Goal: Task Accomplishment & Management: Manage account settings

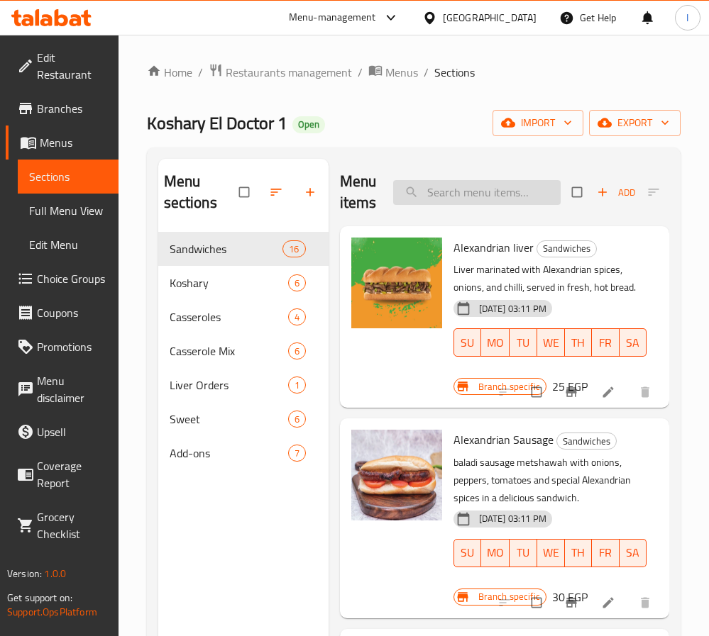
click at [460, 189] on input "search" at bounding box center [476, 192] width 167 height 25
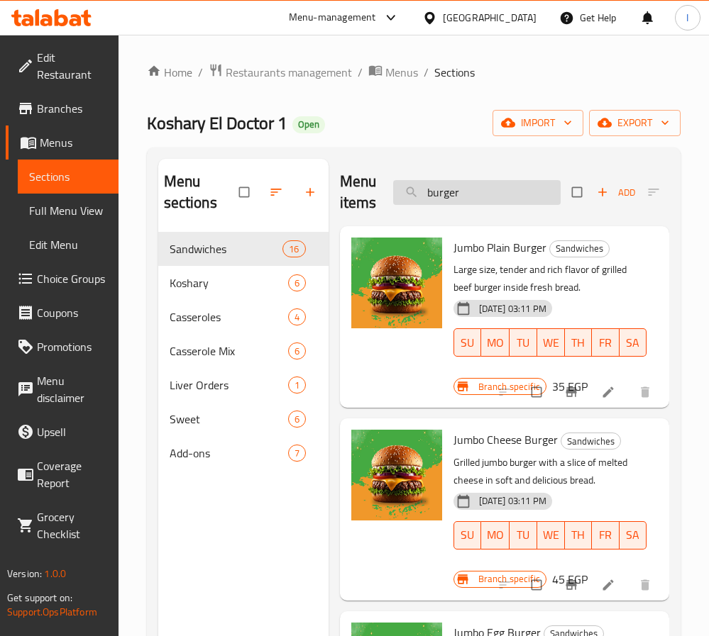
click at [443, 192] on input "burger" at bounding box center [476, 192] width 167 height 25
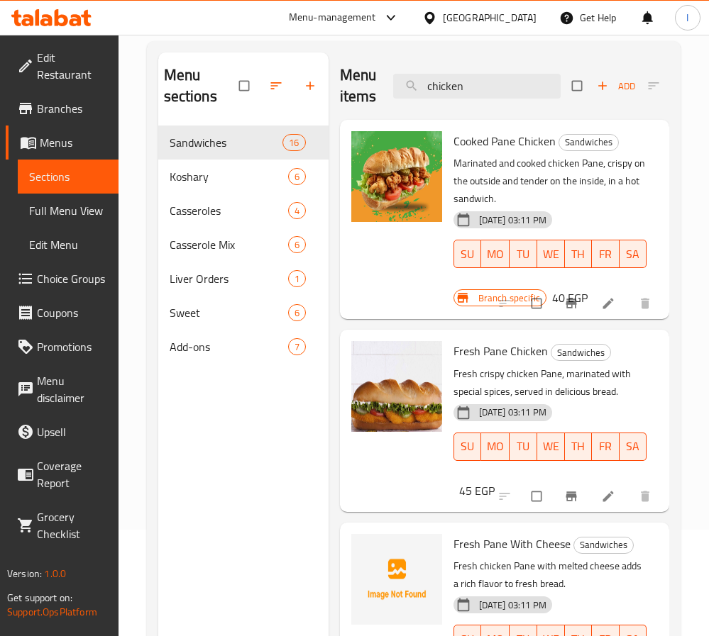
type input "chicken"
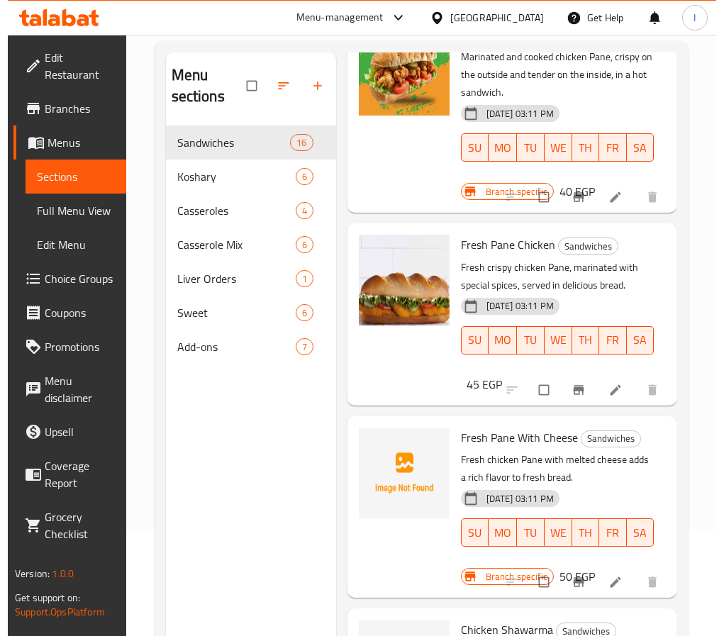
scroll to position [213, 0]
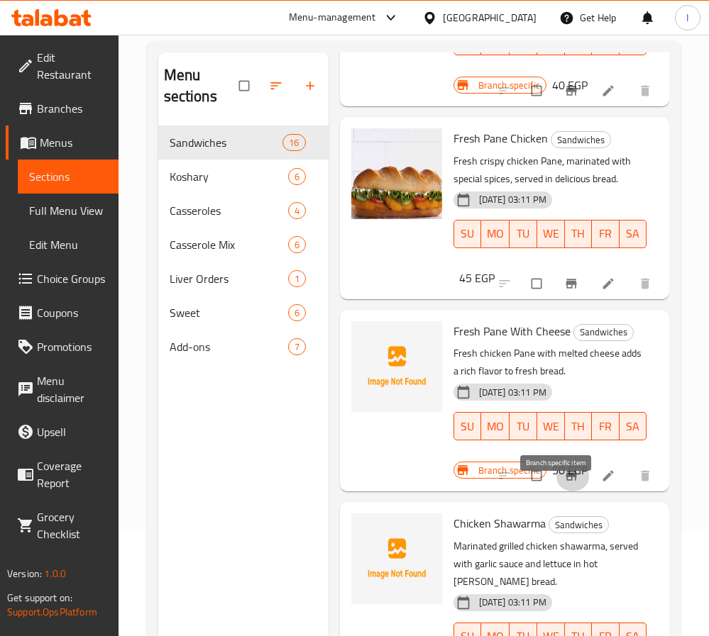
click at [564, 483] on icon "Branch-specific-item" at bounding box center [571, 476] width 14 height 14
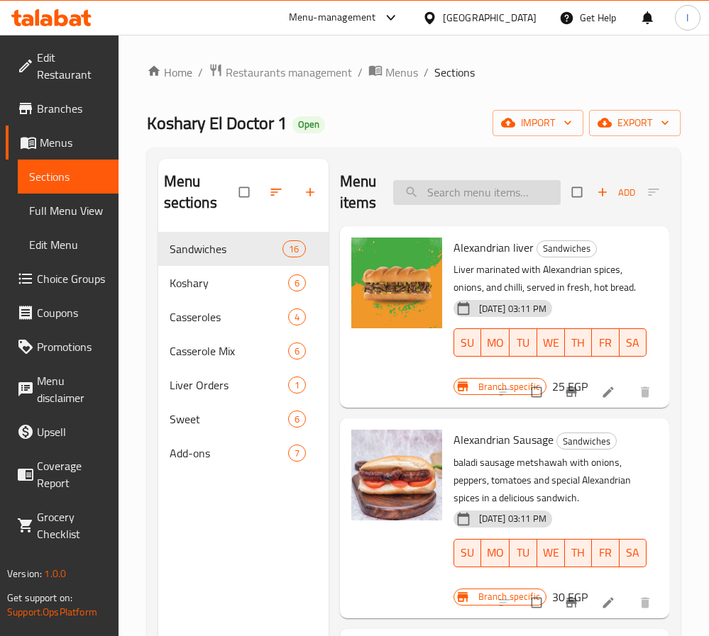
click at [434, 200] on input "search" at bounding box center [476, 192] width 167 height 25
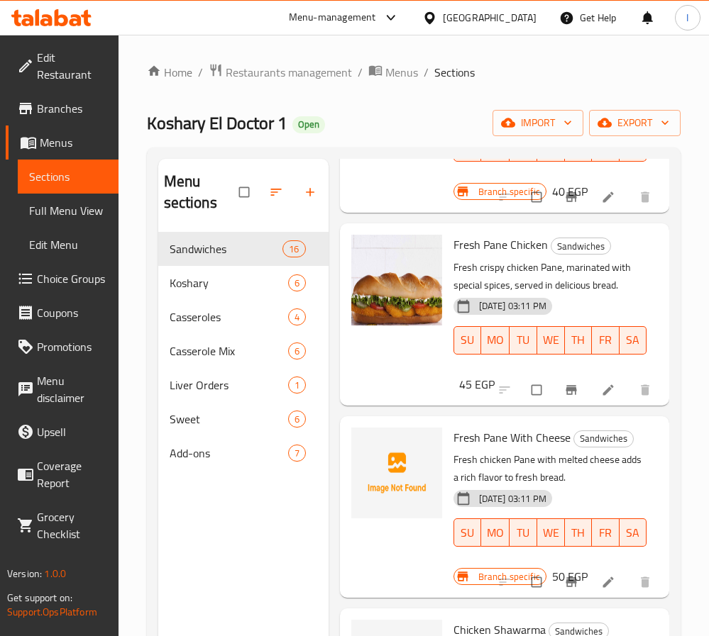
scroll to position [319, 0]
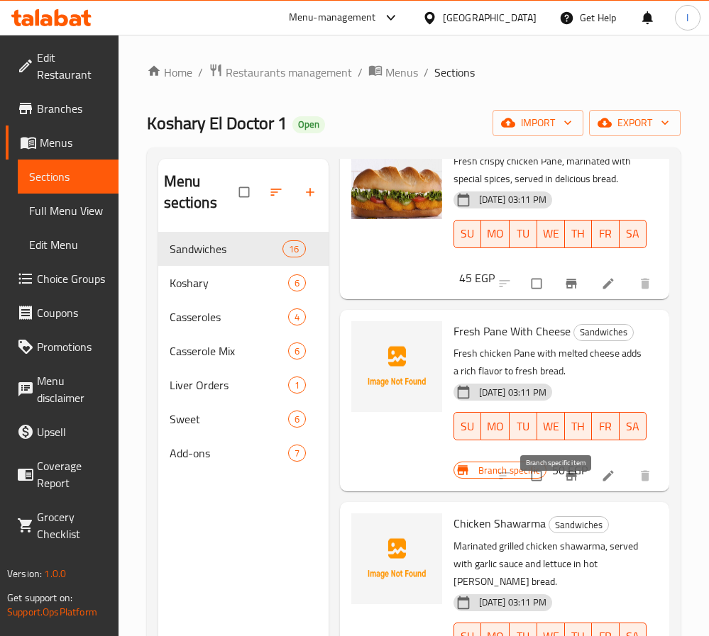
type input "chicken"
click at [564, 483] on icon "Branch-specific-item" at bounding box center [571, 476] width 14 height 14
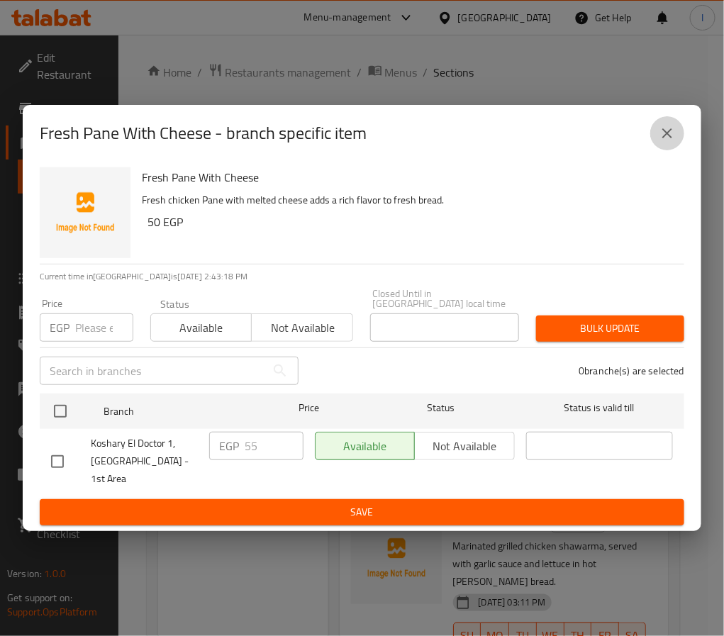
click at [667, 142] on icon "close" at bounding box center [667, 133] width 17 height 17
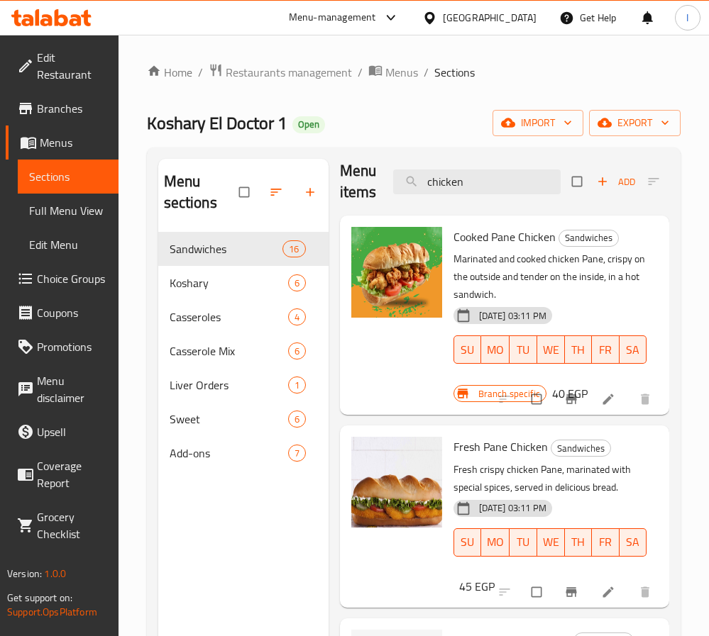
scroll to position [0, 0]
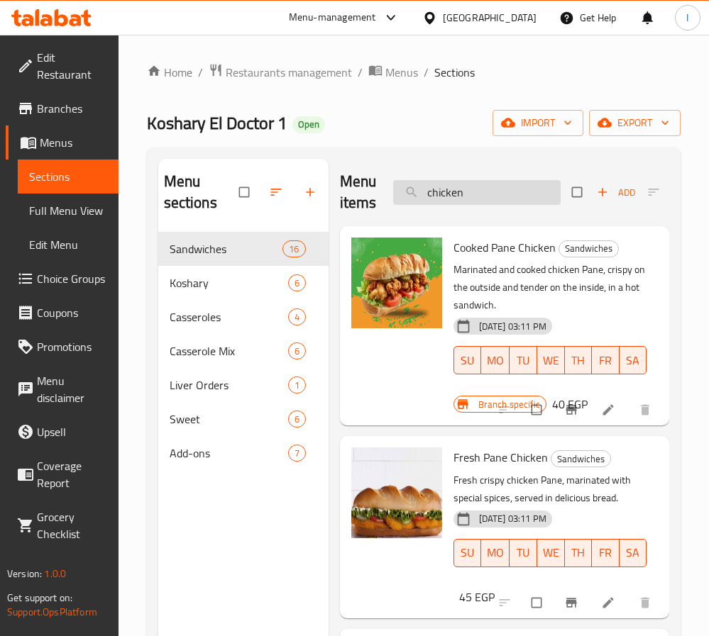
click at [501, 188] on input "chicken" at bounding box center [476, 192] width 167 height 25
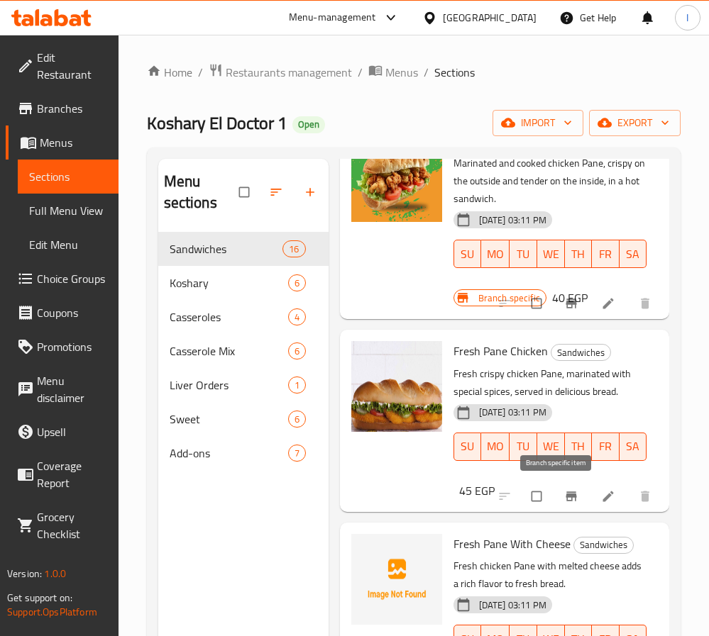
click at [566, 498] on icon "Branch-specific-item" at bounding box center [571, 496] width 11 height 9
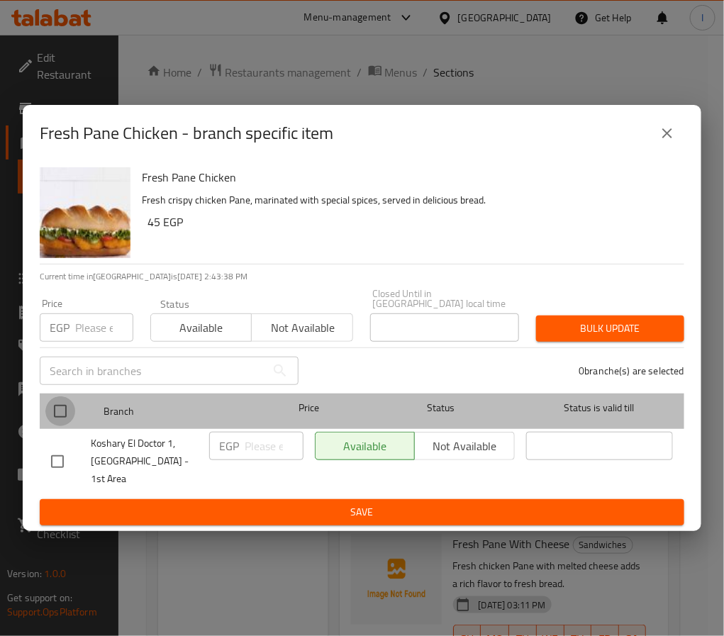
click at [64, 409] on input "checkbox" at bounding box center [60, 412] width 30 height 30
checkbox input "true"
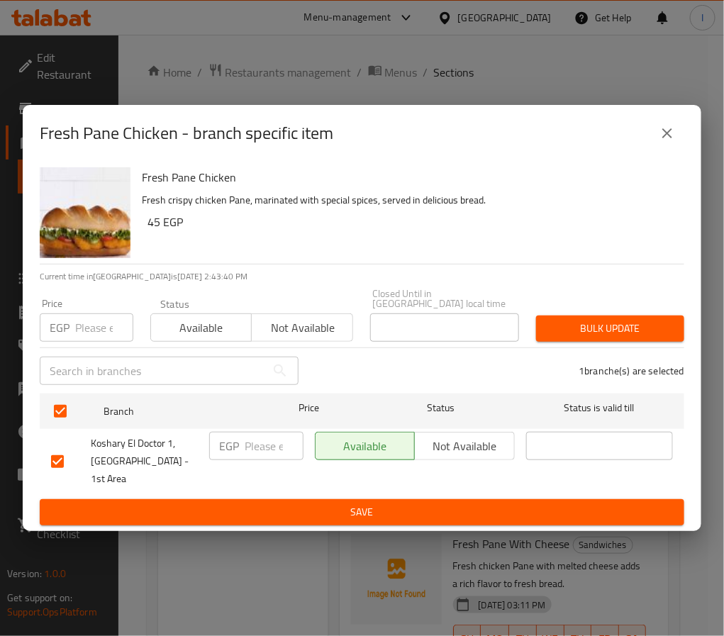
click at [249, 456] on input "number" at bounding box center [274, 446] width 59 height 28
type input "65"
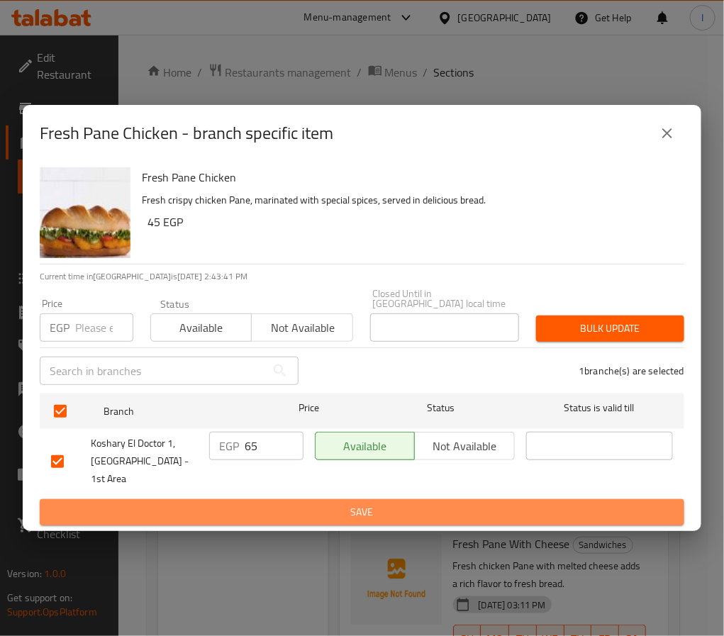
click at [275, 504] on span "Save" at bounding box center [362, 513] width 622 height 18
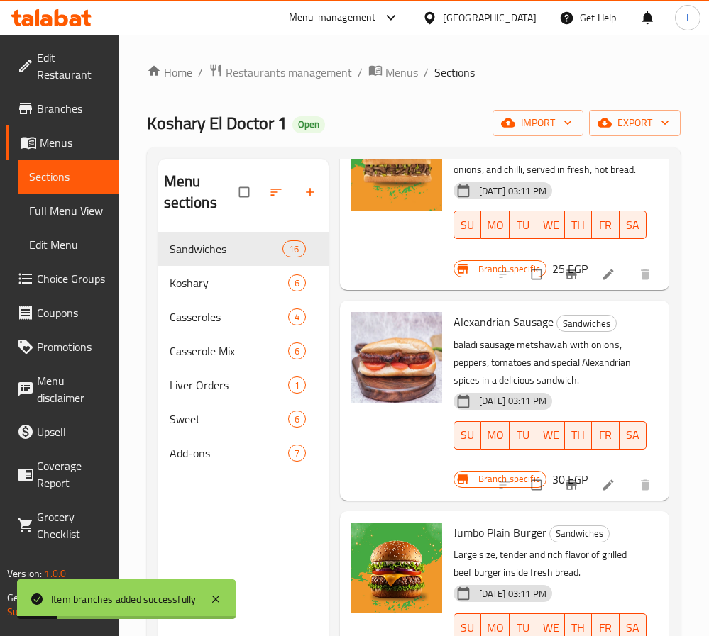
scroll to position [0, 0]
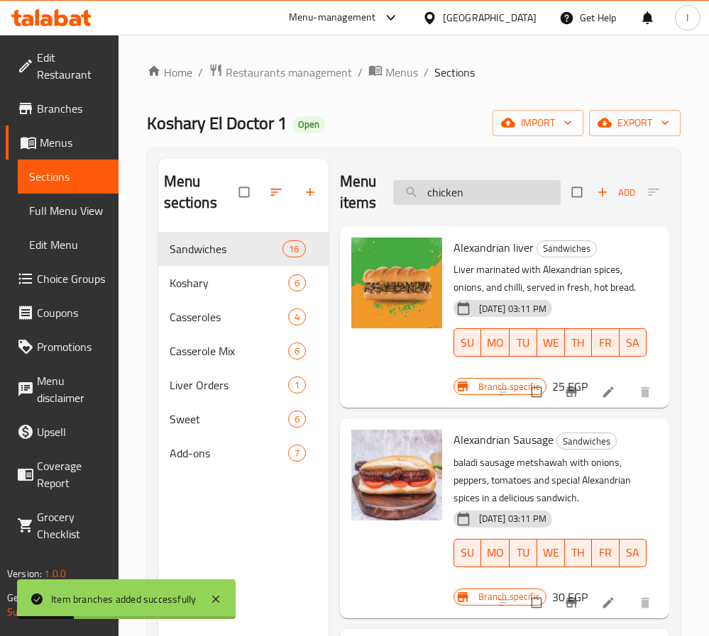
click at [481, 199] on input "chicken" at bounding box center [476, 192] width 167 height 25
type input "c"
type input "chicken"
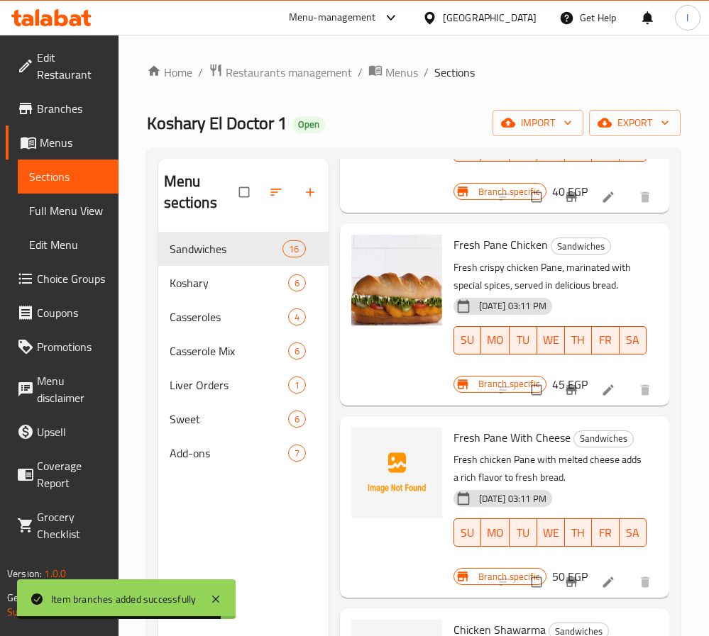
scroll to position [319, 0]
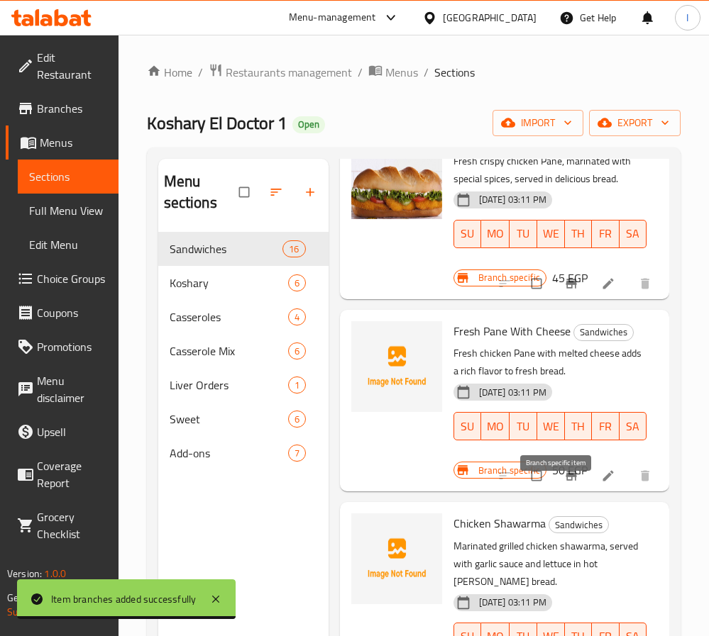
click at [564, 483] on icon "Branch-specific-item" at bounding box center [571, 476] width 14 height 14
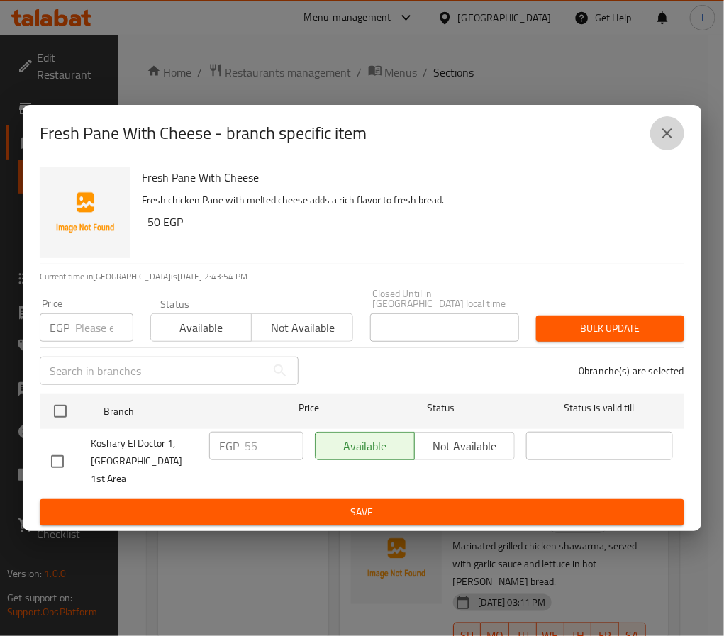
click at [668, 142] on icon "close" at bounding box center [667, 133] width 17 height 17
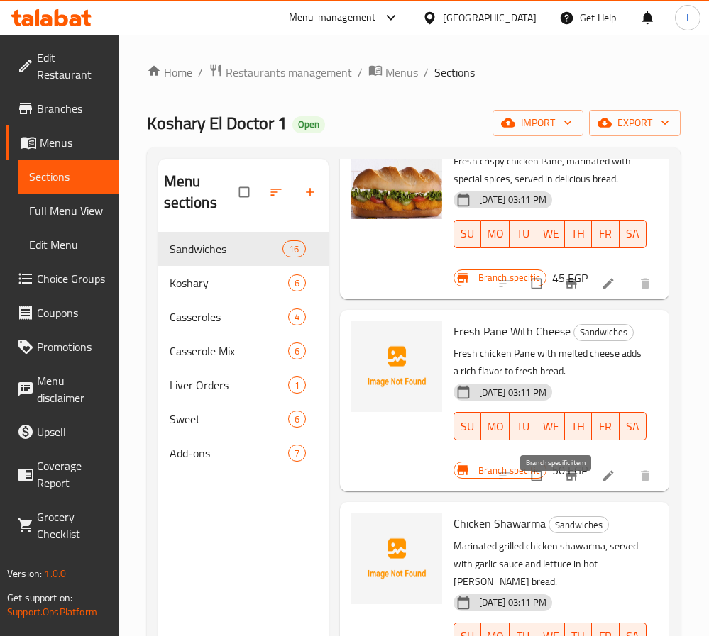
click at [556, 492] on button "Branch-specific-item" at bounding box center [573, 475] width 34 height 31
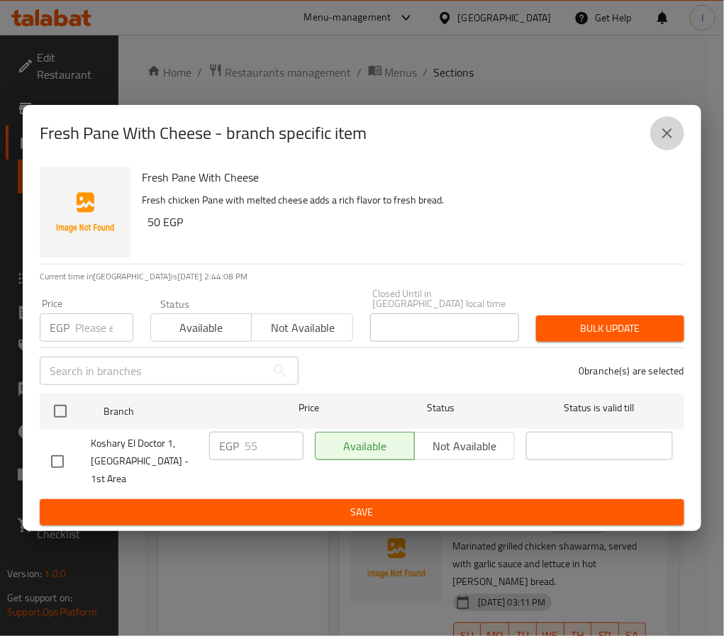
click at [660, 142] on icon "close" at bounding box center [667, 133] width 17 height 17
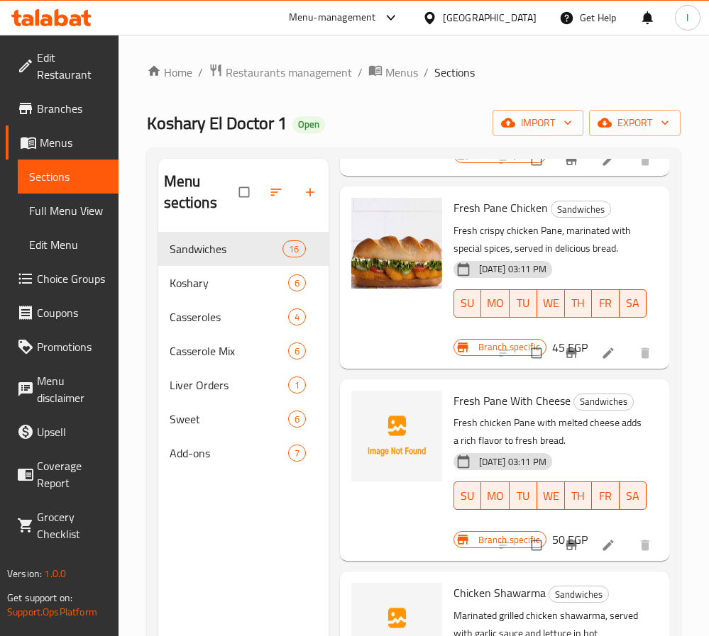
scroll to position [213, 0]
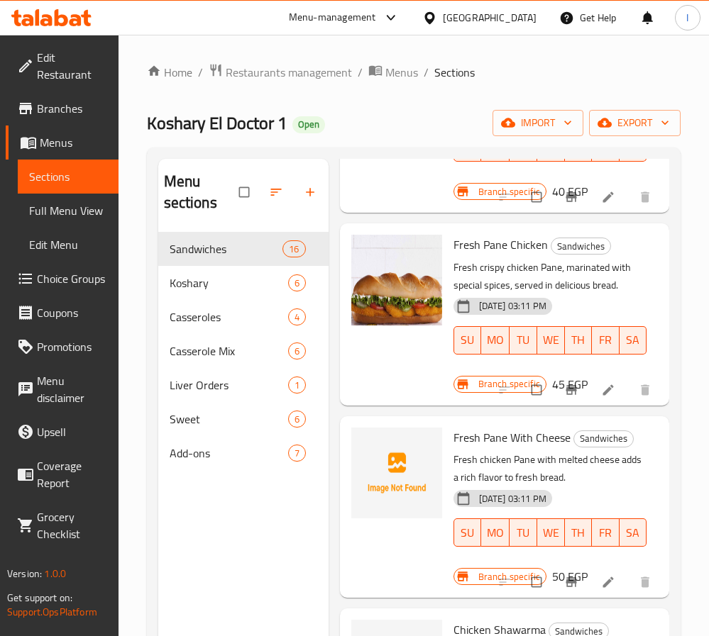
click at [566, 386] on icon "Branch-specific-item" at bounding box center [571, 389] width 11 height 9
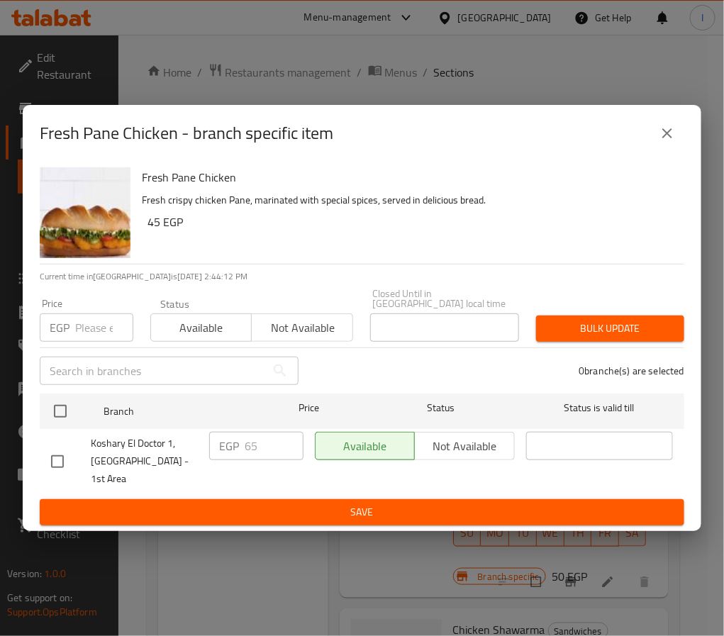
click at [673, 141] on icon "close" at bounding box center [667, 133] width 17 height 17
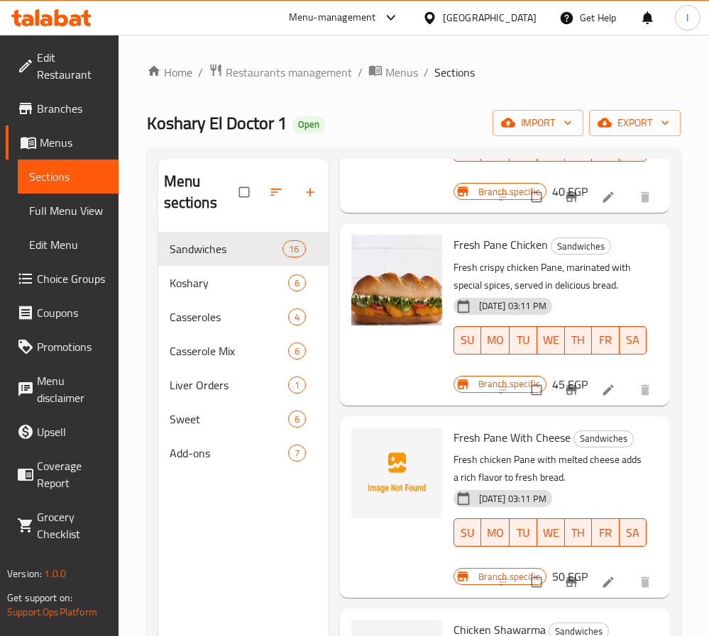
click at [564, 590] on icon "Branch-specific-item" at bounding box center [571, 582] width 14 height 14
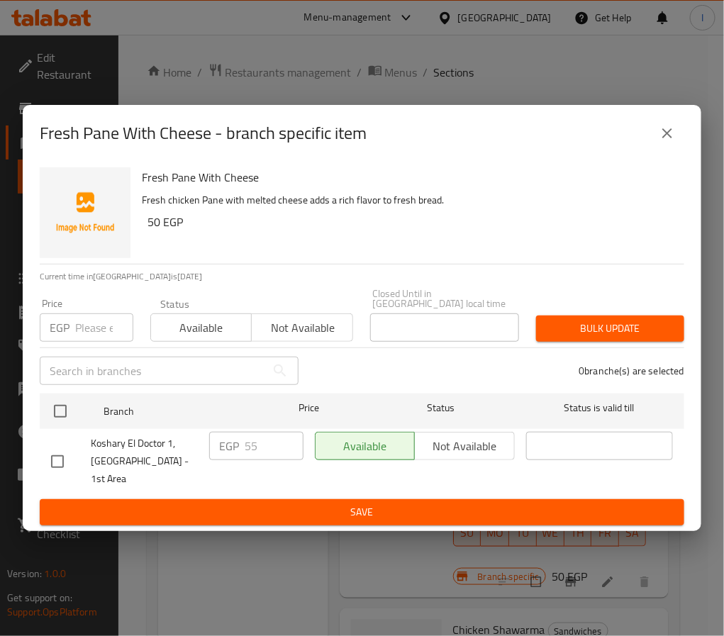
drag, startPoint x: 66, startPoint y: 416, endPoint x: 234, endPoint y: 450, distance: 171.6
click at [66, 414] on input "checkbox" at bounding box center [60, 412] width 30 height 30
checkbox input "true"
click at [260, 450] on input "55" at bounding box center [274, 446] width 59 height 28
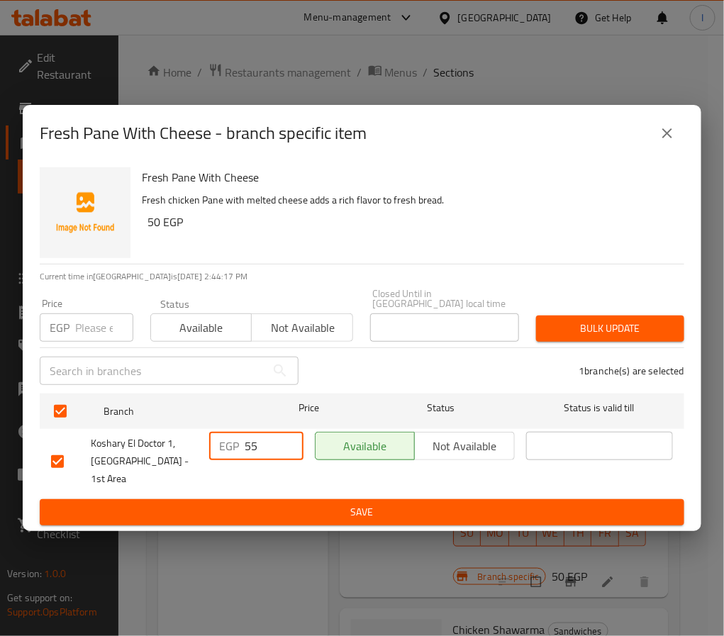
click at [260, 450] on input "55" at bounding box center [274, 446] width 59 height 28
type input "70"
click at [319, 505] on span "Save" at bounding box center [362, 513] width 622 height 18
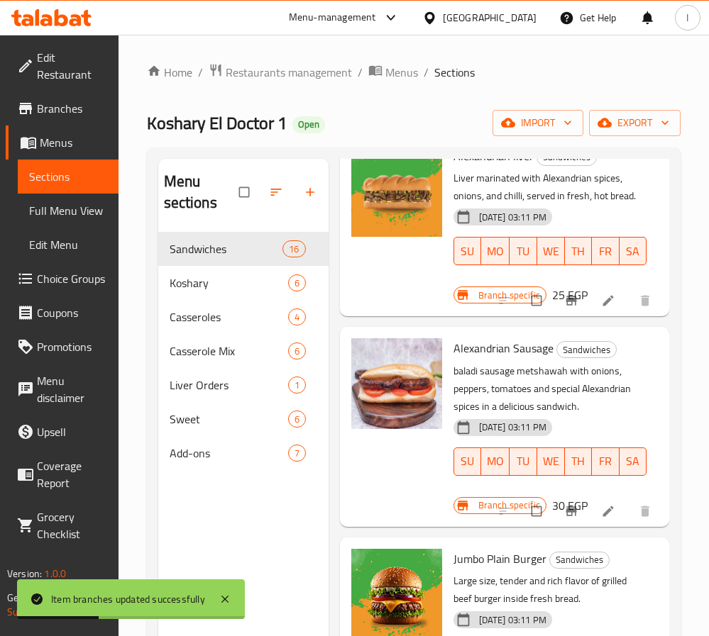
scroll to position [0, 0]
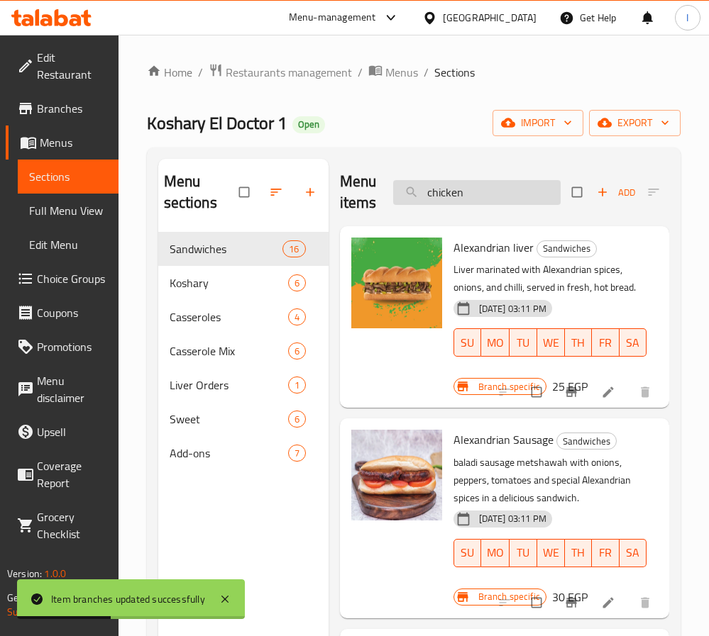
click at [475, 190] on input "chicken" at bounding box center [476, 192] width 167 height 25
type input "c"
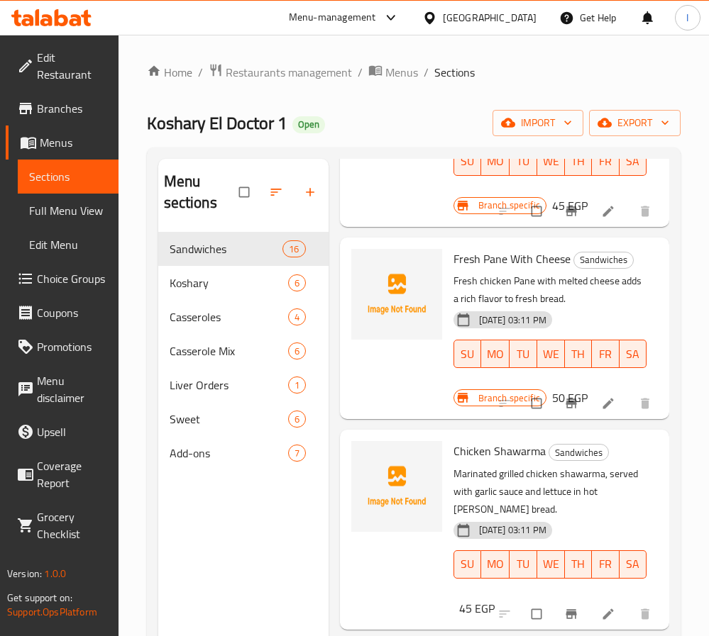
scroll to position [319, 0]
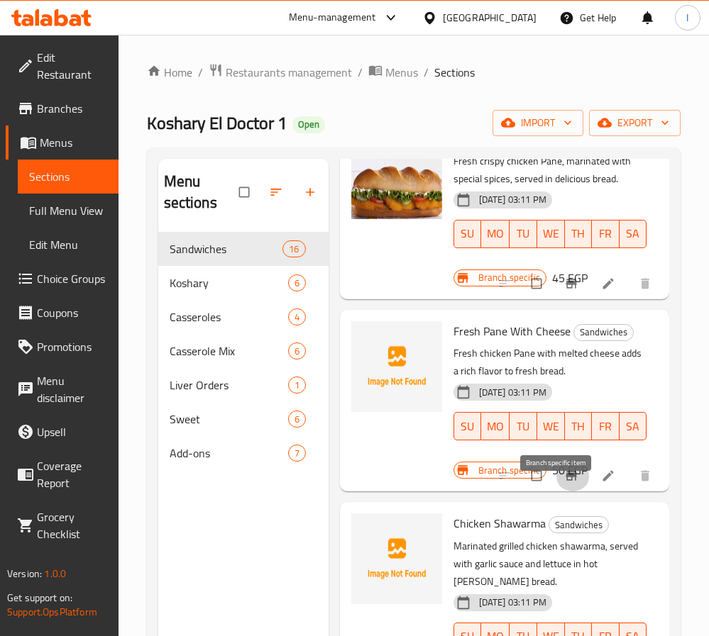
click at [566, 481] on icon "Branch-specific-item" at bounding box center [571, 476] width 11 height 9
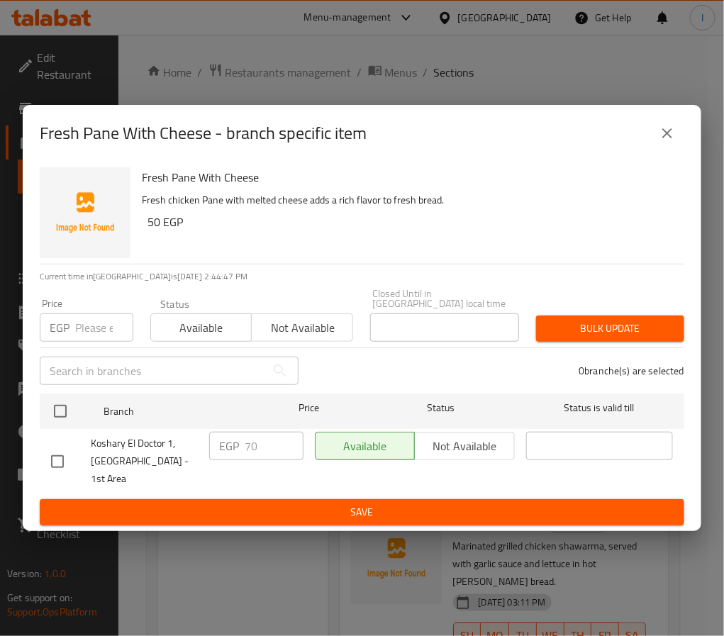
click at [667, 142] on icon "close" at bounding box center [667, 133] width 17 height 17
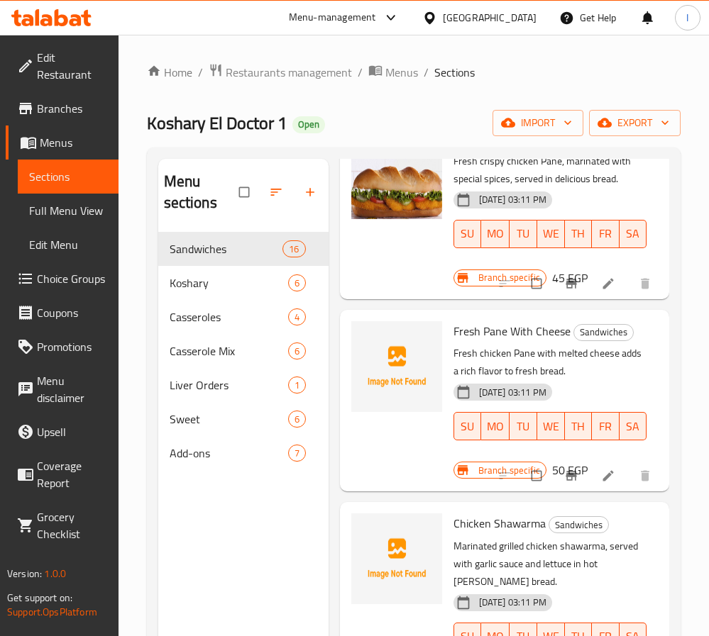
scroll to position [0, 0]
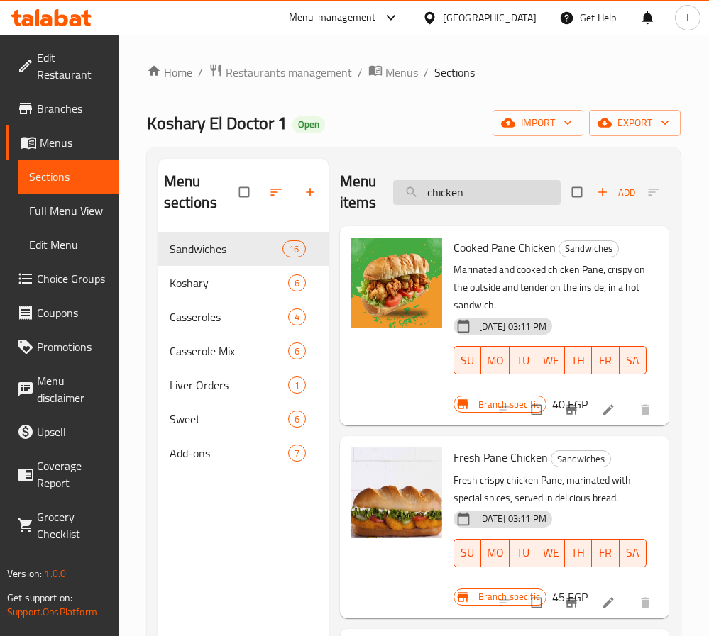
click at [498, 189] on input "chicken" at bounding box center [476, 192] width 167 height 25
type input "f"
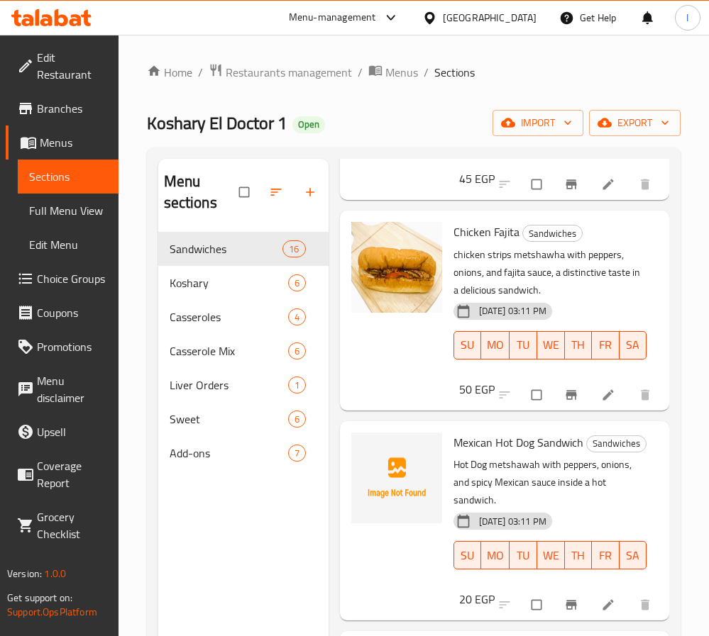
scroll to position [2022, 0]
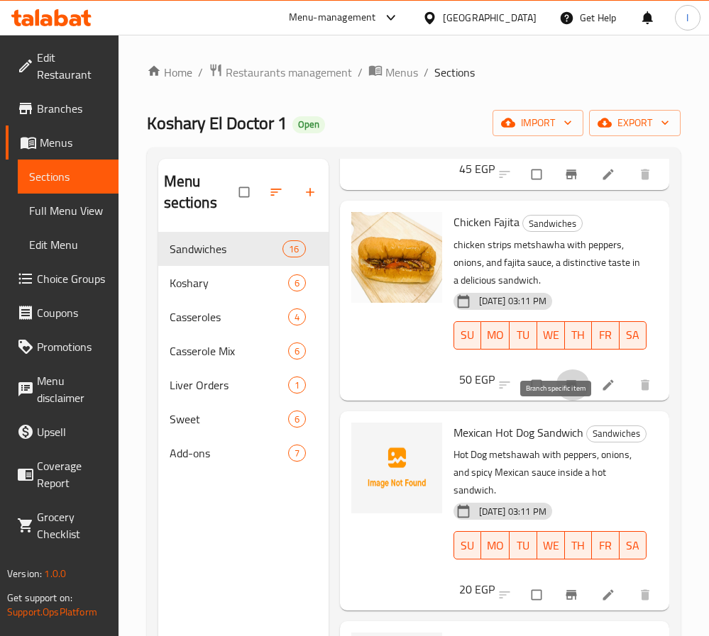
click at [566, 390] on icon "Branch-specific-item" at bounding box center [571, 384] width 11 height 9
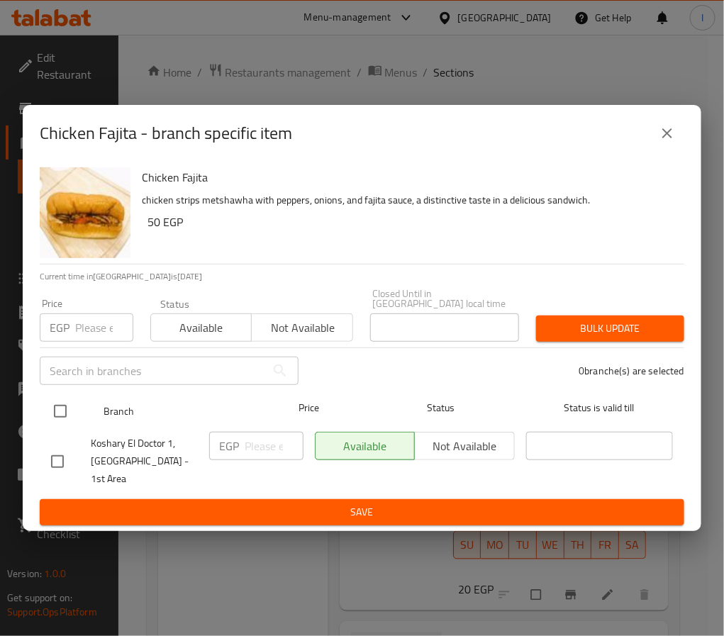
click at [70, 418] on input "checkbox" at bounding box center [60, 412] width 30 height 30
checkbox input "true"
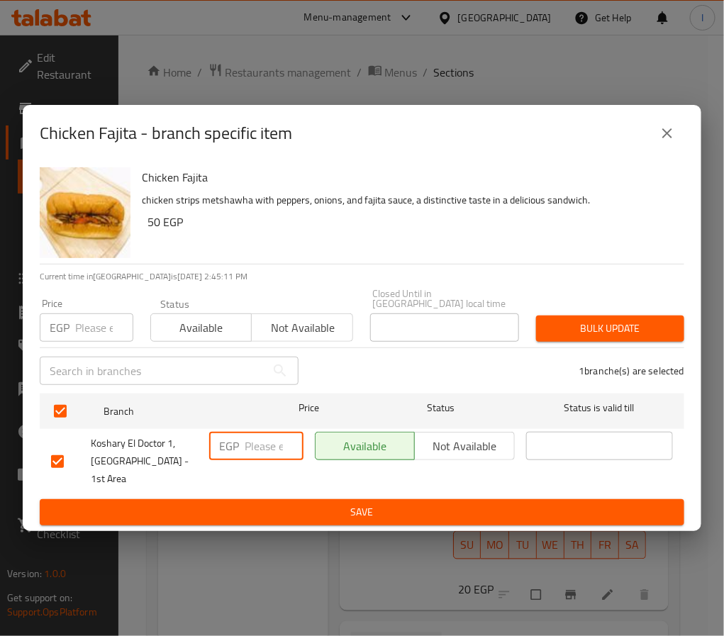
click at [270, 450] on input "number" at bounding box center [274, 446] width 59 height 28
type input "5"
type input "65"
click at [301, 504] on span "Save" at bounding box center [362, 513] width 622 height 18
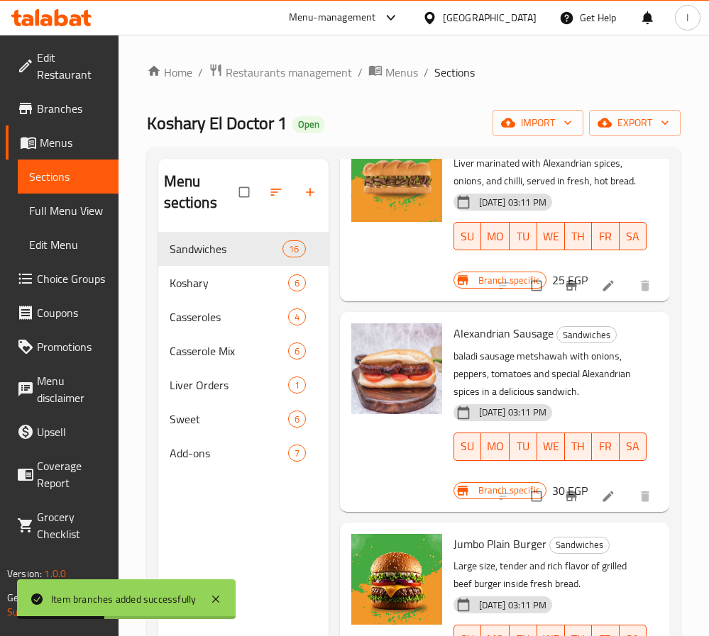
scroll to position [0, 0]
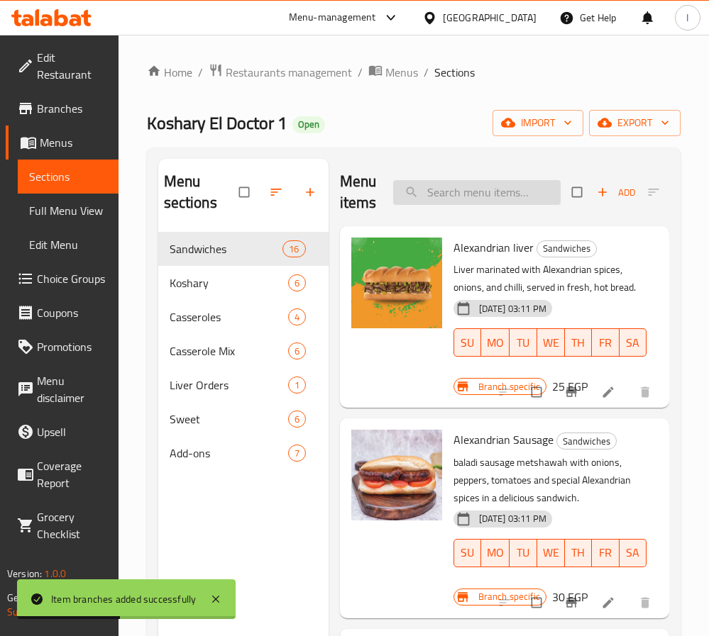
click at [511, 194] on input "search" at bounding box center [476, 192] width 167 height 25
paste input "ساندوتش شاورما فراخ"
type input "ساندوتش شاورما فراخ"
click at [484, 197] on input "search" at bounding box center [476, 192] width 167 height 25
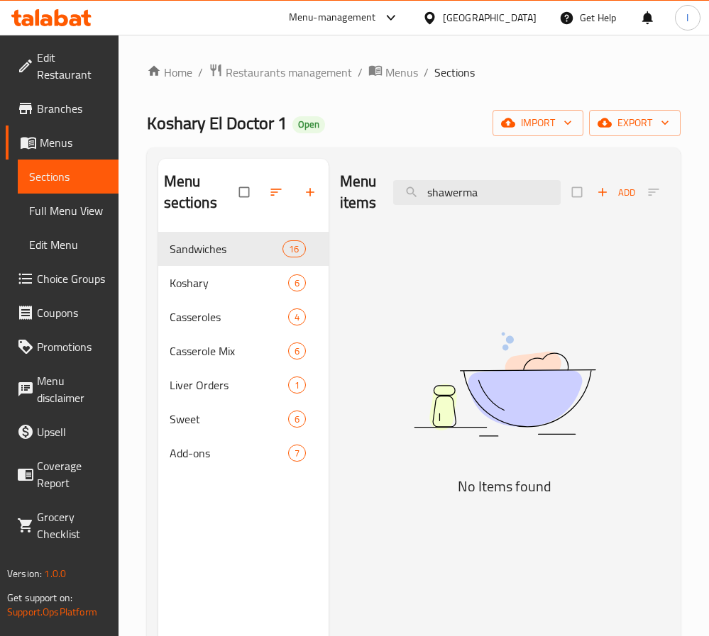
type input "shawerma"
click at [492, 192] on input "shawerma" at bounding box center [476, 192] width 167 height 25
type input "s"
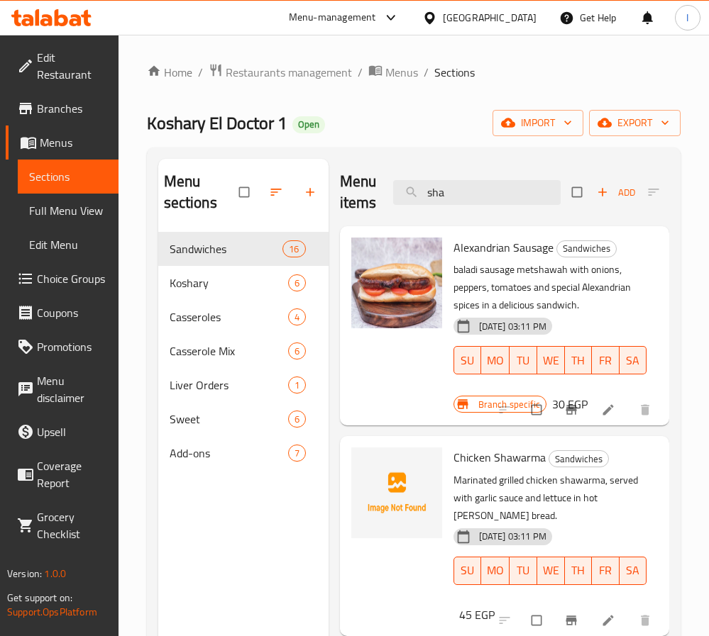
scroll to position [106, 0]
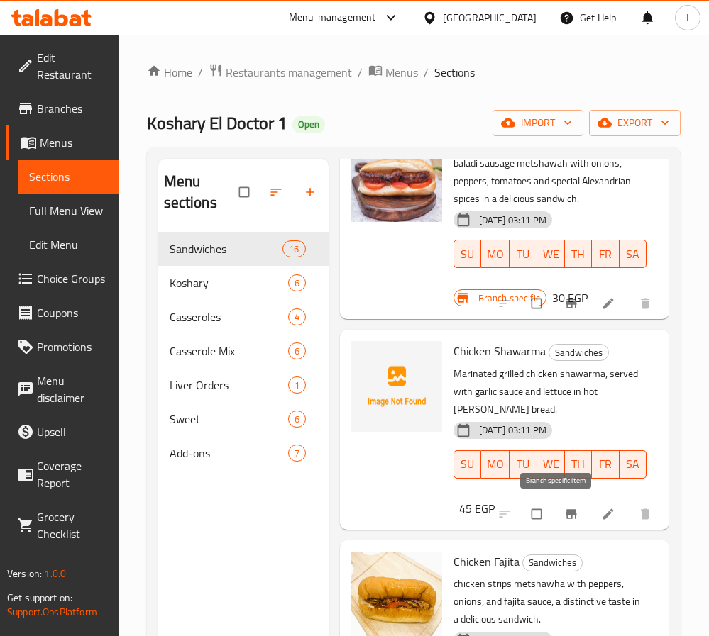
type input "sha"
click at [566, 513] on icon "Branch-specific-item" at bounding box center [571, 513] width 11 height 9
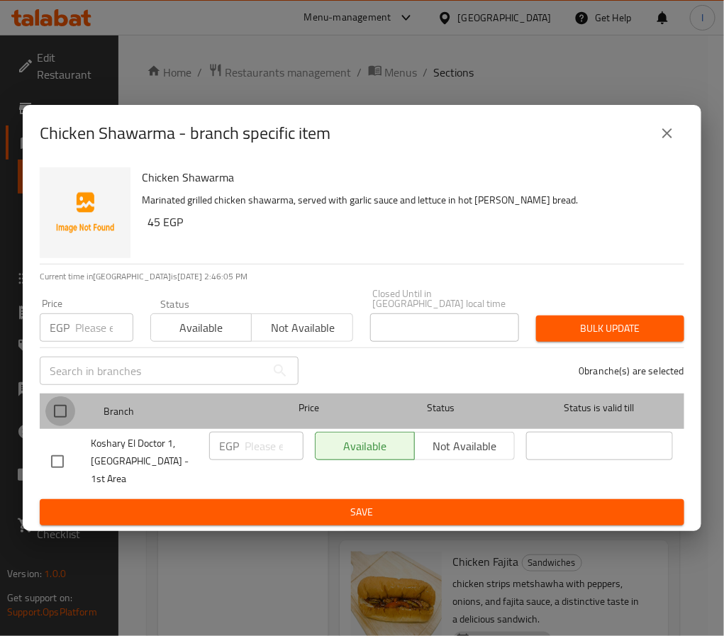
click at [66, 409] on input "checkbox" at bounding box center [60, 412] width 30 height 30
checkbox input "true"
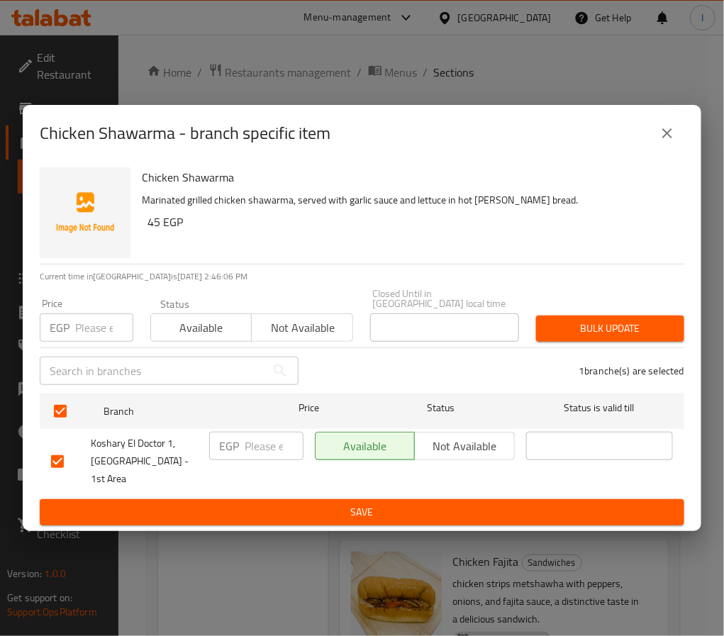
click at [255, 453] on input "number" at bounding box center [274, 446] width 59 height 28
type input "65"
click at [275, 504] on span "Save" at bounding box center [362, 513] width 622 height 18
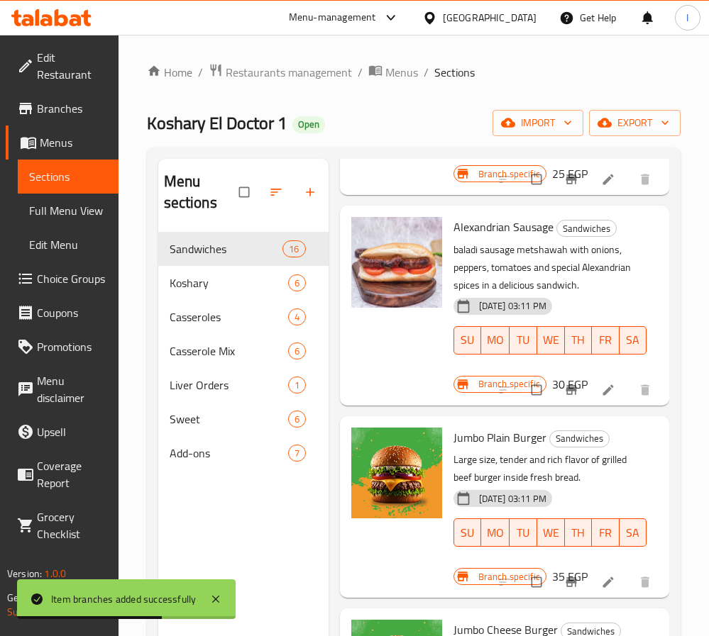
scroll to position [0, 0]
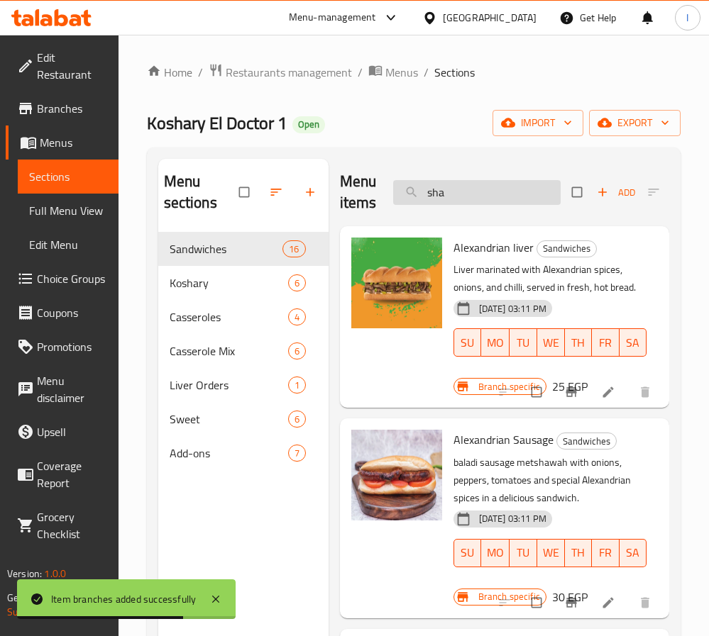
click at [487, 204] on input "sha" at bounding box center [476, 192] width 167 height 25
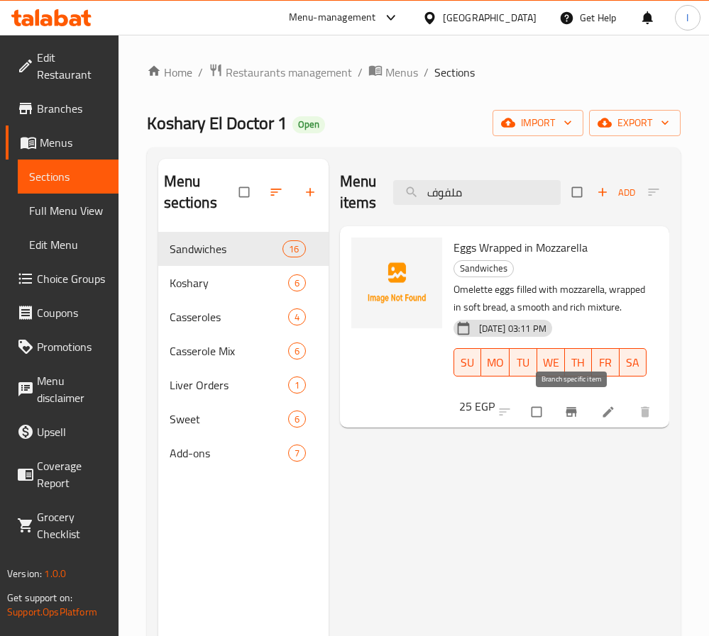
type input "ملفوف"
click at [569, 414] on icon "Branch-specific-item" at bounding box center [571, 412] width 11 height 9
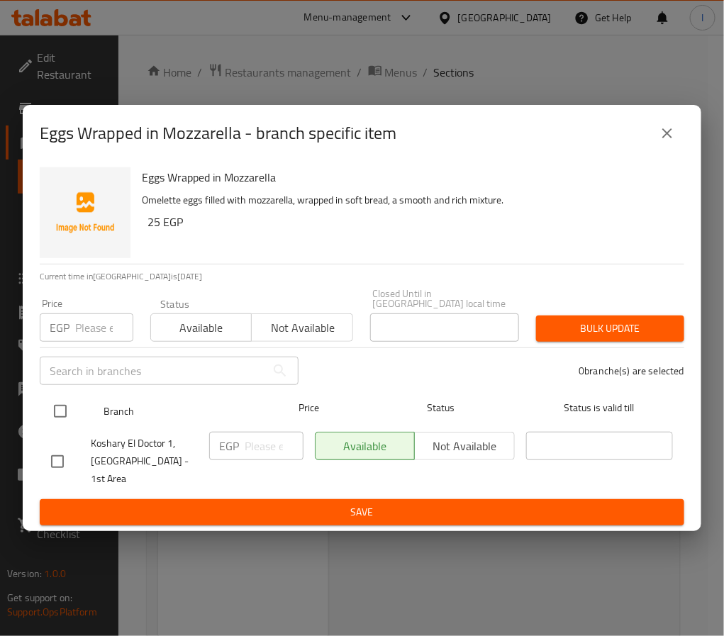
click at [49, 415] on input "checkbox" at bounding box center [60, 412] width 30 height 30
checkbox input "true"
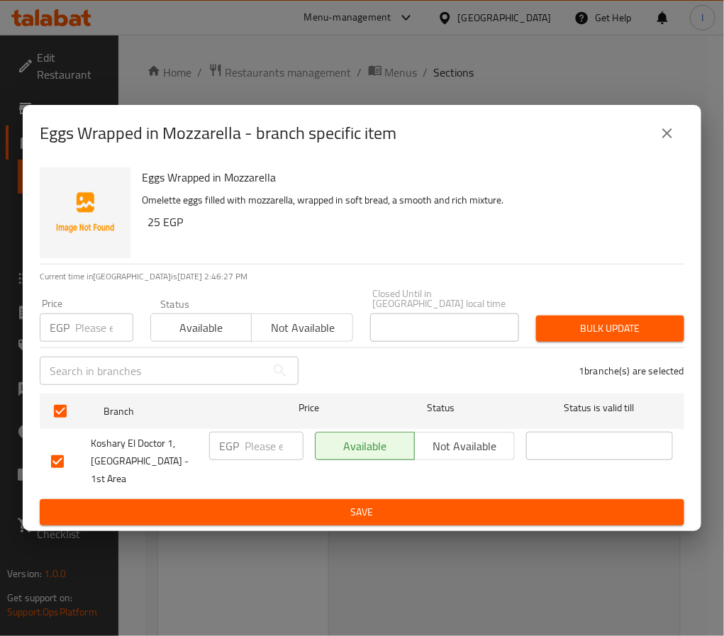
click at [270, 454] on input "number" at bounding box center [274, 446] width 59 height 28
type input "30"
click at [345, 500] on button "Save" at bounding box center [362, 513] width 645 height 26
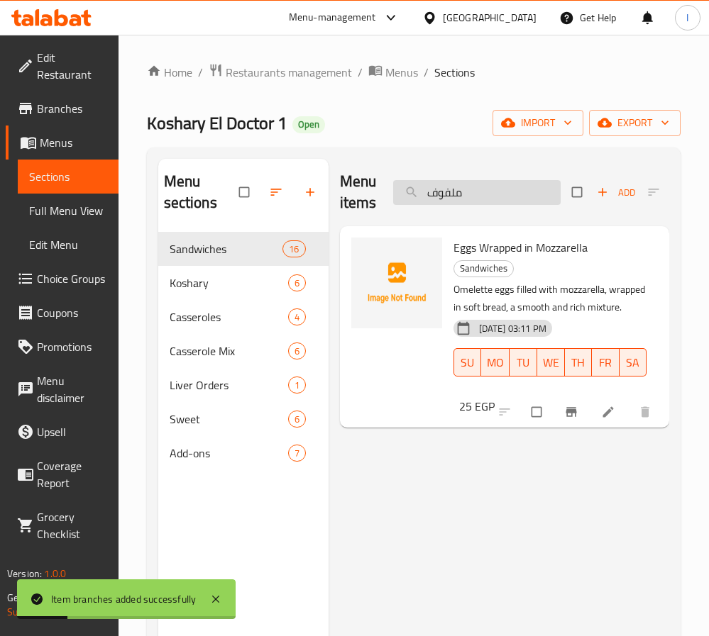
click at [492, 188] on input "ملفوف" at bounding box center [476, 192] width 167 height 25
paste input "ساندوتش بطاطس"
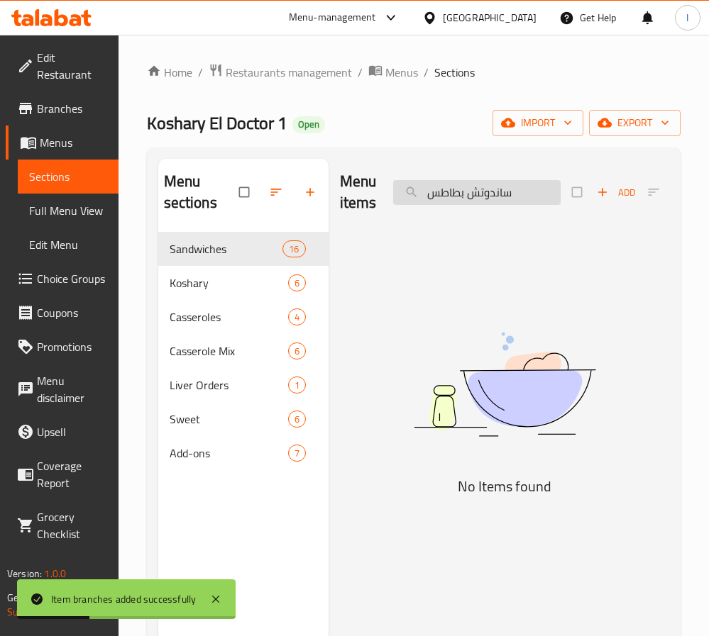
click at [494, 187] on input "ساندوتش بطاطس" at bounding box center [476, 192] width 167 height 25
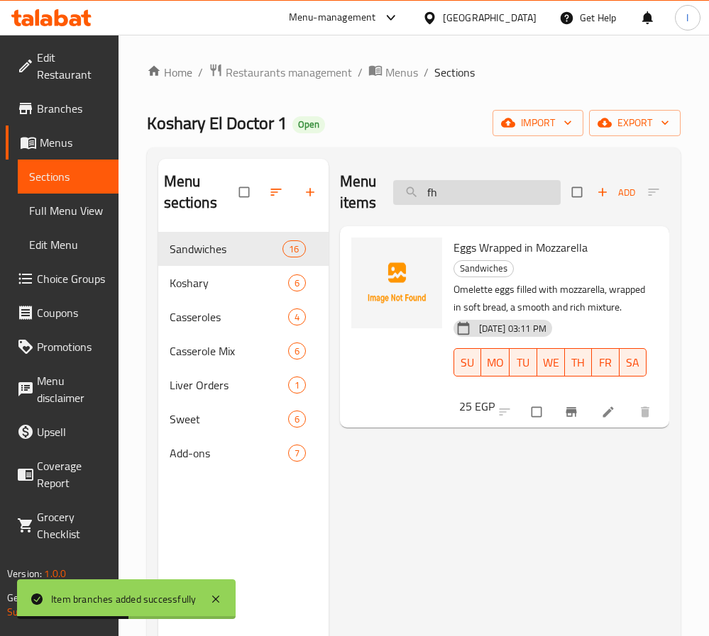
type input "f"
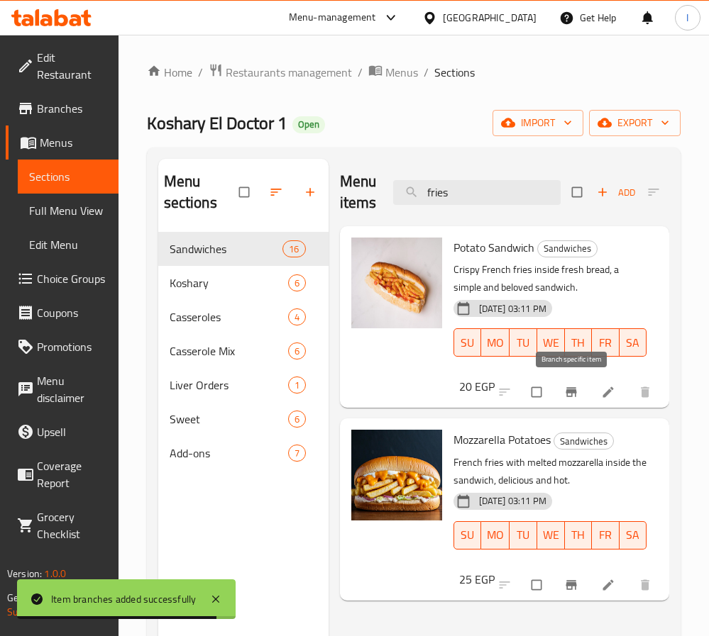
type input "fries"
click at [573, 396] on icon "Branch-specific-item" at bounding box center [571, 392] width 14 height 14
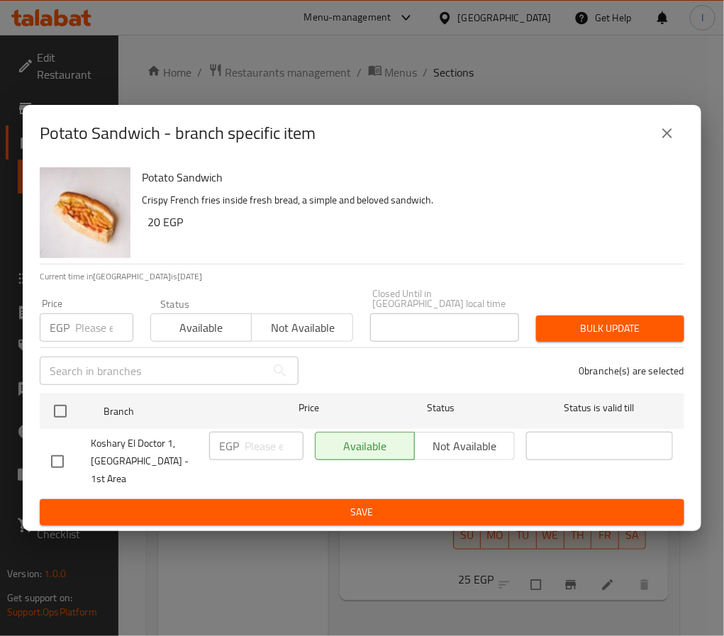
drag, startPoint x: 57, startPoint y: 417, endPoint x: 228, endPoint y: 435, distance: 171.9
click at [58, 416] on input "checkbox" at bounding box center [60, 412] width 30 height 30
checkbox input "true"
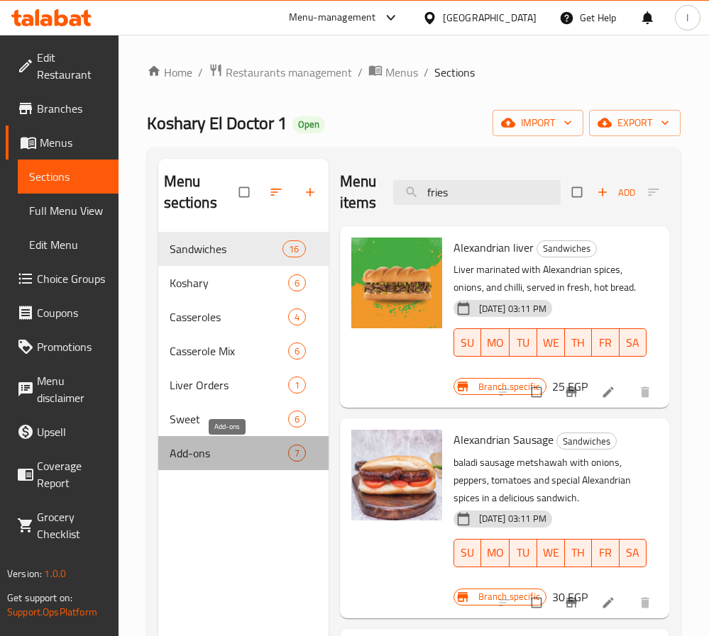
click at [249, 448] on span "Add-ons" at bounding box center [229, 453] width 118 height 17
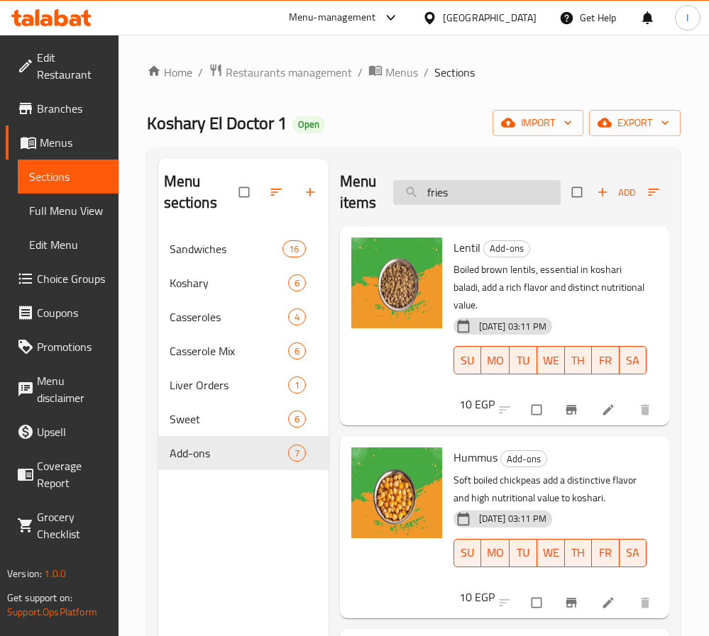
click at [500, 183] on input "fries" at bounding box center [476, 192] width 167 height 25
click at [500, 184] on input "fries" at bounding box center [476, 192] width 167 height 25
type input "fries"
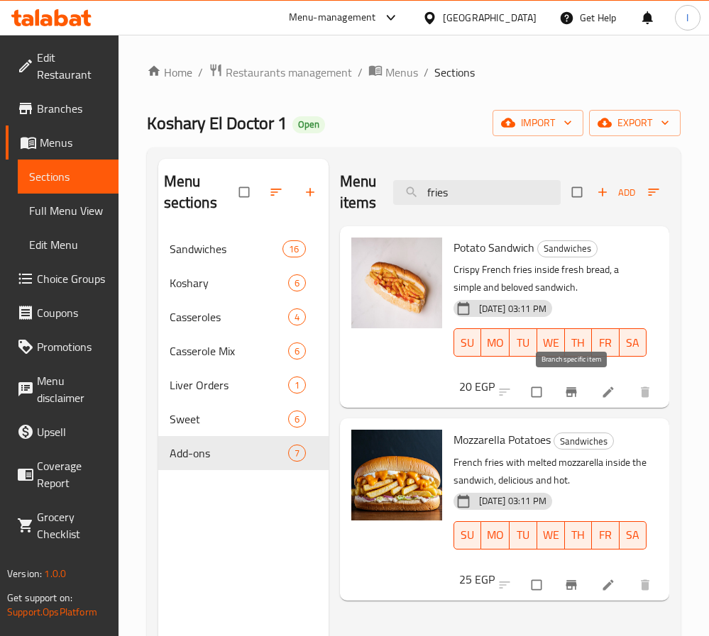
click at [568, 387] on icon "Branch-specific-item" at bounding box center [571, 392] width 14 height 14
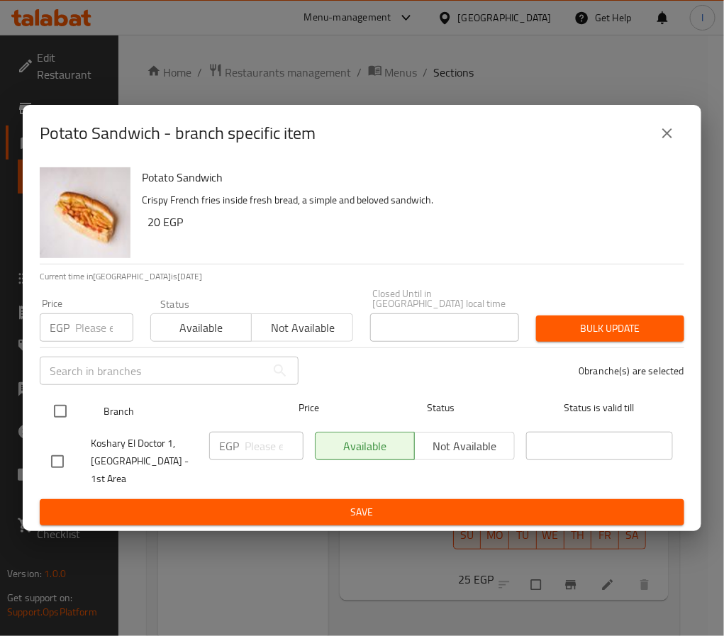
click at [64, 414] on input "checkbox" at bounding box center [60, 412] width 30 height 30
checkbox input "true"
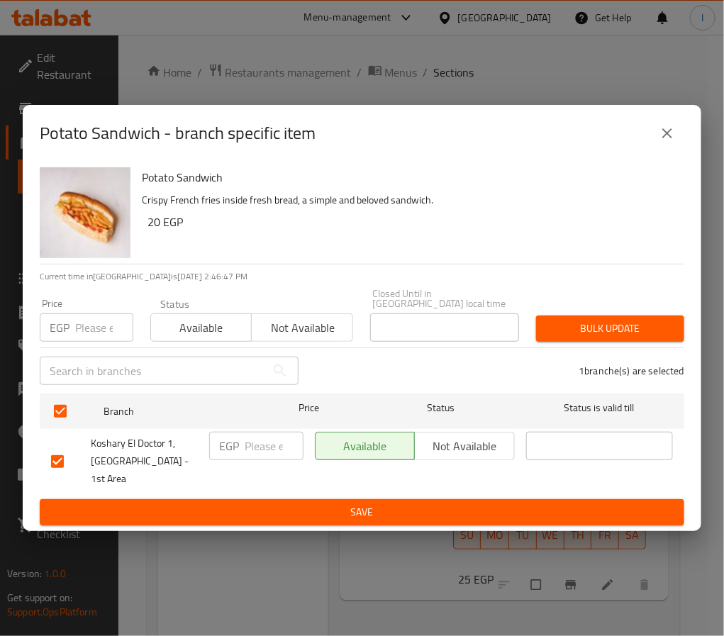
click at [260, 447] on input "number" at bounding box center [274, 446] width 59 height 28
type input "30"
click at [270, 504] on span "Save" at bounding box center [362, 513] width 622 height 18
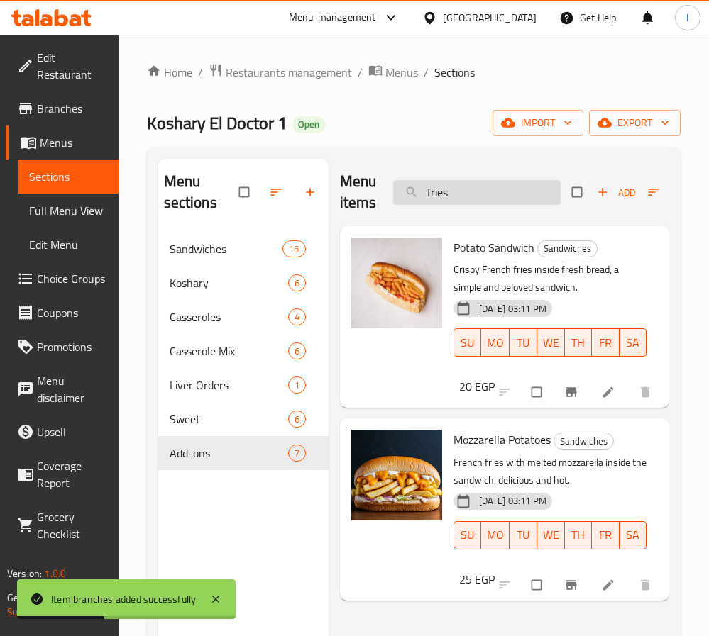
click at [441, 192] on input "fries" at bounding box center [476, 192] width 167 height 25
paste input "ساندوتش بطاطس بالجبنه"
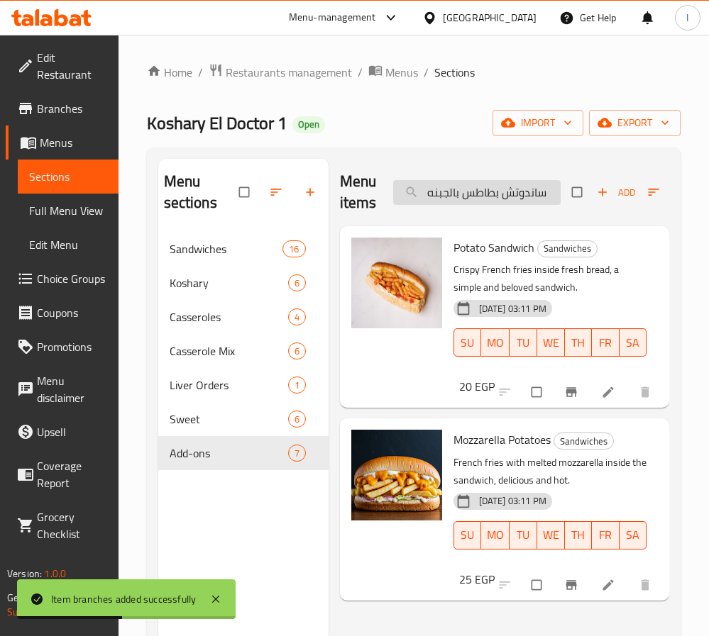
type input "fries"
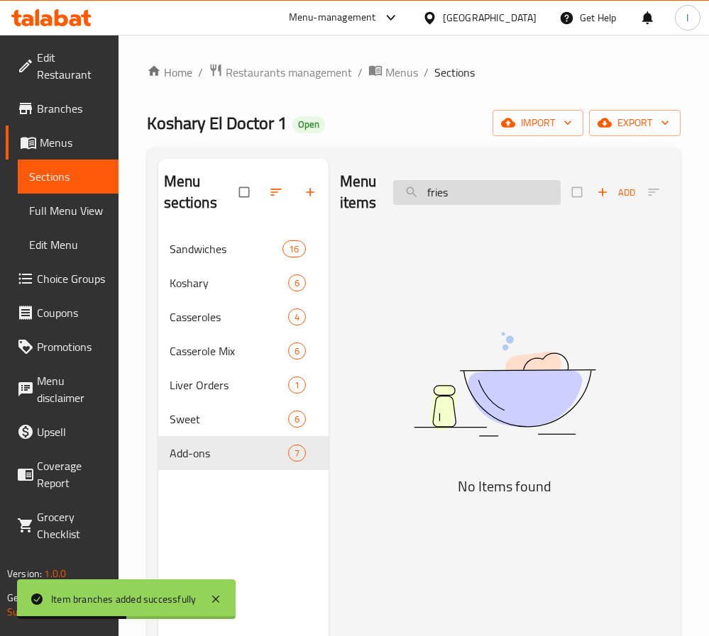
scroll to position [0, 0]
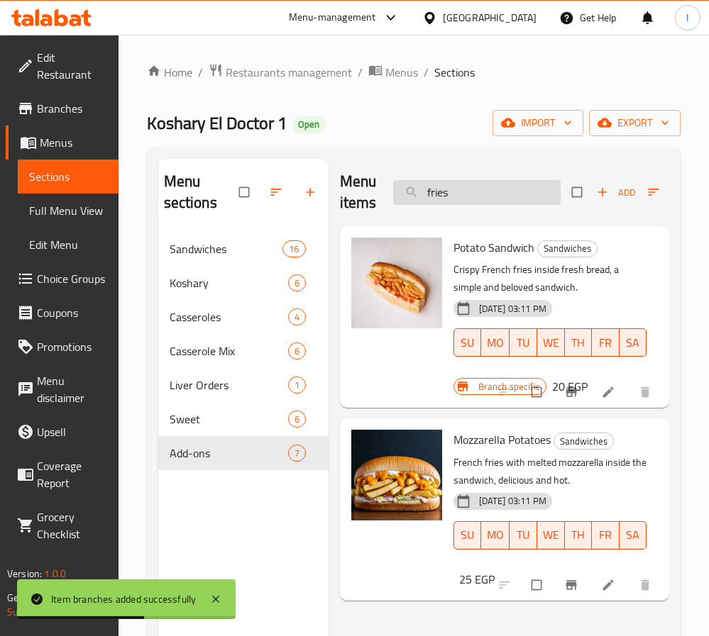
click at [441, 192] on input "fries" at bounding box center [476, 192] width 167 height 25
click at [568, 594] on button "Branch-specific-item" at bounding box center [573, 585] width 34 height 31
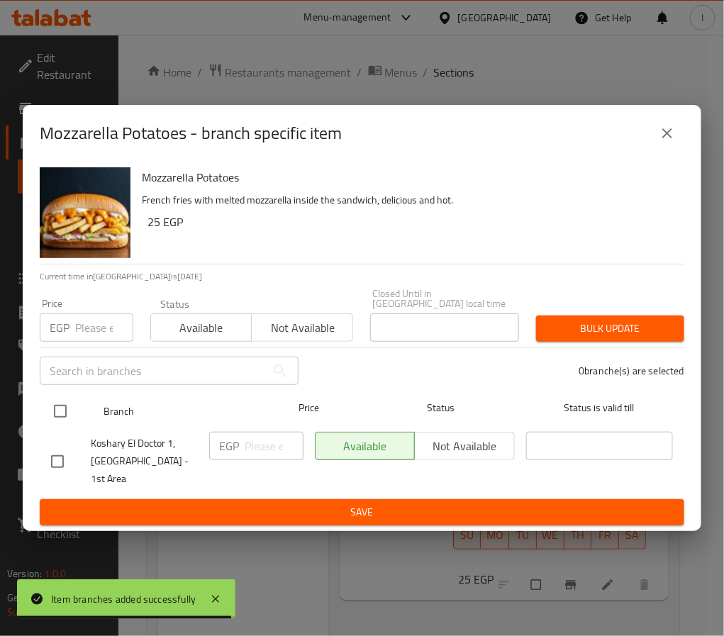
click at [56, 415] on input "checkbox" at bounding box center [60, 412] width 30 height 30
checkbox input "true"
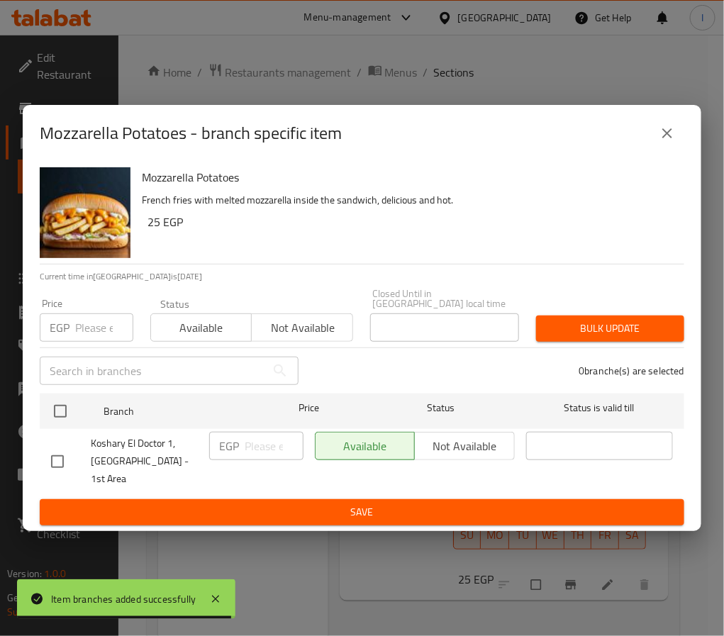
checkbox input "true"
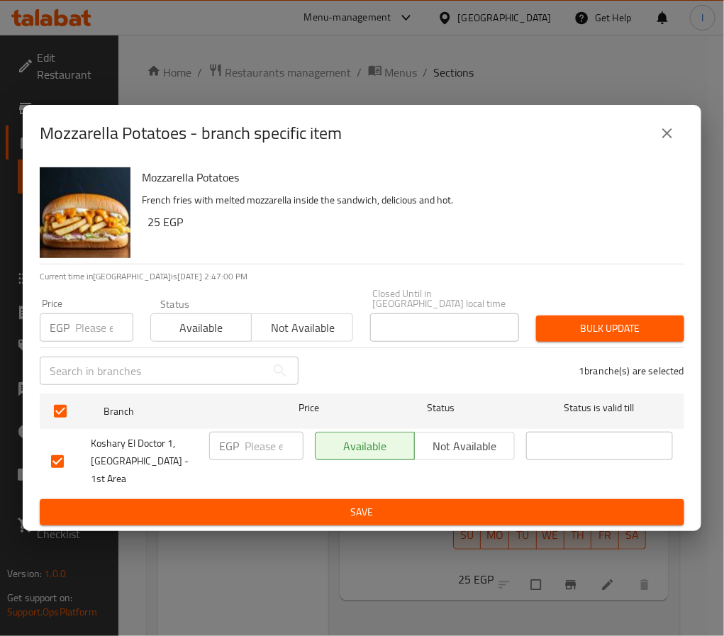
click at [249, 448] on input "number" at bounding box center [274, 446] width 59 height 28
type input "40"
click at [305, 500] on button "Save" at bounding box center [362, 513] width 645 height 26
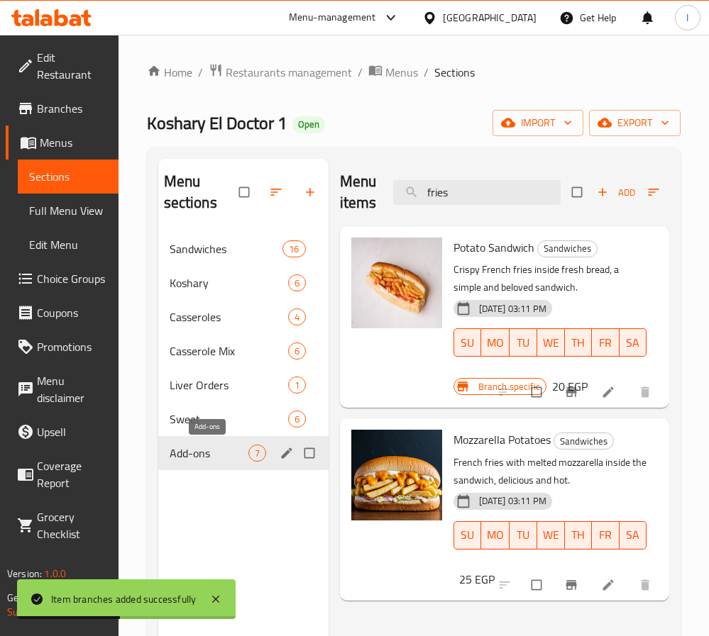
drag, startPoint x: 228, startPoint y: 446, endPoint x: 243, endPoint y: 447, distance: 15.0
click at [228, 446] on span "Add-ons" at bounding box center [209, 453] width 79 height 17
click at [471, 194] on input "fries" at bounding box center [476, 192] width 167 height 25
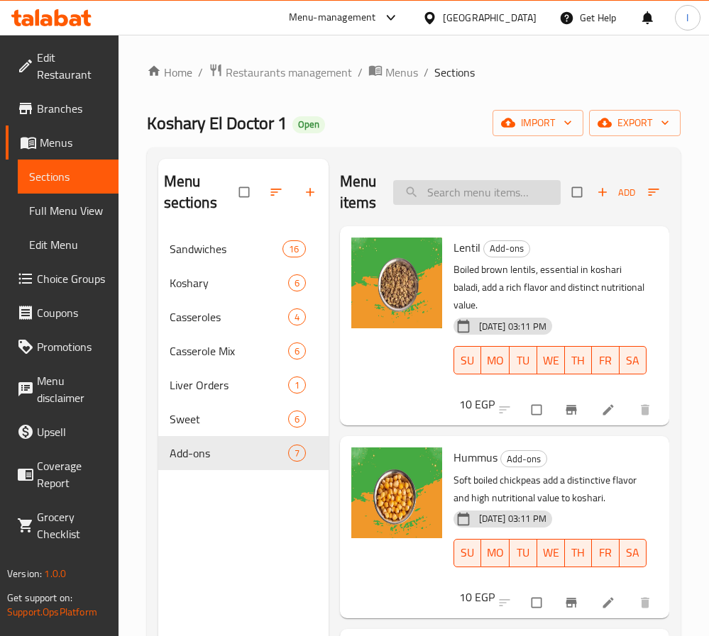
click at [483, 198] on input "search" at bounding box center [476, 192] width 167 height 25
type input "f"
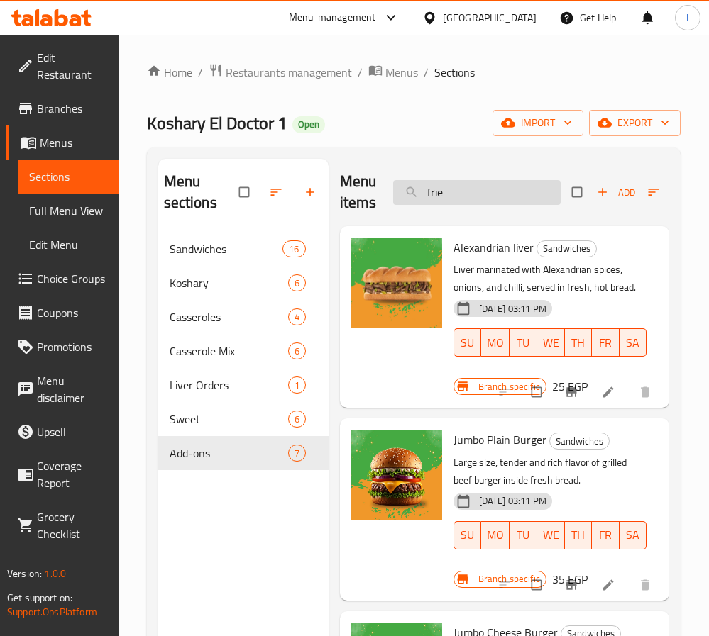
type input "fries"
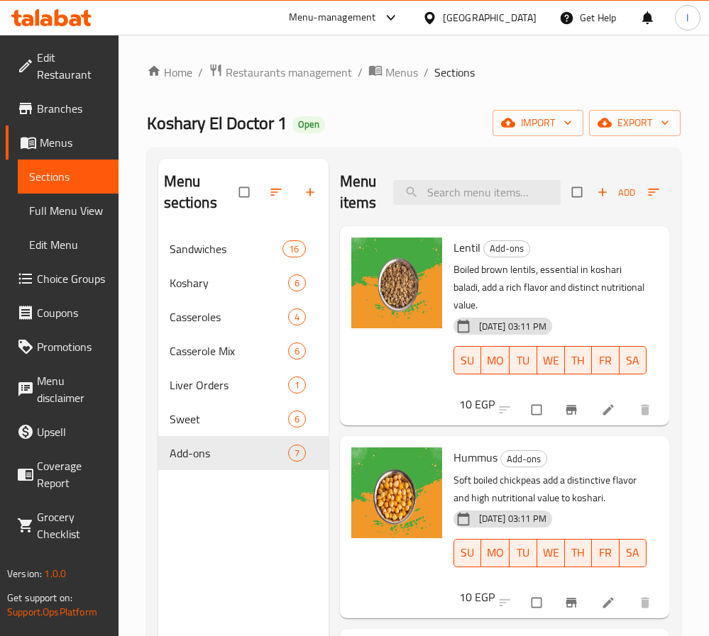
click at [454, 140] on div "Home / Restaurants management / Menus / Sections Koshary El Doctor 1 Open impor…" at bounding box center [414, 435] width 534 height 744
click at [478, 198] on input "search" at bounding box center [476, 192] width 167 height 25
paste input "باكت بطاطس"
type input "باكت بطاطس"
click at [452, 182] on input "search" at bounding box center [476, 192] width 167 height 25
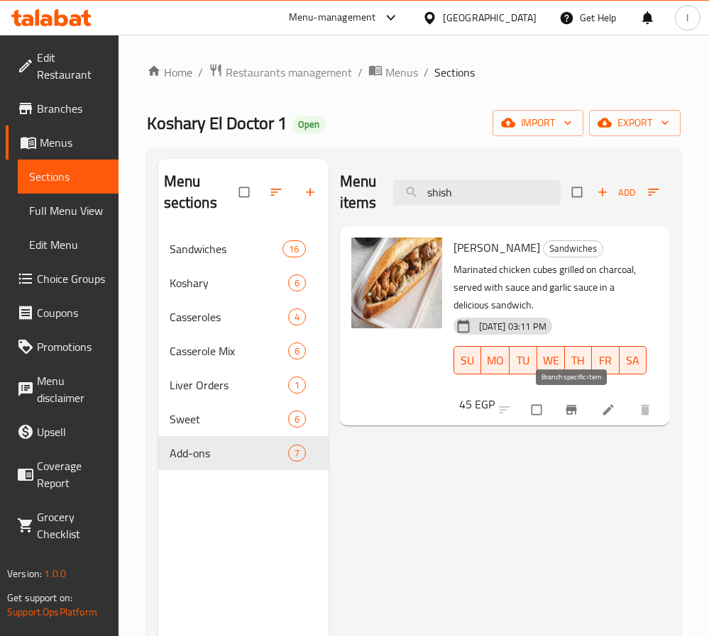
type input "shish"
click at [566, 404] on icon "Branch-specific-item" at bounding box center [571, 410] width 14 height 14
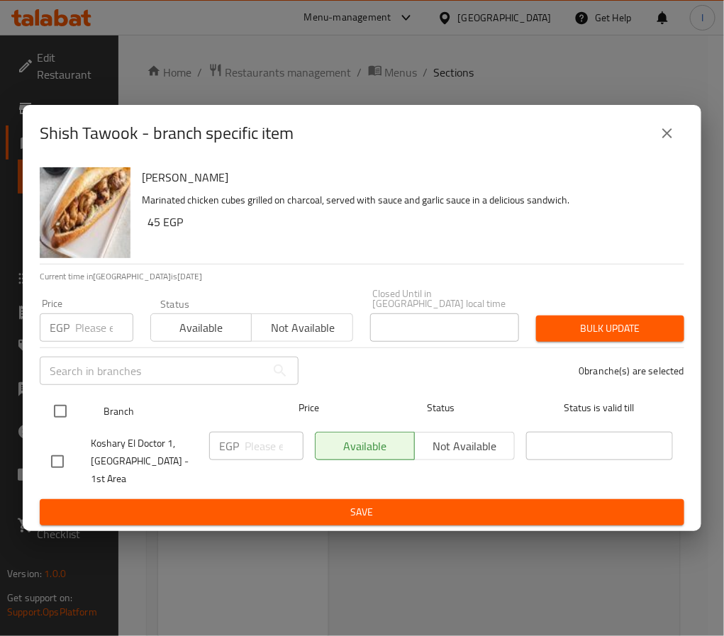
click at [65, 409] on input "checkbox" at bounding box center [60, 412] width 30 height 30
checkbox input "true"
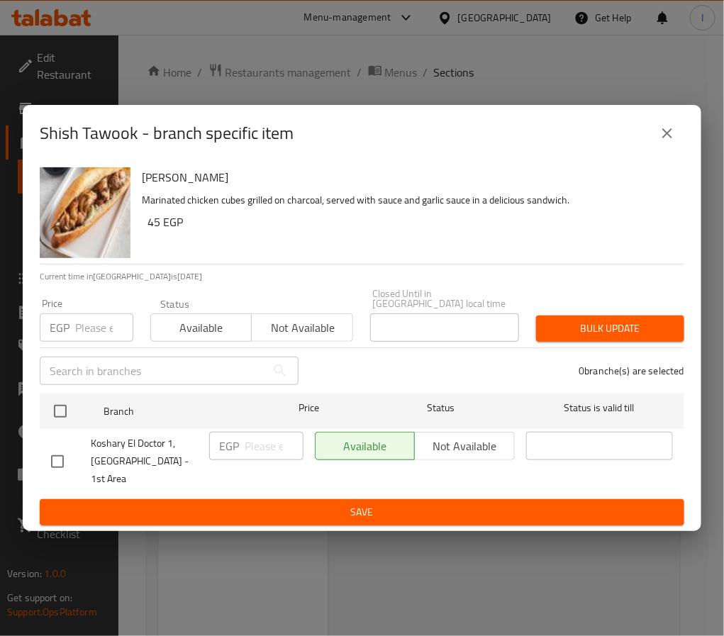
checkbox input "true"
click at [269, 453] on input "number" at bounding box center [274, 446] width 59 height 28
type input "60"
click at [288, 504] on span "Save" at bounding box center [362, 513] width 622 height 18
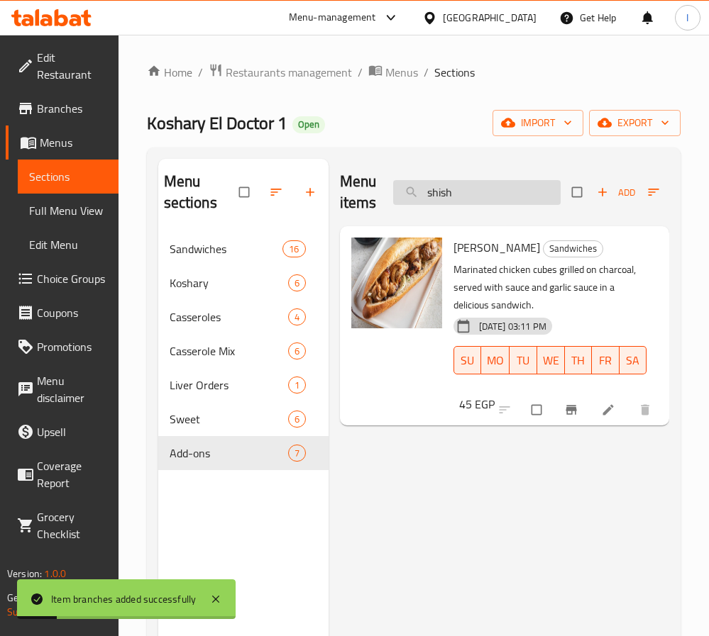
click at [448, 187] on input "shish" at bounding box center [476, 192] width 167 height 25
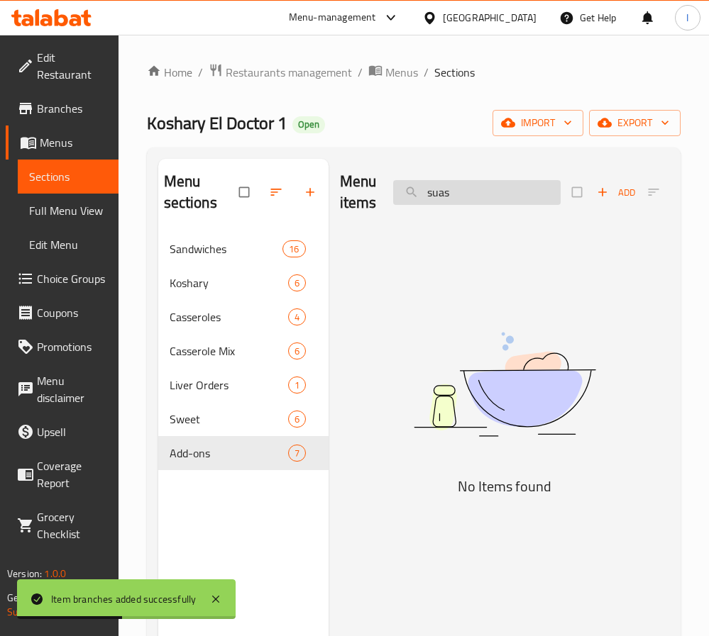
type input "suasA"
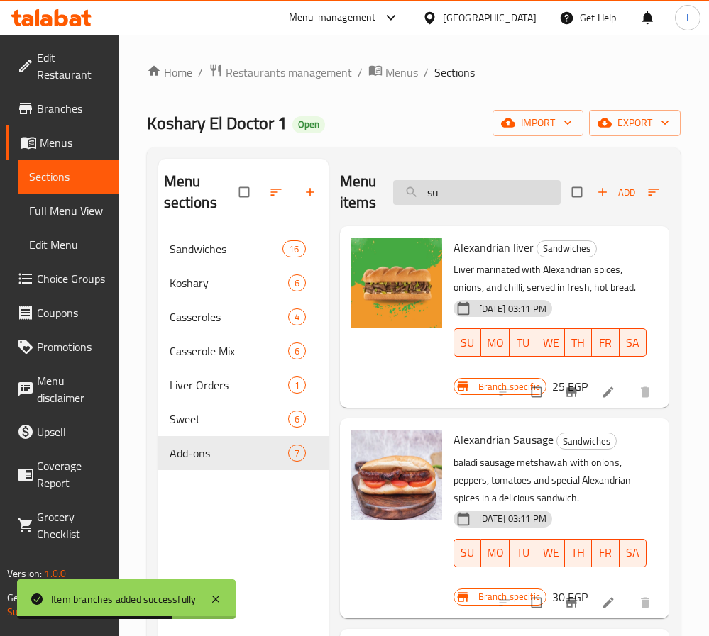
type input "s"
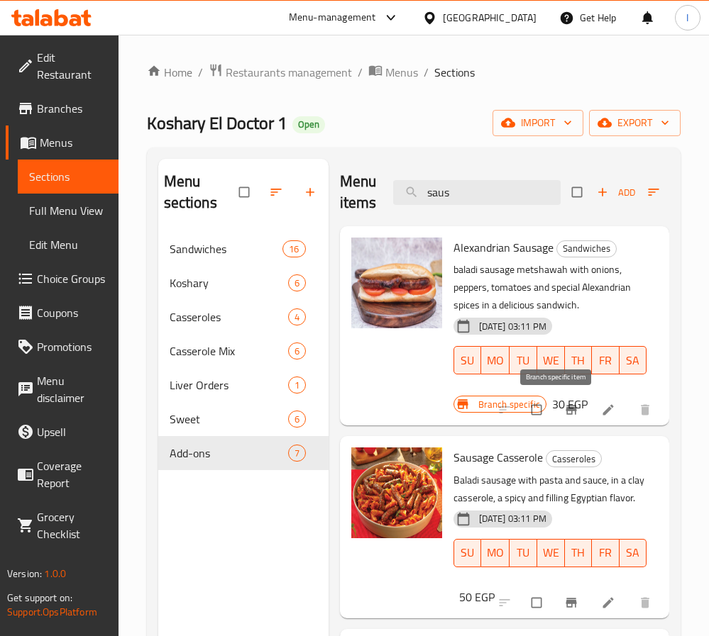
type input "saus"
click at [564, 404] on icon "Branch-specific-item" at bounding box center [571, 410] width 14 height 14
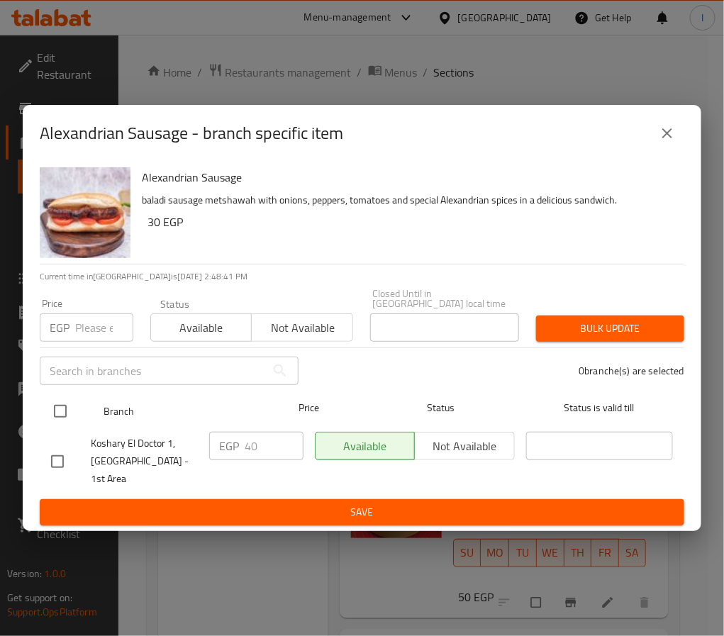
click at [60, 413] on input "checkbox" at bounding box center [60, 412] width 30 height 30
checkbox input "true"
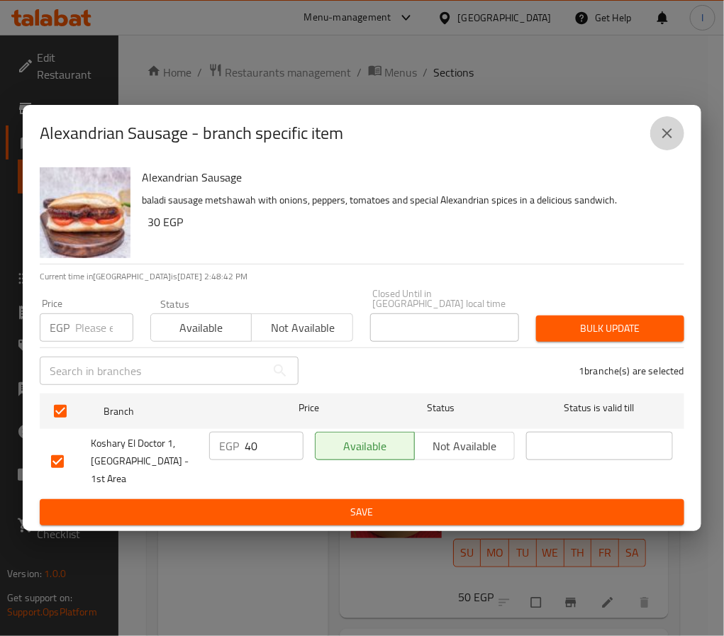
click at [675, 134] on button "close" at bounding box center [668, 133] width 34 height 34
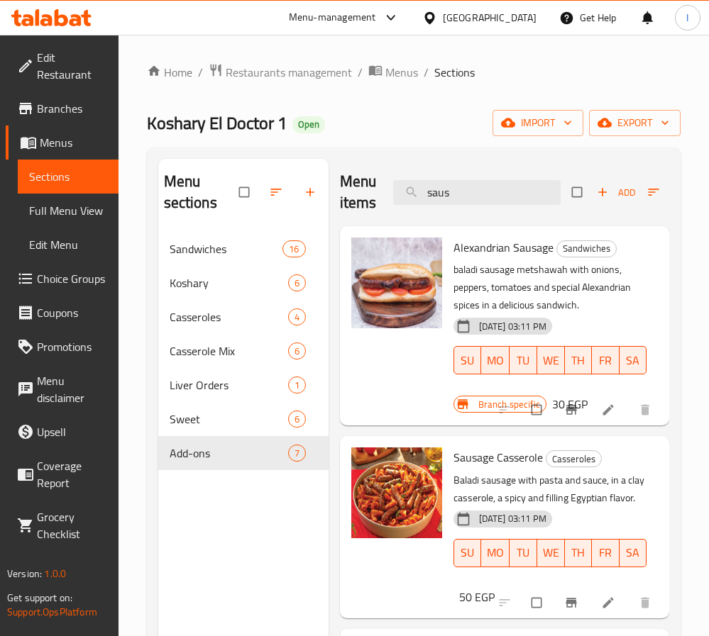
click at [522, 209] on div "Menu items saus Add Sort Manage items" at bounding box center [504, 192] width 329 height 67
click at [509, 196] on input "saus" at bounding box center [476, 192] width 167 height 25
type input "kofta"
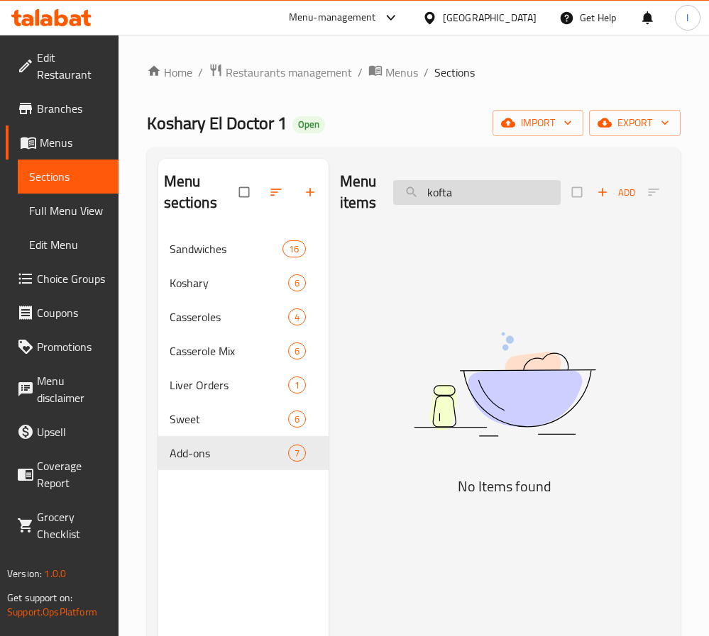
click at [509, 196] on input "kofta" at bounding box center [476, 192] width 167 height 25
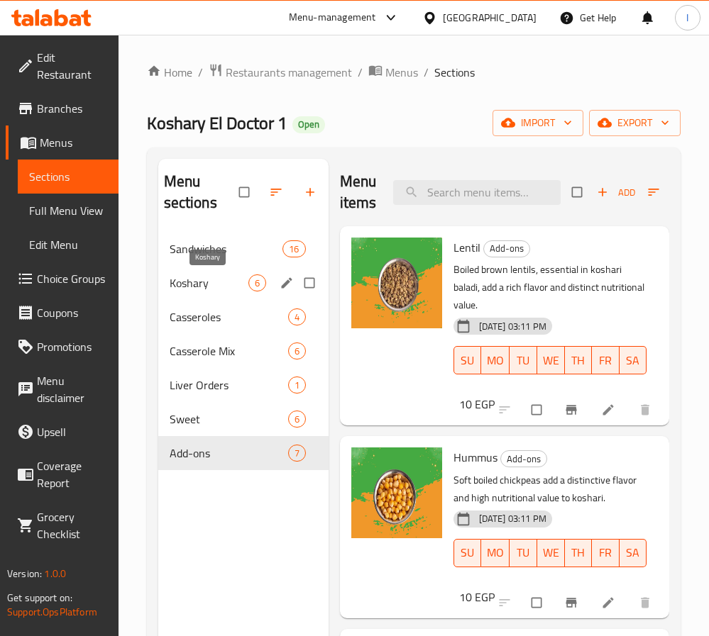
click at [218, 282] on span "Koshary" at bounding box center [209, 283] width 79 height 17
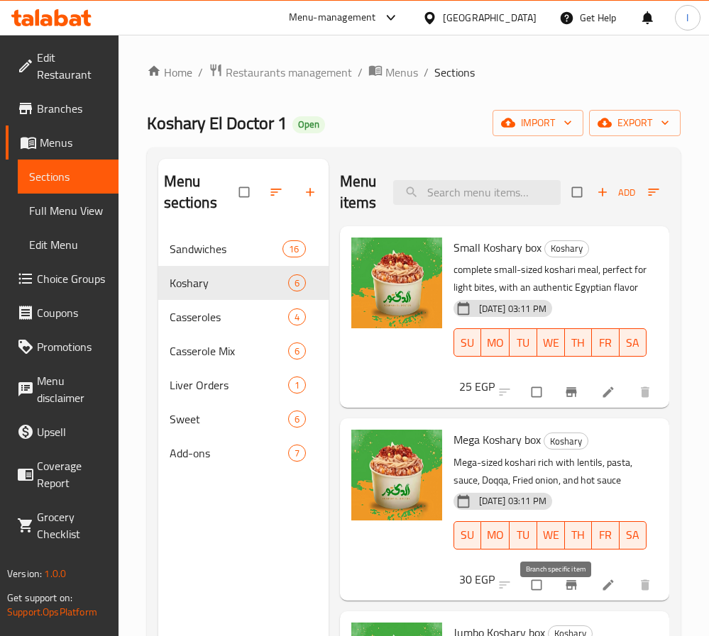
click at [566, 590] on icon "Branch-specific-item" at bounding box center [571, 584] width 11 height 9
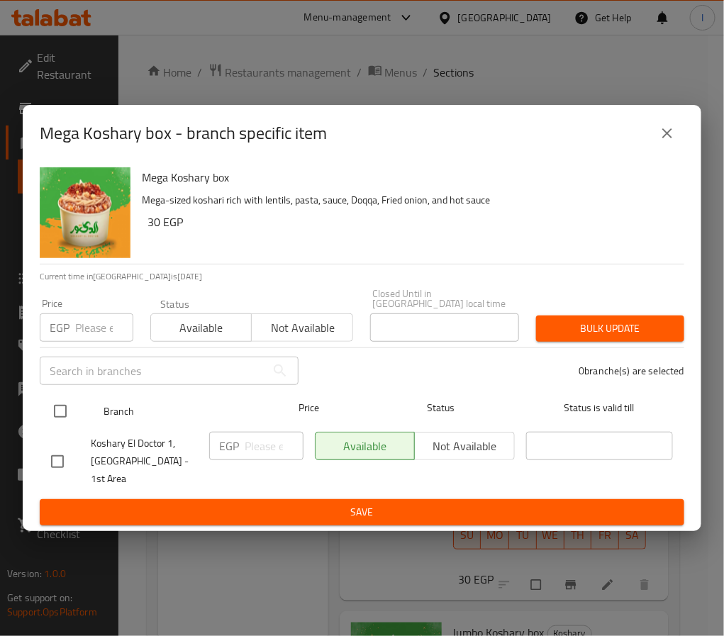
click at [67, 415] on input "checkbox" at bounding box center [60, 412] width 30 height 30
checkbox input "true"
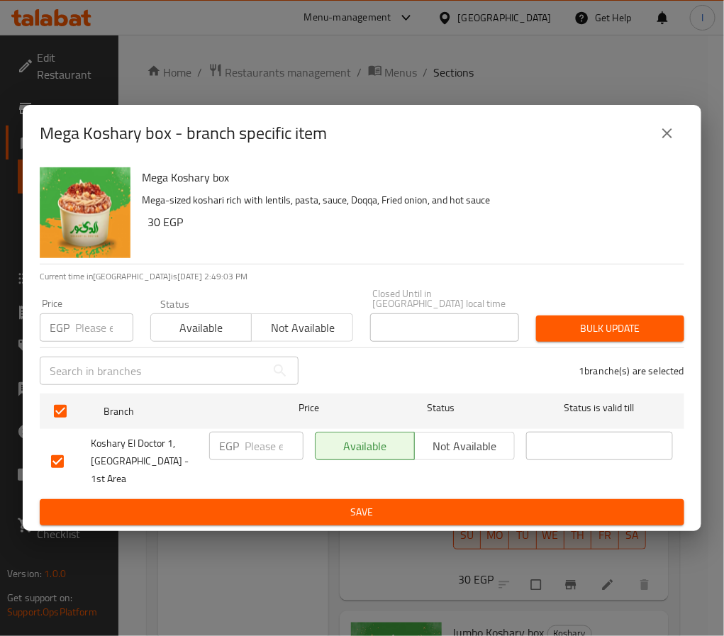
click at [243, 448] on div "EGP ​" at bounding box center [256, 446] width 94 height 28
click at [297, 456] on input "number" at bounding box center [274, 446] width 59 height 28
type input "35"
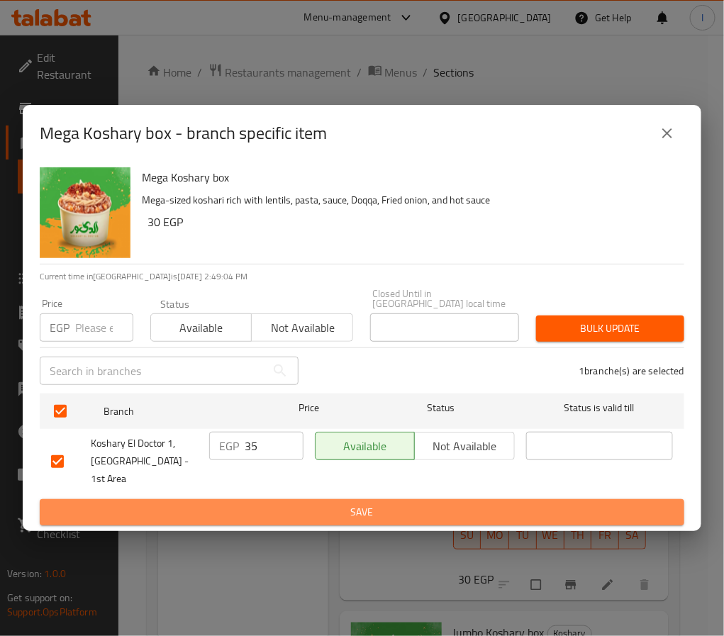
click at [309, 504] on span "Save" at bounding box center [362, 513] width 622 height 18
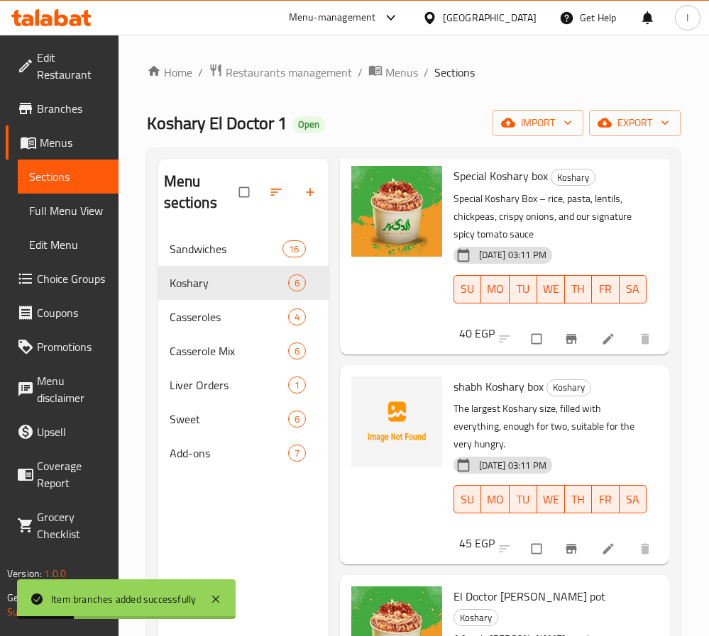
scroll to position [680, 0]
click at [566, 550] on icon "Branch-specific-item" at bounding box center [571, 548] width 11 height 9
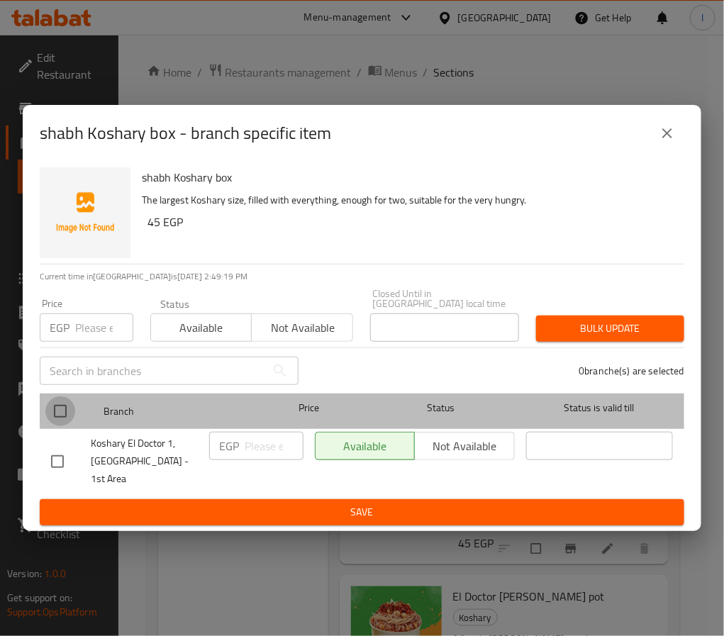
click at [62, 412] on input "checkbox" at bounding box center [60, 412] width 30 height 30
checkbox input "true"
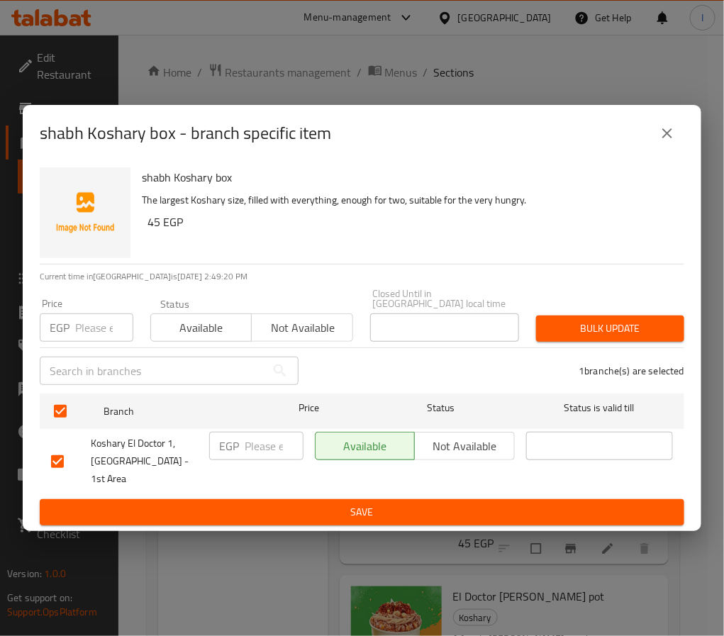
click at [258, 445] on input "number" at bounding box center [274, 446] width 59 height 28
type input "45"
click at [289, 511] on button "Save" at bounding box center [362, 513] width 645 height 26
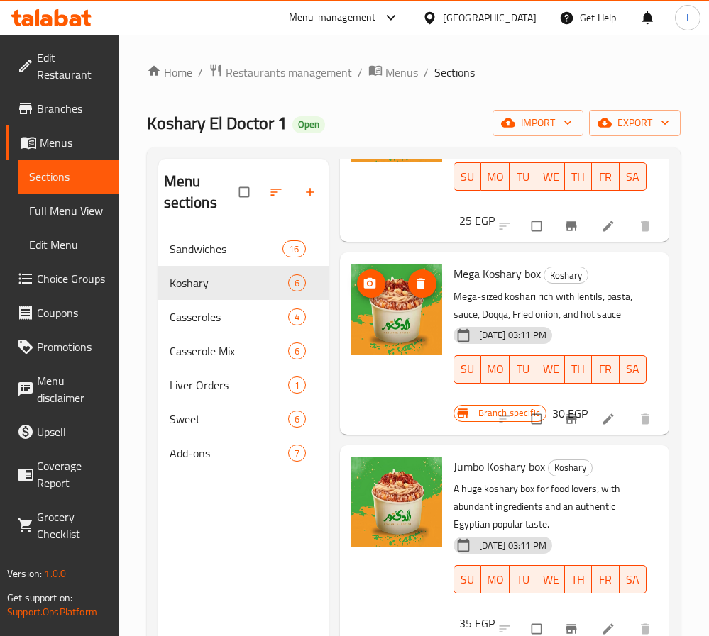
scroll to position [213, 0]
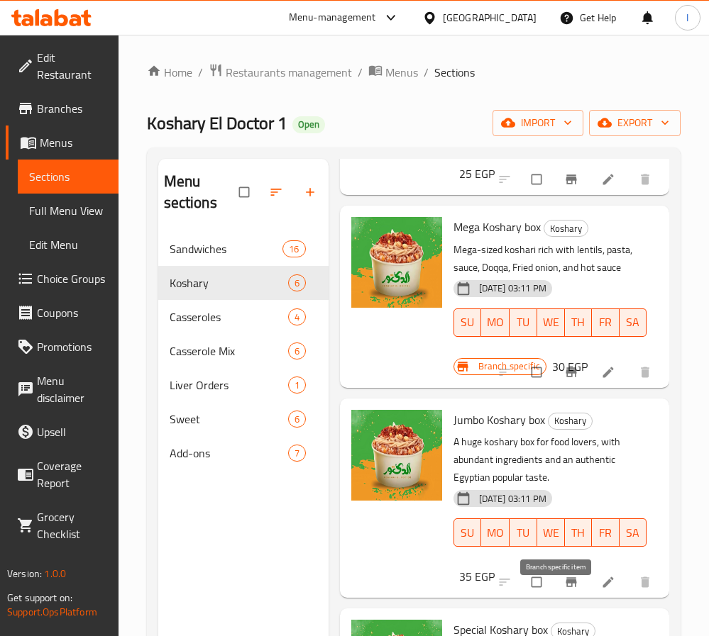
click at [566, 588] on icon "Branch-specific-item" at bounding box center [571, 582] width 11 height 9
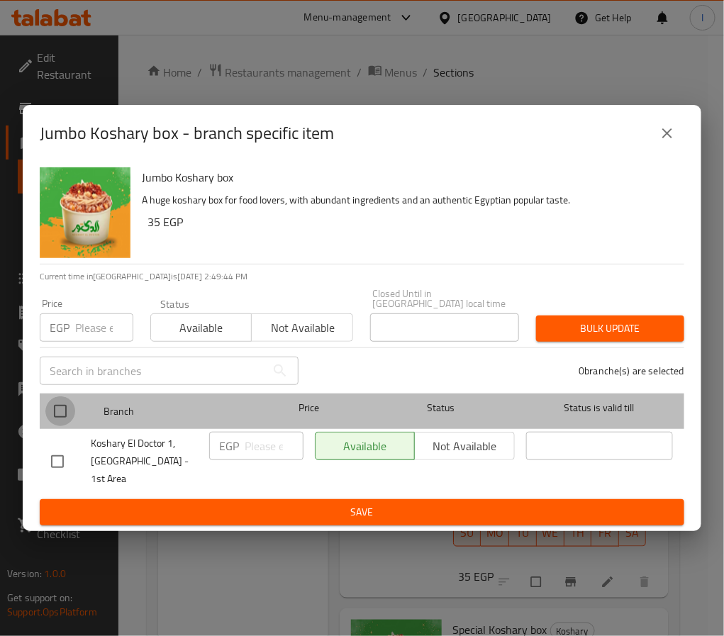
click at [56, 420] on input "checkbox" at bounding box center [60, 412] width 30 height 30
checkbox input "true"
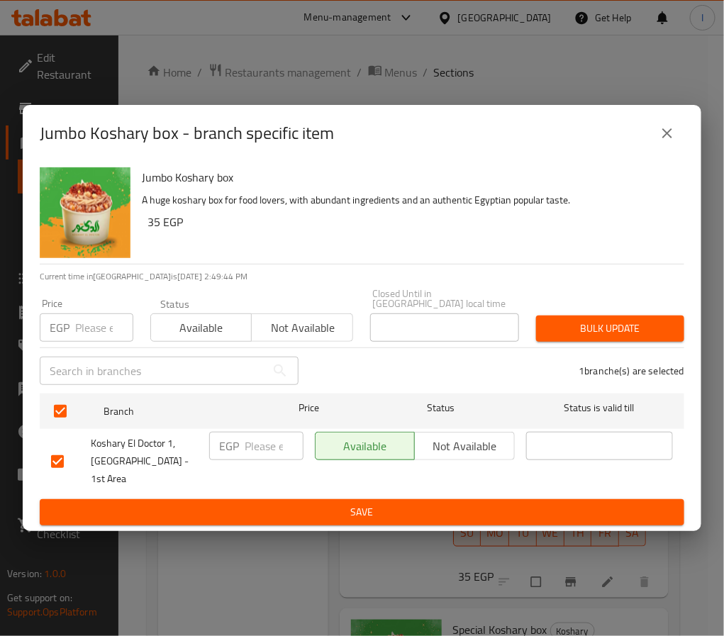
click at [277, 460] on input "number" at bounding box center [274, 446] width 59 height 28
type input "45"
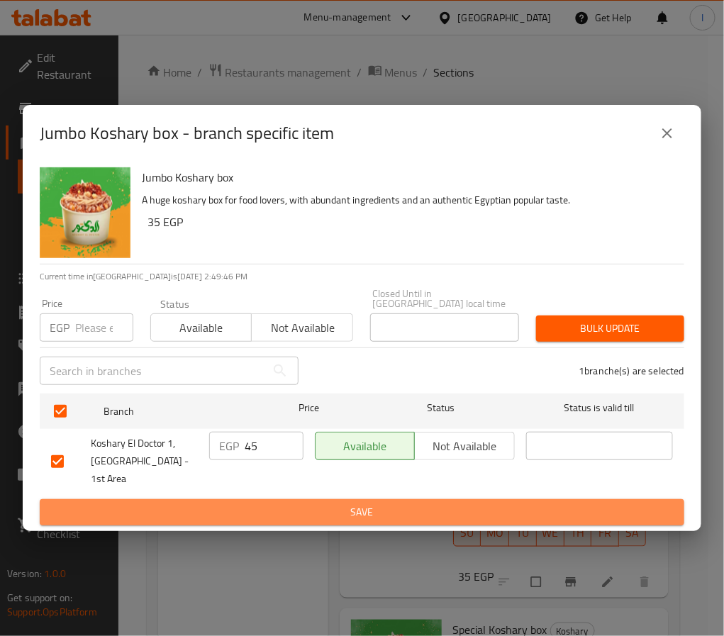
click at [335, 504] on span "Save" at bounding box center [362, 513] width 622 height 18
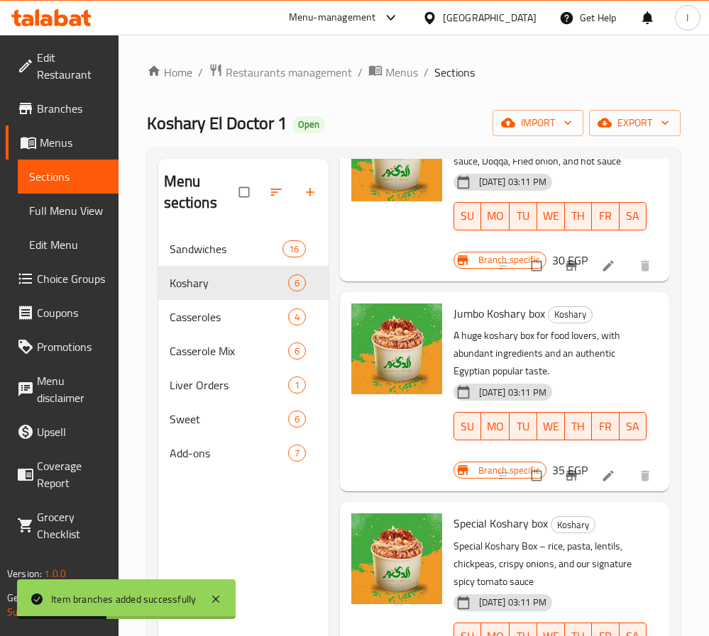
scroll to position [426, 0]
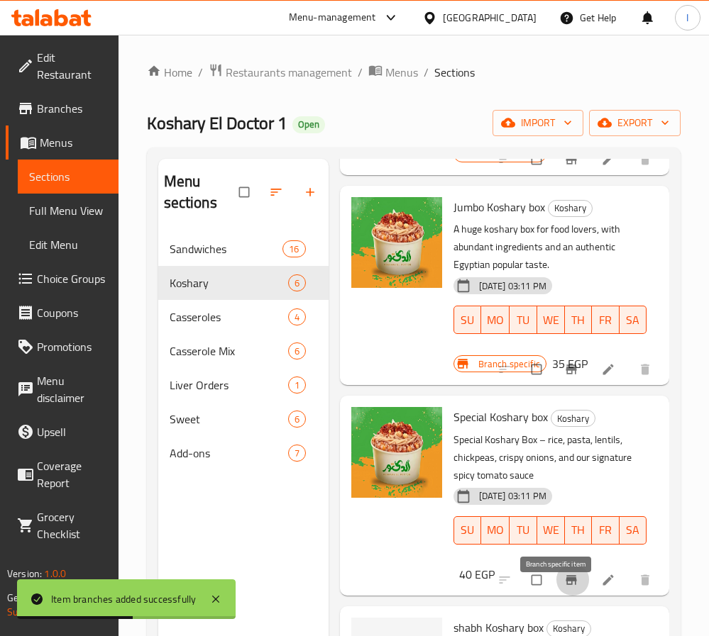
click at [556, 596] on button "Branch-specific-item" at bounding box center [573, 580] width 34 height 31
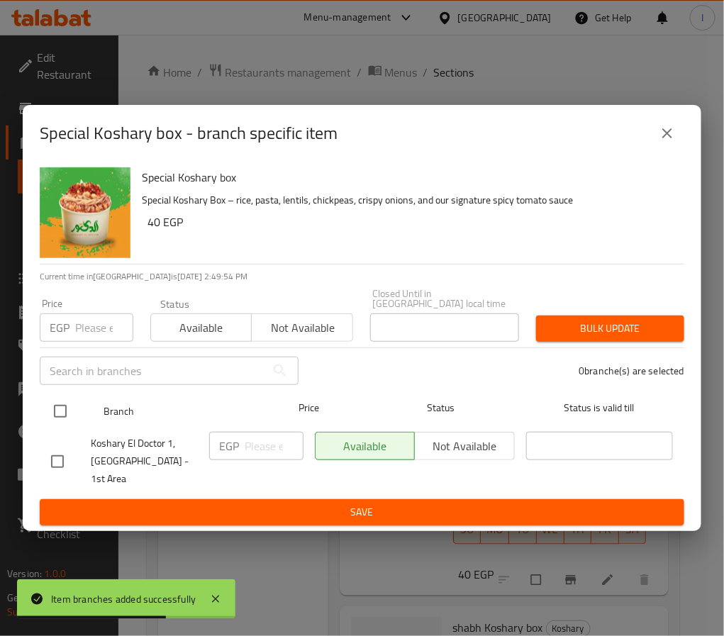
click at [60, 419] on input "checkbox" at bounding box center [60, 412] width 30 height 30
checkbox input "true"
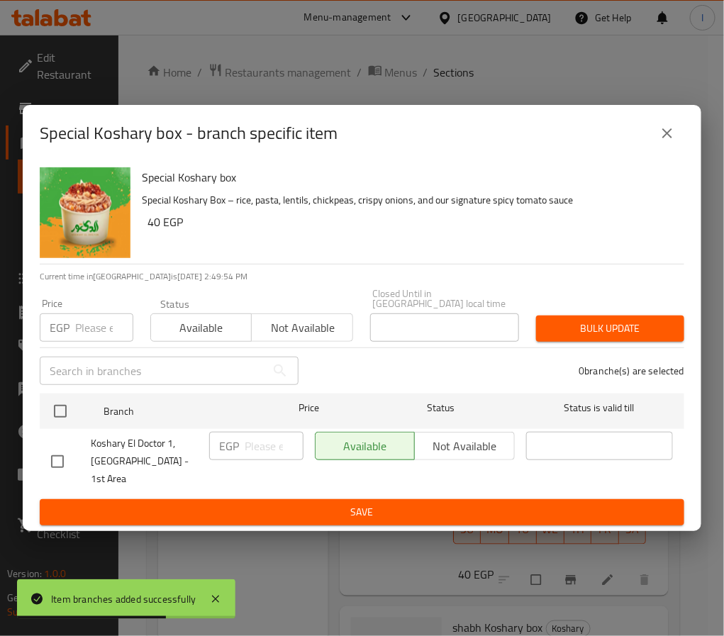
checkbox input "true"
click at [247, 450] on input "number" at bounding box center [274, 446] width 59 height 28
type input "50"
click at [288, 504] on span "Save" at bounding box center [362, 513] width 622 height 18
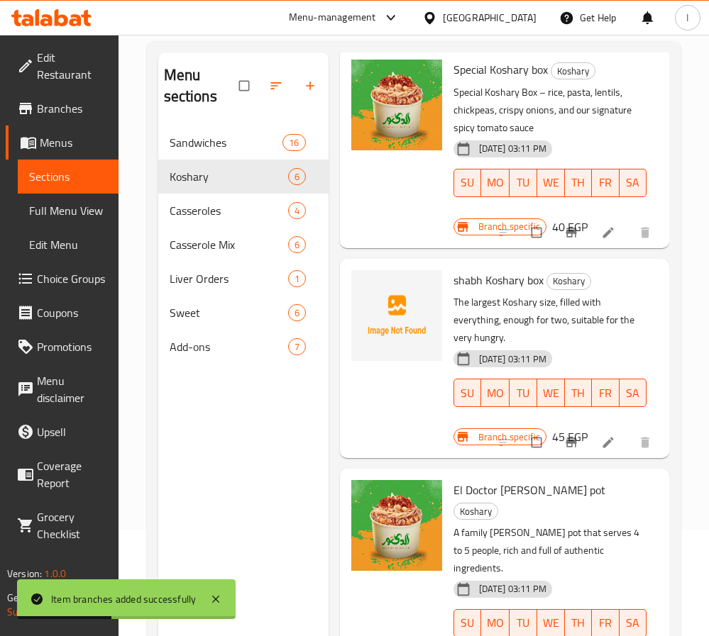
scroll to position [199, 0]
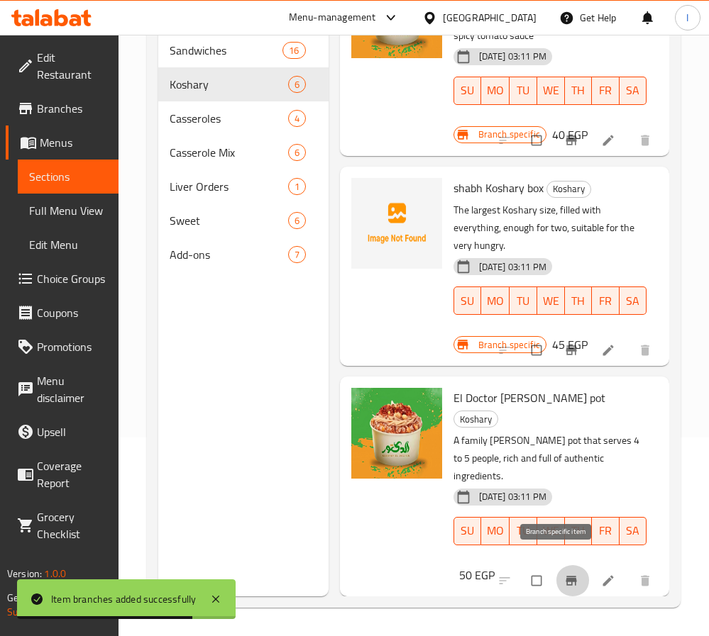
click at [566, 576] on icon "Branch-specific-item" at bounding box center [571, 580] width 11 height 9
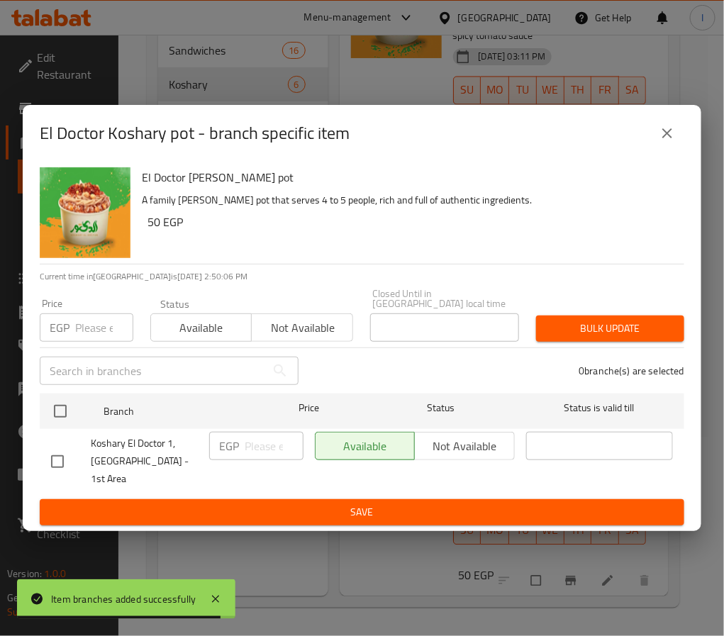
drag, startPoint x: 66, startPoint y: 409, endPoint x: 266, endPoint y: 443, distance: 202.9
click at [66, 407] on input "checkbox" at bounding box center [60, 412] width 30 height 30
checkbox input "true"
click at [262, 447] on input "number" at bounding box center [274, 446] width 59 height 28
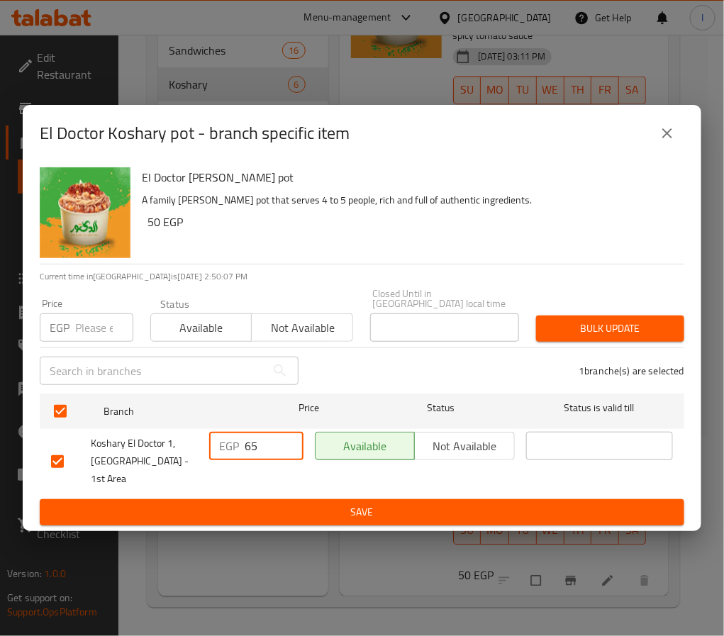
type input "65"
click at [277, 504] on span "Save" at bounding box center [362, 513] width 622 height 18
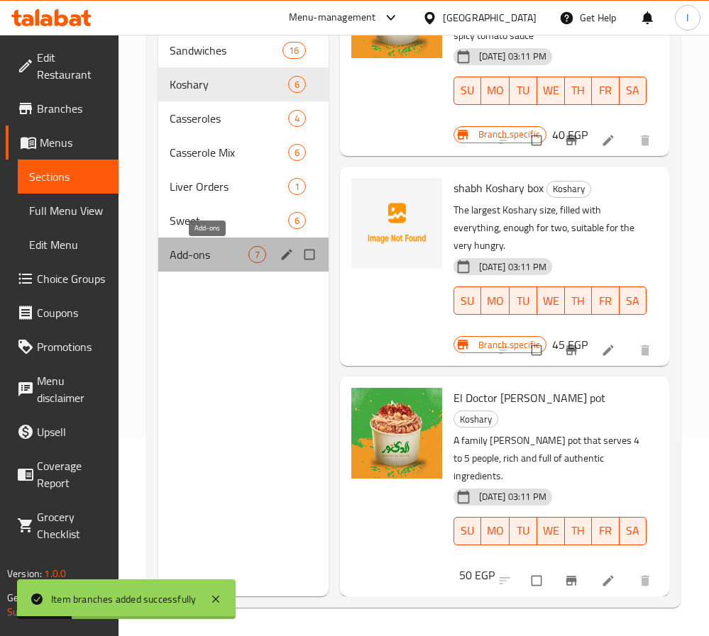
click at [204, 253] on span "Add-ons" at bounding box center [209, 254] width 79 height 17
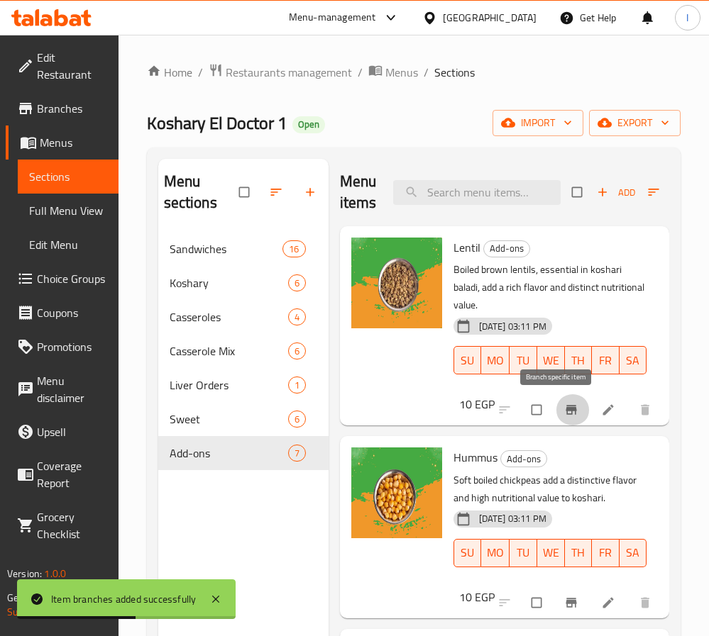
click at [566, 414] on icon "Branch-specific-item" at bounding box center [571, 410] width 11 height 9
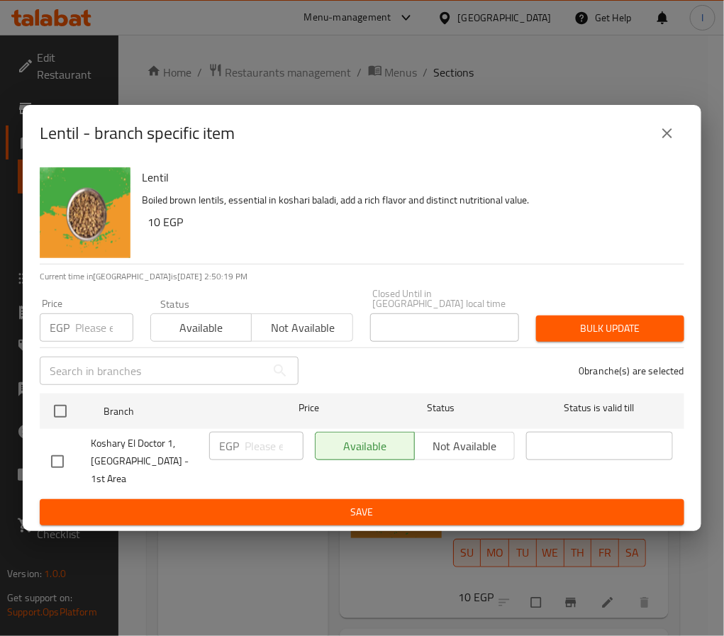
click at [669, 138] on icon "close" at bounding box center [668, 133] width 10 height 10
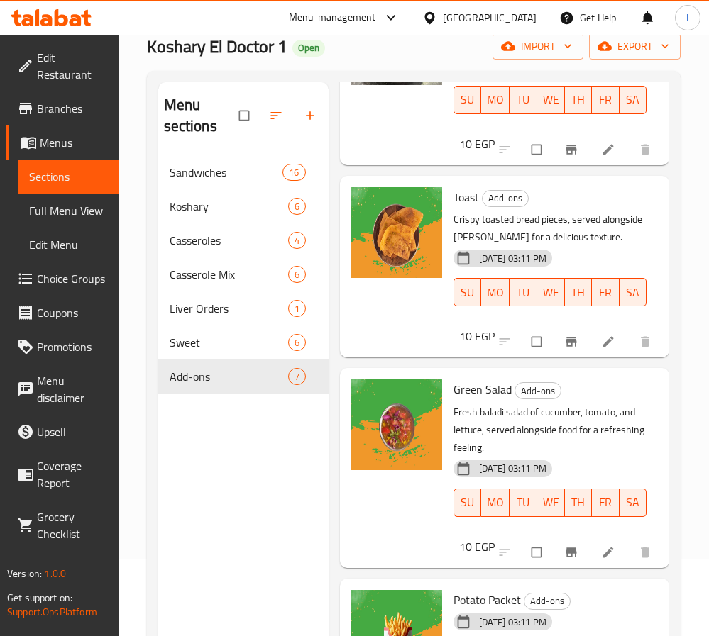
scroll to position [199, 0]
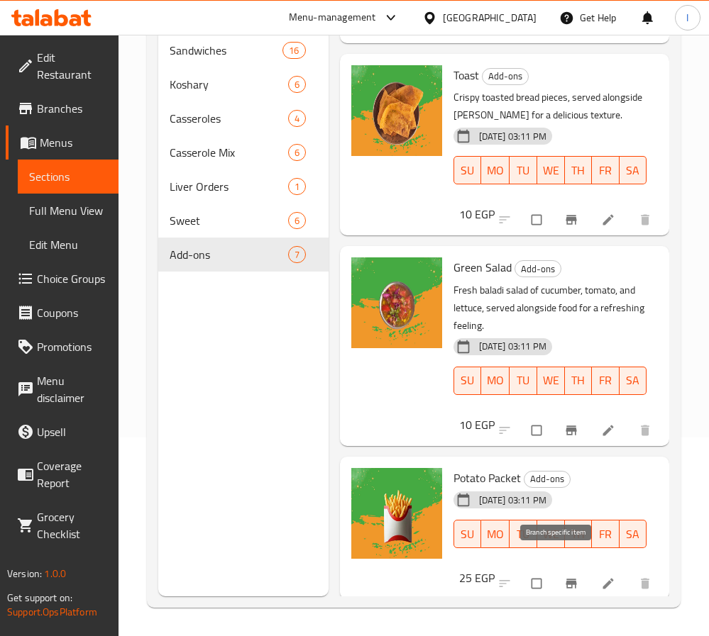
click at [564, 577] on icon "Branch-specific-item" at bounding box center [571, 584] width 14 height 14
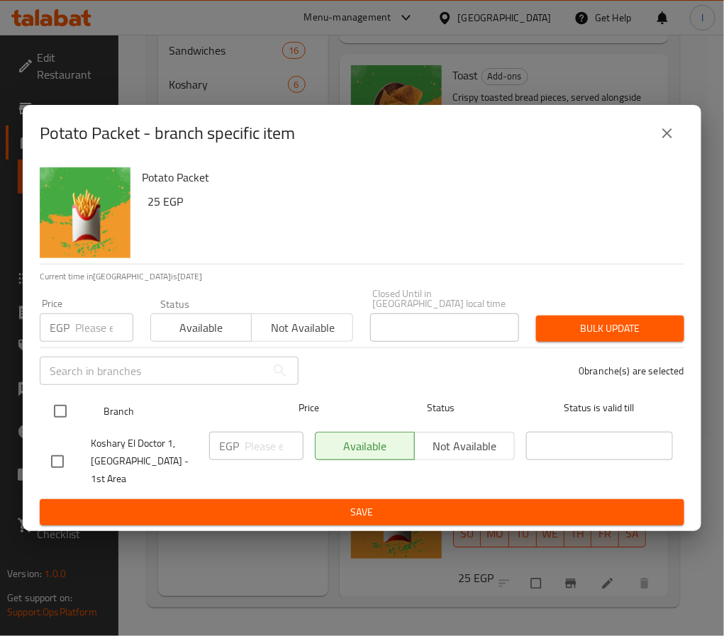
click at [65, 415] on input "checkbox" at bounding box center [60, 412] width 30 height 30
checkbox input "true"
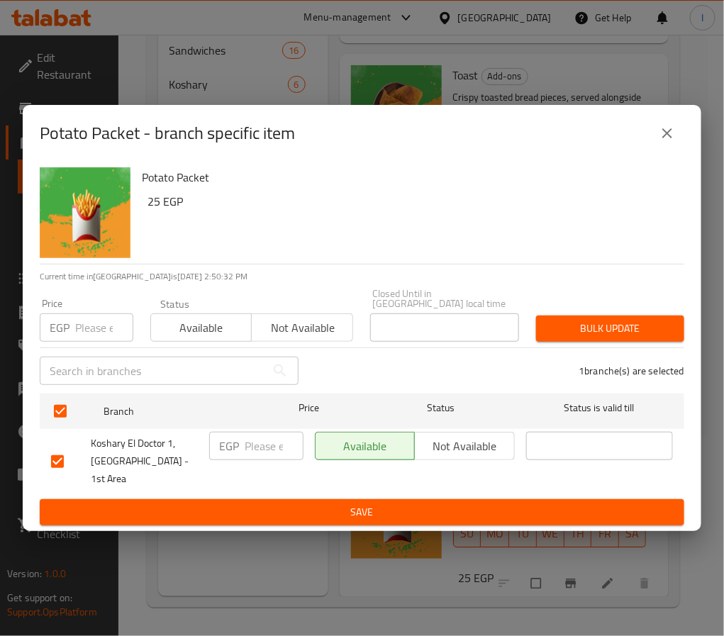
click at [258, 452] on input "number" at bounding box center [274, 446] width 59 height 28
type input "40"
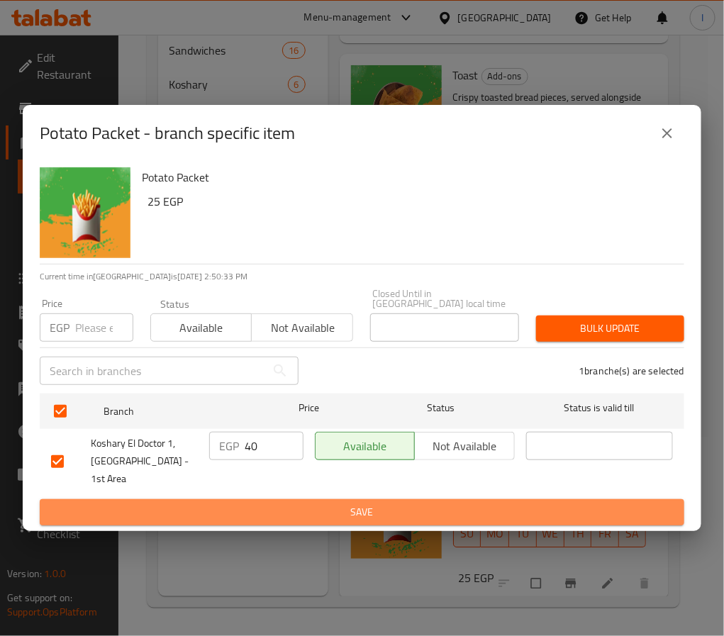
click at [303, 505] on span "Save" at bounding box center [362, 513] width 622 height 18
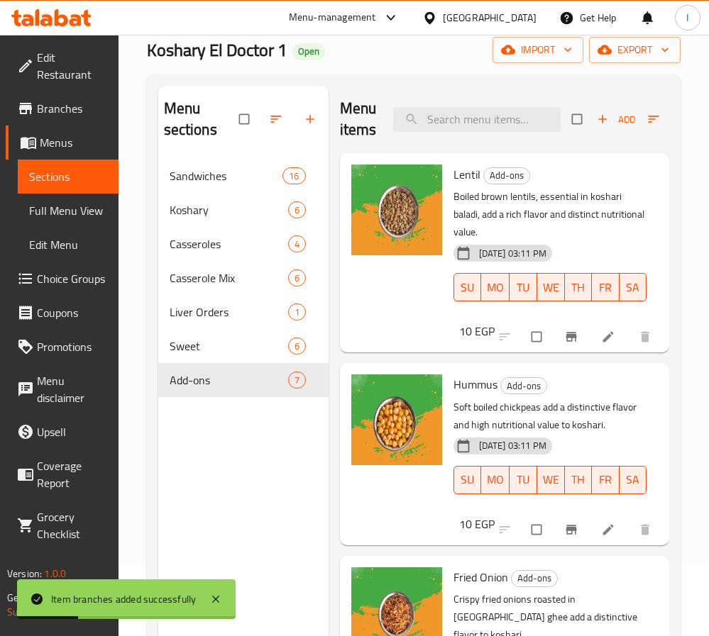
scroll to position [0, 0]
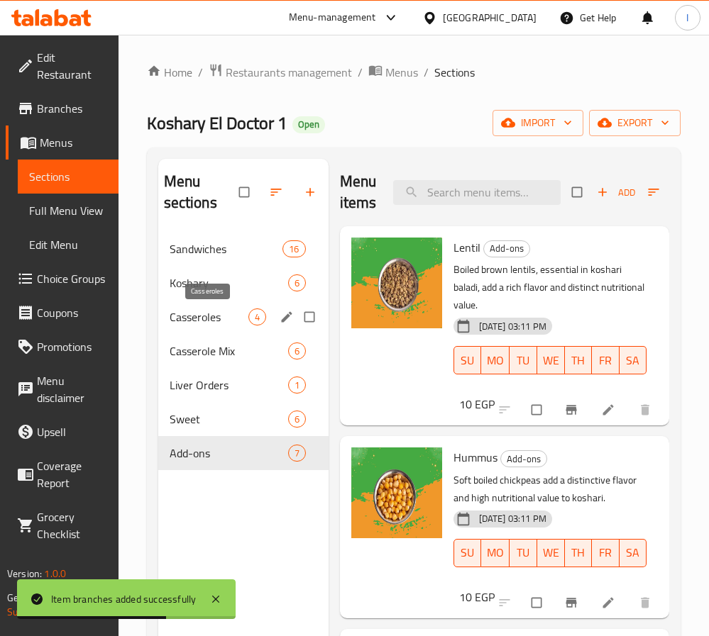
click at [215, 313] on span "Casseroles" at bounding box center [209, 317] width 79 height 17
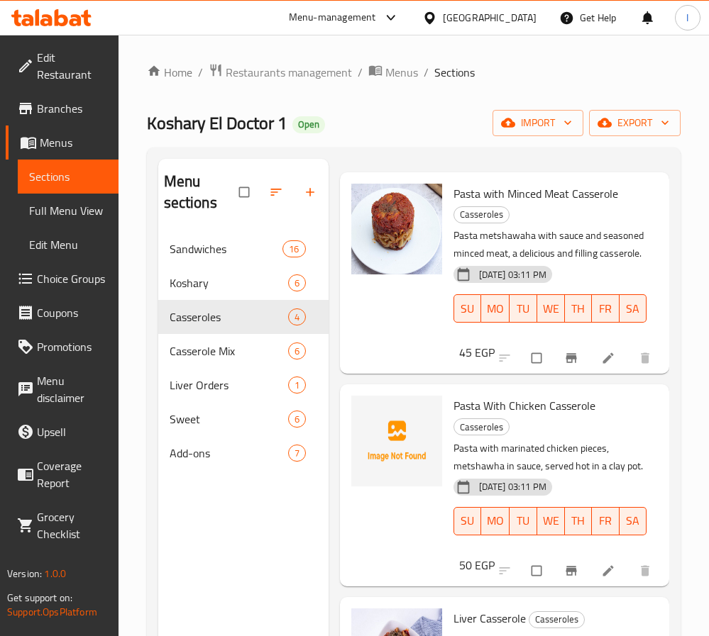
scroll to position [106, 0]
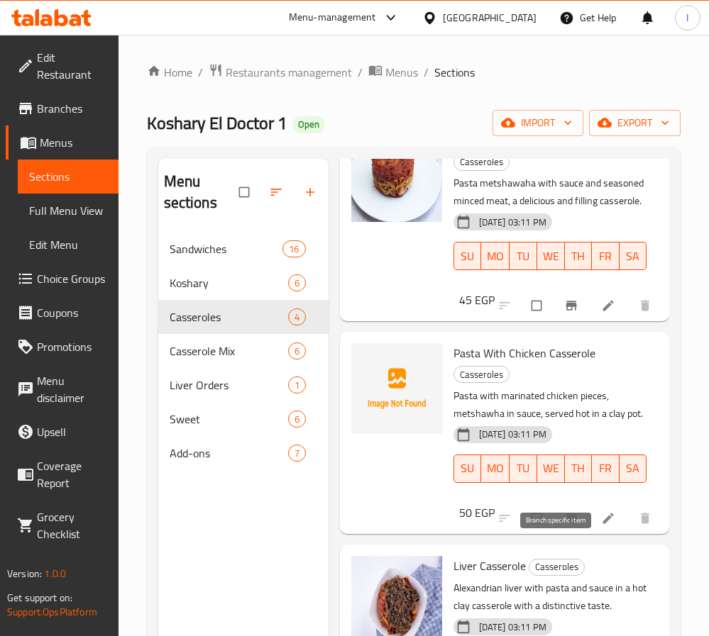
click at [564, 526] on icon "Branch-specific-item" at bounding box center [571, 519] width 14 height 14
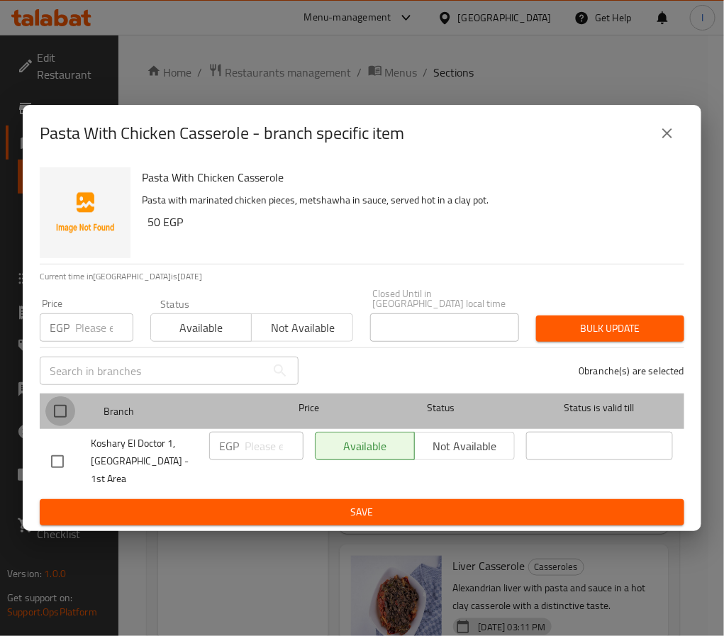
click at [52, 407] on input "checkbox" at bounding box center [60, 412] width 30 height 30
checkbox input "true"
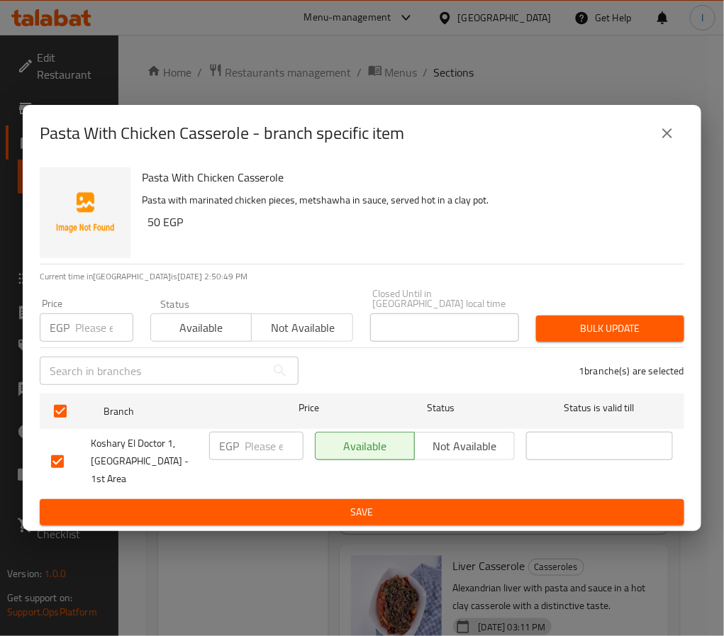
click at [273, 456] on input "number" at bounding box center [274, 446] width 59 height 28
type input "60"
click at [289, 504] on span "Save" at bounding box center [362, 513] width 622 height 18
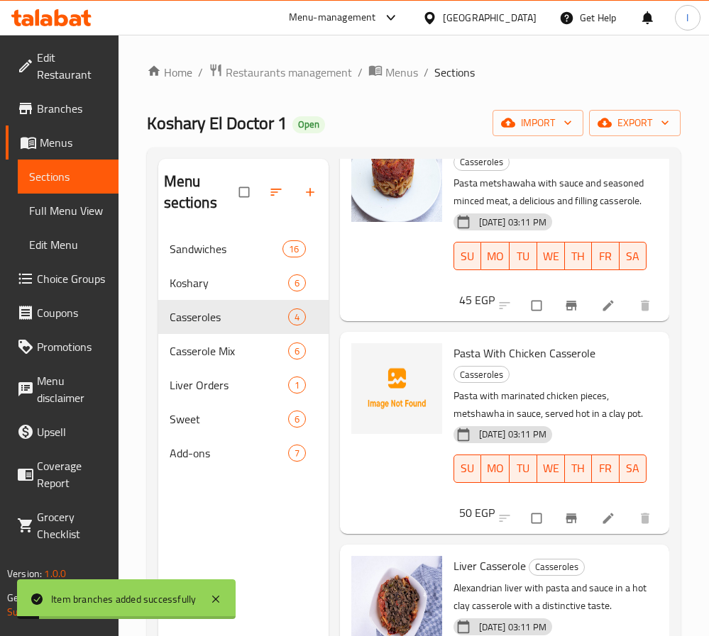
scroll to position [0, 0]
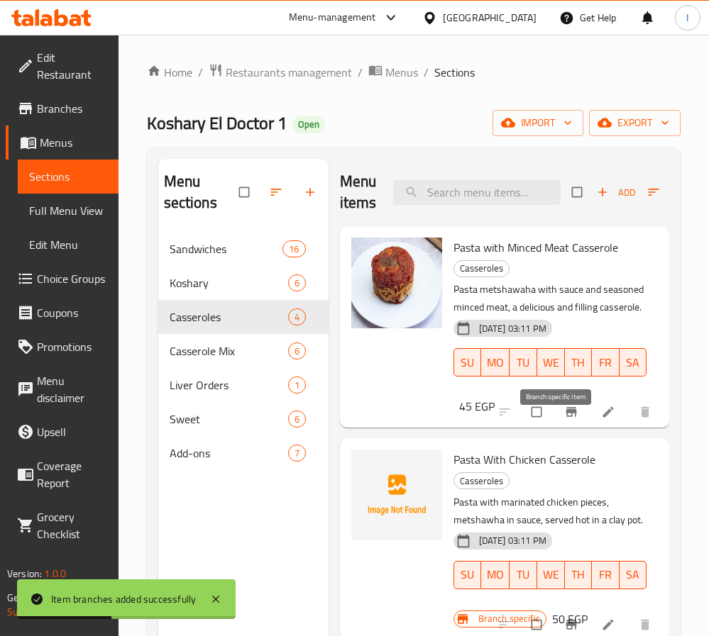
click at [566, 417] on icon "Branch-specific-item" at bounding box center [571, 412] width 11 height 9
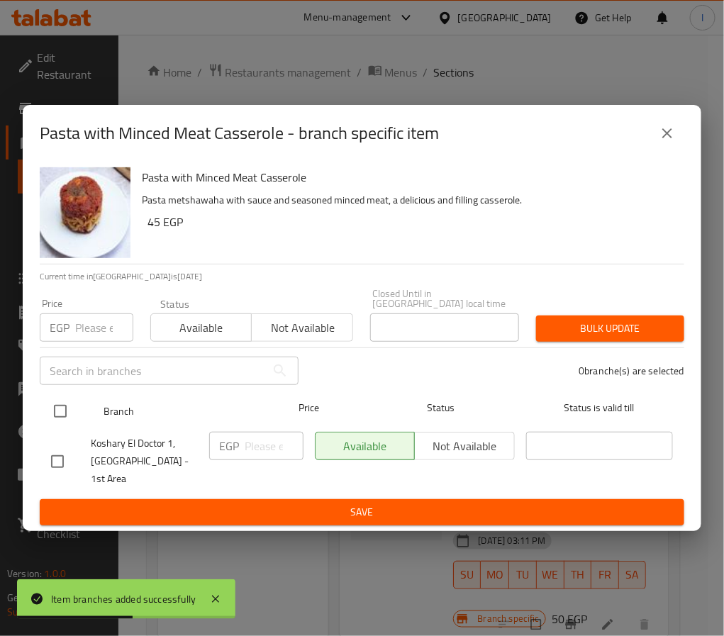
click at [66, 414] on input "checkbox" at bounding box center [60, 412] width 30 height 30
checkbox input "true"
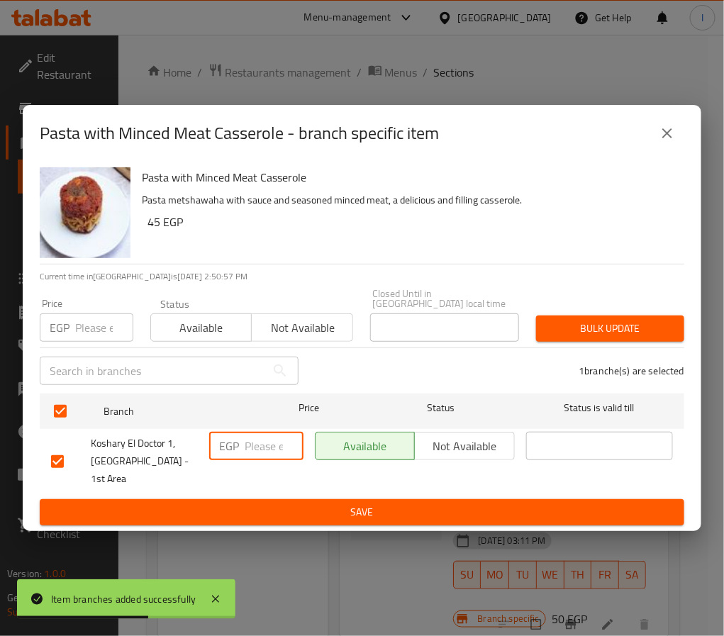
click at [245, 445] on input "number" at bounding box center [274, 446] width 59 height 28
type input "60"
click at [289, 504] on span "Save" at bounding box center [362, 513] width 622 height 18
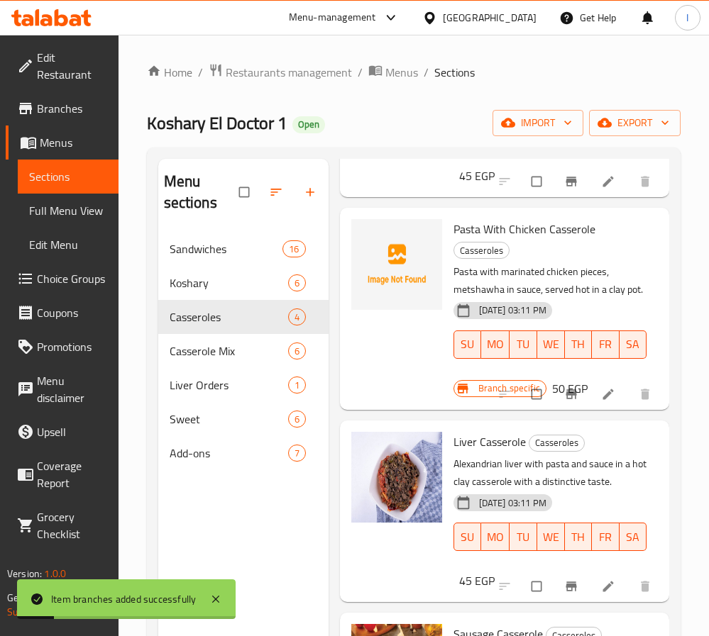
scroll to position [299, 0]
click at [566, 583] on icon "Branch-specific-item" at bounding box center [571, 587] width 11 height 9
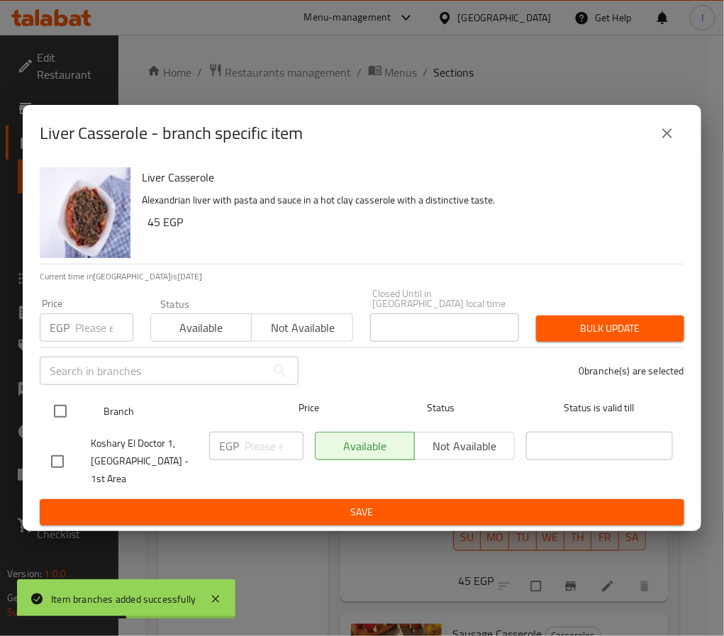
click at [64, 405] on input "checkbox" at bounding box center [60, 412] width 30 height 30
checkbox input "true"
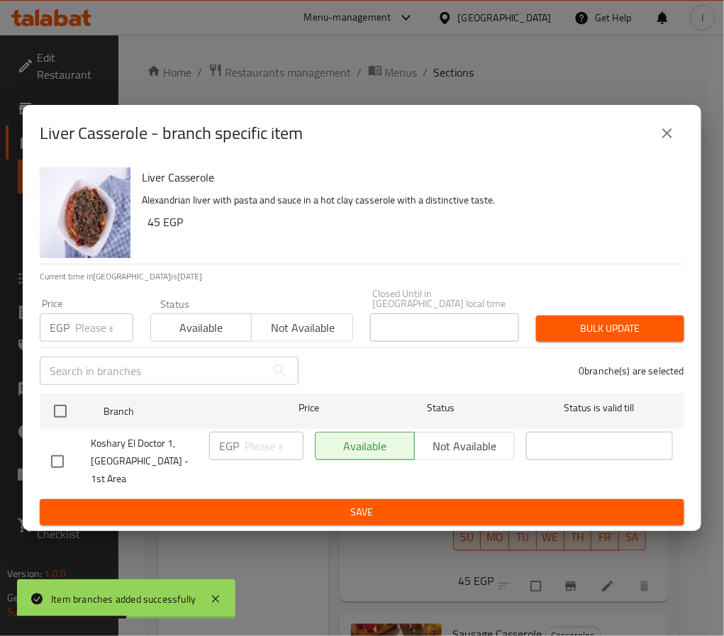
checkbox input "true"
click at [275, 448] on input "number" at bounding box center [274, 446] width 59 height 28
type input "55"
click at [300, 504] on span "Save" at bounding box center [362, 513] width 622 height 18
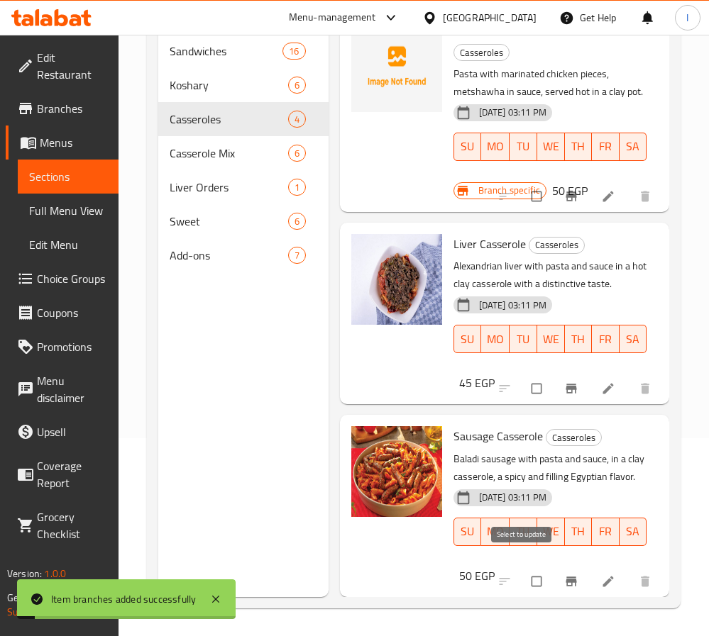
scroll to position [199, 0]
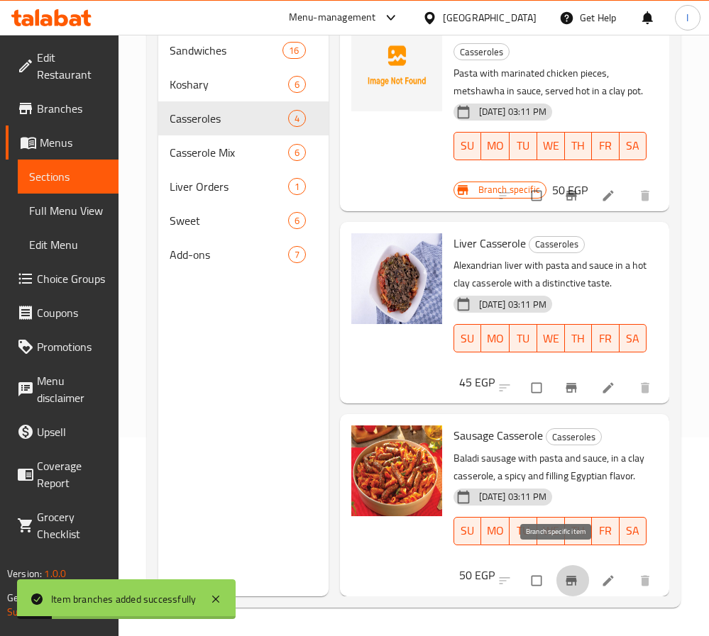
click at [564, 574] on icon "Branch-specific-item" at bounding box center [571, 581] width 14 height 14
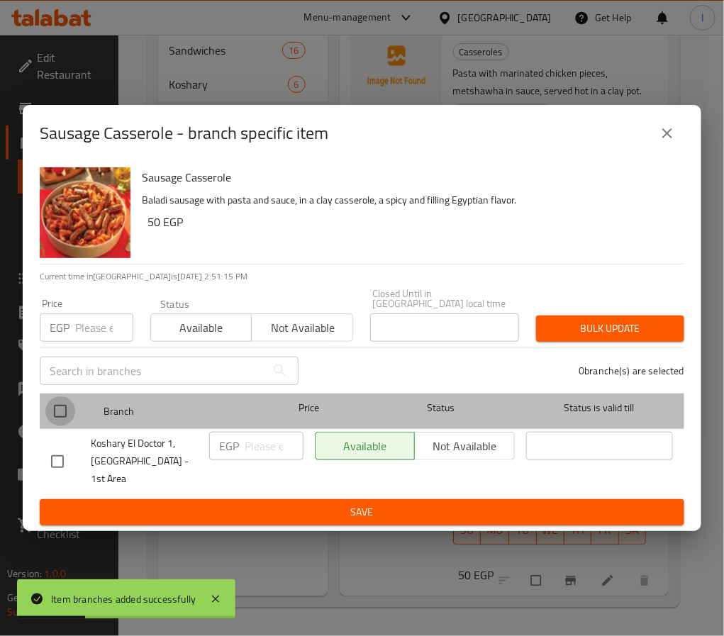
click at [58, 412] on input "checkbox" at bounding box center [60, 412] width 30 height 30
checkbox input "true"
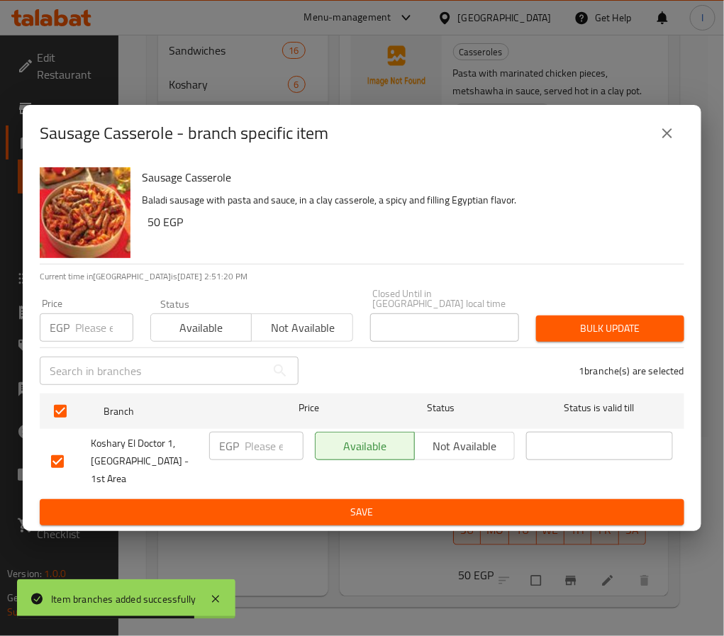
click at [254, 445] on input "number" at bounding box center [274, 446] width 59 height 28
type input "55"
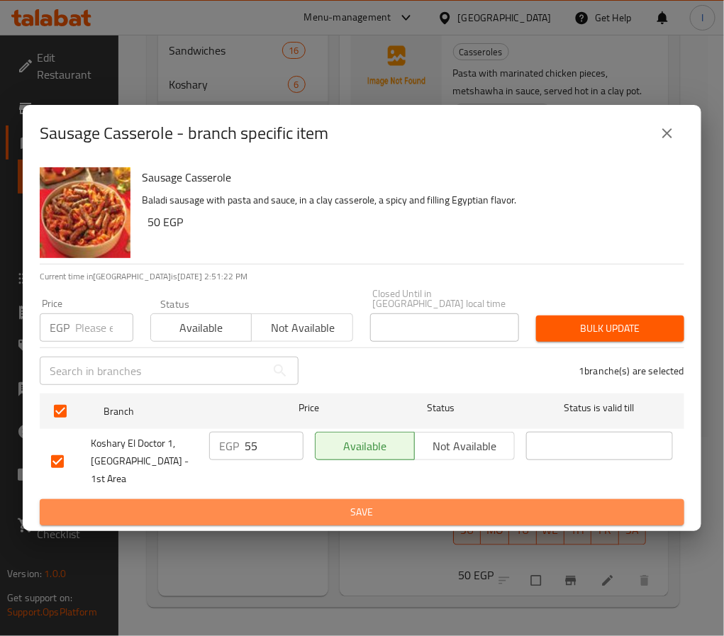
click at [313, 504] on span "Save" at bounding box center [362, 513] width 622 height 18
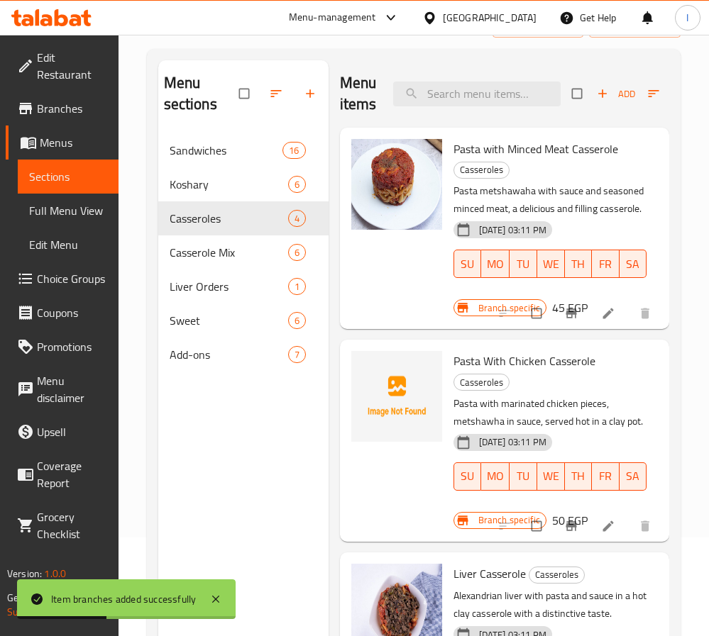
scroll to position [0, 0]
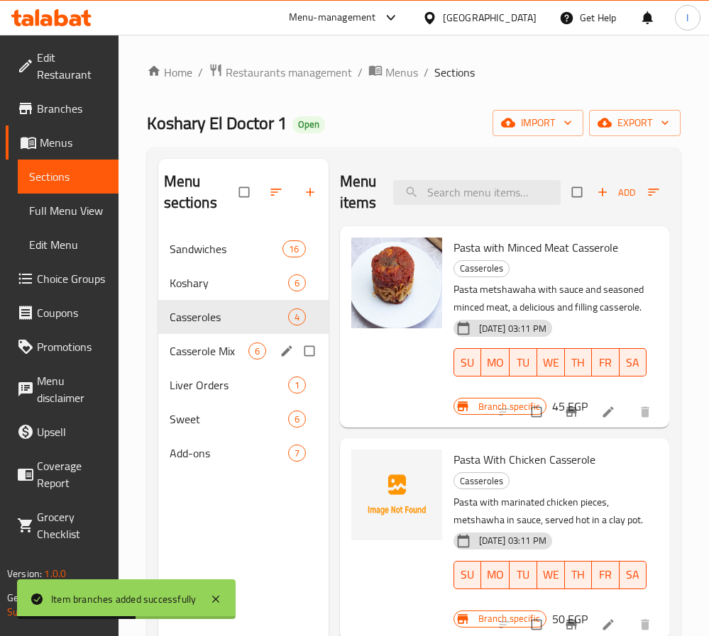
click at [220, 338] on div "Casserole Mix 6" at bounding box center [243, 351] width 170 height 34
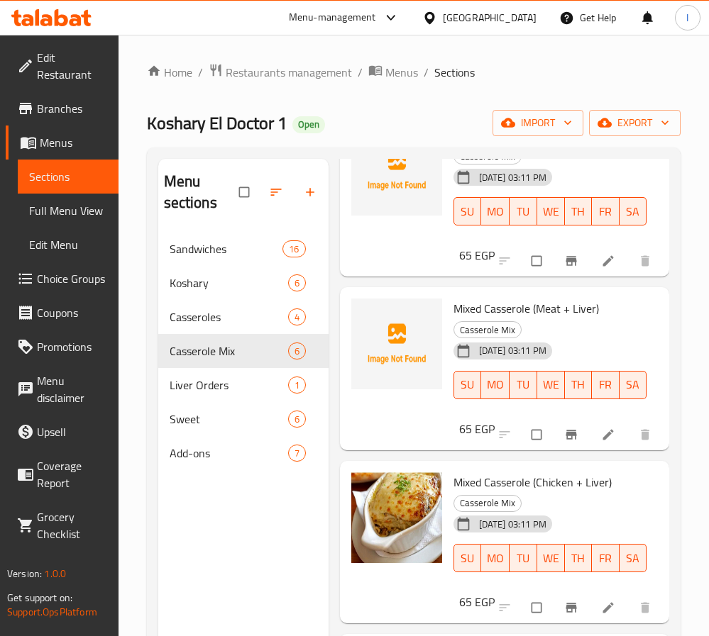
scroll to position [319, 0]
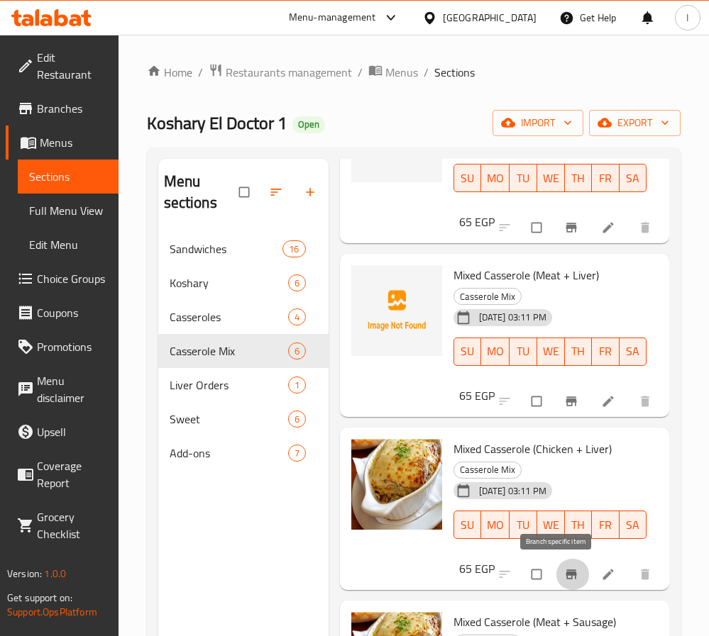
click at [566, 573] on icon "Branch-specific-item" at bounding box center [571, 574] width 11 height 9
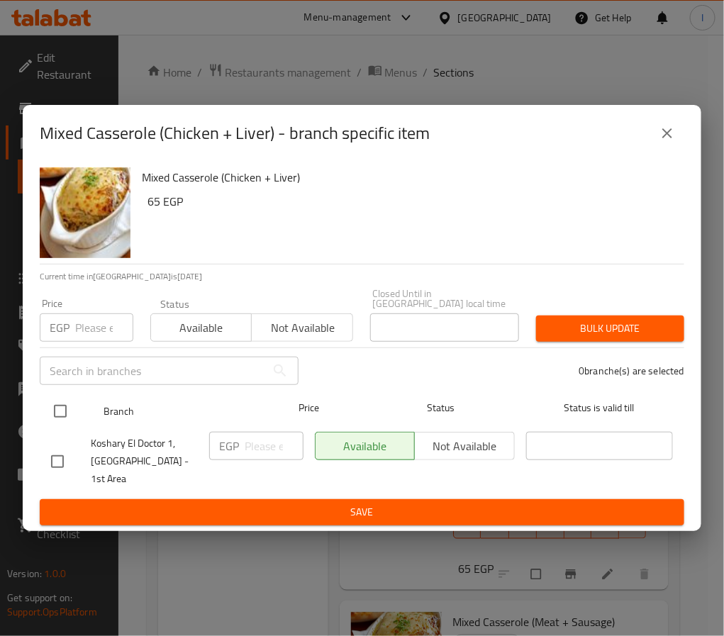
click at [56, 409] on input "checkbox" at bounding box center [60, 412] width 30 height 30
checkbox input "true"
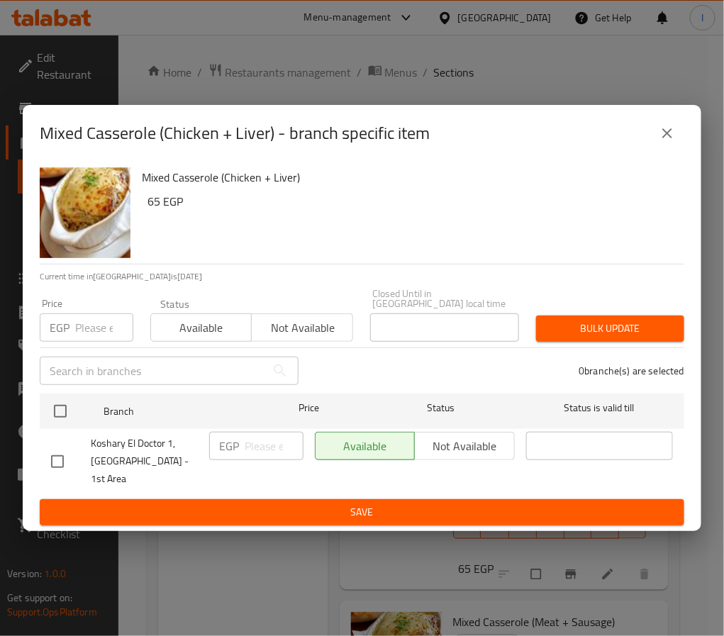
checkbox input "true"
click at [268, 447] on input "number" at bounding box center [274, 446] width 59 height 28
type input "80"
click at [311, 509] on button "Save" at bounding box center [362, 513] width 645 height 26
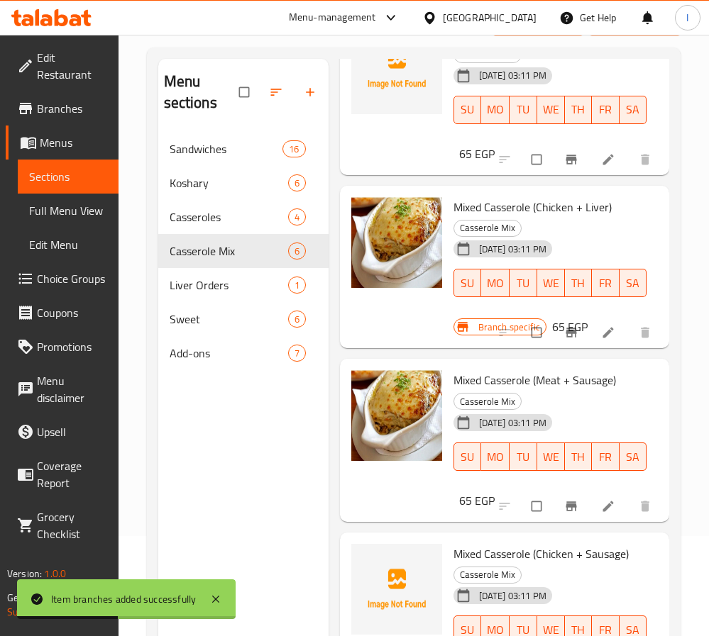
scroll to position [199, 0]
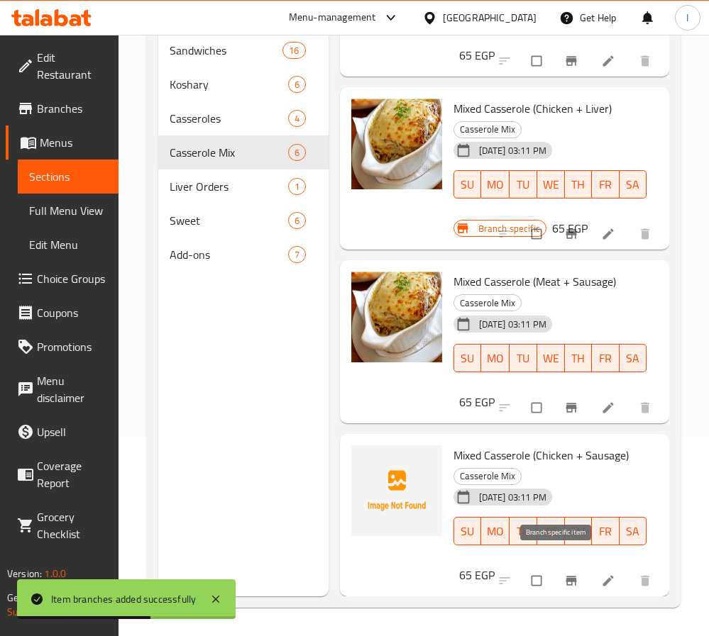
click at [564, 574] on icon "Branch-specific-item" at bounding box center [571, 581] width 14 height 14
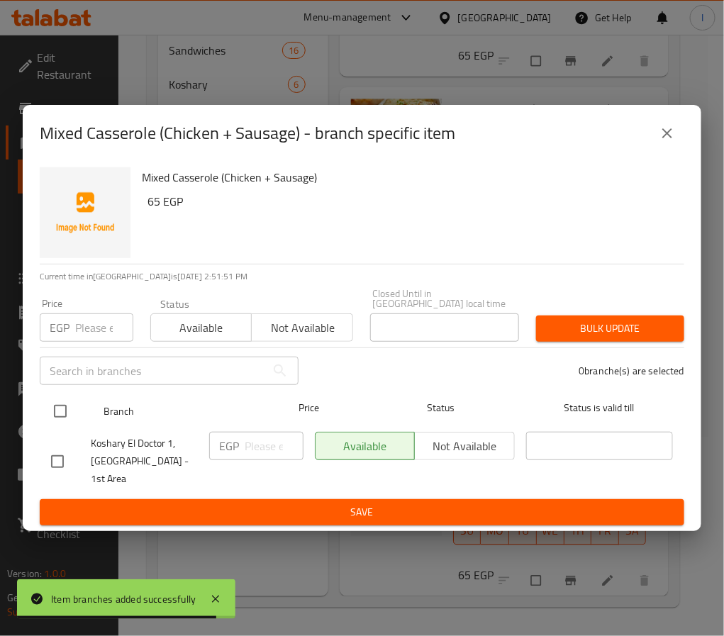
drag, startPoint x: 58, startPoint y: 416, endPoint x: 77, endPoint y: 414, distance: 19.3
click at [58, 416] on input "checkbox" at bounding box center [60, 412] width 30 height 30
checkbox input "true"
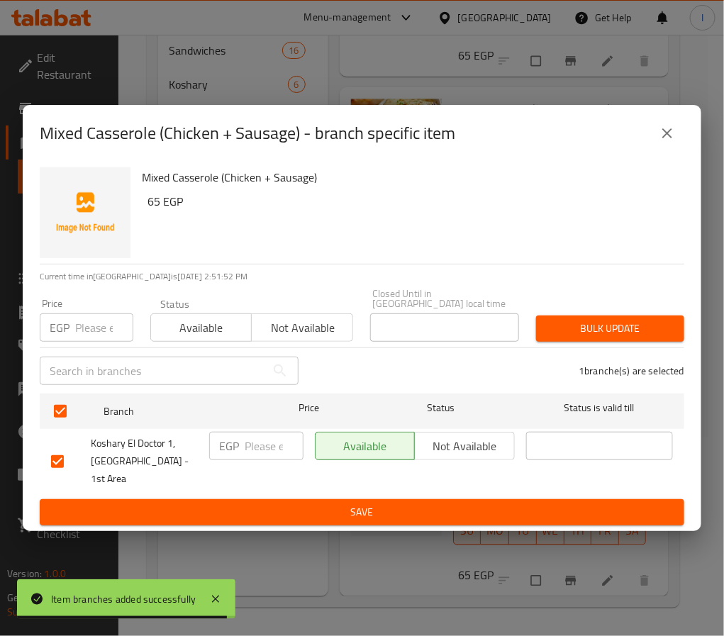
click at [258, 441] on input "number" at bounding box center [274, 446] width 59 height 28
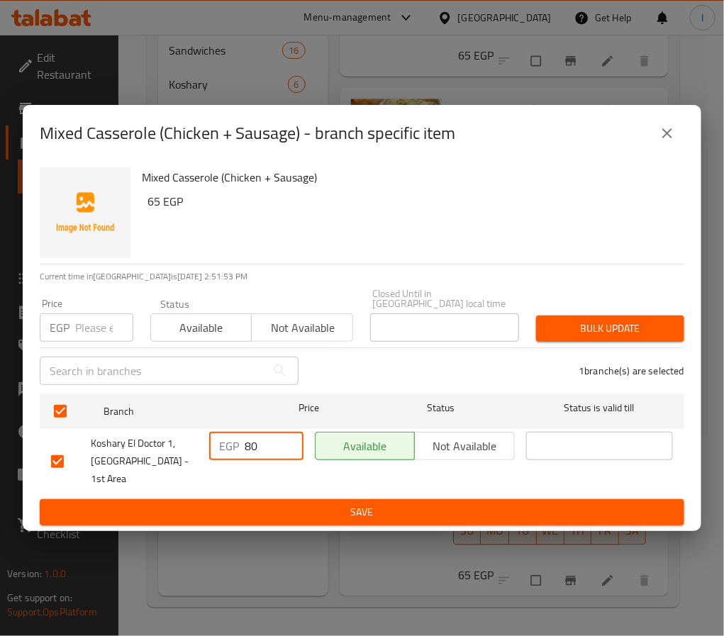
type input "80"
click at [307, 504] on span "Save" at bounding box center [362, 513] width 622 height 18
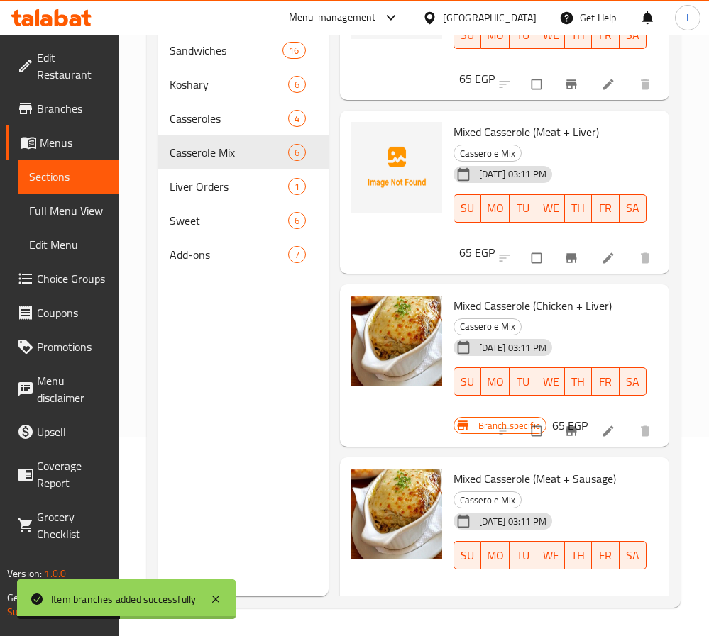
scroll to position [158, 0]
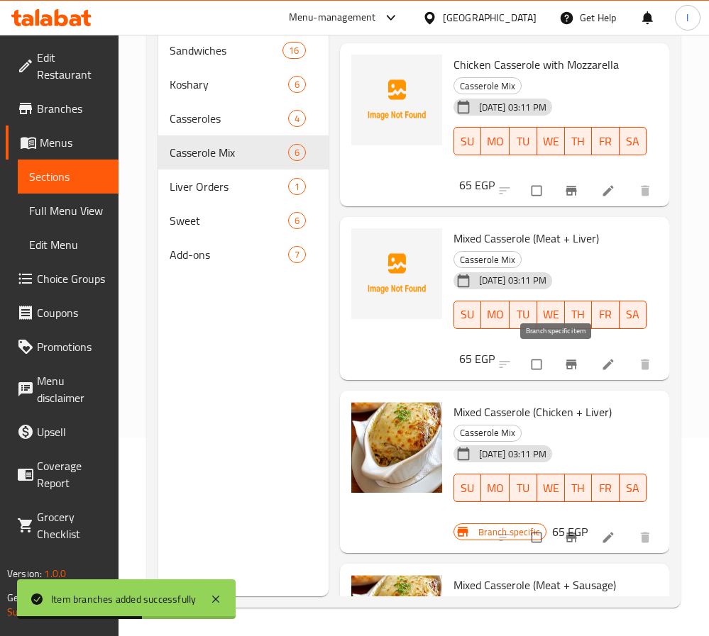
click at [564, 366] on span "Branch-specific-item" at bounding box center [572, 365] width 17 height 14
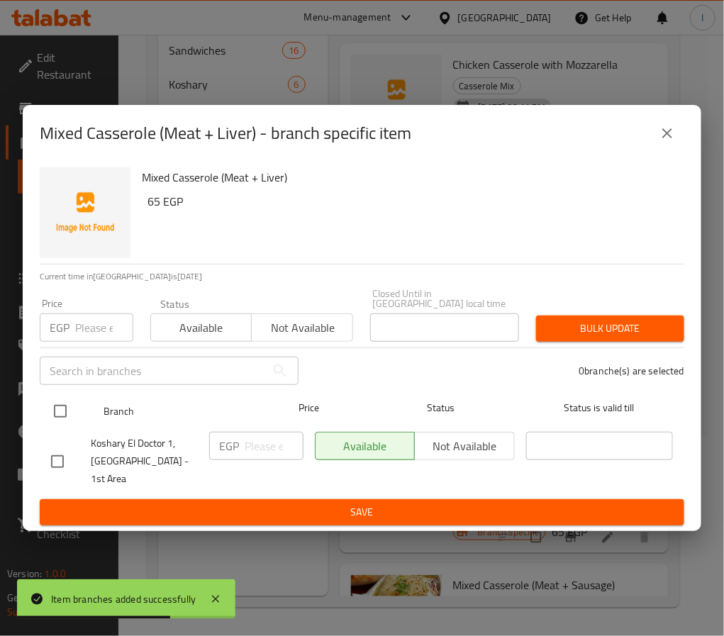
click at [54, 403] on input "checkbox" at bounding box center [60, 412] width 30 height 30
checkbox input "true"
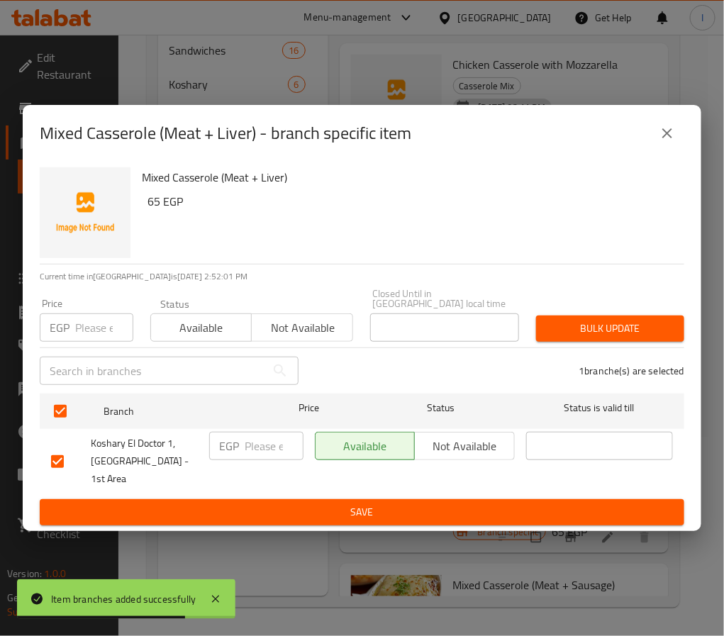
click at [260, 441] on input "number" at bounding box center [274, 446] width 59 height 28
type input "80"
click at [302, 484] on ul "Branch Price Status Status is valid till Koshary El Doctor 1, El Shorouk - 1st …" at bounding box center [362, 443] width 645 height 111
click at [420, 504] on span "Save" at bounding box center [362, 513] width 622 height 18
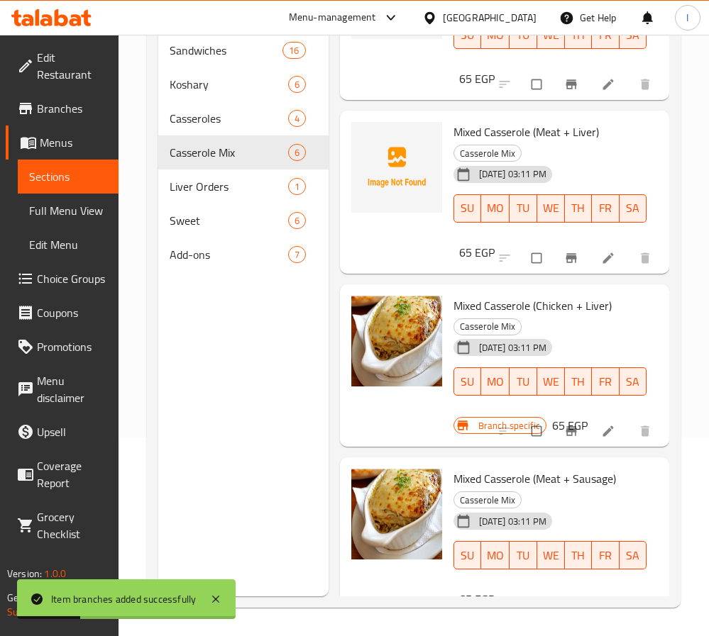
scroll to position [370, 0]
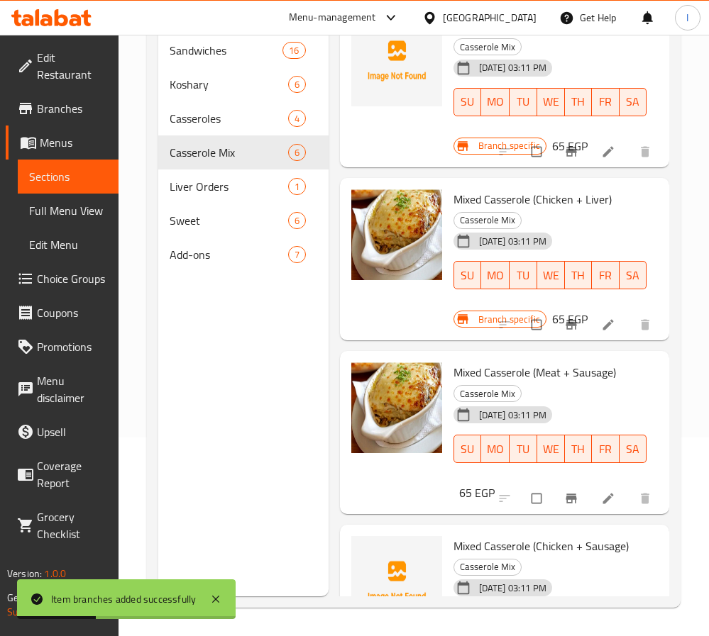
click at [566, 498] on icon "Branch-specific-item" at bounding box center [571, 498] width 11 height 9
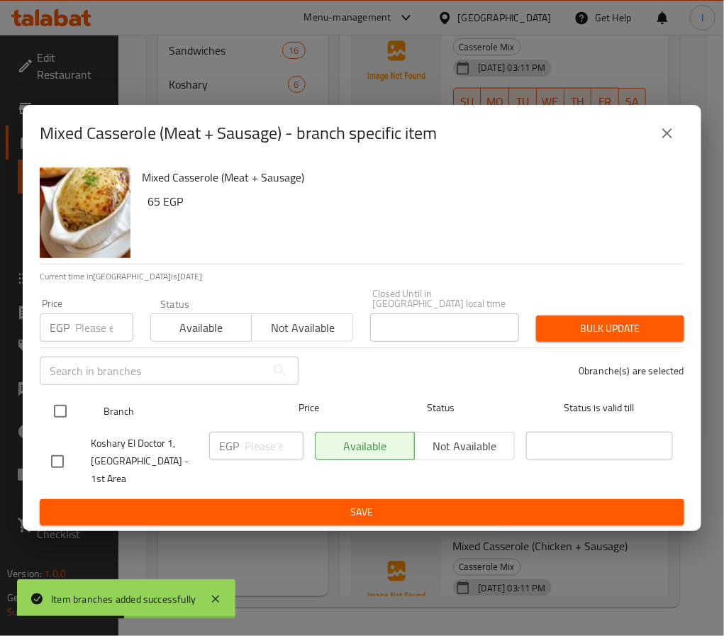
click at [68, 409] on input "checkbox" at bounding box center [60, 412] width 30 height 30
checkbox input "true"
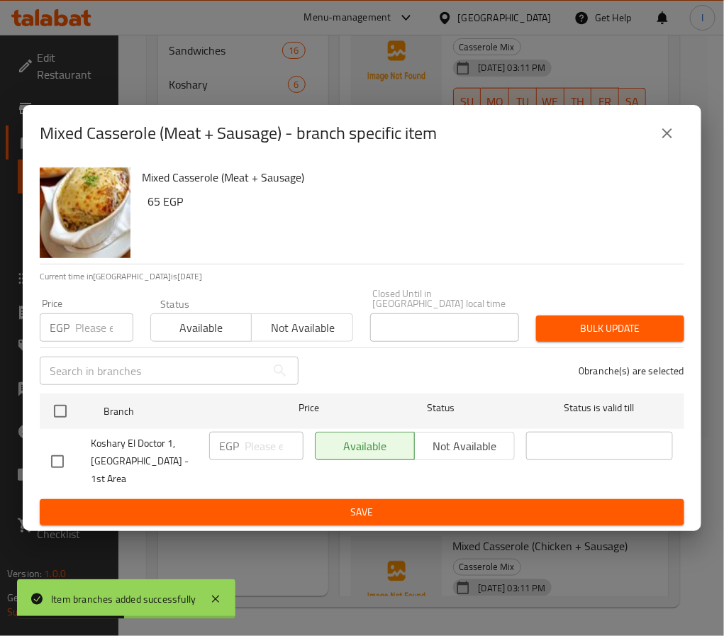
checkbox input "true"
click at [254, 450] on input "number" at bounding box center [274, 446] width 59 height 28
type input "80"
click at [326, 504] on span "Save" at bounding box center [362, 513] width 622 height 18
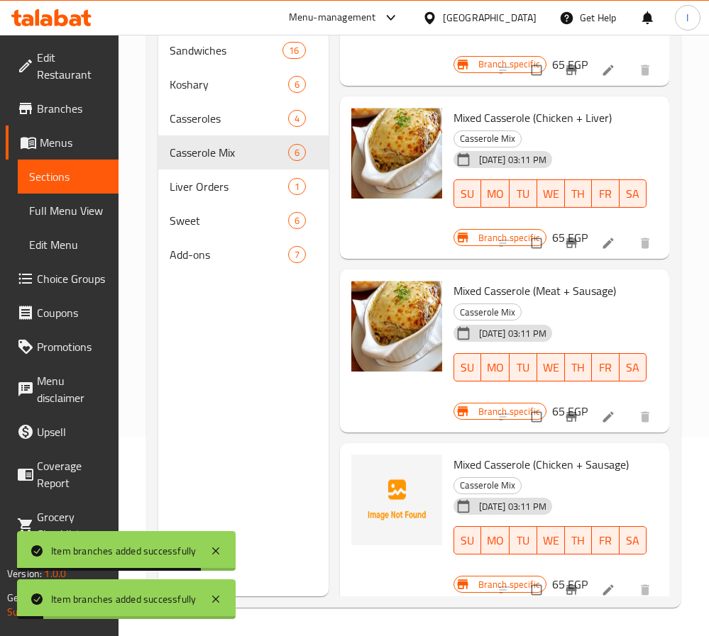
scroll to position [477, 0]
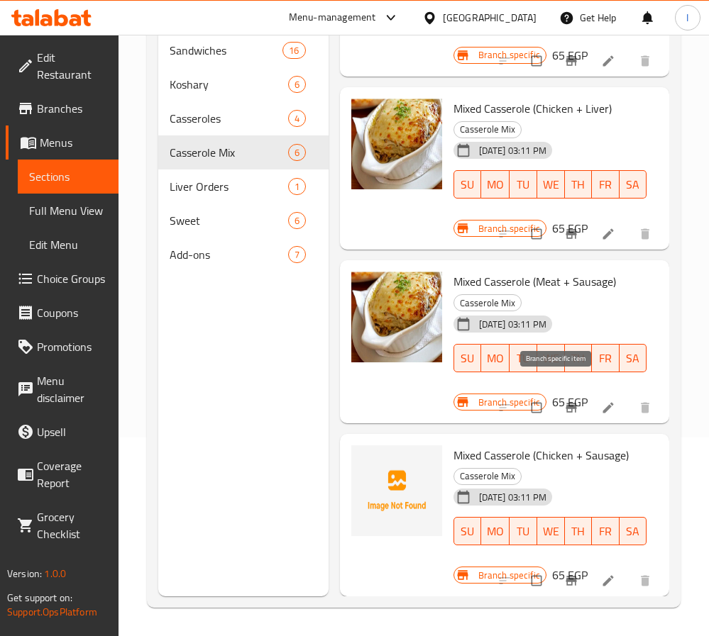
click at [556, 400] on button "Branch-specific-item" at bounding box center [573, 407] width 34 height 31
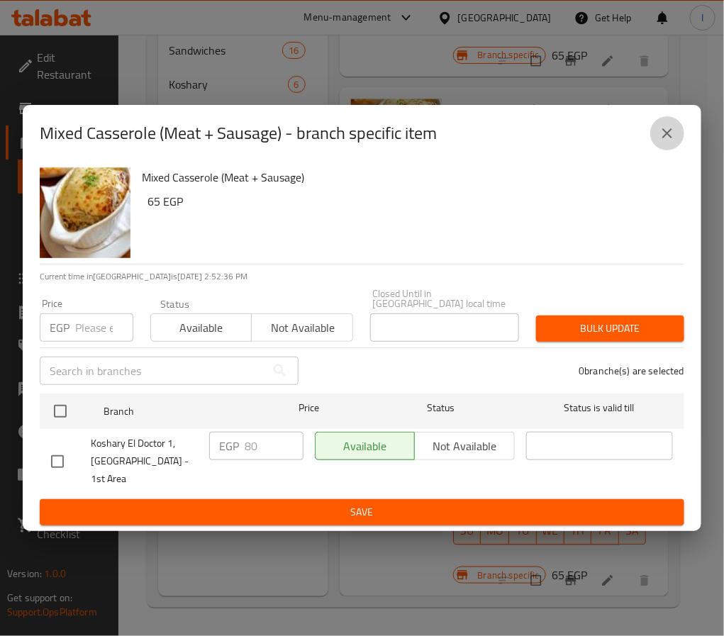
click at [663, 142] on icon "close" at bounding box center [667, 133] width 17 height 17
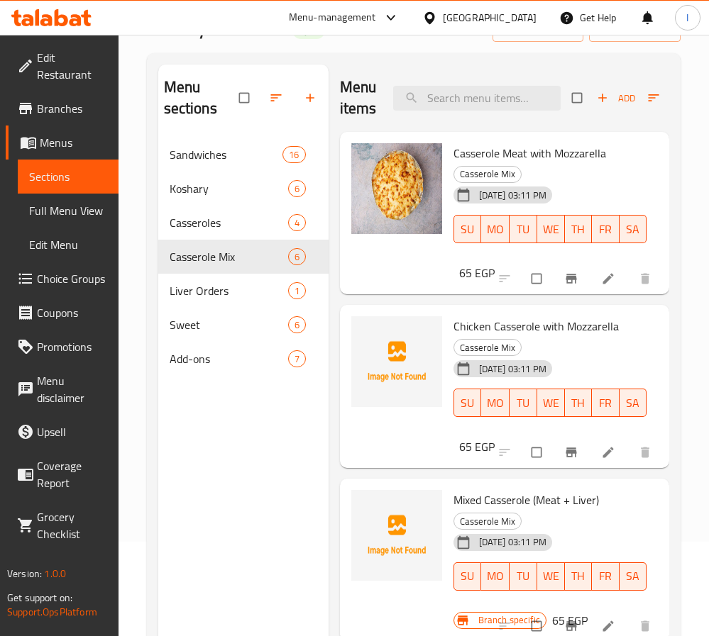
scroll to position [0, 0]
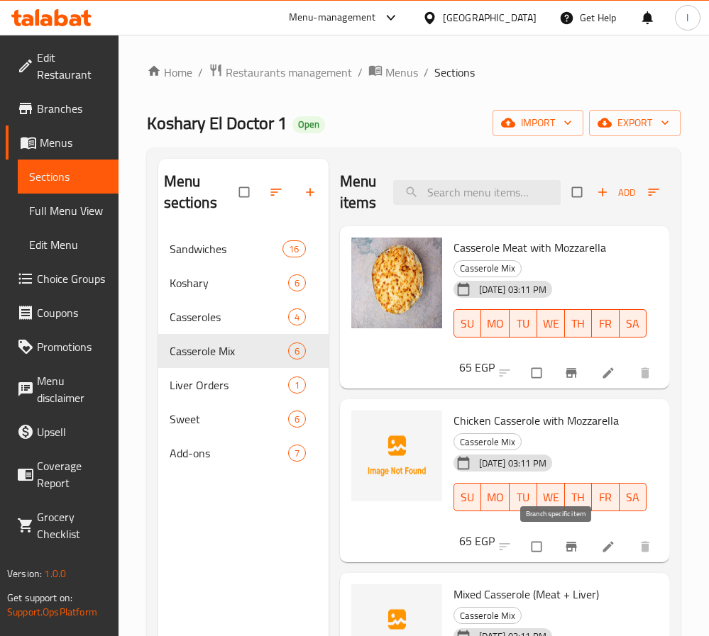
click at [564, 550] on icon "Branch-specific-item" at bounding box center [571, 547] width 14 height 14
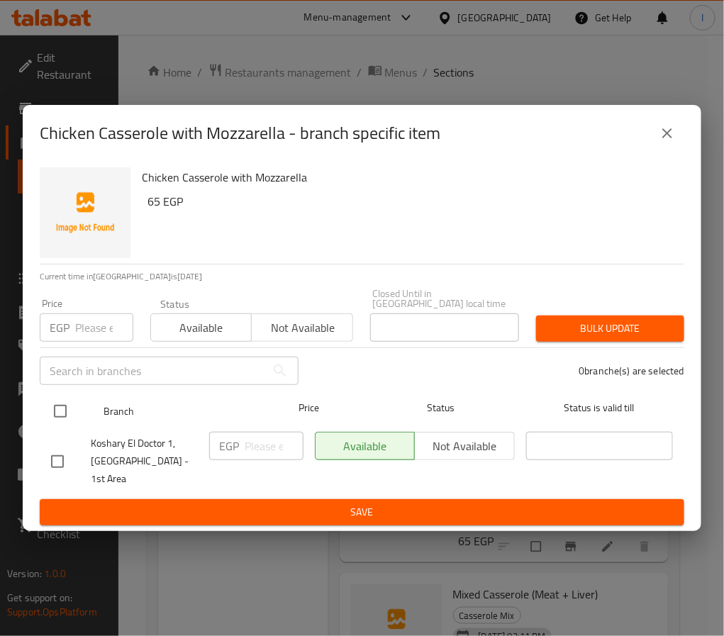
click at [60, 407] on input "checkbox" at bounding box center [60, 412] width 30 height 30
checkbox input "true"
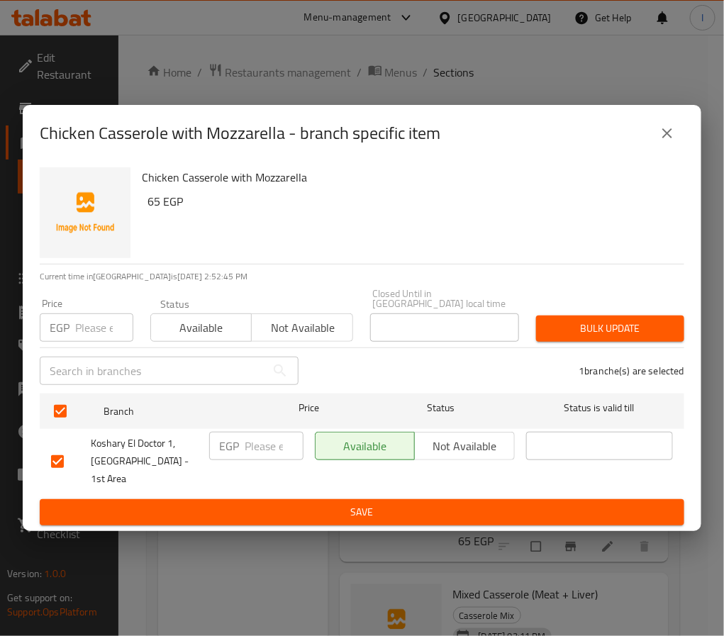
click at [247, 456] on input "number" at bounding box center [274, 446] width 59 height 28
type input "75"
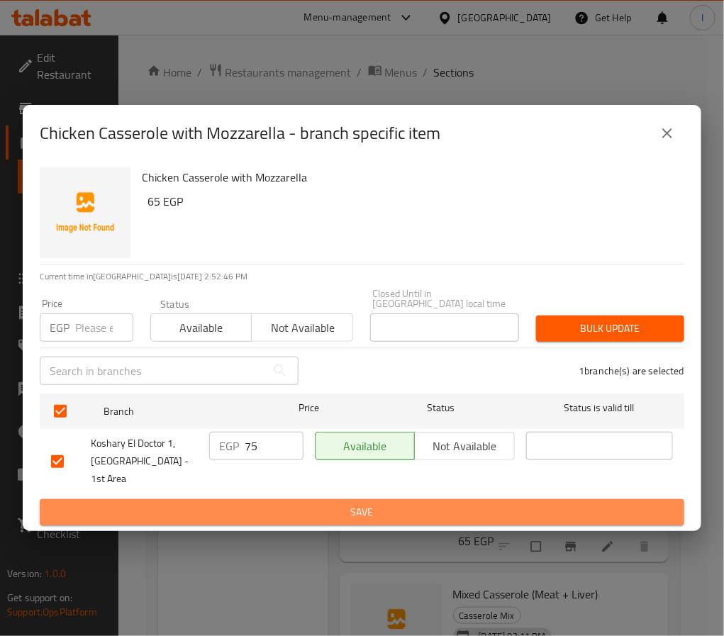
click at [292, 504] on span "Save" at bounding box center [362, 513] width 622 height 18
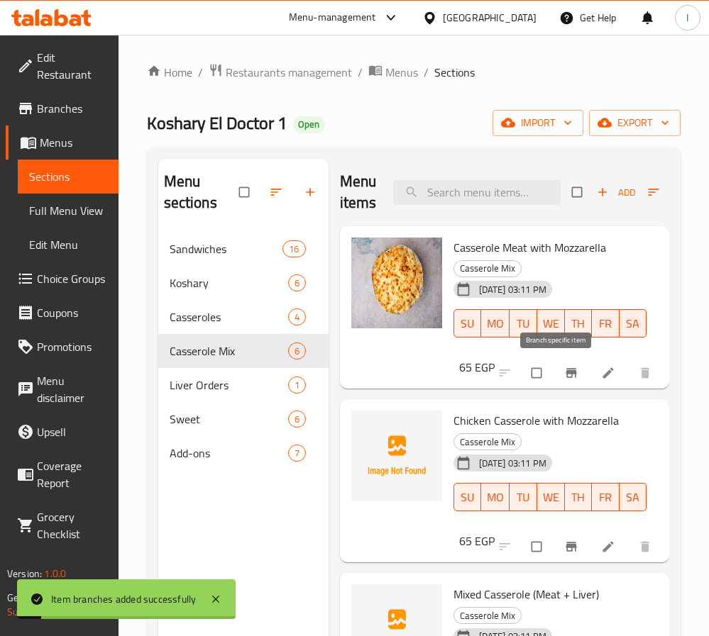
click at [566, 377] on icon "Branch-specific-item" at bounding box center [571, 373] width 11 height 9
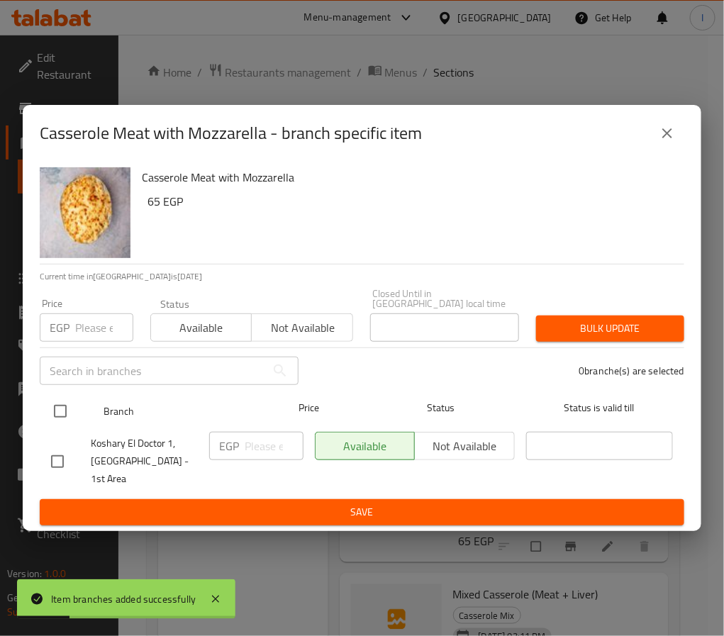
click at [58, 415] on input "checkbox" at bounding box center [60, 412] width 30 height 30
checkbox input "true"
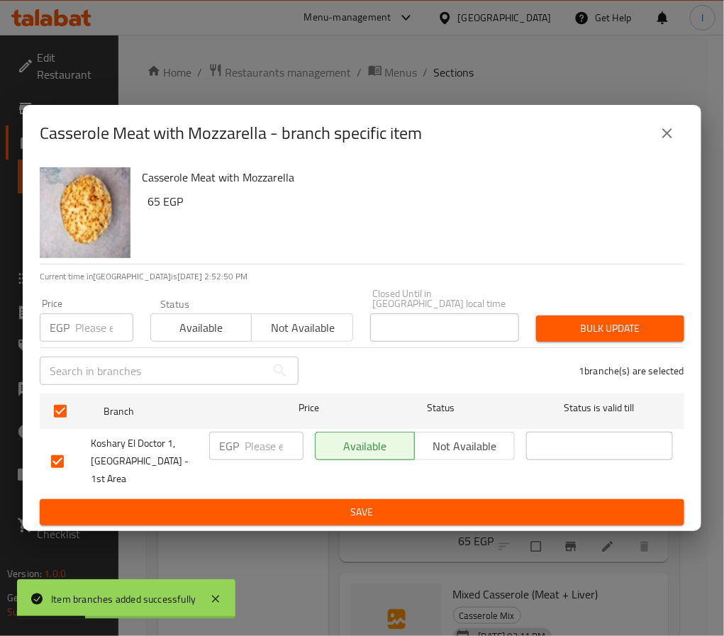
click at [251, 448] on input "number" at bounding box center [274, 446] width 59 height 28
type input "75"
click at [286, 504] on span "Save" at bounding box center [362, 513] width 622 height 18
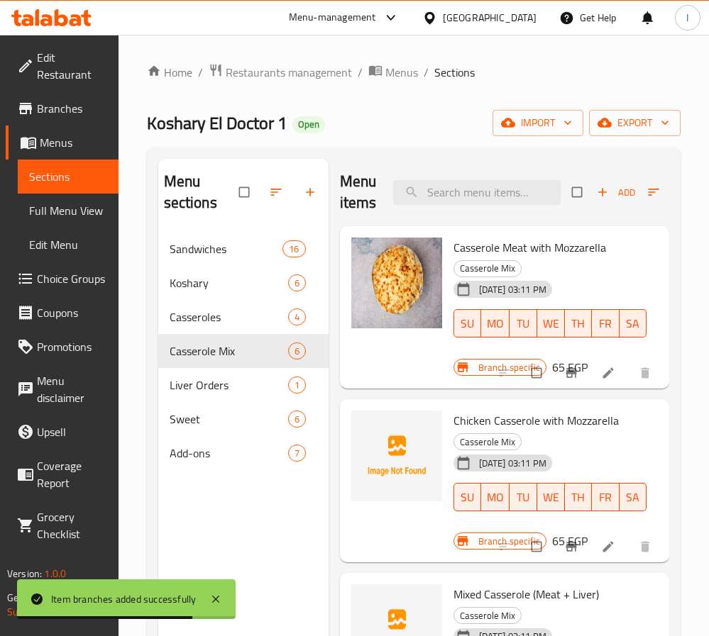
click at [580, 256] on span "Casserole Meat with Mozzarella" at bounding box center [529, 247] width 153 height 21
copy h6 "Mozzarella"
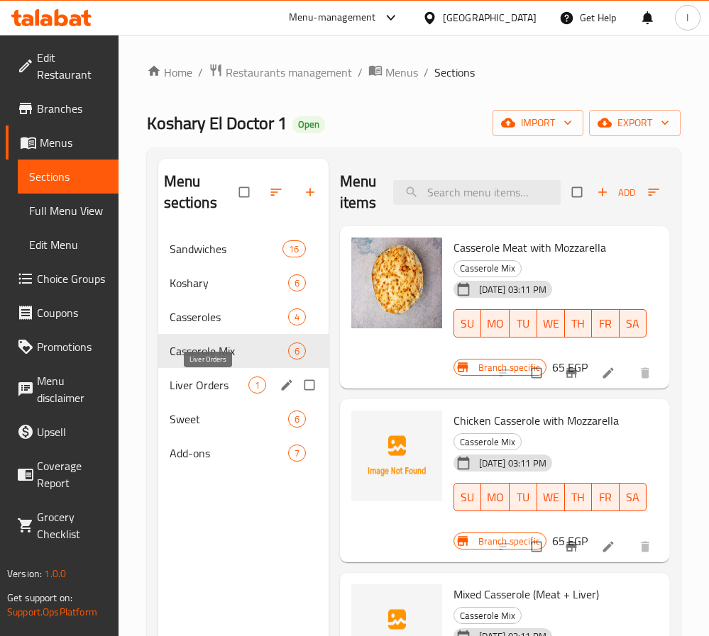
click at [224, 392] on span "Liver Orders" at bounding box center [209, 385] width 79 height 17
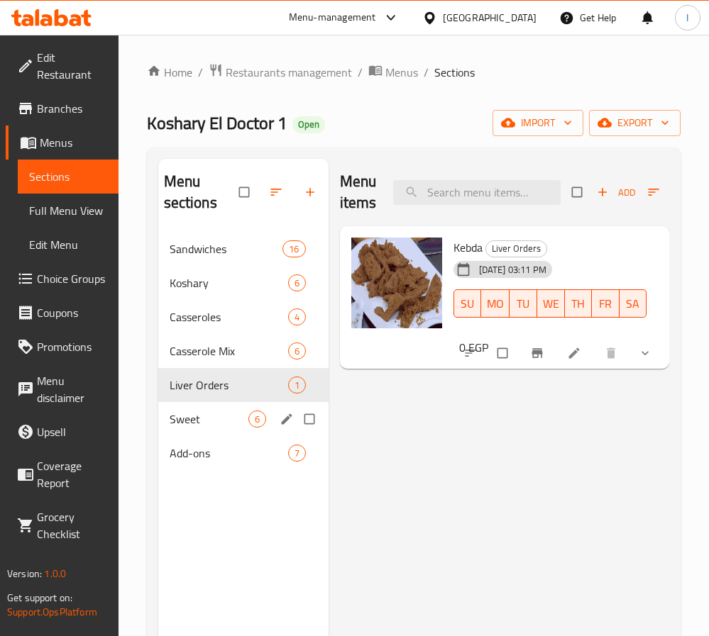
click at [222, 405] on div "Sweet 6" at bounding box center [243, 419] width 170 height 34
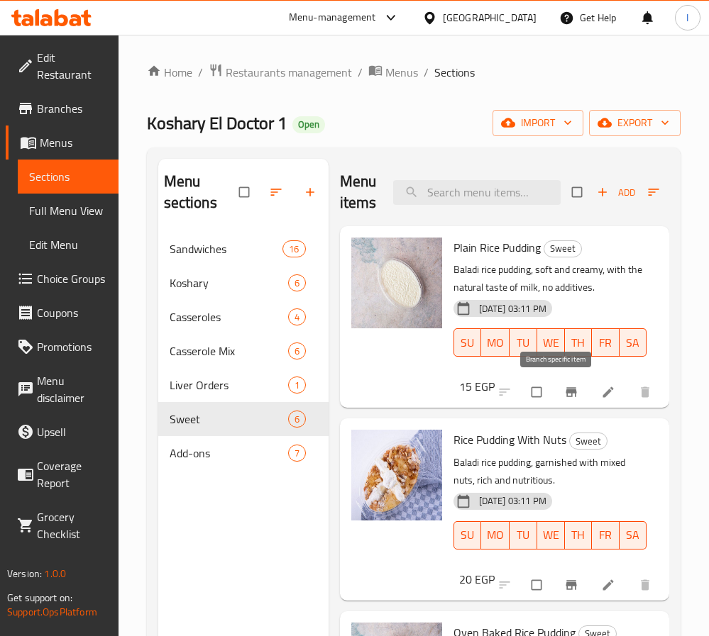
click at [564, 396] on icon "Branch-specific-item" at bounding box center [571, 392] width 14 height 14
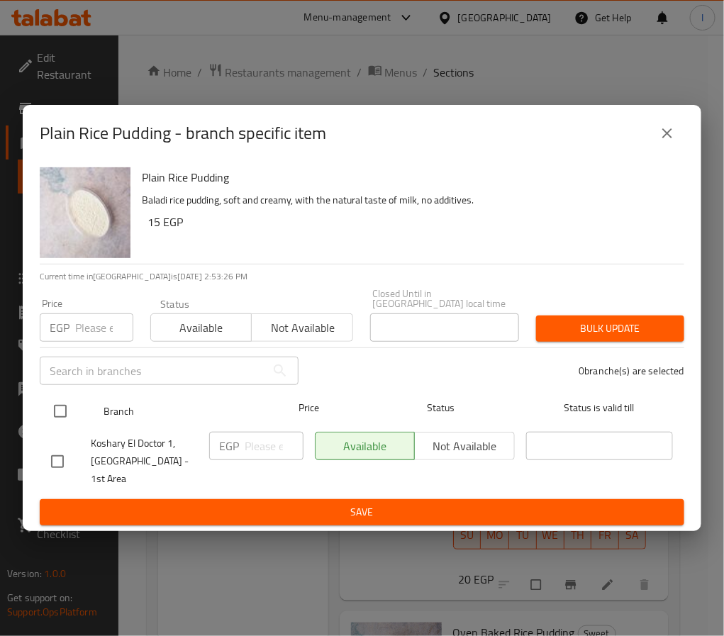
click at [54, 416] on input "checkbox" at bounding box center [60, 412] width 30 height 30
checkbox input "true"
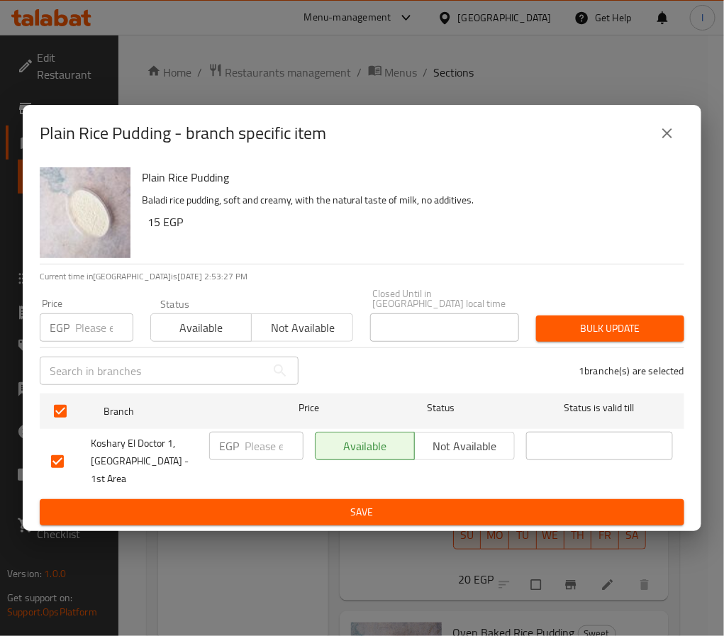
click at [241, 441] on div "EGP ​" at bounding box center [256, 446] width 94 height 28
type input "20"
click at [304, 504] on span "Save" at bounding box center [362, 513] width 622 height 18
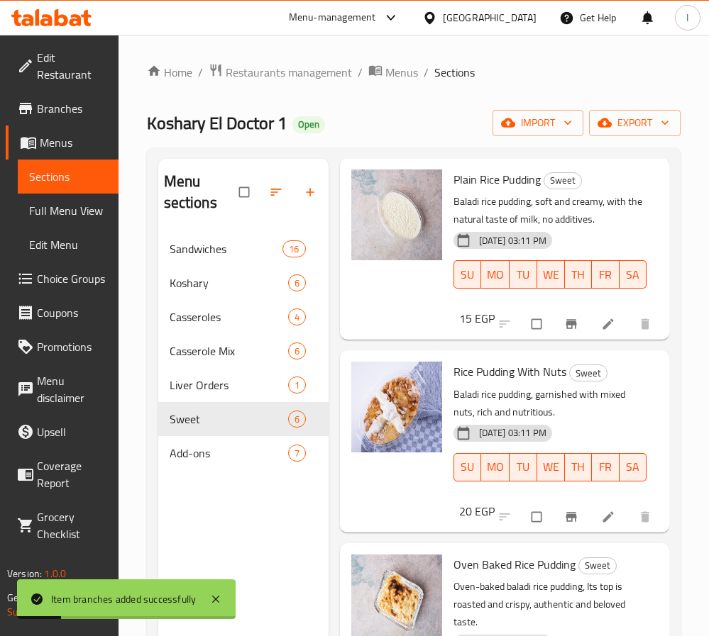
scroll to position [106, 0]
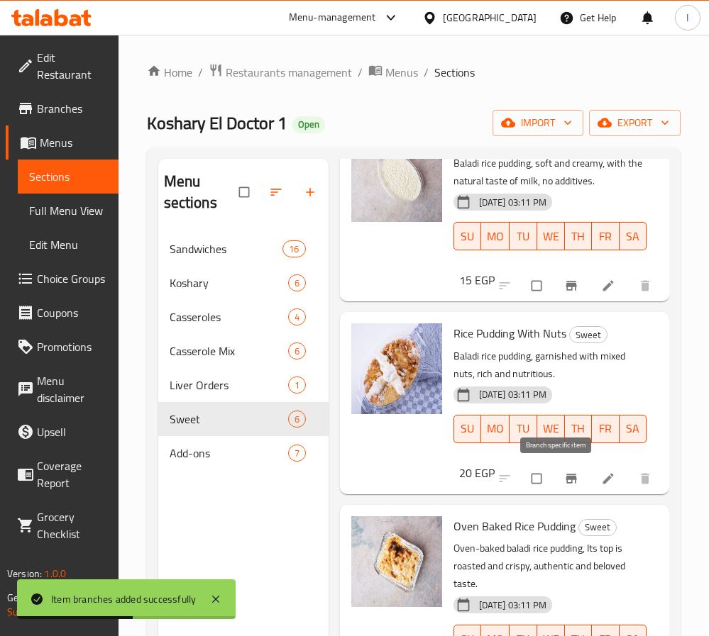
click at [566, 479] on icon "Branch-specific-item" at bounding box center [571, 478] width 11 height 9
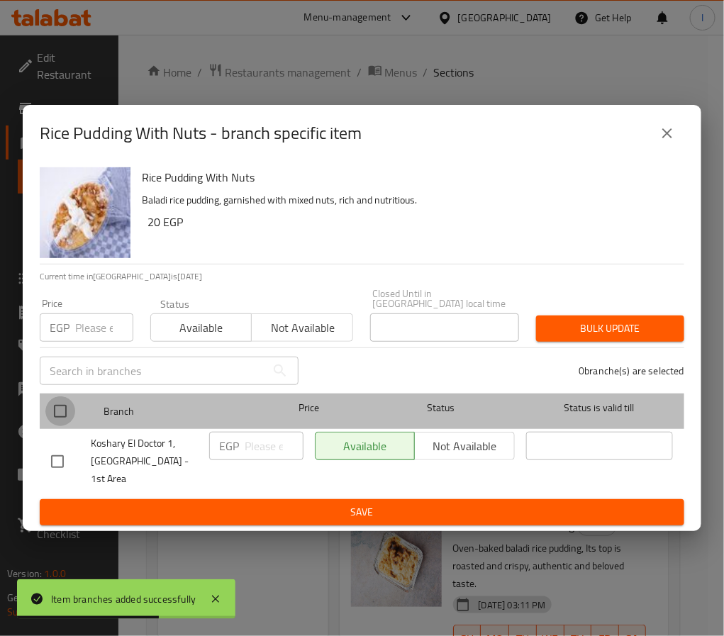
click at [73, 411] on input "checkbox" at bounding box center [60, 412] width 30 height 30
checkbox input "true"
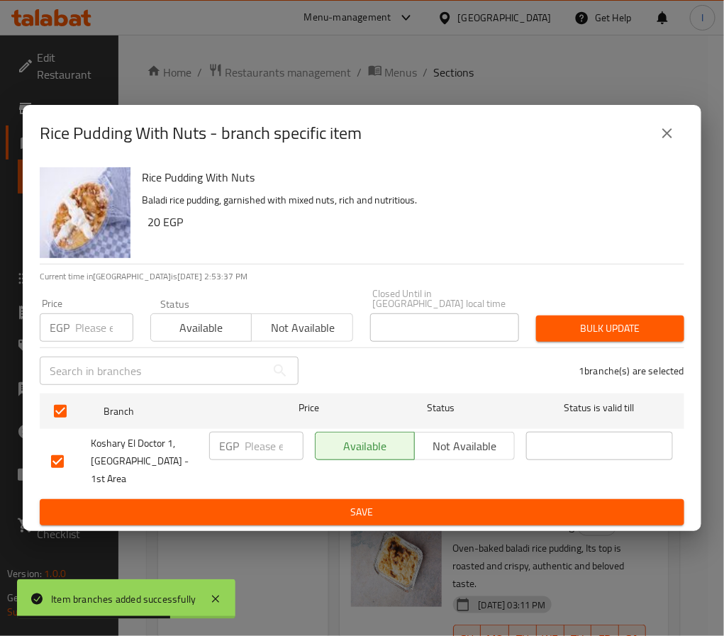
click at [264, 452] on input "number" at bounding box center [274, 446] width 59 height 28
type input "35"
click at [298, 504] on span "Save" at bounding box center [362, 513] width 622 height 18
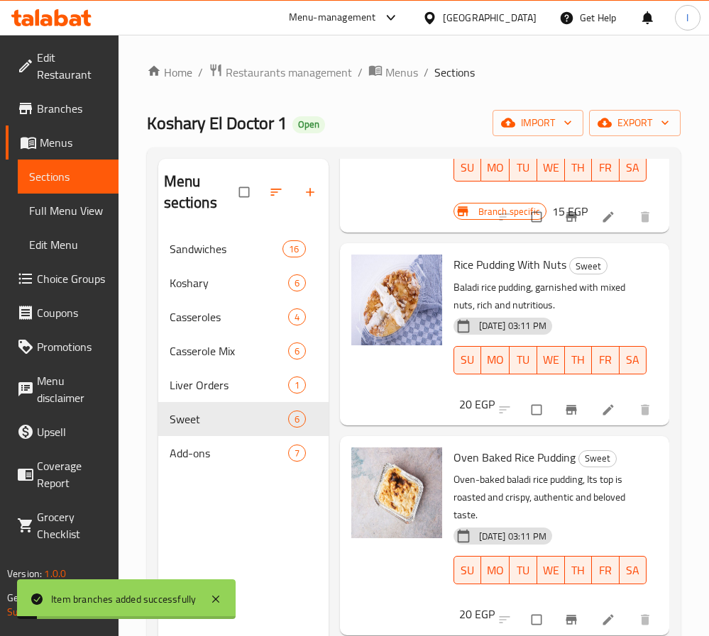
scroll to position [213, 0]
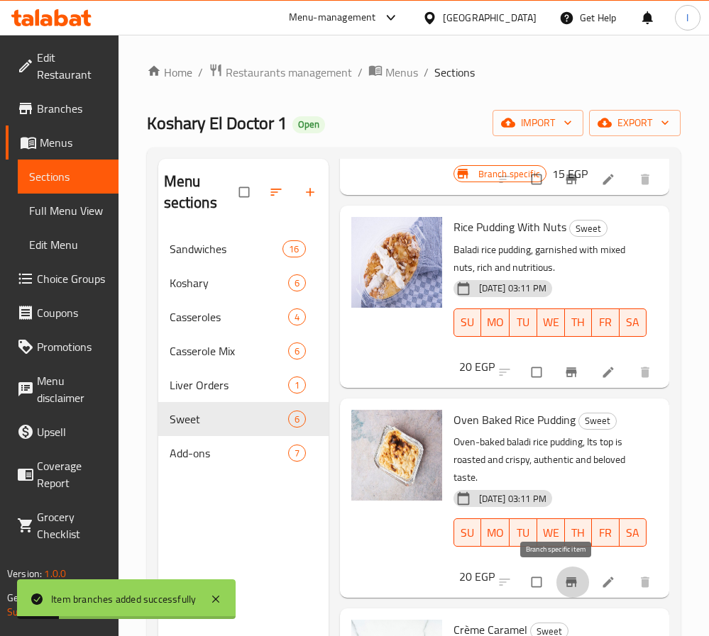
click at [566, 579] on icon "Branch-specific-item" at bounding box center [571, 582] width 11 height 9
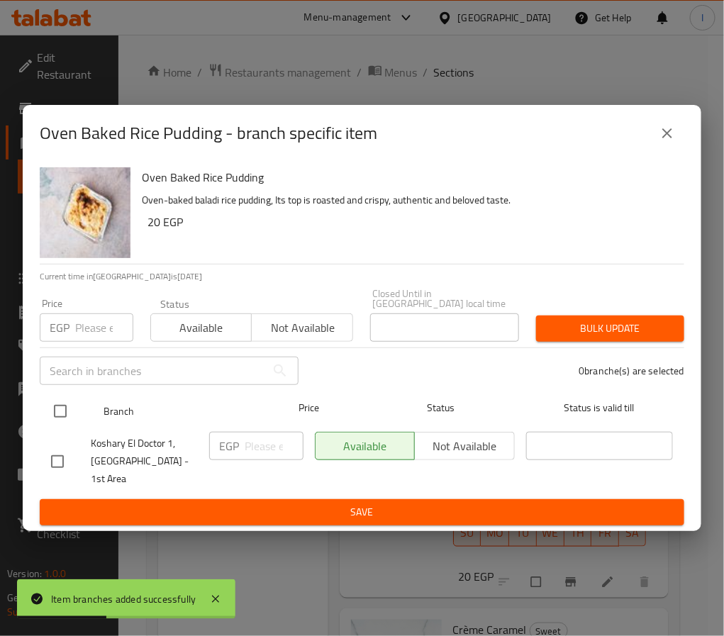
click at [64, 418] on input "checkbox" at bounding box center [60, 412] width 30 height 30
checkbox input "true"
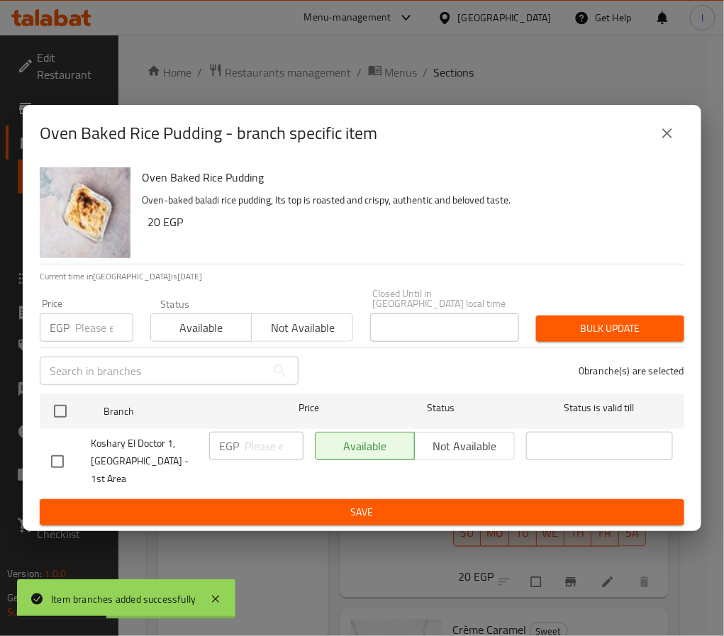
checkbox input "true"
click at [260, 446] on input "number" at bounding box center [274, 446] width 59 height 28
type input "25"
click at [287, 504] on span "Save" at bounding box center [362, 513] width 622 height 18
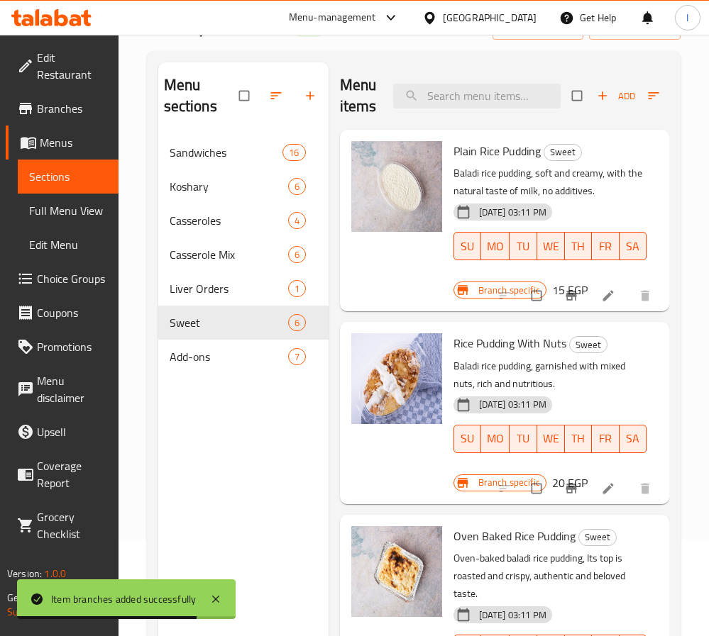
scroll to position [0, 0]
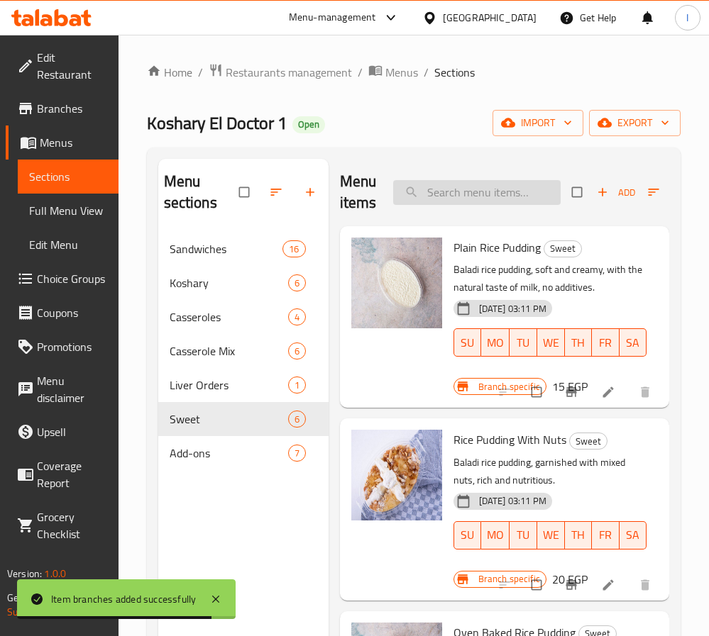
click at [496, 197] on input "search" at bounding box center [476, 192] width 167 height 25
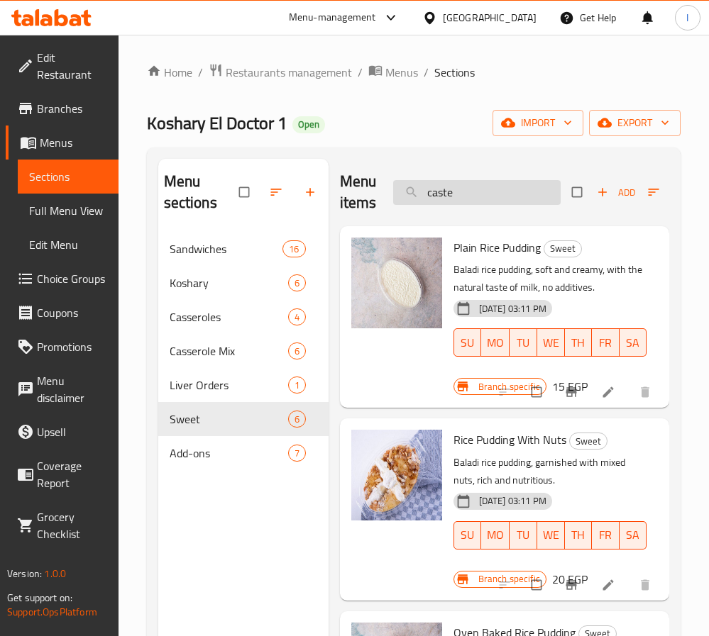
type input "caster"
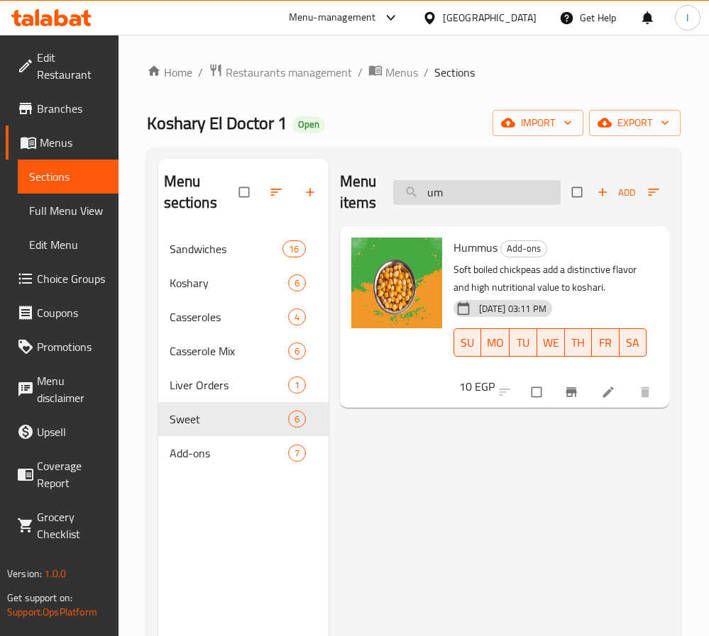
type input "u"
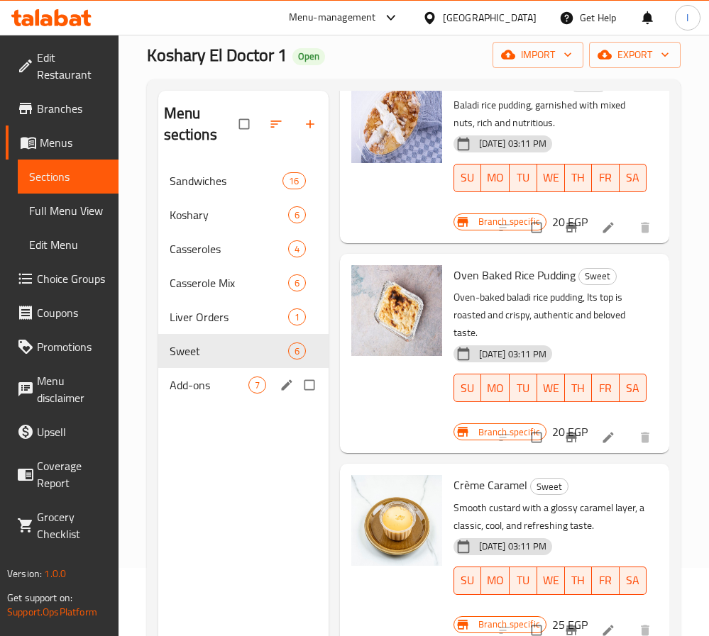
scroll to position [106, 0]
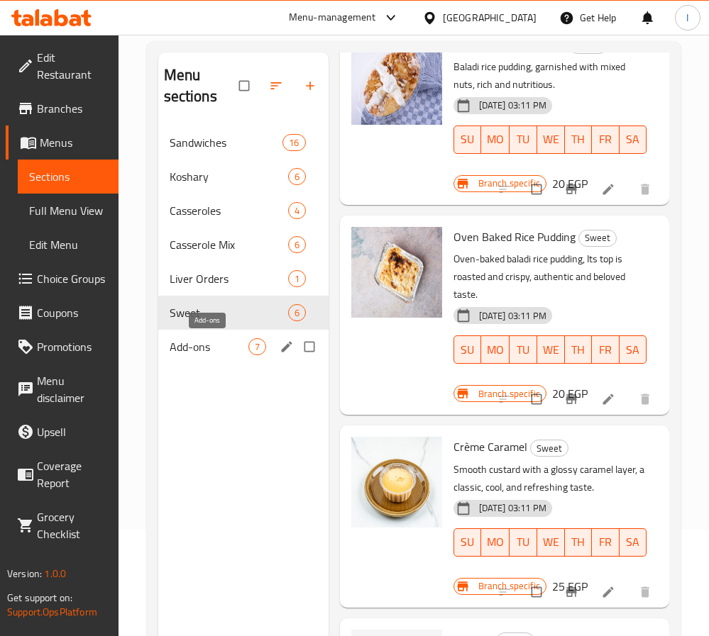
click at [230, 352] on span "Add-ons" at bounding box center [209, 346] width 79 height 17
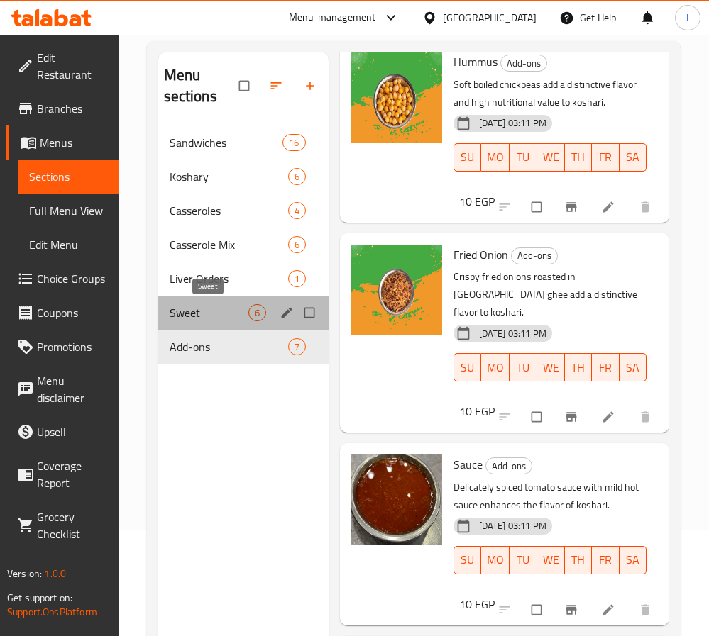
click at [222, 309] on span "Sweet" at bounding box center [209, 312] width 79 height 17
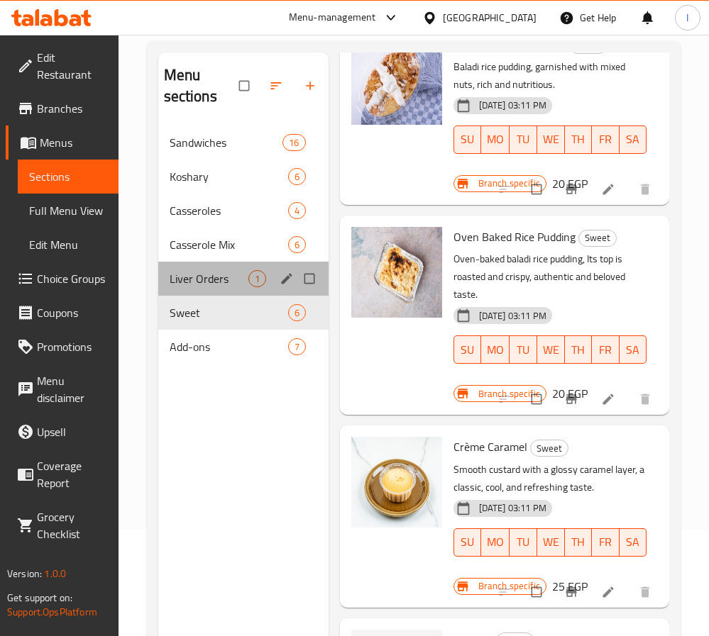
click at [214, 269] on div "Liver Orders 1" at bounding box center [243, 279] width 170 height 34
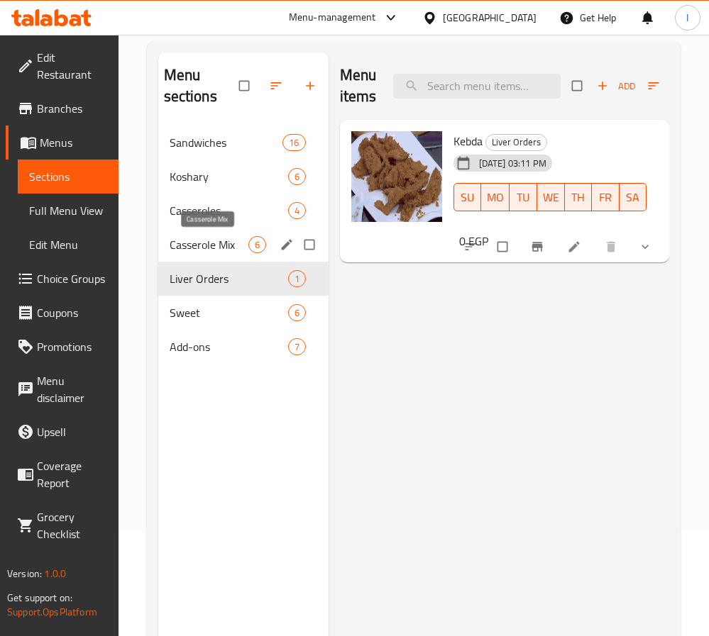
click at [209, 243] on span "Casserole Mix" at bounding box center [209, 244] width 79 height 17
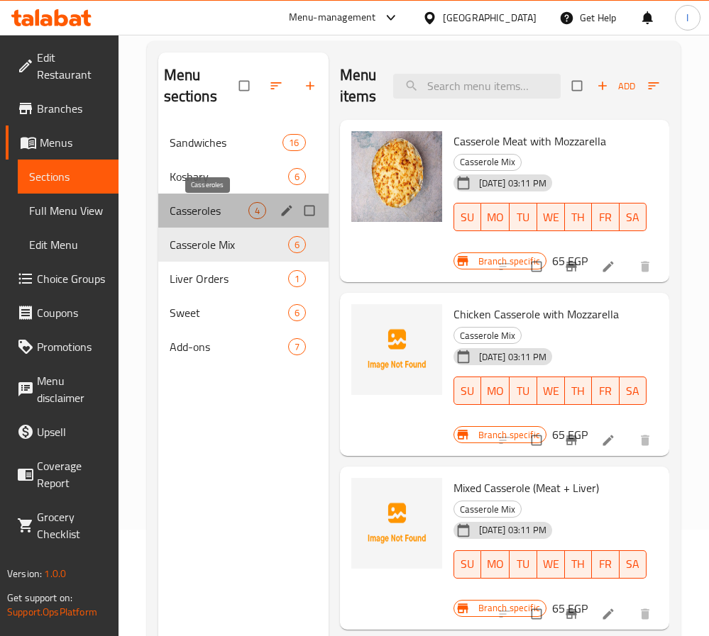
click at [211, 209] on span "Casseroles" at bounding box center [209, 210] width 79 height 17
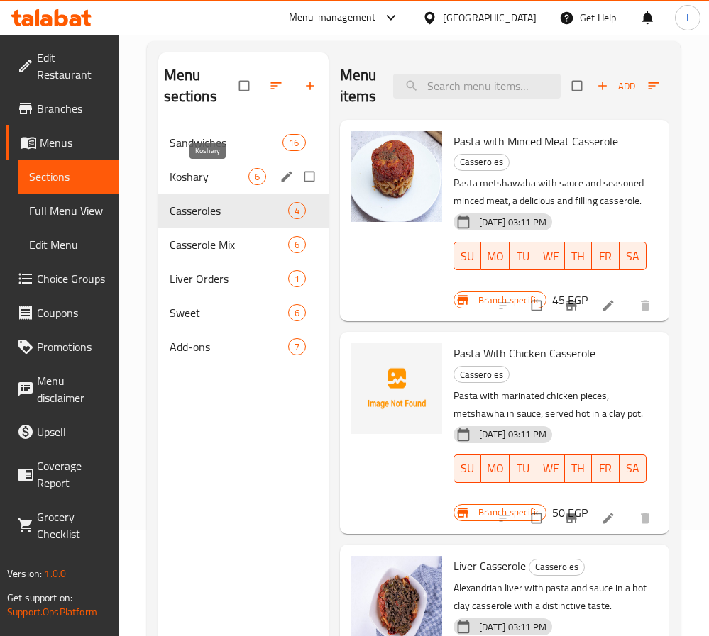
click at [207, 177] on span "Koshary" at bounding box center [209, 176] width 79 height 17
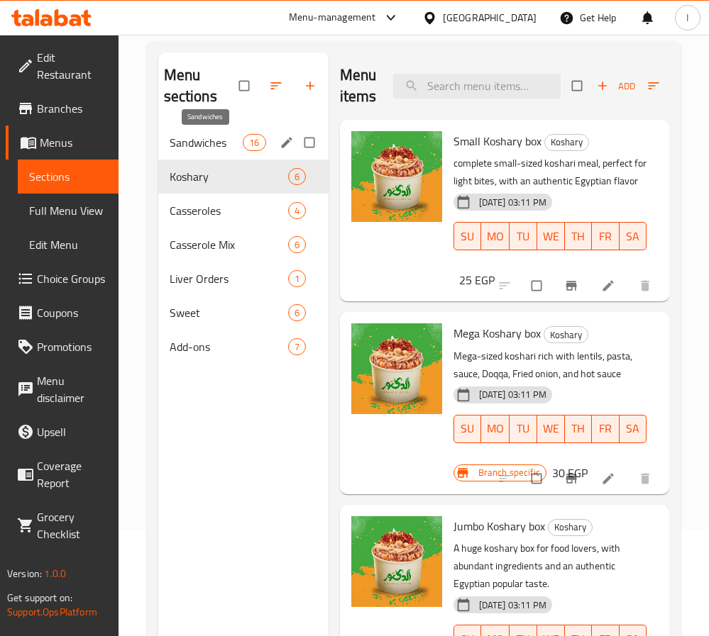
click at [207, 141] on span "Sandwiches" at bounding box center [207, 142] width 74 height 17
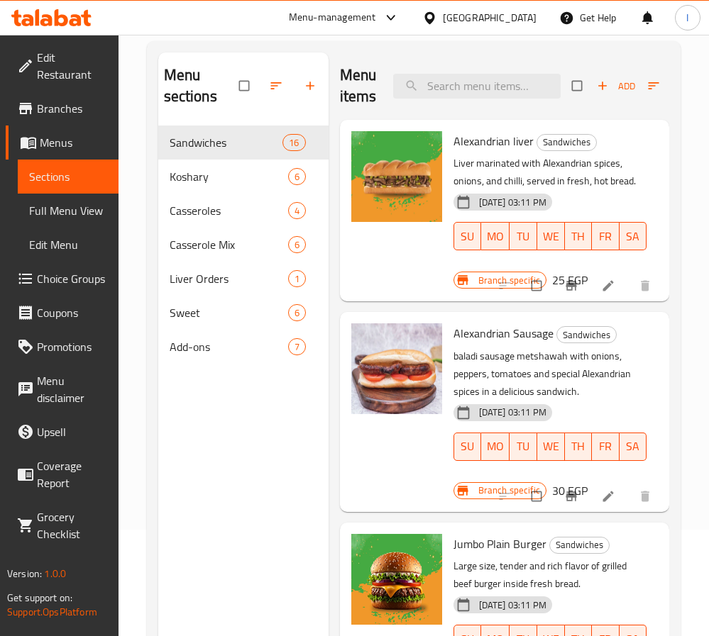
click at [213, 394] on div "Menu sections Sandwiches 16 Koshary 6 Casseroles 4 Casserole Mix 6 Liver Orders…" at bounding box center [243, 371] width 170 height 636
click at [465, 87] on input "search" at bounding box center [476, 86] width 167 height 25
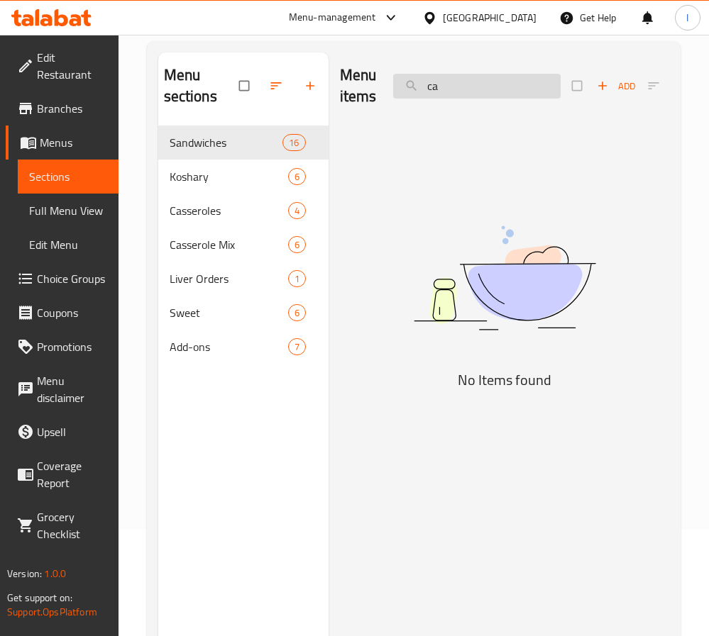
type input "c"
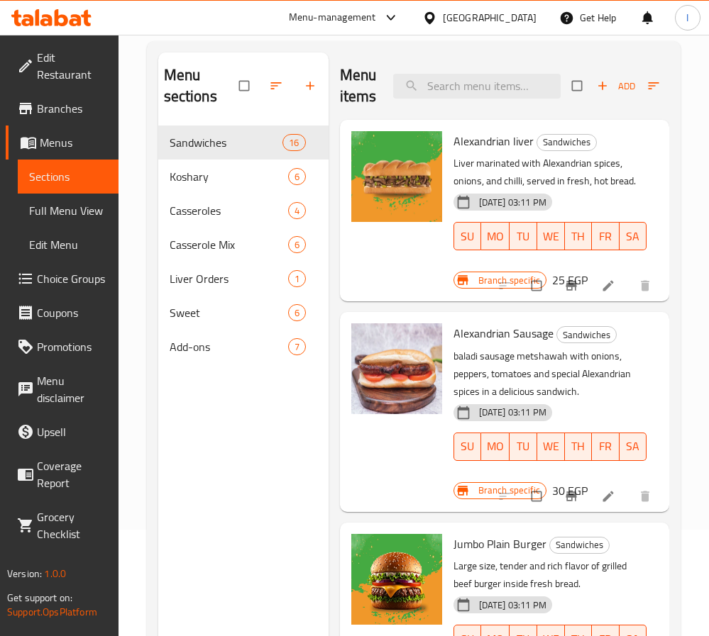
click at [209, 436] on div "Menu sections Sandwiches 16 Koshary 6 Casseroles 4 Casserole Mix 6 Liver Orders…" at bounding box center [243, 371] width 170 height 636
click at [309, 93] on icon "button" at bounding box center [310, 86] width 14 height 14
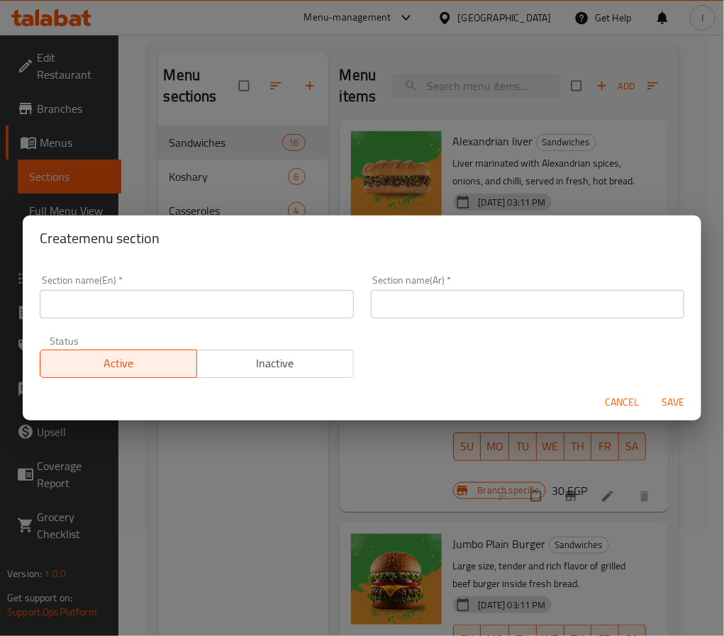
click at [238, 297] on input "text" at bounding box center [197, 304] width 314 height 28
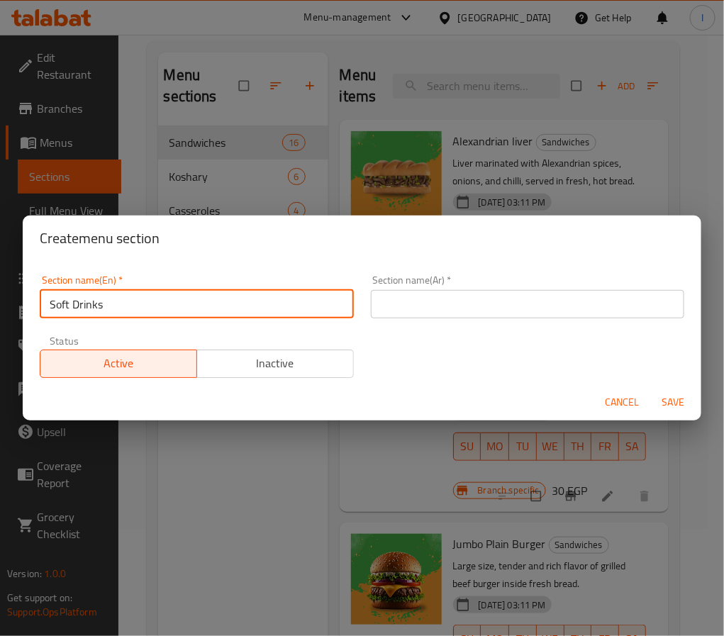
type input "Soft Drinks"
click at [680, 403] on span "Save" at bounding box center [673, 403] width 34 height 18
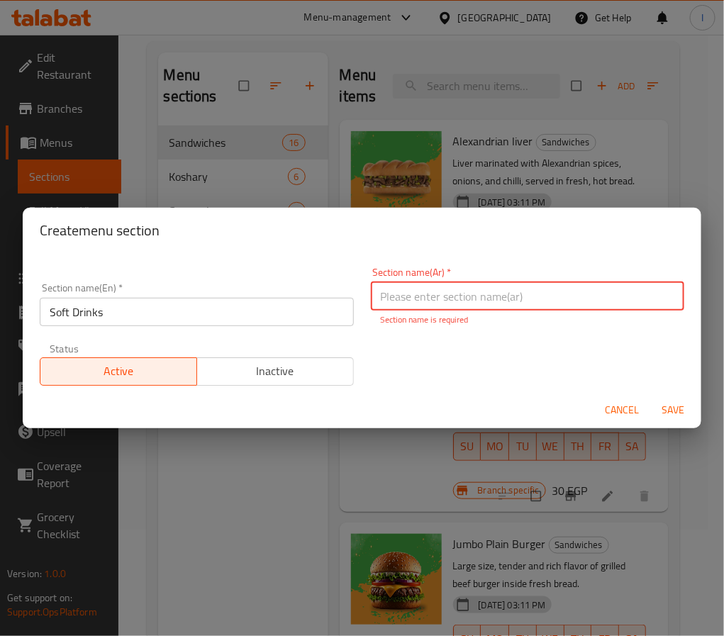
click at [435, 294] on input "text" at bounding box center [528, 296] width 314 height 28
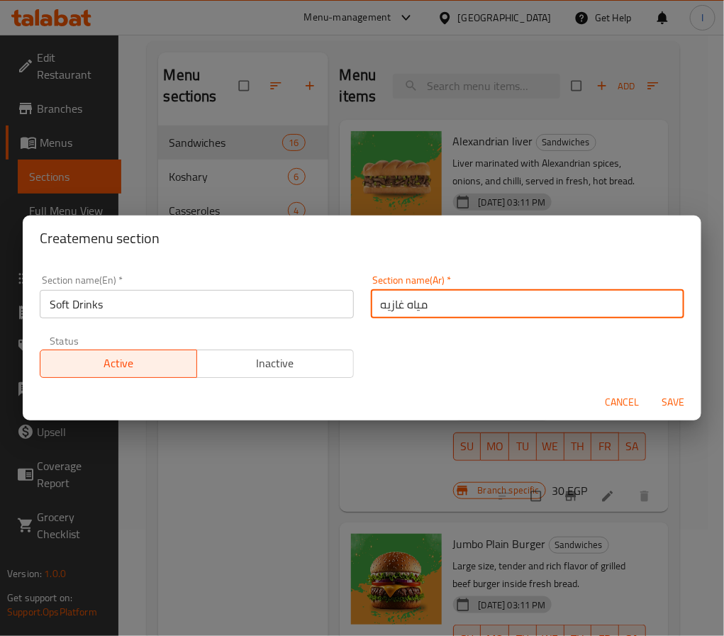
type input "مياه غازيه"
click at [686, 407] on span "Save" at bounding box center [673, 403] width 34 height 18
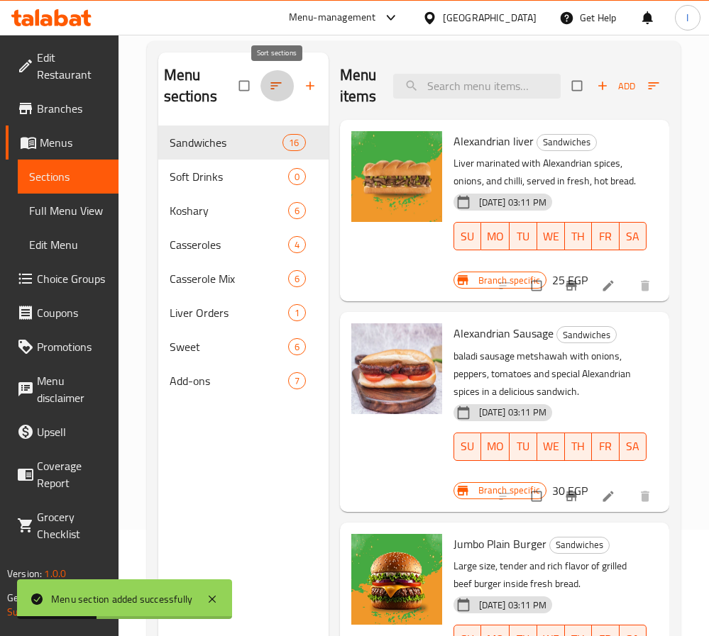
click at [279, 94] on button "button" at bounding box center [277, 85] width 34 height 31
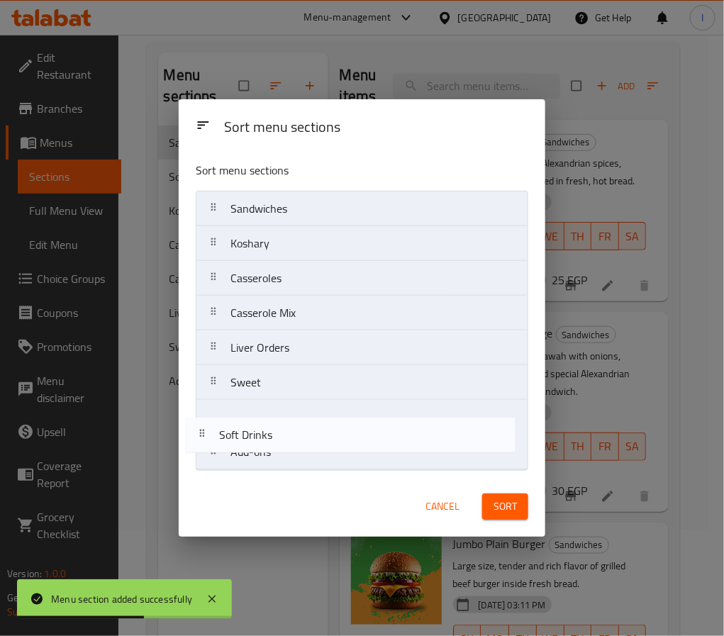
drag, startPoint x: 250, startPoint y: 249, endPoint x: 233, endPoint y: 469, distance: 220.6
click at [234, 469] on nav "Sandwiches Soft Drinks Koshary Casseroles Casserole Mix Liver Orders Sweet Add-…" at bounding box center [362, 331] width 333 height 280
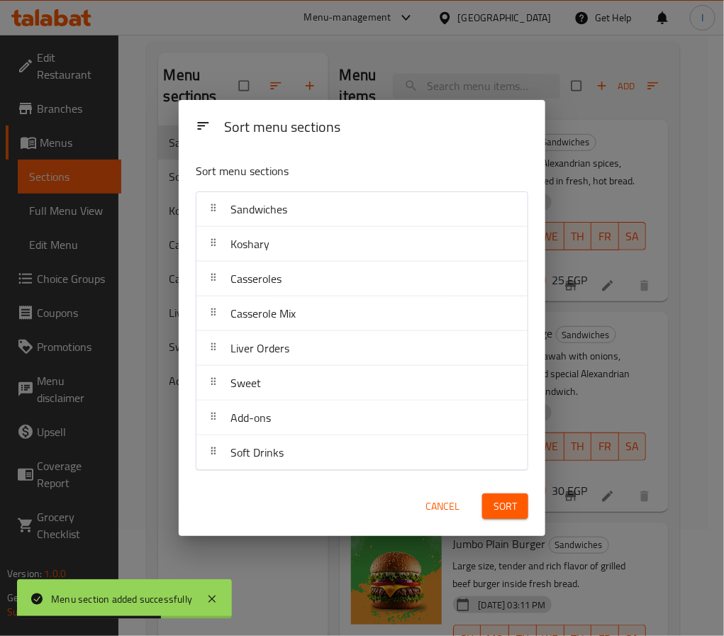
click at [501, 513] on span "Sort" at bounding box center [505, 507] width 23 height 18
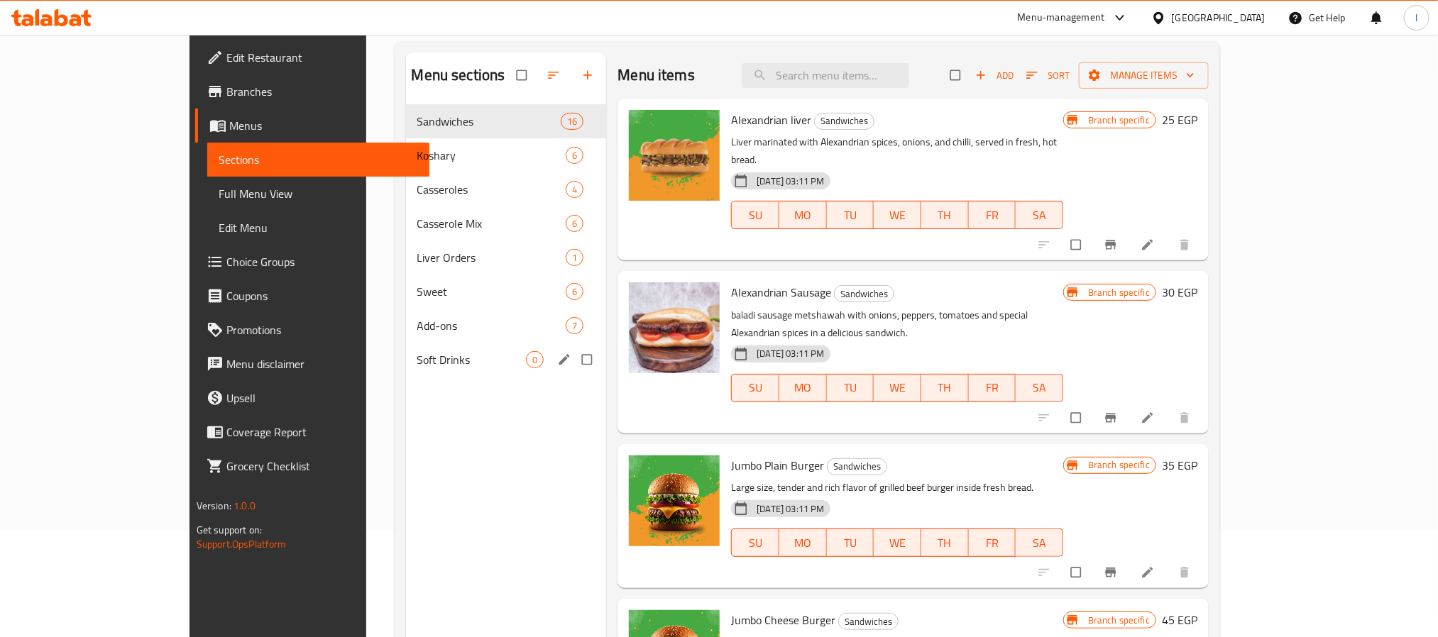
click at [406, 346] on div "Soft Drinks 0" at bounding box center [506, 360] width 201 height 34
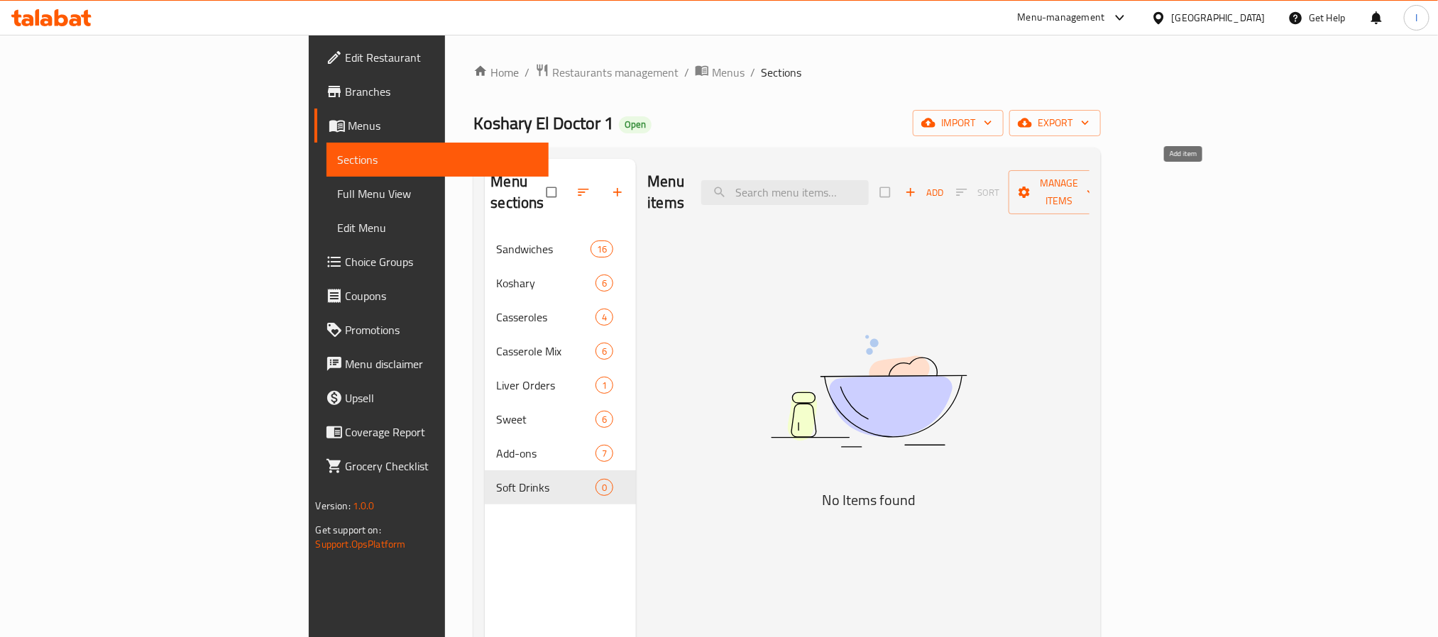
click at [724, 184] on span "Add" at bounding box center [924, 192] width 38 height 16
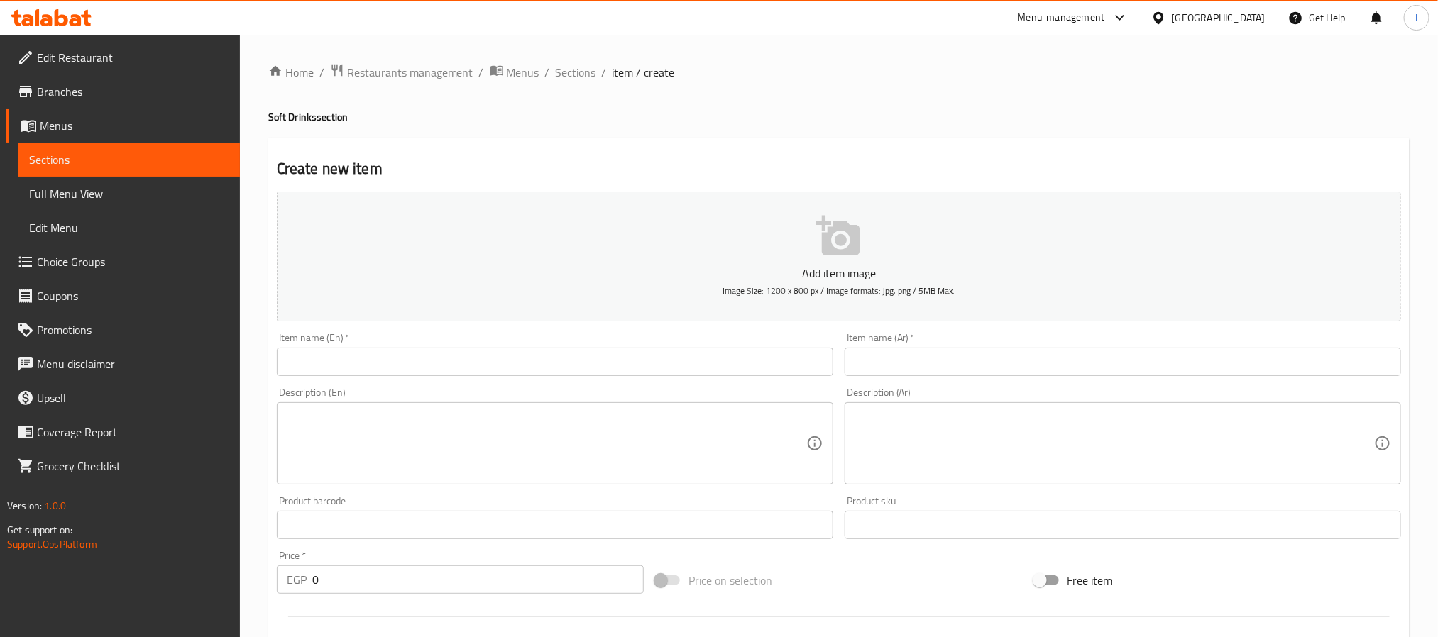
click at [528, 358] on input "text" at bounding box center [555, 362] width 556 height 28
paste input "Cola Can"
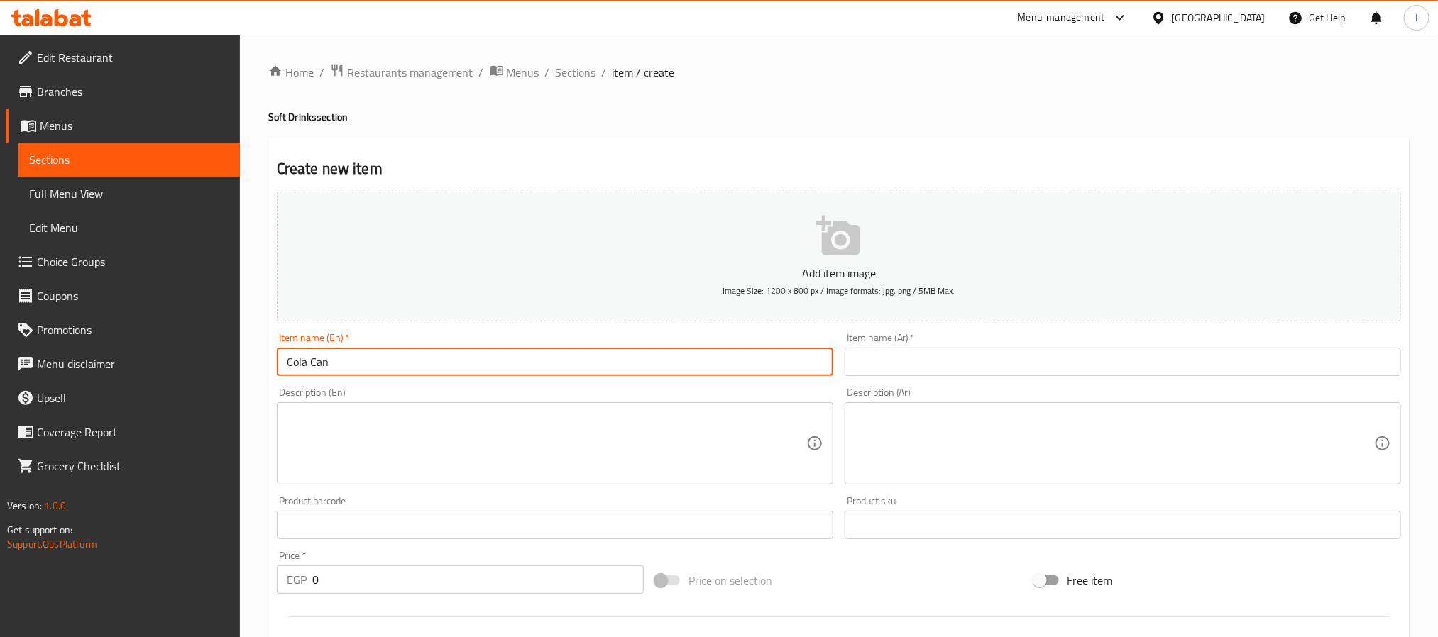
type input "Cola Can"
click at [724, 360] on input "text" at bounding box center [1122, 362] width 556 height 28
paste input "كانز كولا"
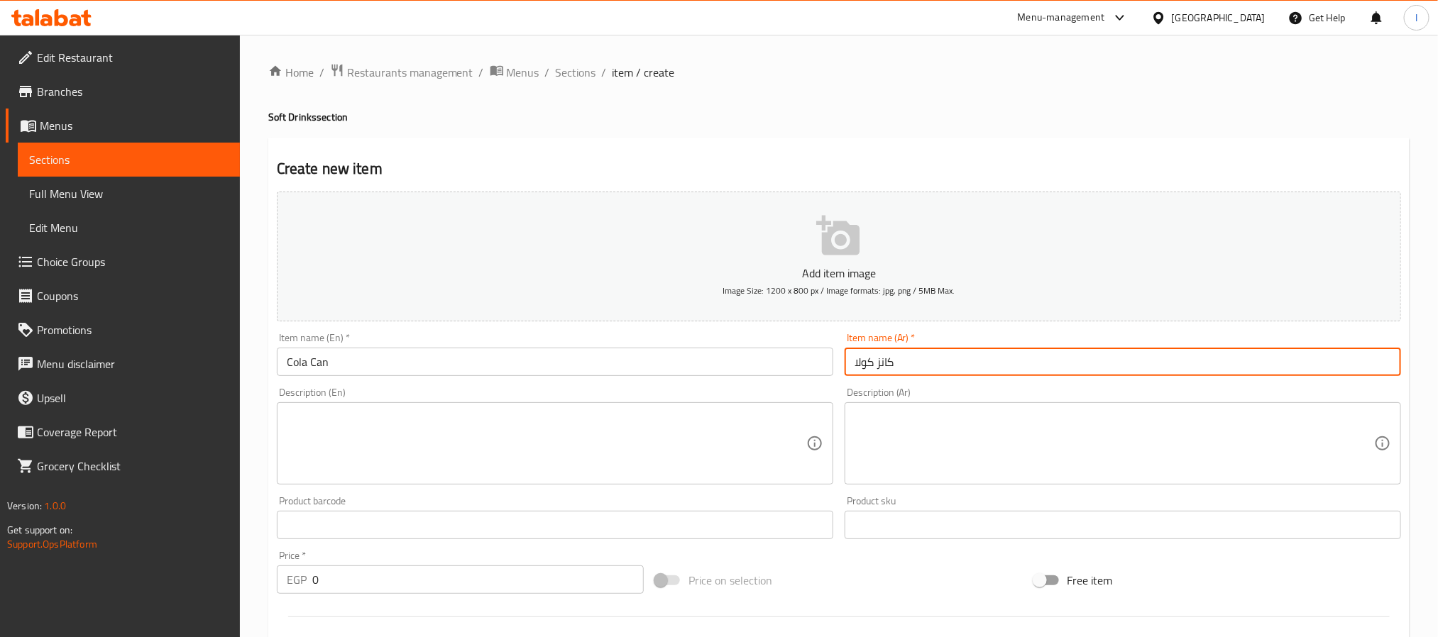
type input "كانز كولا"
click at [724, 446] on textarea at bounding box center [1113, 443] width 519 height 67
paste textarea "مشروب غازي منعش بطعم الكولا الكلاسيكي."
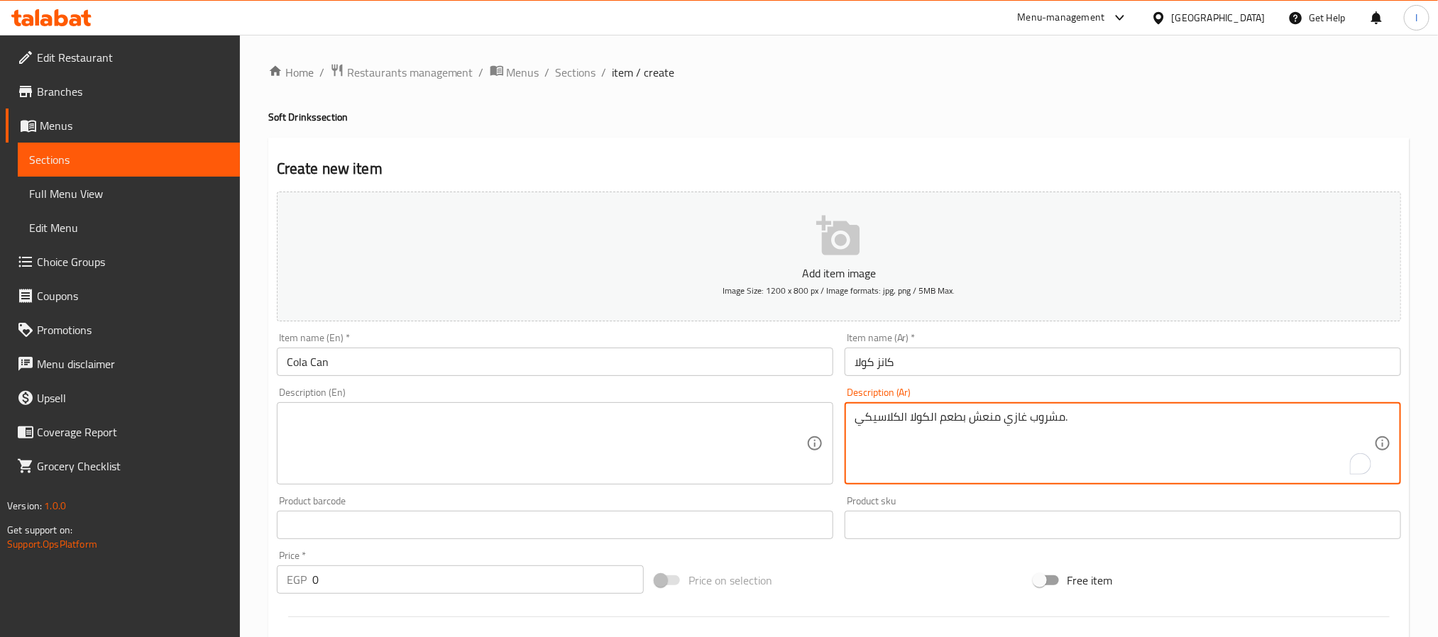
type textarea "مشروب غازي منعش بطعم الكولا الكلاسيكي."
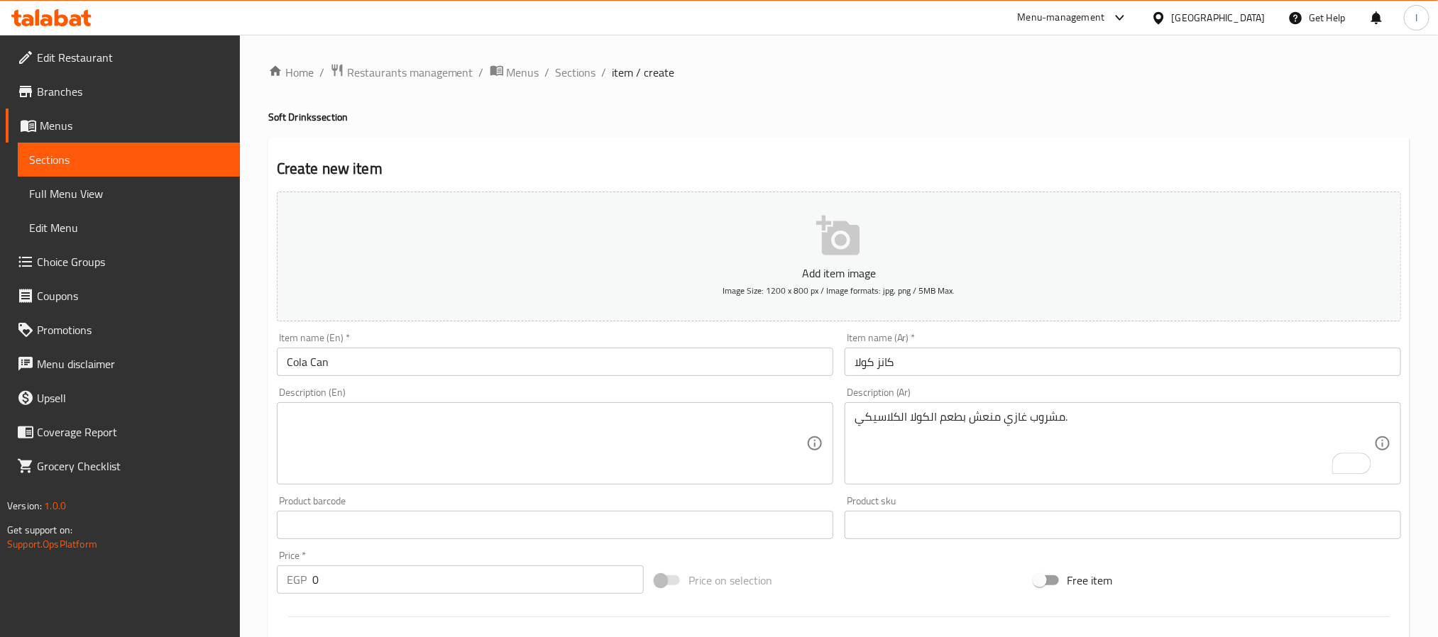
click at [583, 439] on textarea at bounding box center [546, 443] width 519 height 67
paste textarea "Refreshing soft drink with the classic cola flavor."
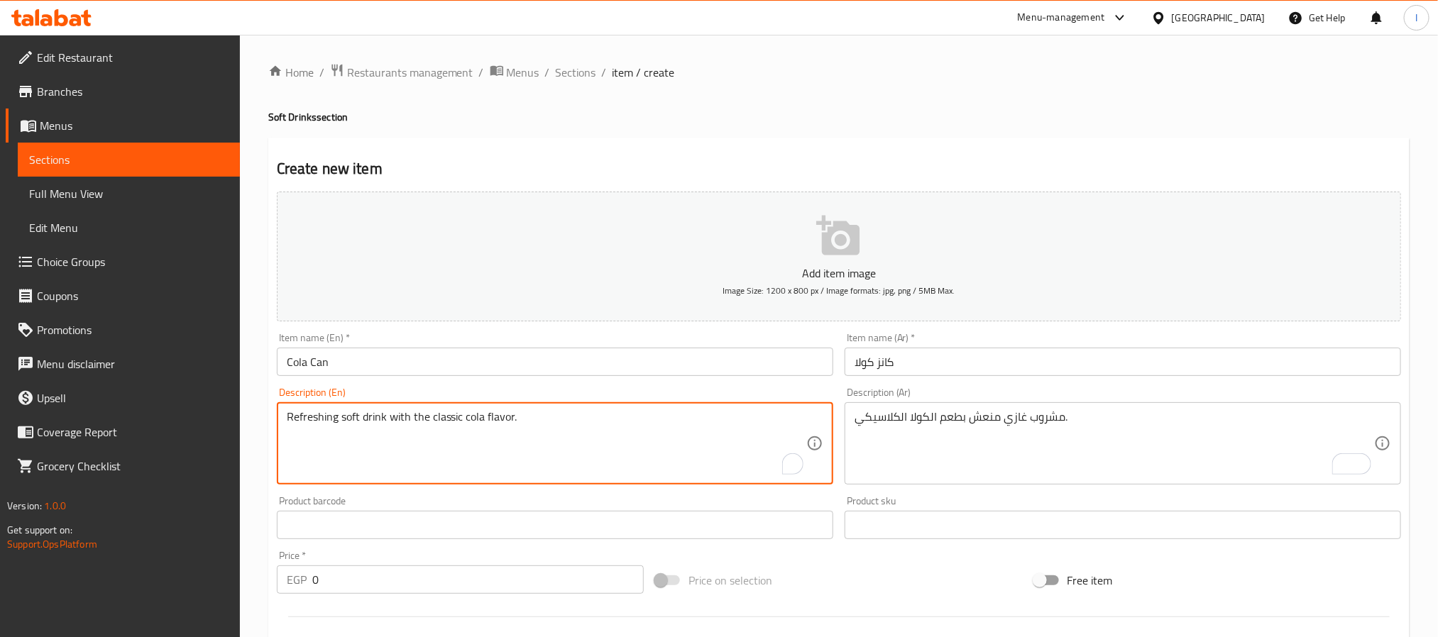
type textarea "Refreshing soft drink with the classic cola flavor."
click at [530, 590] on input "0" at bounding box center [477, 580] width 331 height 28
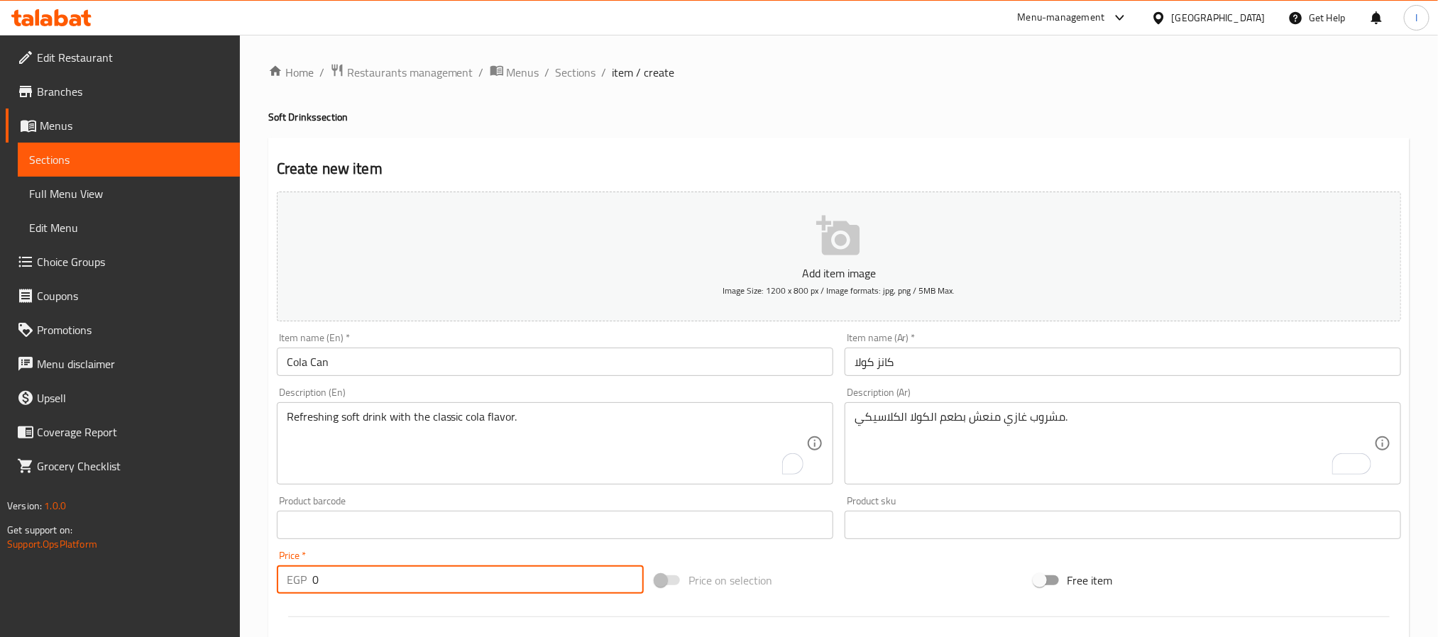
click at [530, 590] on input "0" at bounding box center [477, 580] width 331 height 28
type input "20"
click at [724, 143] on div "Create new item Add item image Image Size: 1200 x 800 px / Image formats: jpg, …" at bounding box center [838, 551] width 1141 height 826
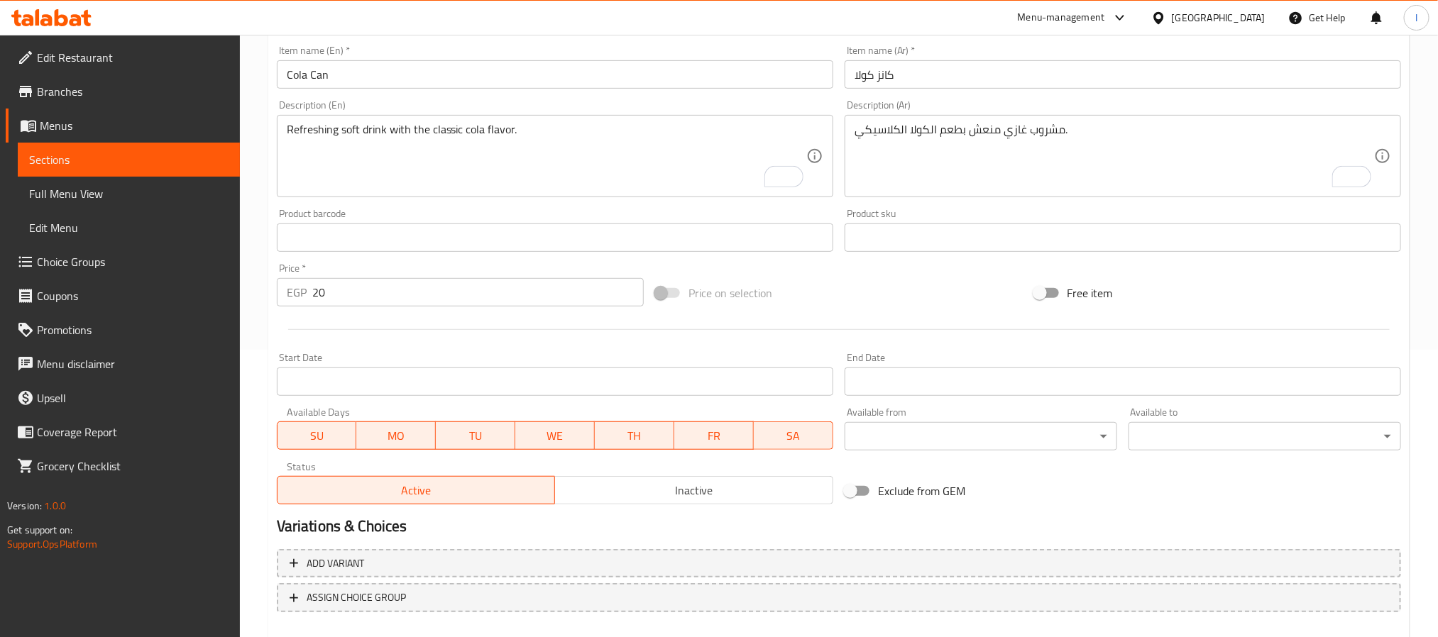
scroll to position [364, 0]
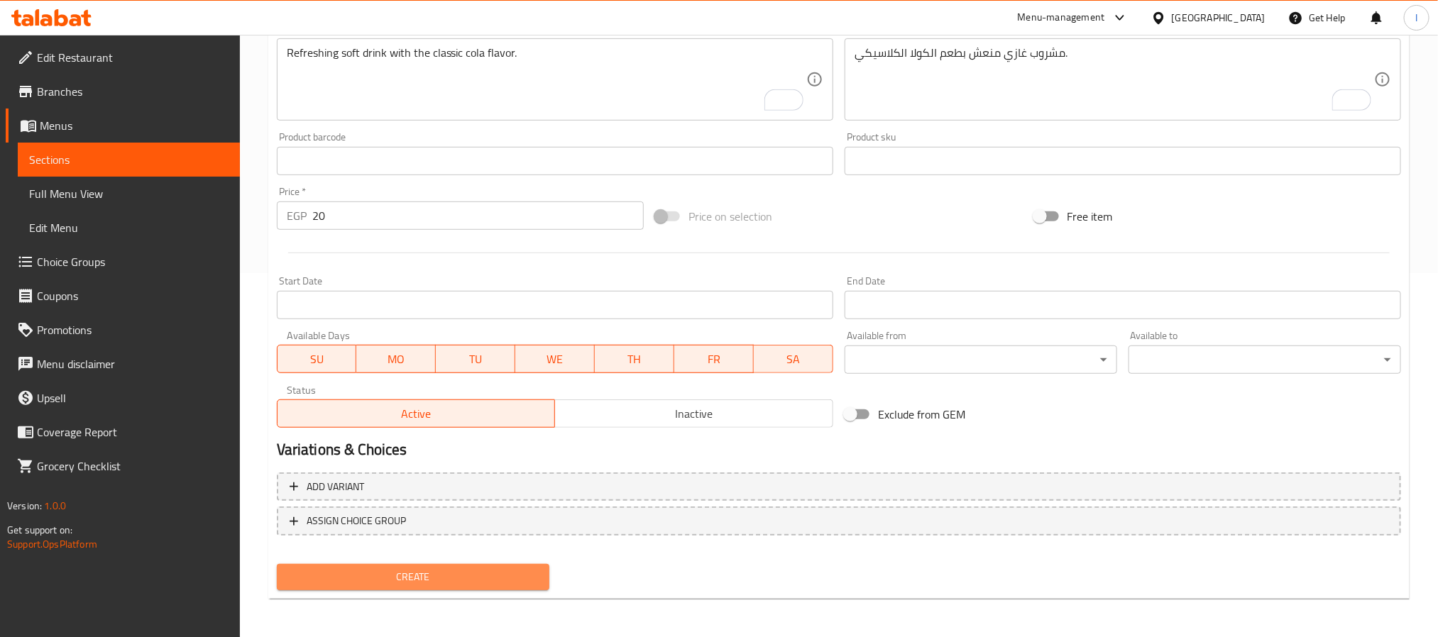
click at [484, 575] on span "Create" at bounding box center [413, 577] width 250 height 18
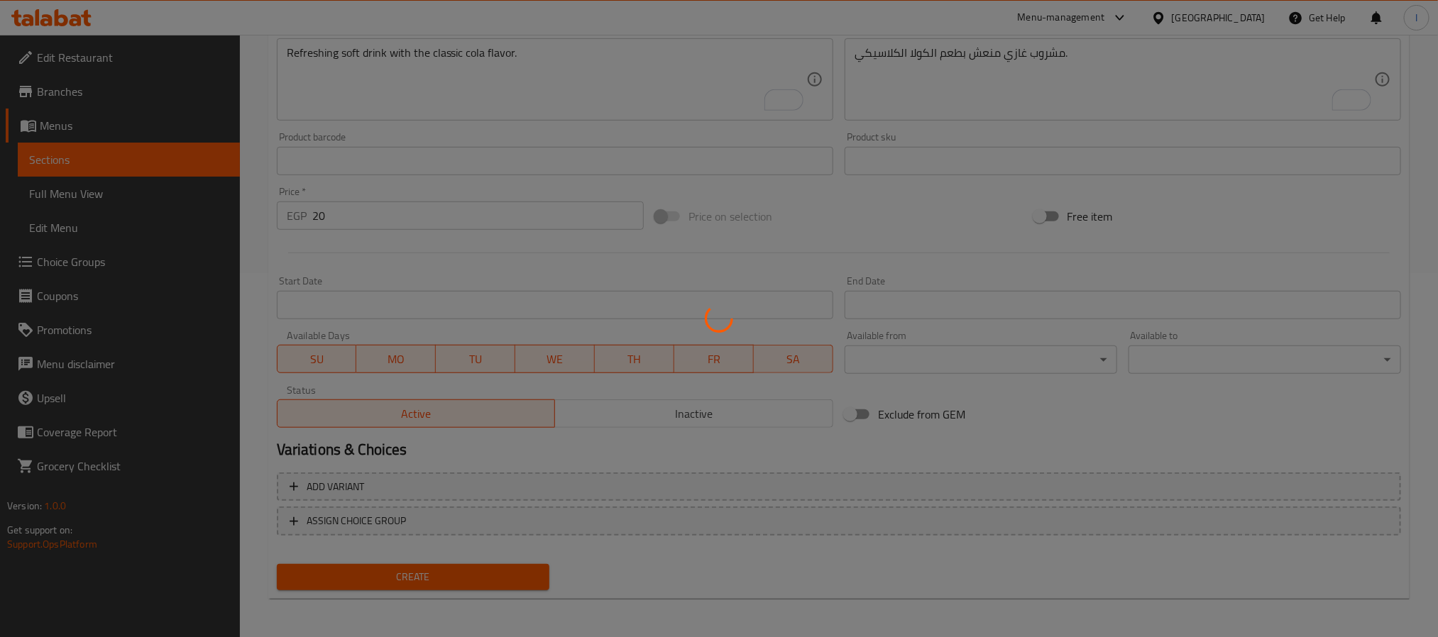
type input "0"
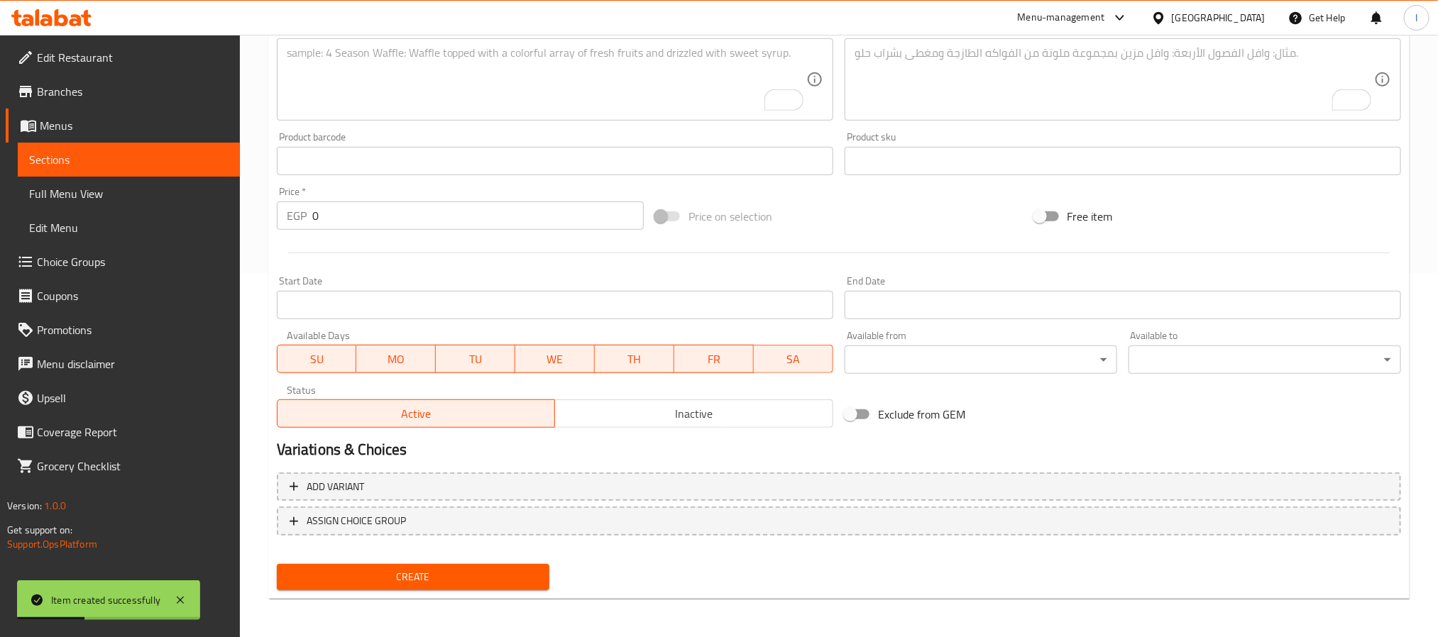
scroll to position [151, 0]
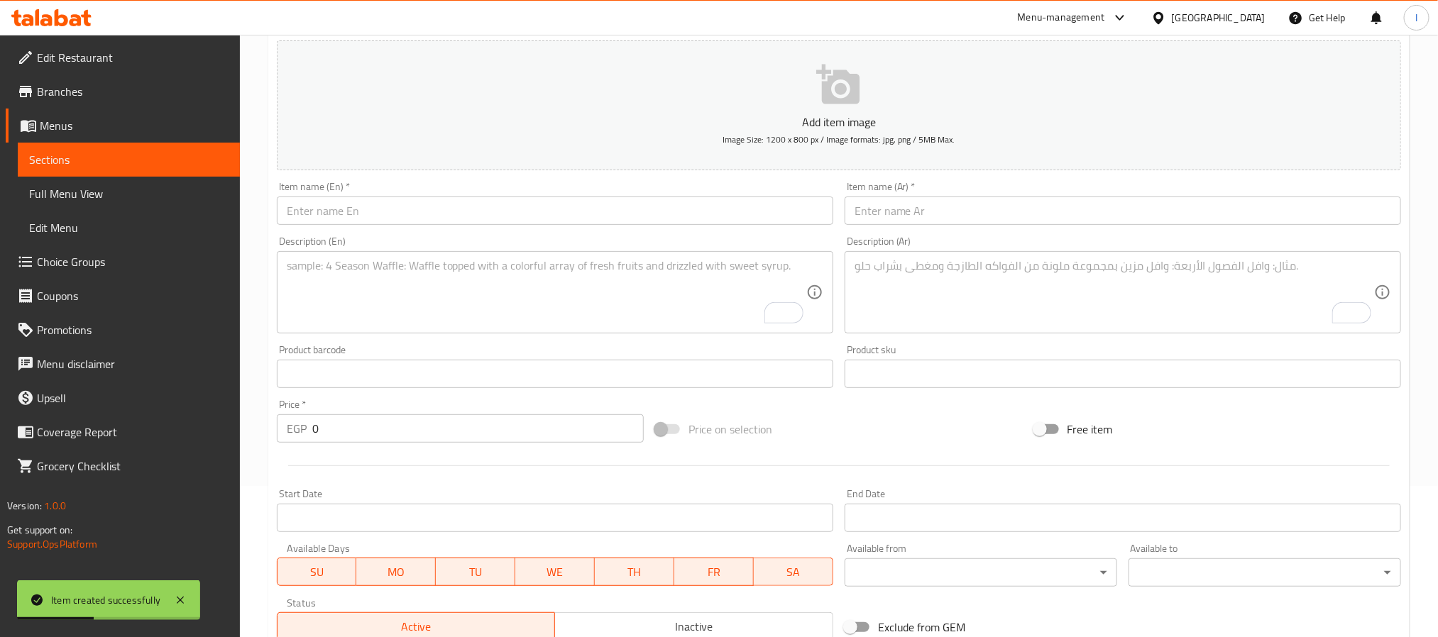
click at [412, 213] on input "text" at bounding box center [555, 211] width 556 height 28
paste input "Pepsi Can"
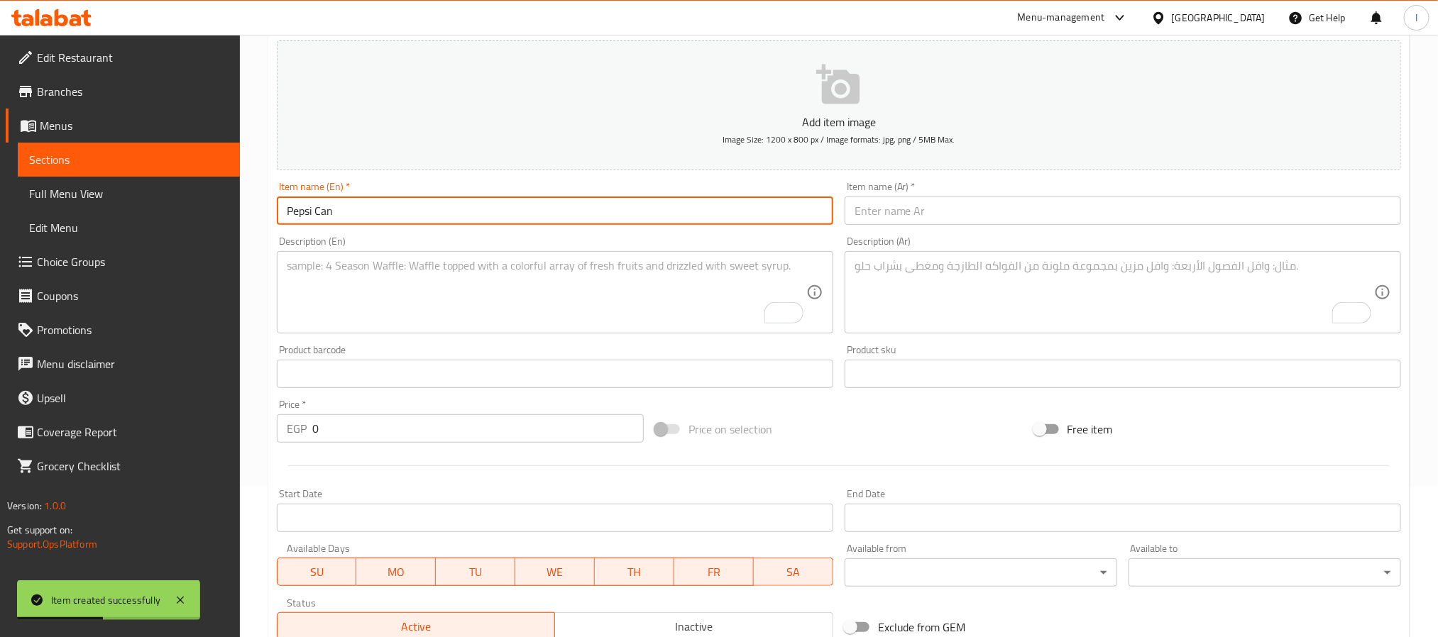
type input "Pepsi Can"
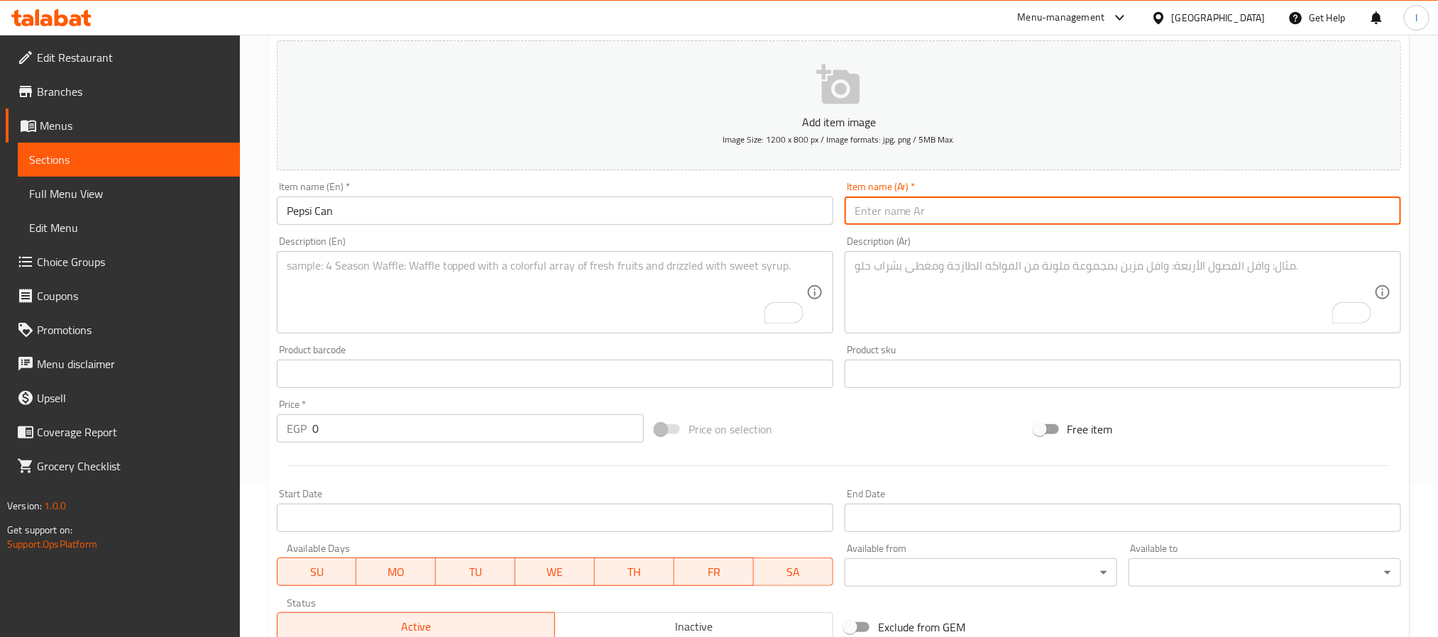
click at [724, 211] on input "text" at bounding box center [1122, 211] width 556 height 28
paste input "كانز بيبسي"
type input "كانز بيبسي"
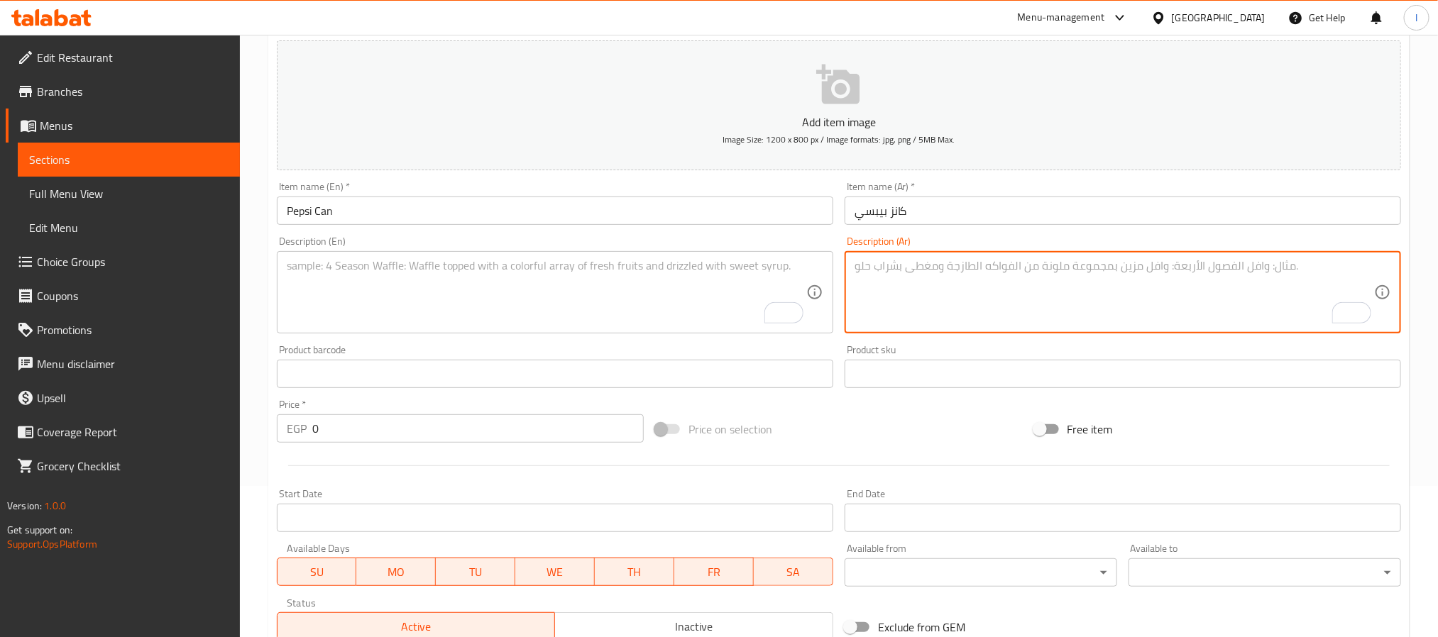
click at [724, 283] on textarea "To enrich screen reader interactions, please activate Accessibility in Grammarl…" at bounding box center [1113, 292] width 519 height 67
paste textarea "بيبسي الشهير بنكهته المميزة والمنعشة"
type textarea "بيبسي الشهير بنكهته المميزة والمنعشة"
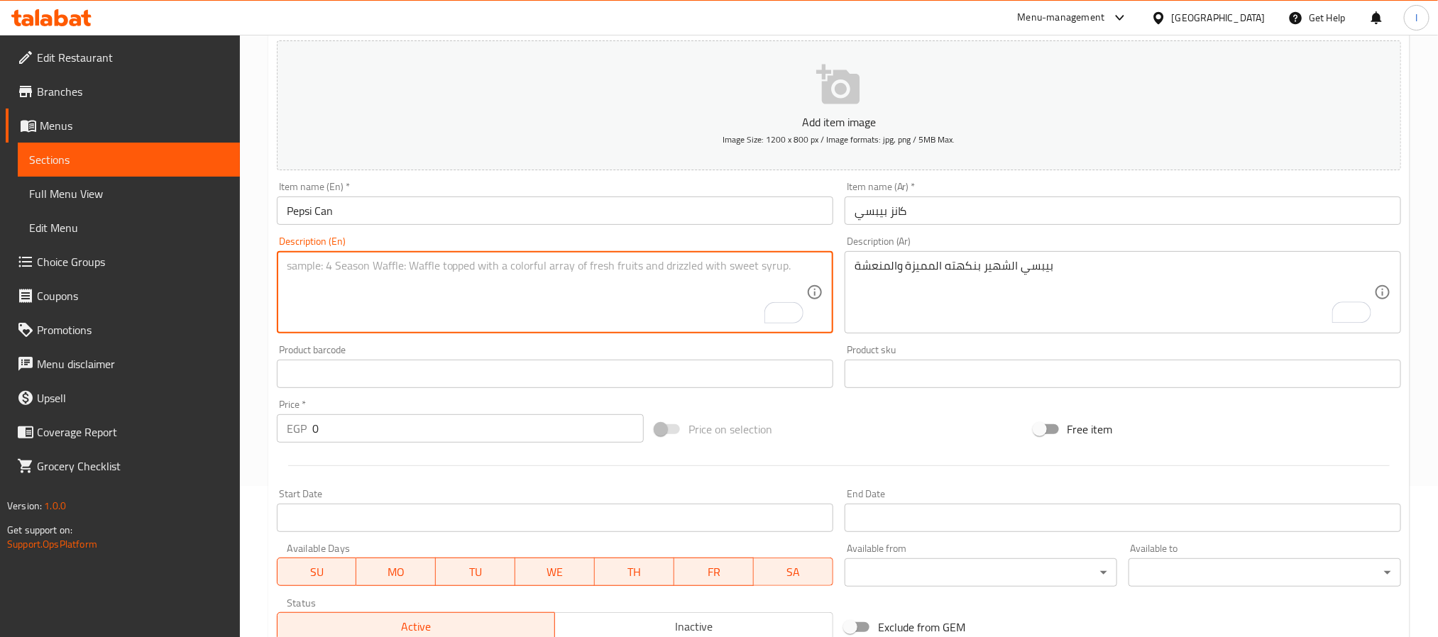
click at [551, 305] on textarea "To enrich screen reader interactions, please activate Accessibility in Grammarl…" at bounding box center [546, 292] width 519 height 67
paste textarea "Famous Pepsi with its unique, refreshing taste."
type textarea "Famous Pepsi with its unique, refreshing taste."
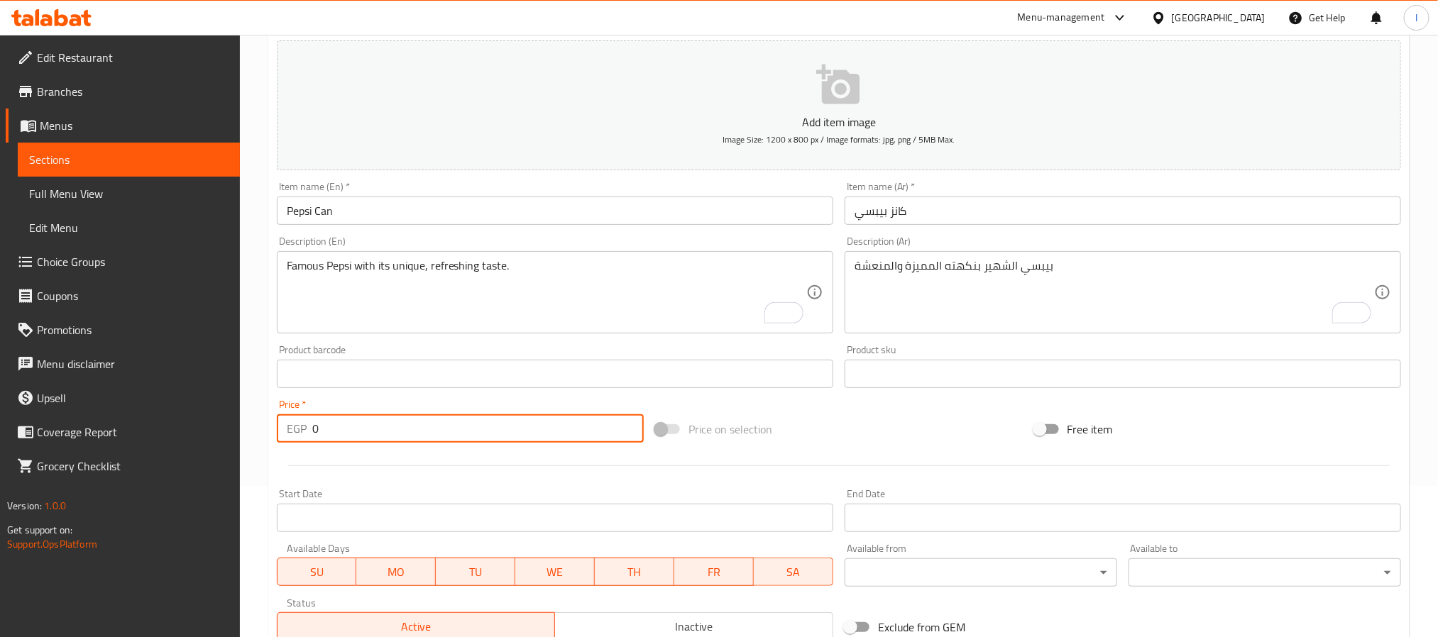
click at [324, 428] on input "0" at bounding box center [477, 428] width 331 height 28
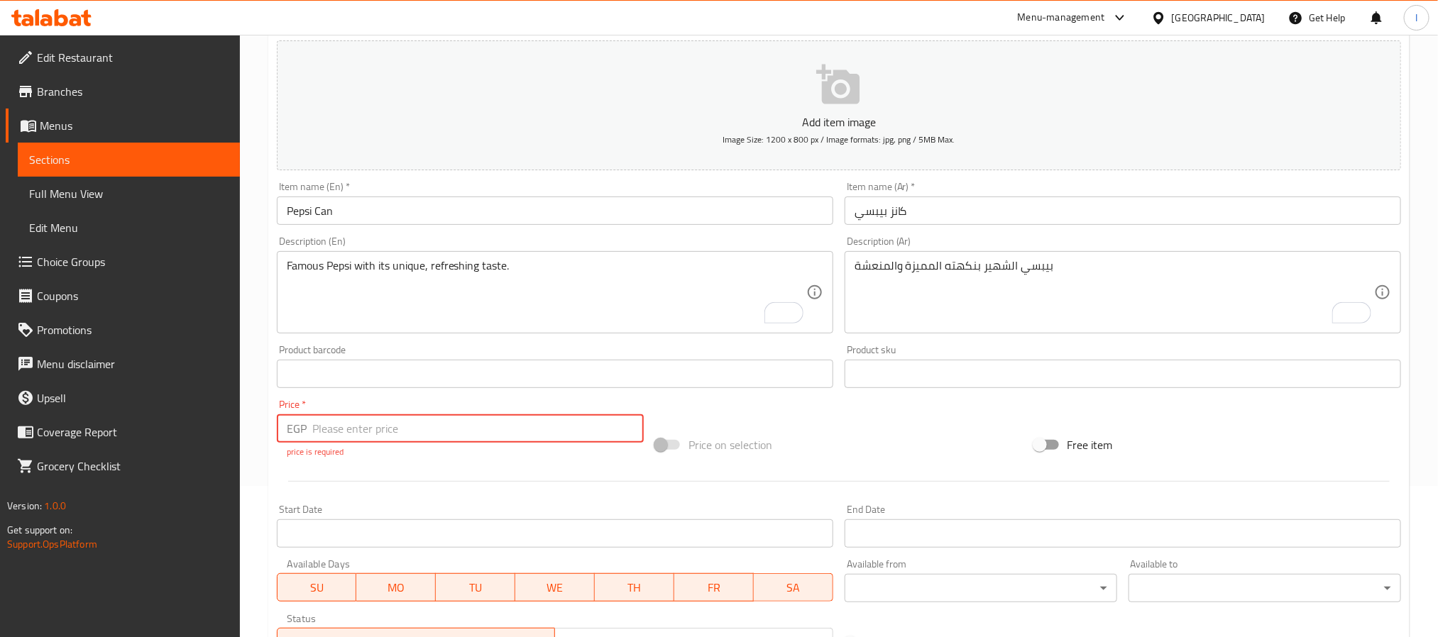
click at [426, 435] on input "number" at bounding box center [477, 428] width 331 height 28
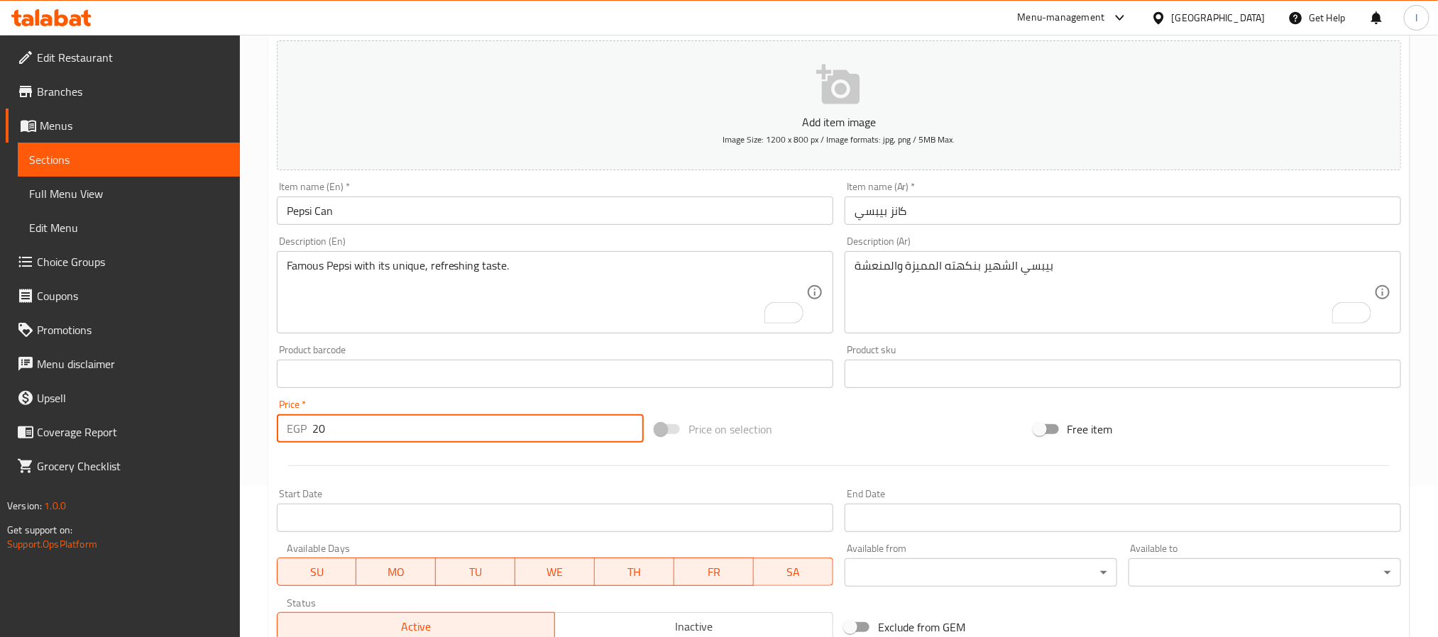
type input "20"
click at [724, 441] on div "Price on selection" at bounding box center [838, 429] width 378 height 38
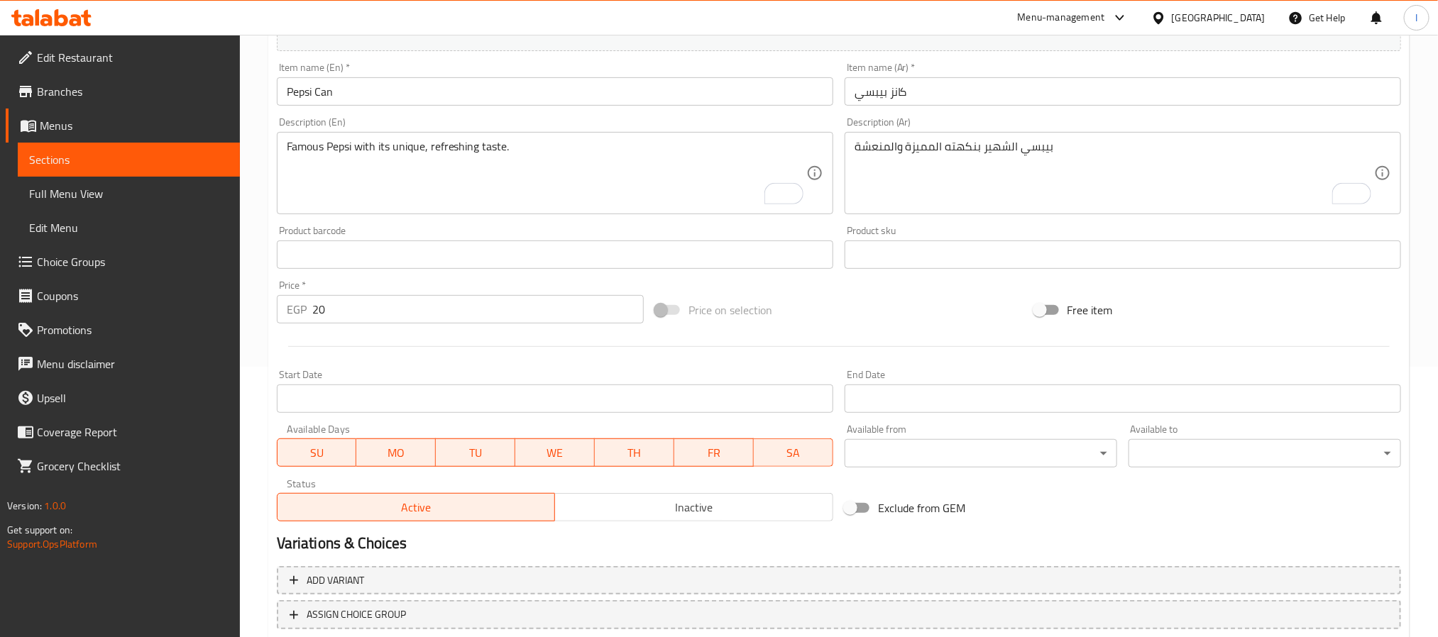
scroll to position [364, 0]
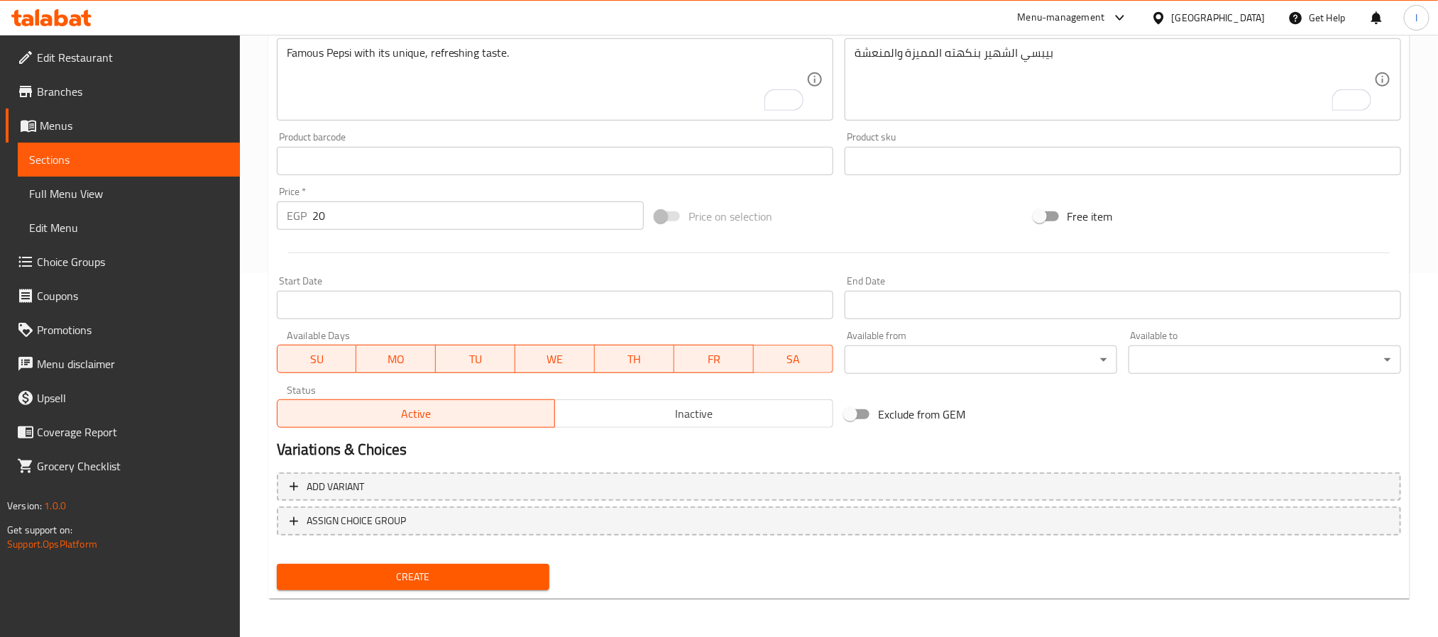
click at [499, 585] on button "Create" at bounding box center [413, 577] width 272 height 26
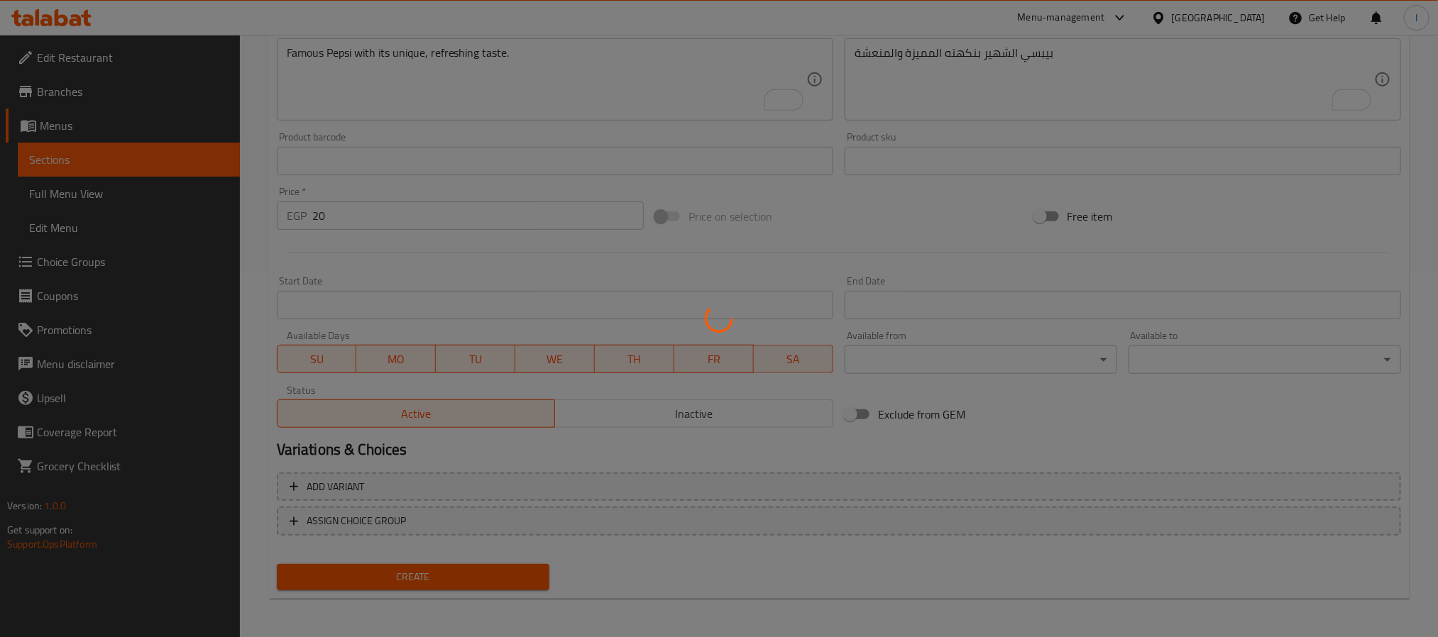
type input "0"
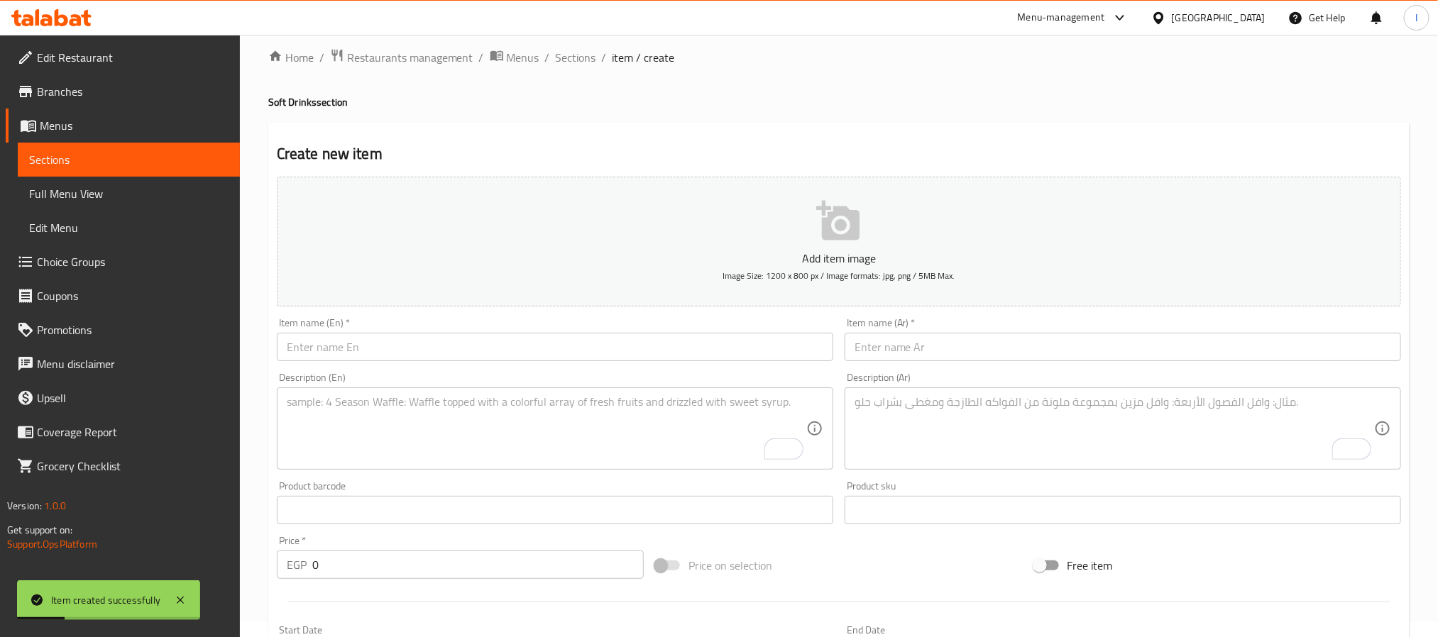
scroll to position [0, 0]
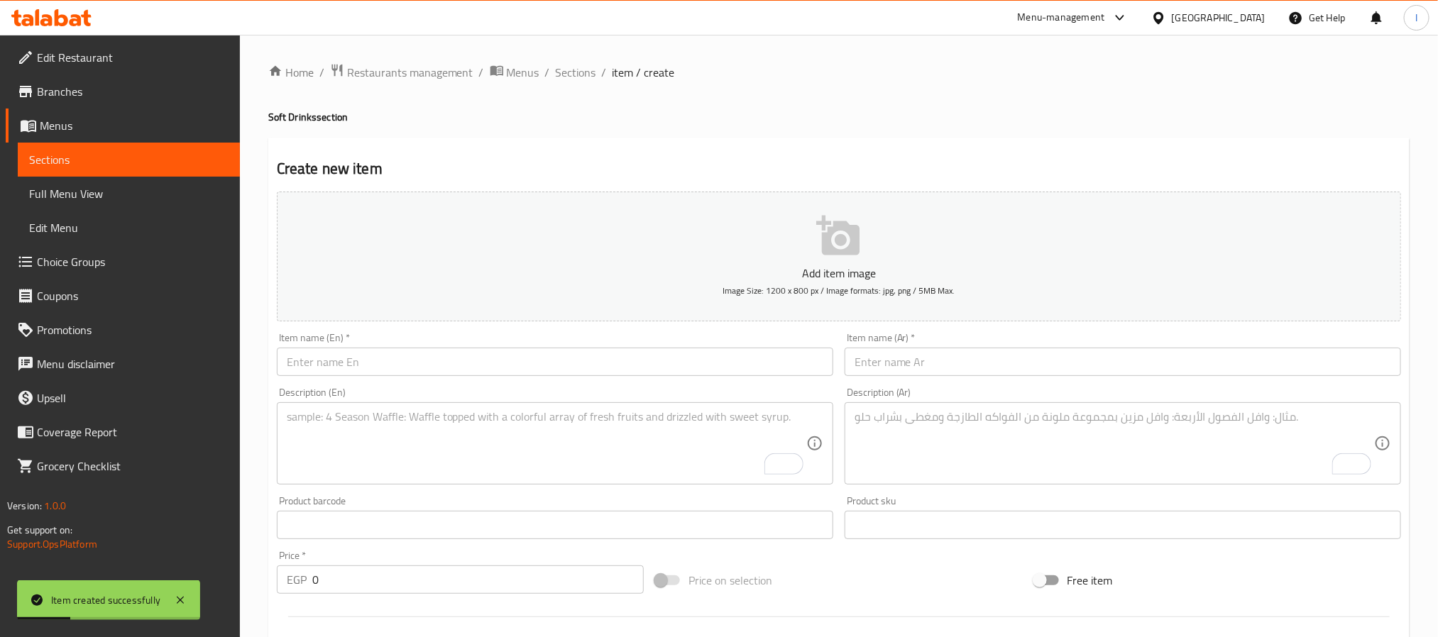
click at [724, 360] on input "text" at bounding box center [1122, 362] width 556 height 28
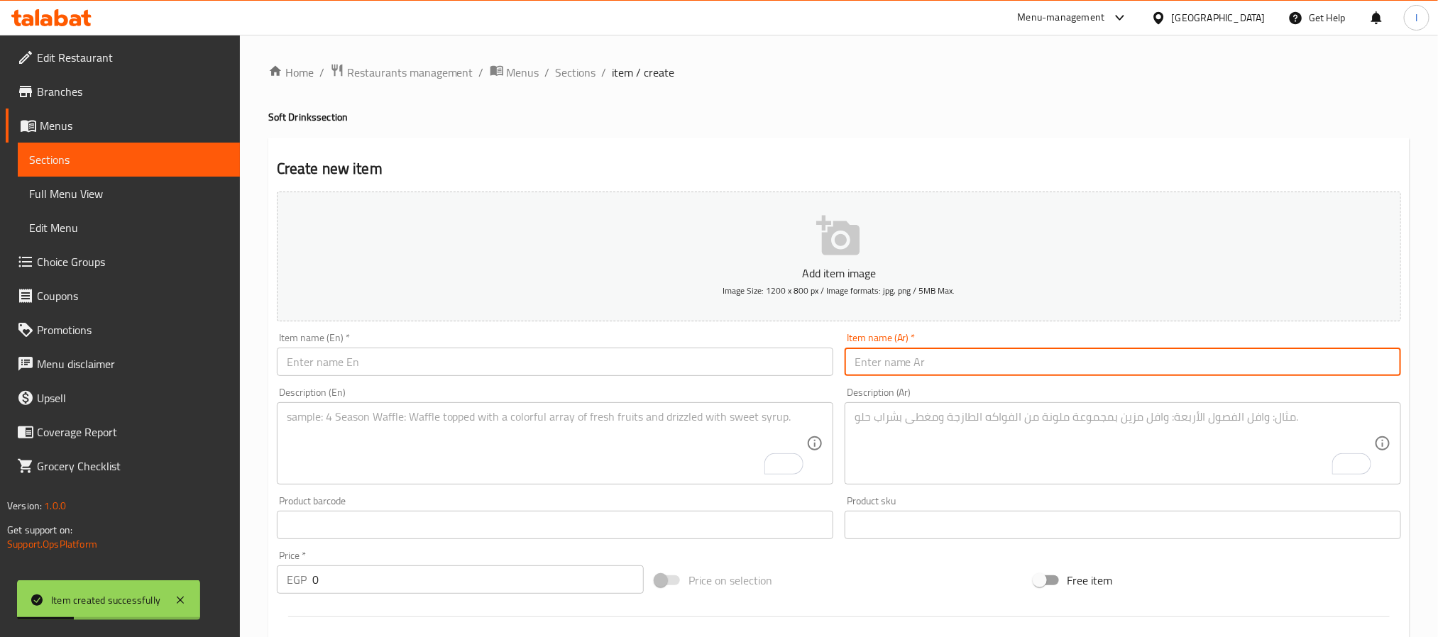
paste input "Fanta Can"
type input "Fanta Can"
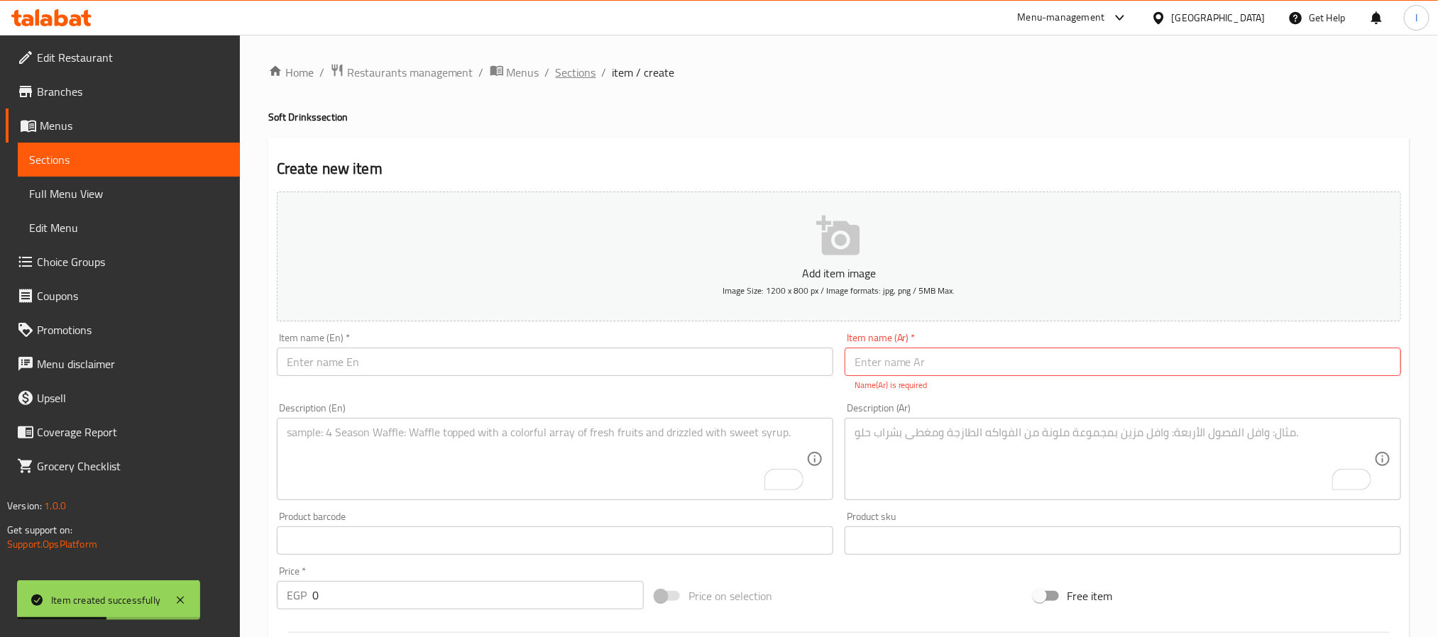
click at [581, 68] on span "Sections" at bounding box center [576, 72] width 40 height 17
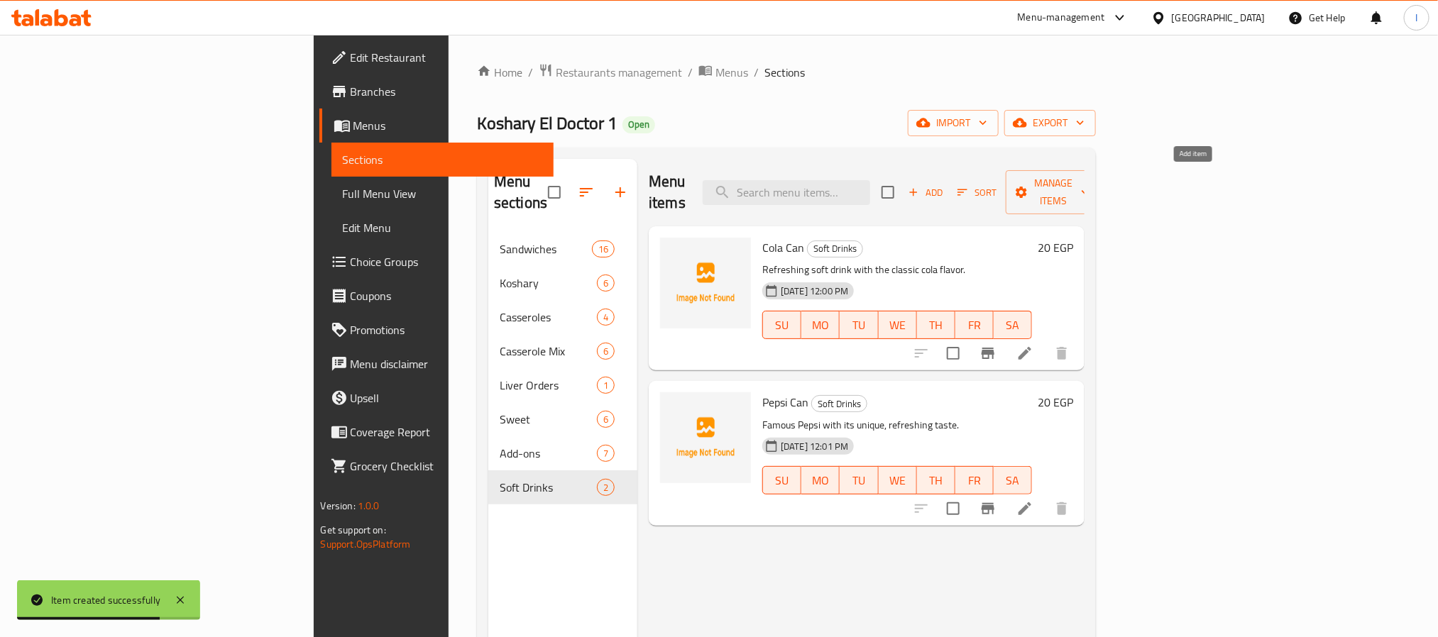
click at [724, 184] on span "Add" at bounding box center [925, 192] width 38 height 16
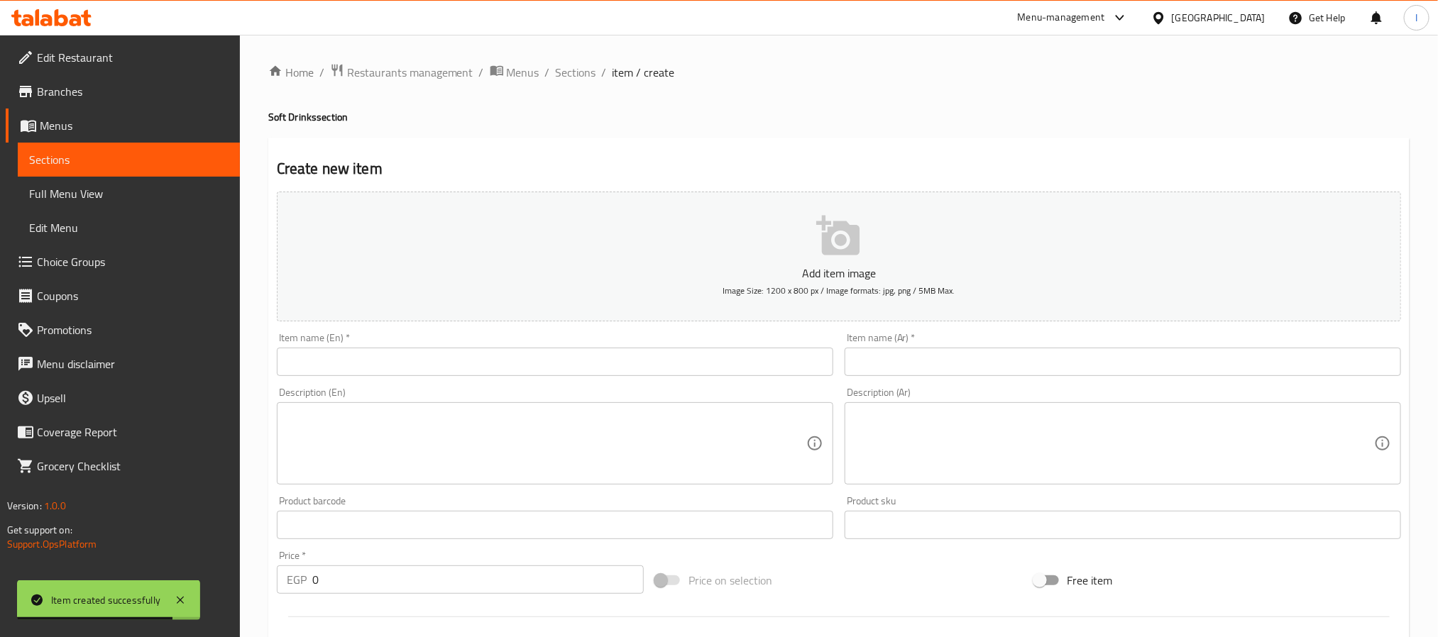
click at [583, 362] on input "text" at bounding box center [555, 362] width 556 height 28
paste input "Fanta Can"
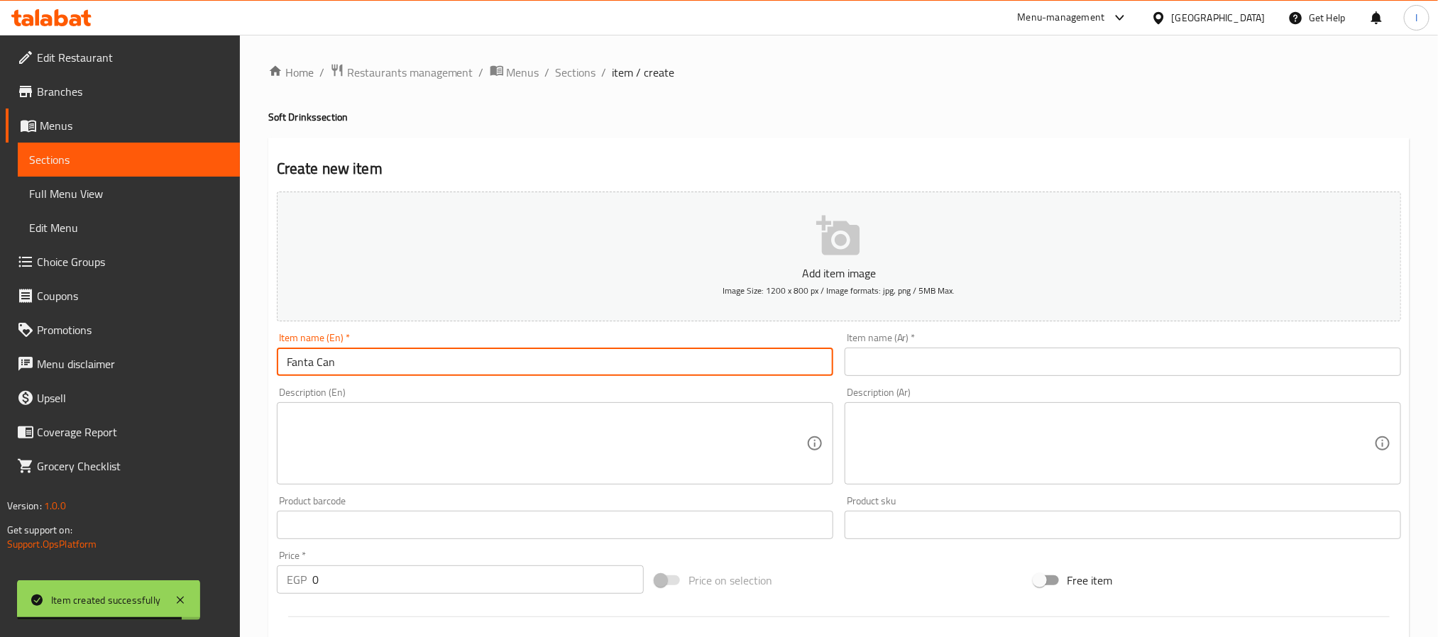
type input "Fanta Can"
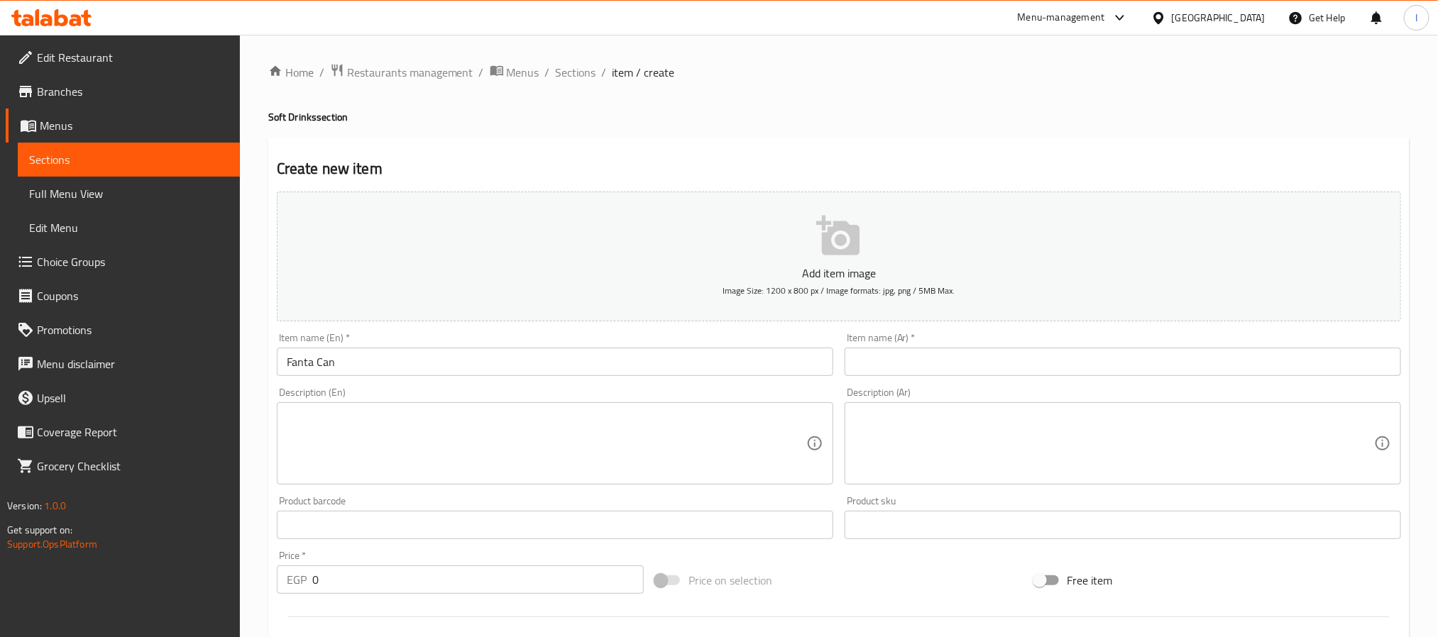
click at [683, 143] on div "Create new item Add item image Image Size: 1200 x 800 px / Image formats: jpg, …" at bounding box center [838, 551] width 1141 height 826
click at [724, 360] on input "text" at bounding box center [1122, 362] width 556 height 28
paste input "كانز فانتا"
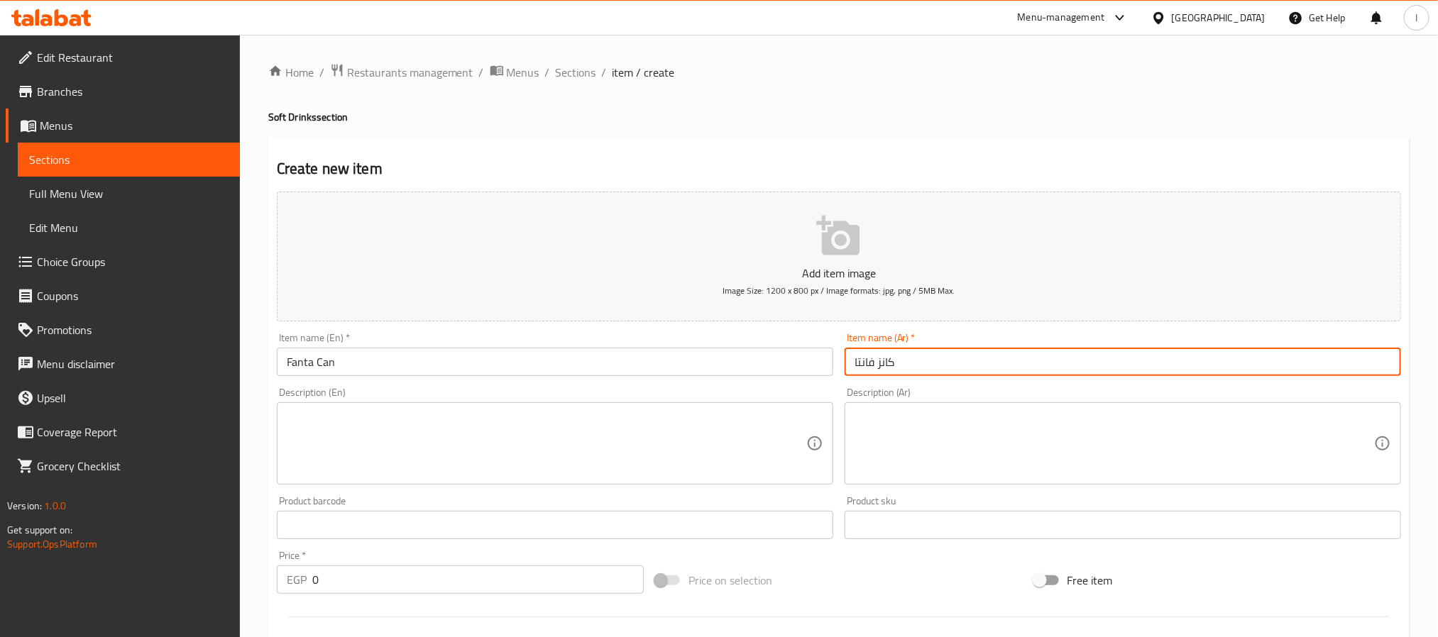
type input "كانز فانتا"
click at [724, 412] on textarea at bounding box center [1113, 443] width 519 height 67
paste textarea "فانتا برتقال بنكته الفاكهية المنعشة."
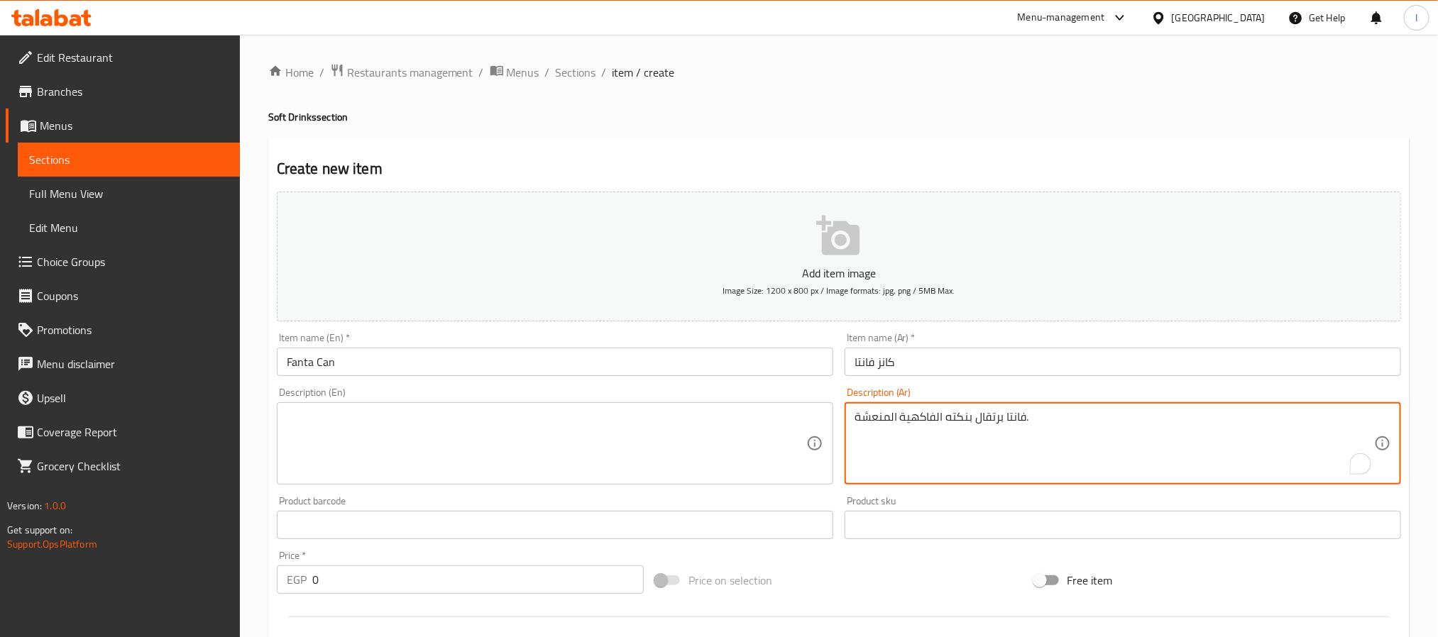
type textarea "فانتا برتقال بنكته الفاكهية المنعشة."
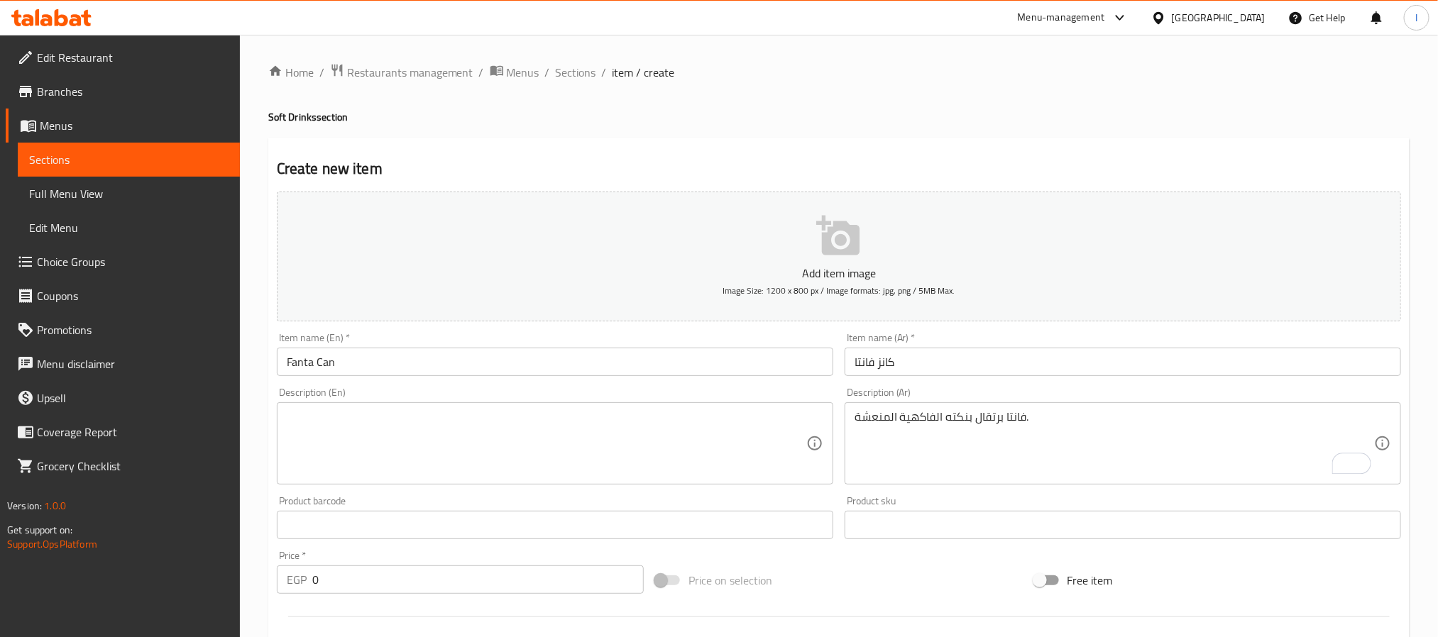
click at [684, 435] on textarea at bounding box center [546, 443] width 519 height 67
paste textarea "Fruity orange Fanta with a refreshing flavor."
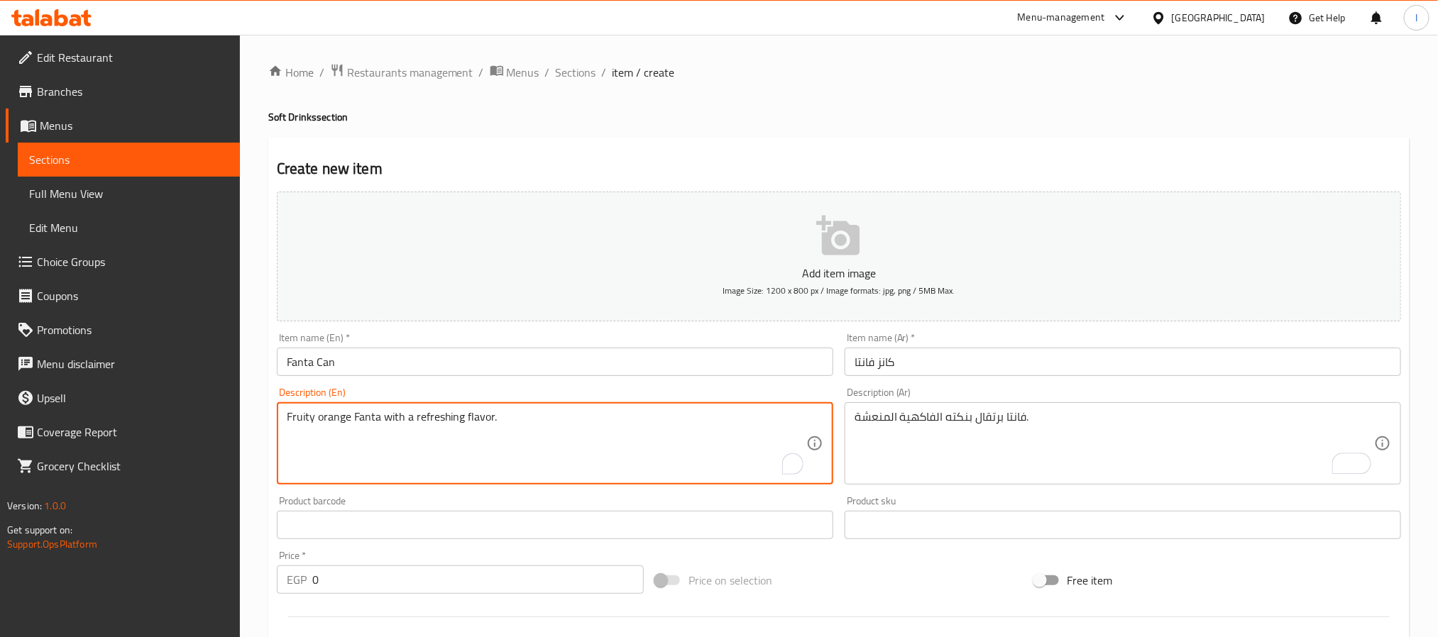
click at [292, 417] on textarea "Fruity orange Fanta with a refreshing flavor." at bounding box center [546, 443] width 519 height 67
type textarea "Fruity orange Fanta with a refreshing flavor."
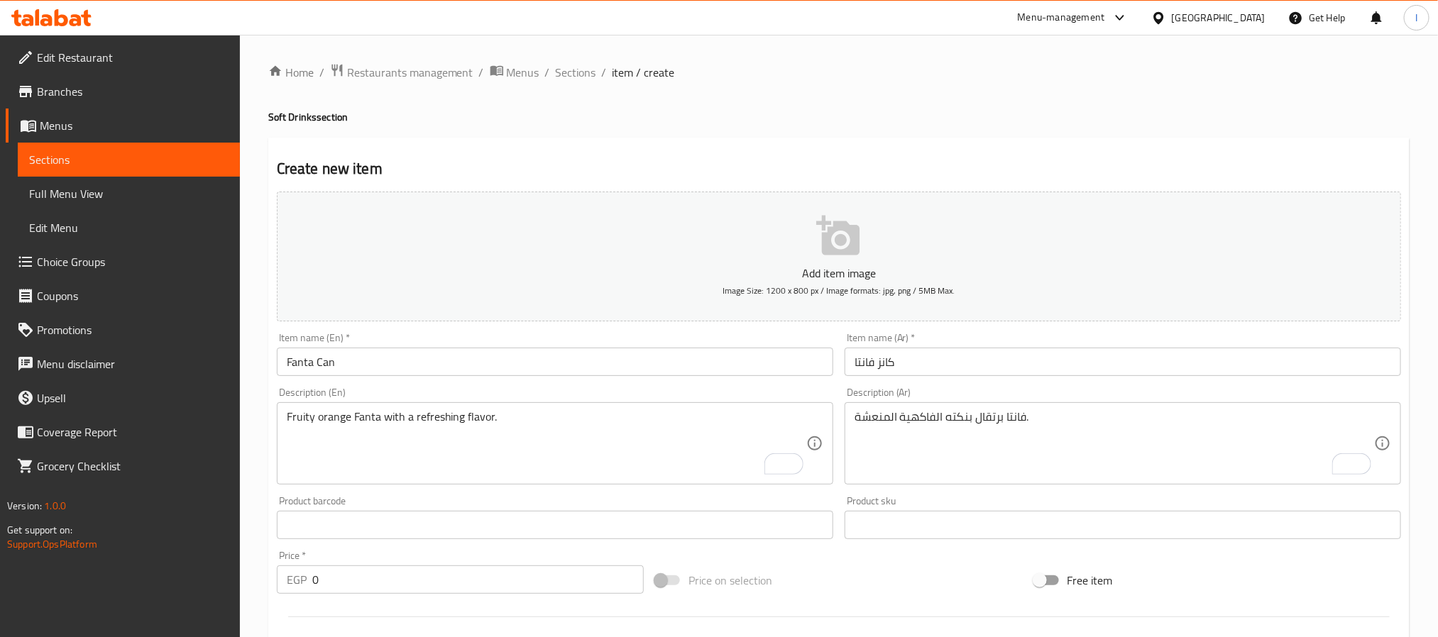
click at [407, 580] on input "0" at bounding box center [477, 580] width 331 height 28
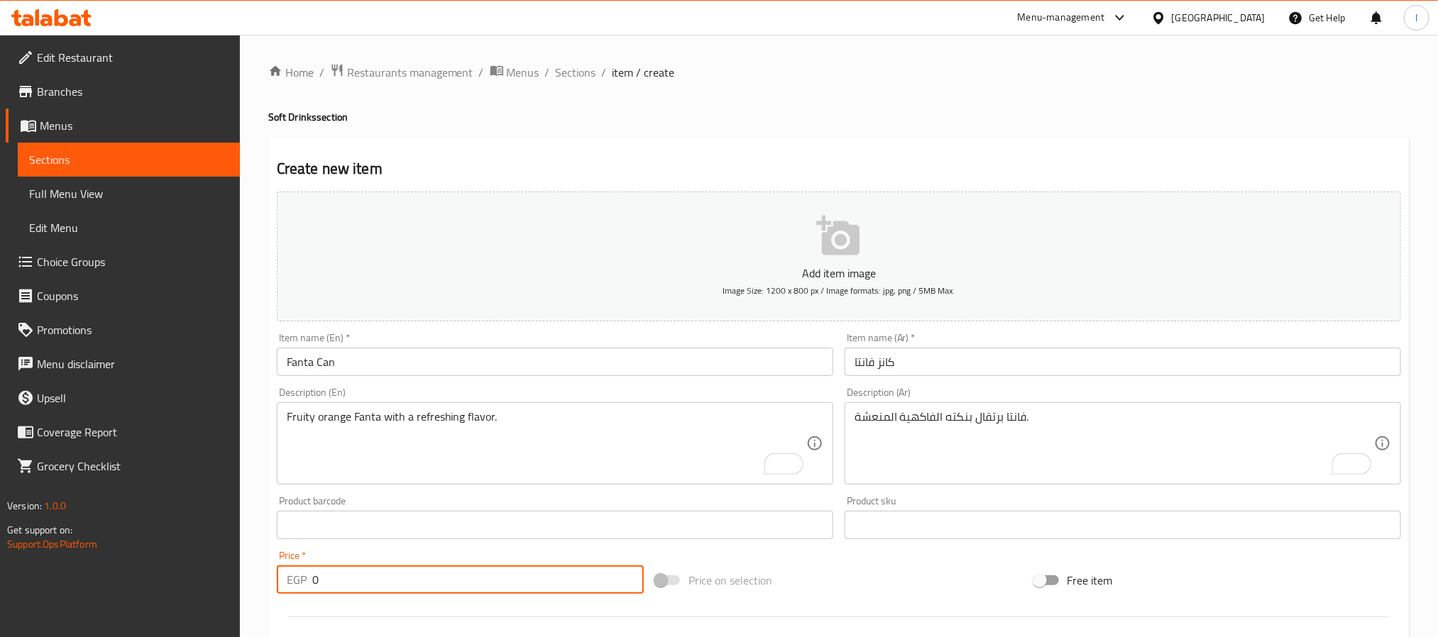
click at [407, 580] on input "0" at bounding box center [477, 580] width 331 height 28
click at [407, 578] on input "0" at bounding box center [477, 580] width 331 height 28
type input "20"
click at [703, 130] on div "Home / Restaurants management / Menus / Sections / item / create Soft Drinks se…" at bounding box center [838, 518] width 1141 height 911
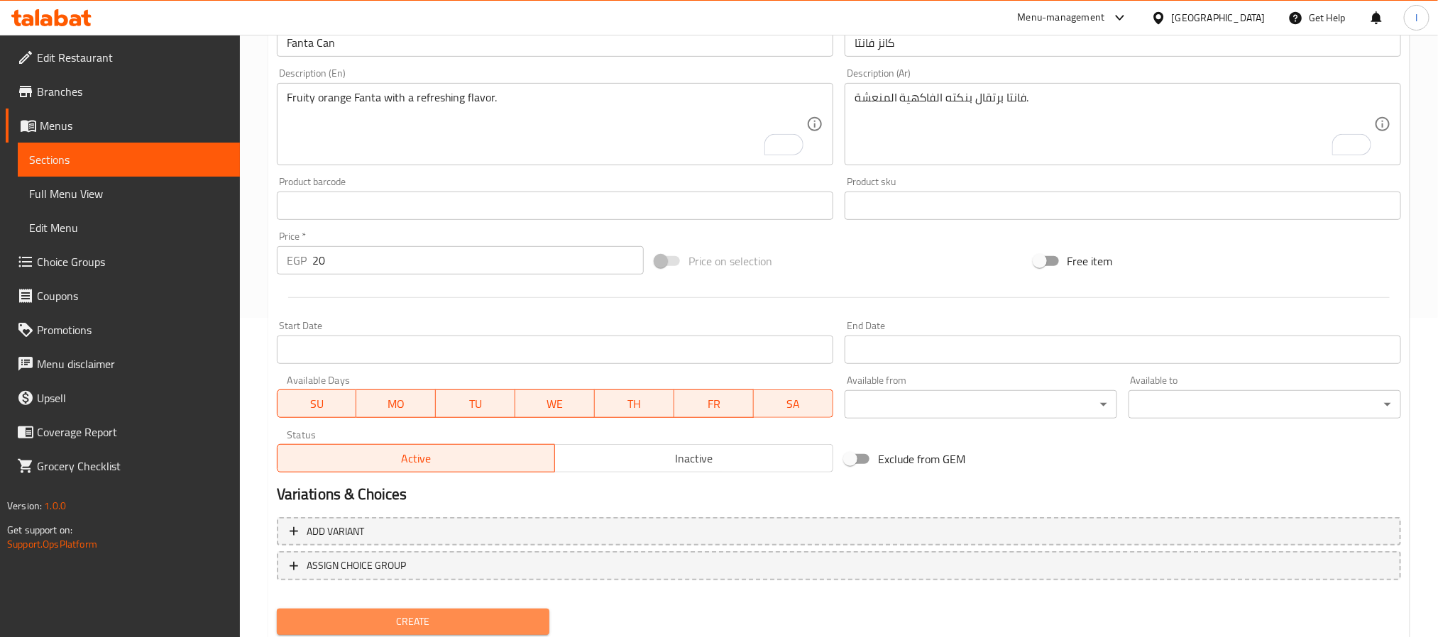
click at [456, 614] on span "Create" at bounding box center [413, 622] width 250 height 18
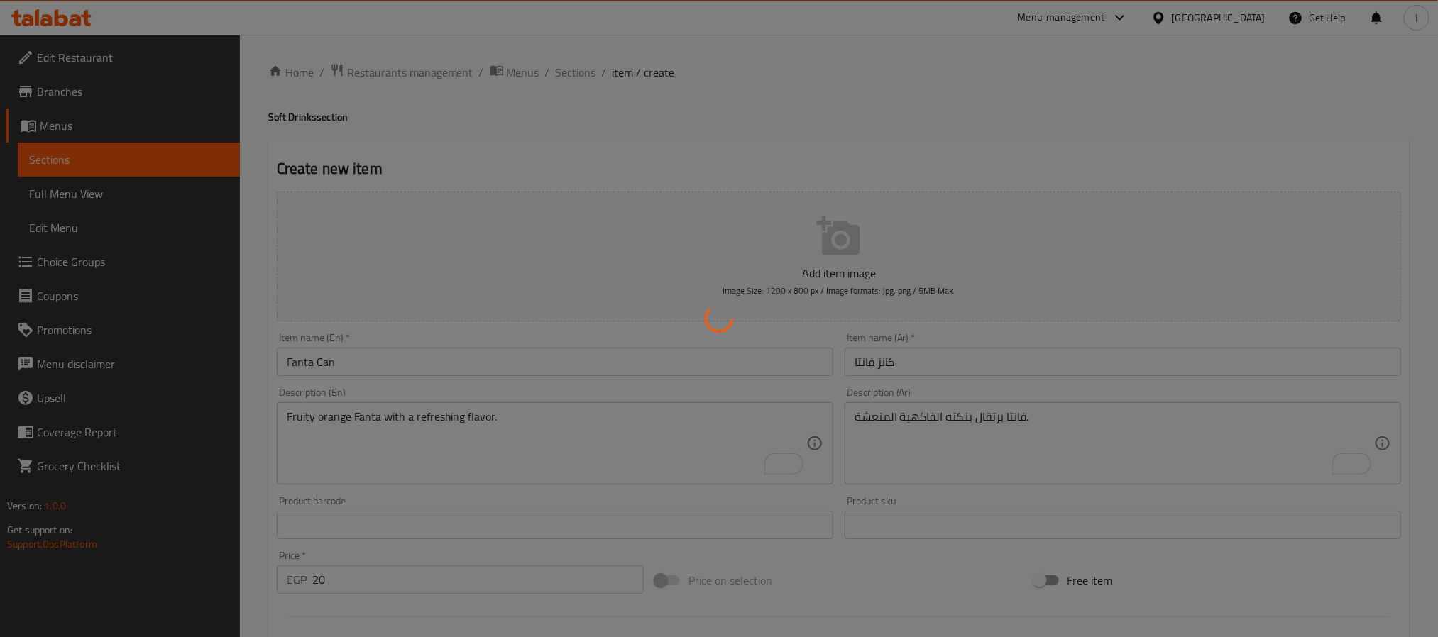
type input "0"
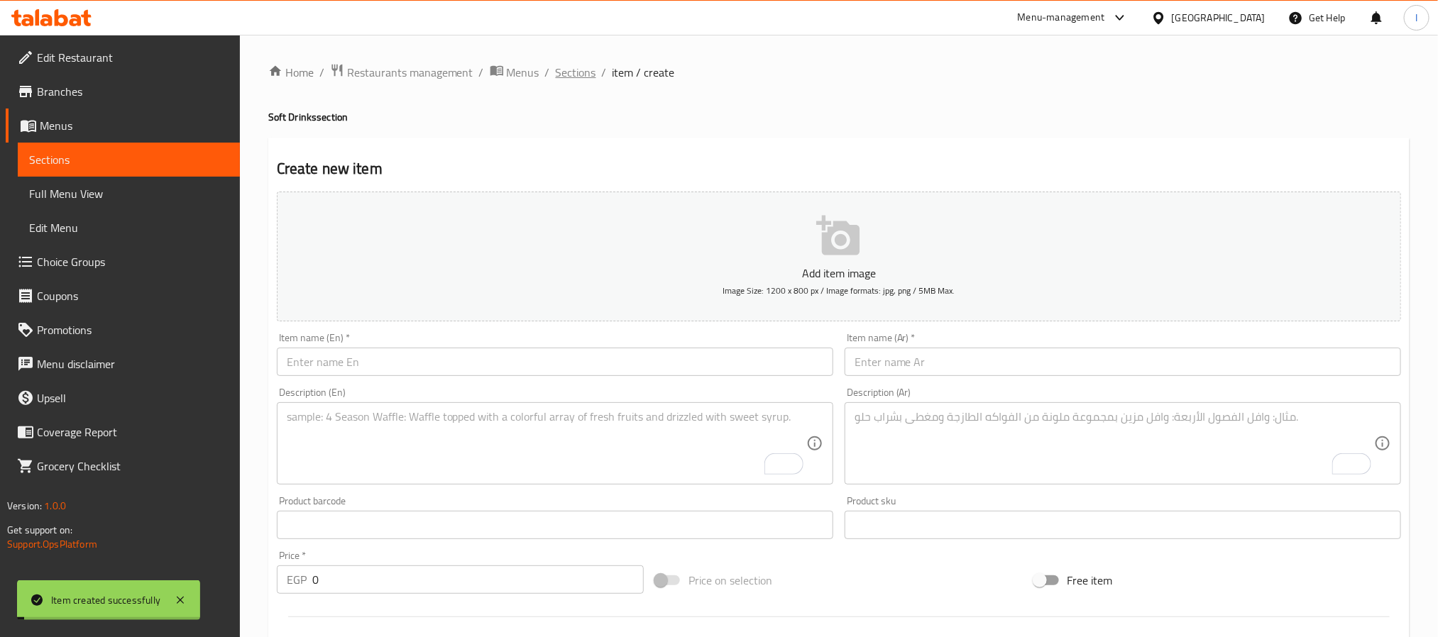
click at [567, 72] on span "Sections" at bounding box center [576, 72] width 40 height 17
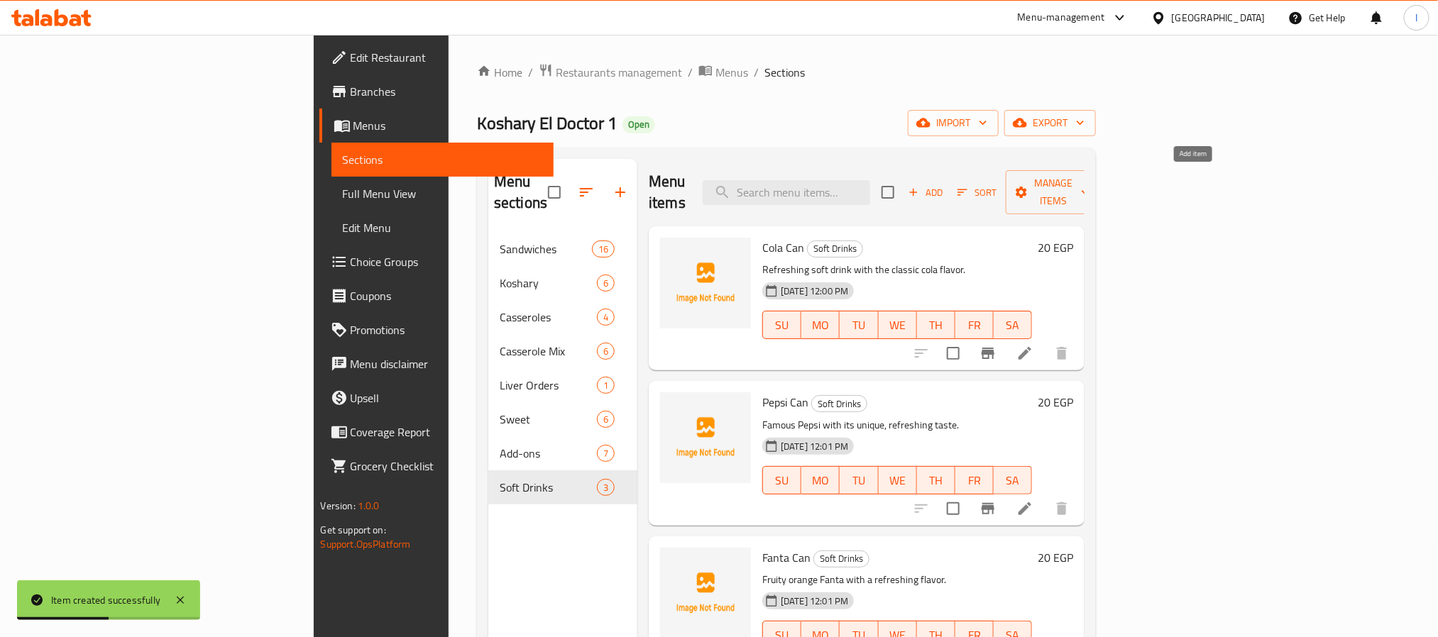
click at [724, 184] on span "Add" at bounding box center [925, 192] width 38 height 16
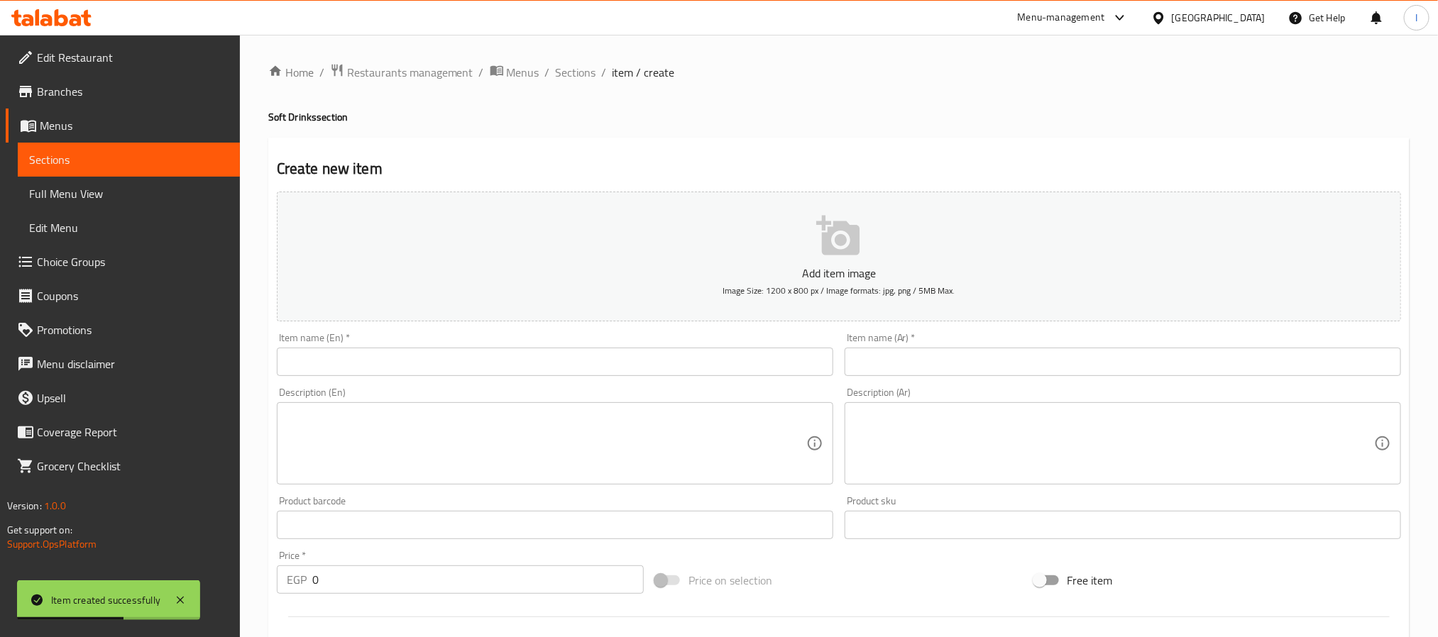
click at [693, 358] on input "text" at bounding box center [555, 362] width 556 height 28
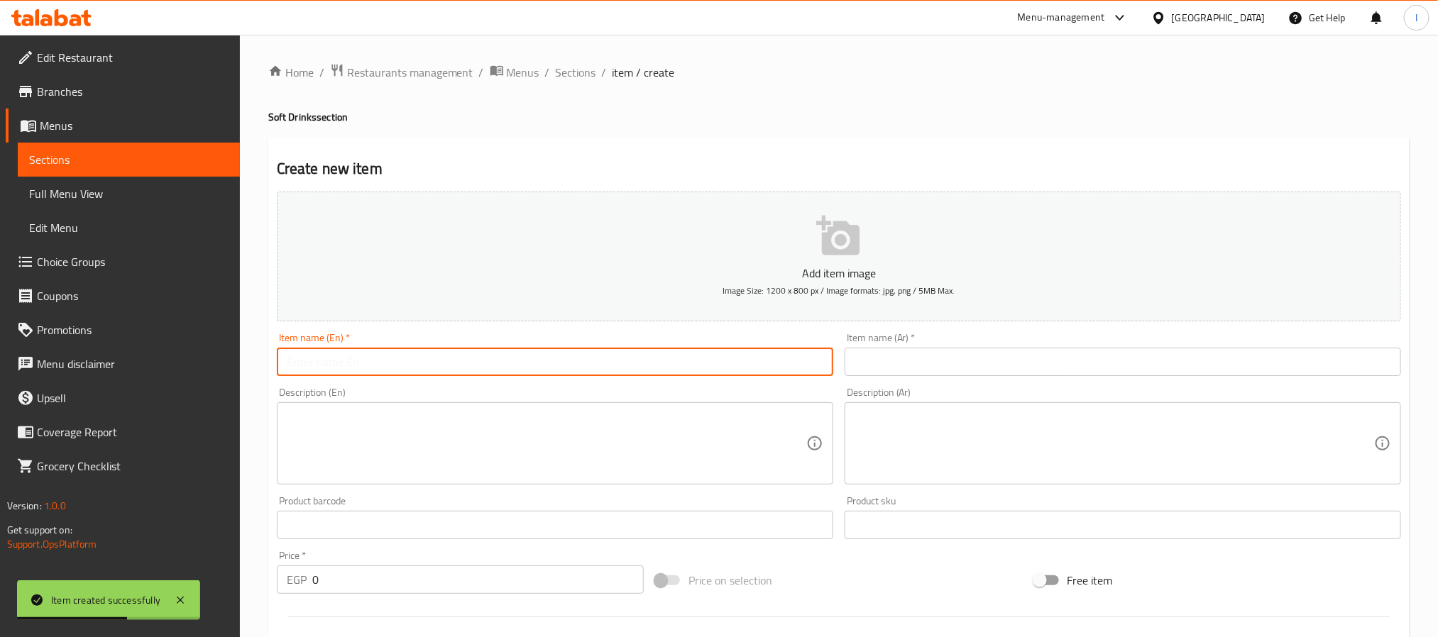
paste input "V Cola Can"
type input "V Cola Can"
drag, startPoint x: 918, startPoint y: 363, endPoint x: 922, endPoint y: 375, distance: 12.8
click at [724, 363] on input "text" at bounding box center [1122, 362] width 556 height 28
paste input "كانز V كولا"
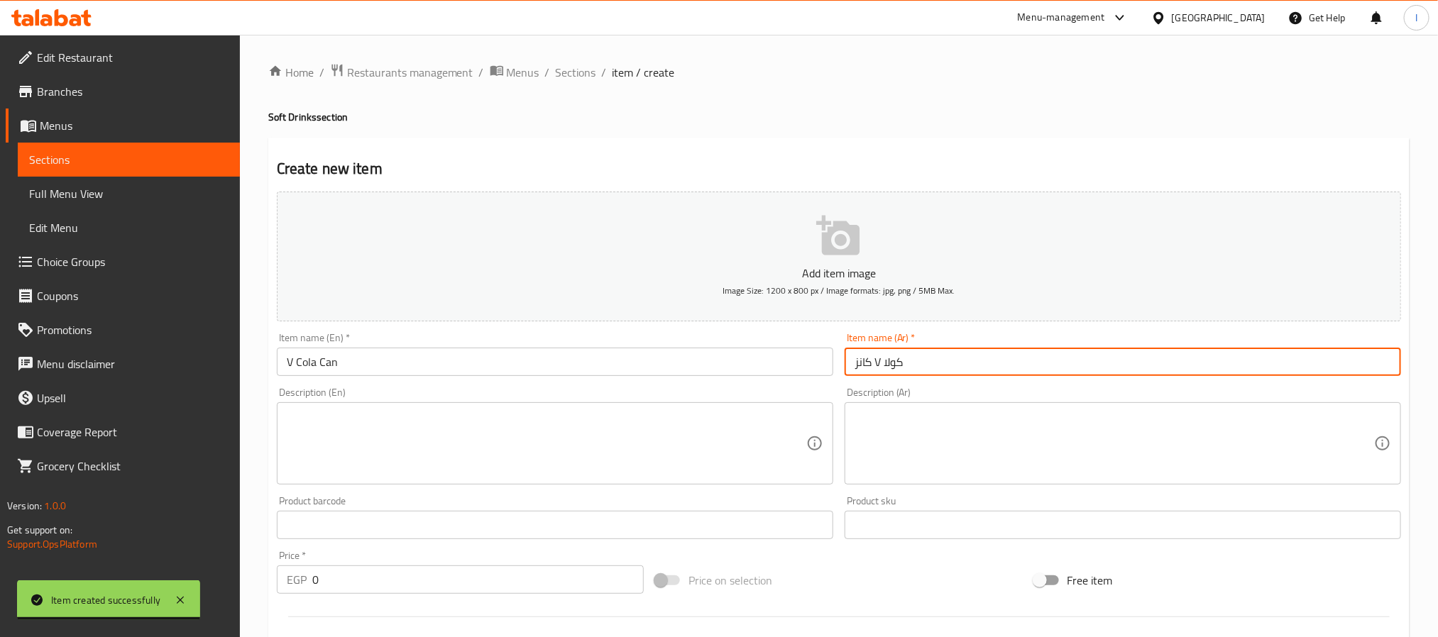
type input "كانز V كولا"
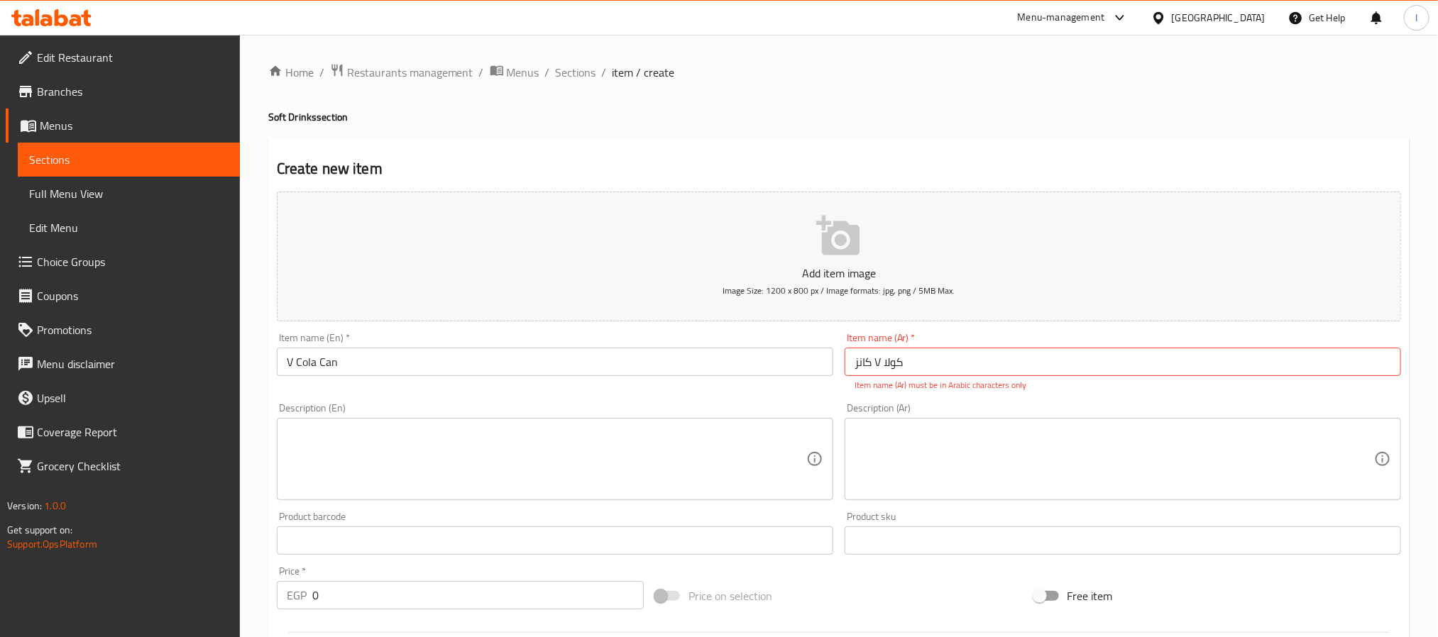
click at [607, 445] on textarea at bounding box center [546, 459] width 519 height 67
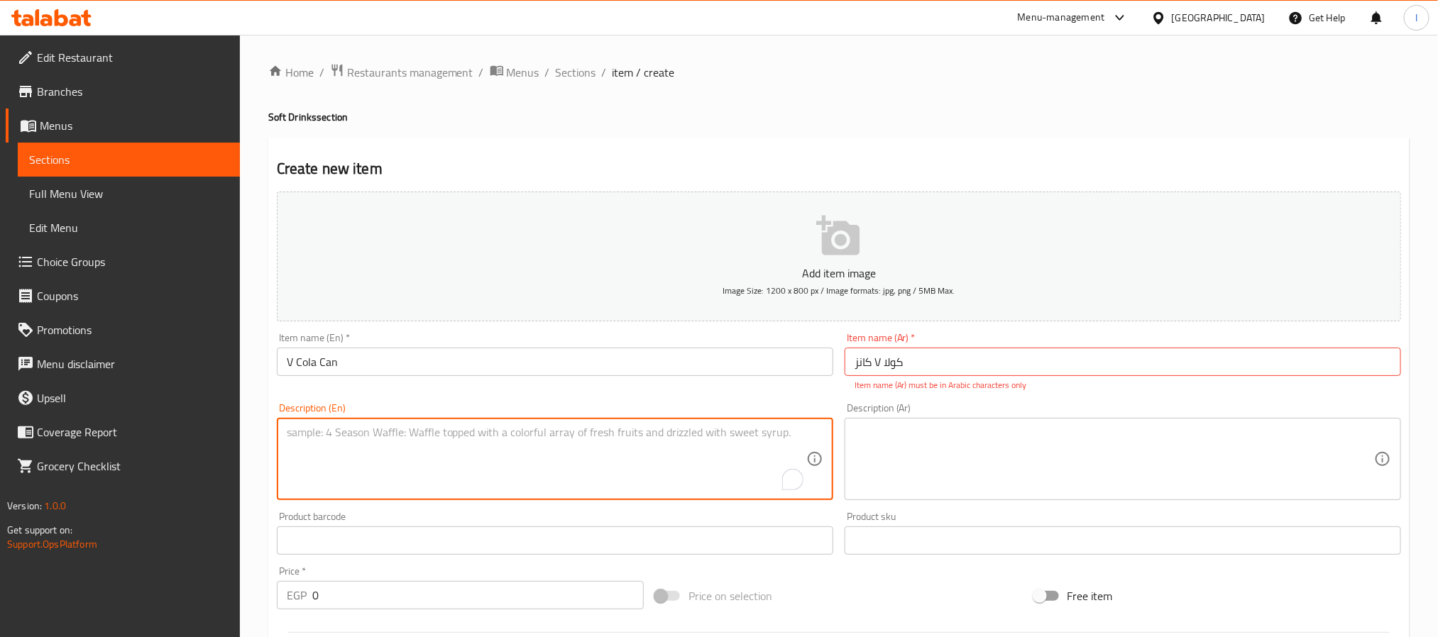
click at [724, 445] on textarea at bounding box center [1113, 459] width 519 height 67
paste textarea "وصف: مشروب كولا غني ومنعش، بديل مميز."
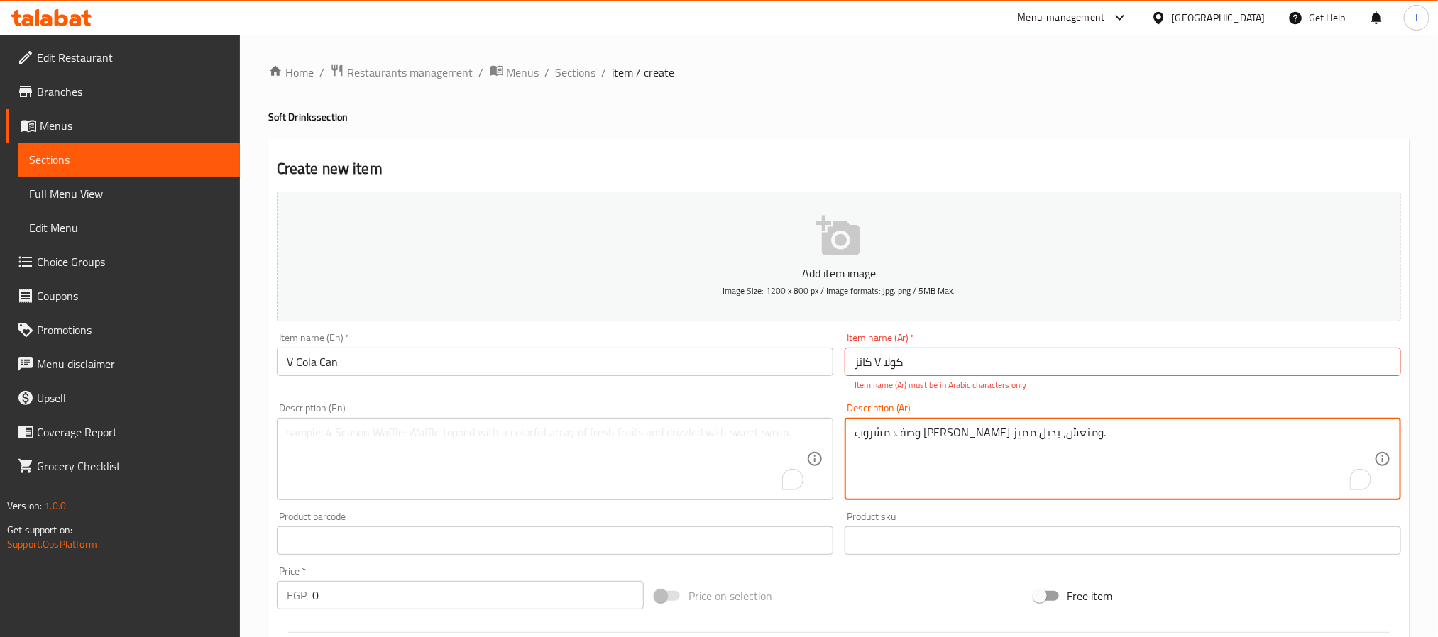
drag, startPoint x: 1079, startPoint y: 439, endPoint x: 1041, endPoint y: 433, distance: 38.8
click at [724, 432] on textarea "وصف: مشروب كولا غني ومنعش، بديل مميز." at bounding box center [1113, 459] width 519 height 67
click at [724, 437] on textarea "وصف: مشروب كولا غني ومنعش، بديل مميز." at bounding box center [1113, 459] width 519 height 67
drag, startPoint x: 1033, startPoint y: 433, endPoint x: 1071, endPoint y: 432, distance: 38.3
click at [724, 432] on textarea "وصف: مشروب كولا غني ومنعش، بديل مميز." at bounding box center [1113, 459] width 519 height 67
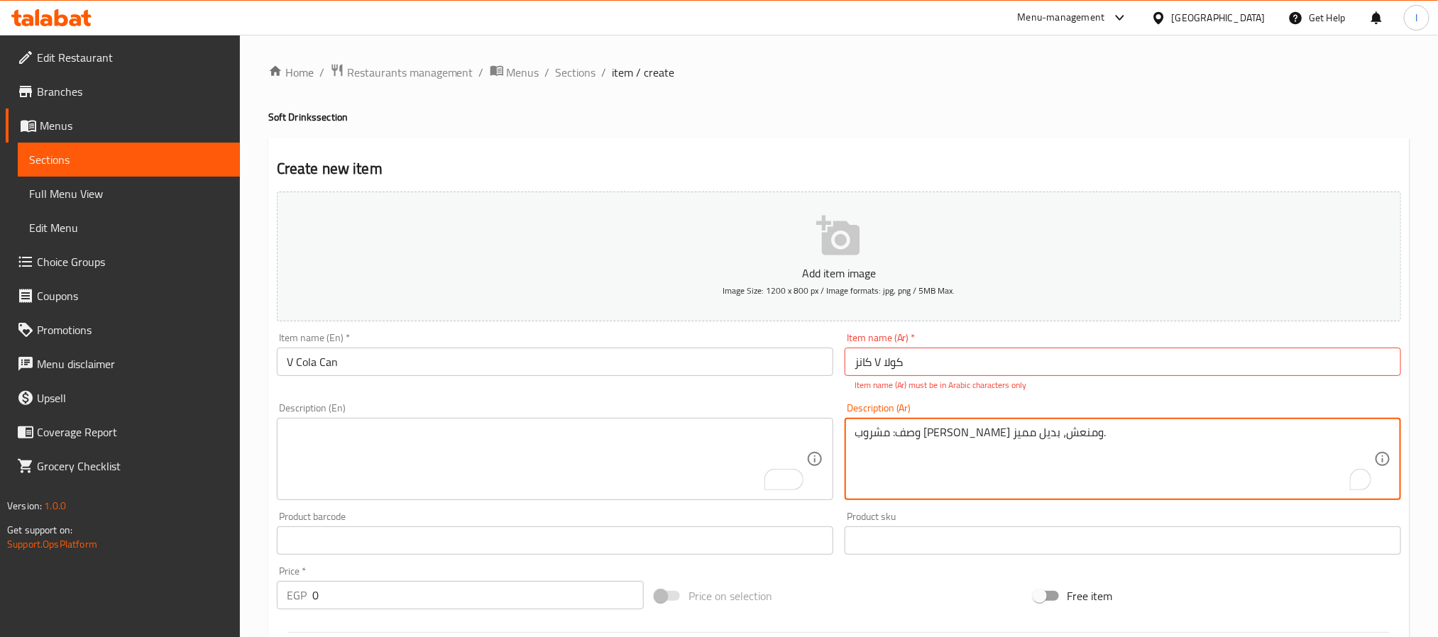
click at [724, 445] on textarea "وصف: مشروب كولا غني ومنعش، بديل مميز." at bounding box center [1113, 459] width 519 height 67
drag, startPoint x: 1066, startPoint y: 435, endPoint x: 1045, endPoint y: 435, distance: 21.3
click at [724, 435] on textarea "وصف: مشروب كولا غني ومنعش، بديل مميز." at bounding box center [1113, 459] width 519 height 67
click at [724, 437] on textarea "وصف: مشروب كولا غني ومنعش، بديل مميز." at bounding box center [1113, 459] width 519 height 67
drag, startPoint x: 1029, startPoint y: 435, endPoint x: 1062, endPoint y: 435, distance: 33.3
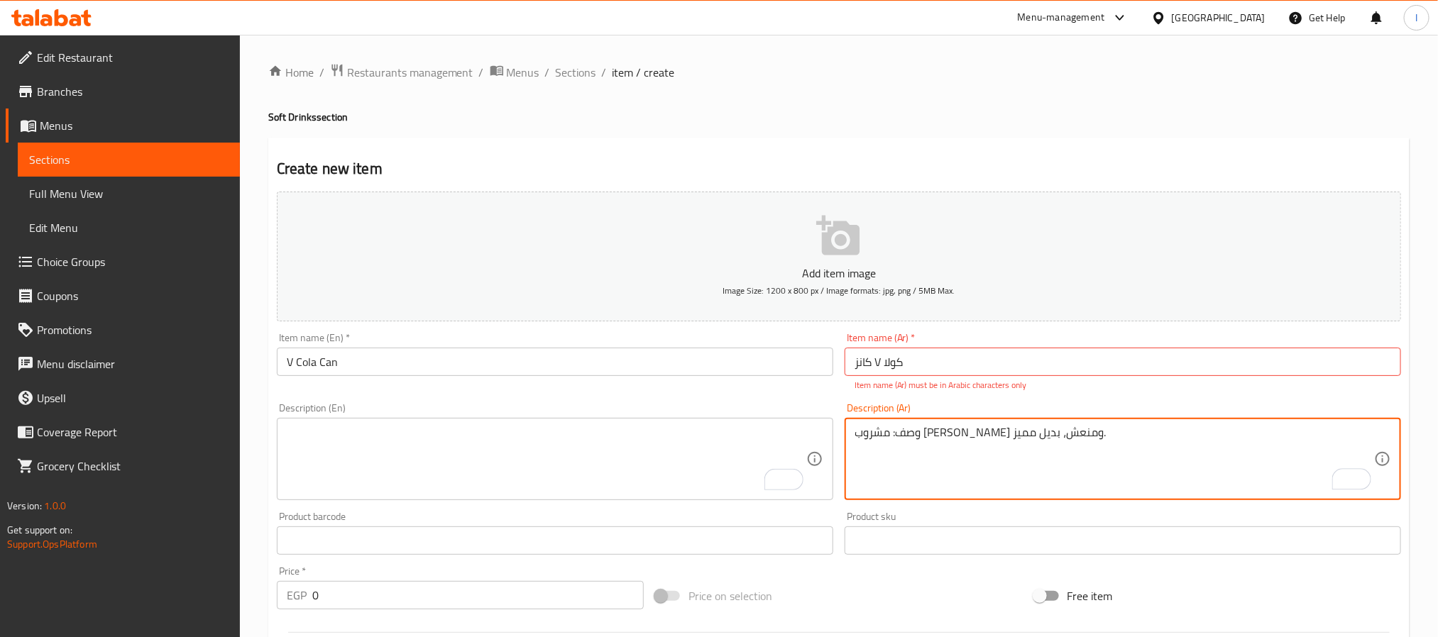
click at [724, 435] on textarea "وصف: مشروب كولا غني ومنعش، بديل مميز." at bounding box center [1113, 459] width 519 height 67
click at [724, 441] on textarea "وصف: مشروب كولا غني ومنعش، بديل مميز." at bounding box center [1113, 459] width 519 height 67
drag, startPoint x: 1031, startPoint y: 432, endPoint x: 1059, endPoint y: 432, distance: 27.7
click at [724, 432] on textarea "وصف: مشروب كولا غني ومنعش، بديل مميز." at bounding box center [1113, 459] width 519 height 67
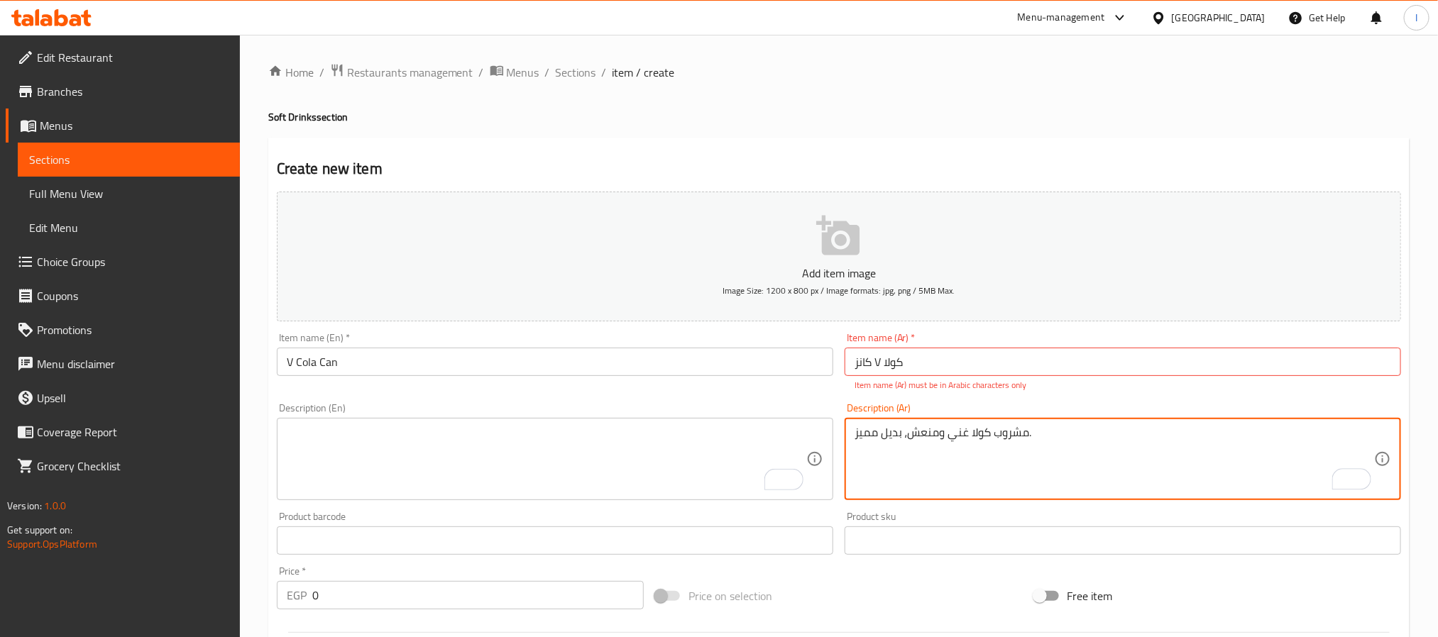
type textarea "مشروب كولا غني ومنعش، بديل مميز."
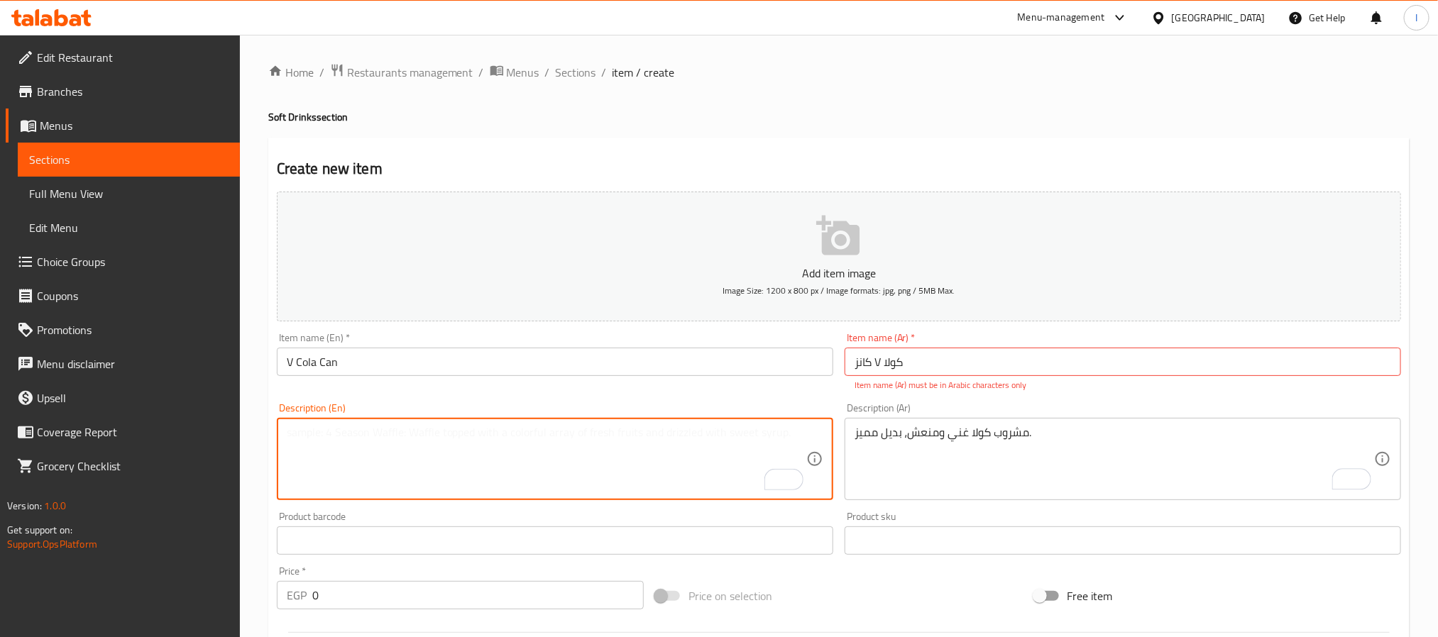
click at [550, 464] on textarea "To enrich screen reader interactions, please activate Accessibility in Grammarl…" at bounding box center [546, 459] width 519 height 67
paste textarea "Description: Rich and refreshing cola drink, a unique alternative."
drag, startPoint x: 347, startPoint y: 431, endPoint x: 269, endPoint y: 431, distance: 78.1
click at [269, 431] on div "Create new item Add item image Image Size: 1200 x 800 px / Image formats: jpg, …" at bounding box center [838, 559] width 1141 height 842
type textarea "Rich and refreshing cola drink, a unique alternative."
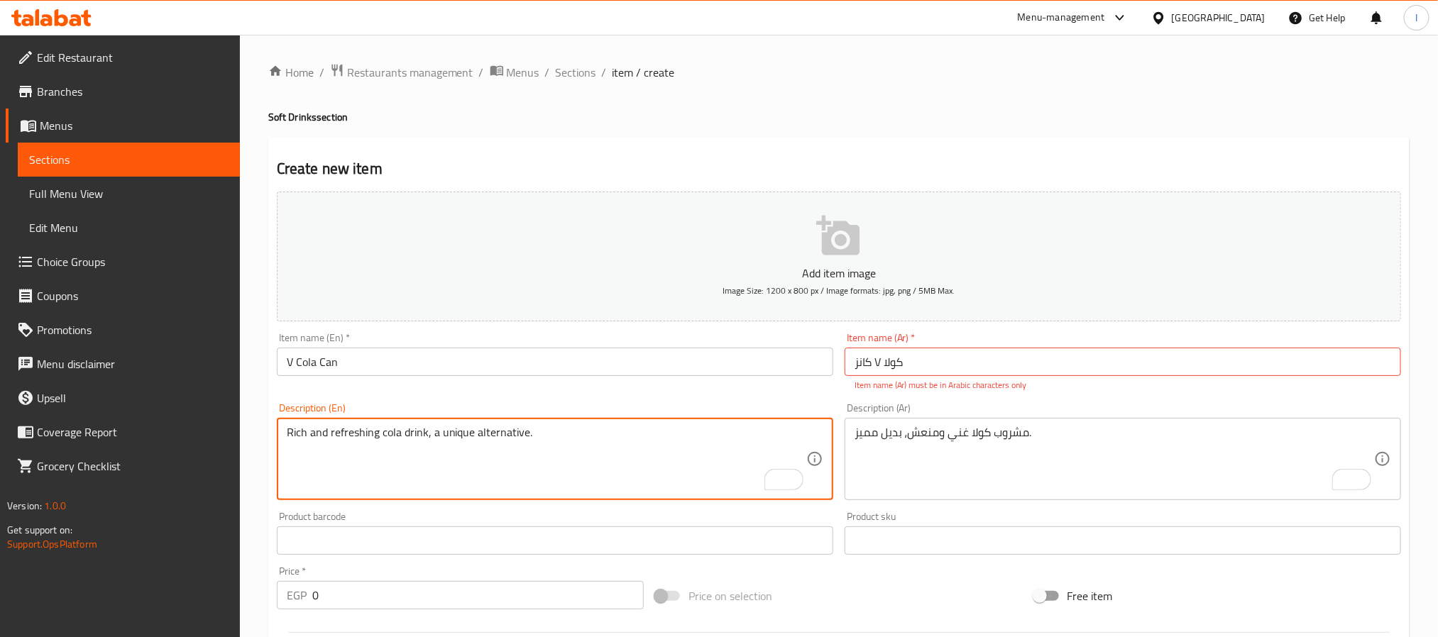
click at [556, 505] on div "Description (En) Rich and refreshing cola drink, a unique alternative. Descript…" at bounding box center [555, 451] width 568 height 109
click at [456, 597] on input "0" at bounding box center [477, 595] width 331 height 28
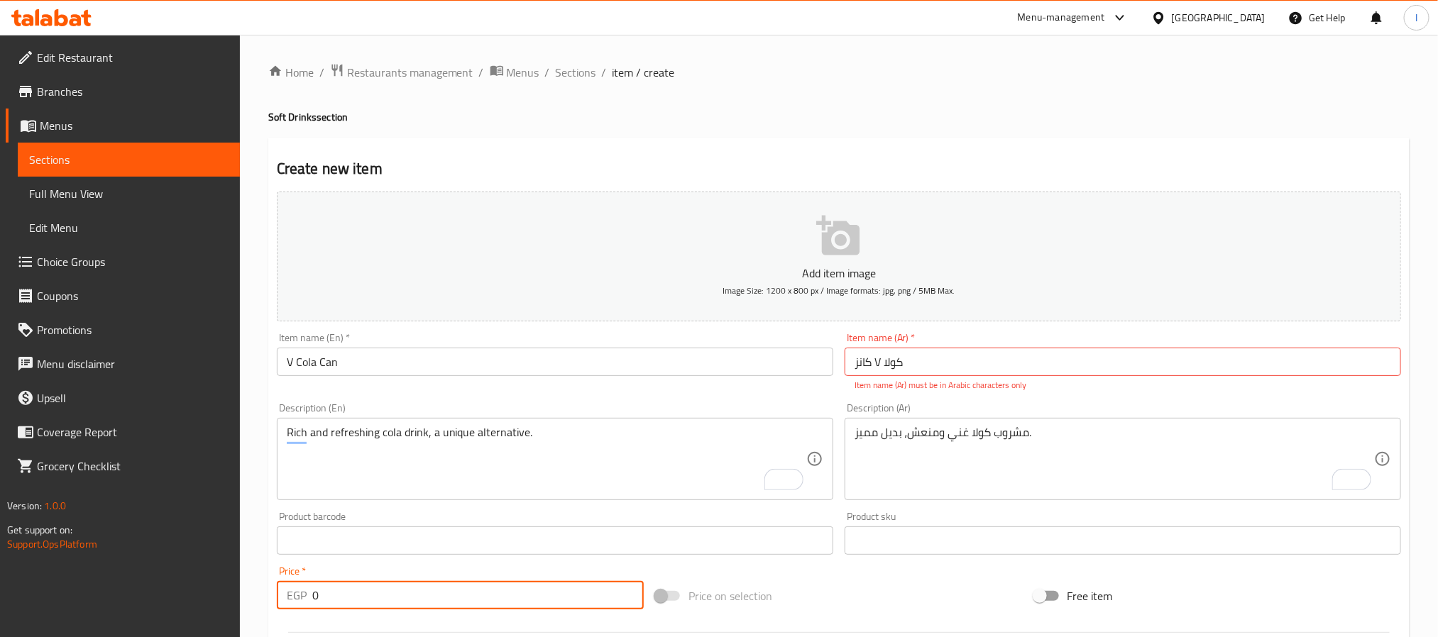
click at [456, 597] on input "0" at bounding box center [477, 595] width 331 height 28
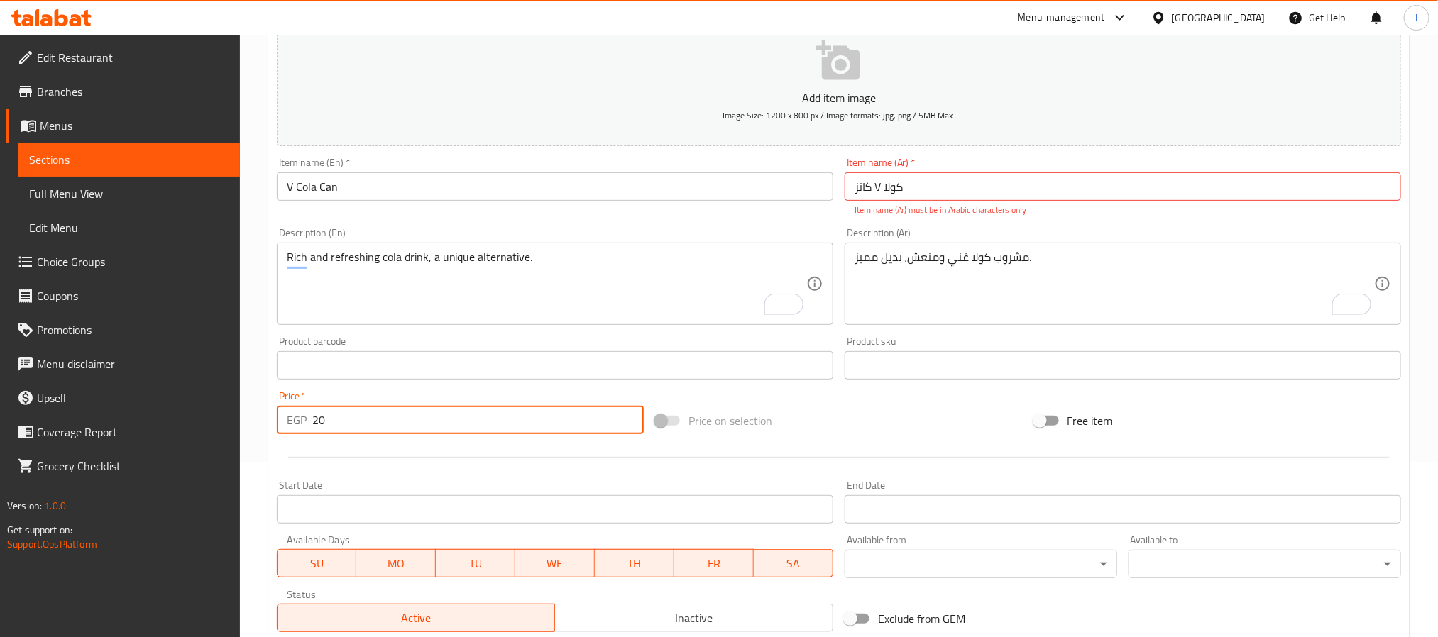
scroll to position [213, 0]
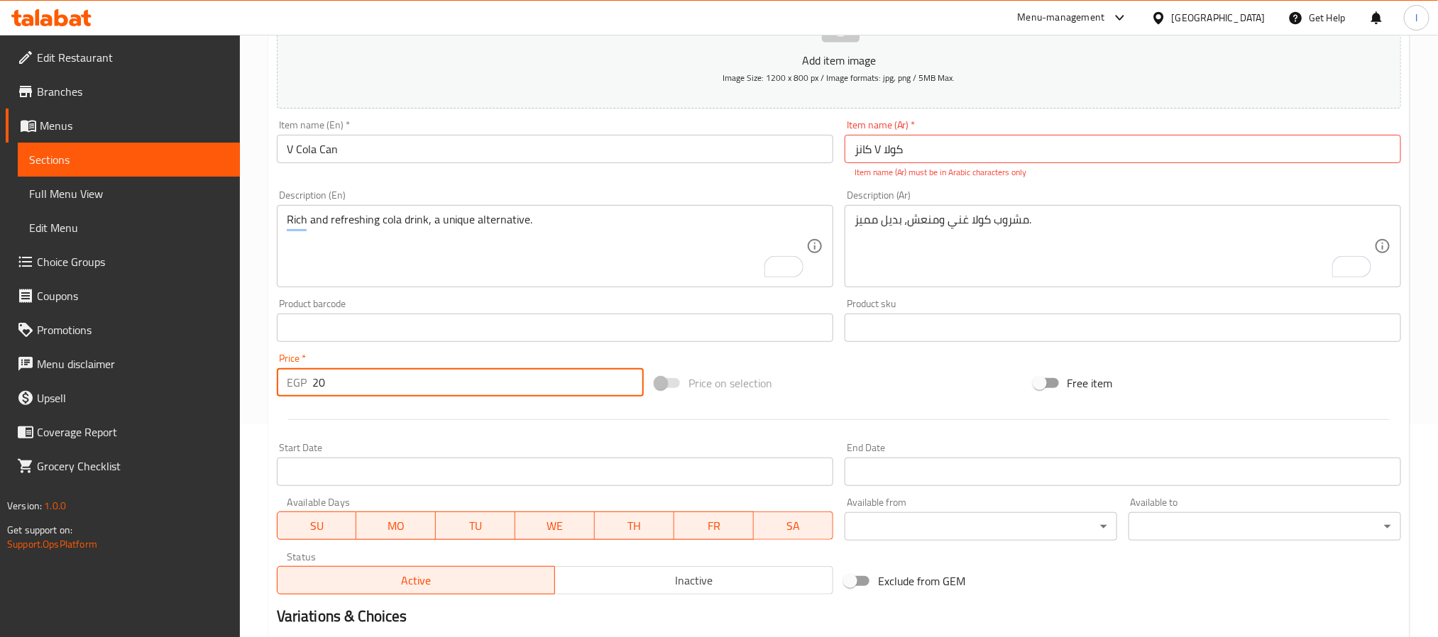
type input "20"
click at [724, 388] on div "Price on selection" at bounding box center [838, 383] width 378 height 38
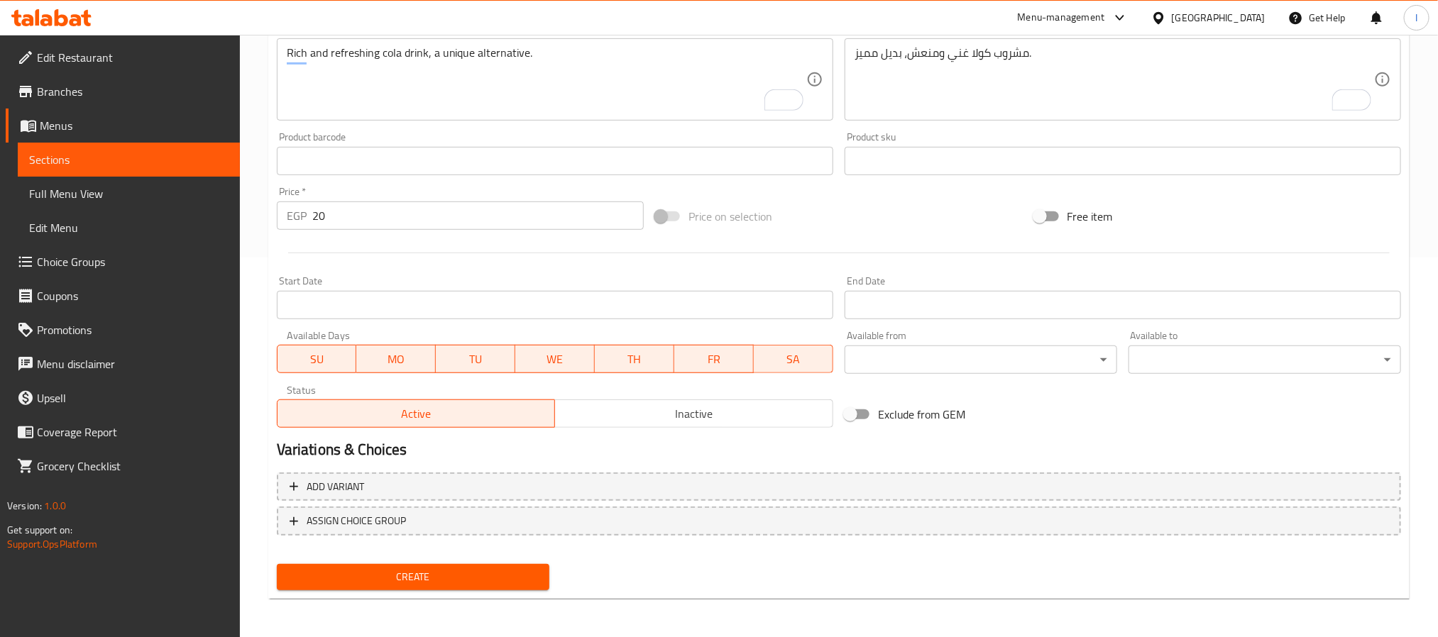
click at [502, 573] on span "Create" at bounding box center [413, 577] width 250 height 18
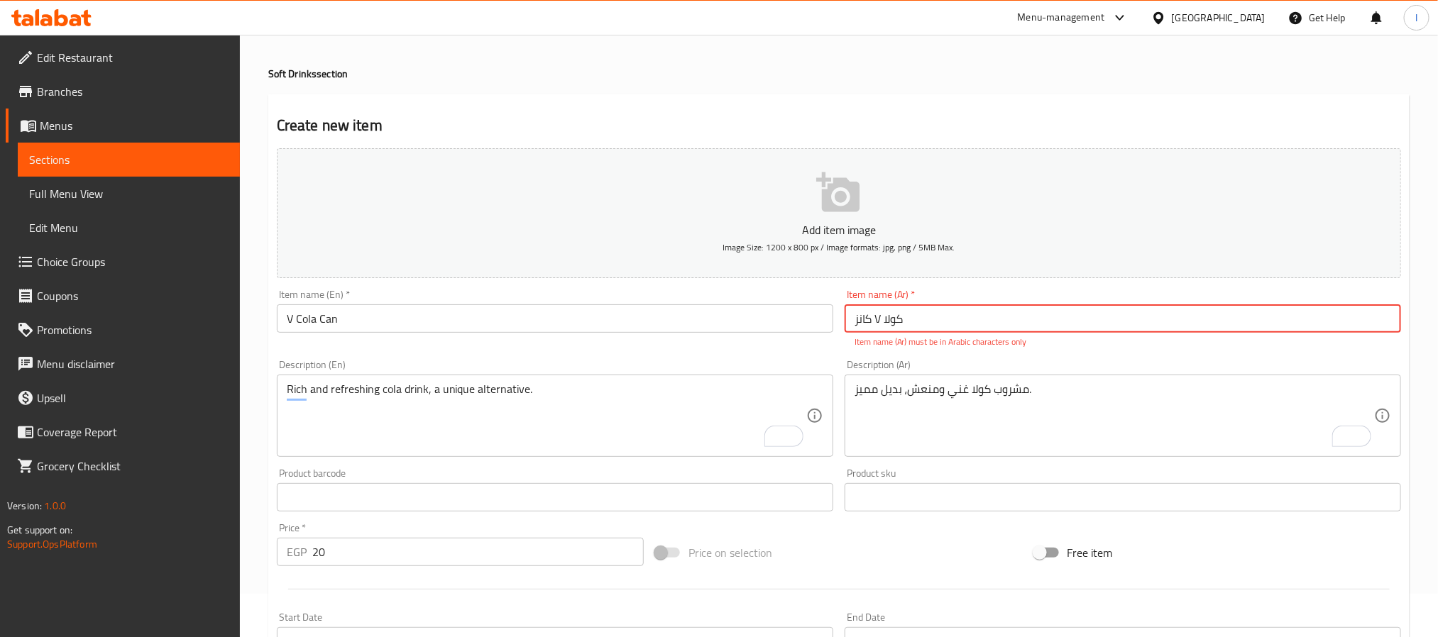
scroll to position [0, 0]
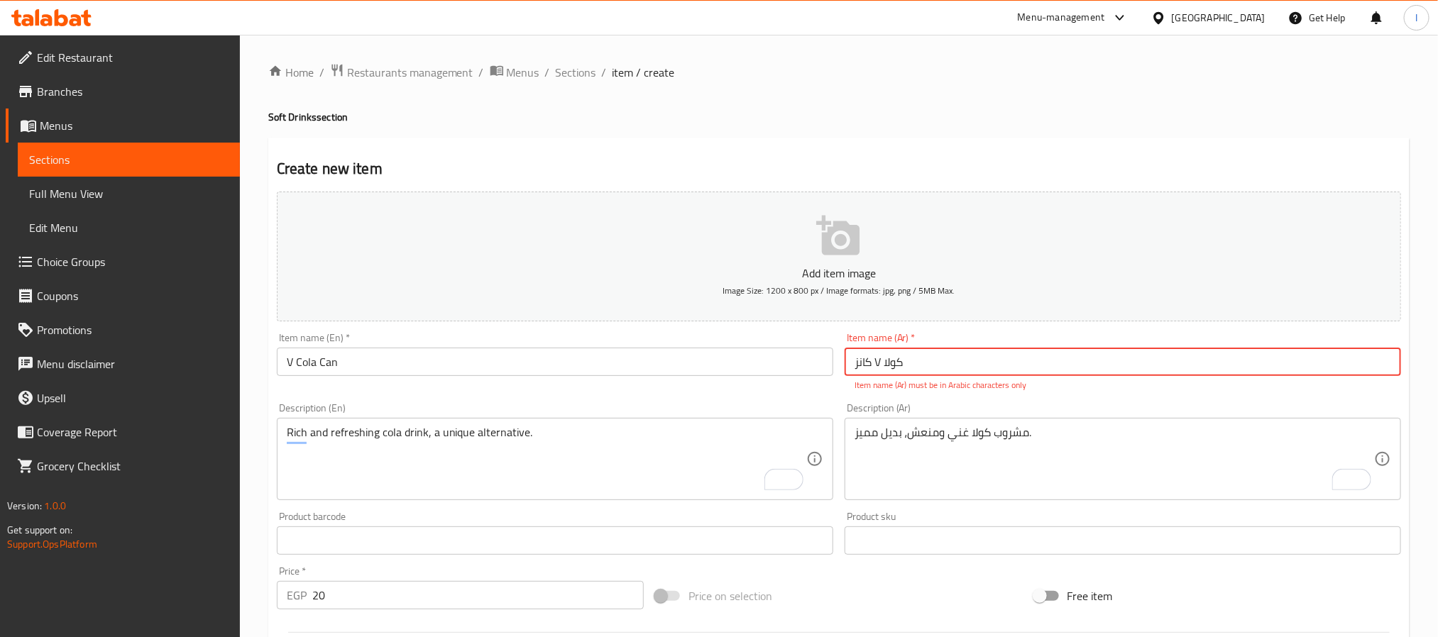
click at [724, 114] on h4 "Soft Drinks section" at bounding box center [838, 117] width 1141 height 14
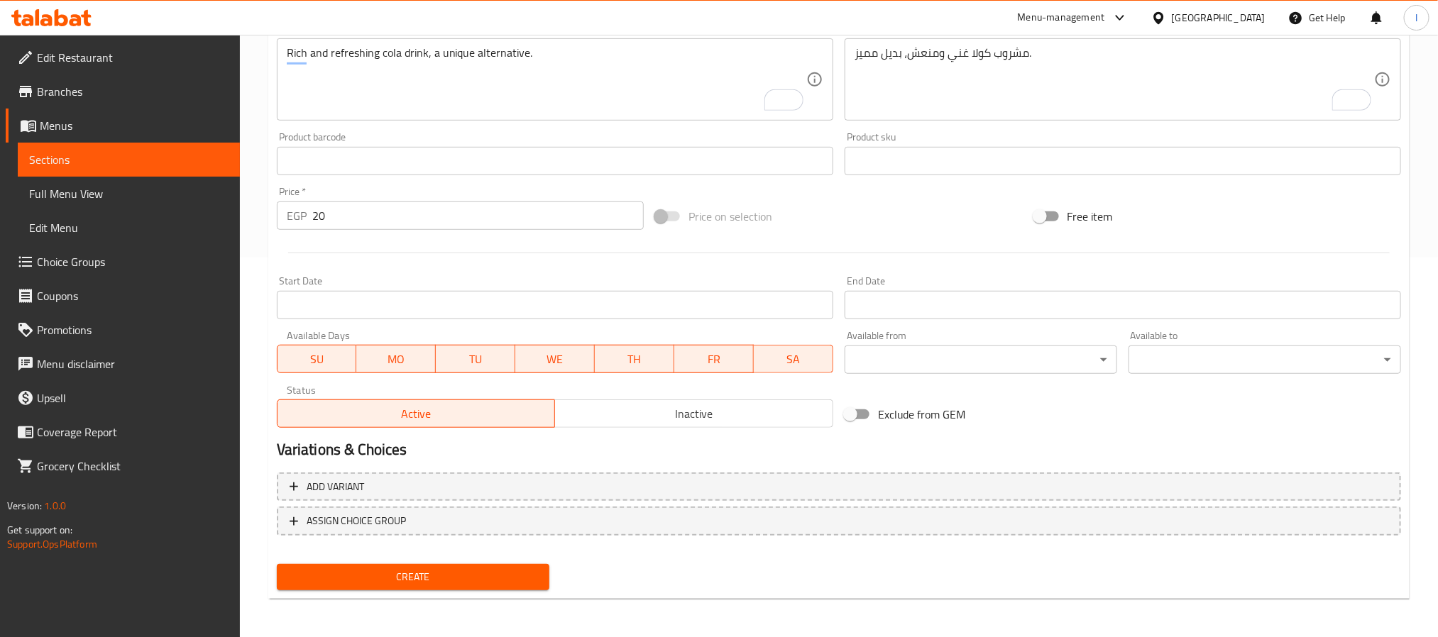
click at [450, 575] on span "Create" at bounding box center [413, 577] width 250 height 18
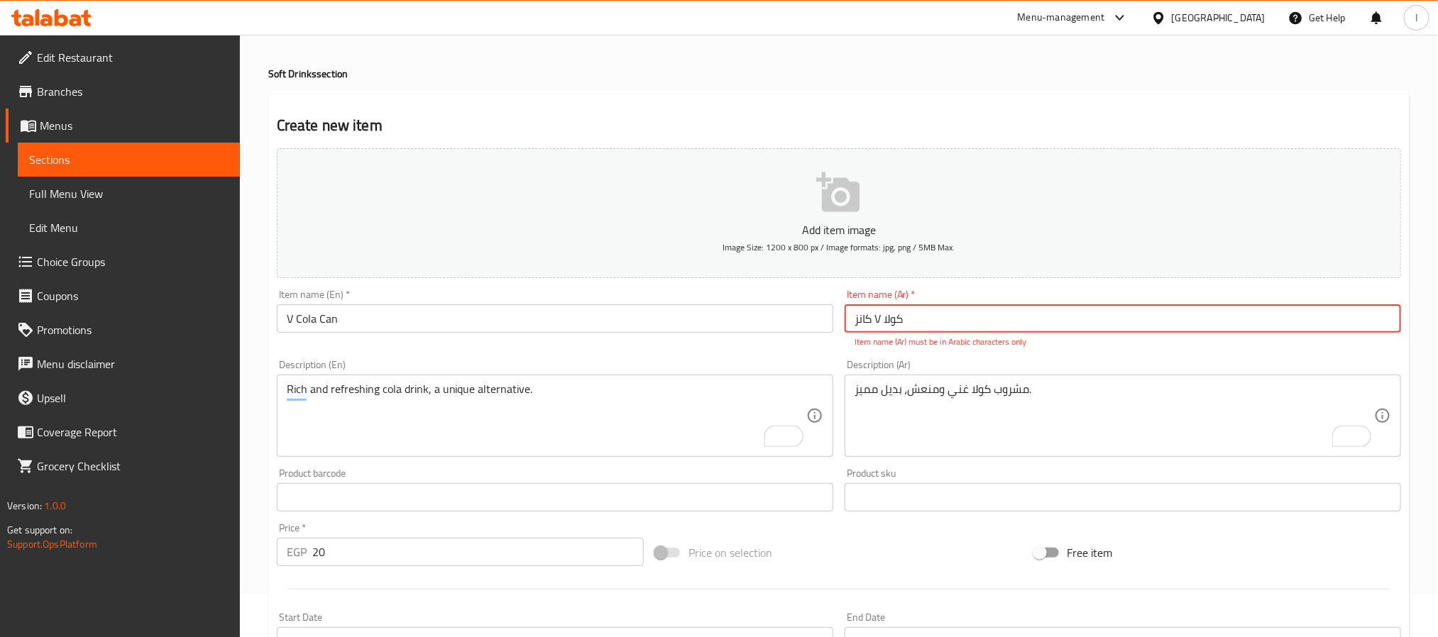
click at [724, 321] on input "كانز V كولا" at bounding box center [1122, 318] width 556 height 28
type input "t"
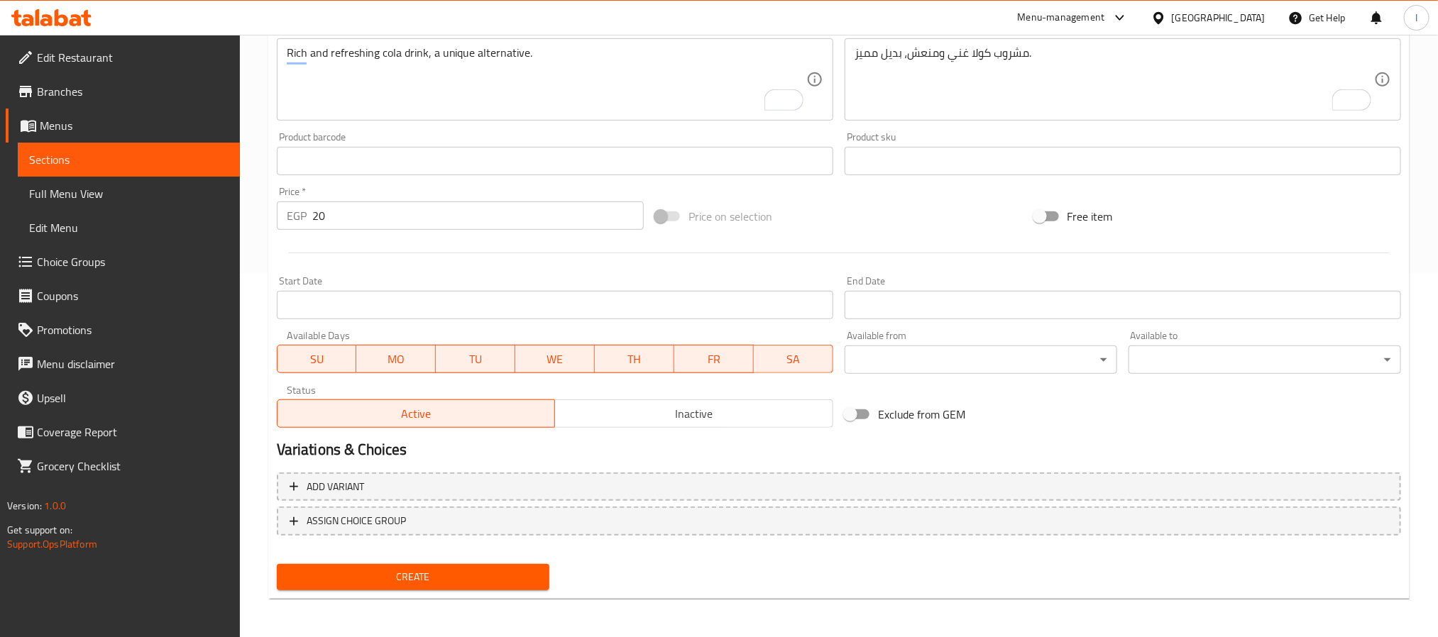
type input "في كولا"
click at [519, 581] on span "Create" at bounding box center [413, 577] width 250 height 18
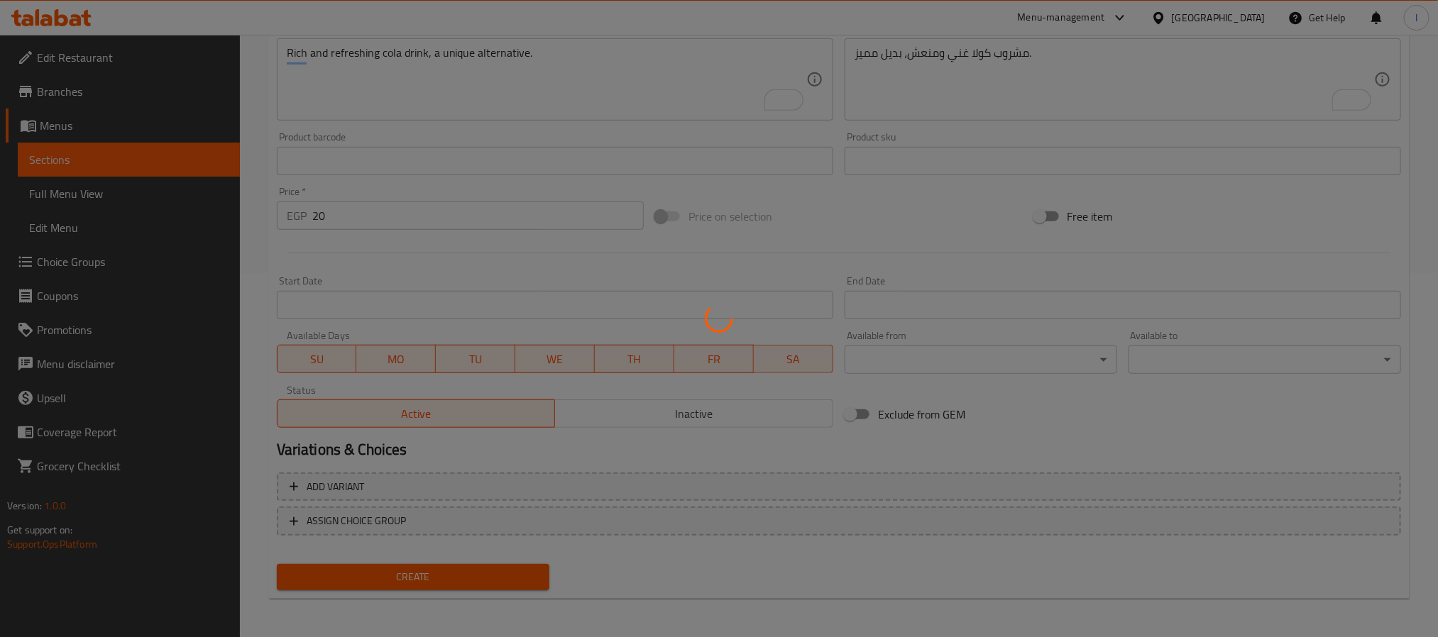
scroll to position [55, 0]
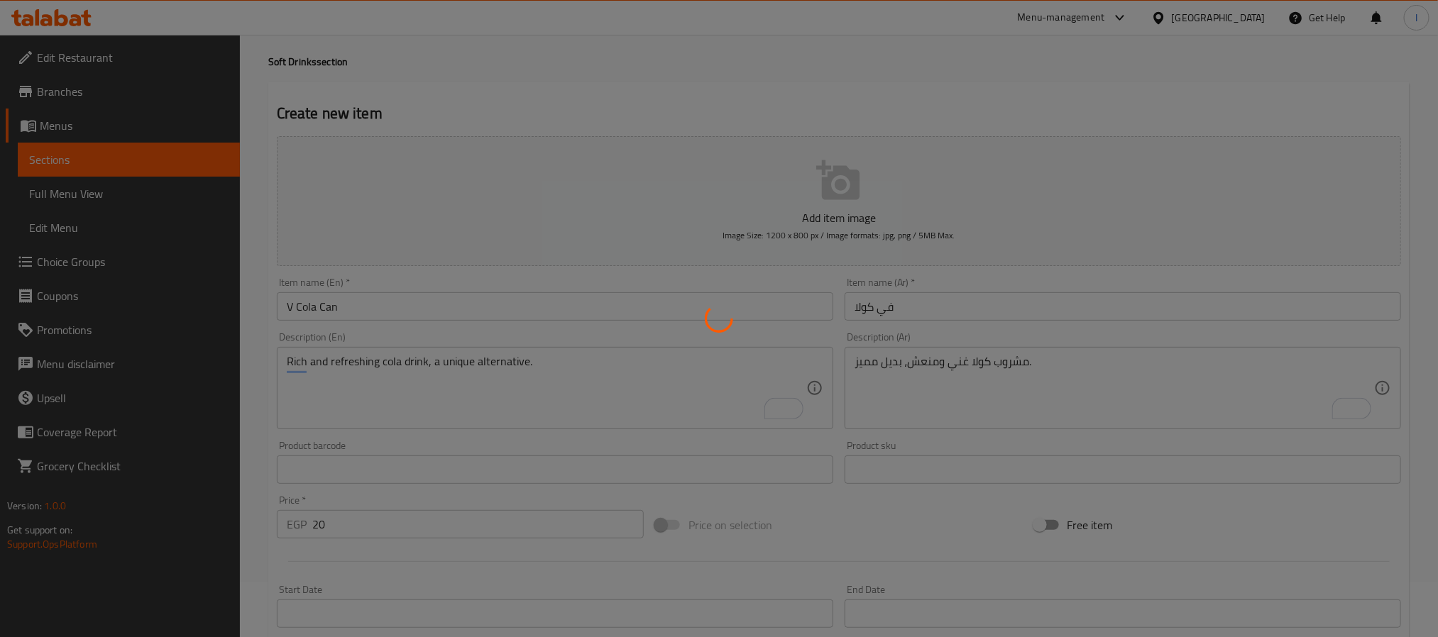
type input "0"
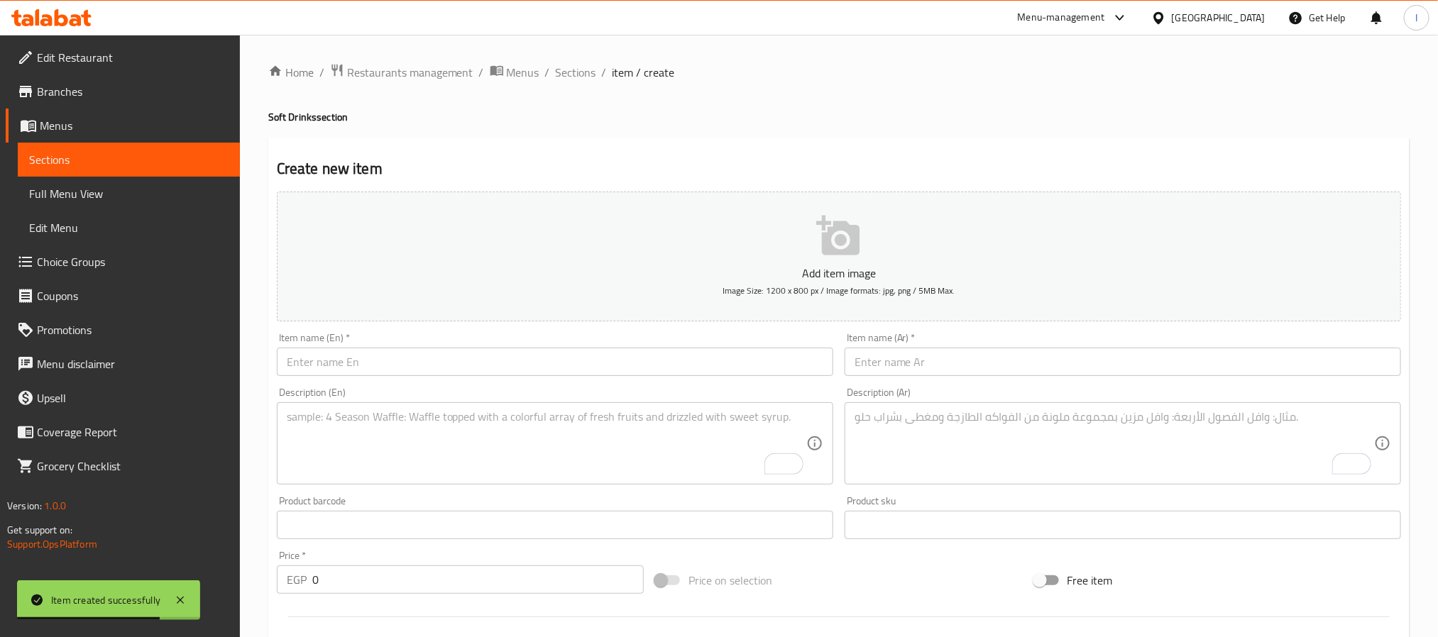
click at [548, 358] on input "text" at bounding box center [555, 362] width 556 height 28
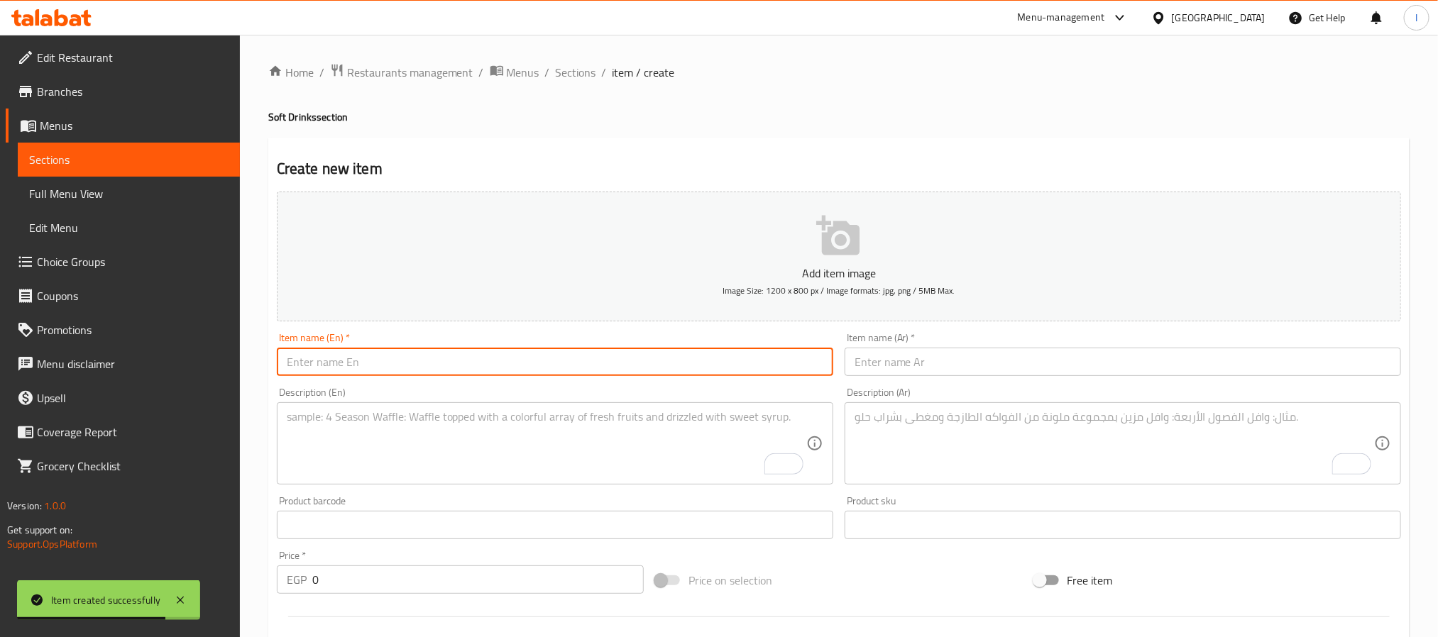
paste input "Sprite Can"
type input "Sprite Can"
click at [724, 364] on input "text" at bounding box center [1122, 362] width 556 height 28
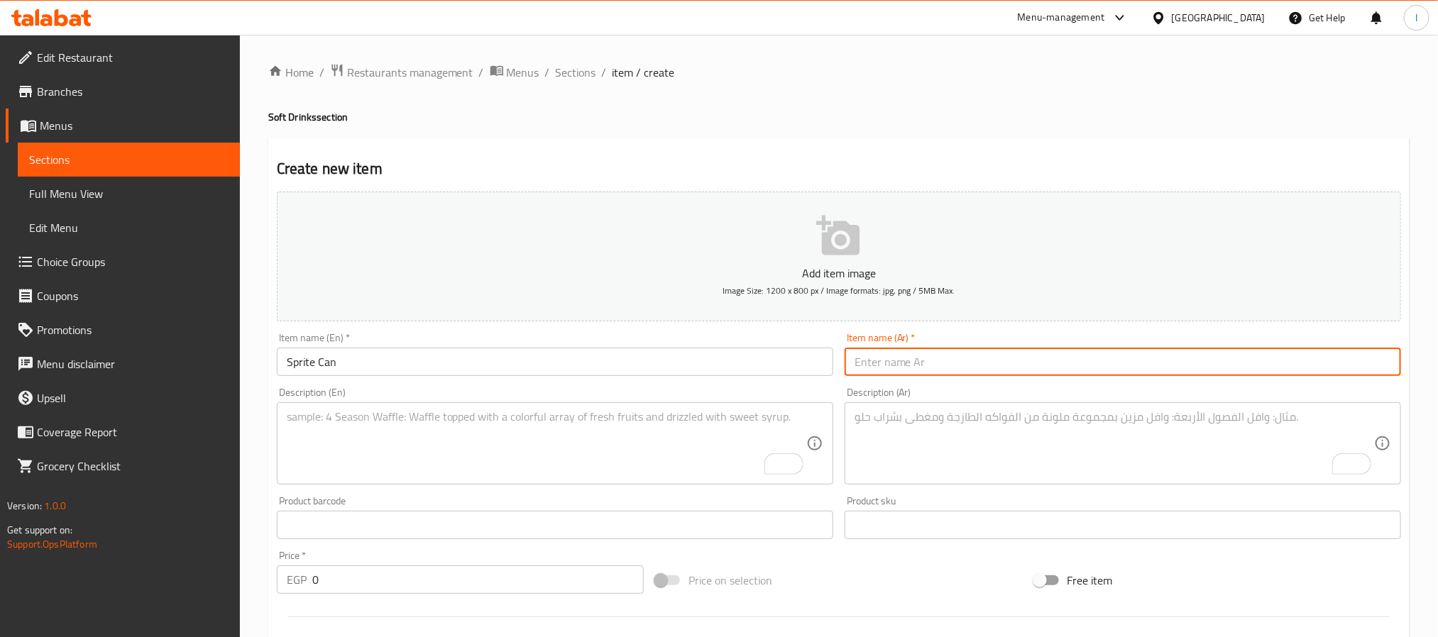
paste input "كانز سبرايت"
type input "كانز سبرايت"
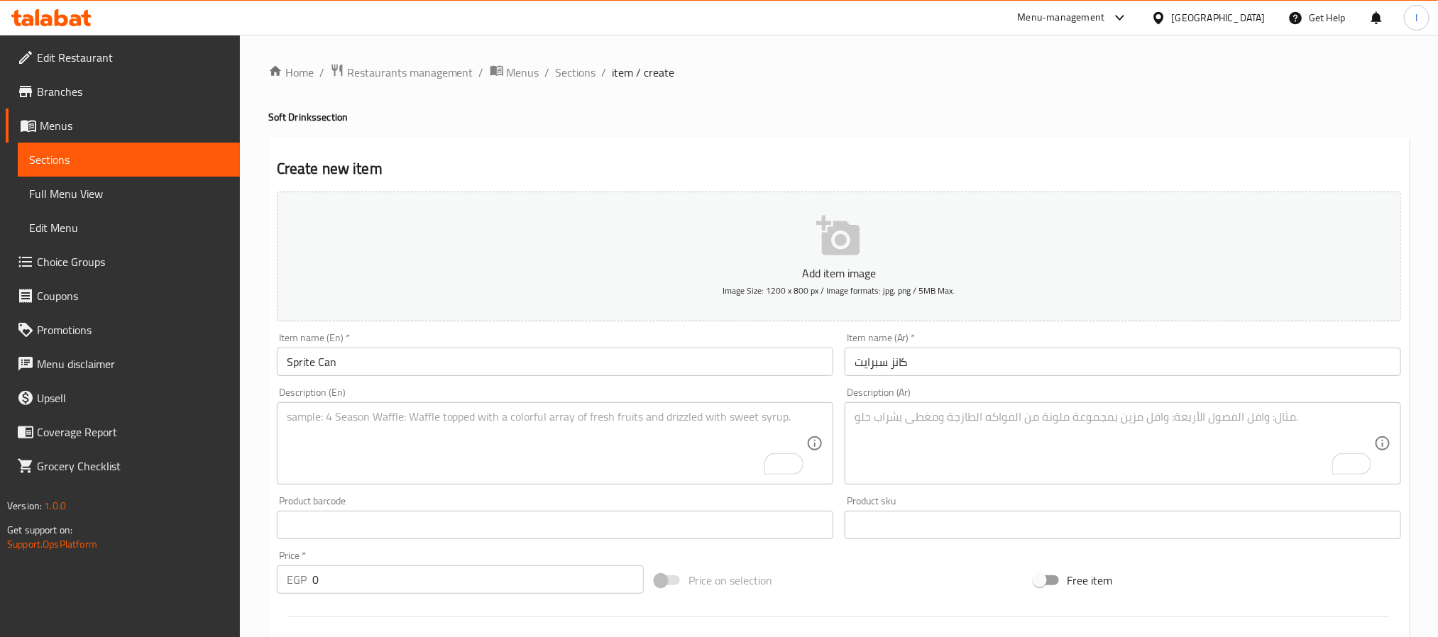
click at [490, 585] on input "0" at bounding box center [477, 580] width 331 height 28
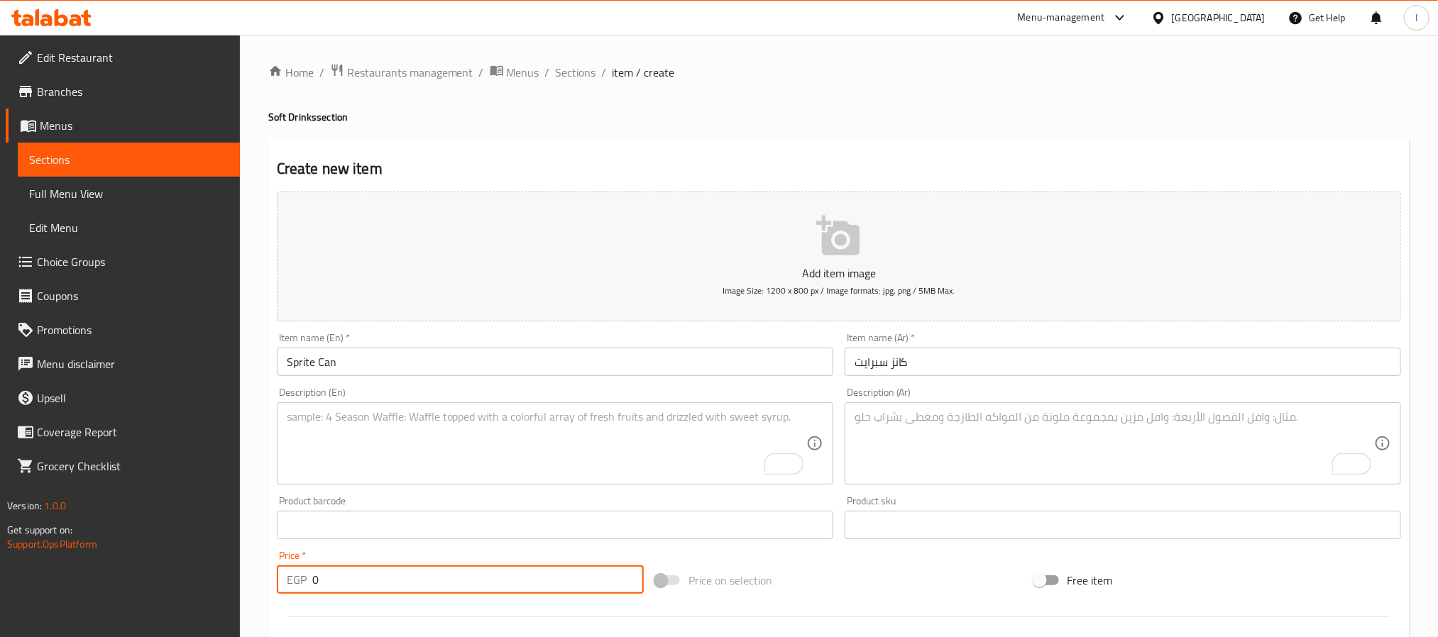
click at [490, 585] on input "0" at bounding box center [477, 580] width 331 height 28
type input "20"
click at [692, 138] on div "Create new item Add item image Image Size: 1200 x 800 px / Image formats: jpg, …" at bounding box center [838, 551] width 1141 height 826
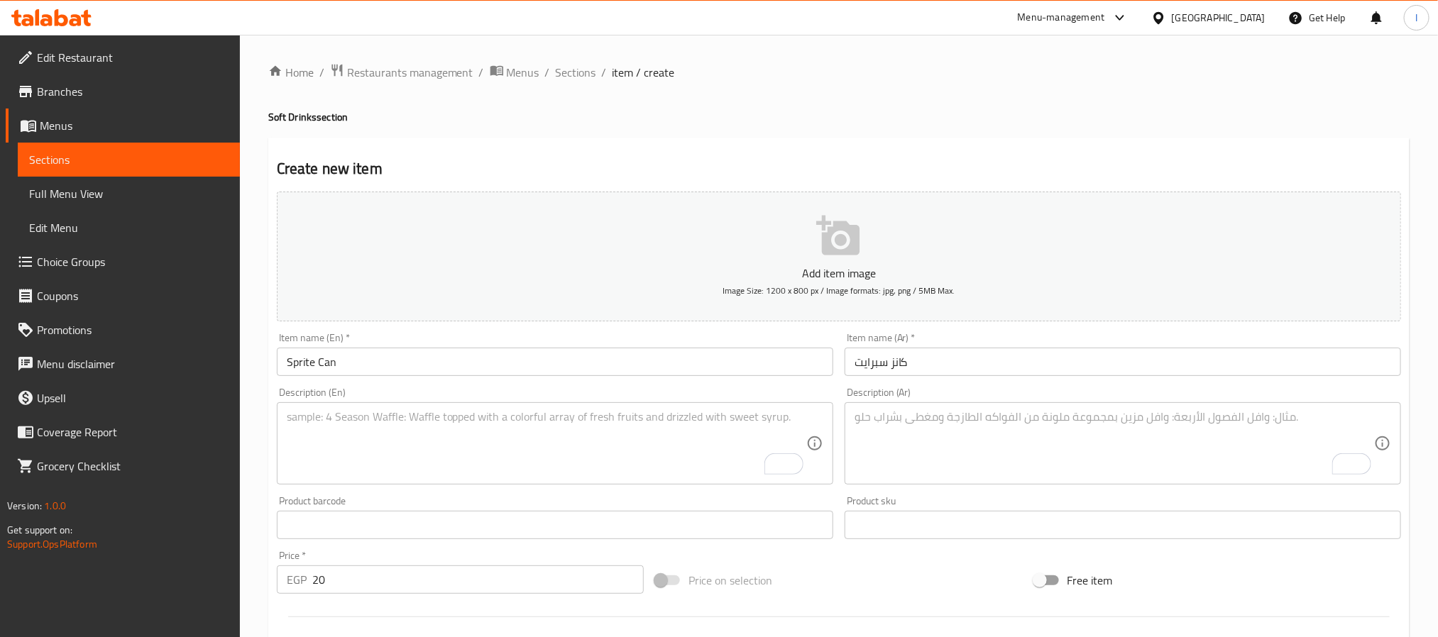
click at [724, 437] on textarea "To enrich screen reader interactions, please activate Accessibility in Grammarl…" at bounding box center [1113, 443] width 519 height 67
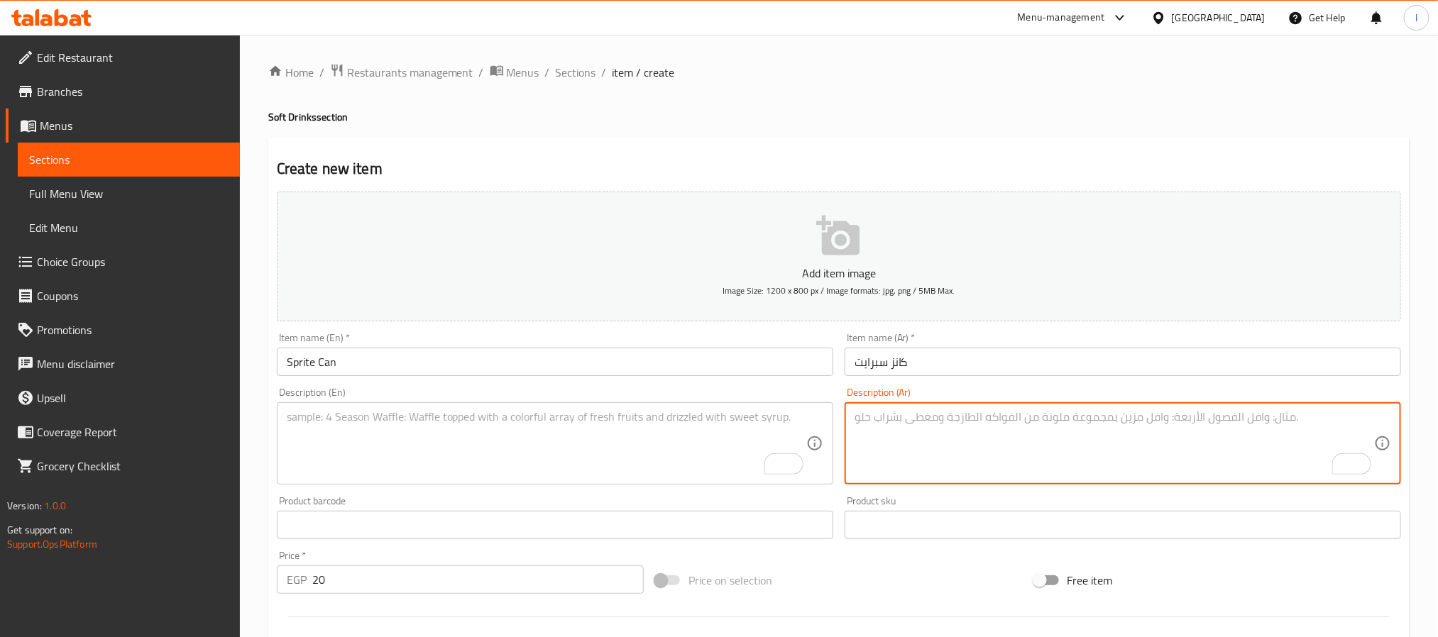
click at [724, 437] on textarea "To enrich screen reader interactions, please activate Accessibility in Grammarl…" at bounding box center [1113, 443] width 519 height 67
paste textarea "مشروب غازي بطعم الليمون المنعش."
type textarea "مشروب غازي بطعم الليمون المنعش."
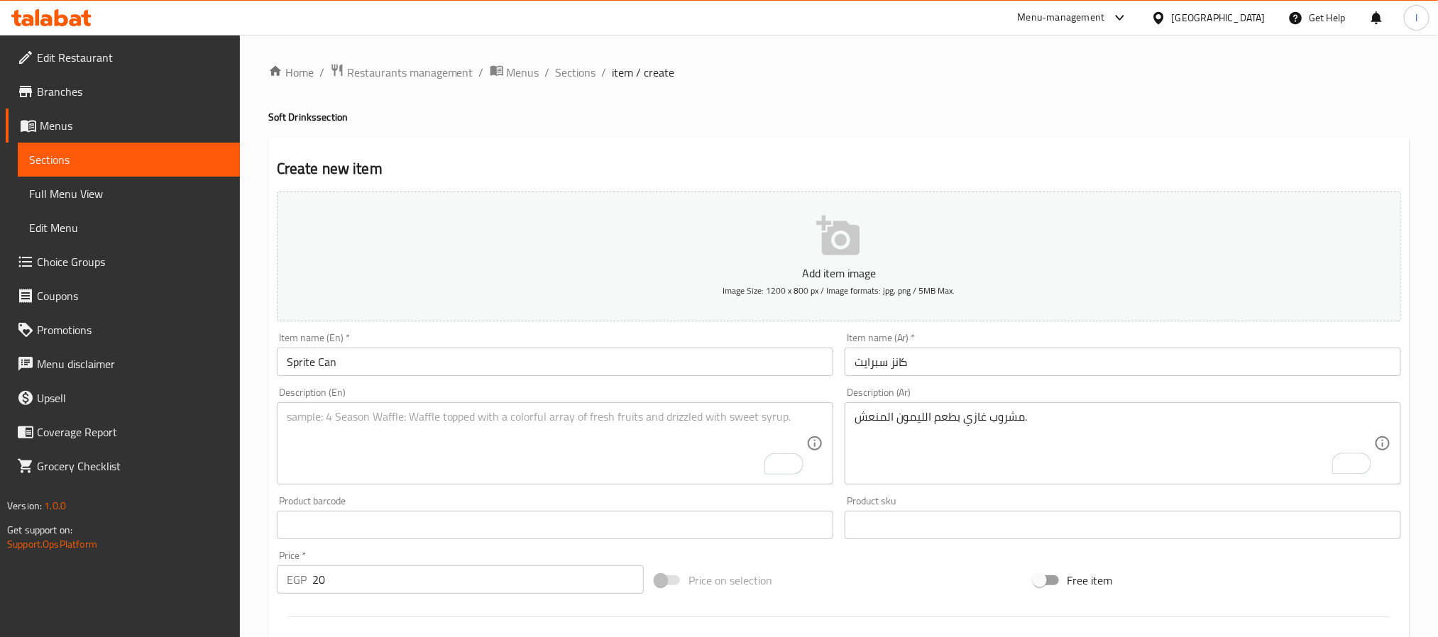
click at [610, 441] on textarea "To enrich screen reader interactions, please activate Accessibility in Grammarl…" at bounding box center [546, 443] width 519 height 67
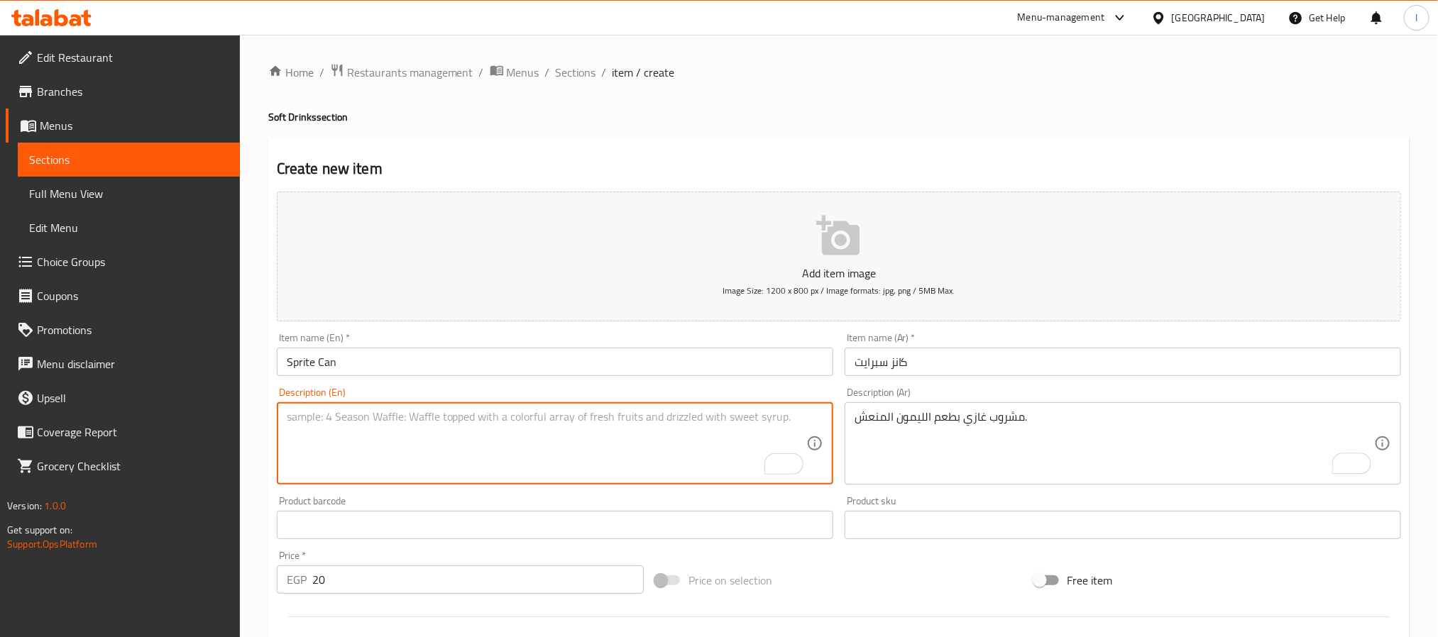
paste textarea "Lemon-flavored soft drink with a crisp taste."
type textarea "Lemon-flavored soft drink with a crisp taste."
click at [724, 119] on h4 "Soft Drinks section" at bounding box center [838, 117] width 1141 height 14
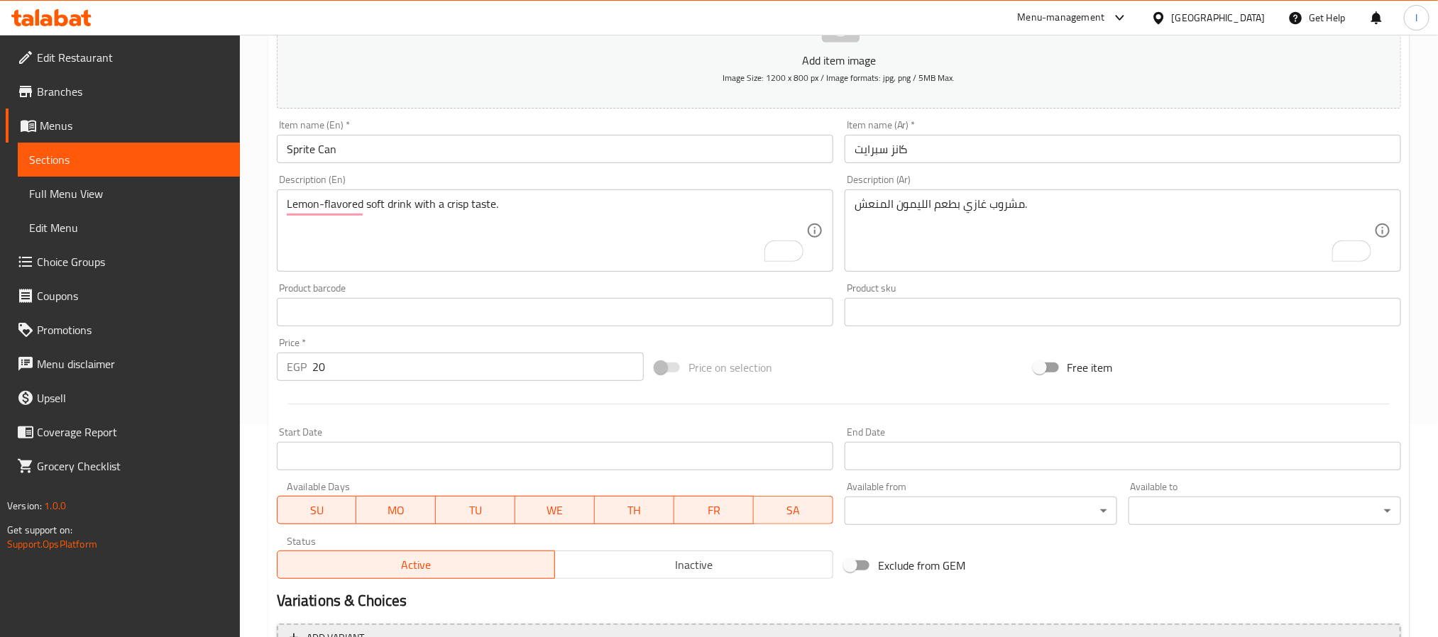
scroll to position [364, 0]
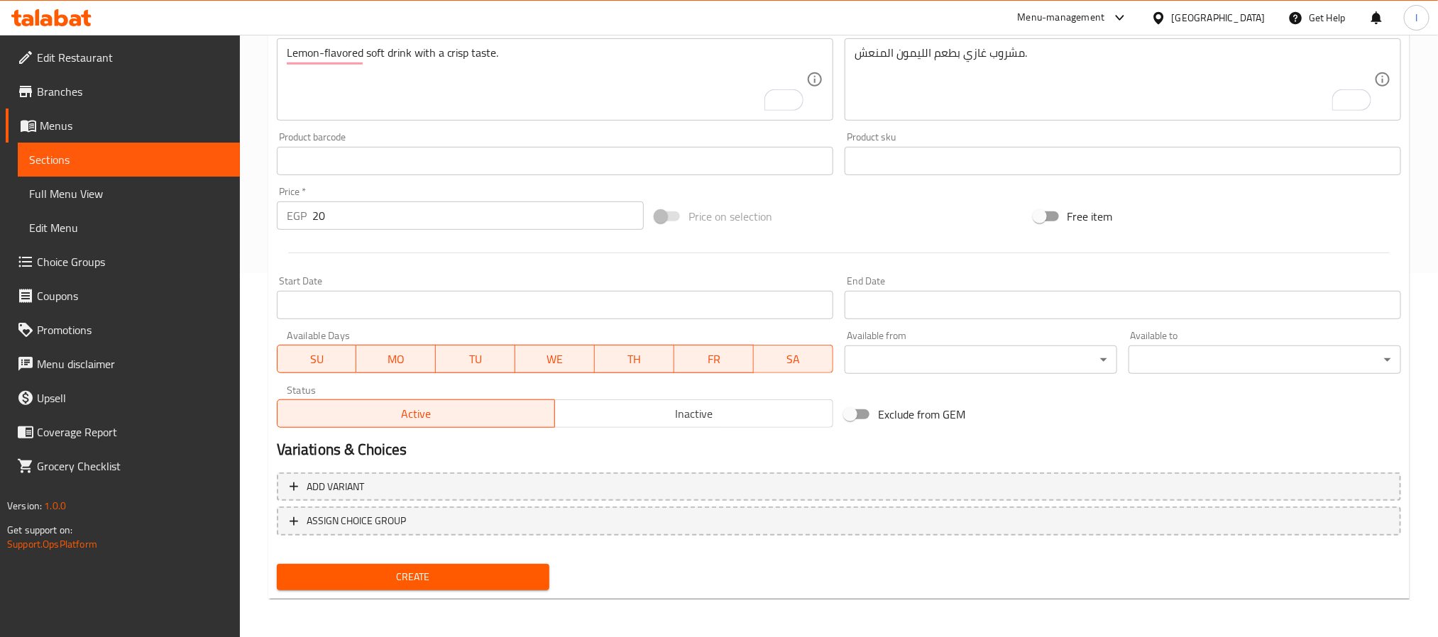
click at [512, 571] on span "Create" at bounding box center [413, 577] width 250 height 18
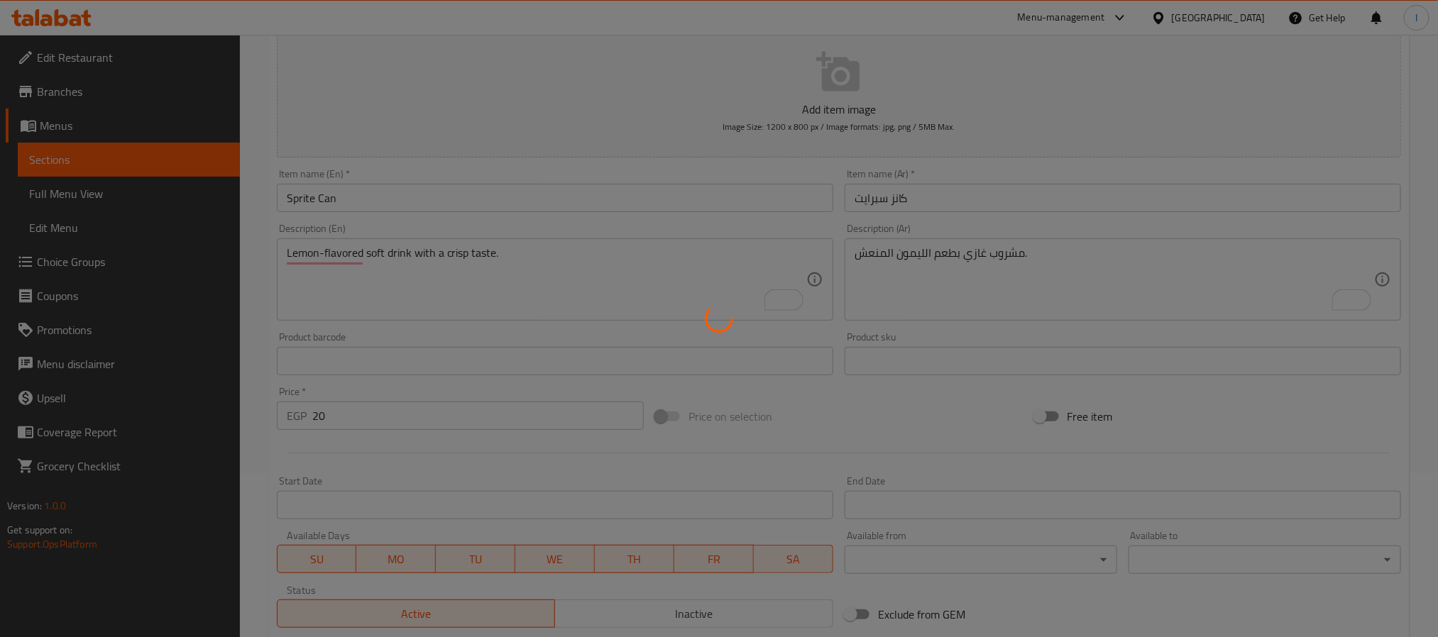
scroll to position [0, 0]
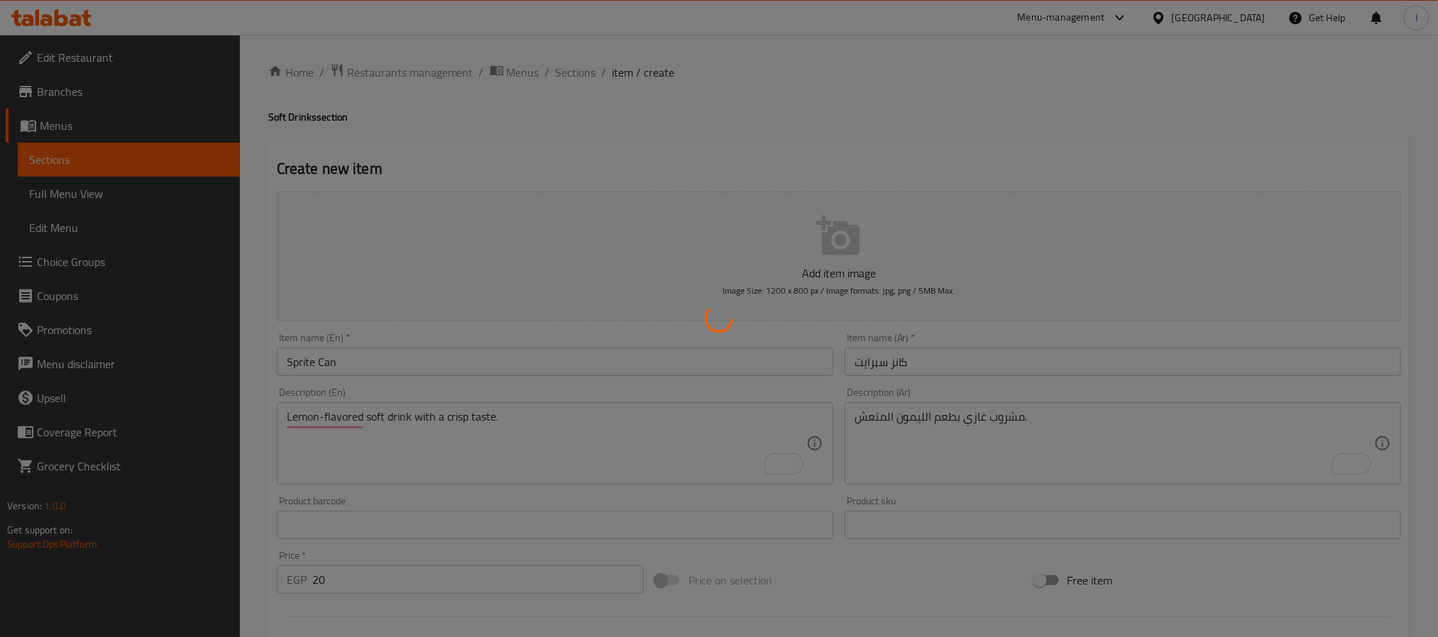
type input "0"
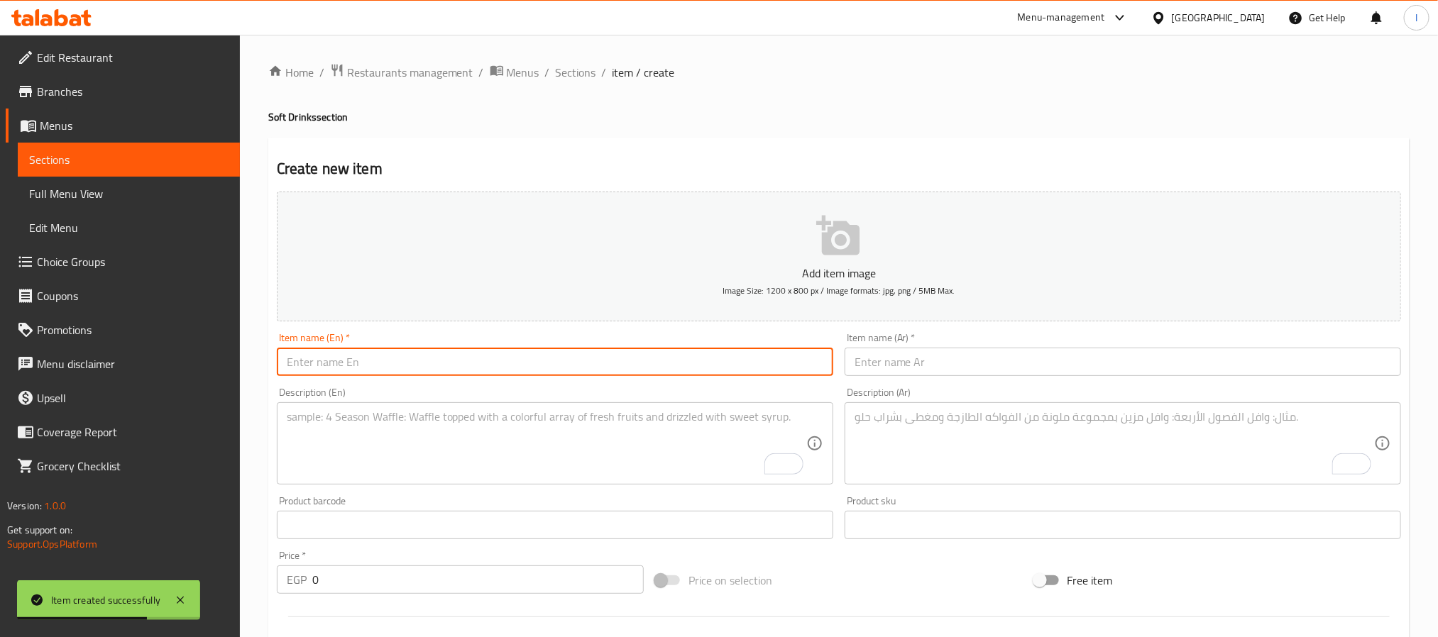
click at [575, 375] on input "text" at bounding box center [555, 362] width 556 height 28
click at [939, 371] on input "text" at bounding box center [1122, 362] width 556 height 28
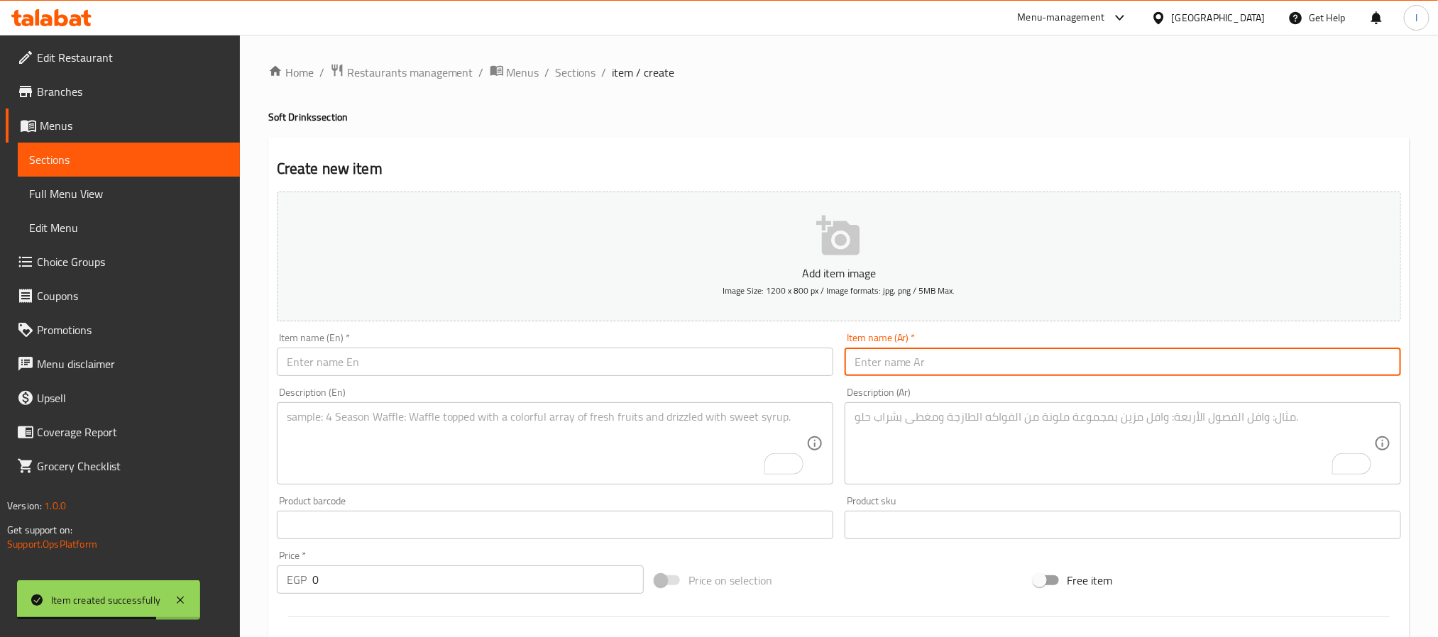
paste input "كانز شويبس رمان"
type input "كانز شويبس رمان"
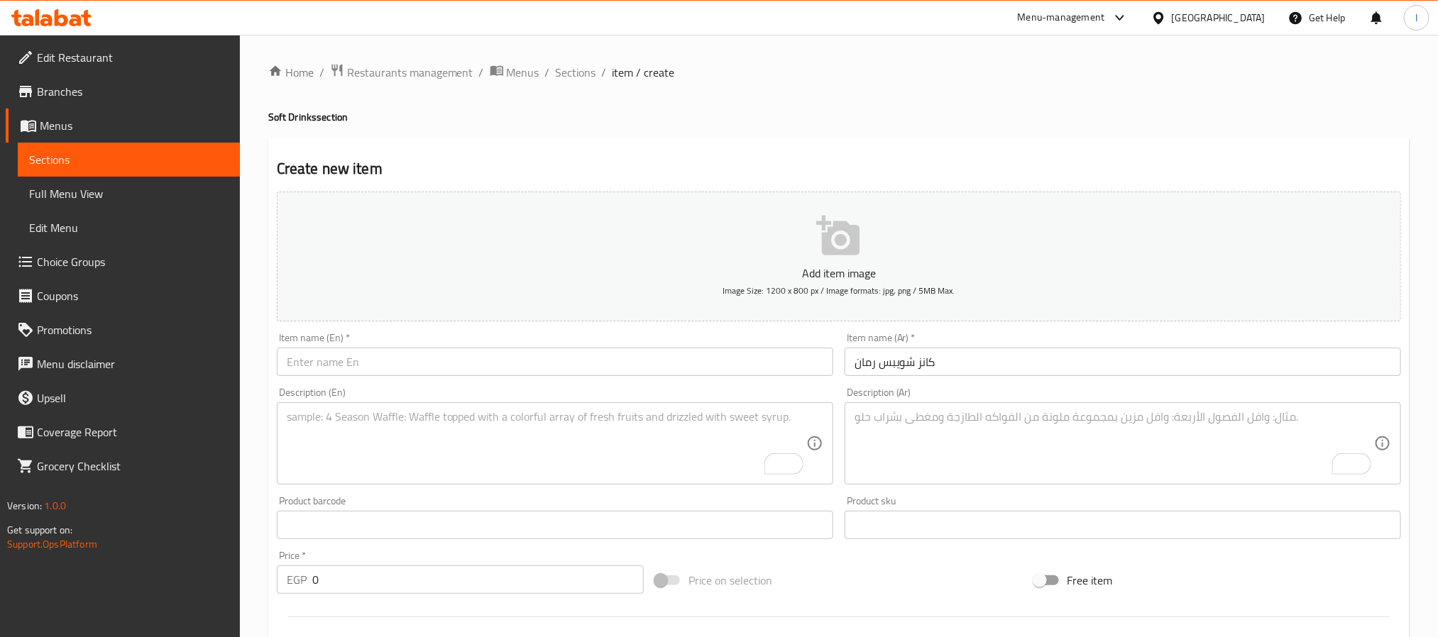
click at [526, 360] on input "text" at bounding box center [555, 362] width 556 height 28
paste input "Schweppes Pomegranate Can"
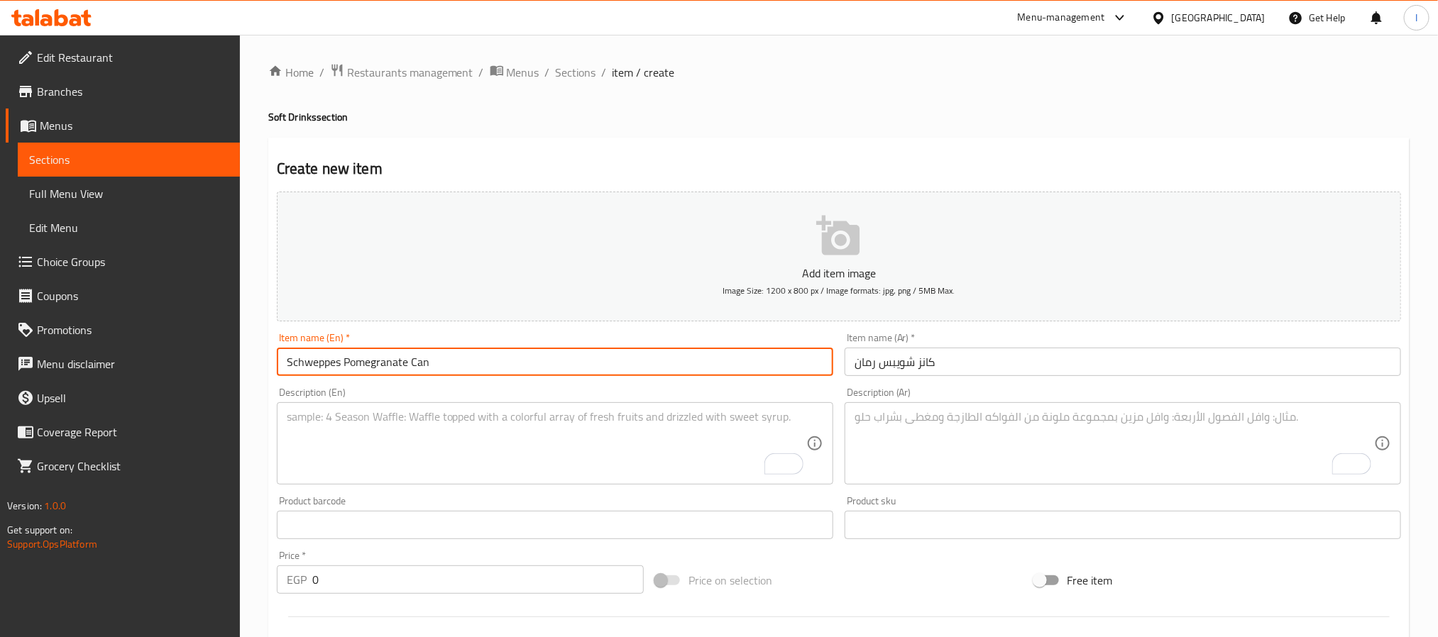
type input "Schweppes Pomegranate Can"
click at [696, 131] on div "Home / Restaurants management / Menus / Sections / item / create Soft Drinks se…" at bounding box center [838, 518] width 1141 height 911
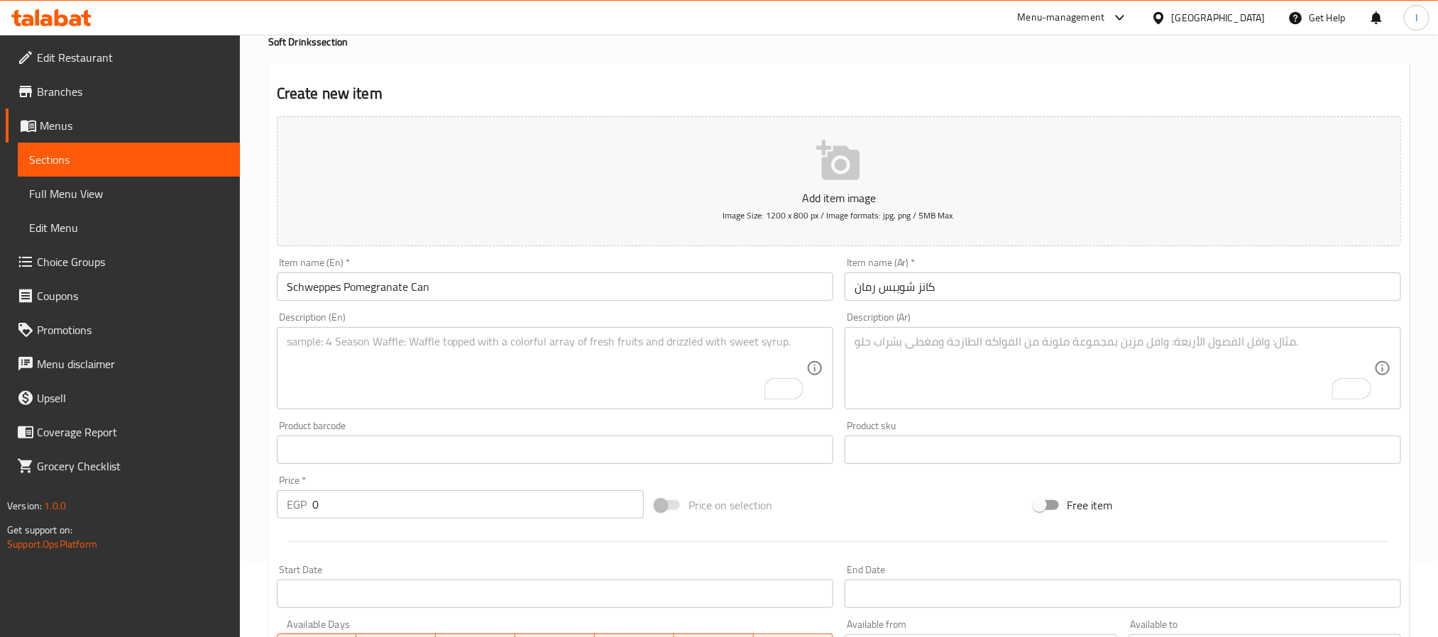
scroll to position [106, 0]
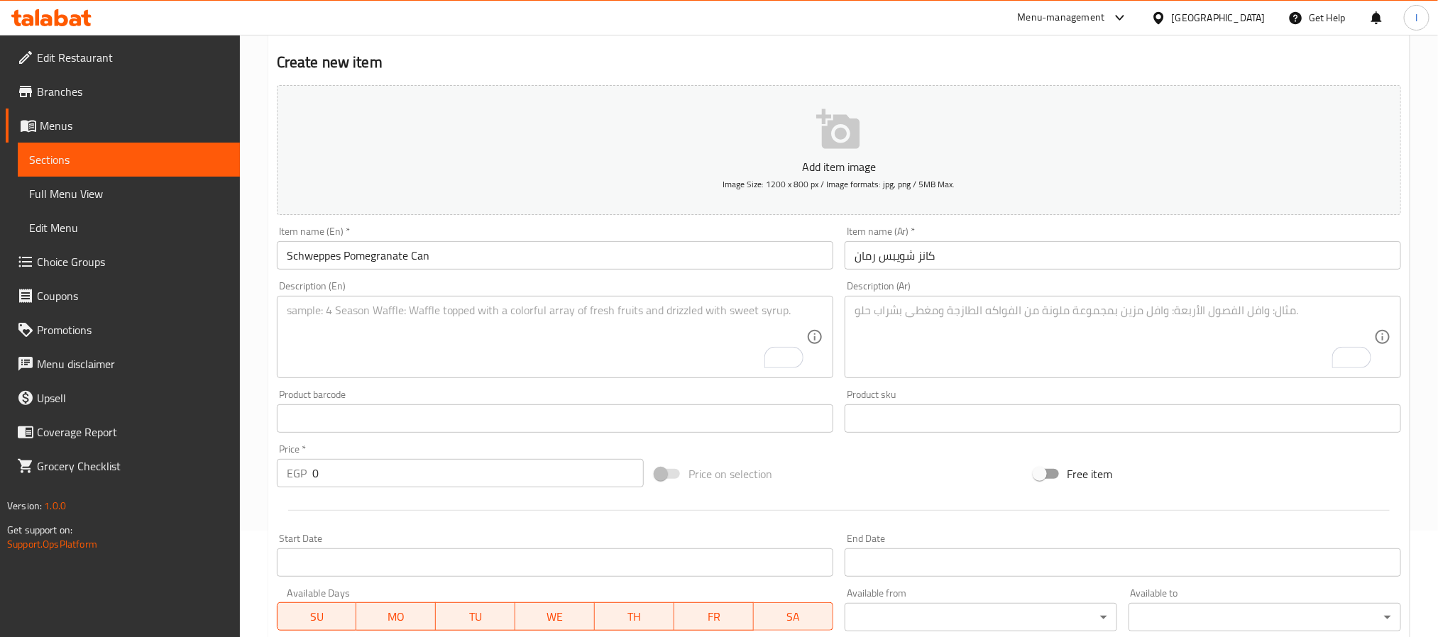
click at [422, 478] on input "0" at bounding box center [477, 473] width 331 height 28
type input "20"
click at [693, 66] on h2 "Create new item" at bounding box center [839, 62] width 1124 height 21
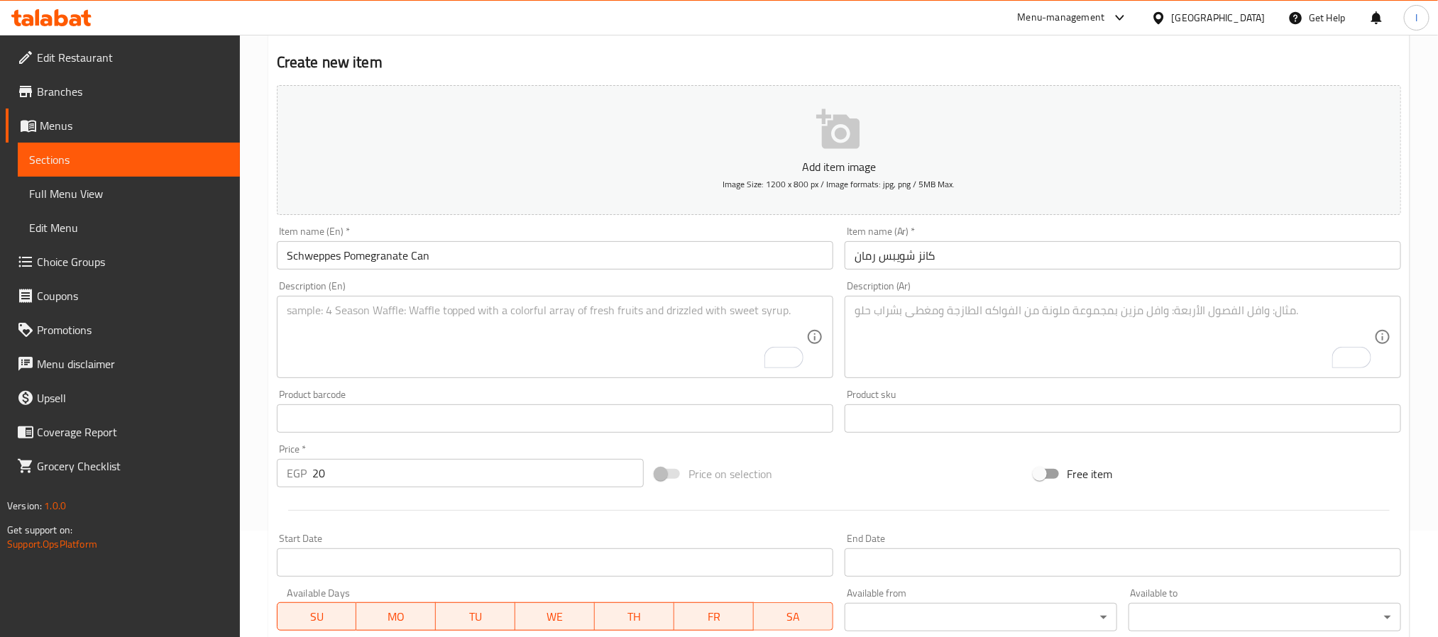
click at [943, 322] on textarea "To enrich screen reader interactions, please activate Accessibility in Grammarl…" at bounding box center [1113, 337] width 519 height 67
paste textarea "مشروب غازي بنكهات الرمان الطبيعية."
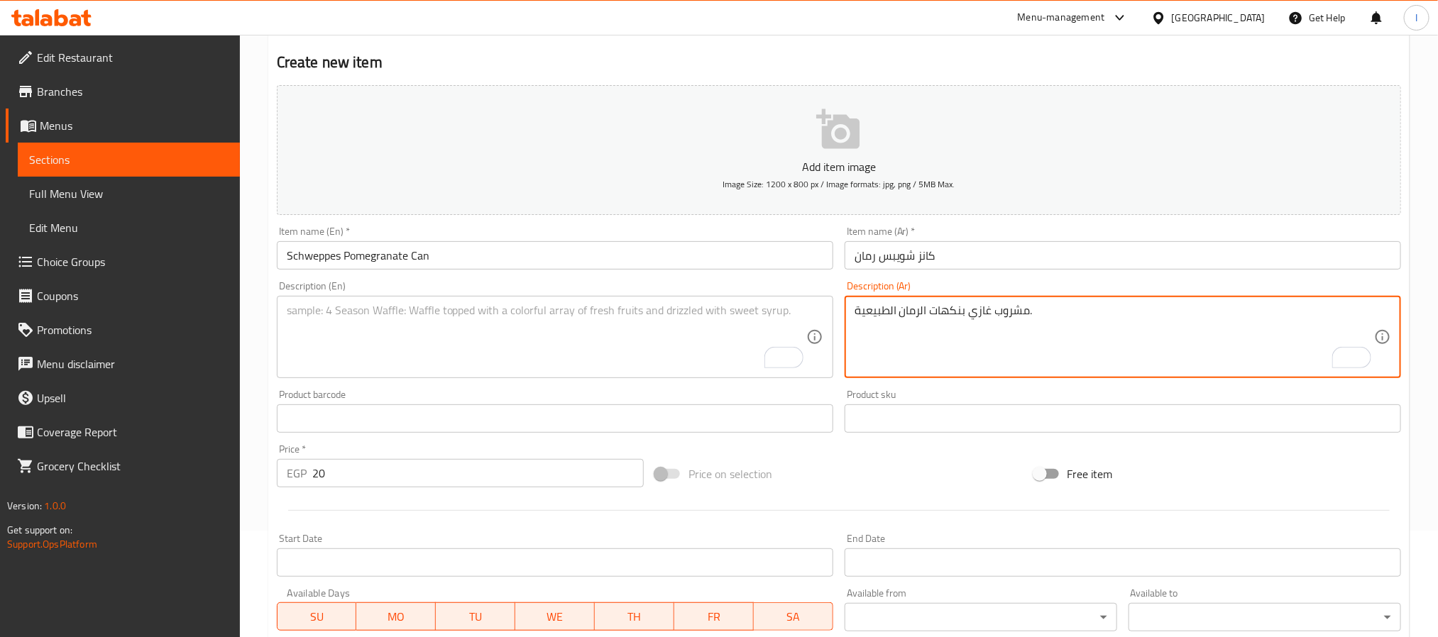
type textarea "مشروب غازي بنكهات الرمان الطبيعية."
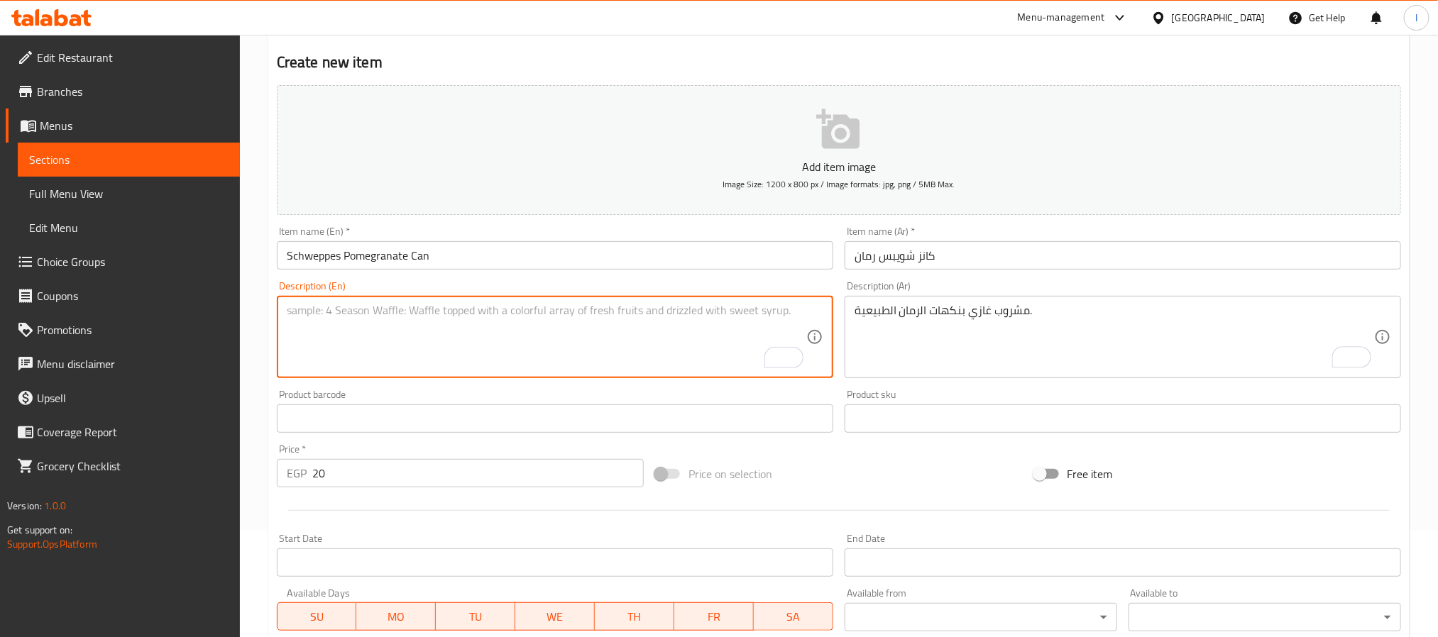
click at [571, 337] on textarea "To enrich screen reader interactions, please activate Accessibility in Grammarl…" at bounding box center [546, 337] width 519 height 67
paste textarea "Sparkling drink with natural pomegranate flavor."
type textarea "Sparkling drink with natural pomegranate flavor."
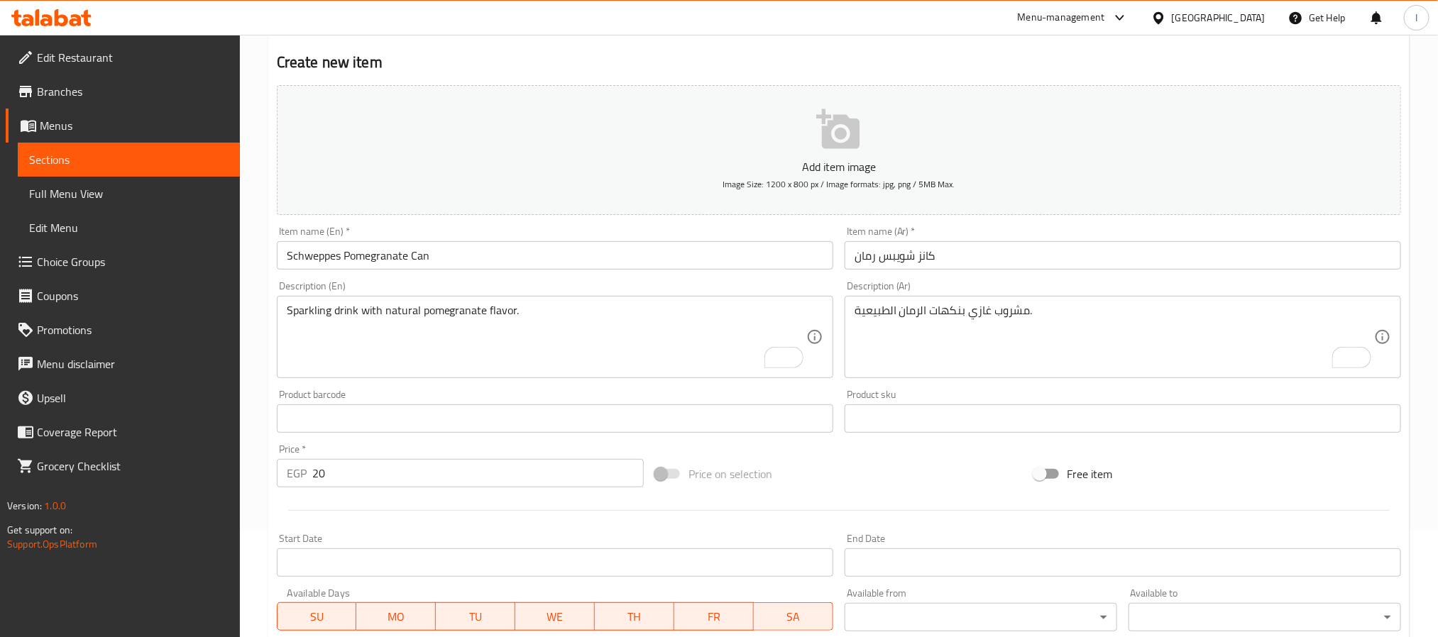
click at [566, 48] on div "Create new item Add item image Image Size: 1200 x 800 px / Image formats: jpg, …" at bounding box center [838, 444] width 1141 height 826
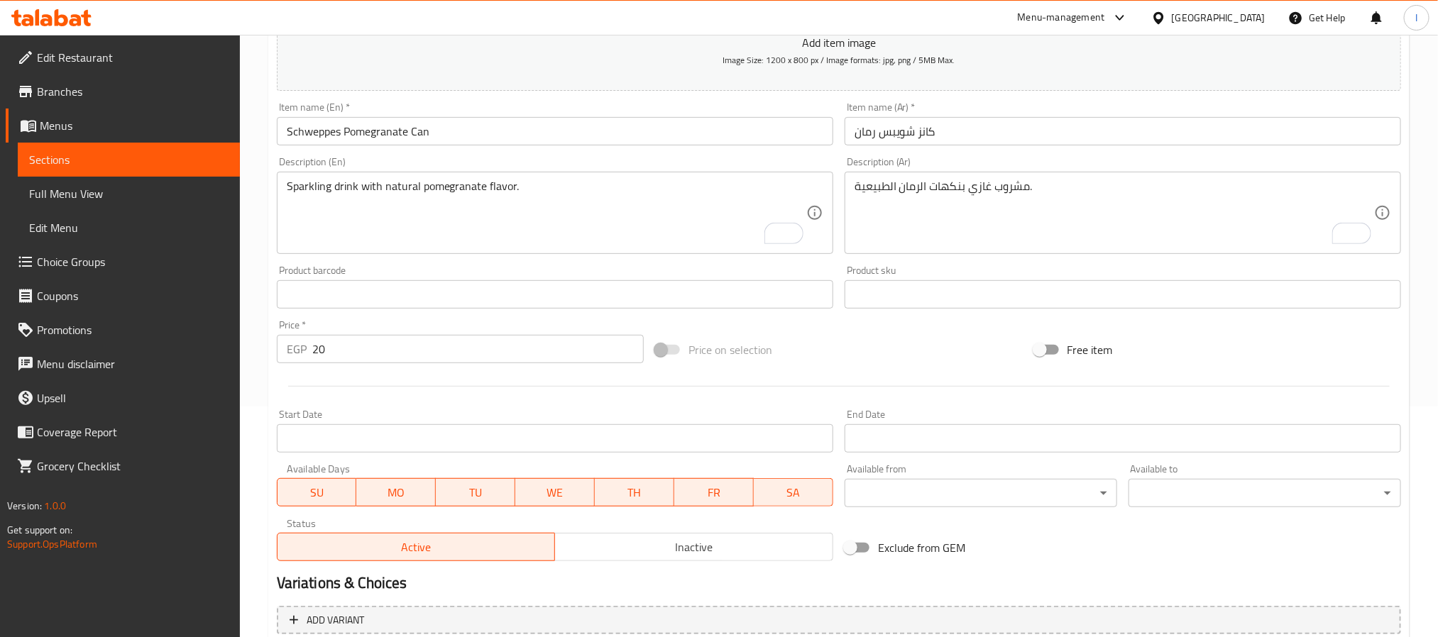
scroll to position [319, 0]
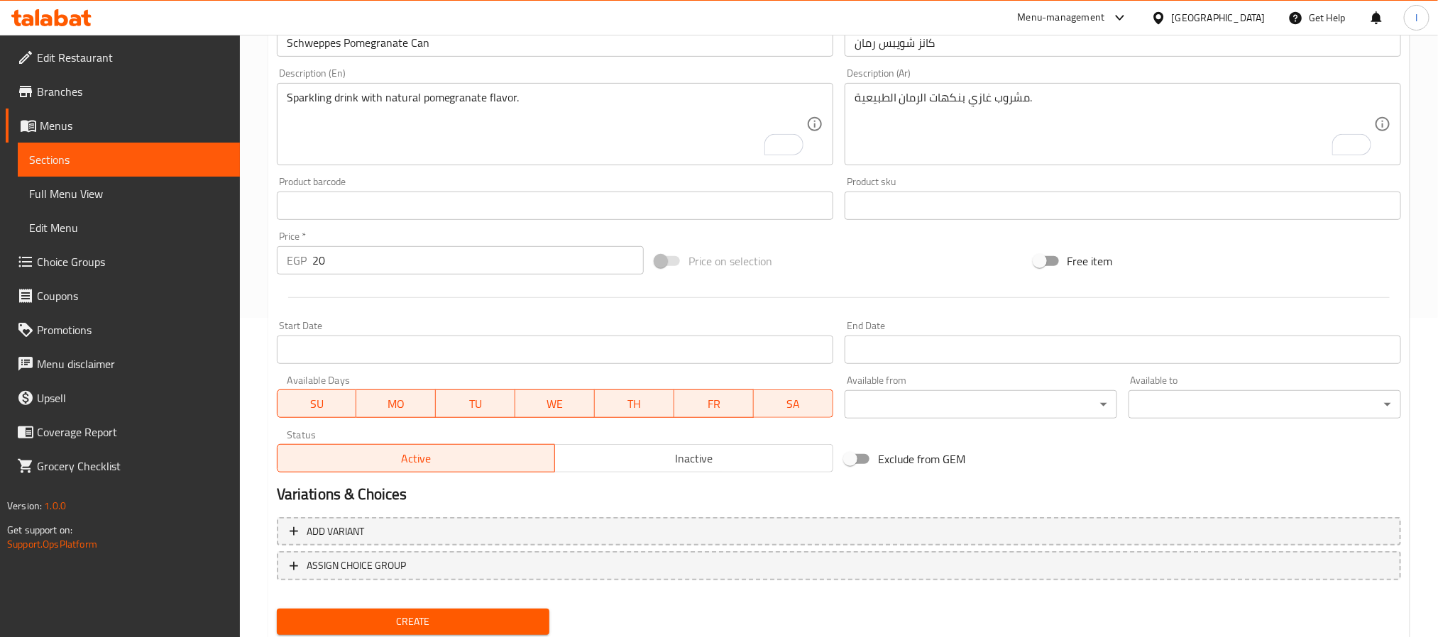
click at [484, 622] on span "Create" at bounding box center [413, 622] width 250 height 18
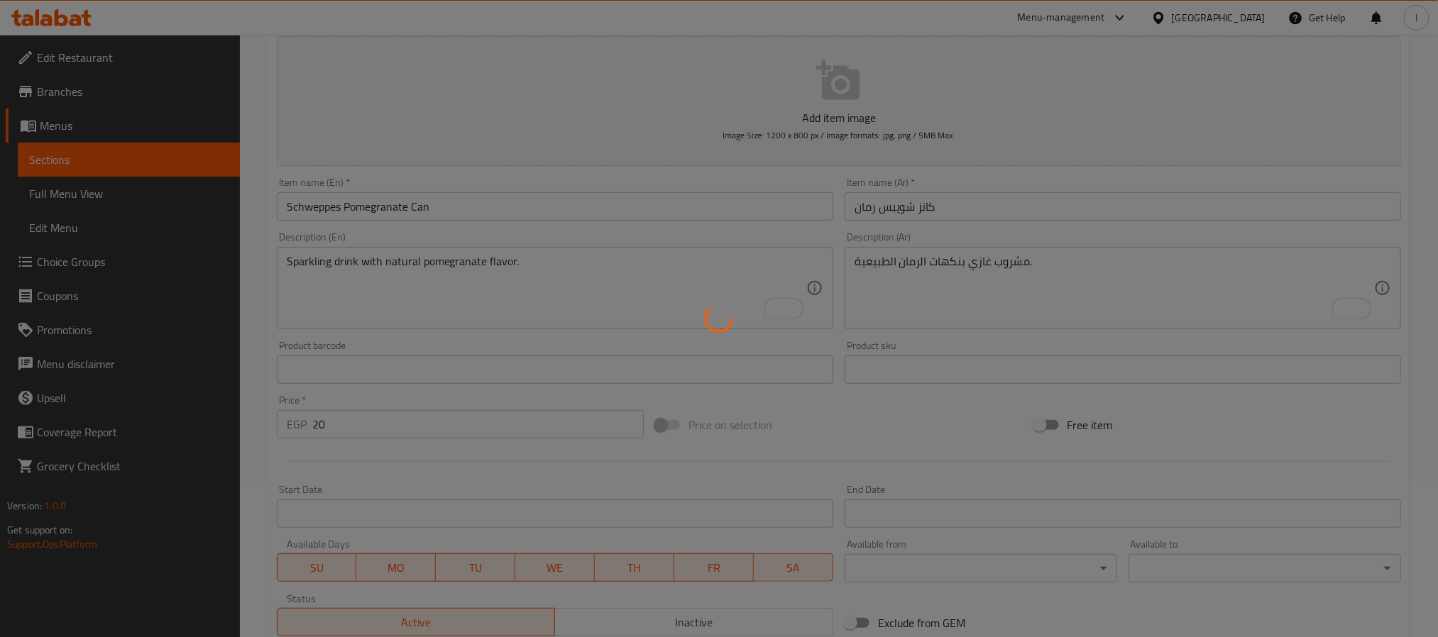
scroll to position [0, 0]
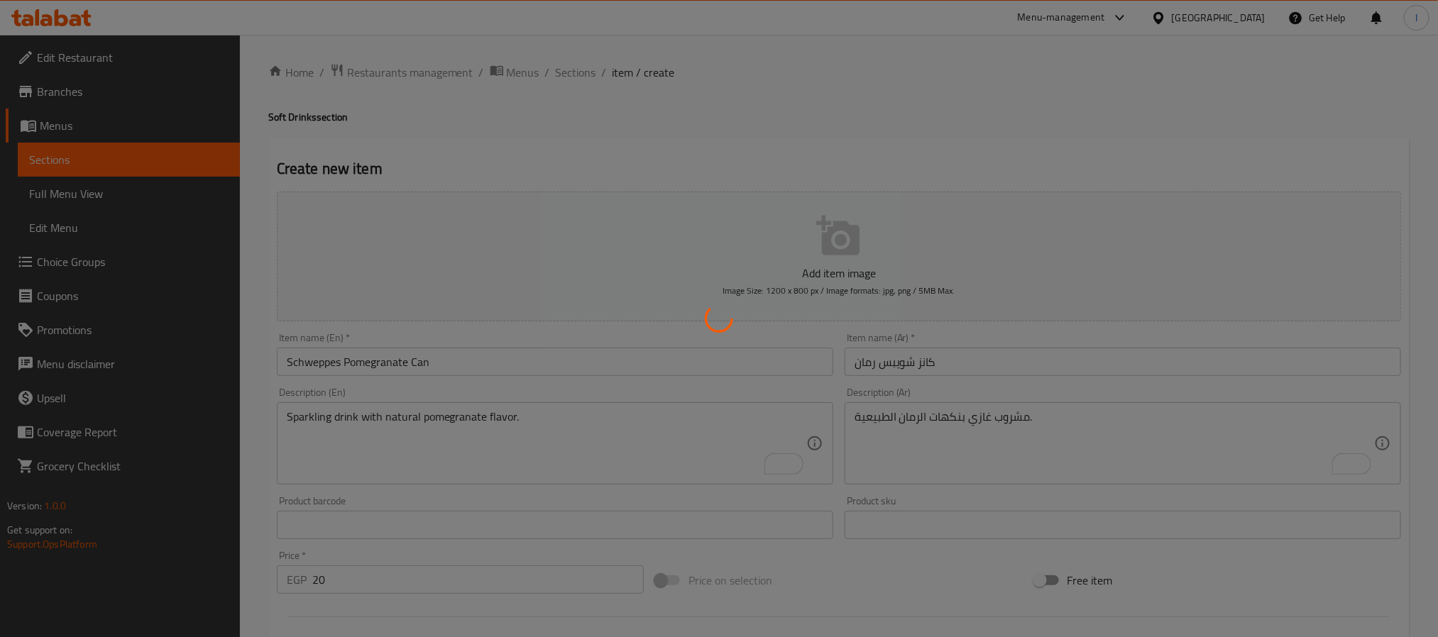
type input "0"
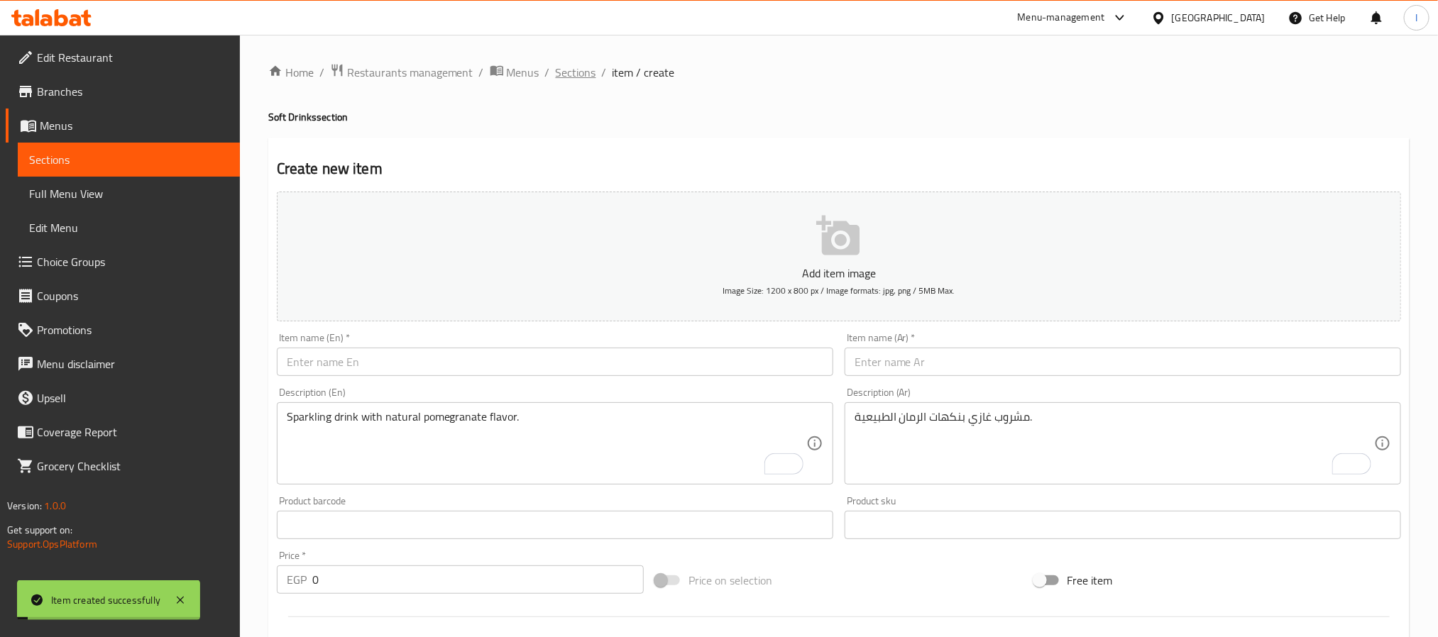
click at [575, 69] on span "Sections" at bounding box center [576, 72] width 40 height 17
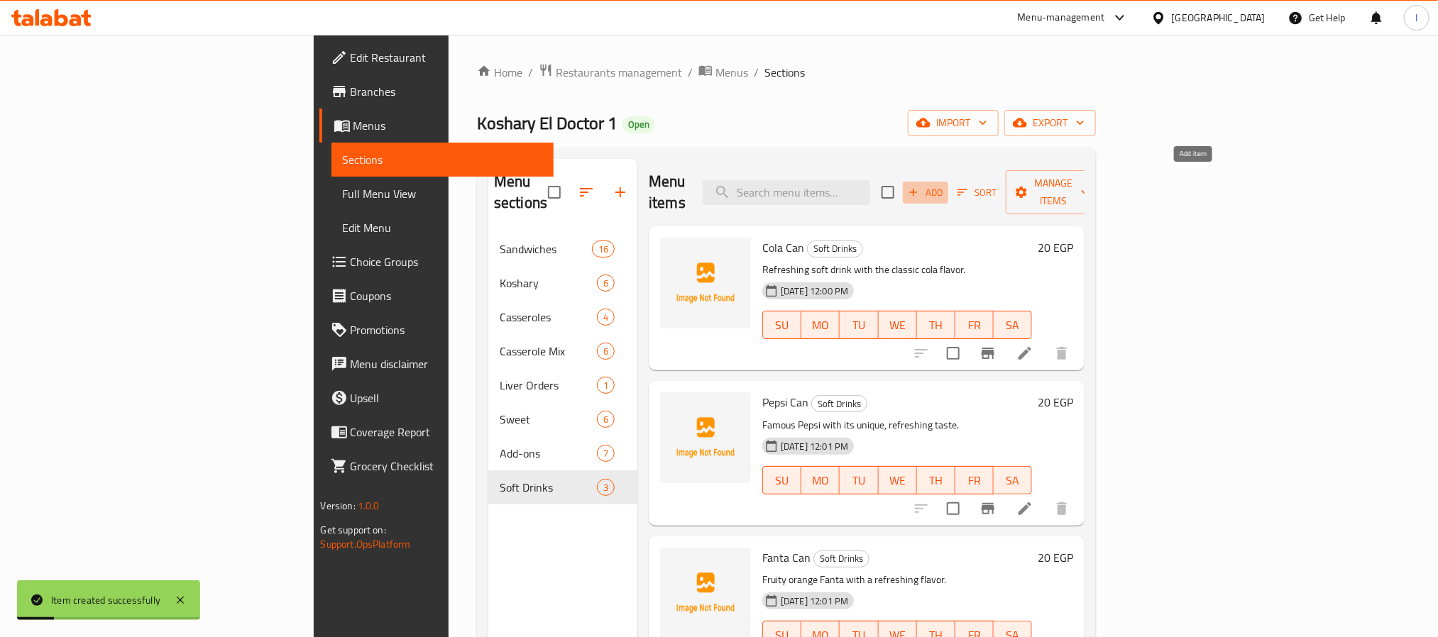
click at [944, 185] on span "Add" at bounding box center [925, 192] width 38 height 16
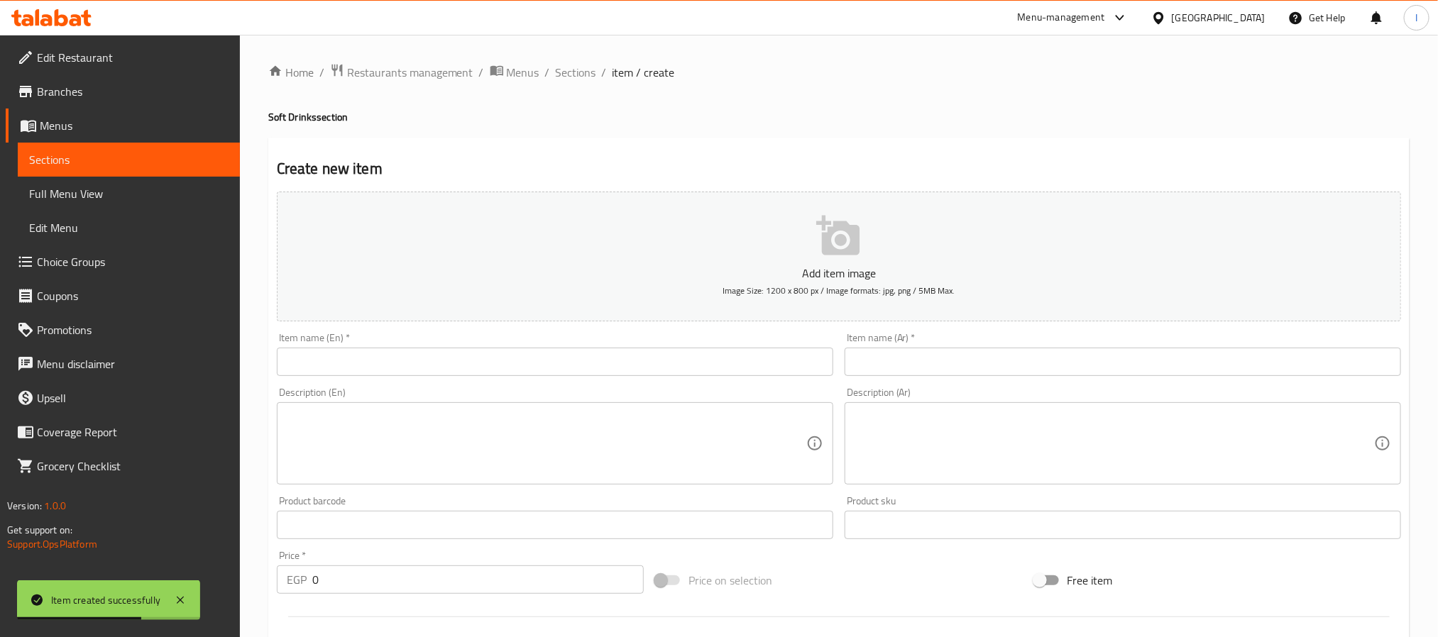
click at [952, 352] on input "text" at bounding box center [1122, 362] width 556 height 28
paste input "كانز شويبس أناناس"
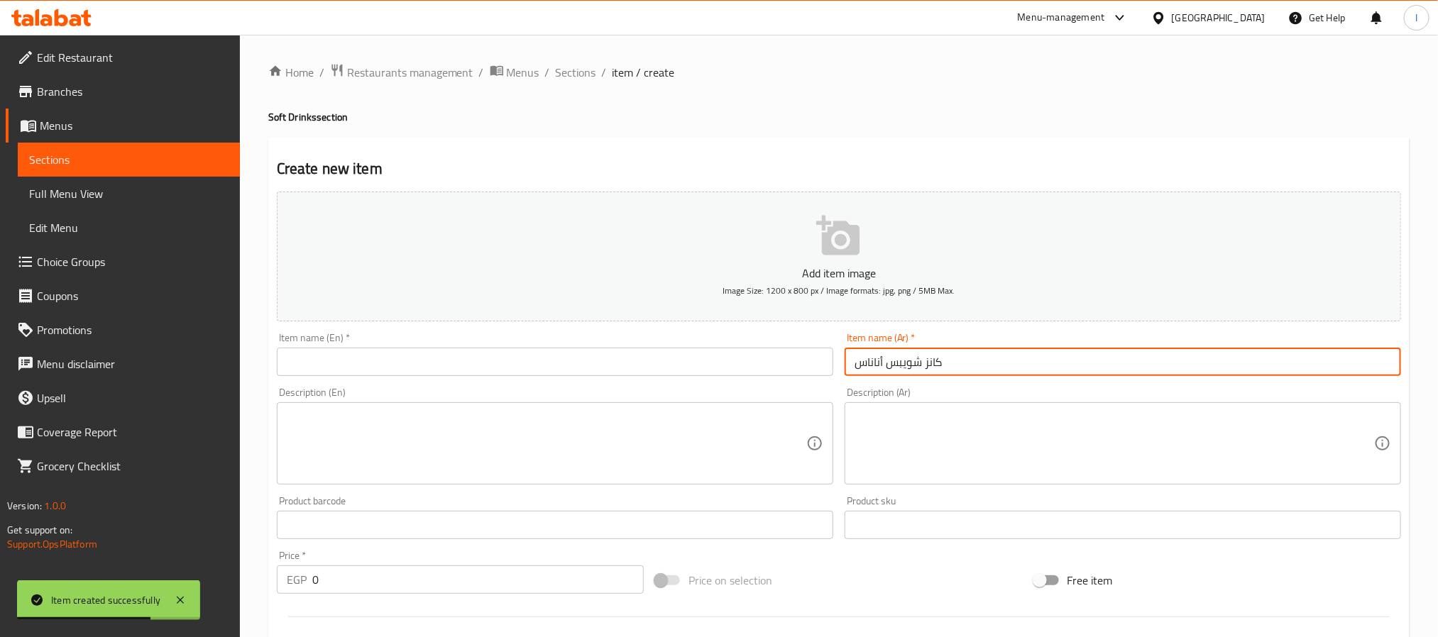
type input "كانز شويبس أناناس"
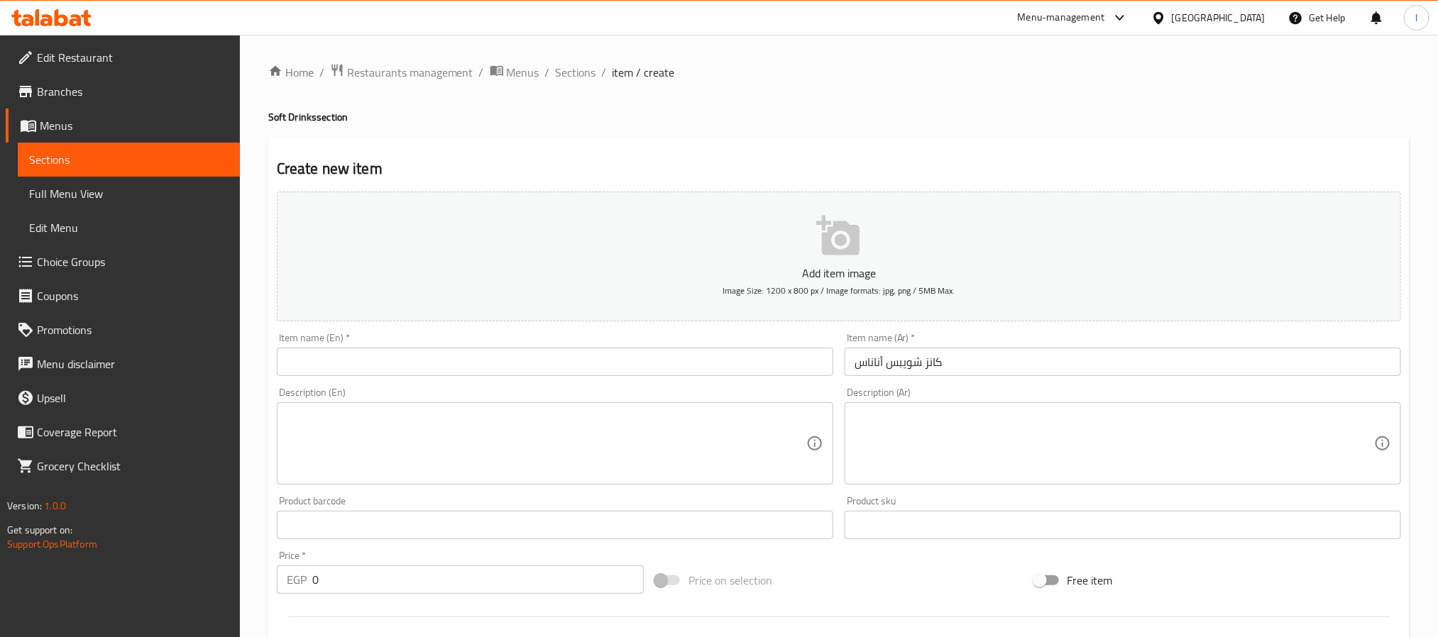
click at [512, 360] on input "text" at bounding box center [555, 362] width 556 height 28
paste input "Schweppes Pineapple Can"
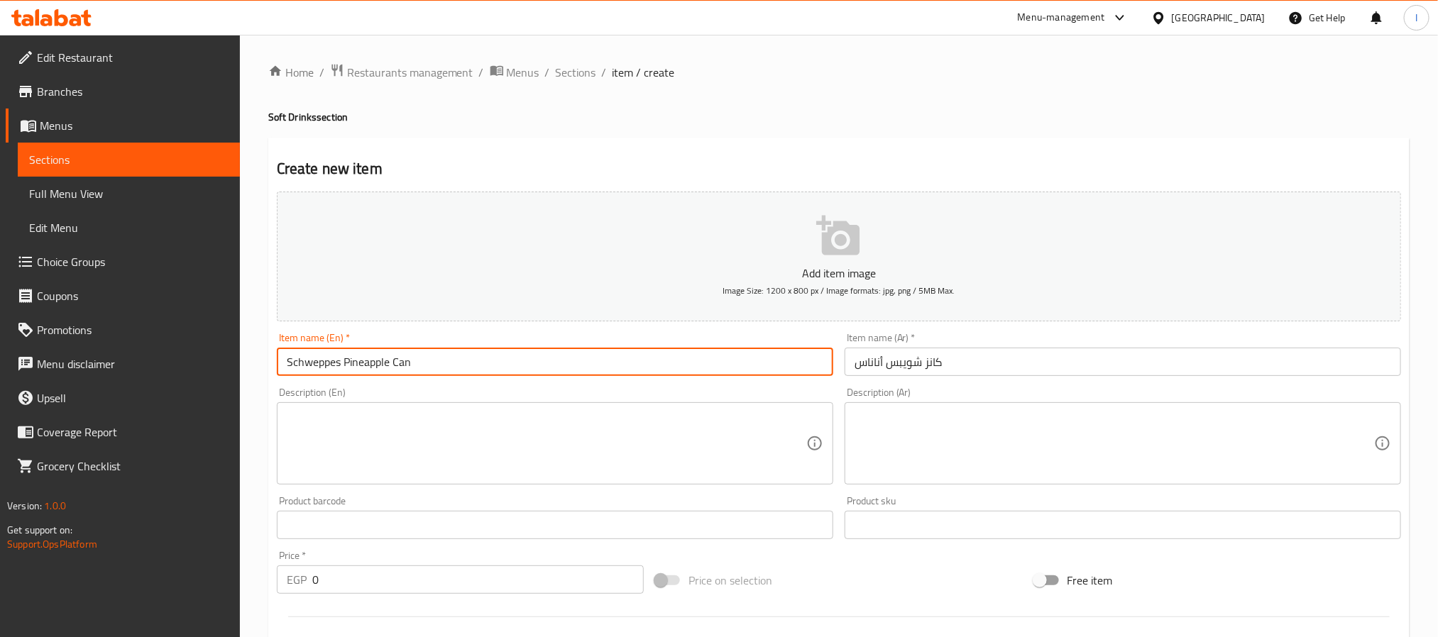
type input "Schweppes Pineapple Can"
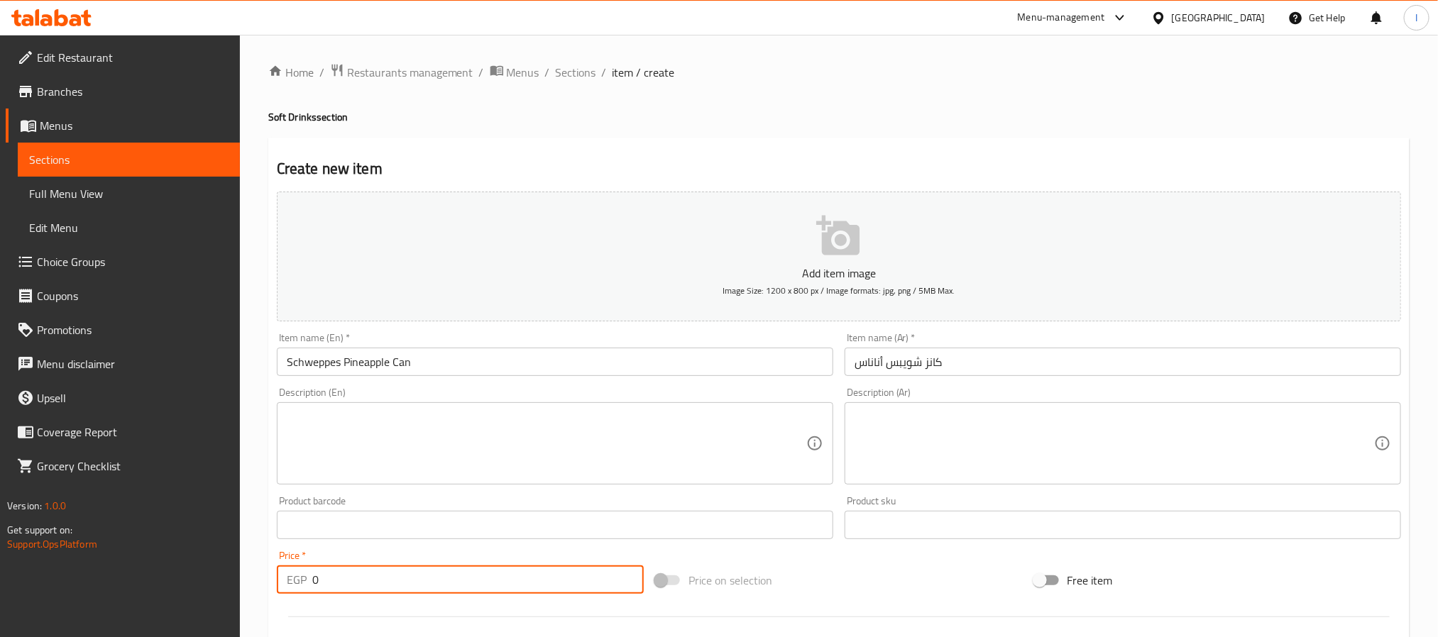
click at [446, 578] on input "0" at bounding box center [477, 580] width 331 height 28
type input "20"
click at [722, 143] on div "Create new item Add item image Image Size: 1200 x 800 px / Image formats: jpg, …" at bounding box center [838, 551] width 1141 height 826
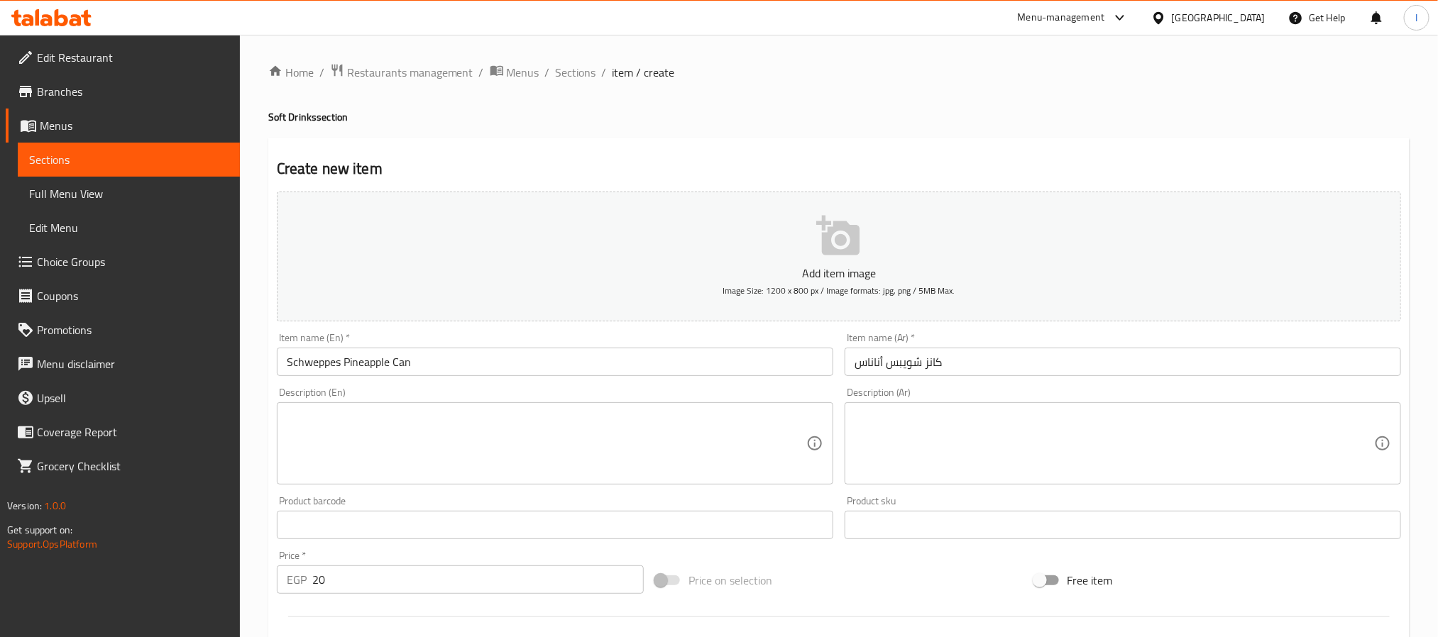
click at [1007, 439] on textarea at bounding box center [1113, 443] width 519 height 67
paste textarea "مشروب غازي بطعم الأناناس الفاكهي."
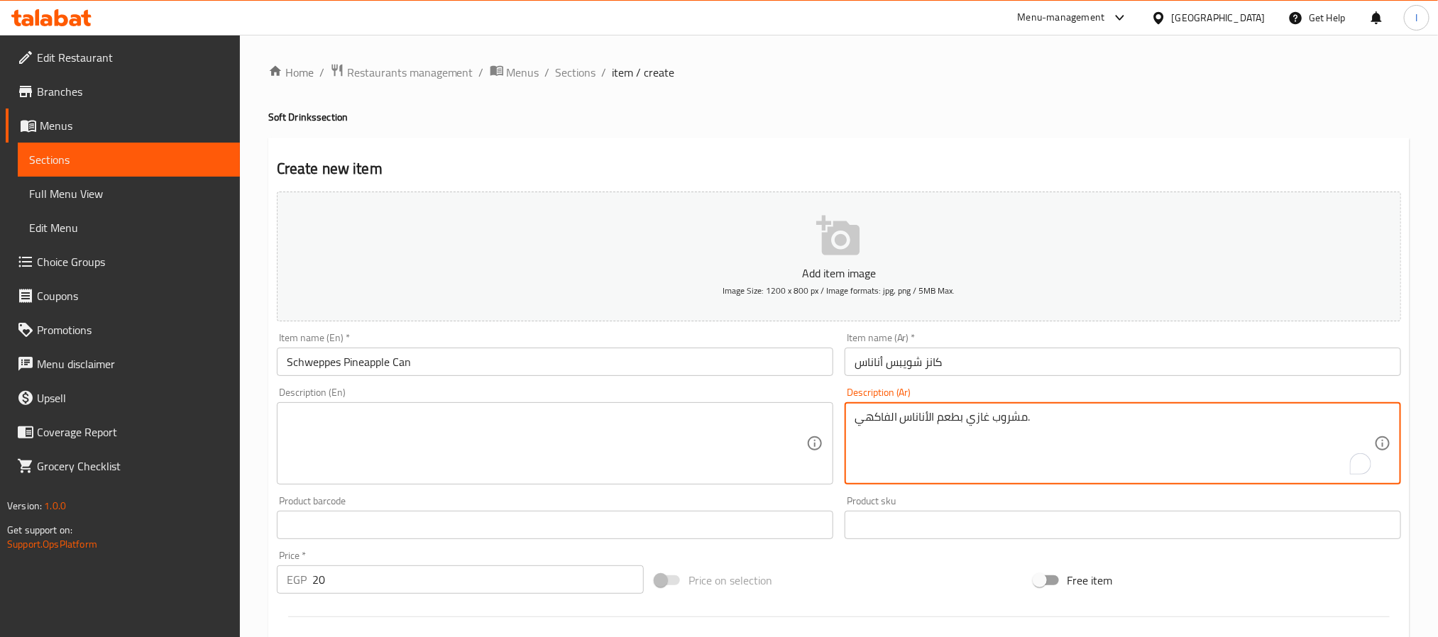
type textarea "مشروب غازي بطعم الأناناس الفاكهي."
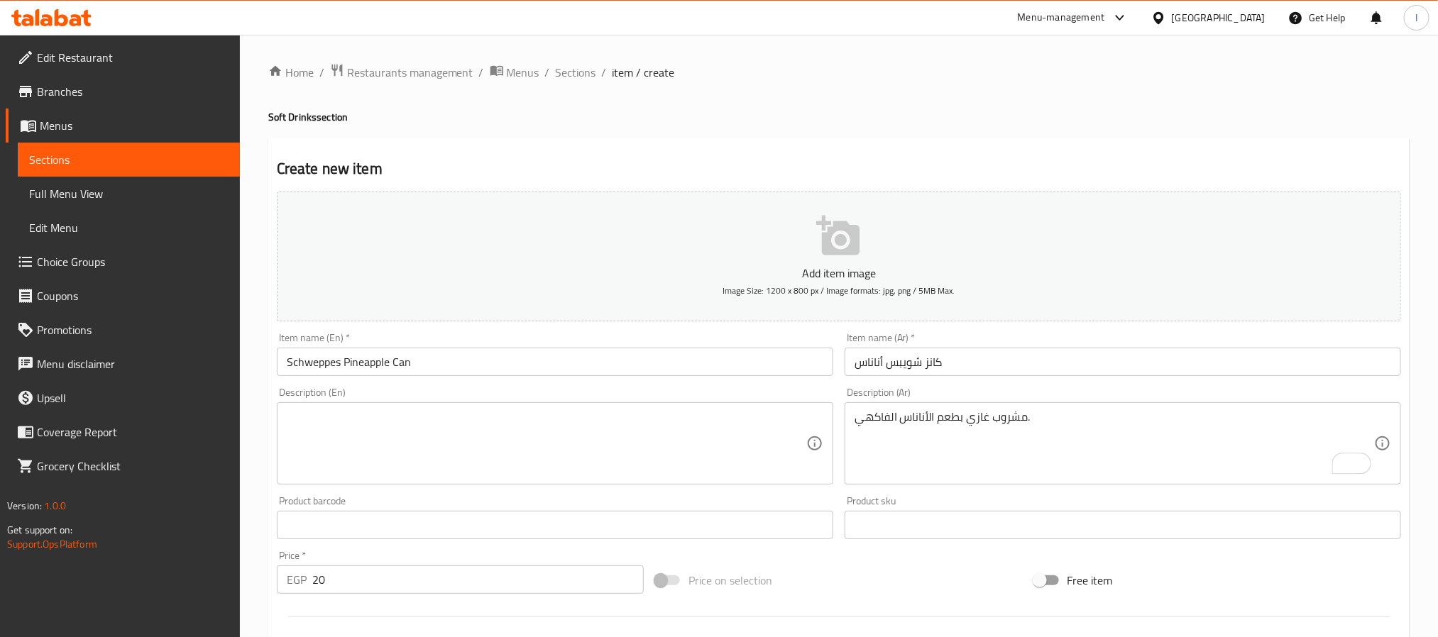
click at [561, 421] on textarea at bounding box center [546, 443] width 519 height 67
paste textarea "Sparkling drink with fruity pineapple taste."
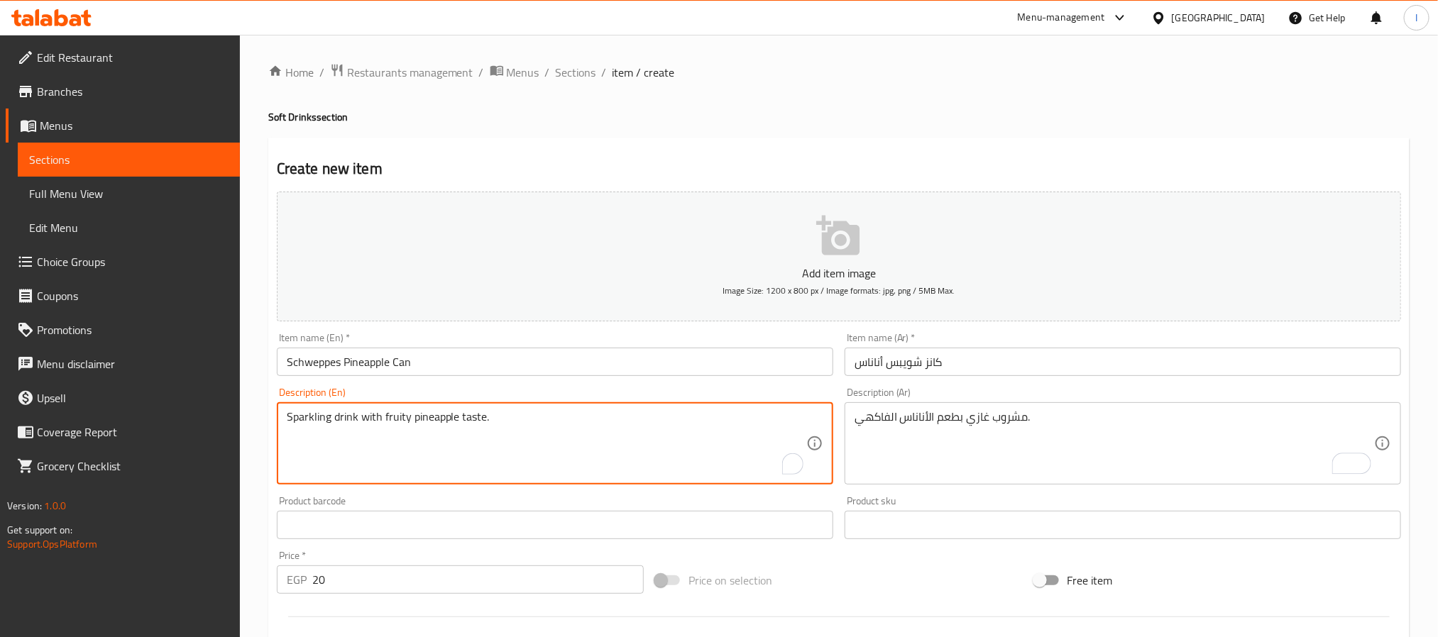
type textarea "Sparkling drink with fruity pineapple taste."
click at [754, 135] on div "Home / Restaurants management / Menus / Sections / item / create Soft Drinks se…" at bounding box center [838, 518] width 1141 height 911
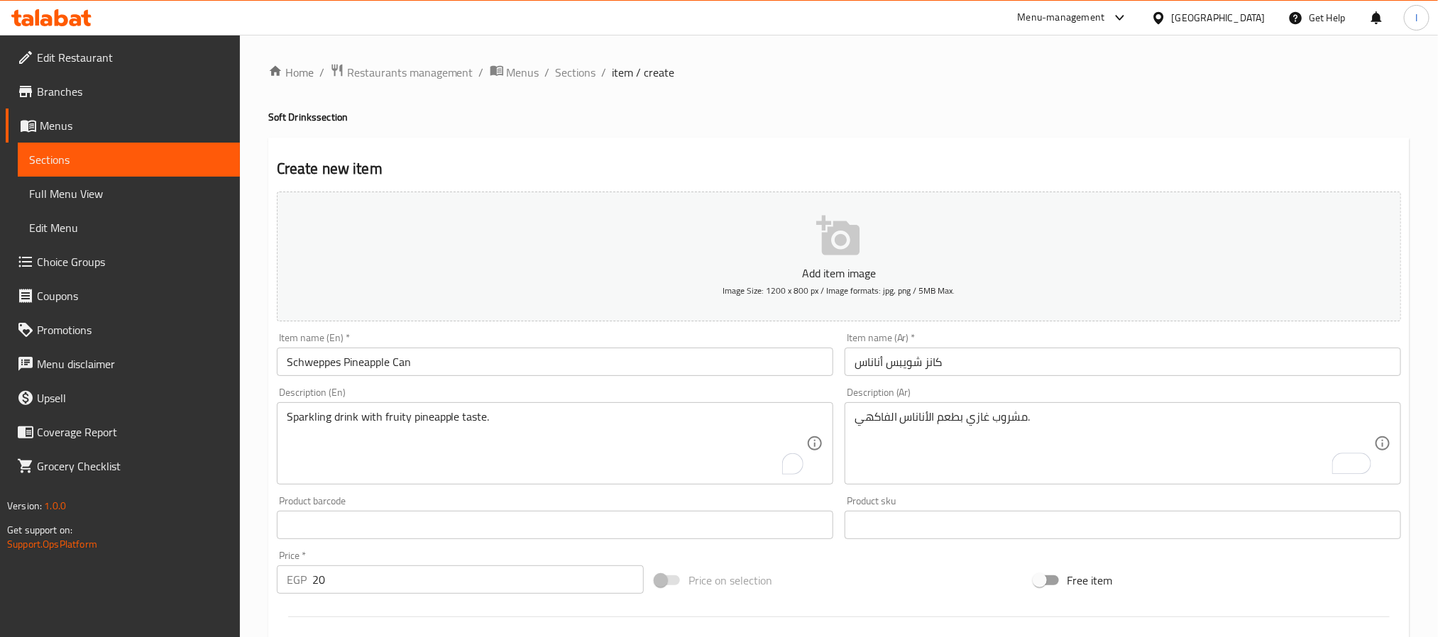
scroll to position [364, 0]
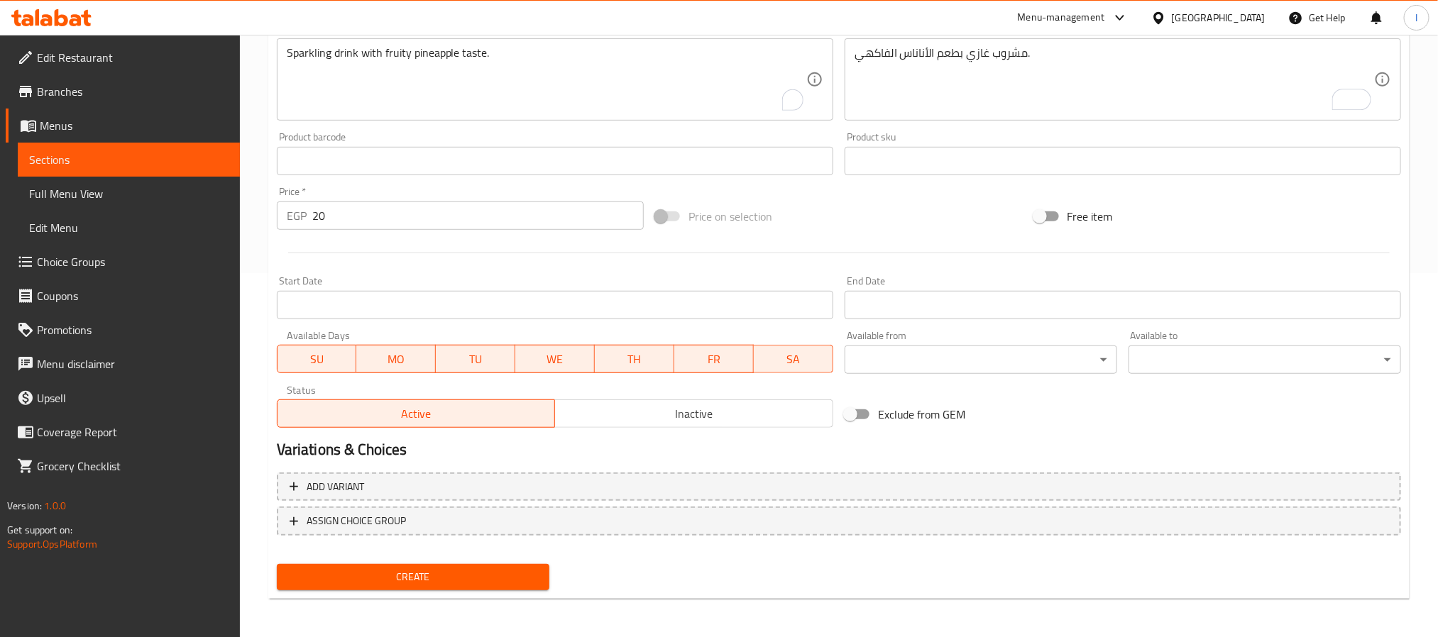
click at [513, 578] on span "Create" at bounding box center [413, 577] width 250 height 18
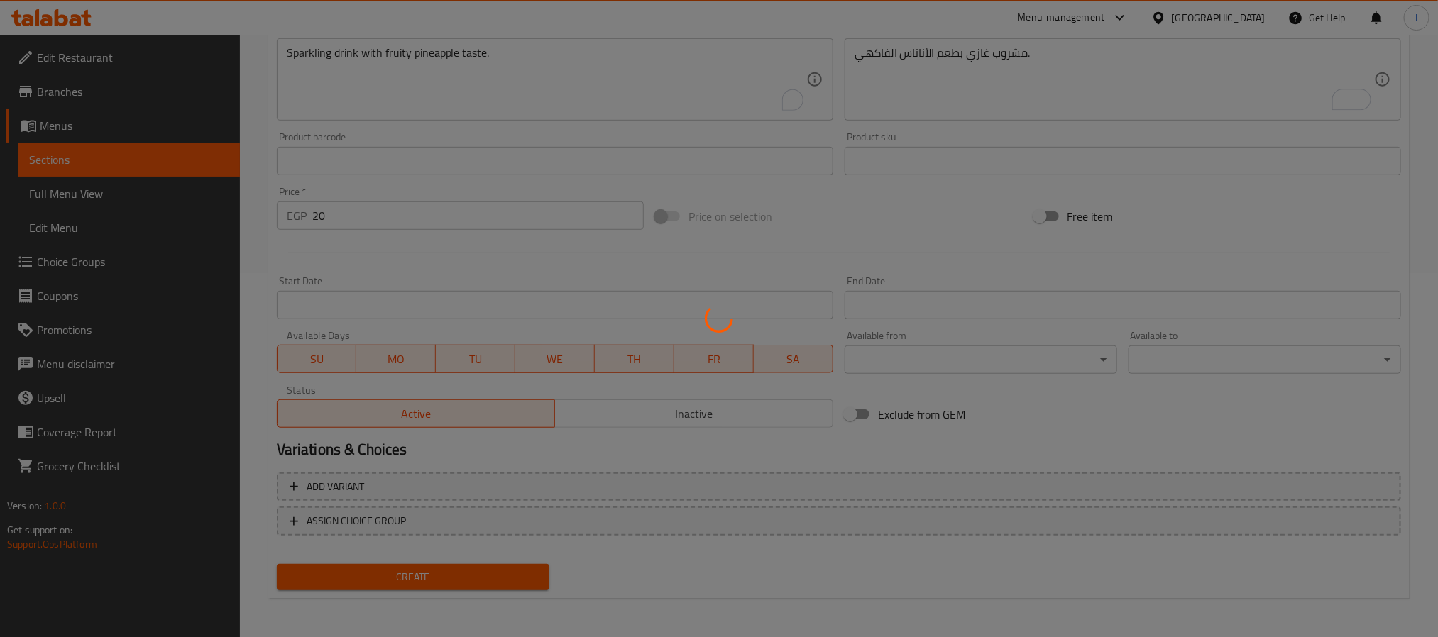
scroll to position [0, 0]
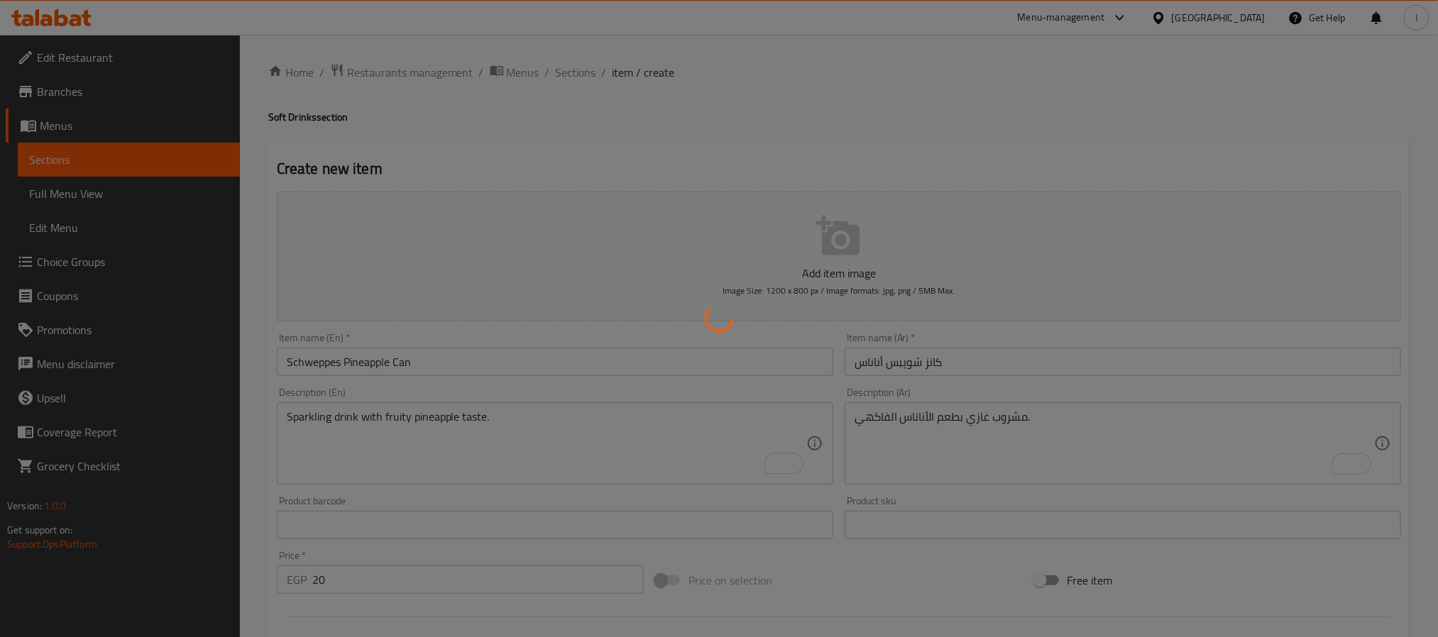
type input "0"
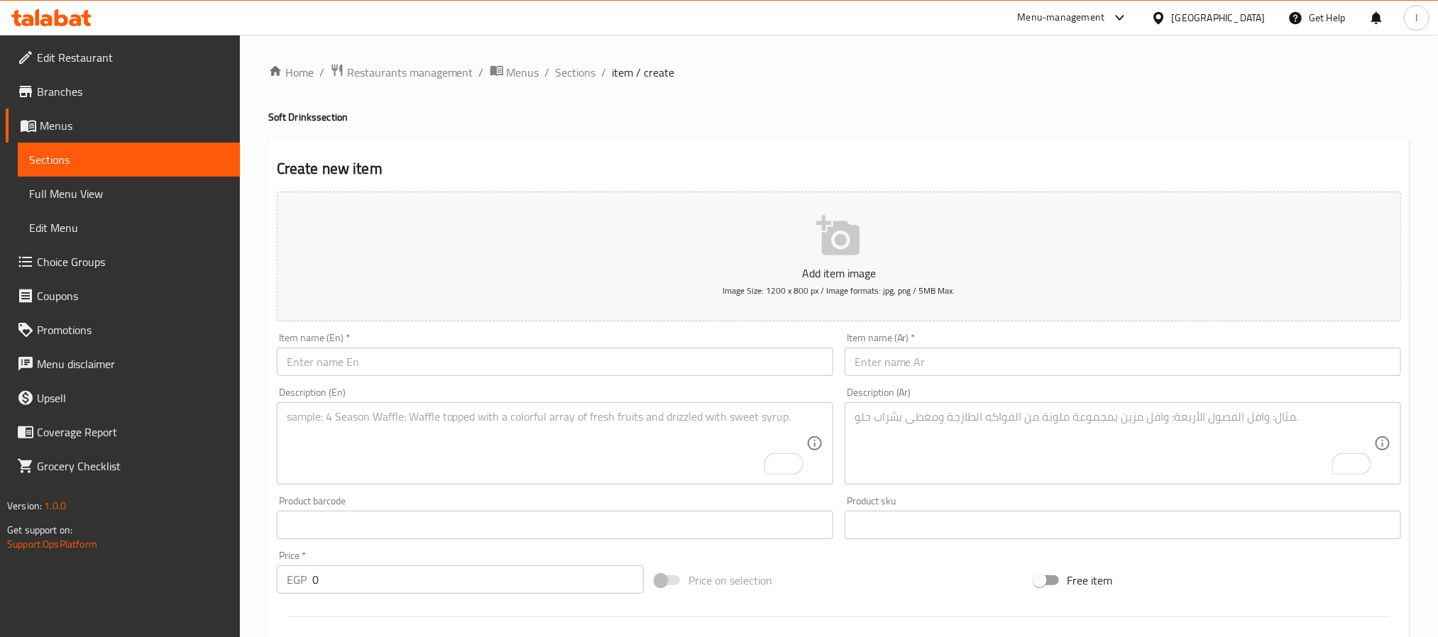
click at [435, 358] on input "text" at bounding box center [555, 362] width 556 height 28
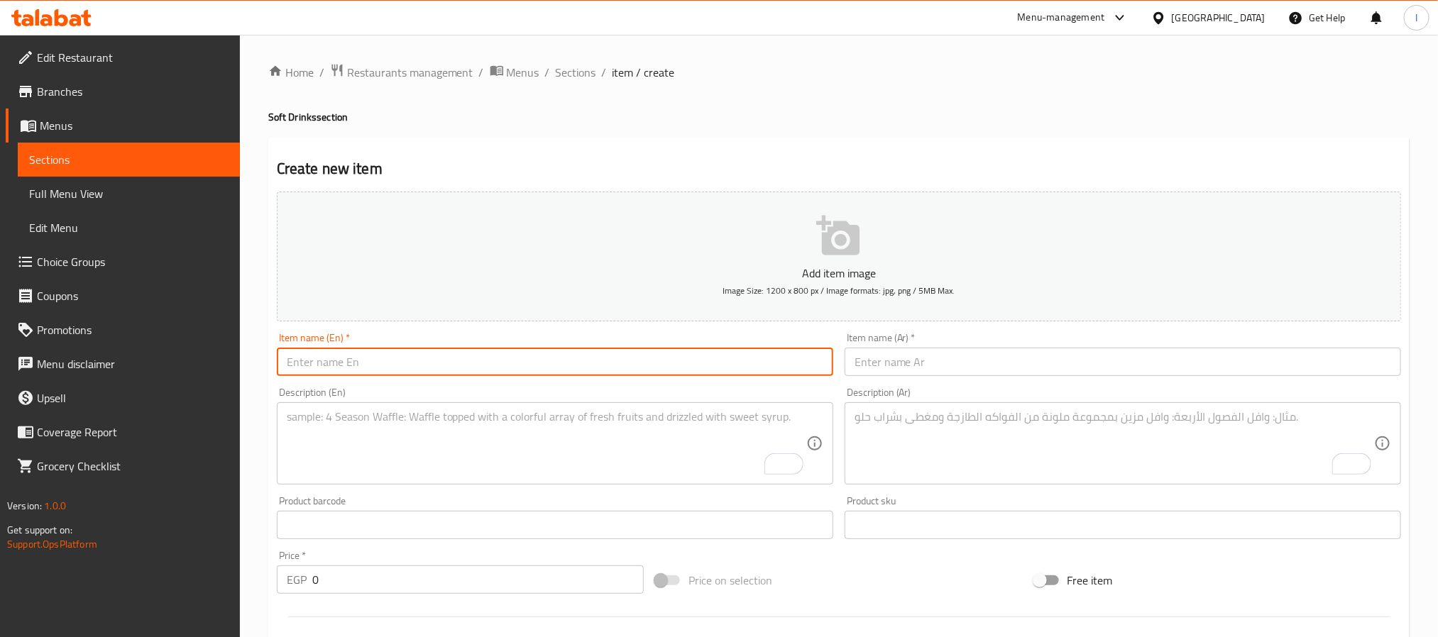
paste input "Cola 1L"
type input "Cola 1L"
drag, startPoint x: 884, startPoint y: 350, endPoint x: 888, endPoint y: 358, distance: 8.6
click at [884, 350] on input "text" at bounding box center [1122, 362] width 556 height 28
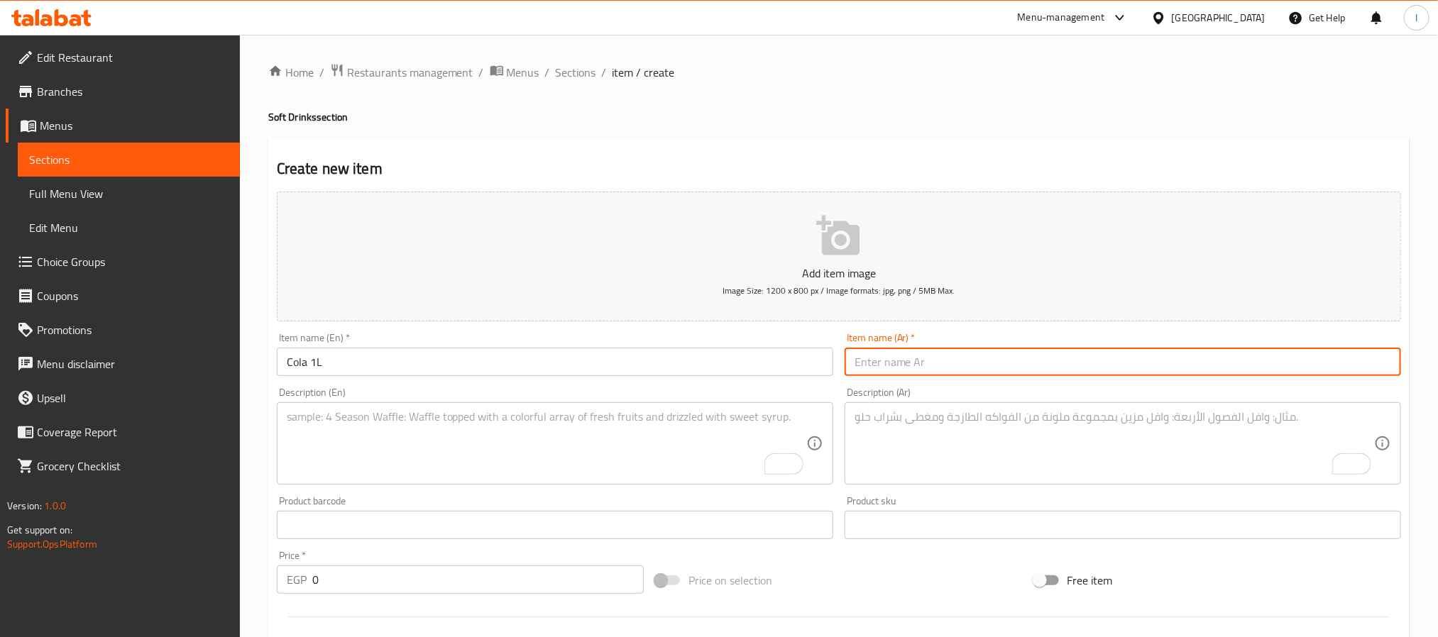
paste input "لتر كولا"
type input "لتر كولا"
click at [976, 451] on textarea "To enrich screen reader interactions, please activate Accessibility in Grammarl…" at bounding box center [1113, 443] width 519 height 67
paste textarea "زجاجة كولا لتر مثالية للمشاركة."
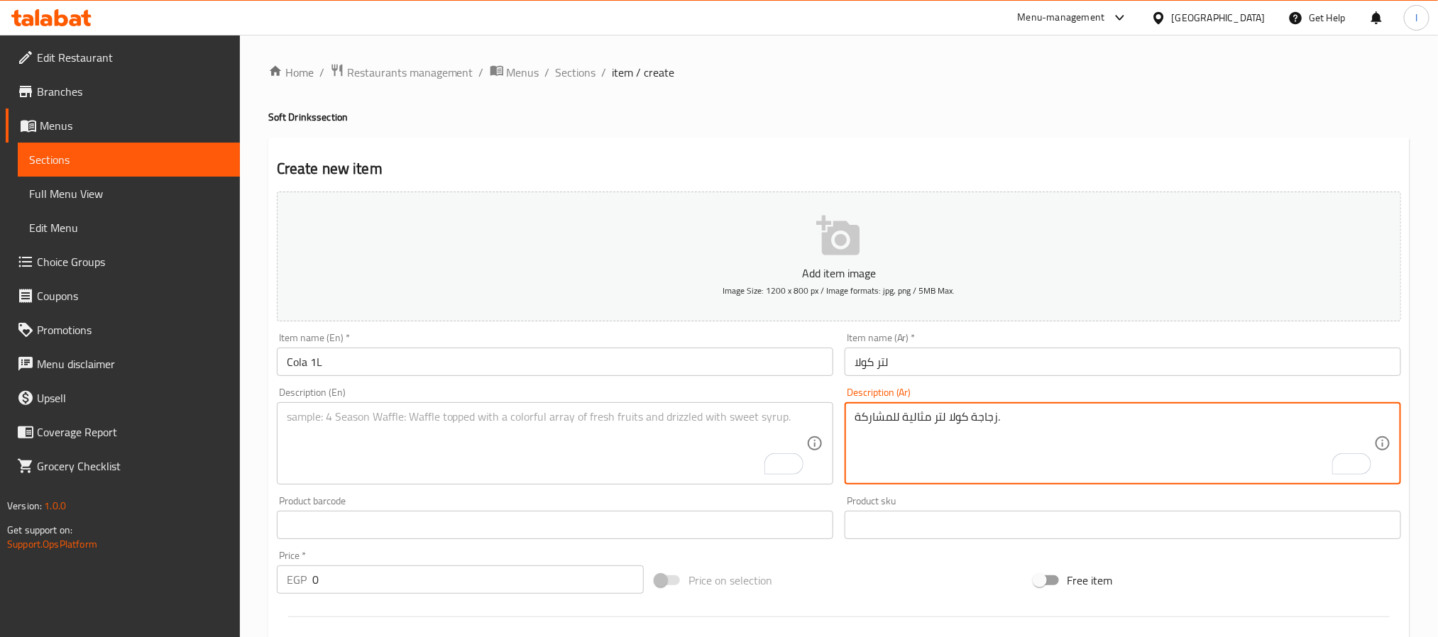
type textarea "زجاجة كولا لتر مثالية للمشاركة."
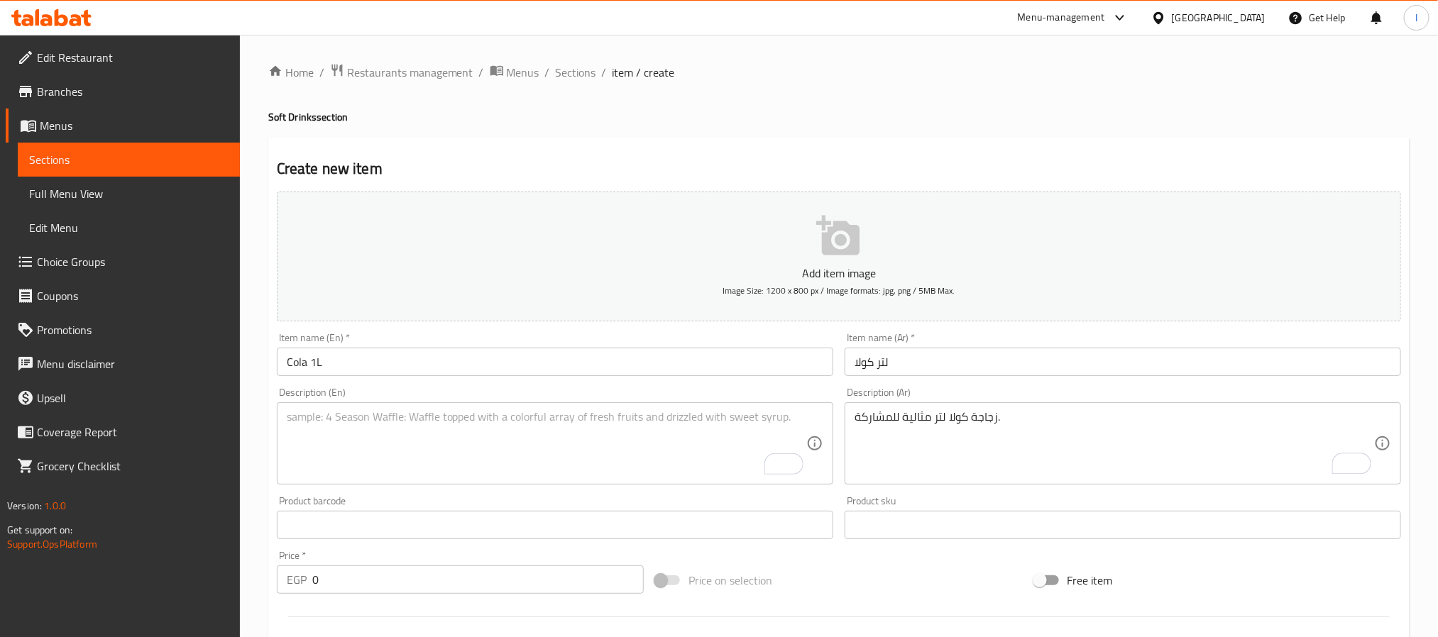
click at [622, 454] on textarea "To enrich screen reader interactions, please activate Accessibility in Grammarl…" at bounding box center [546, 443] width 519 height 67
paste textarea "1-liter cola bottle, perfect for sharing."
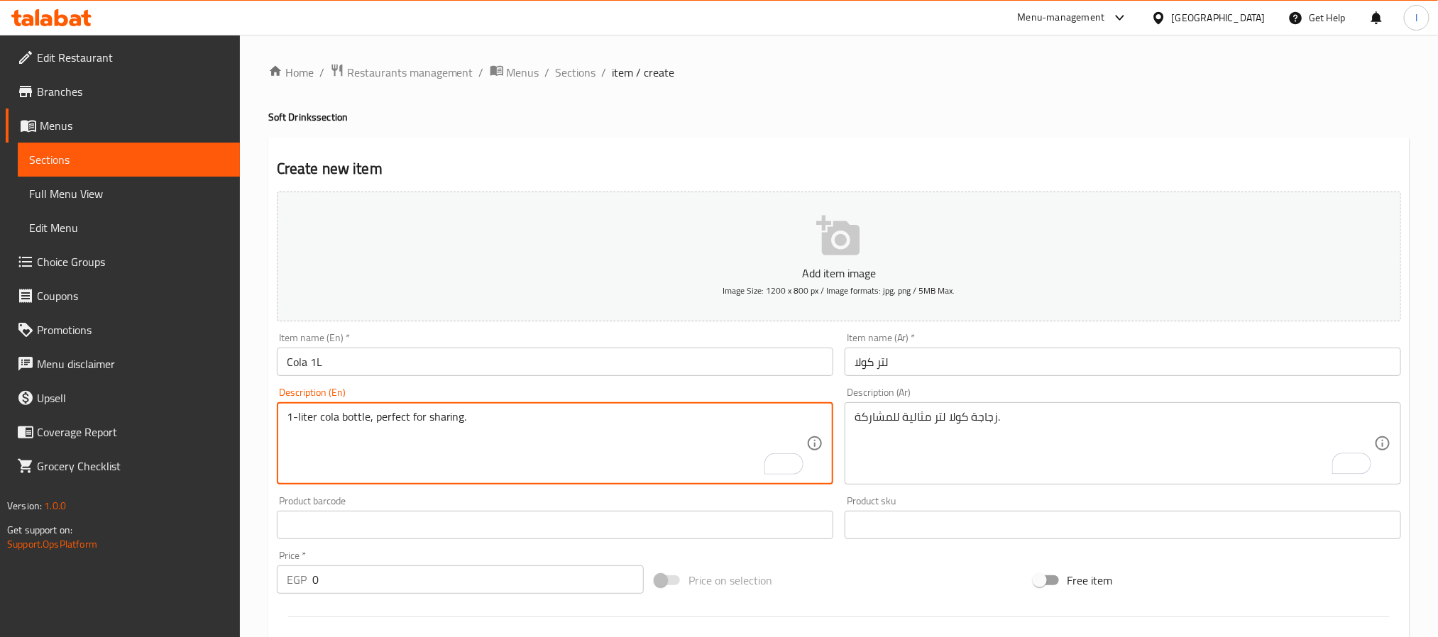
type textarea "1-liter cola bottle, perfect for sharing."
click at [490, 588] on input "0" at bounding box center [477, 580] width 331 height 28
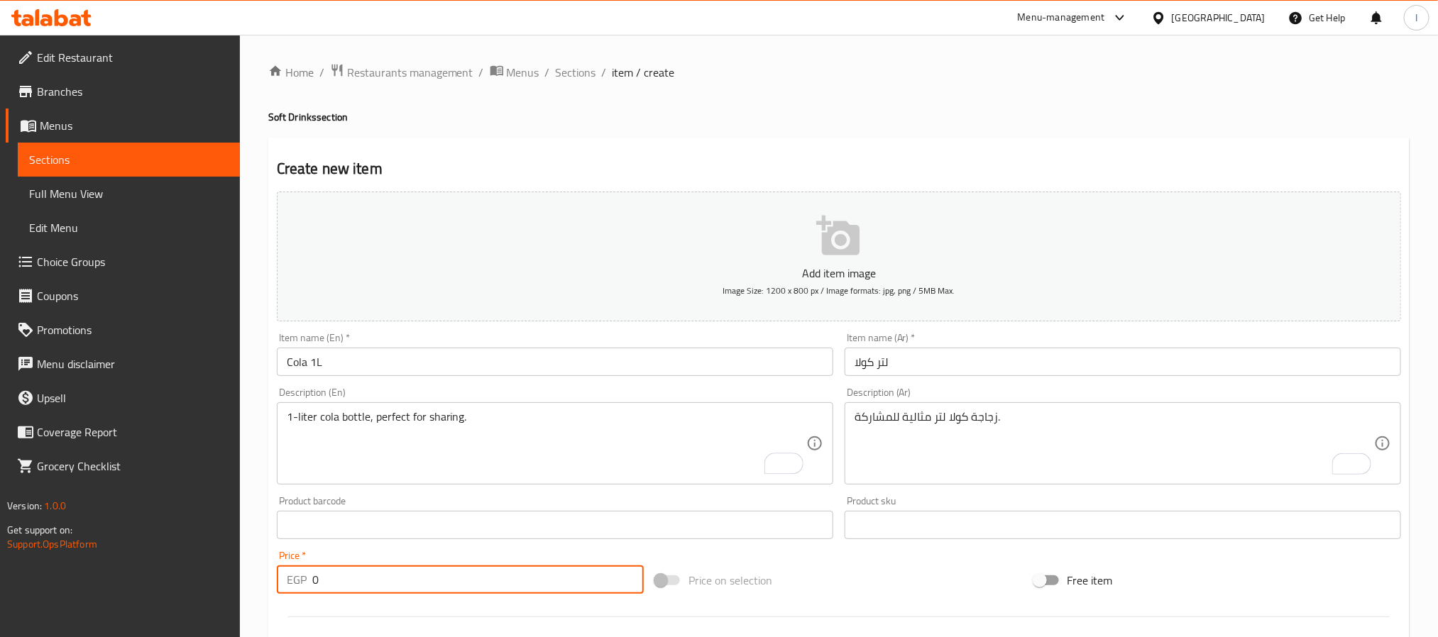
click at [490, 588] on input "0" at bounding box center [477, 580] width 331 height 28
type input "35"
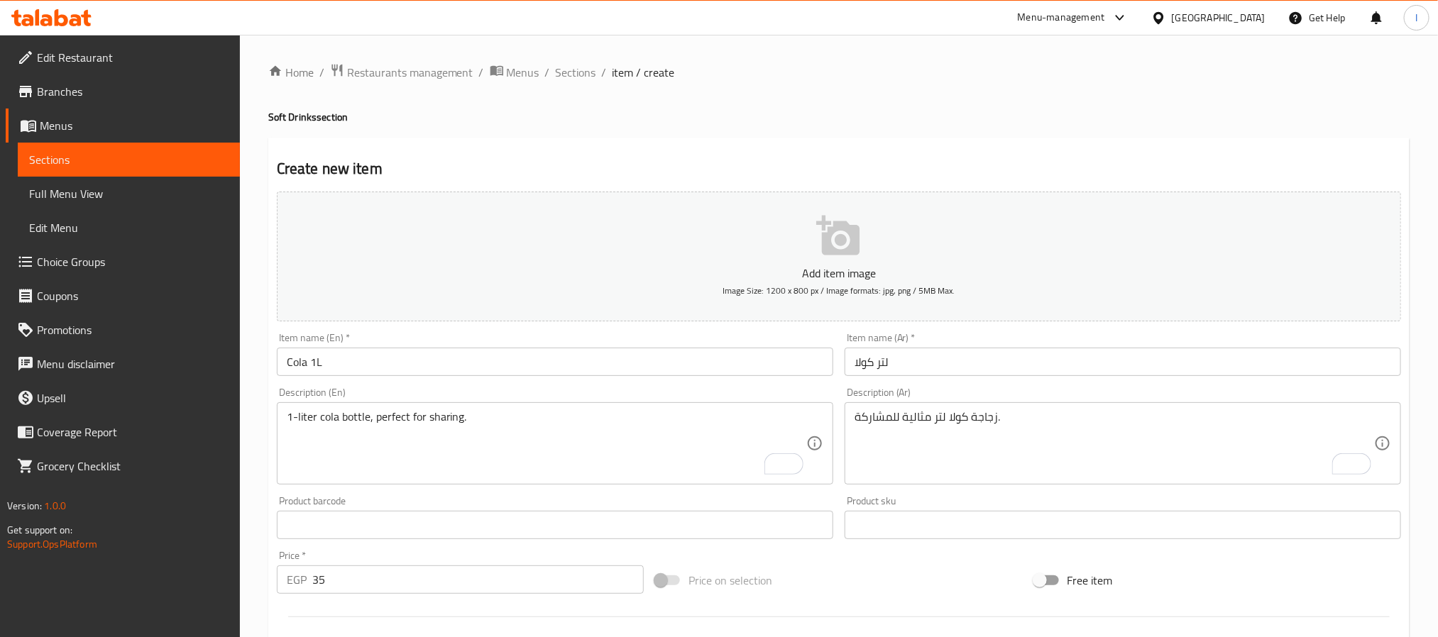
click at [675, 130] on div "Home / Restaurants management / Menus / Sections / item / create Soft Drinks se…" at bounding box center [838, 518] width 1141 height 911
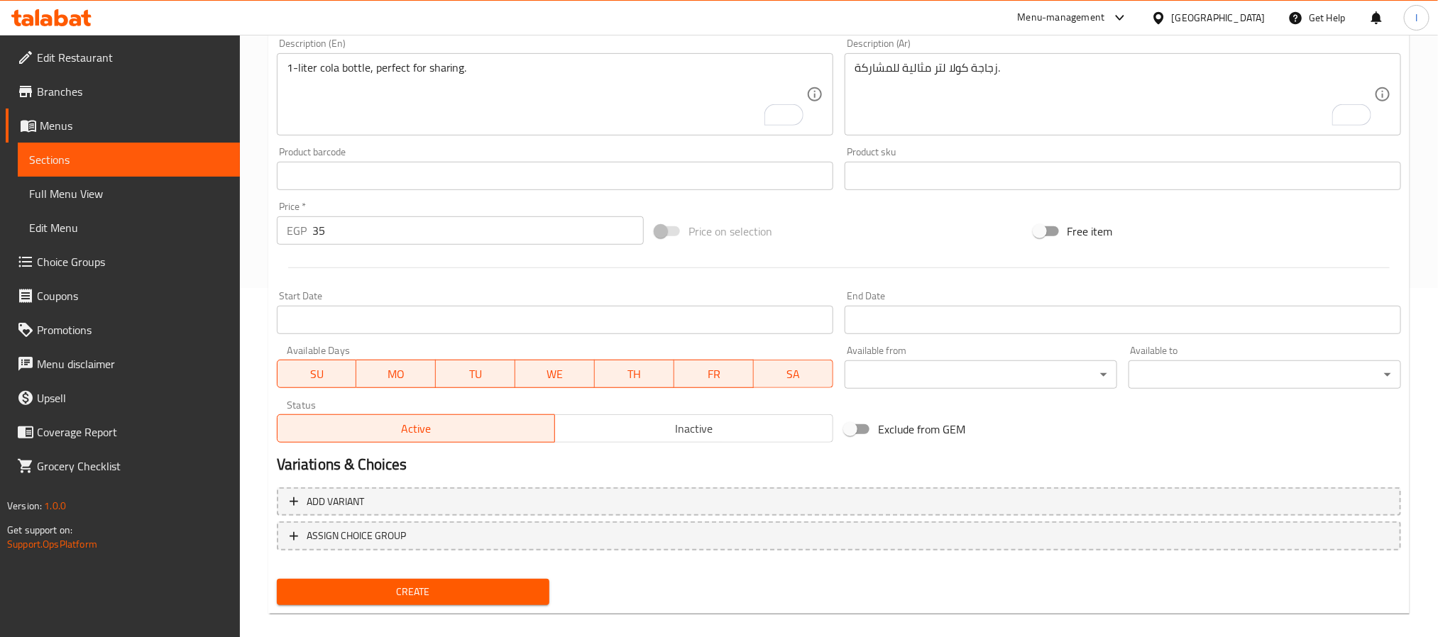
scroll to position [364, 0]
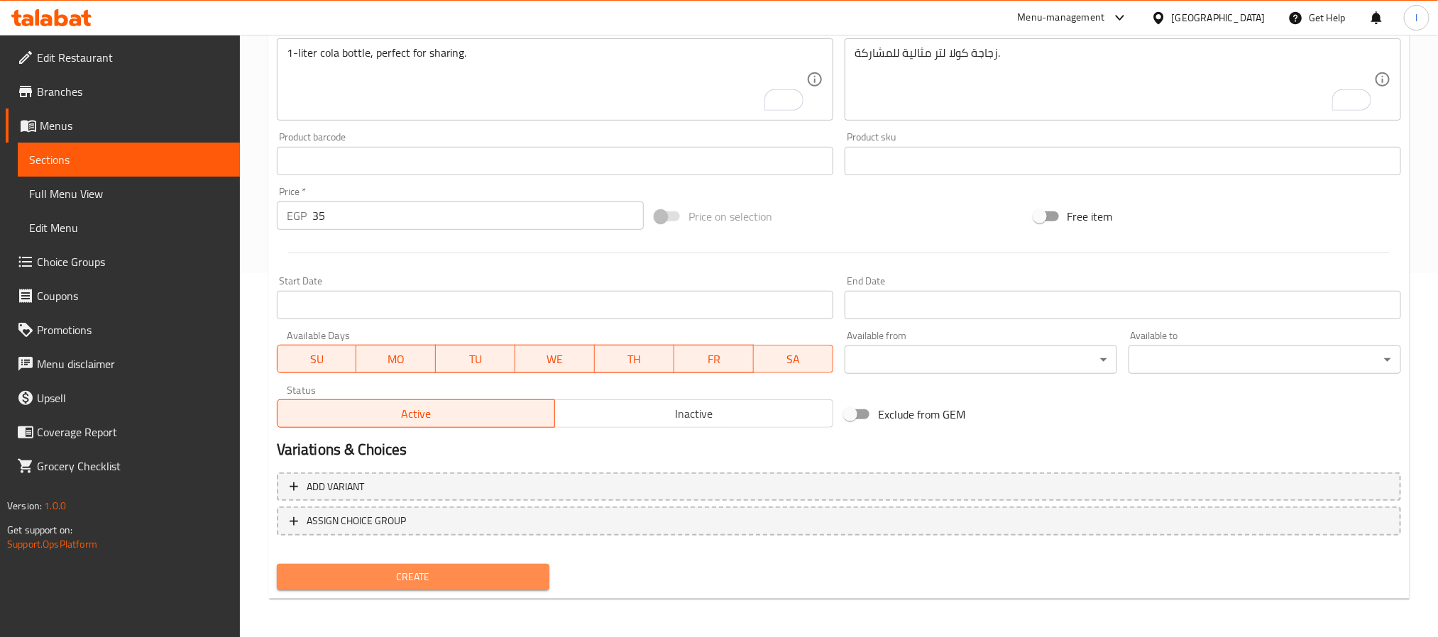
click at [504, 565] on button "Create" at bounding box center [413, 577] width 272 height 26
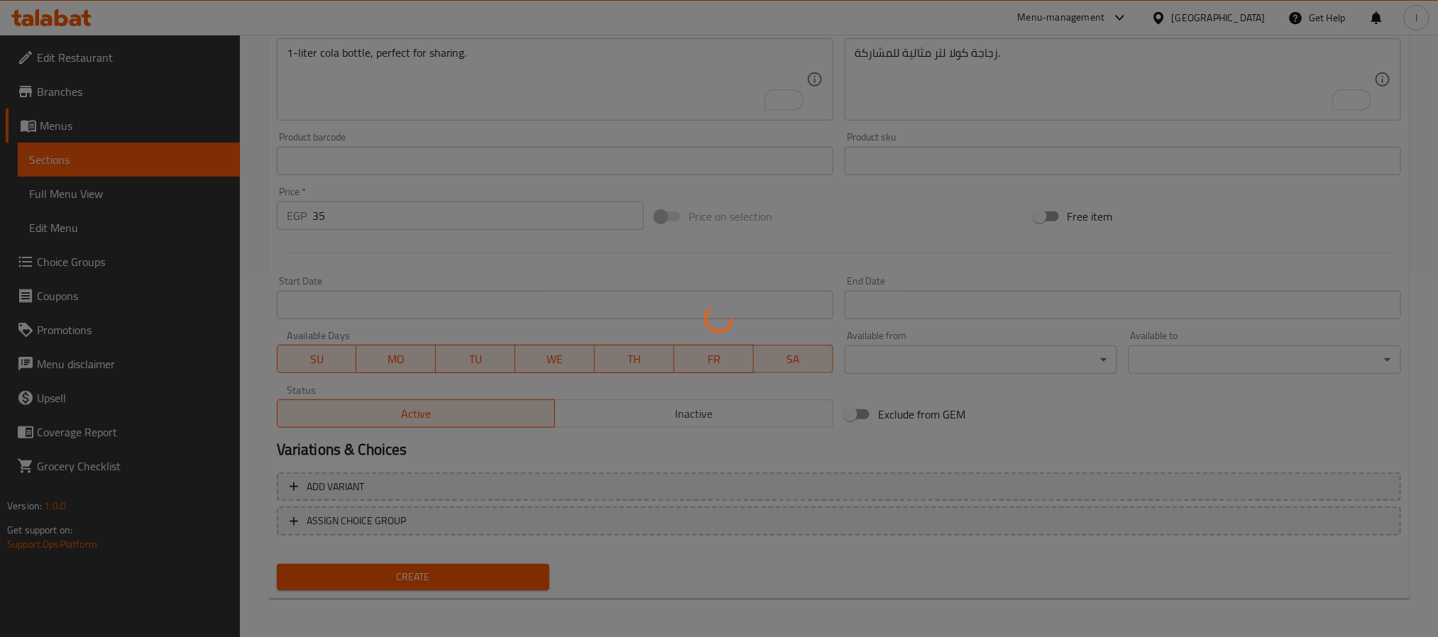
type input "0"
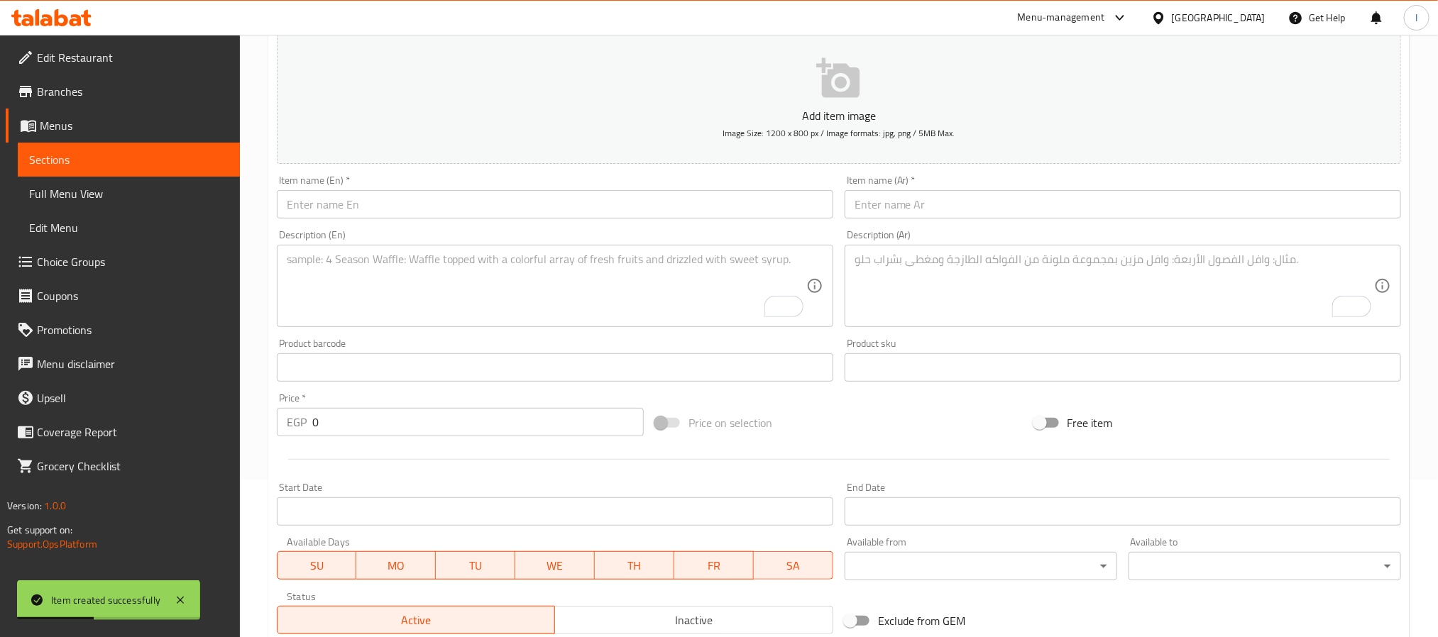
scroll to position [151, 0]
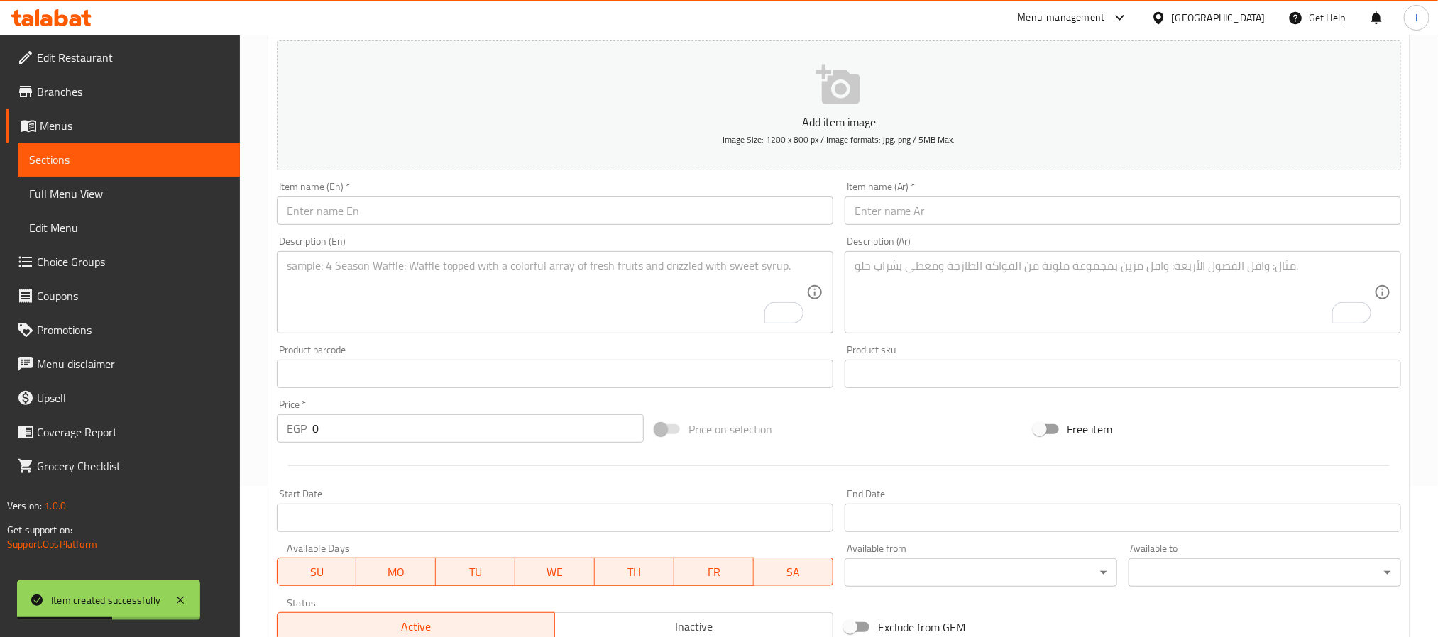
click at [253, 200] on div "Home / Restaurants management / Menus / Sections / item / create Soft Drinks se…" at bounding box center [839, 368] width 1198 height 968
click at [986, 211] on input "text" at bounding box center [1122, 211] width 556 height 28
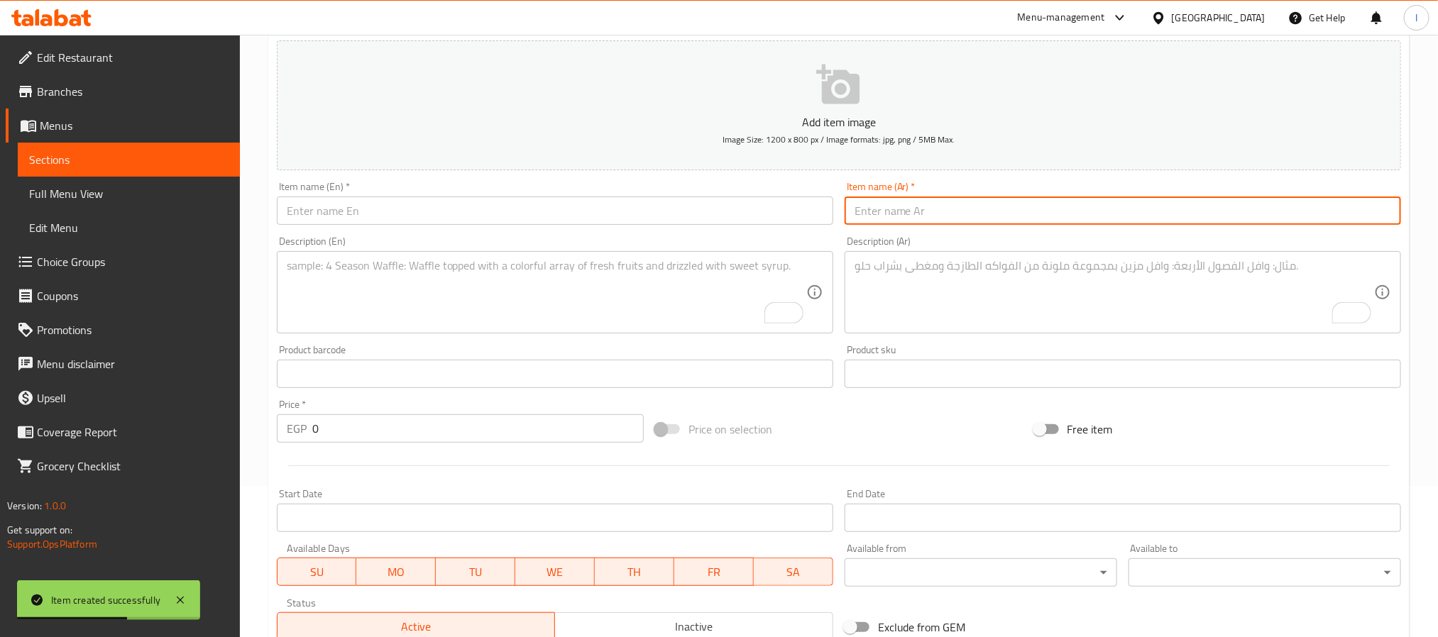
paste input "لتر فانتا"
type input "لتر فانتا"
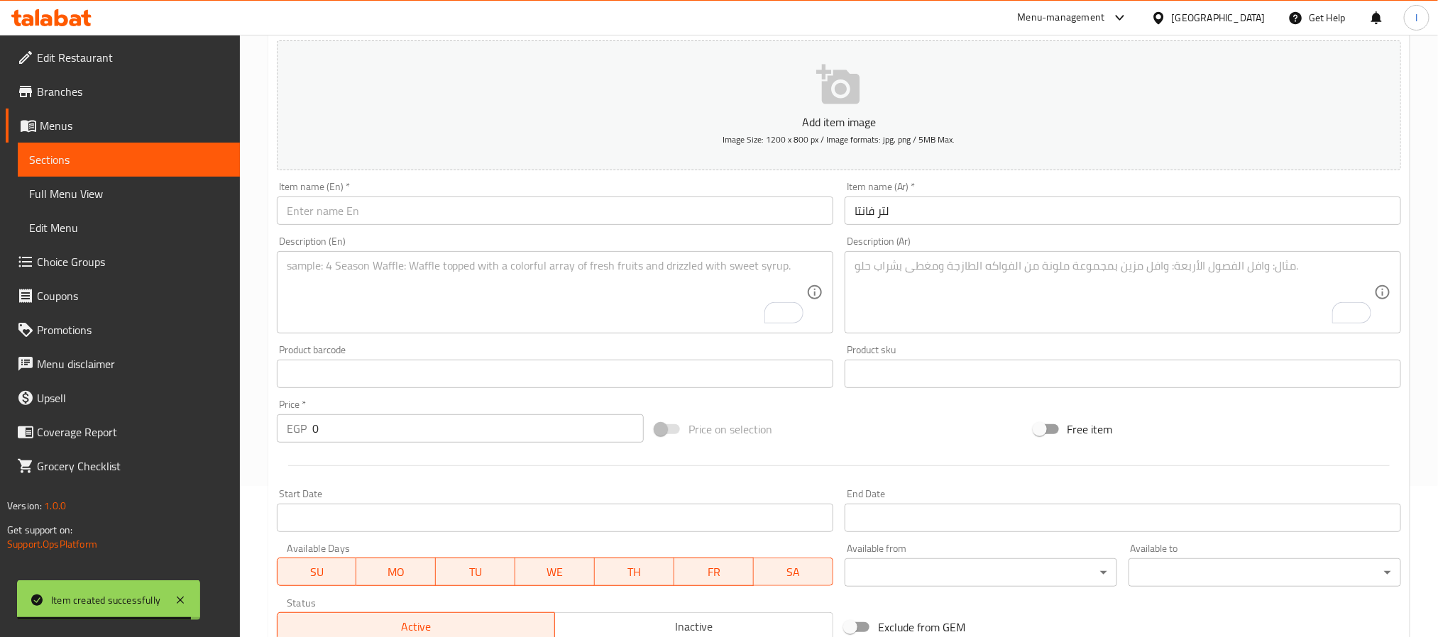
drag, startPoint x: 377, startPoint y: 201, endPoint x: 397, endPoint y: 226, distance: 31.8
click at [377, 201] on input "text" at bounding box center [555, 211] width 556 height 28
paste input "Fanta 1L"
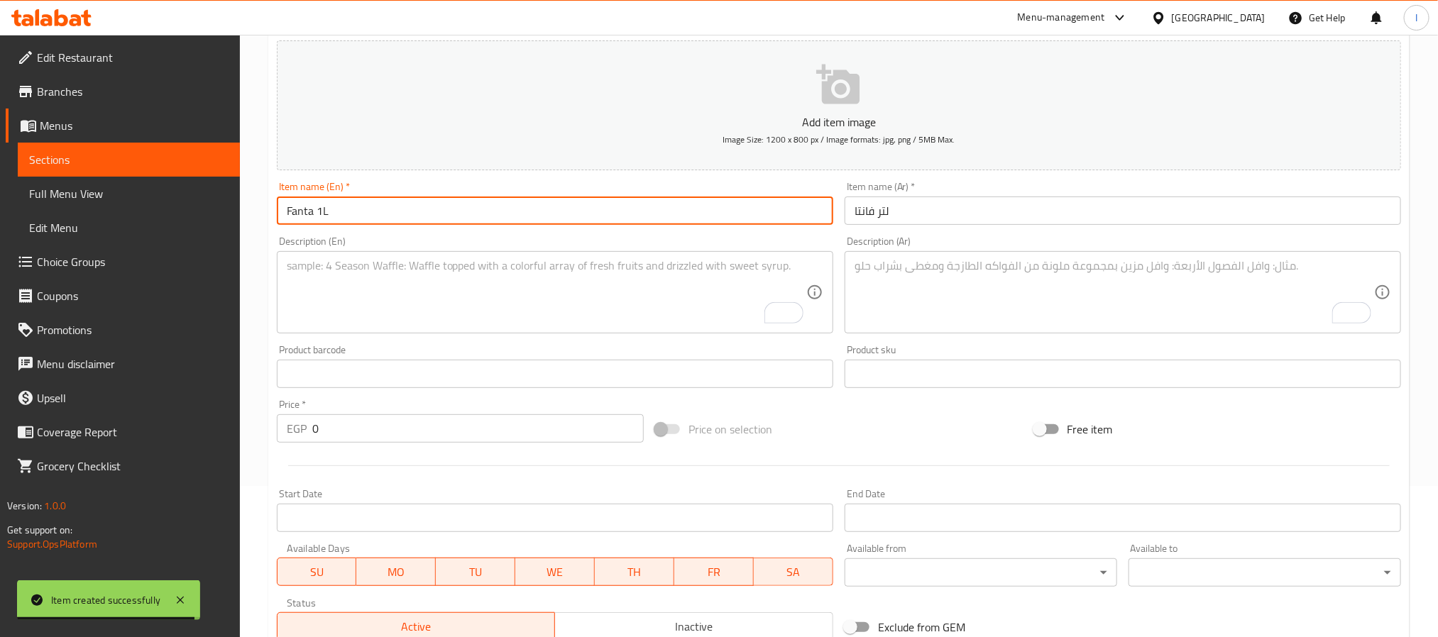
type input "Fanta 1L"
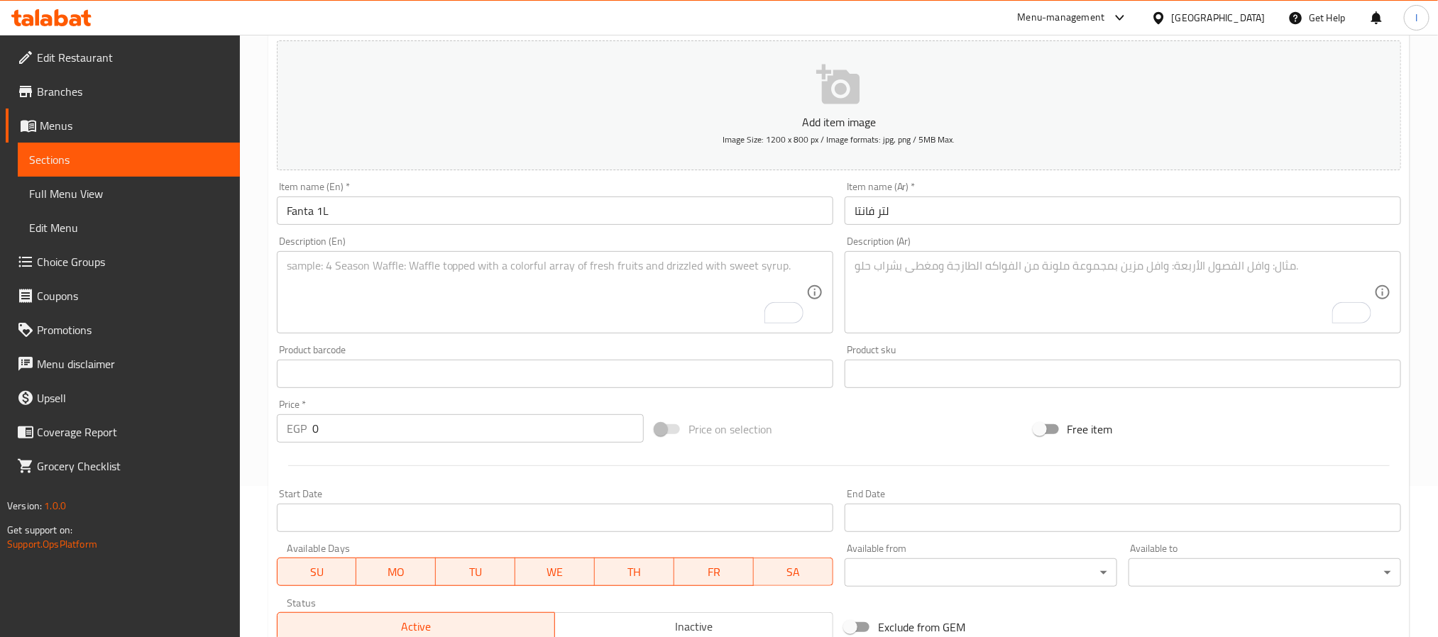
click at [575, 301] on textarea "To enrich screen reader interactions, please activate Accessibility in Grammarl…" at bounding box center [546, 292] width 519 height 67
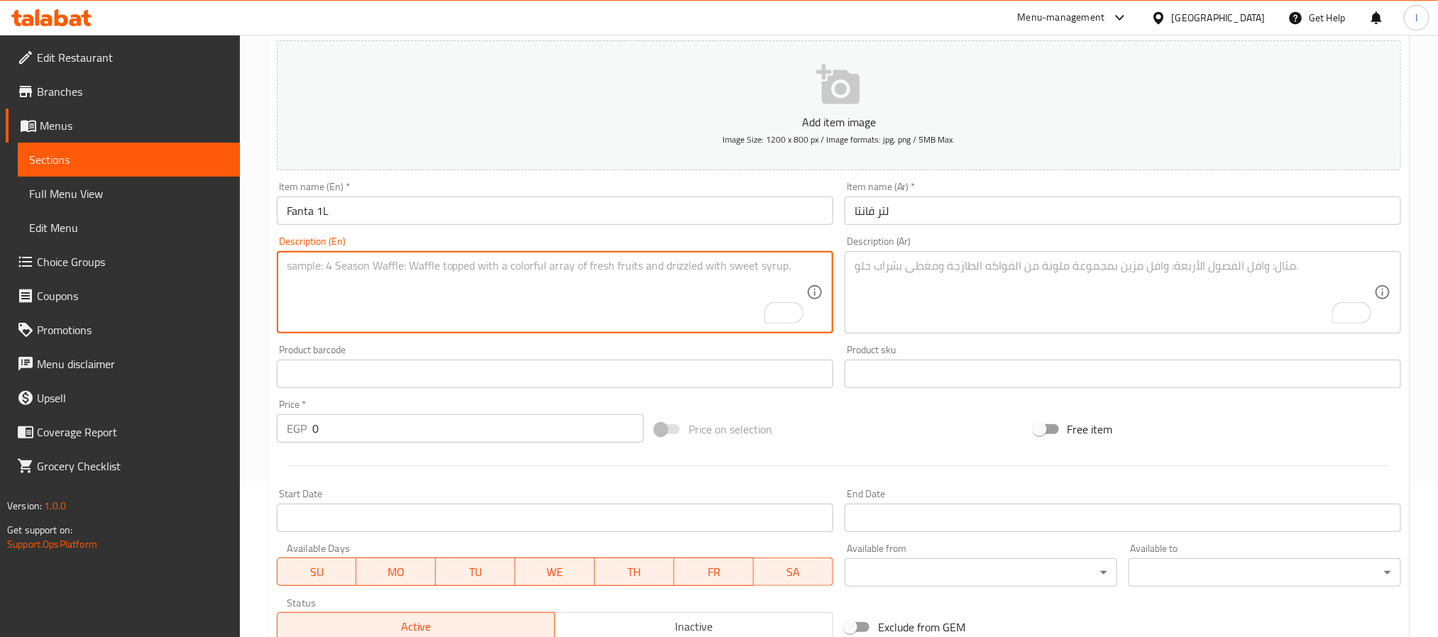
click at [960, 307] on textarea "To enrich screen reader interactions, please activate Accessibility in Grammarl…" at bounding box center [1113, 292] width 519 height 67
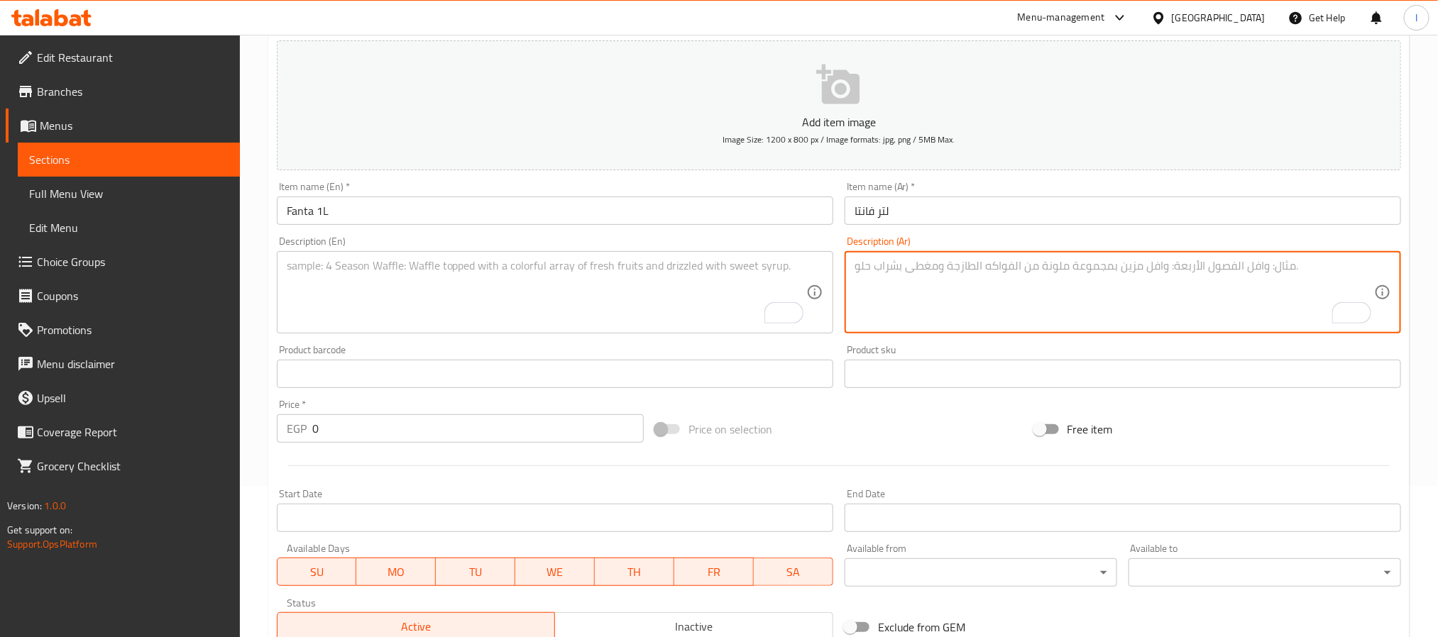
paste textarea "فانتا لتر بطعم البرتقال المميز."
type textarea "فانتا لتر بطعم البرتقال المميز."
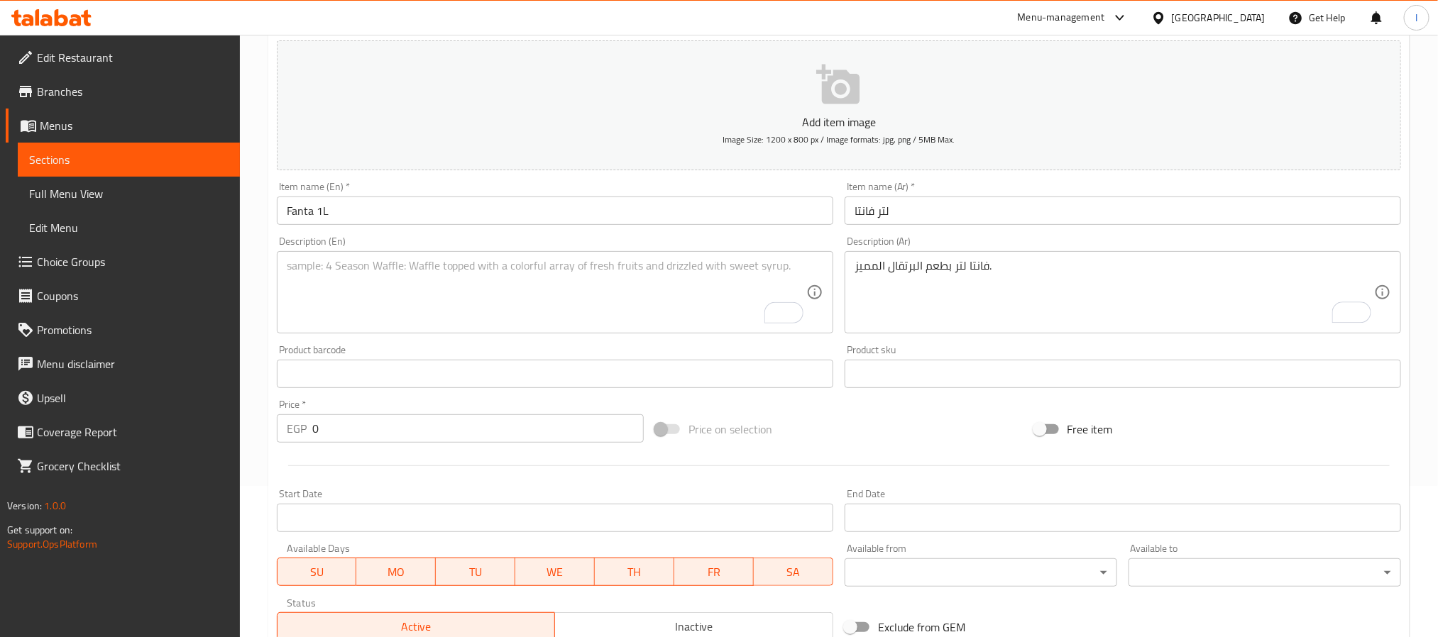
click at [564, 292] on textarea "To enrich screen reader interactions, please activate Accessibility in Grammarl…" at bounding box center [546, 292] width 519 height 67
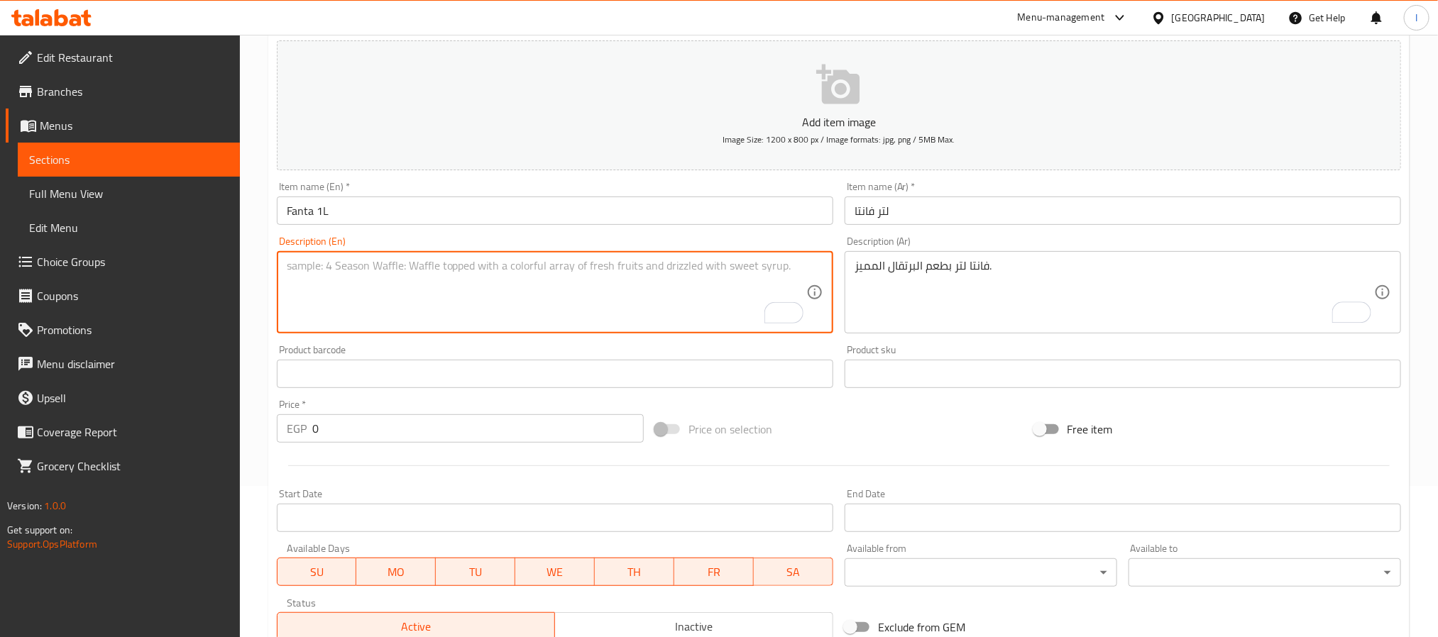
paste textarea "1-liter Fanta with the signature orange flavor."
type textarea "1-liter Fanta with the signature orange flavor."
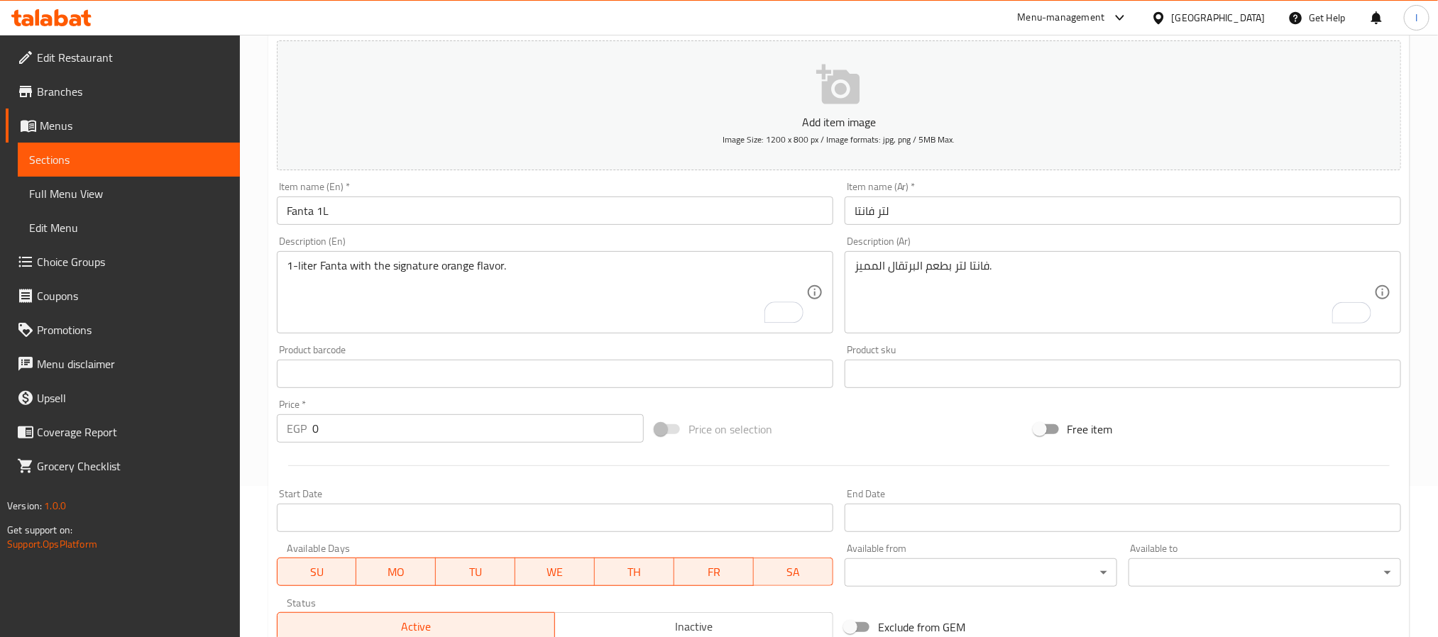
click at [473, 428] on input "0" at bounding box center [477, 428] width 331 height 28
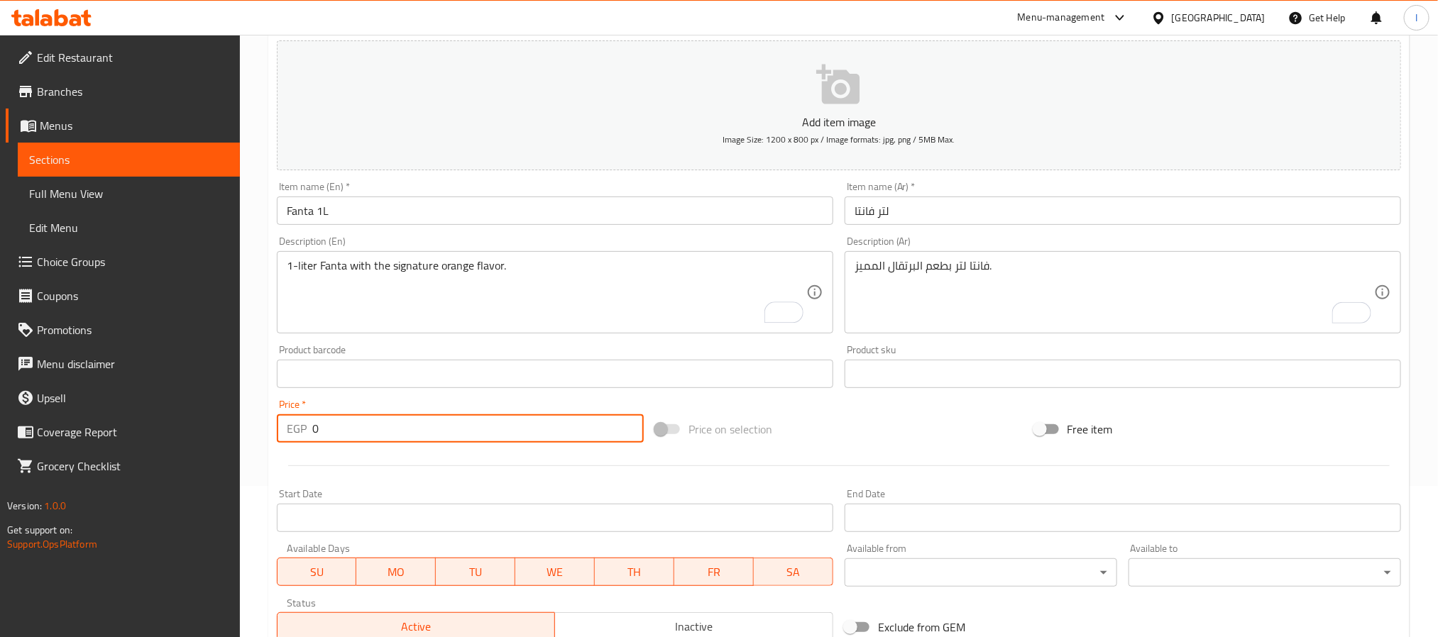
click at [473, 428] on input "0" at bounding box center [477, 428] width 331 height 28
type input "35"
click at [797, 443] on div "Price on selection" at bounding box center [838, 429] width 378 height 38
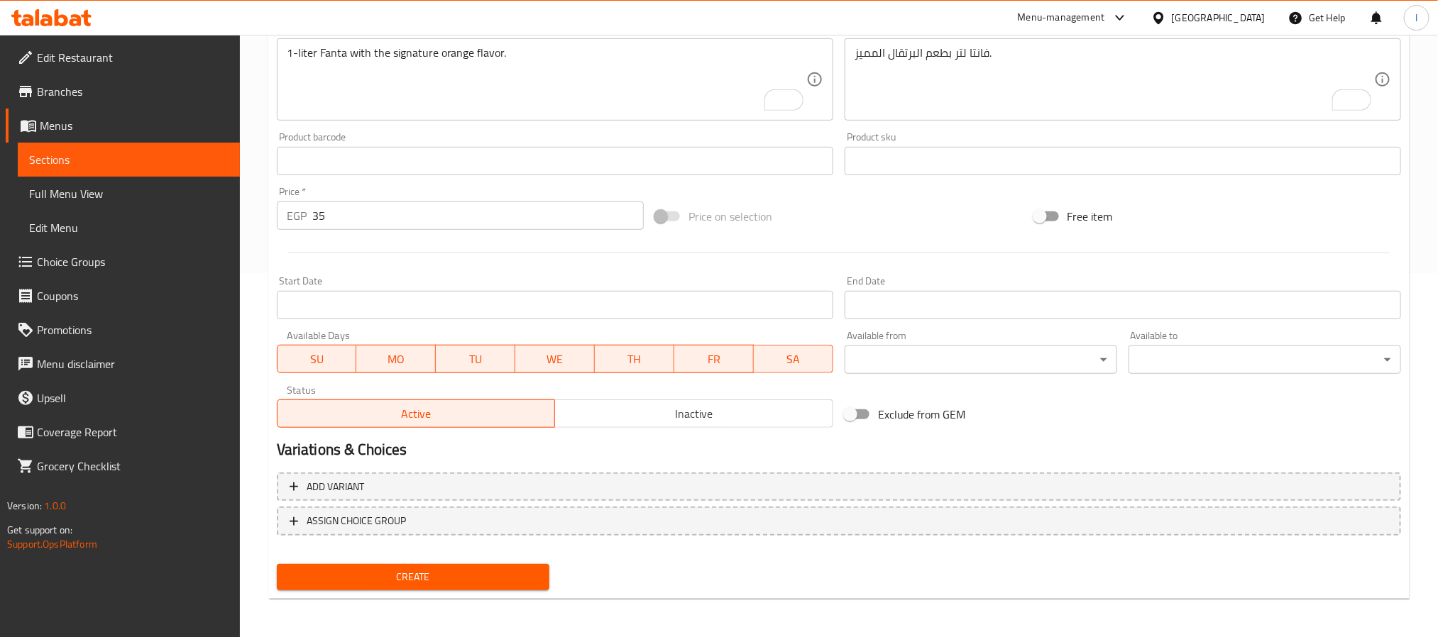
click at [541, 567] on button "Create" at bounding box center [413, 577] width 272 height 26
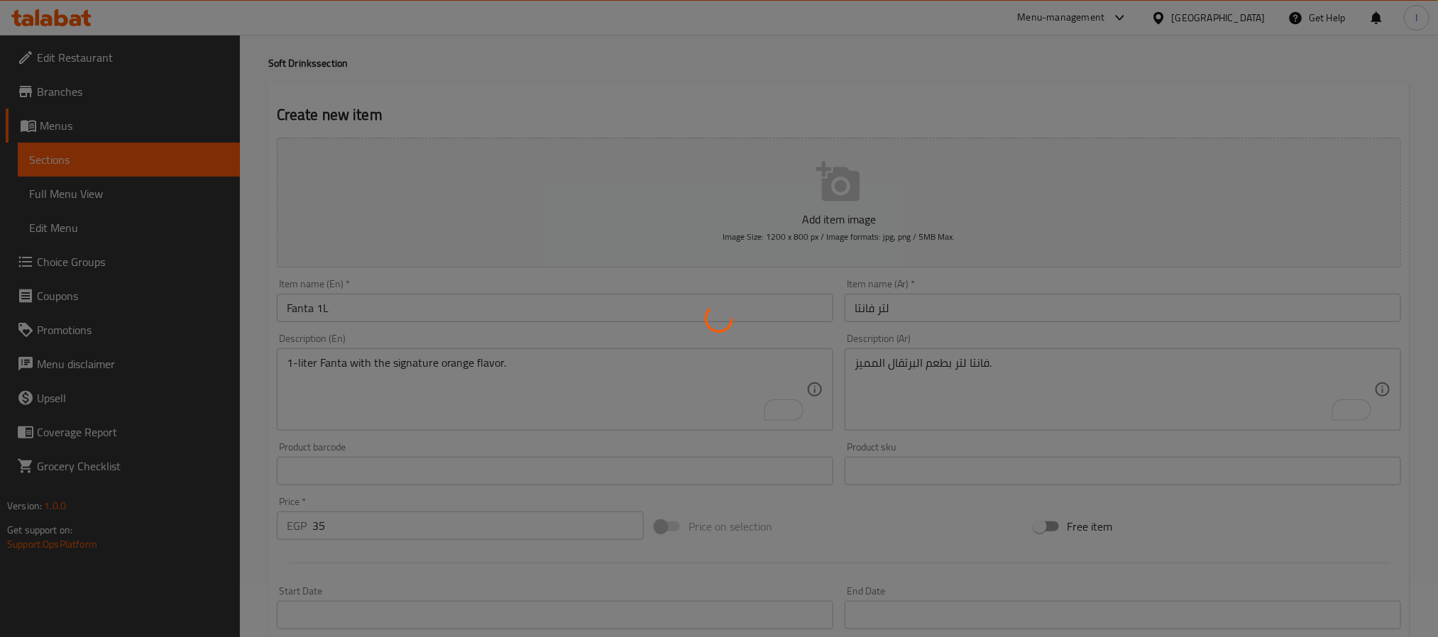
scroll to position [45, 0]
type input "0"
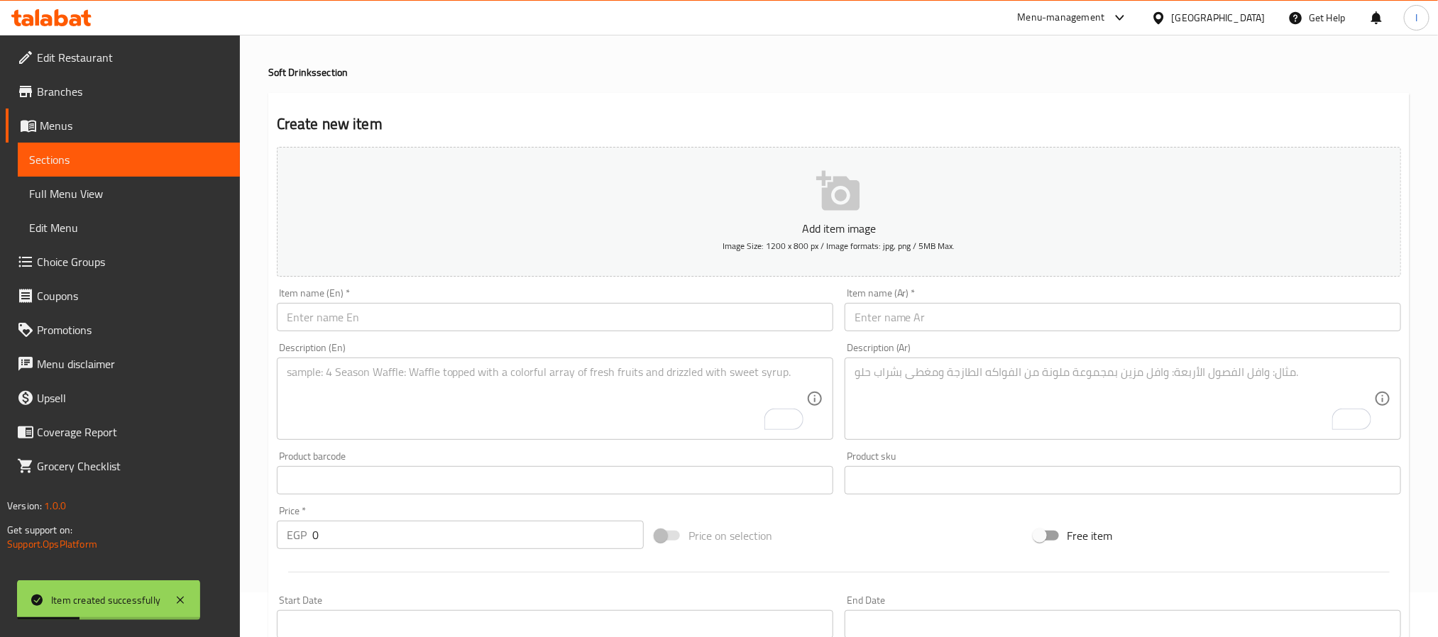
click at [922, 324] on input "text" at bounding box center [1122, 317] width 556 height 28
paste input "Sprite 1L"
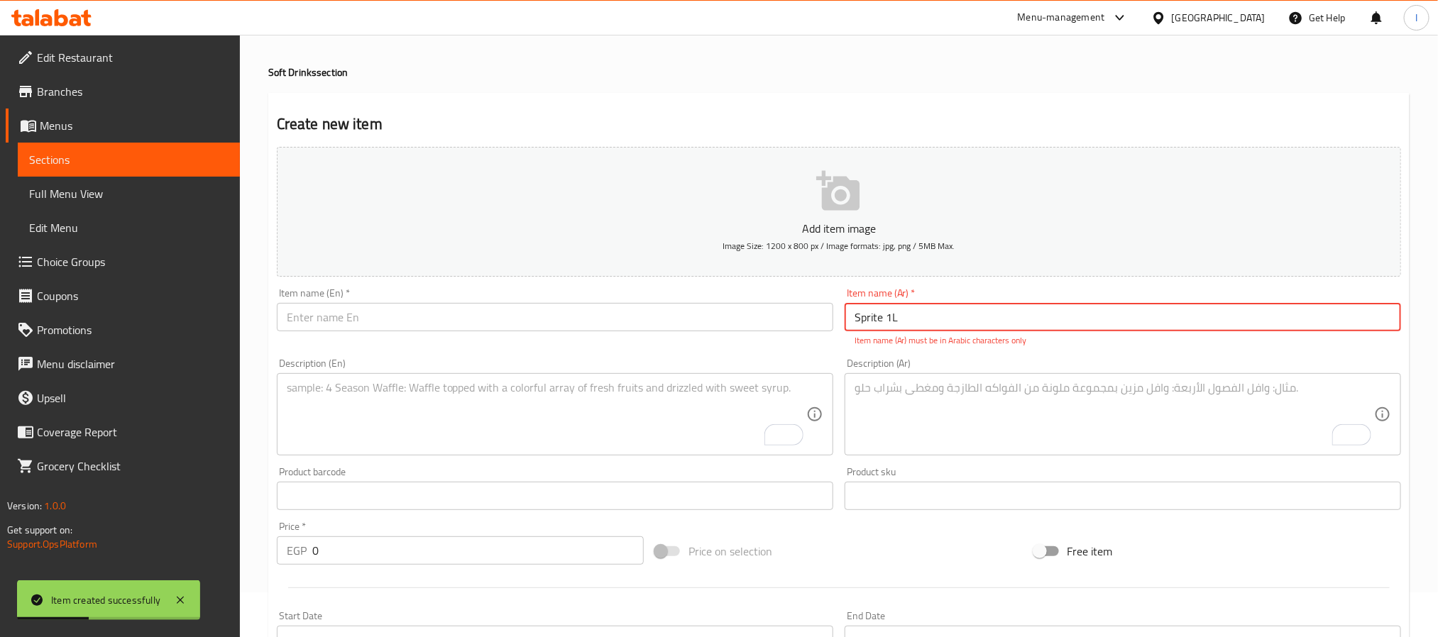
type input "Sprite 1L"
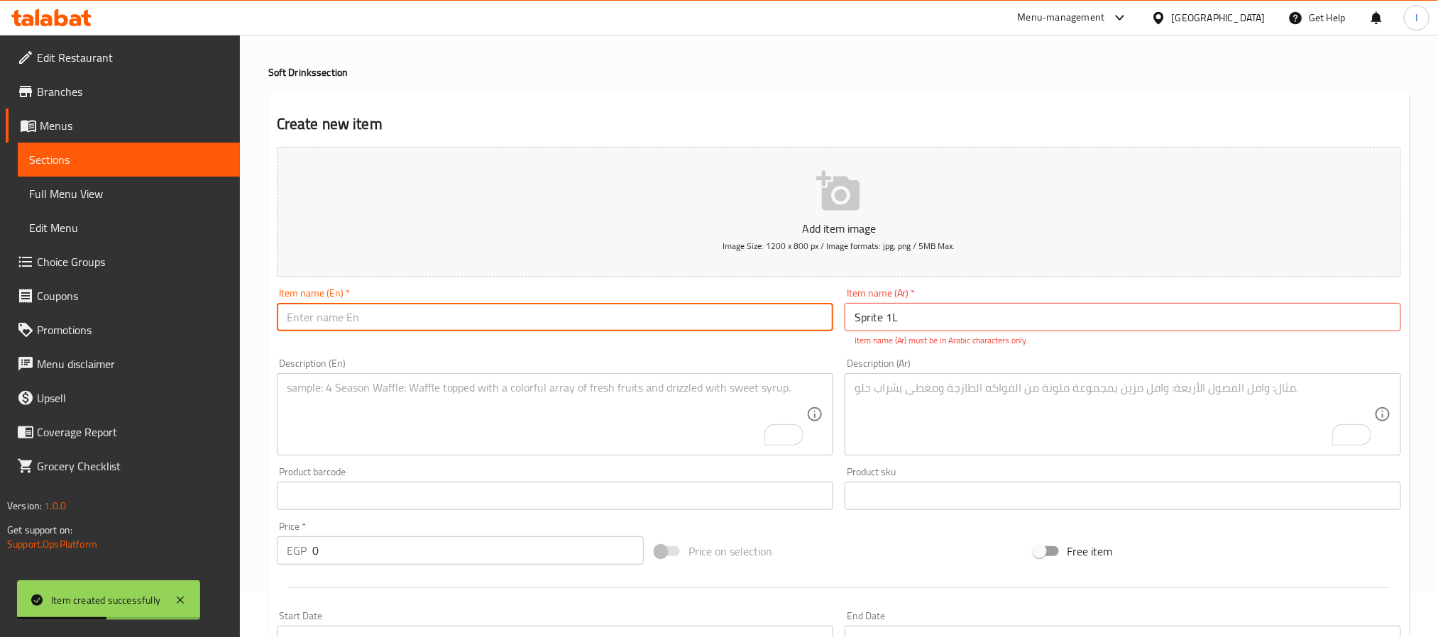
click at [675, 309] on input "text" at bounding box center [555, 317] width 556 height 28
paste input "Sprite 1L"
type input "Sprite 1L"
click at [911, 320] on input "Sprite 1L" at bounding box center [1122, 317] width 556 height 28
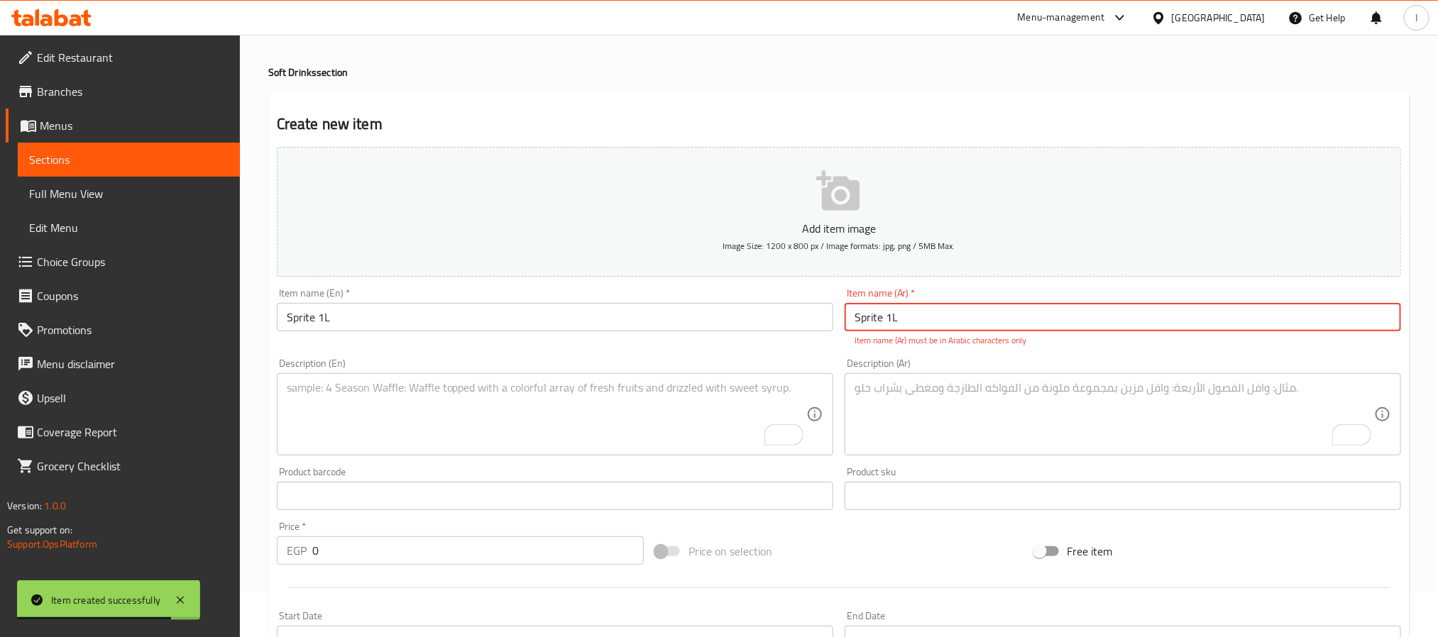
click at [911, 320] on input "Sprite 1L" at bounding box center [1122, 317] width 556 height 28
click at [912, 319] on input "Sprite 1L" at bounding box center [1122, 317] width 556 height 28
paste input "لتر سبرايت"
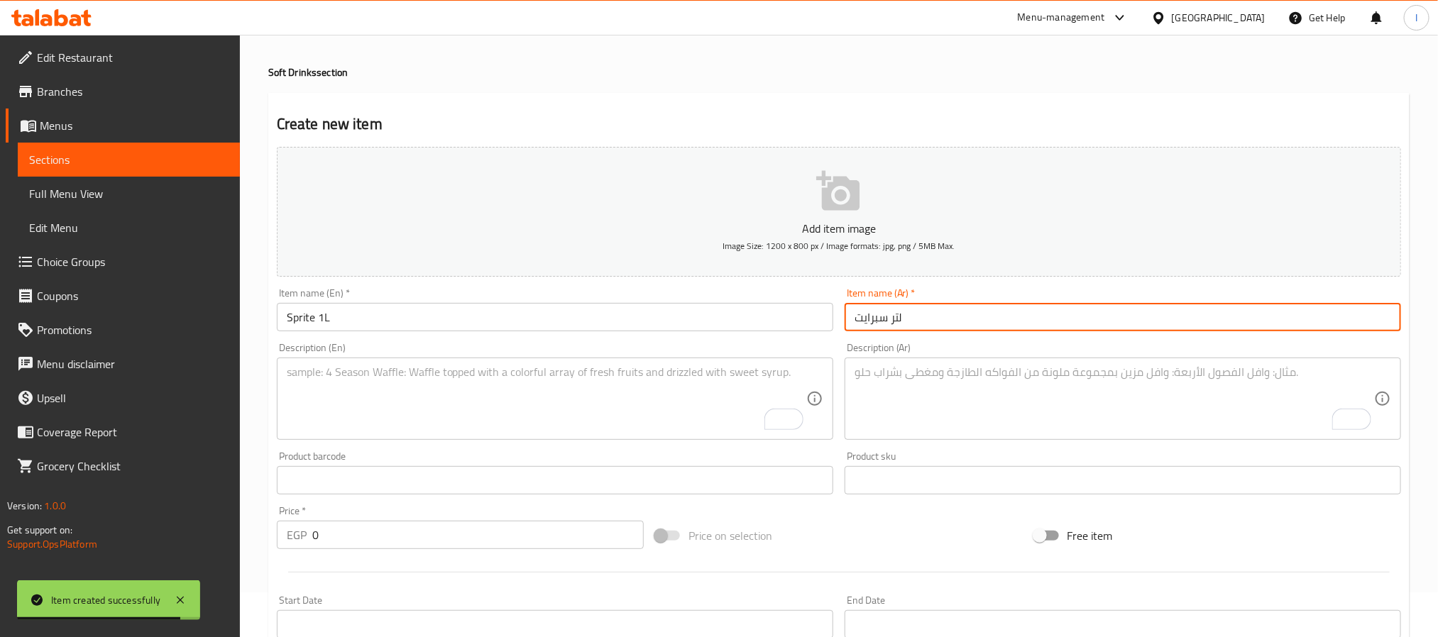
type input "لتر سبرايت"
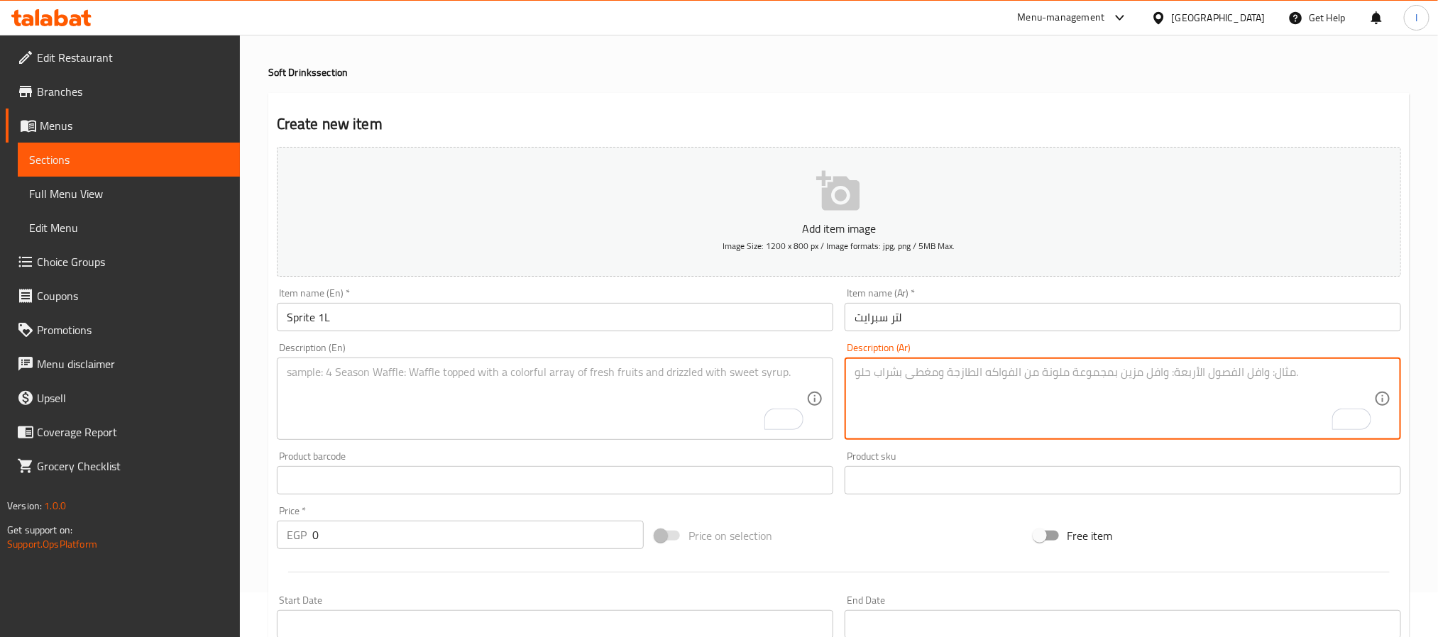
drag, startPoint x: 948, startPoint y: 405, endPoint x: 965, endPoint y: 435, distance: 34.3
click at [949, 404] on textarea "To enrich screen reader interactions, please activate Accessibility in Grammarl…" at bounding box center [1113, 398] width 519 height 67
paste textarea "سبرايت لتر منعش بنكهة الليمون."
type textarea "سبرايت لتر منعش بنكهة الليمون."
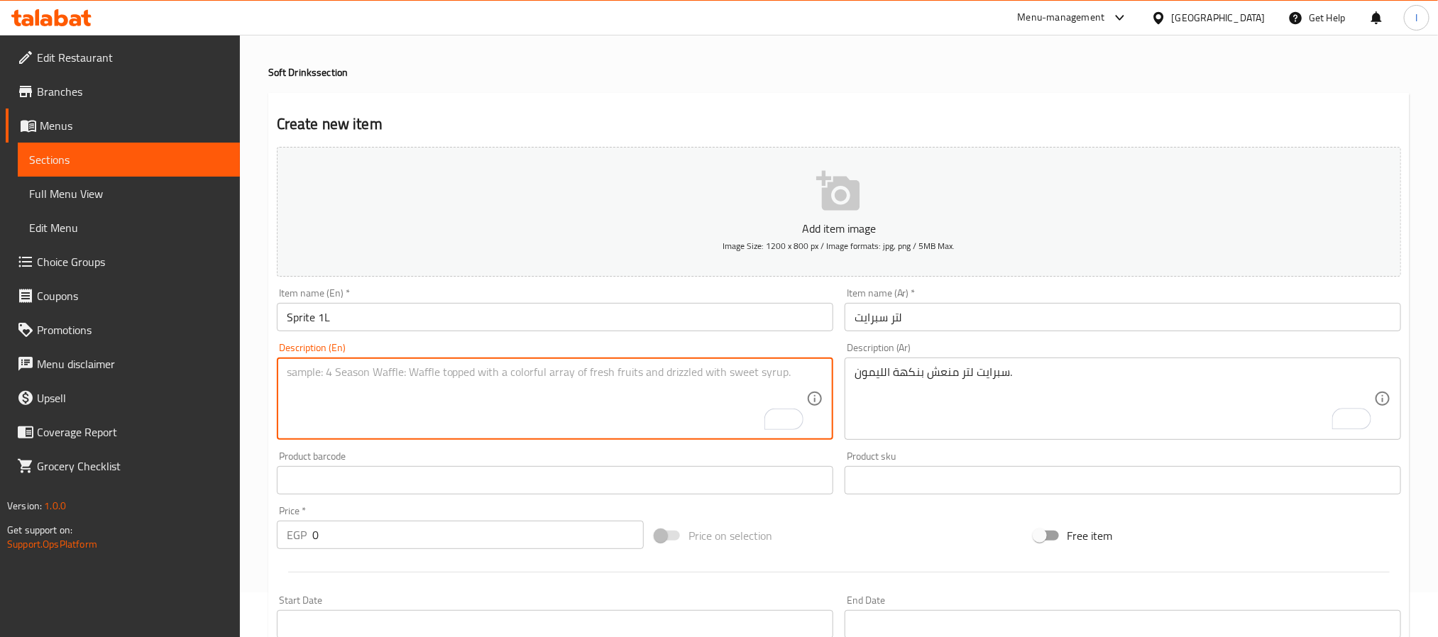
click at [620, 390] on textarea "To enrich screen reader interactions, please activate Accessibility in Grammarl…" at bounding box center [546, 398] width 519 height 67
paste textarea "1-liter Sprite with crisp lemon taste."
type textarea "1-liter Sprite with crisp lemon taste."
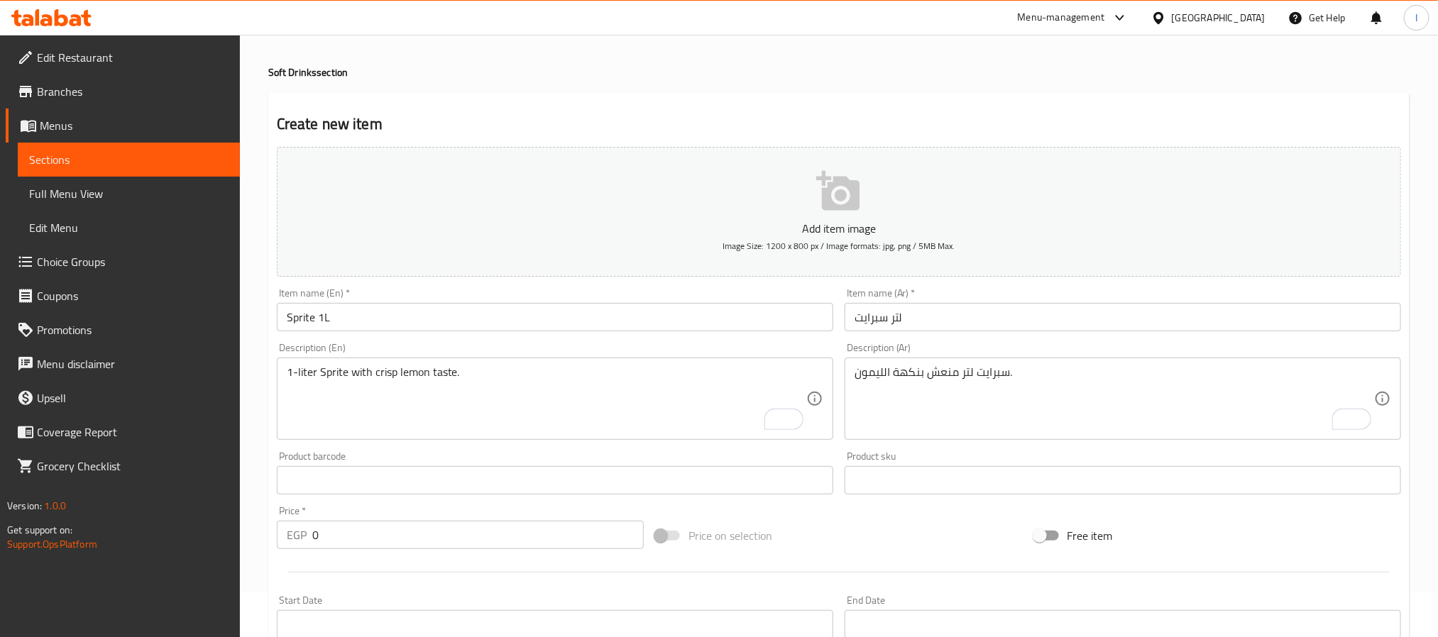
click at [436, 529] on input "0" at bounding box center [477, 535] width 331 height 28
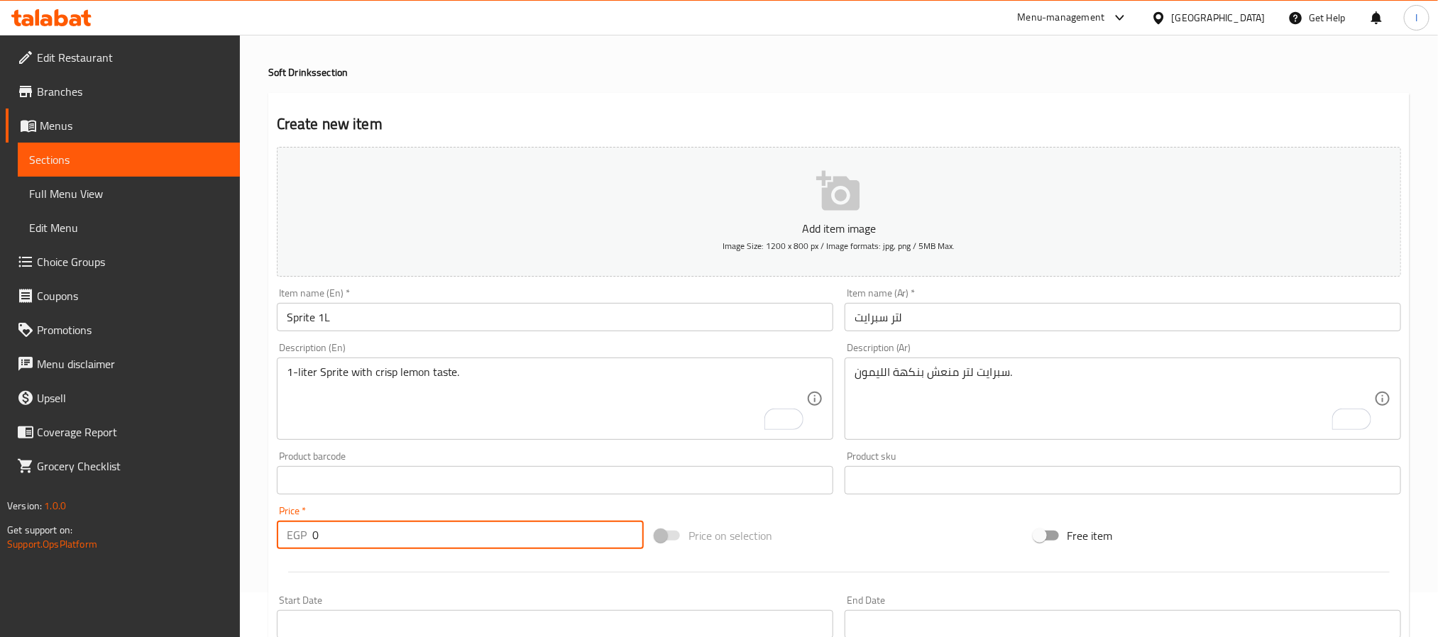
click at [436, 529] on input "0" at bounding box center [477, 535] width 331 height 28
type input "35"
click at [692, 101] on div "Create new item Add item image Image Size: 1200 x 800 px / Image formats: jpg, …" at bounding box center [838, 506] width 1141 height 826
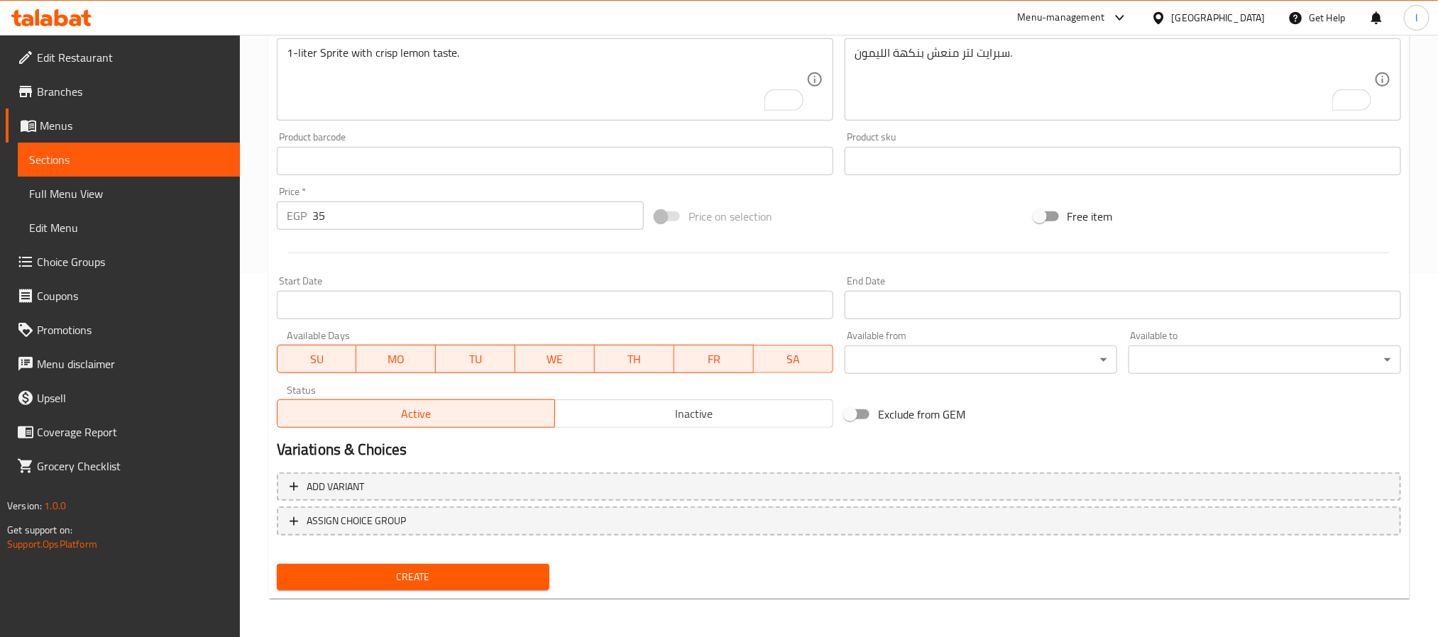
click at [507, 573] on span "Create" at bounding box center [413, 577] width 250 height 18
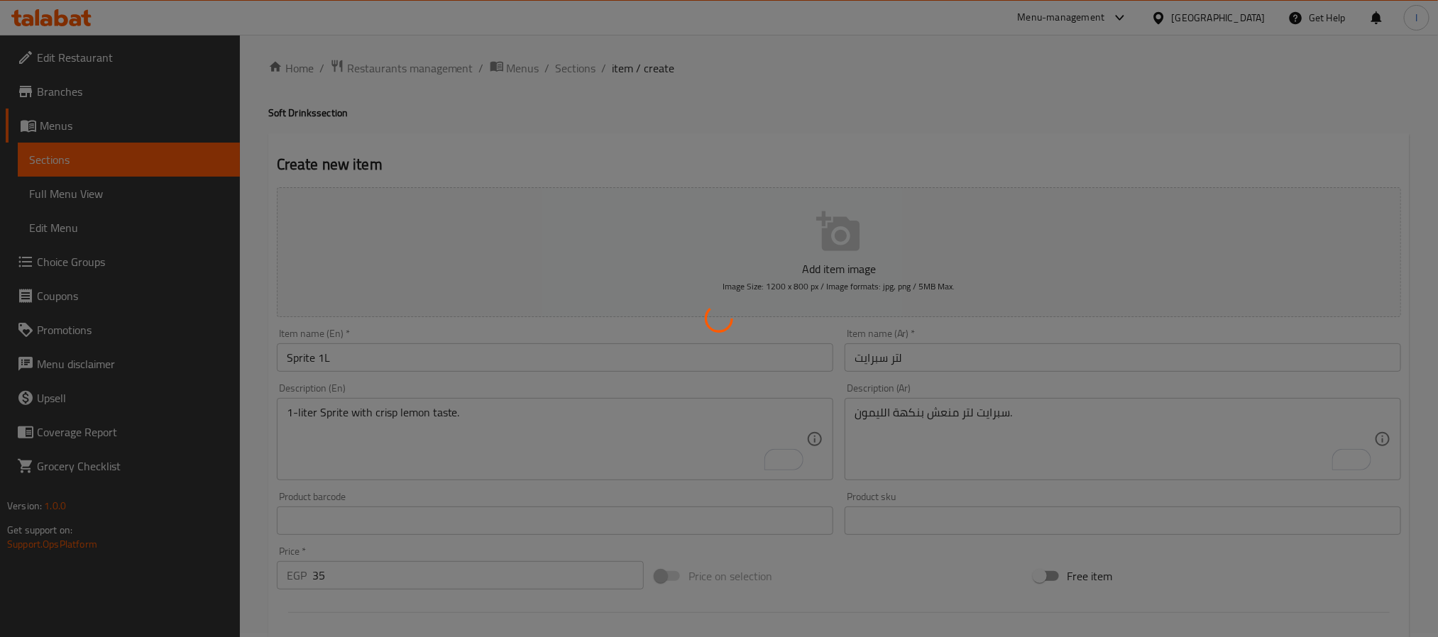
scroll to position [0, 0]
type input "0"
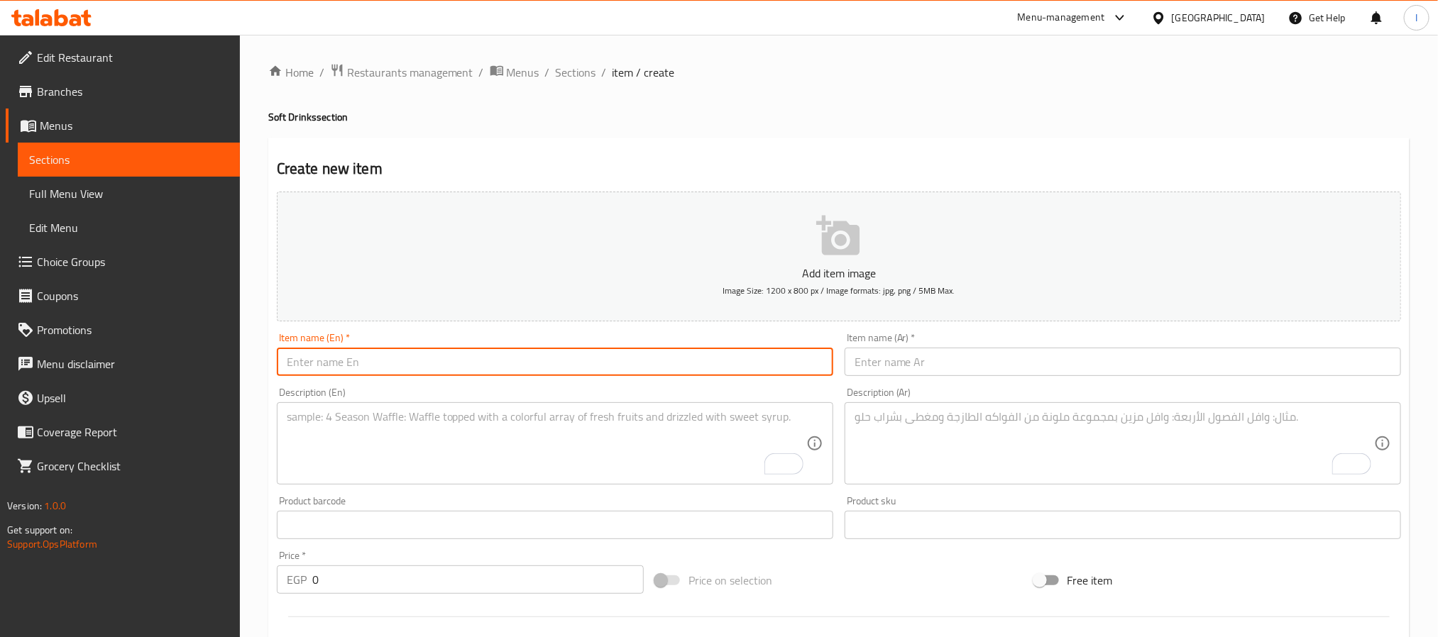
click at [556, 363] on input "text" at bounding box center [555, 362] width 556 height 28
paste input "Up 1L"
type input "Up 1L"
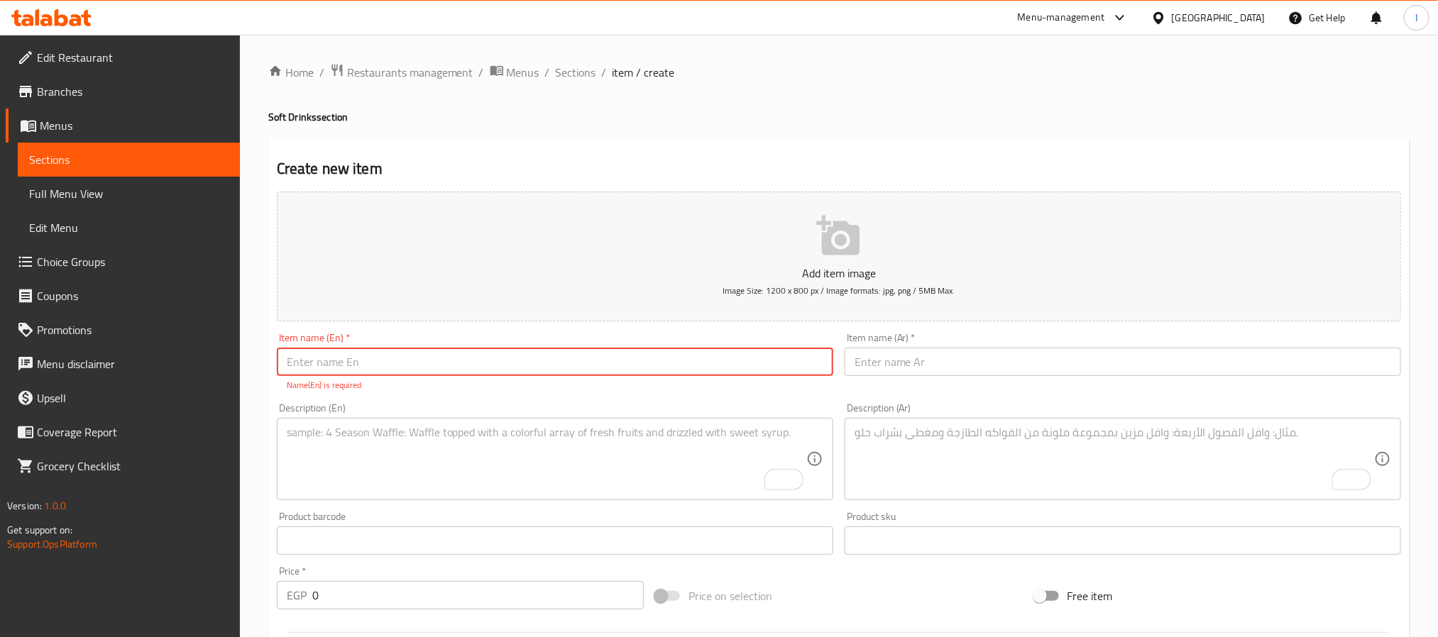
paste input "Up 1L"
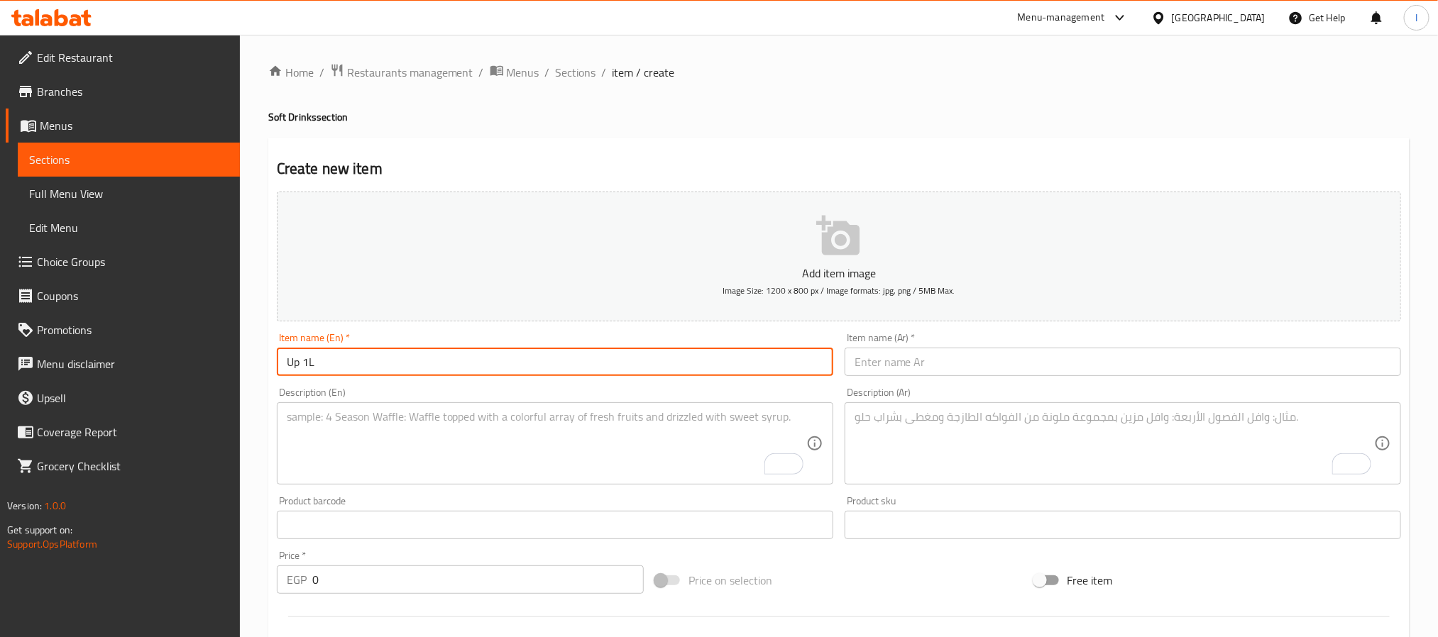
click at [286, 360] on input "Up 1L" at bounding box center [555, 362] width 556 height 28
type input "7Up 1L"
click at [898, 366] on input "text" at bounding box center [1122, 362] width 556 height 28
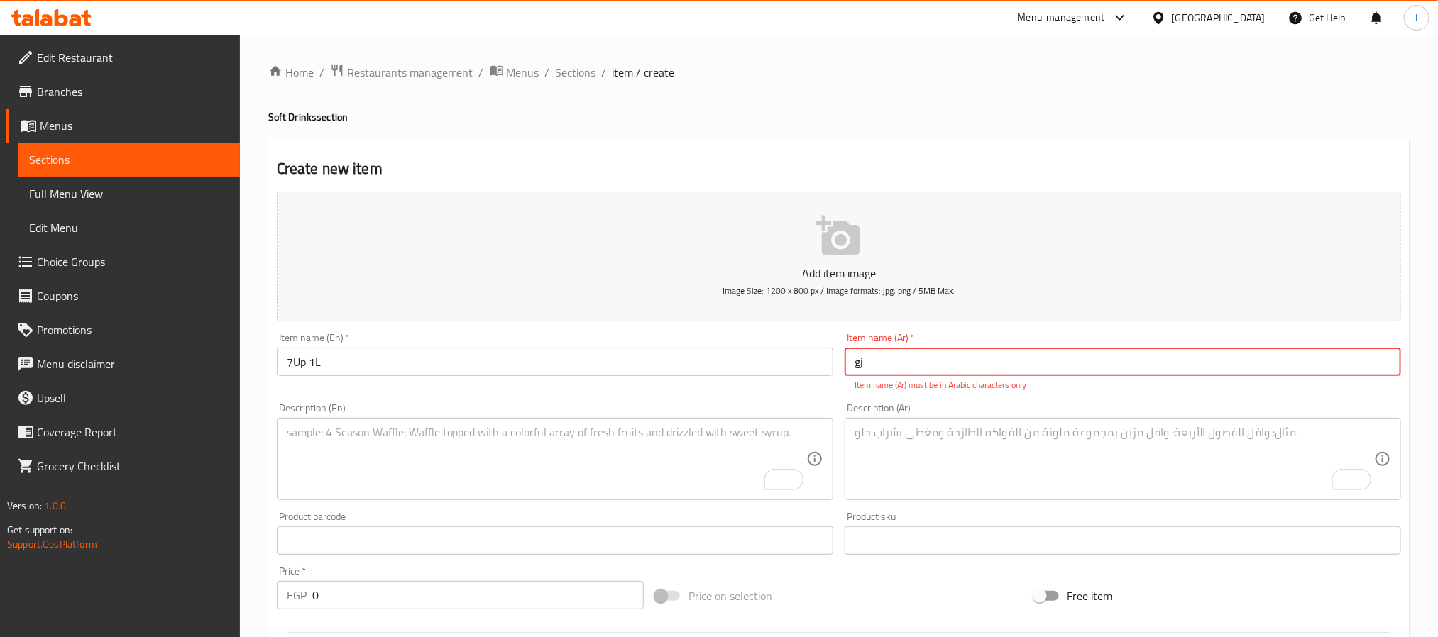
type input "g"
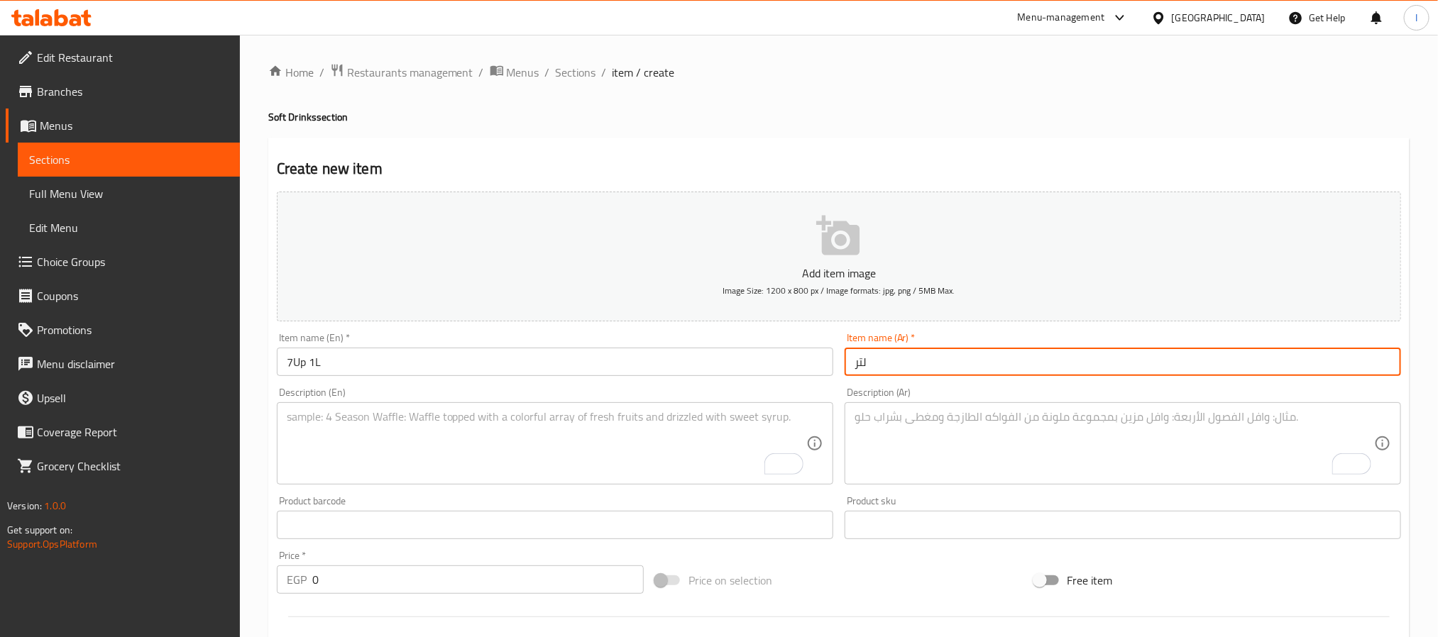
paste input "تر سيفن"
drag, startPoint x: 896, startPoint y: 360, endPoint x: 886, endPoint y: 360, distance: 10.0
click at [886, 360] on input "لتر تر سيفن" at bounding box center [1122, 362] width 556 height 28
type input "لتر سيفن"
click at [1020, 454] on textarea "To enrich screen reader interactions, please activate Accessibility in Grammarl…" at bounding box center [1113, 443] width 519 height 67
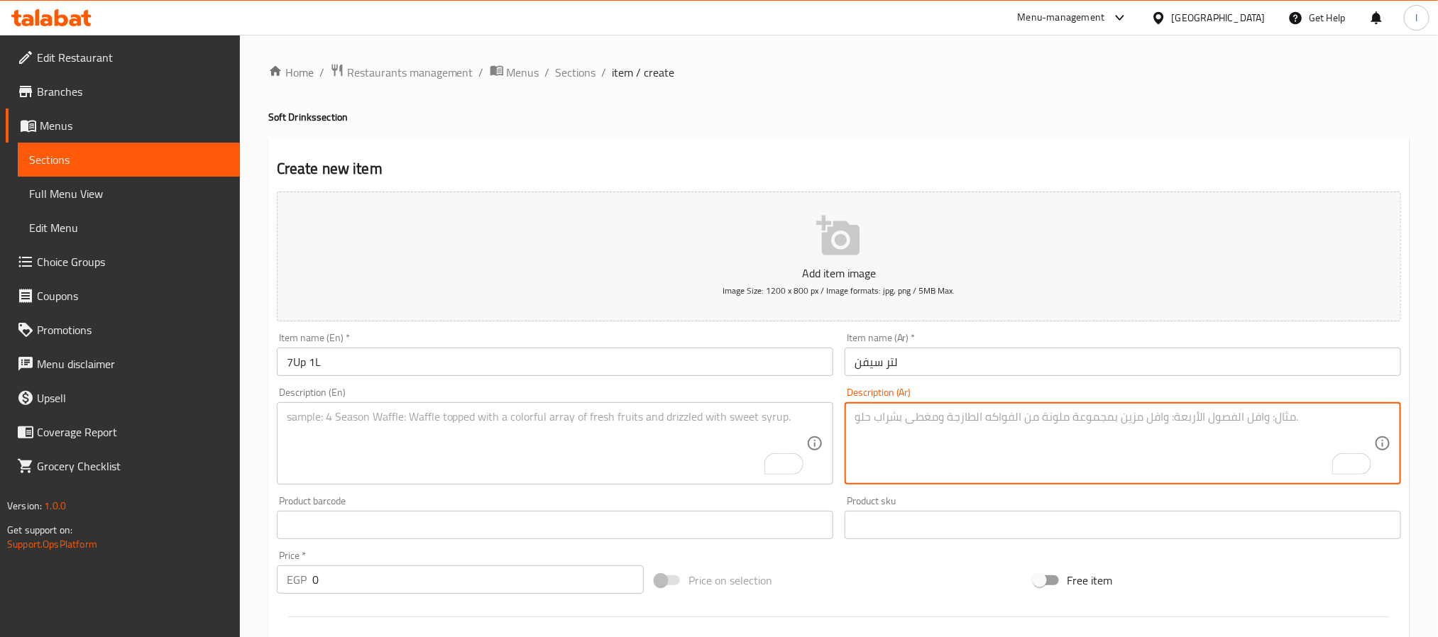
paste textarea "سفن أب لتر بطعم الليمون واللايم."
type textarea "سفن أب لتر بطعم الليمون واللايم."
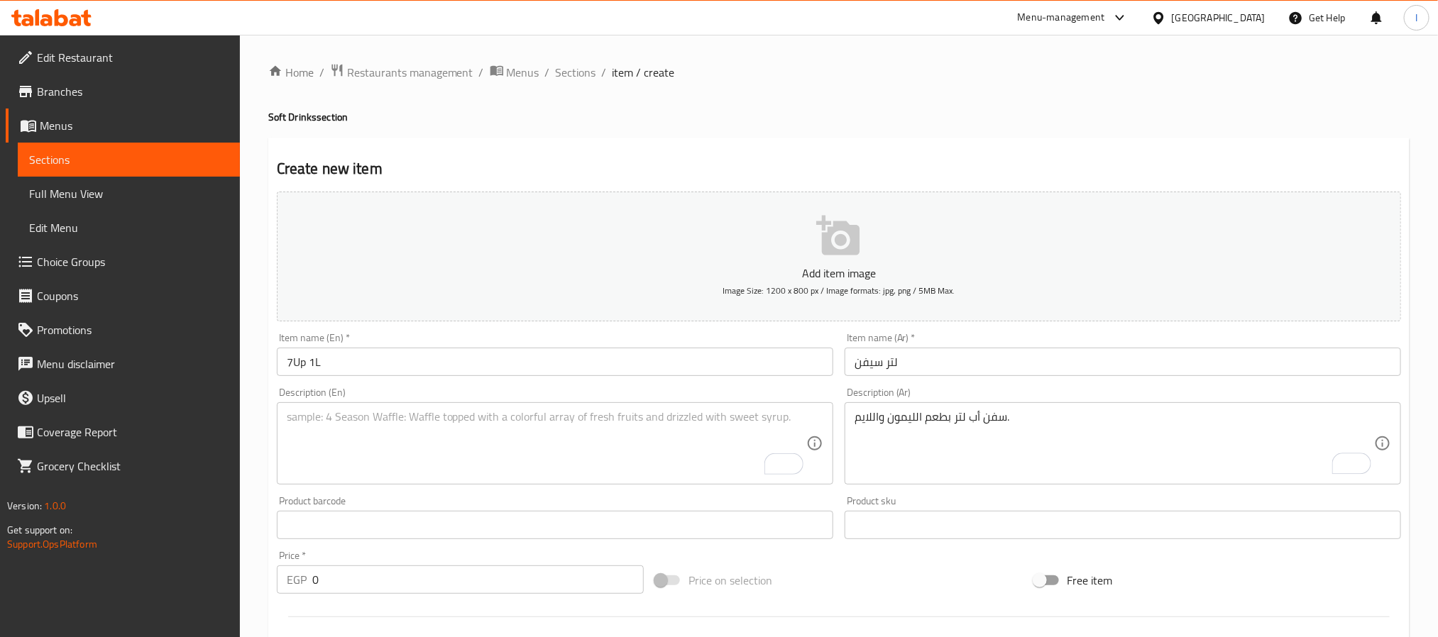
click at [565, 447] on textarea "To enrich screen reader interactions, please activate Accessibility in Grammarl…" at bounding box center [546, 443] width 519 height 67
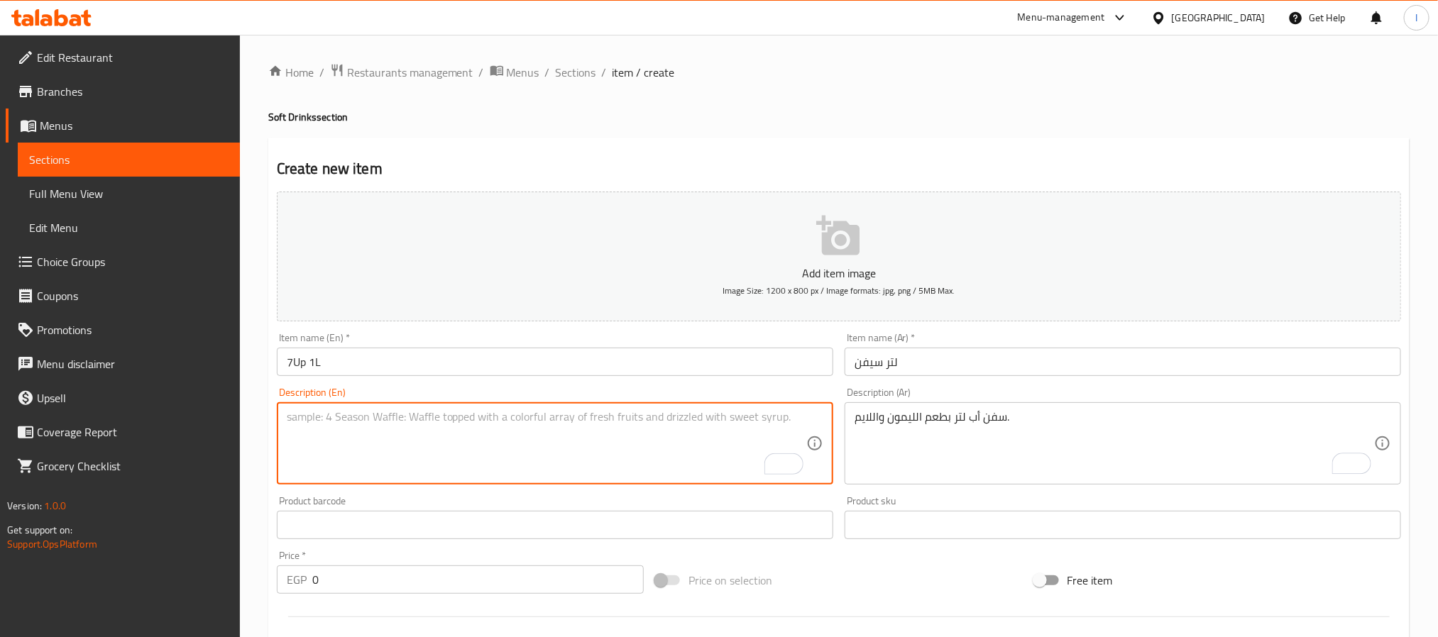
paste textarea "1-liter 7Up with lemon and lime flavor."
type textarea "1-liter 7Up with lemon and lime flavor."
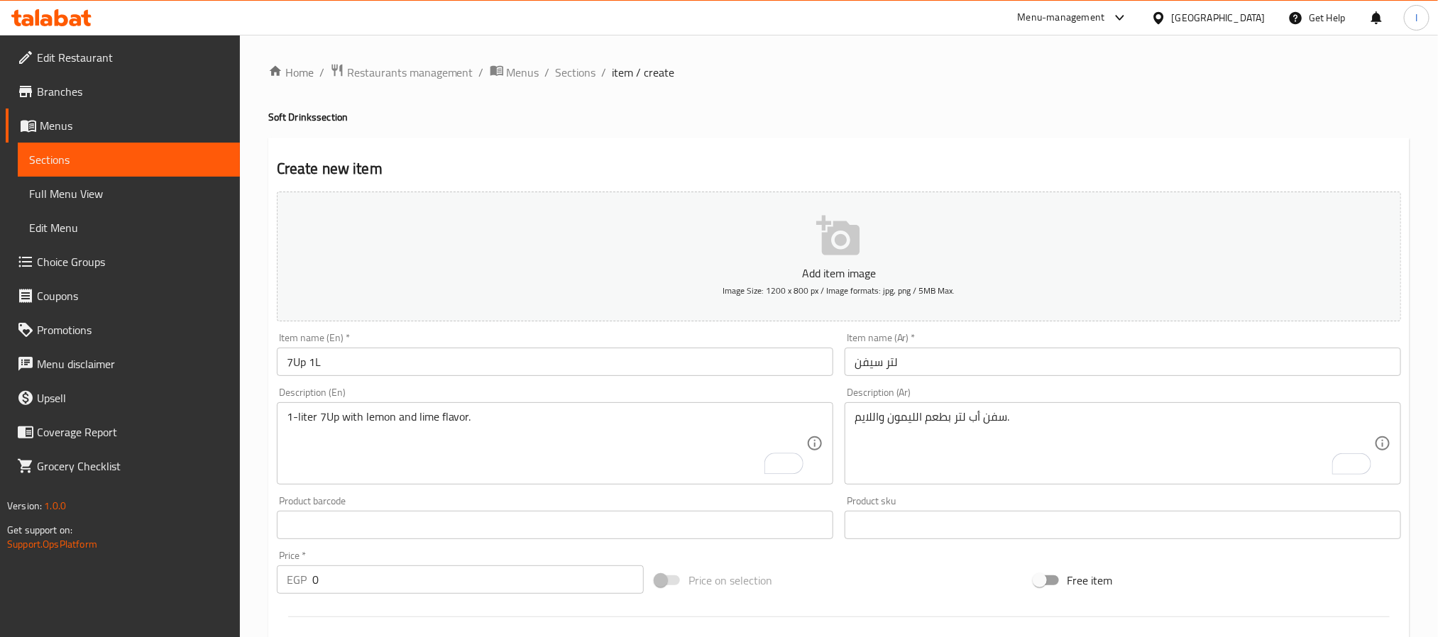
click at [720, 120] on h4 "Soft Drinks section" at bounding box center [838, 117] width 1141 height 14
click at [504, 588] on input "0" at bounding box center [477, 580] width 331 height 28
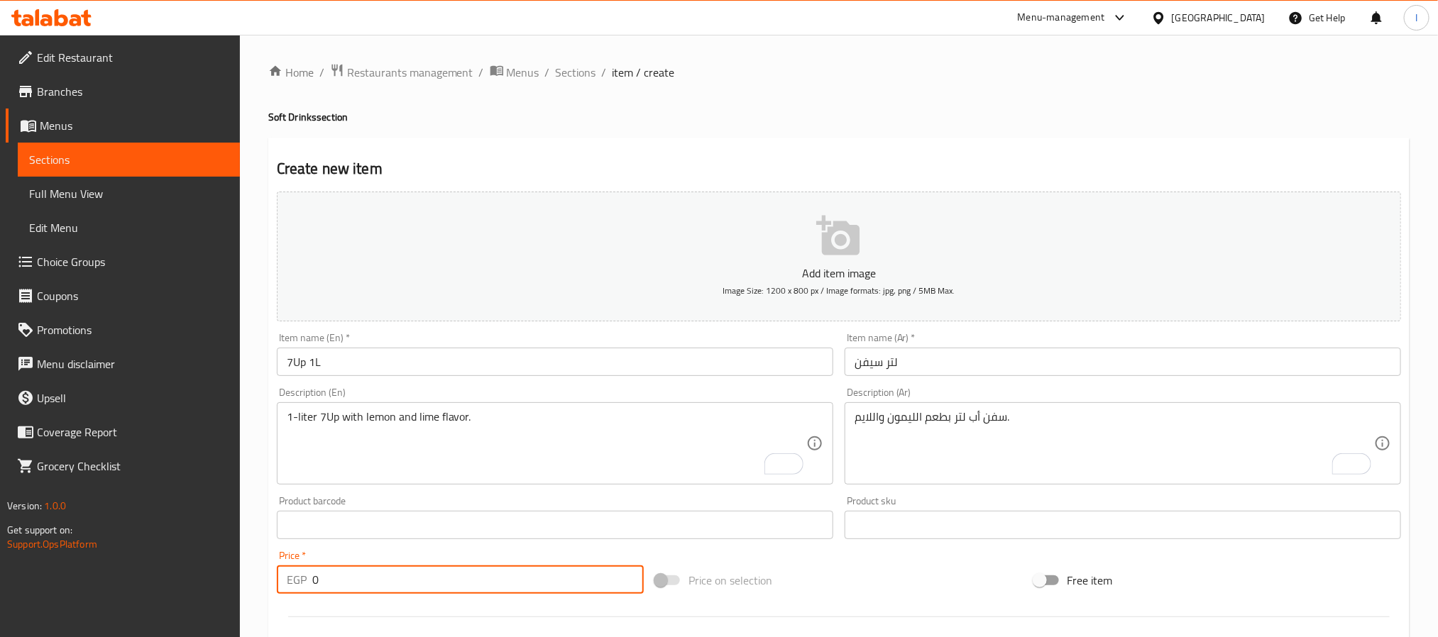
click at [504, 588] on input "0" at bounding box center [477, 580] width 331 height 28
click at [505, 588] on input "0" at bounding box center [477, 580] width 331 height 28
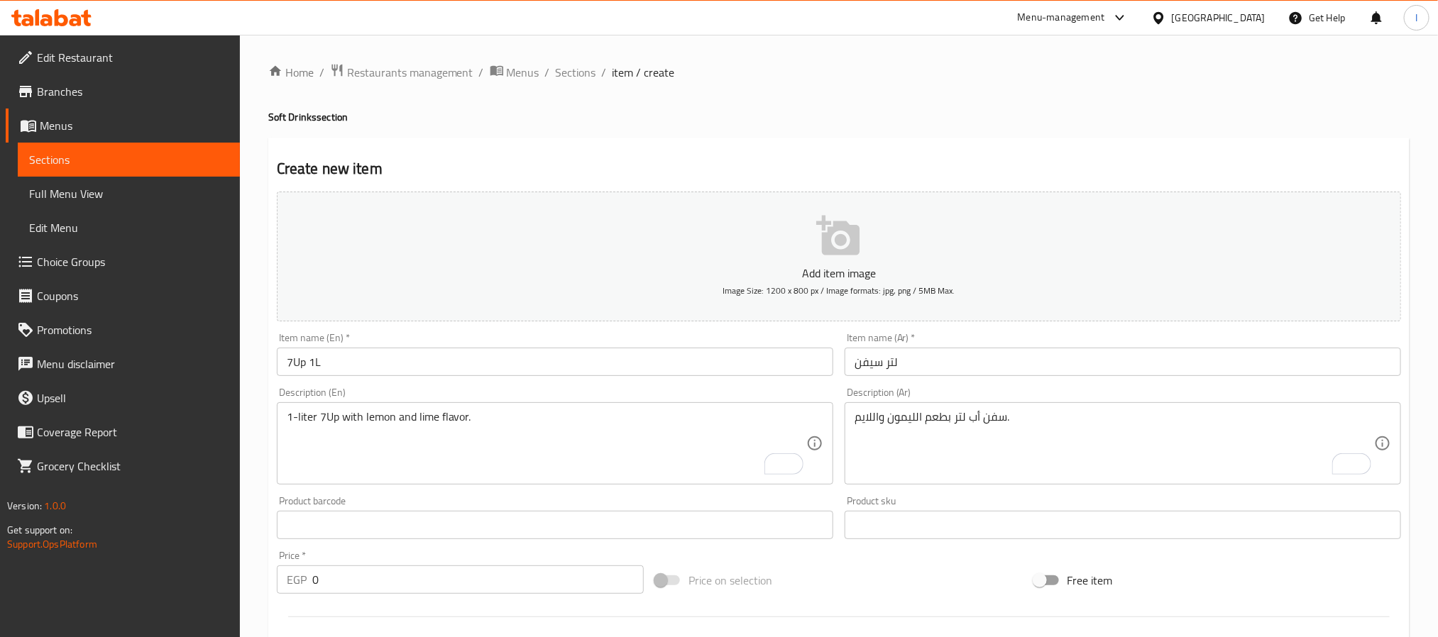
click at [507, 588] on input "0" at bounding box center [477, 580] width 331 height 28
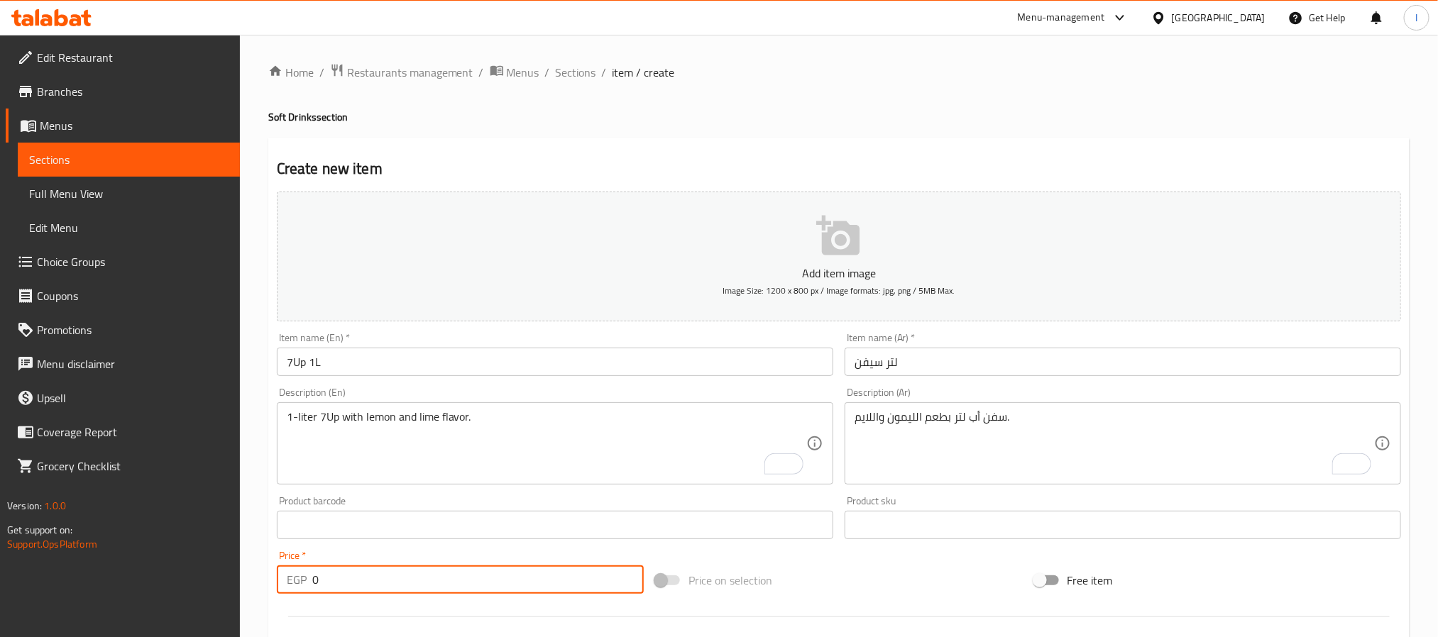
click at [507, 586] on input "0" at bounding box center [477, 580] width 331 height 28
click at [507, 583] on input "0" at bounding box center [477, 580] width 331 height 28
type input "35"
click at [653, 152] on div "Create new item Add item image Image Size: 1200 x 800 px / Image formats: jpg, …" at bounding box center [838, 551] width 1141 height 826
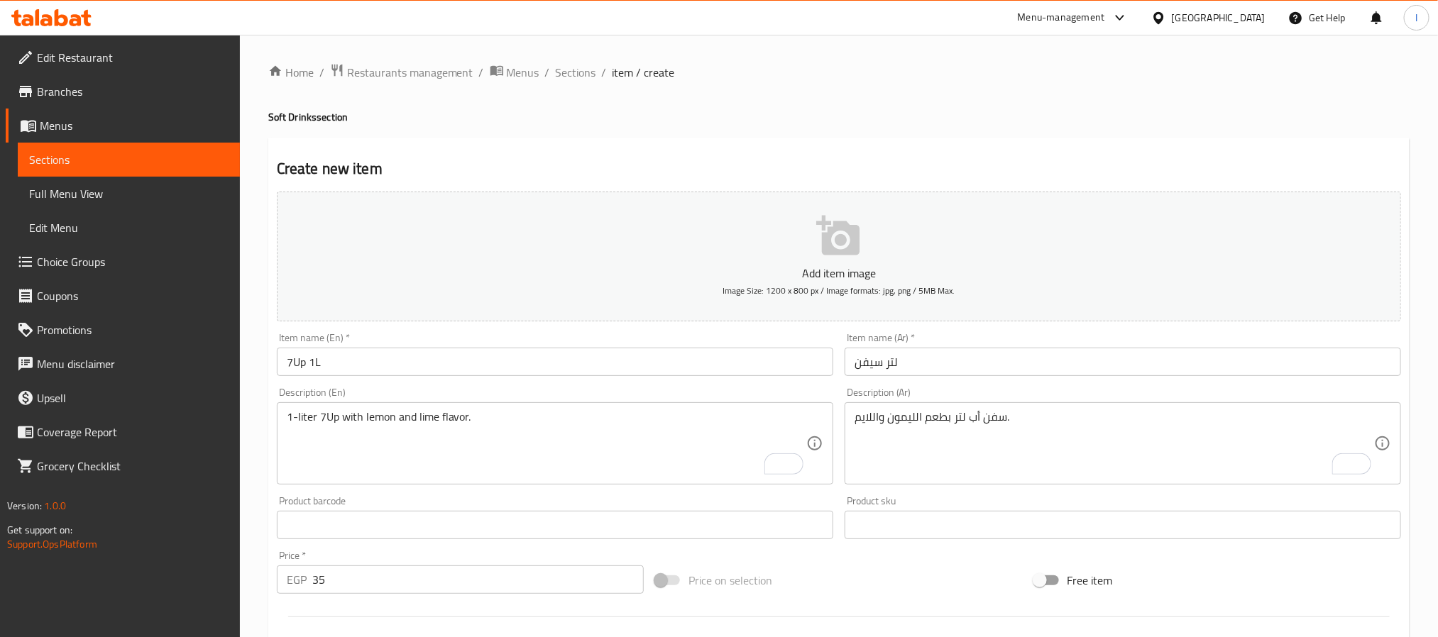
click at [841, 110] on h4 "Soft Drinks section" at bounding box center [838, 117] width 1141 height 14
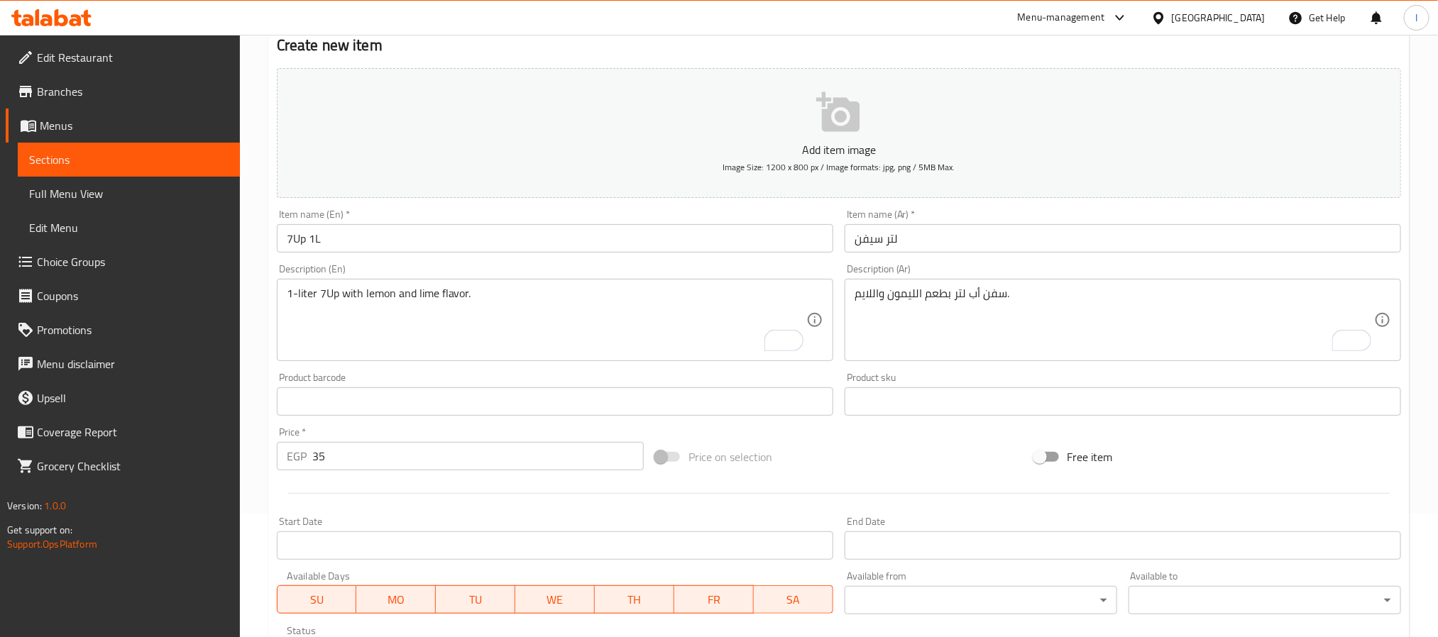
scroll to position [364, 0]
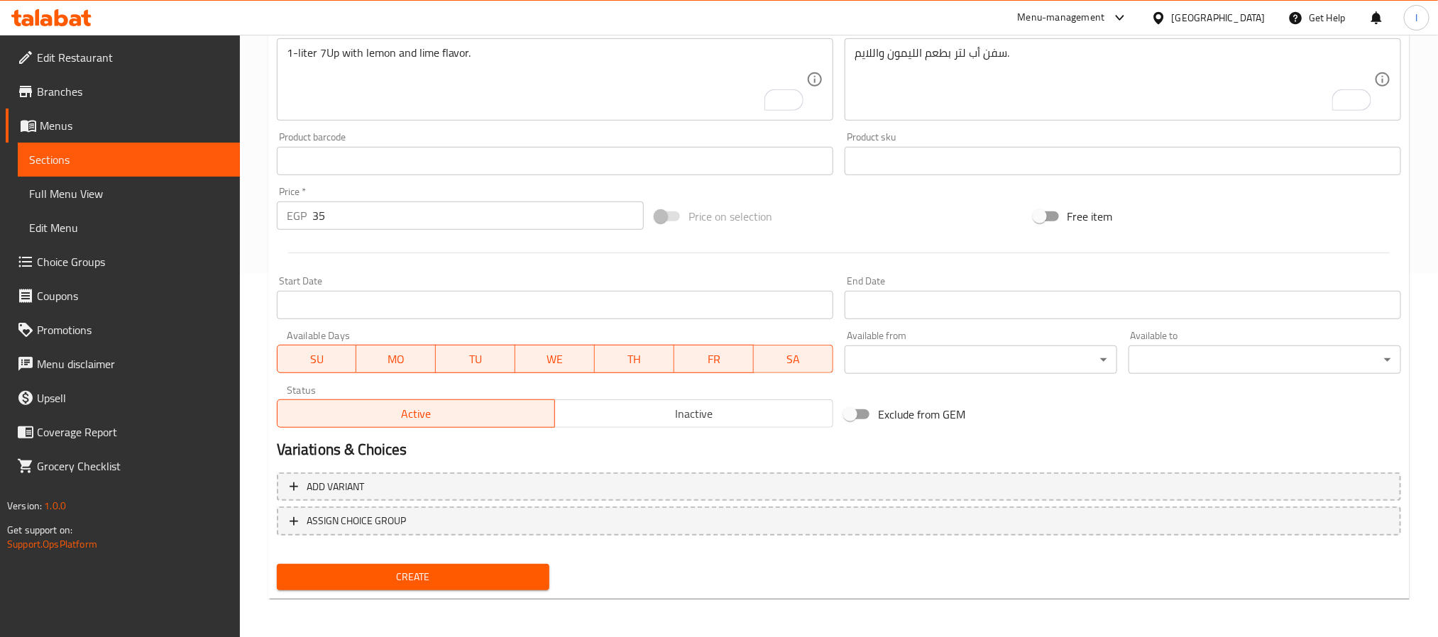
click at [501, 590] on div "Create" at bounding box center [413, 577] width 284 height 38
click at [504, 580] on span "Create" at bounding box center [413, 577] width 250 height 18
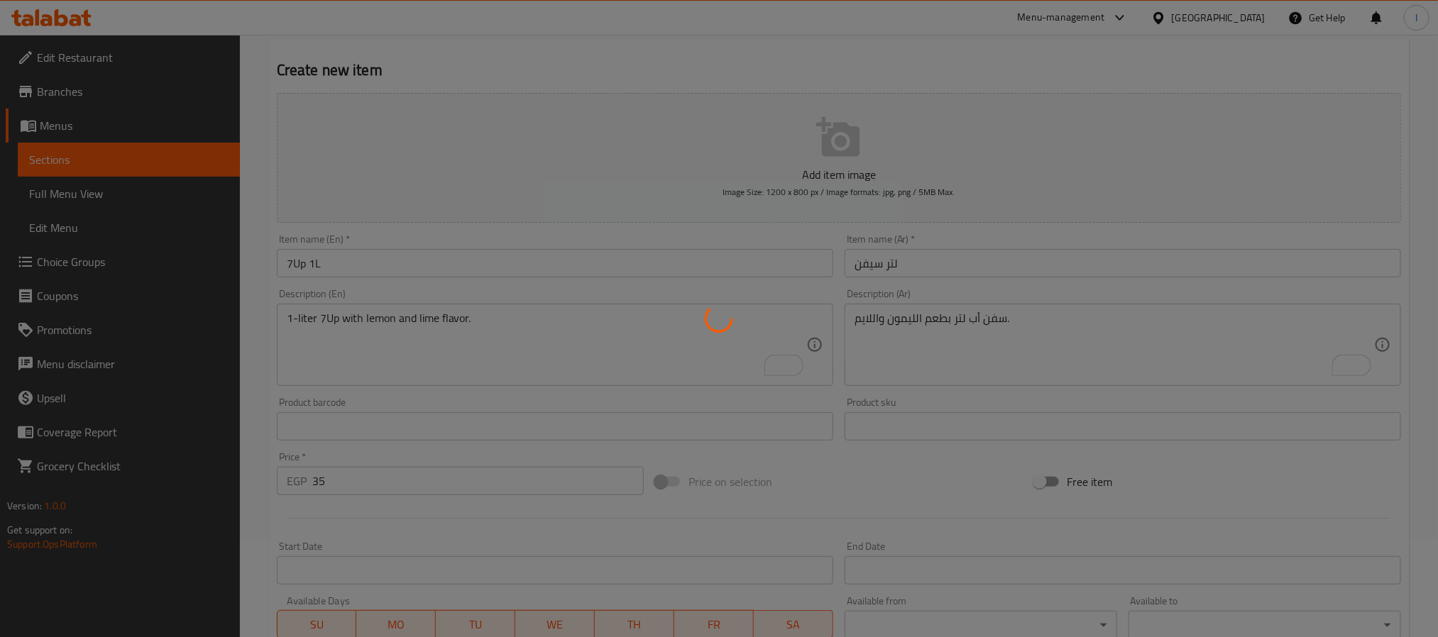
scroll to position [0, 0]
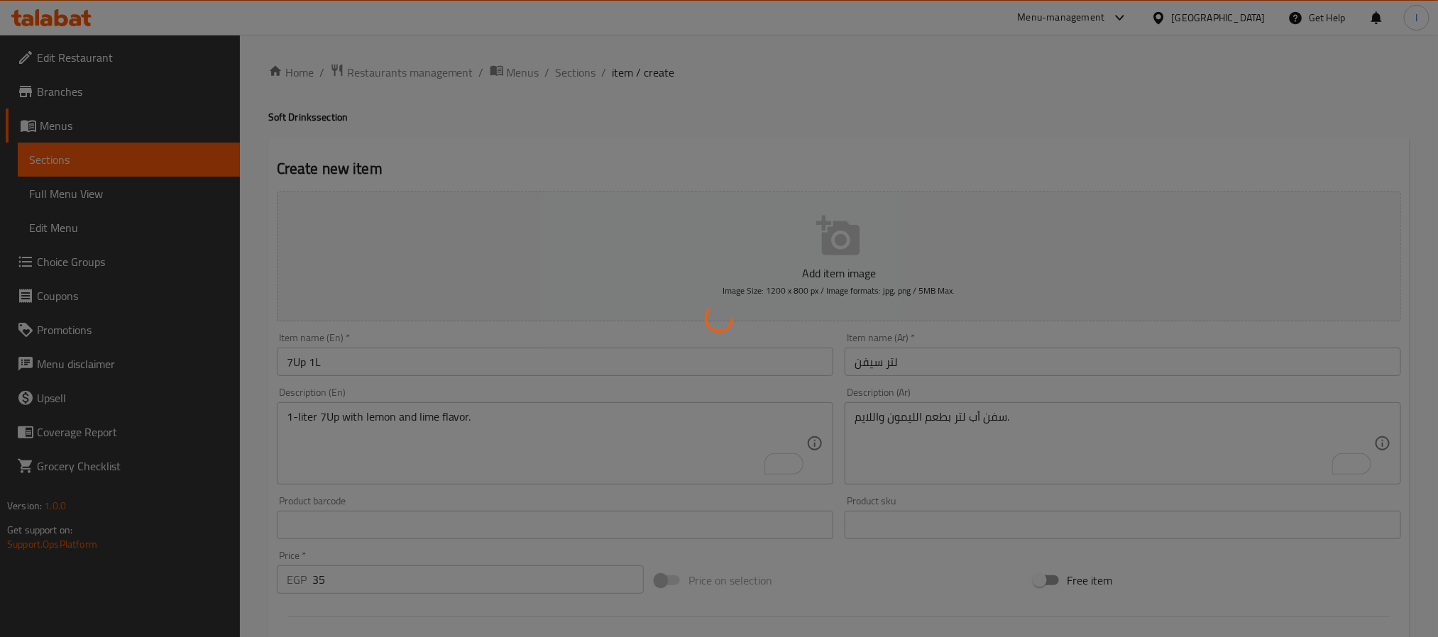
type input "0"
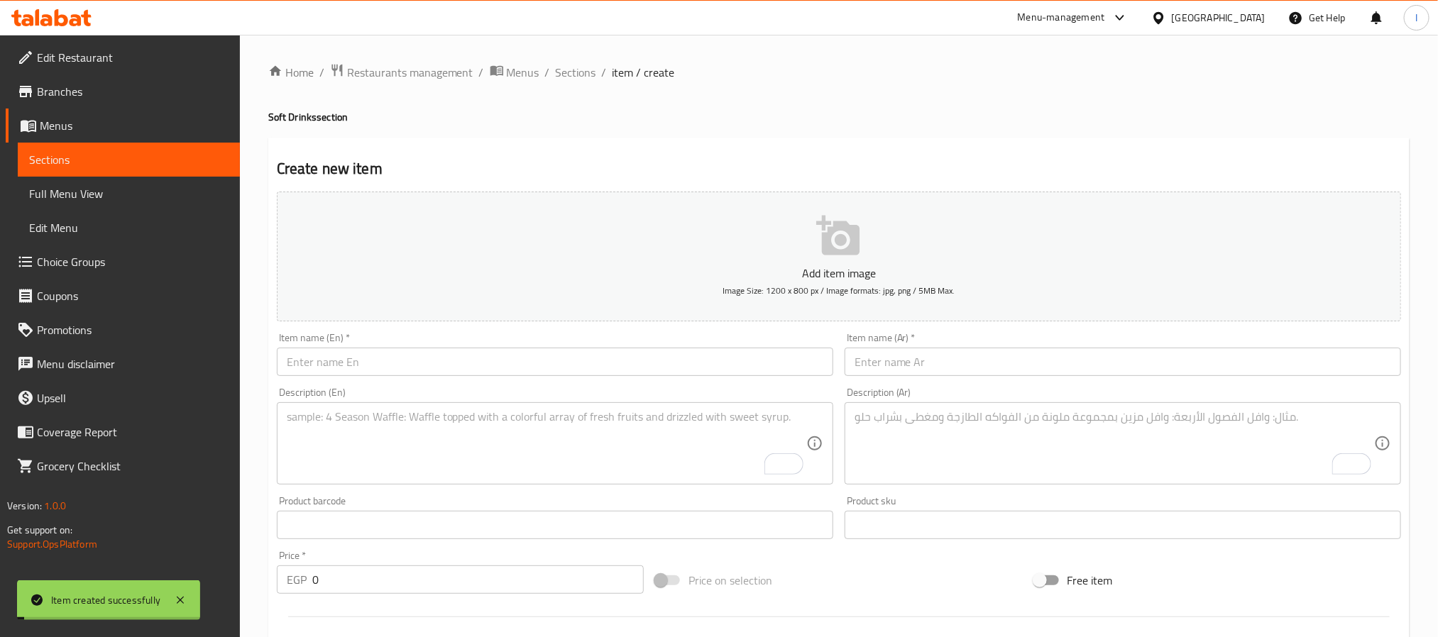
click at [596, 139] on div "Create new item Add item image Image Size: 1200 x 800 px / Image formats: jpg, …" at bounding box center [838, 551] width 1141 height 826
click at [601, 154] on div "Create new item Add item image Image Size: 1200 x 800 px / Image formats: jpg, …" at bounding box center [838, 551] width 1141 height 826
click at [583, 75] on span "Sections" at bounding box center [576, 72] width 40 height 17
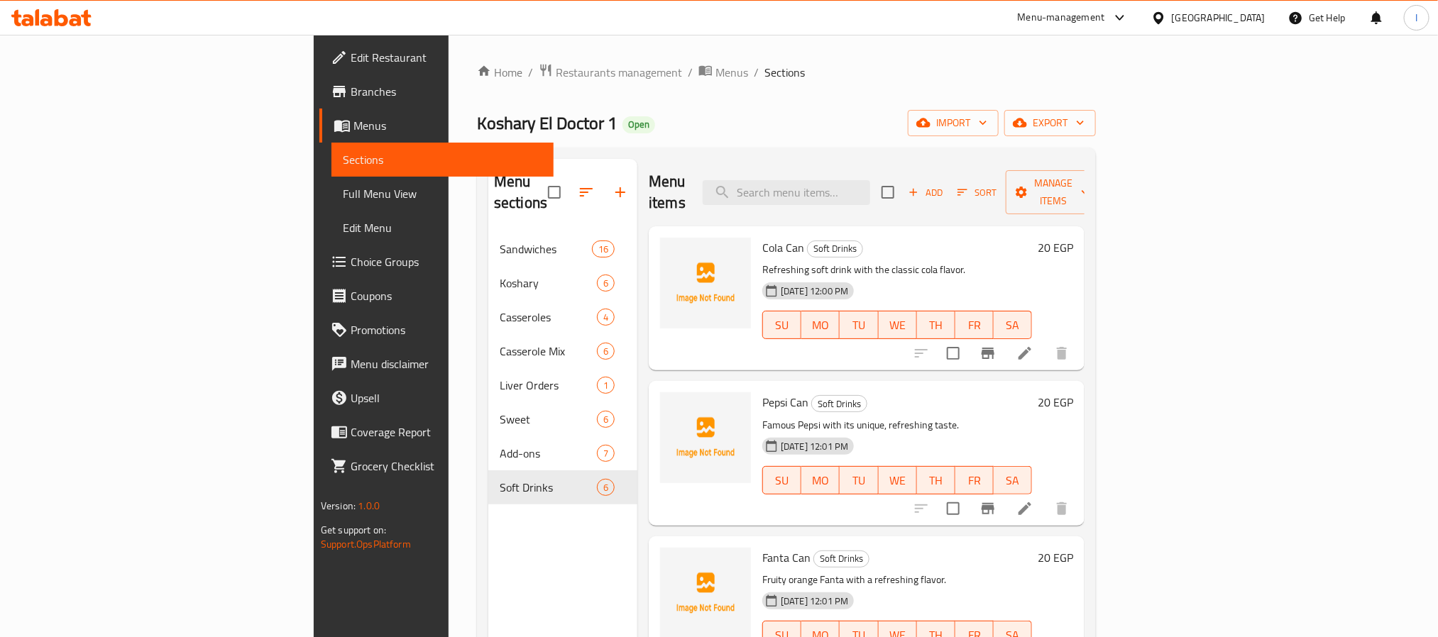
click at [663, 109] on div "Home / Restaurants management / Menus / Sections Koshary El Doctor 1 Open impor…" at bounding box center [786, 435] width 619 height 744
click at [673, 250] on icon "upload picture" at bounding box center [680, 256] width 14 height 13
click at [671, 249] on icon "upload picture" at bounding box center [679, 257] width 17 height 17
click at [673, 405] on icon "upload picture" at bounding box center [680, 411] width 14 height 13
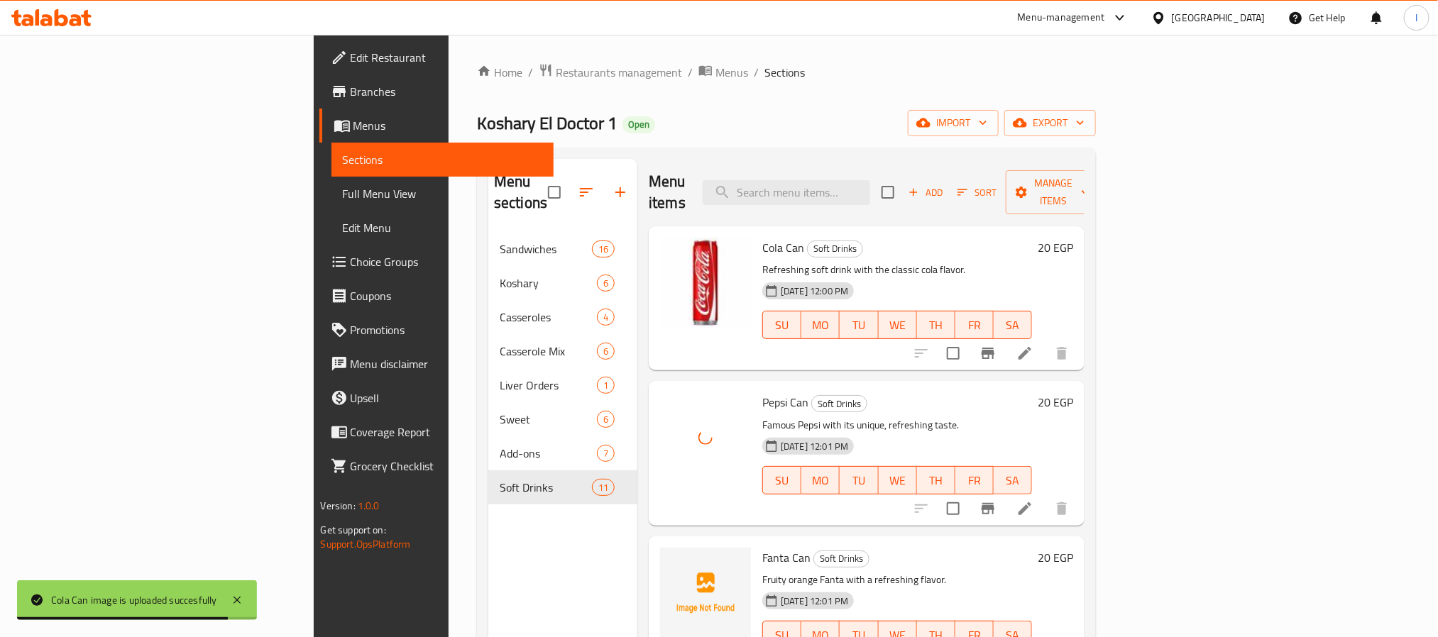
scroll to position [106, 0]
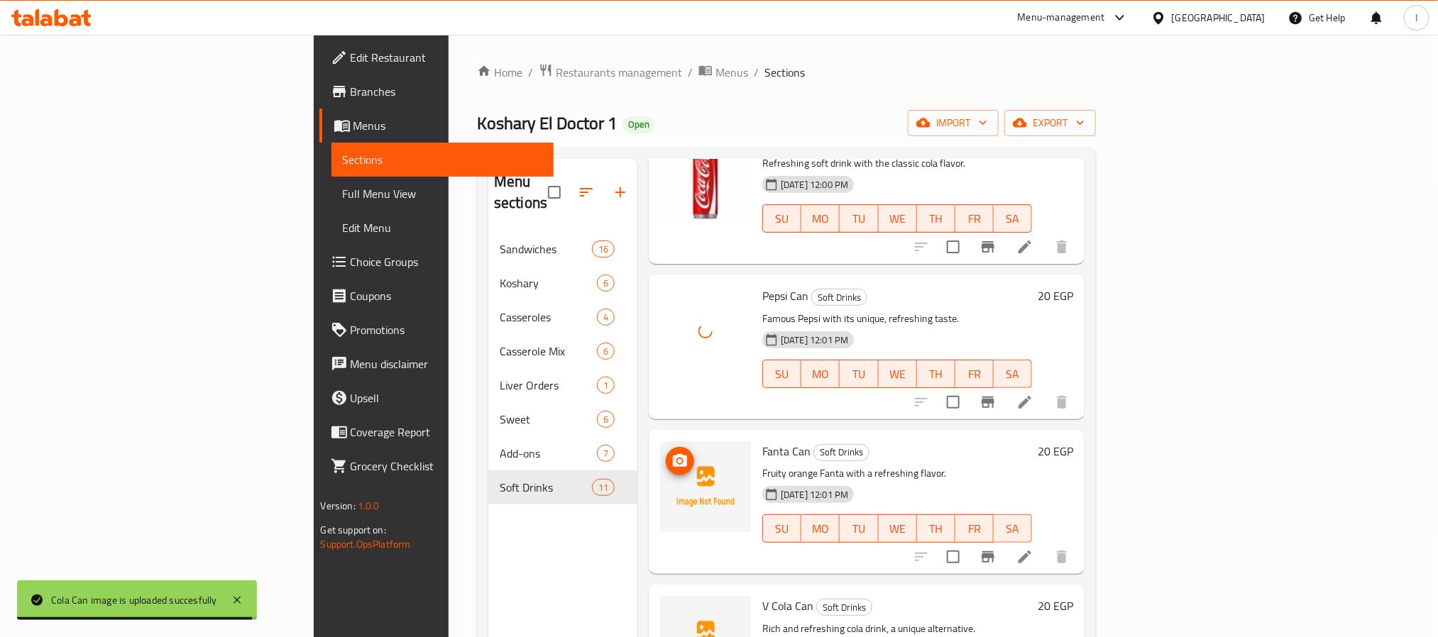
click at [673, 454] on icon "upload picture" at bounding box center [680, 460] width 14 height 13
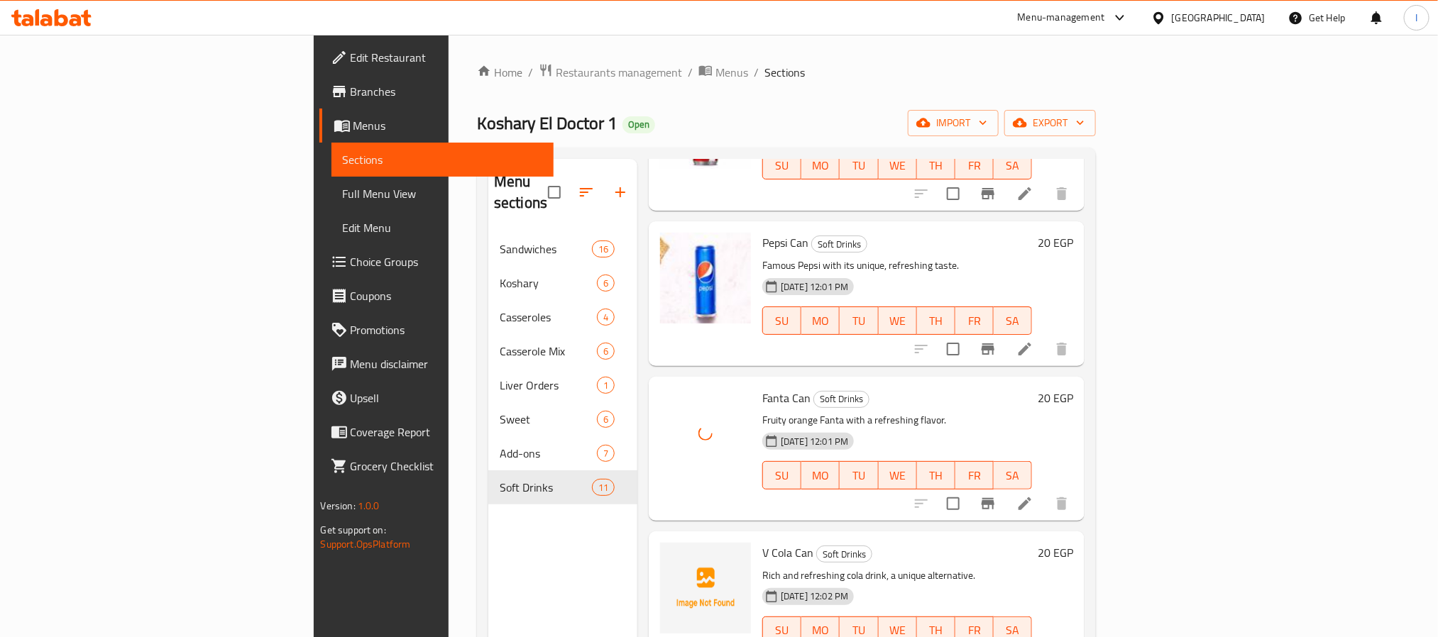
scroll to position [213, 0]
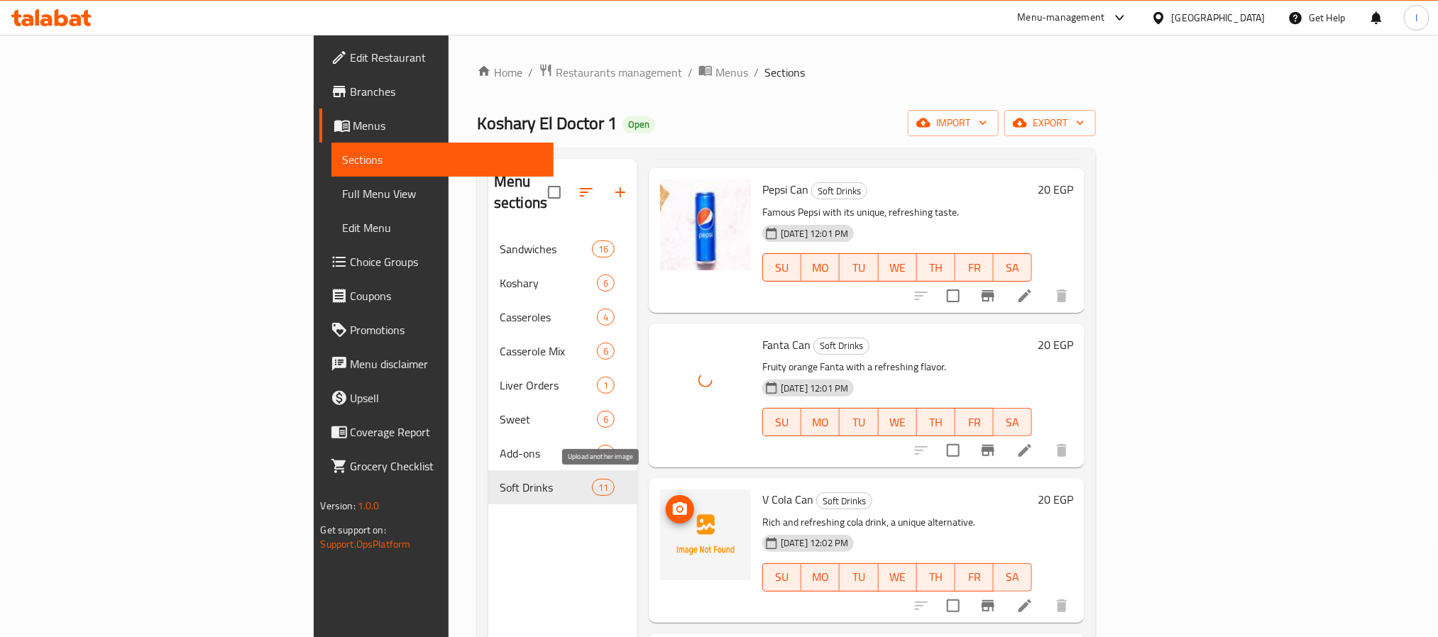
click at [666, 501] on span "upload picture" at bounding box center [680, 509] width 28 height 17
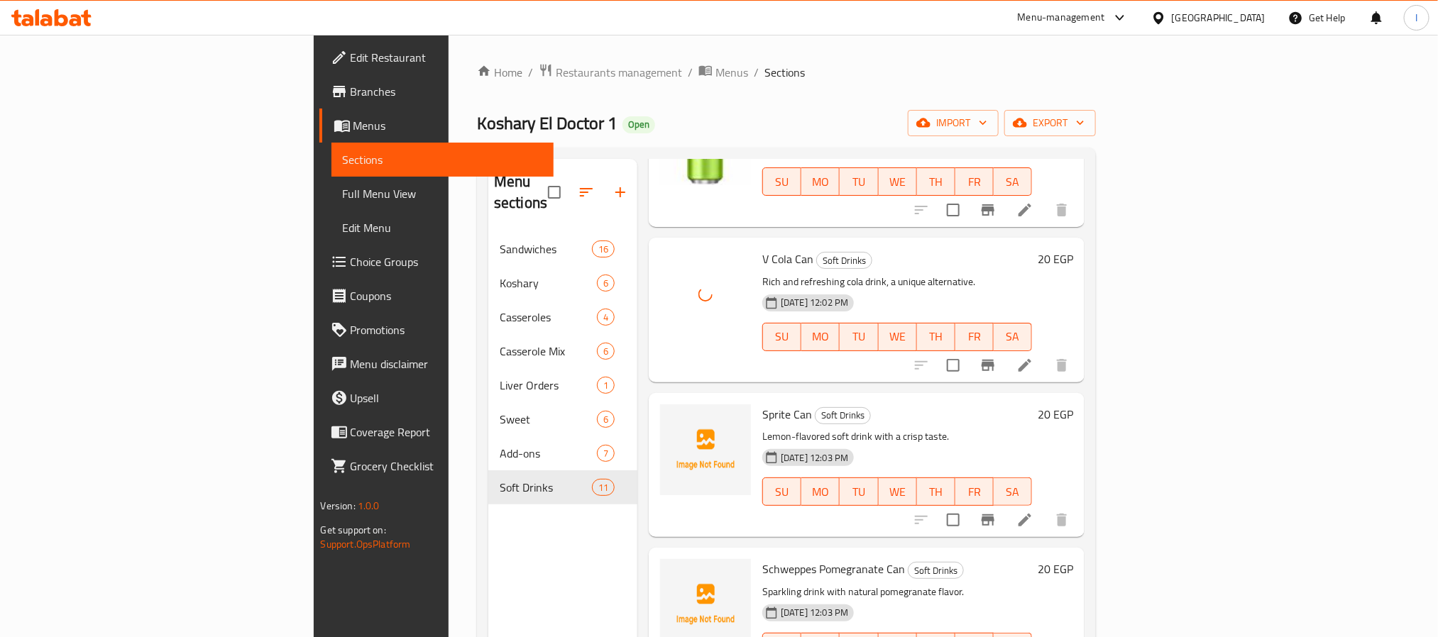
scroll to position [532, 0]
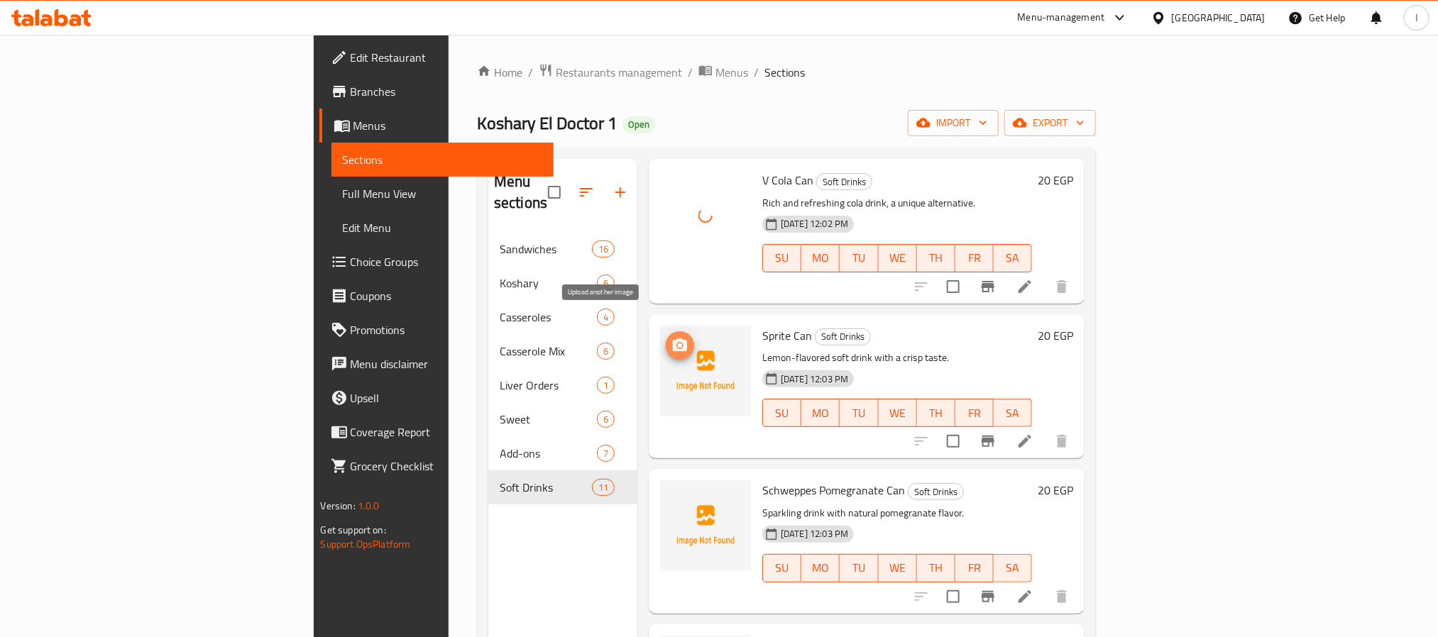
click at [671, 337] on icon "upload picture" at bounding box center [679, 345] width 17 height 17
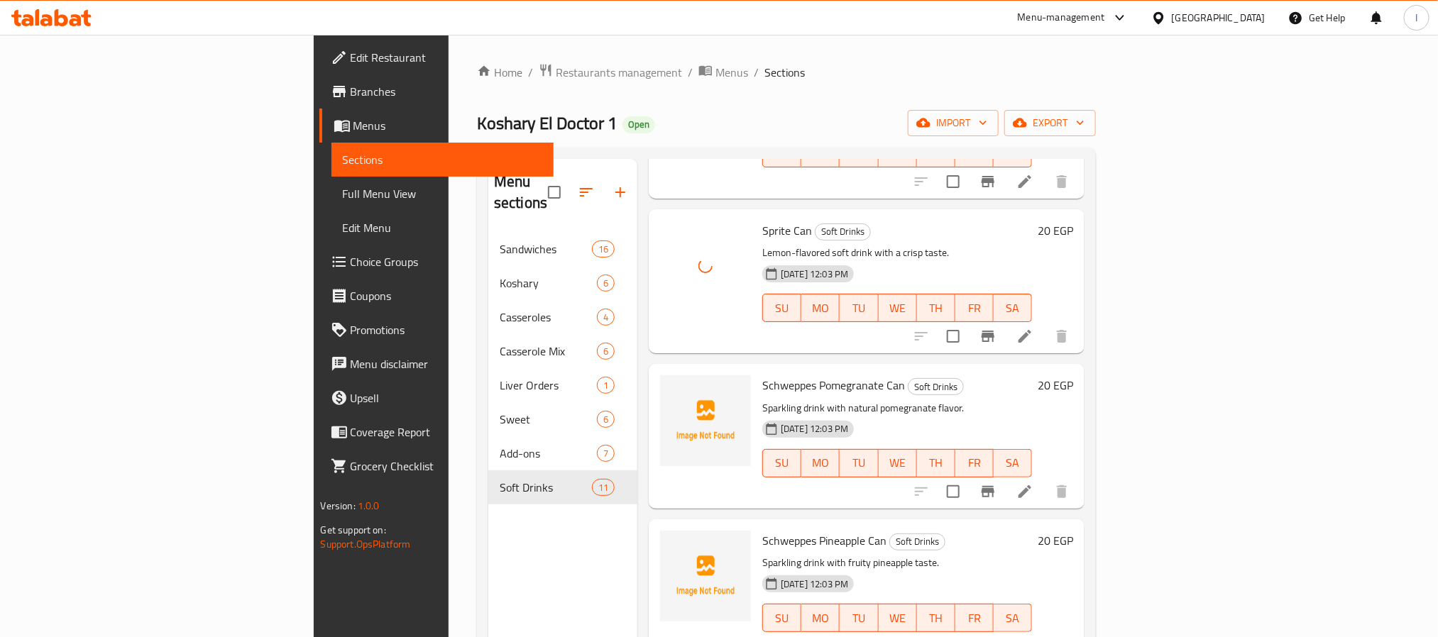
scroll to position [639, 0]
click at [673, 387] on icon "upload picture" at bounding box center [680, 393] width 14 height 13
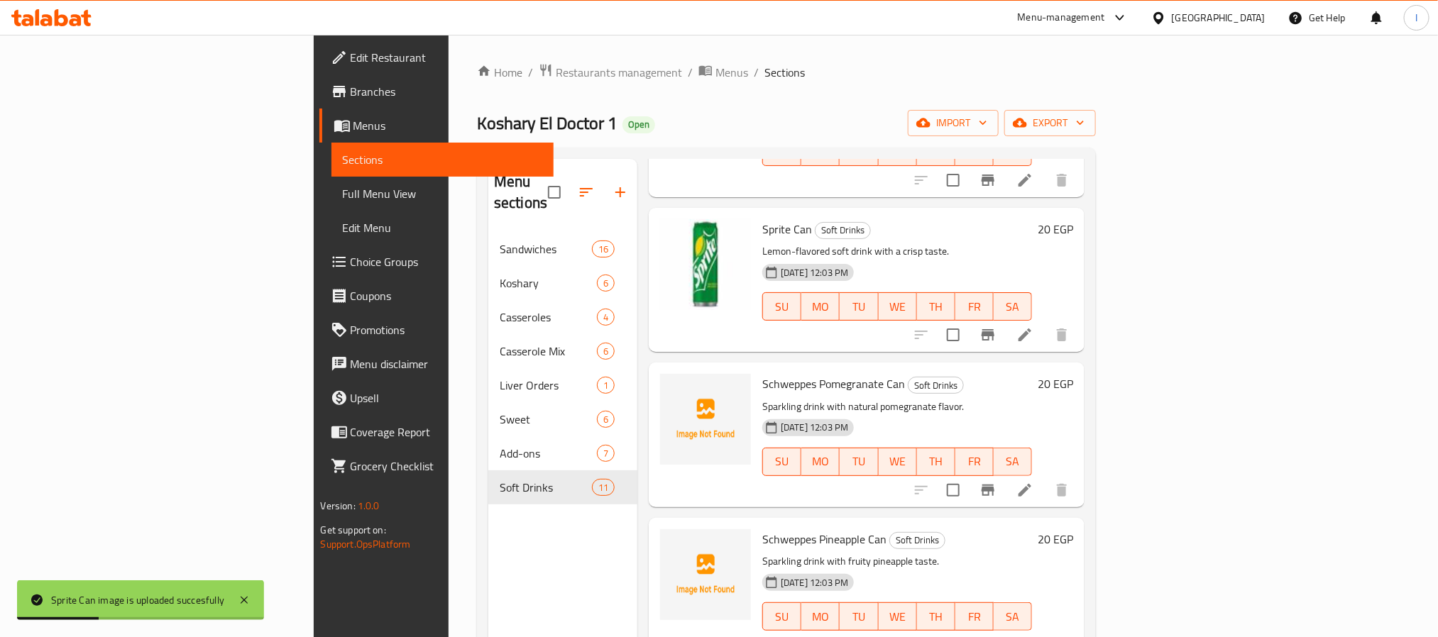
click at [762, 373] on span "Schweppes Pomegranate Can" at bounding box center [833, 383] width 143 height 21
copy span "Pomegranate"
click at [660, 374] on img at bounding box center [705, 419] width 91 height 91
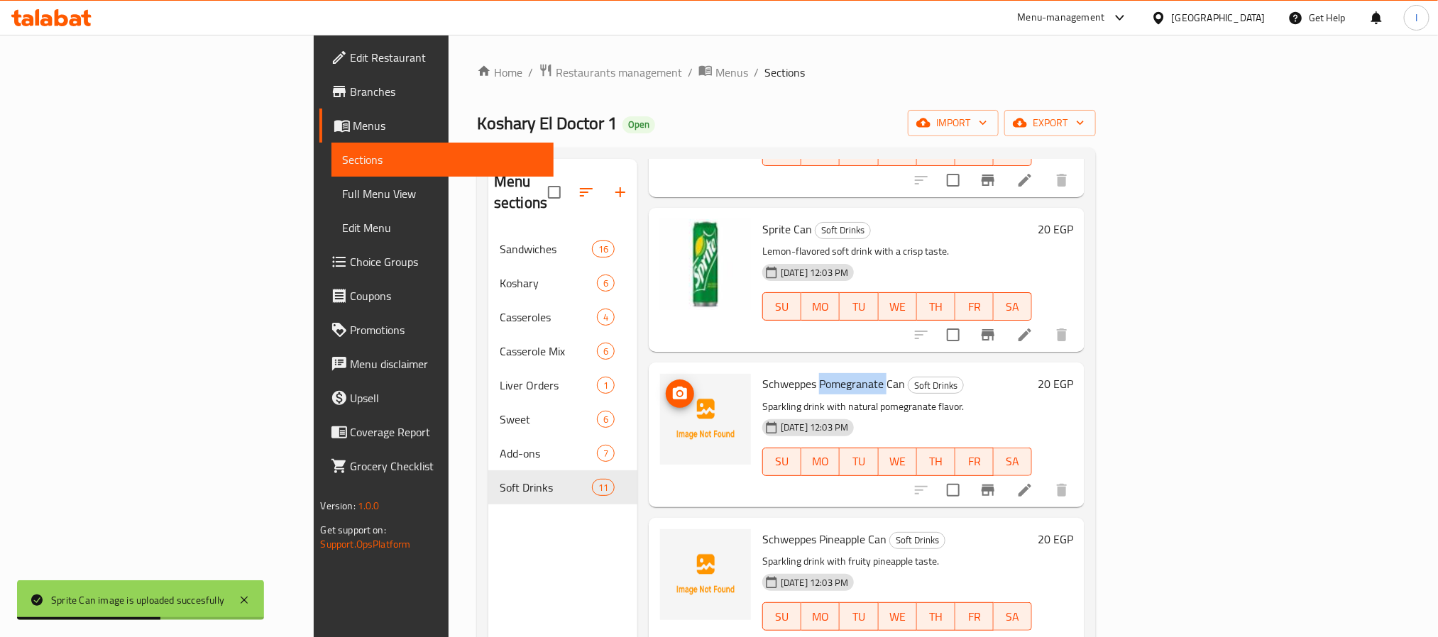
click at [671, 385] on icon "upload picture" at bounding box center [679, 393] width 17 height 17
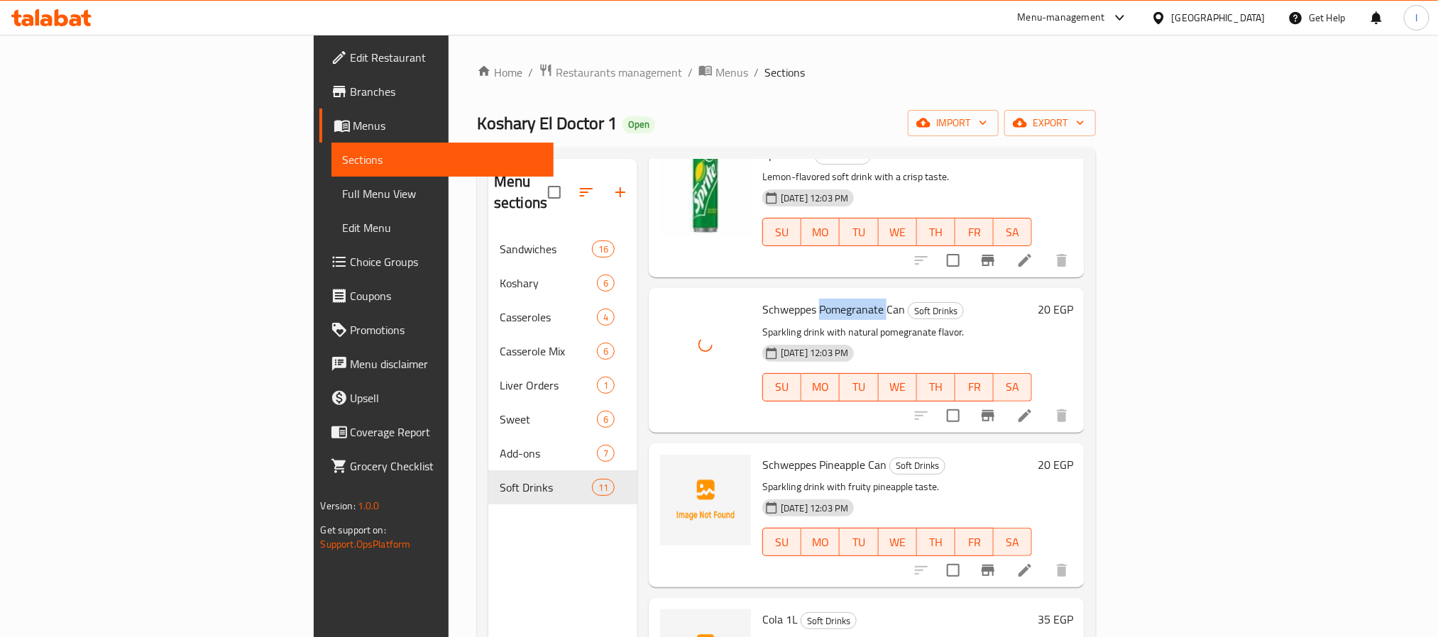
scroll to position [745, 0]
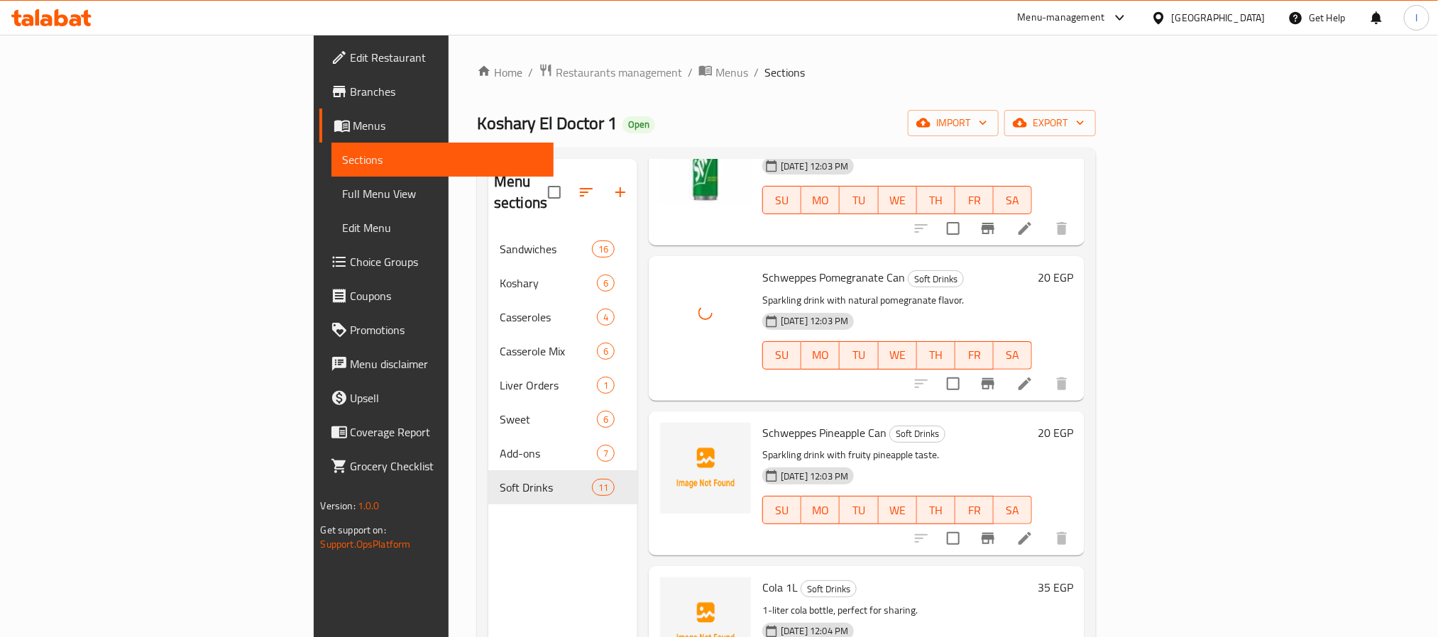
click at [762, 422] on span "Schweppes Pineapple Can" at bounding box center [824, 432] width 124 height 21
copy span "Pineapple"
click at [673, 436] on icon "upload picture" at bounding box center [680, 442] width 14 height 13
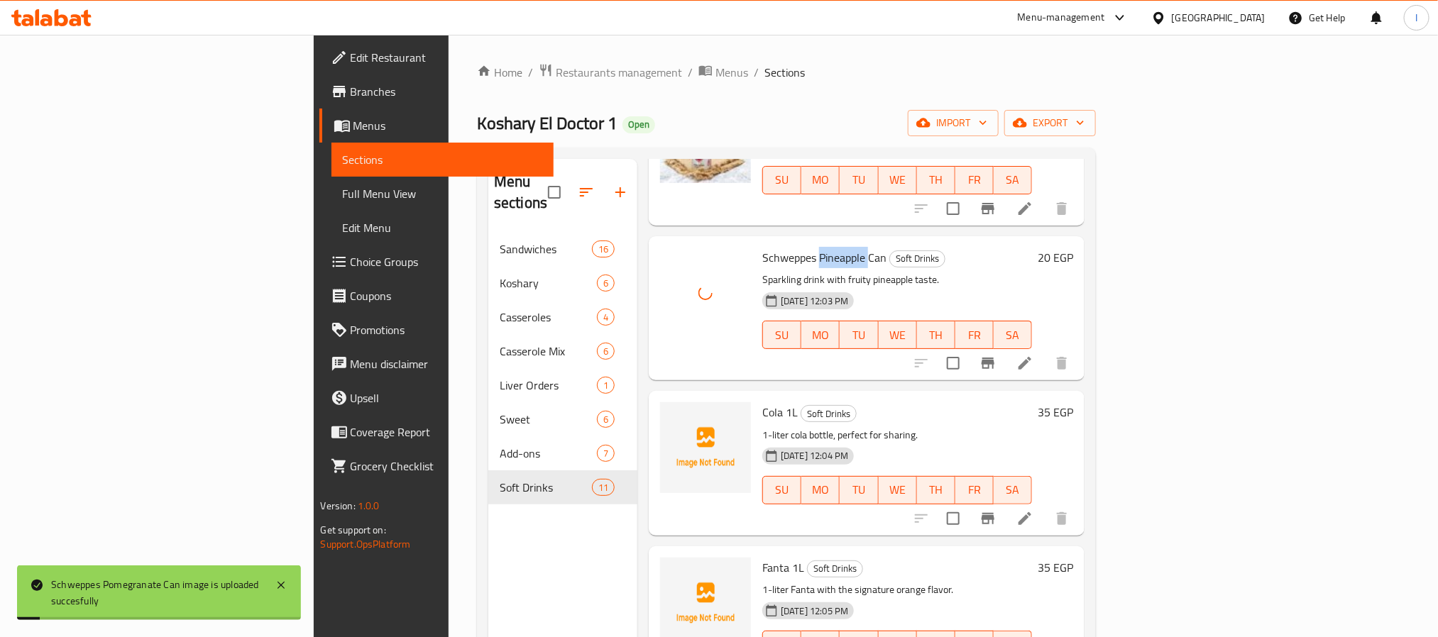
scroll to position [958, 0]
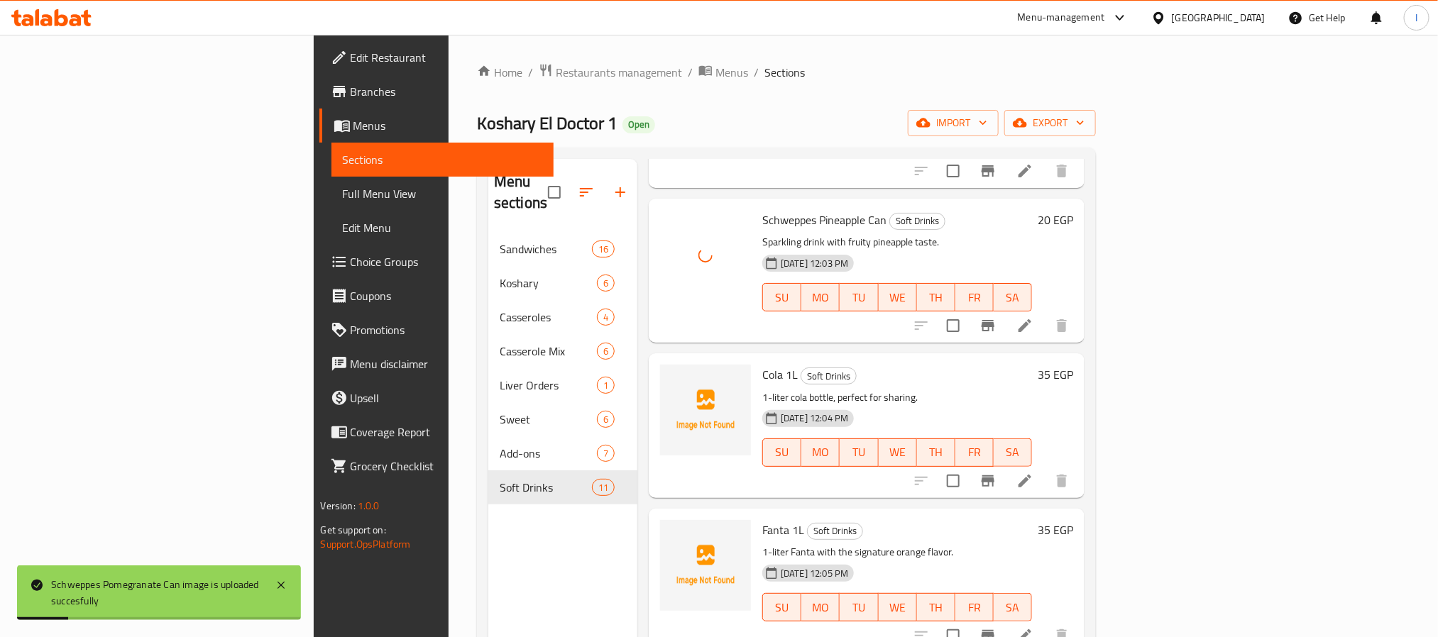
click at [762, 364] on span "Cola 1L" at bounding box center [779, 374] width 35 height 21
copy span "Cola"
click at [673, 377] on icon "upload picture" at bounding box center [680, 383] width 14 height 13
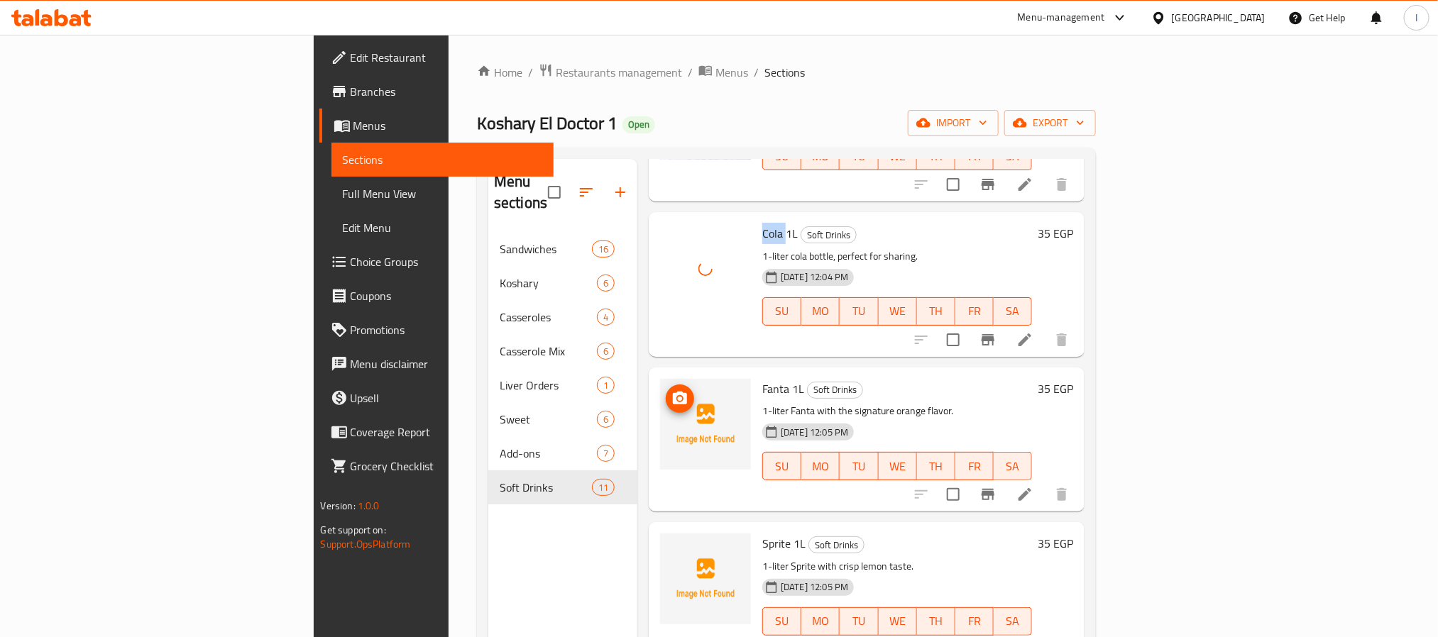
scroll to position [1103, 0]
click at [678, 392] on circle "upload picture" at bounding box center [680, 394] width 4 height 4
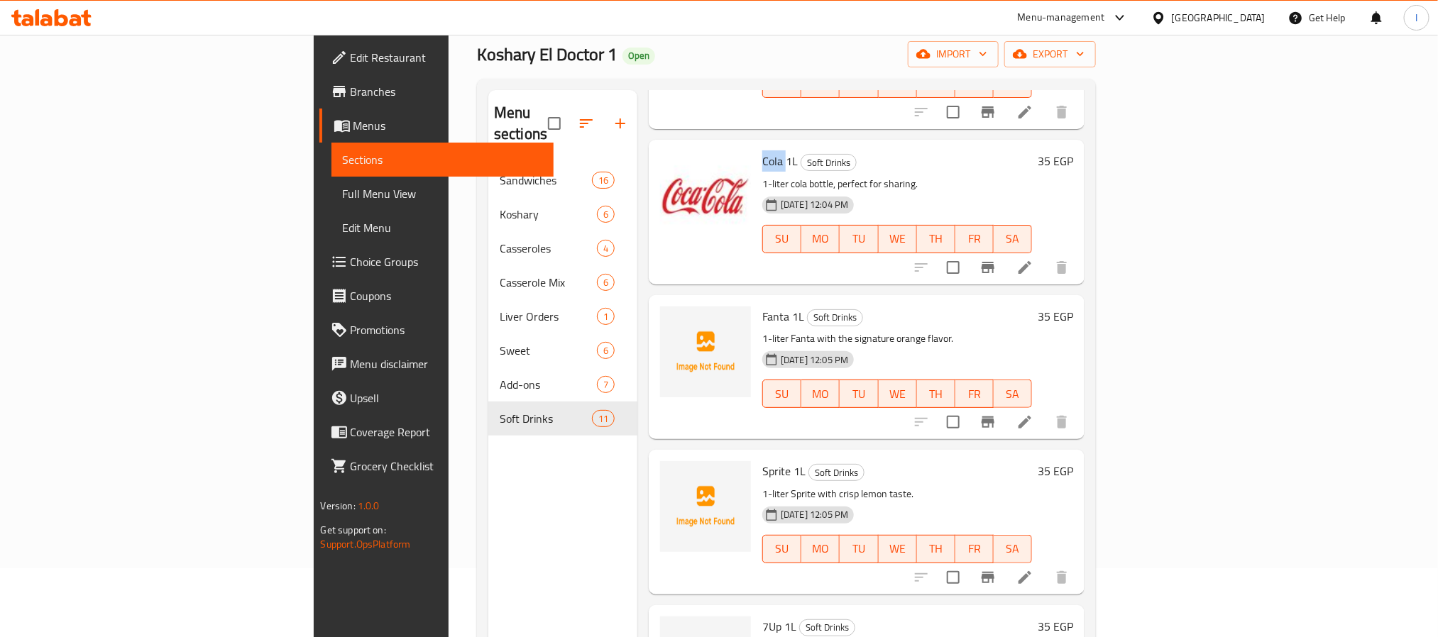
scroll to position [106, 0]
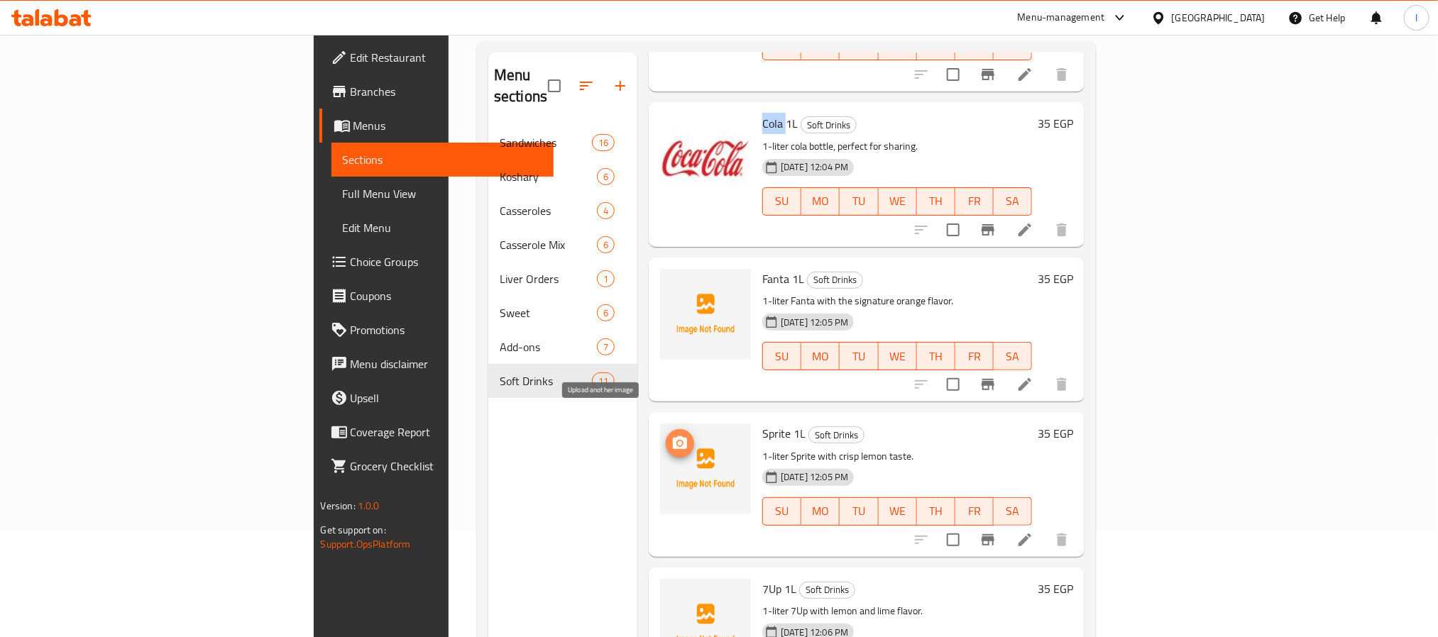
click at [666, 431] on button "upload picture" at bounding box center [680, 443] width 28 height 28
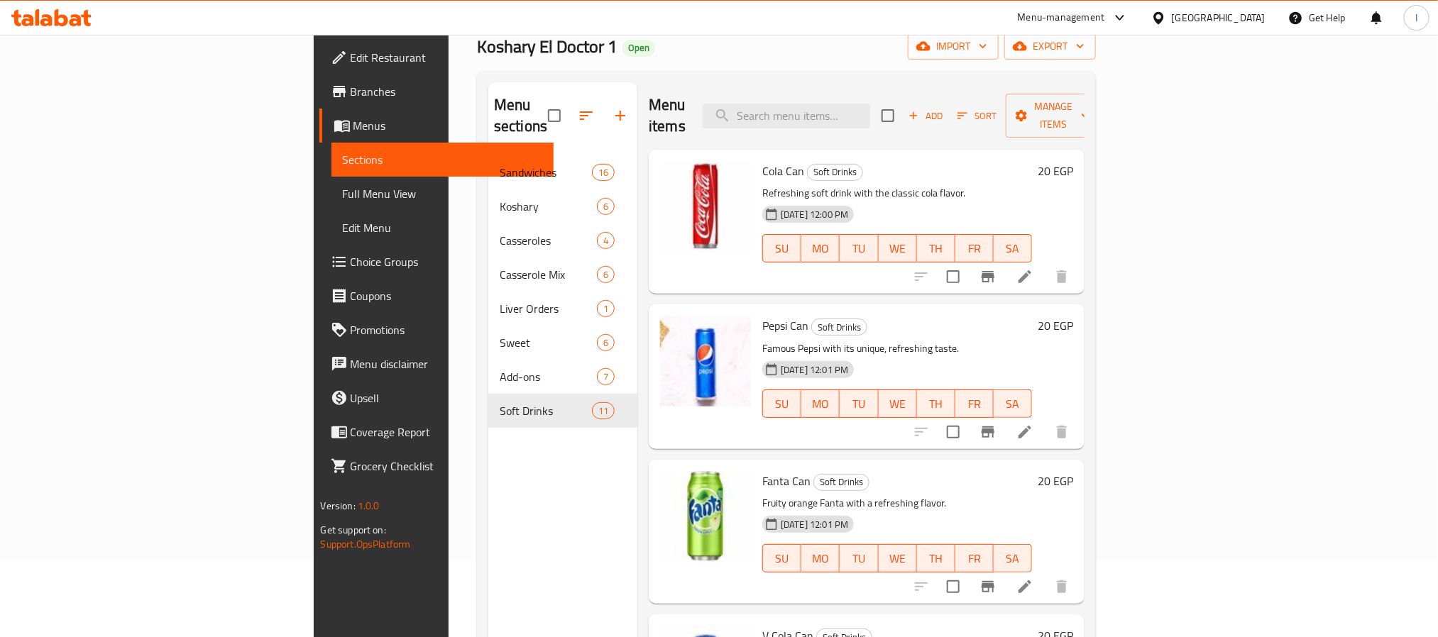
scroll to position [0, 0]
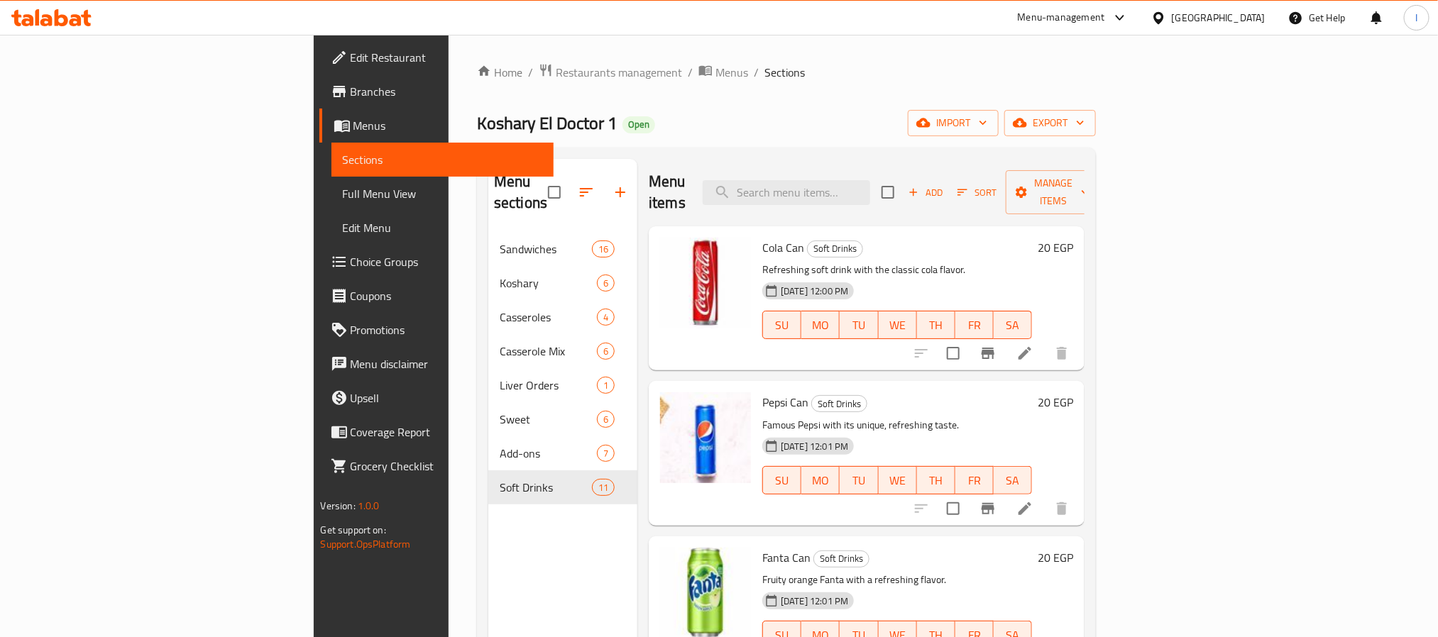
click at [747, 122] on div "Koshary El Doctor 1 Open import export" at bounding box center [786, 123] width 619 height 26
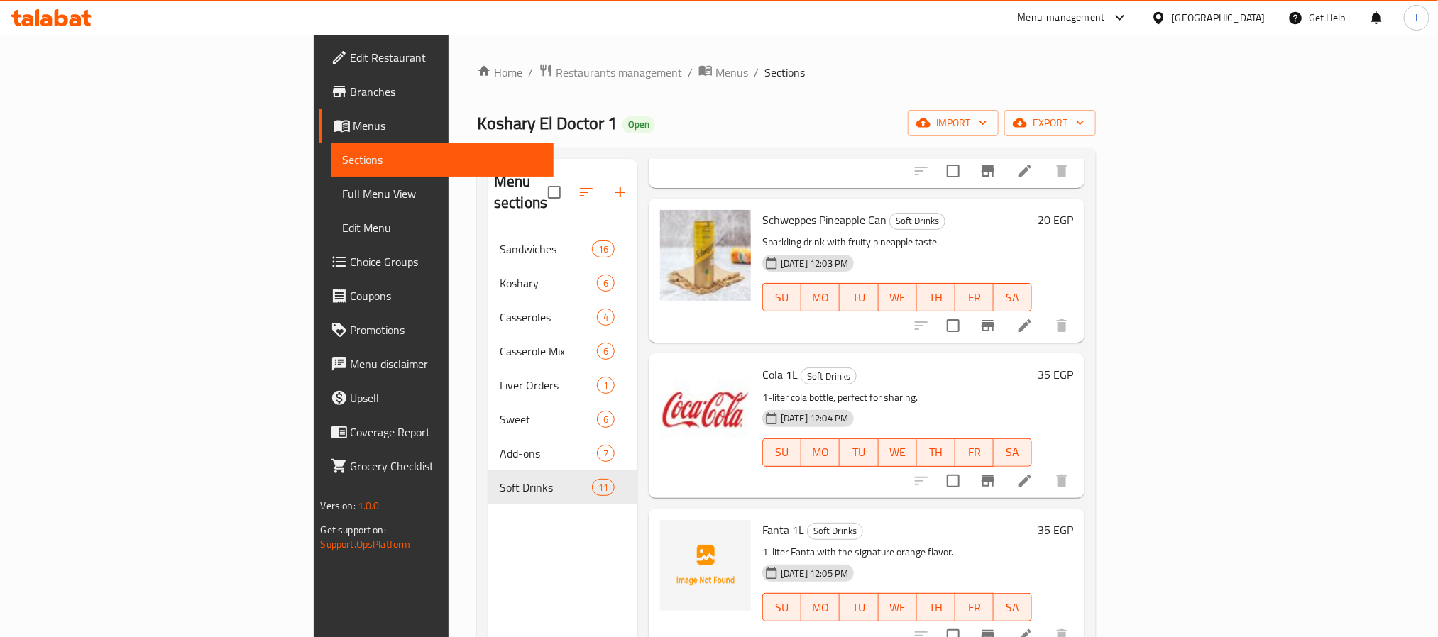
scroll to position [1103, 0]
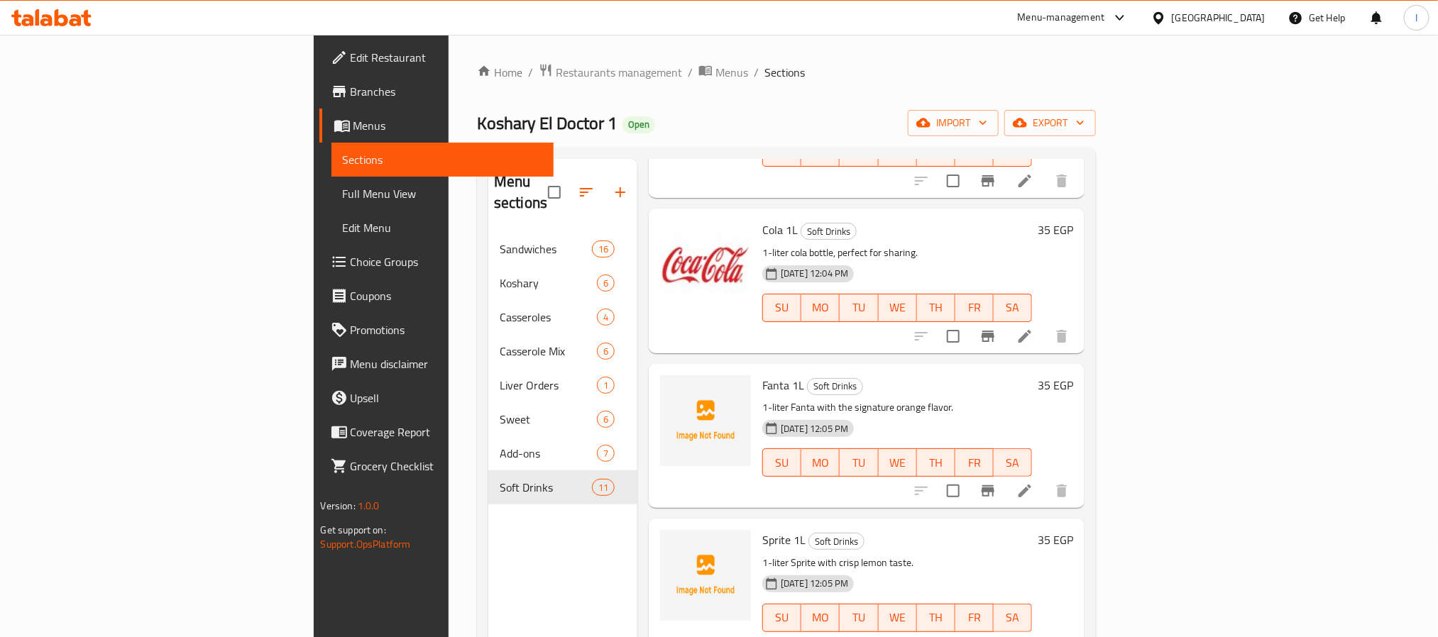
click at [762, 375] on span "Fanta 1L" at bounding box center [783, 385] width 42 height 21
copy h6 "Fanta 1L"
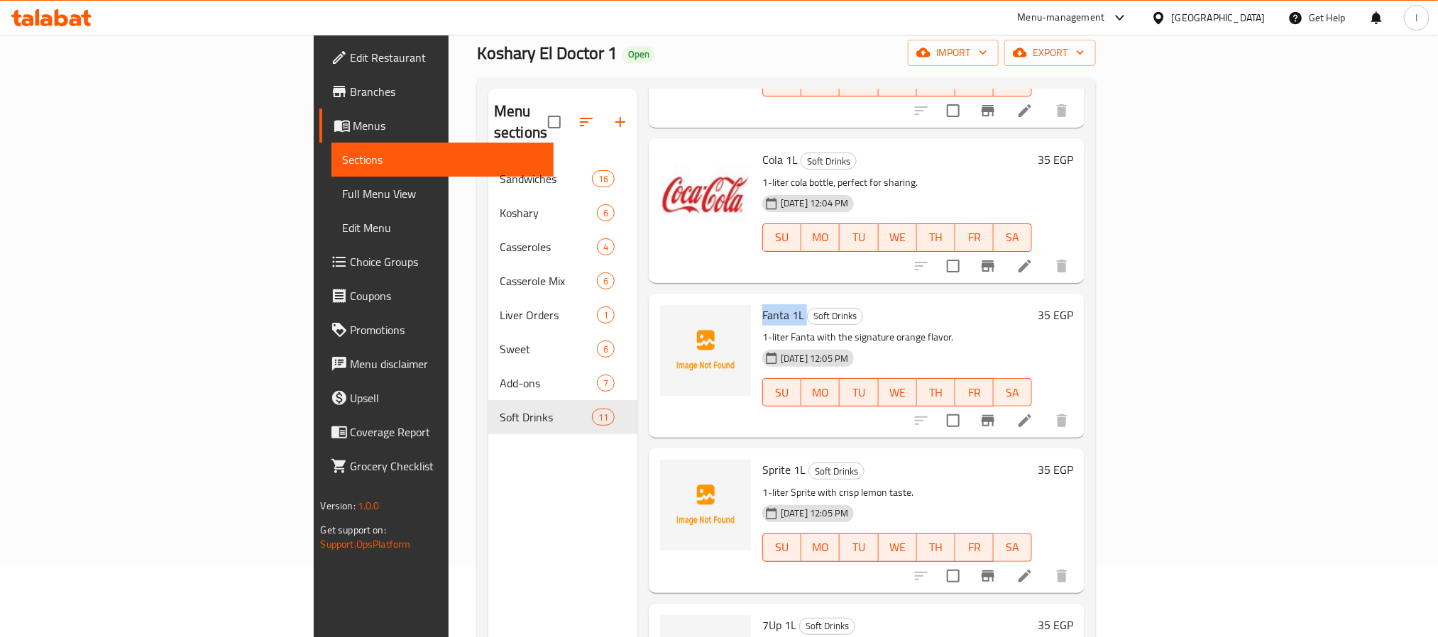
scroll to position [106, 0]
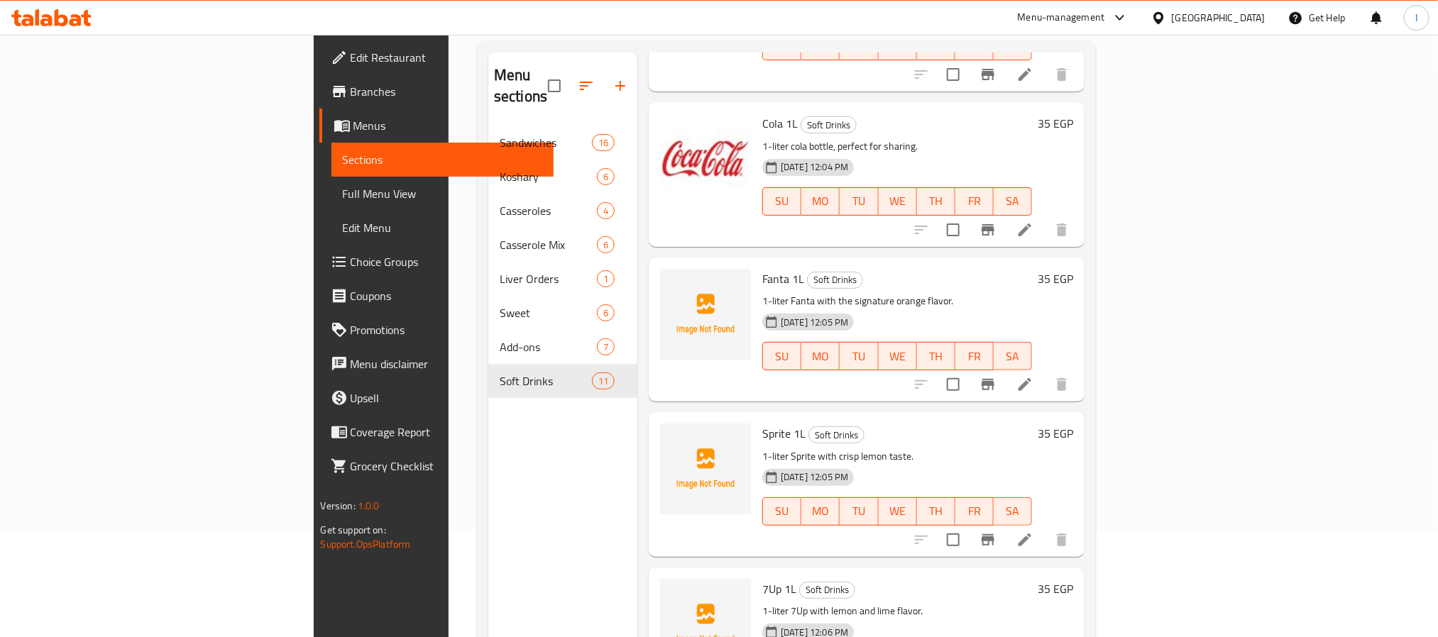
click at [762, 423] on span "Sprite 1L" at bounding box center [783, 433] width 43 height 21
copy h6 "Sprite 1L"
click at [673, 592] on icon "upload picture" at bounding box center [680, 598] width 14 height 13
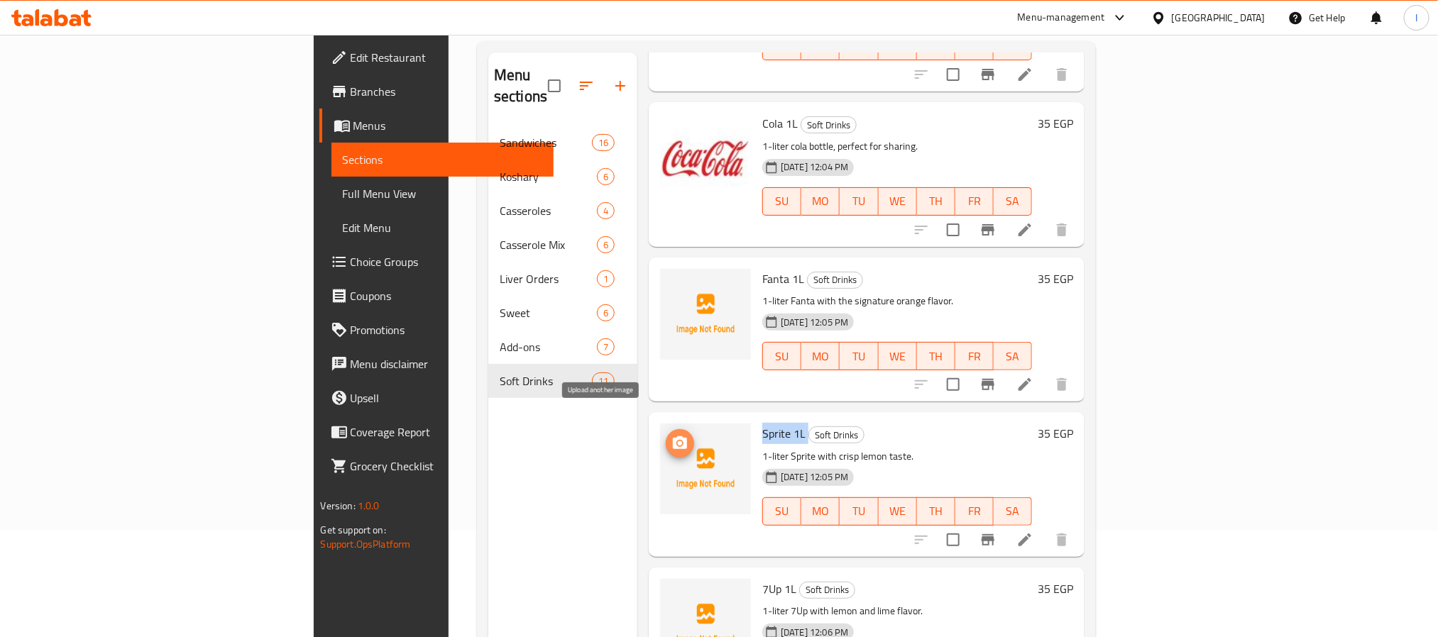
click at [671, 435] on icon "upload picture" at bounding box center [679, 443] width 17 height 17
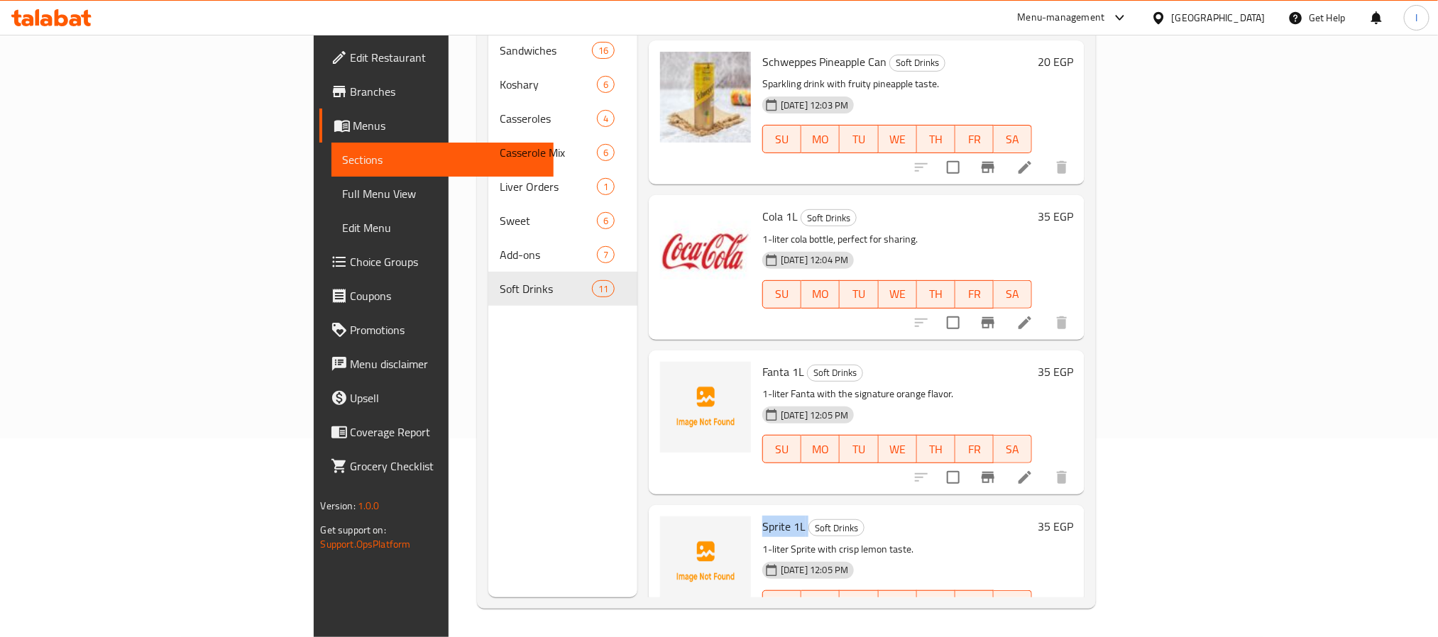
scroll to position [996, 0]
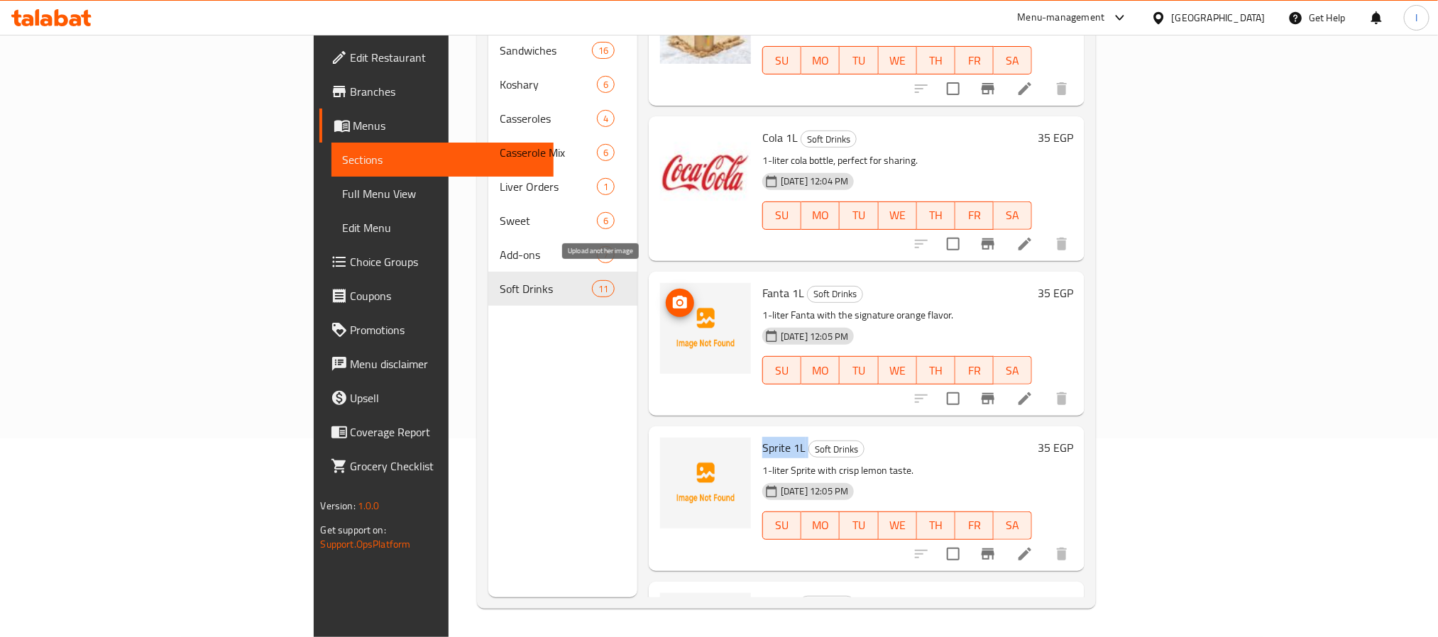
click at [673, 296] on icon "upload picture" at bounding box center [680, 302] width 14 height 13
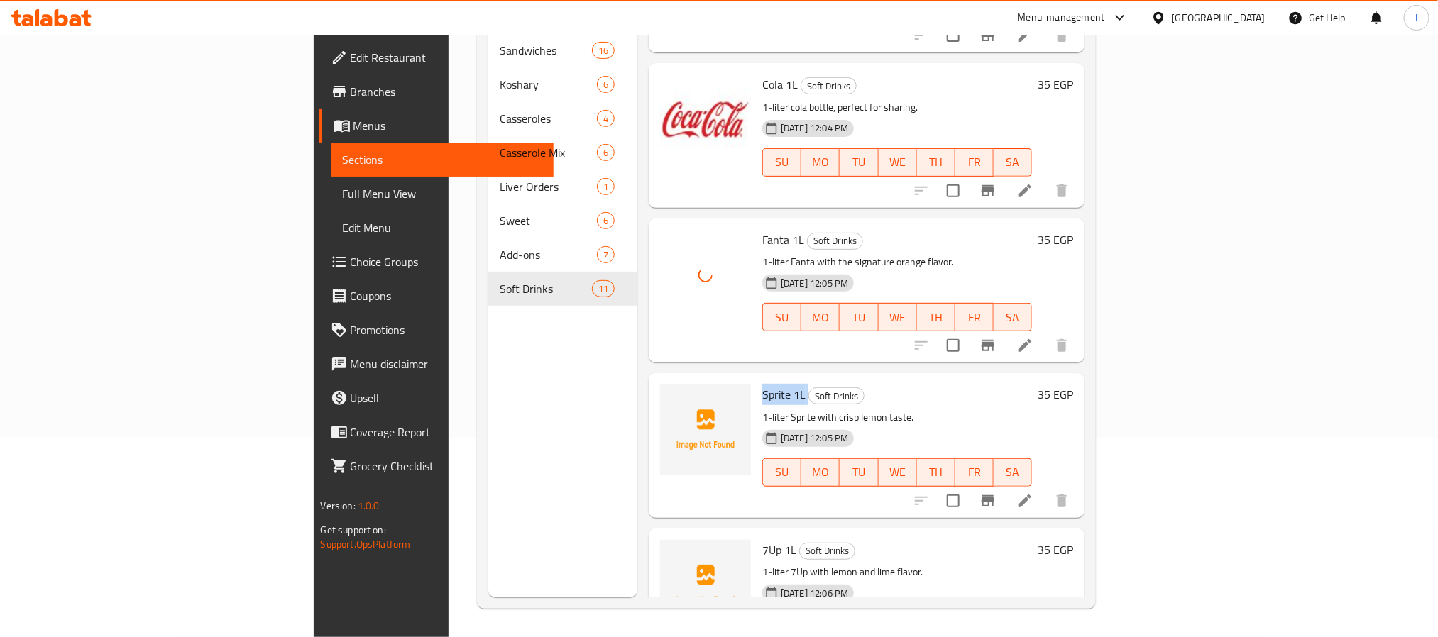
scroll to position [1103, 0]
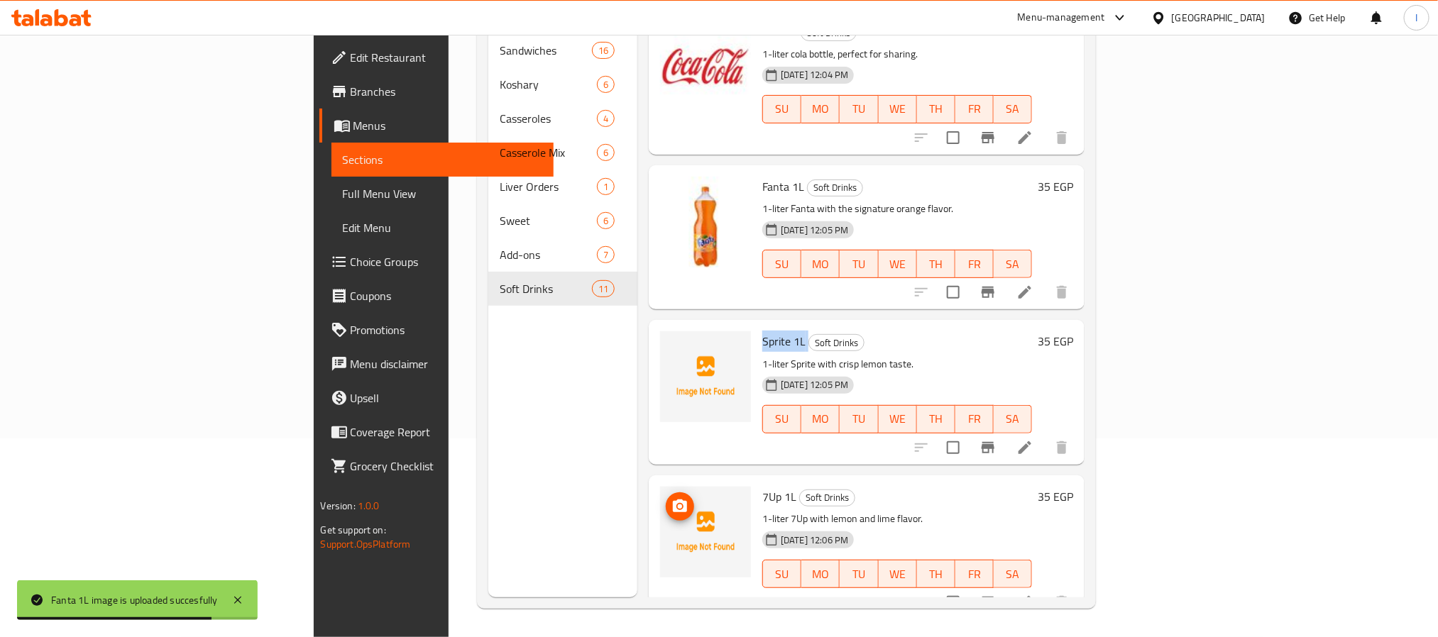
click at [671, 498] on icon "upload picture" at bounding box center [679, 506] width 17 height 17
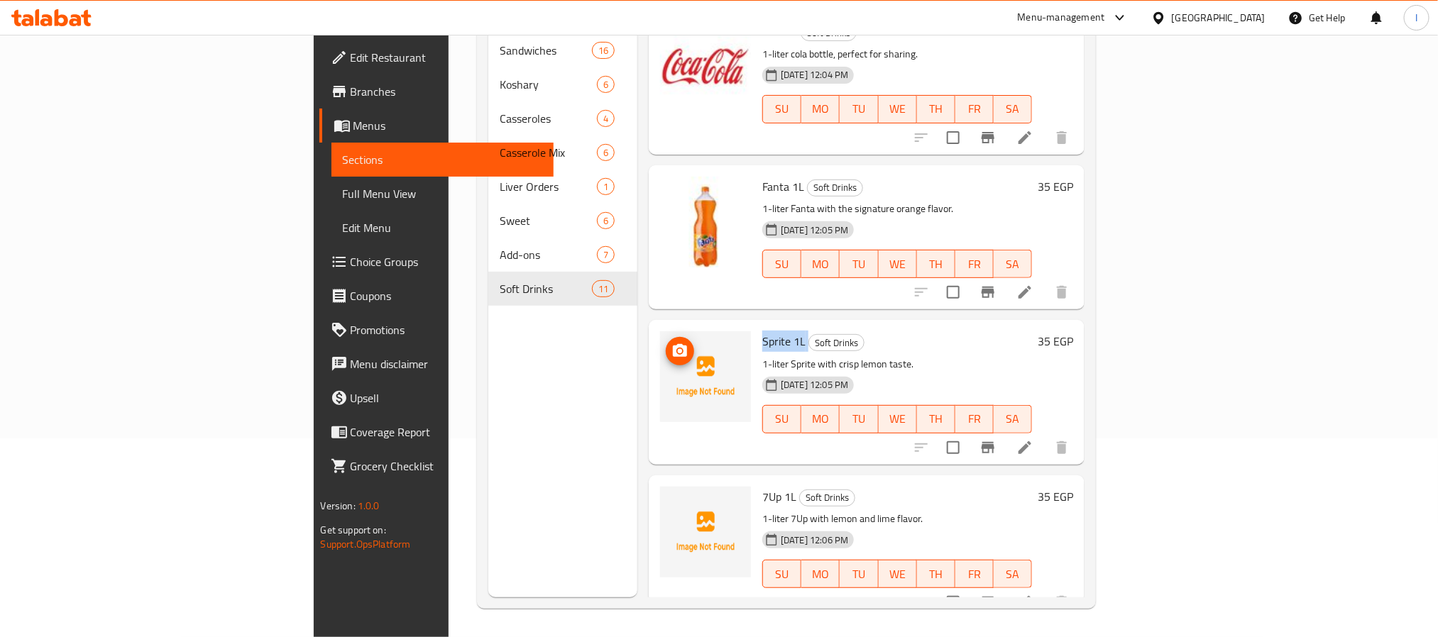
click at [673, 344] on icon "upload picture" at bounding box center [680, 350] width 14 height 13
click at [671, 498] on icon "upload picture" at bounding box center [679, 506] width 17 height 17
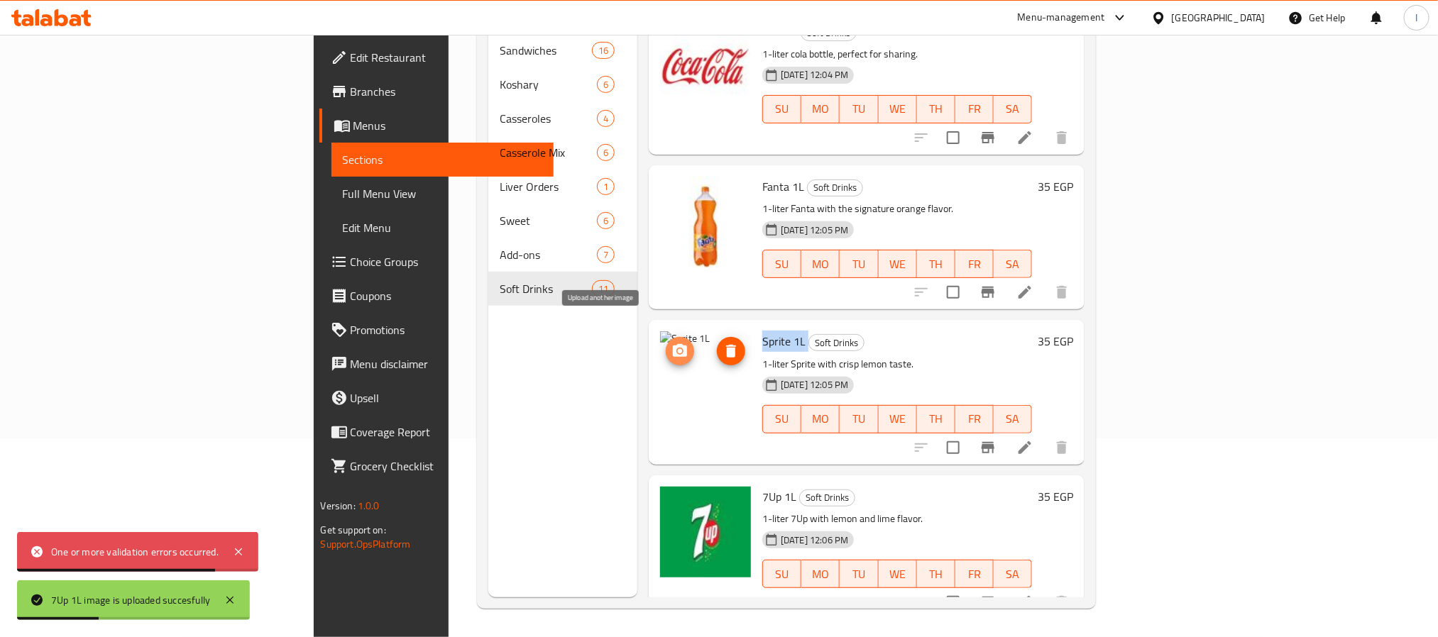
click at [671, 343] on icon "upload picture" at bounding box center [679, 351] width 17 height 17
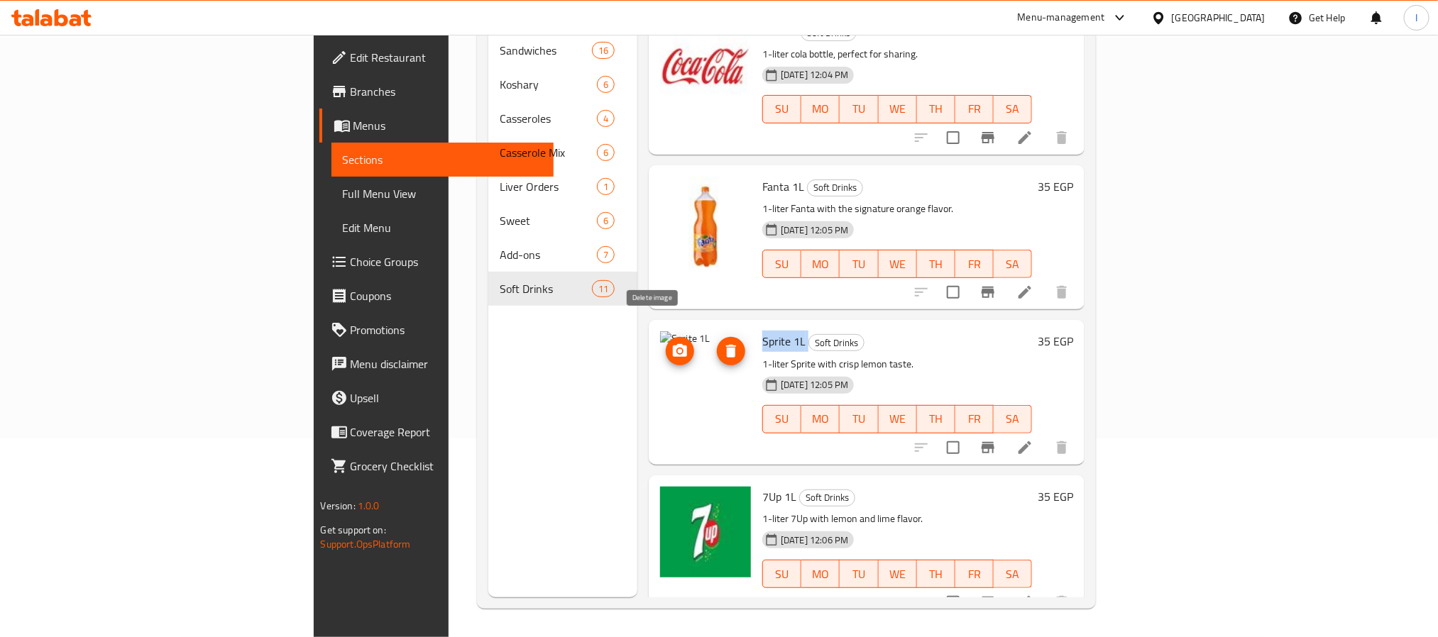
click at [726, 345] on icon "delete image" at bounding box center [731, 351] width 10 height 13
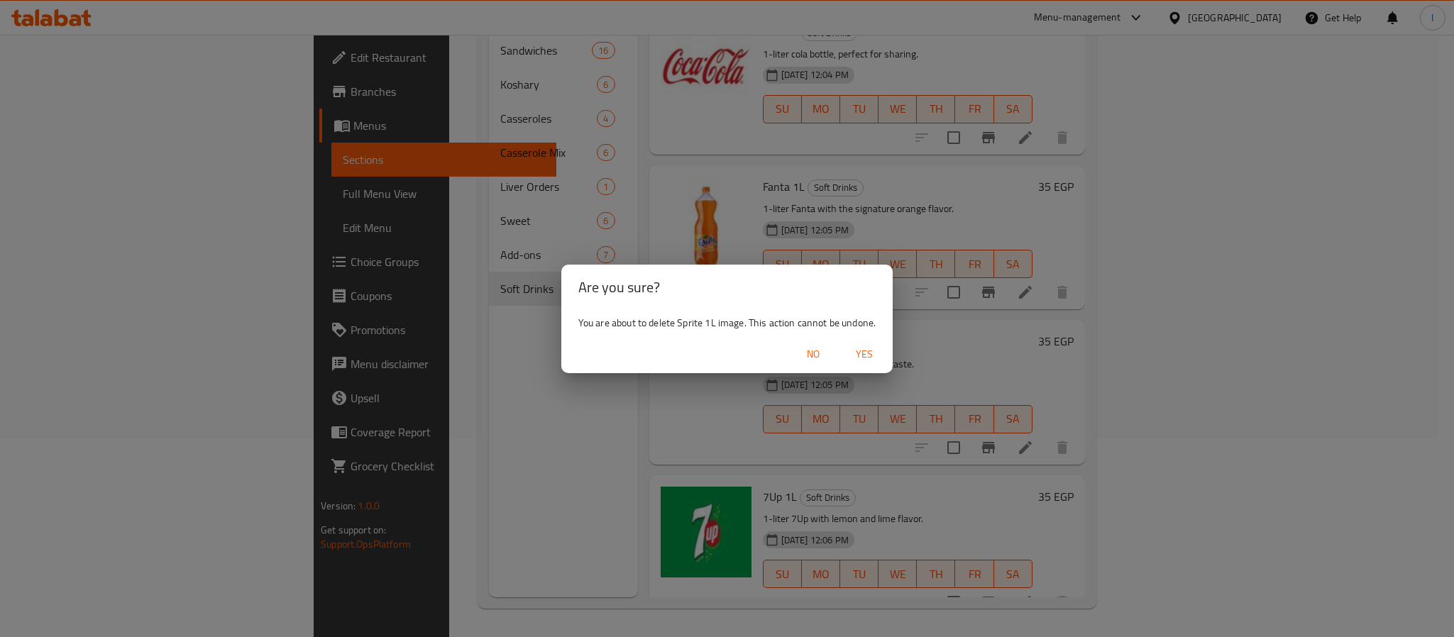
click at [863, 360] on span "Yes" at bounding box center [864, 355] width 34 height 18
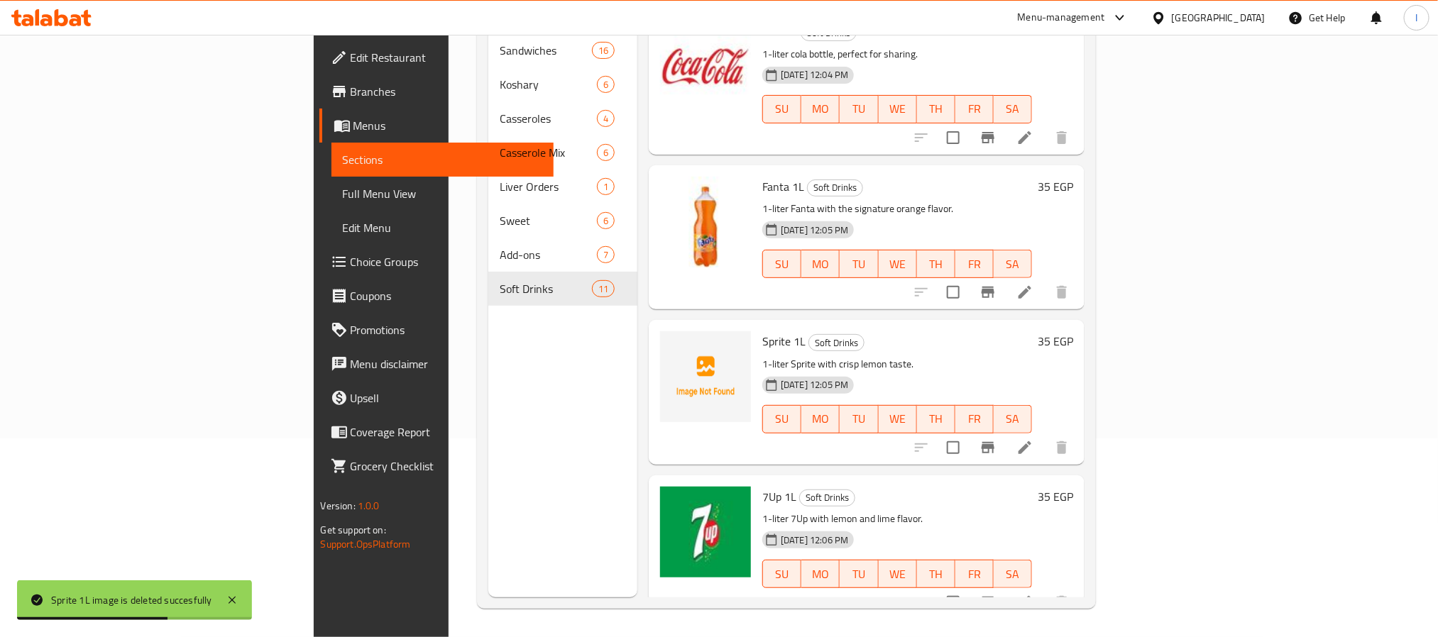
click at [488, 384] on div "Menu sections Sandwiches 16 Koshary 6 Casseroles 4 Casserole Mix 6 Liver Orders…" at bounding box center [562, 278] width 149 height 637
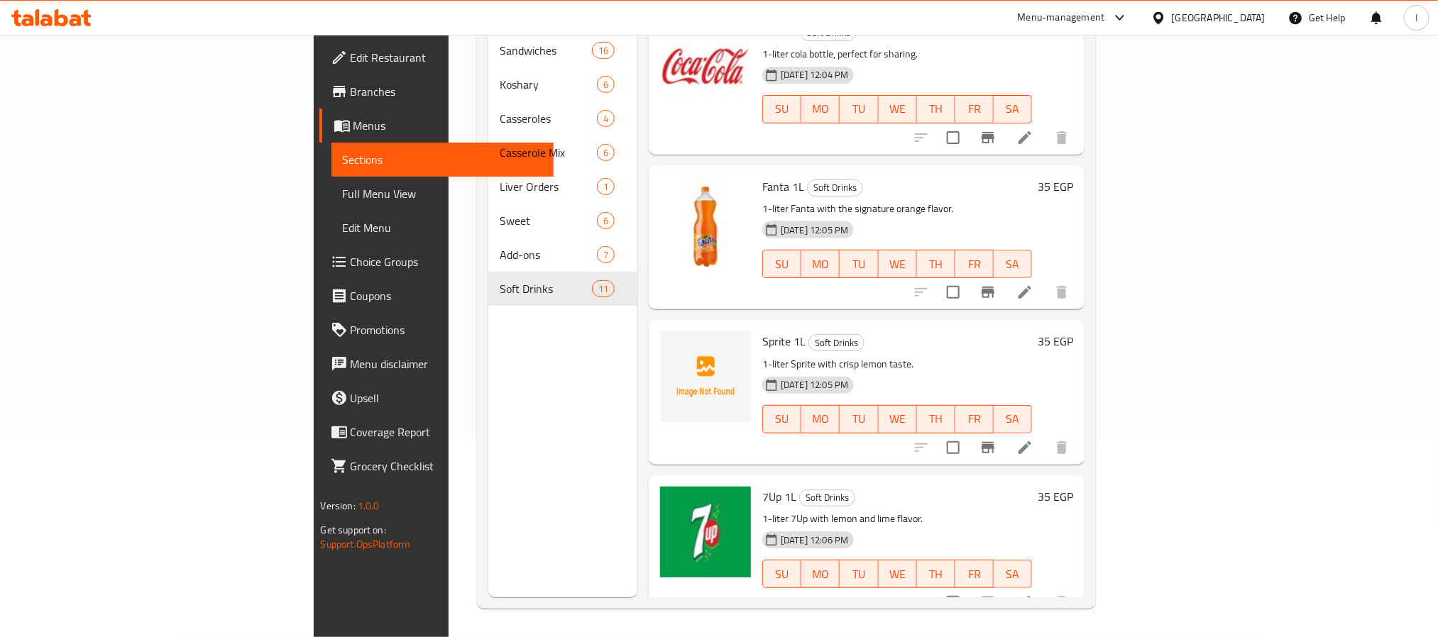
click at [488, 395] on div "Menu sections Sandwiches 16 Koshary 6 Casseroles 4 Casserole Mix 6 Liver Orders…" at bounding box center [562, 278] width 149 height 637
click at [762, 331] on span "Sprite 1L" at bounding box center [783, 341] width 43 height 21
copy span "Sprite"
click at [673, 344] on icon "upload picture" at bounding box center [680, 350] width 14 height 13
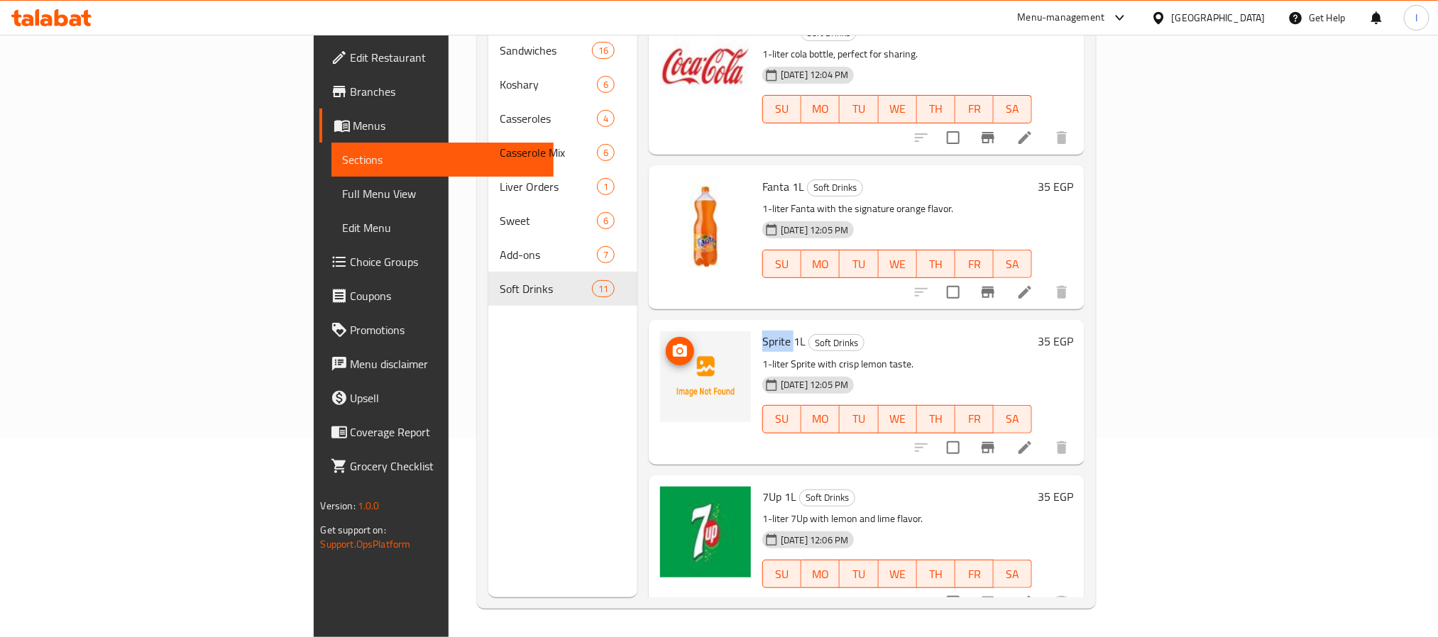
click at [671, 343] on icon "upload picture" at bounding box center [679, 351] width 17 height 17
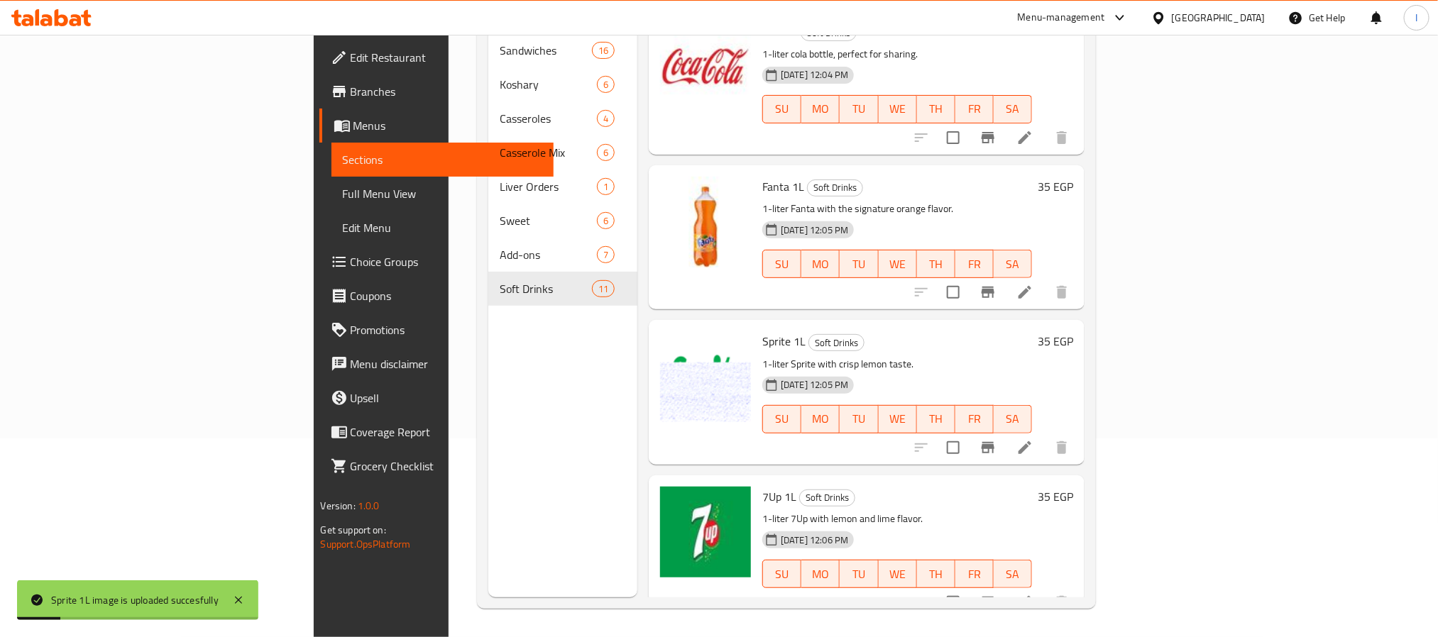
click at [505, 402] on div "Menu sections Sandwiches 16 Koshary 6 Casseroles 4 Casserole Mix 6 Liver Orders…" at bounding box center [562, 278] width 149 height 637
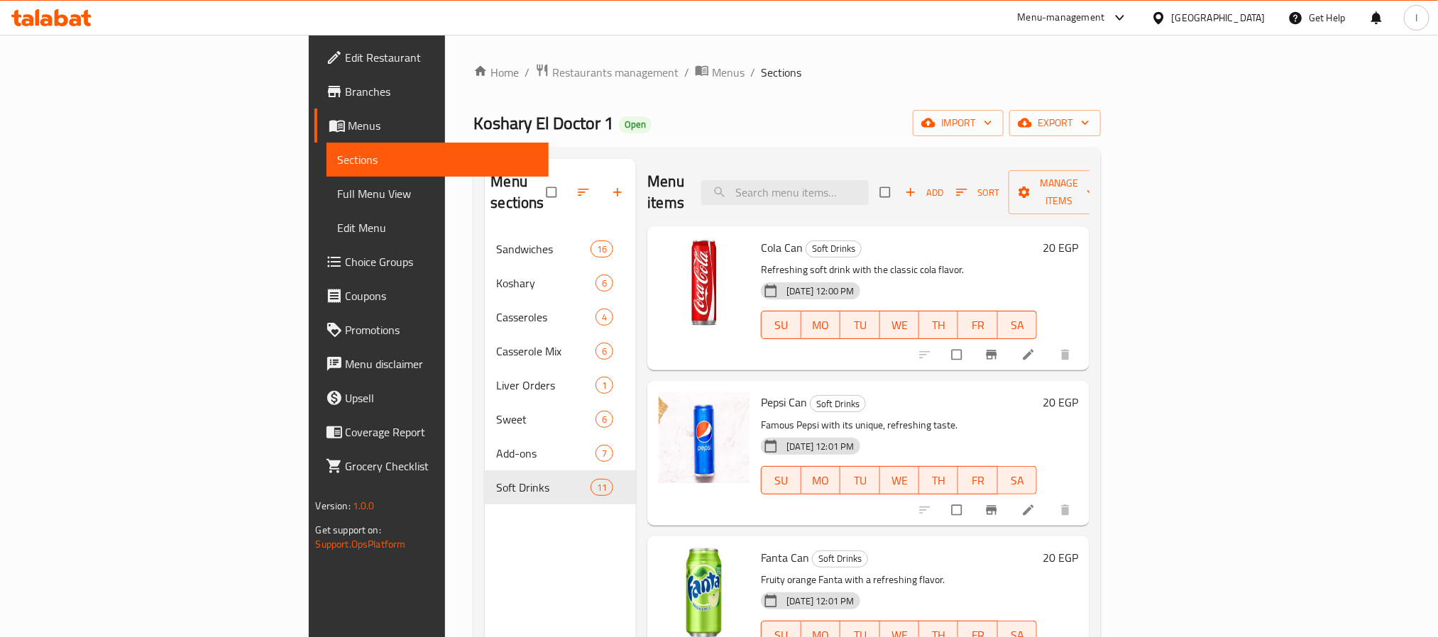
click at [779, 107] on div "Home / Restaurants management / Menus / Sections Koshary El Doctor 1 Open impor…" at bounding box center [786, 435] width 627 height 744
click at [839, 88] on div "Home / Restaurants management / Menus / Sections Koshary El Doctor 1 Open impor…" at bounding box center [786, 435] width 627 height 744
